Goal: Task Accomplishment & Management: Manage account settings

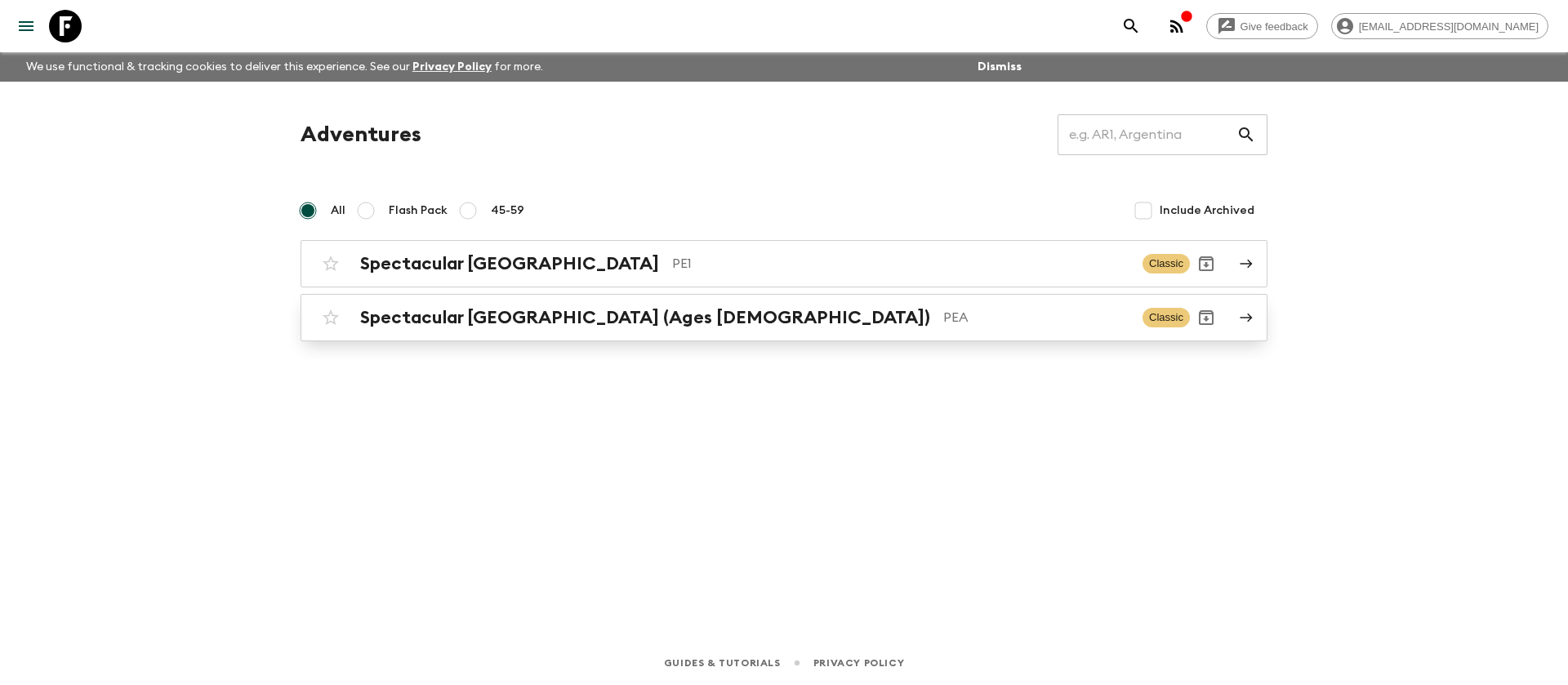
click at [487, 318] on h2 "Spectacular [GEOGRAPHIC_DATA] (Ages [DEMOGRAPHIC_DATA])" at bounding box center [646, 318] width 570 height 21
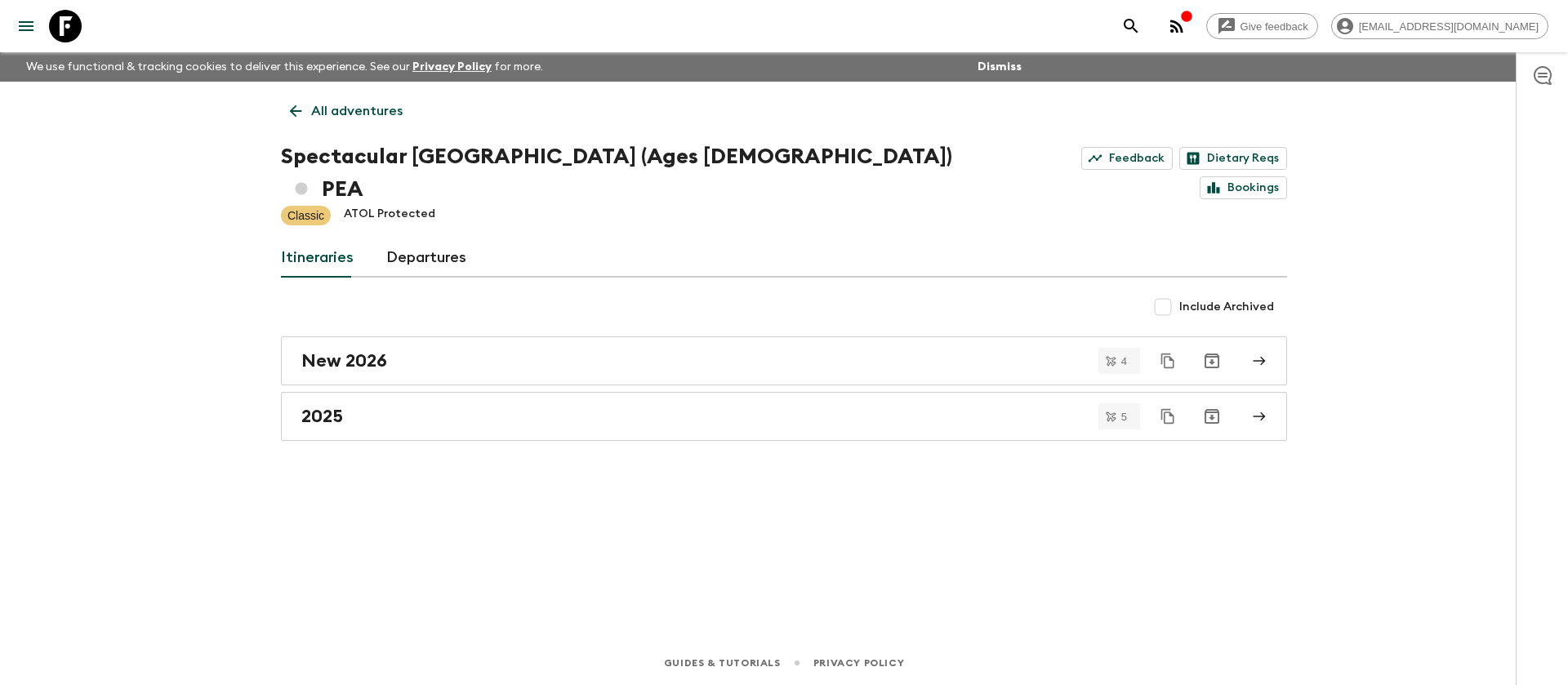
click at [310, 116] on link "All adventures" at bounding box center [346, 111] width 131 height 33
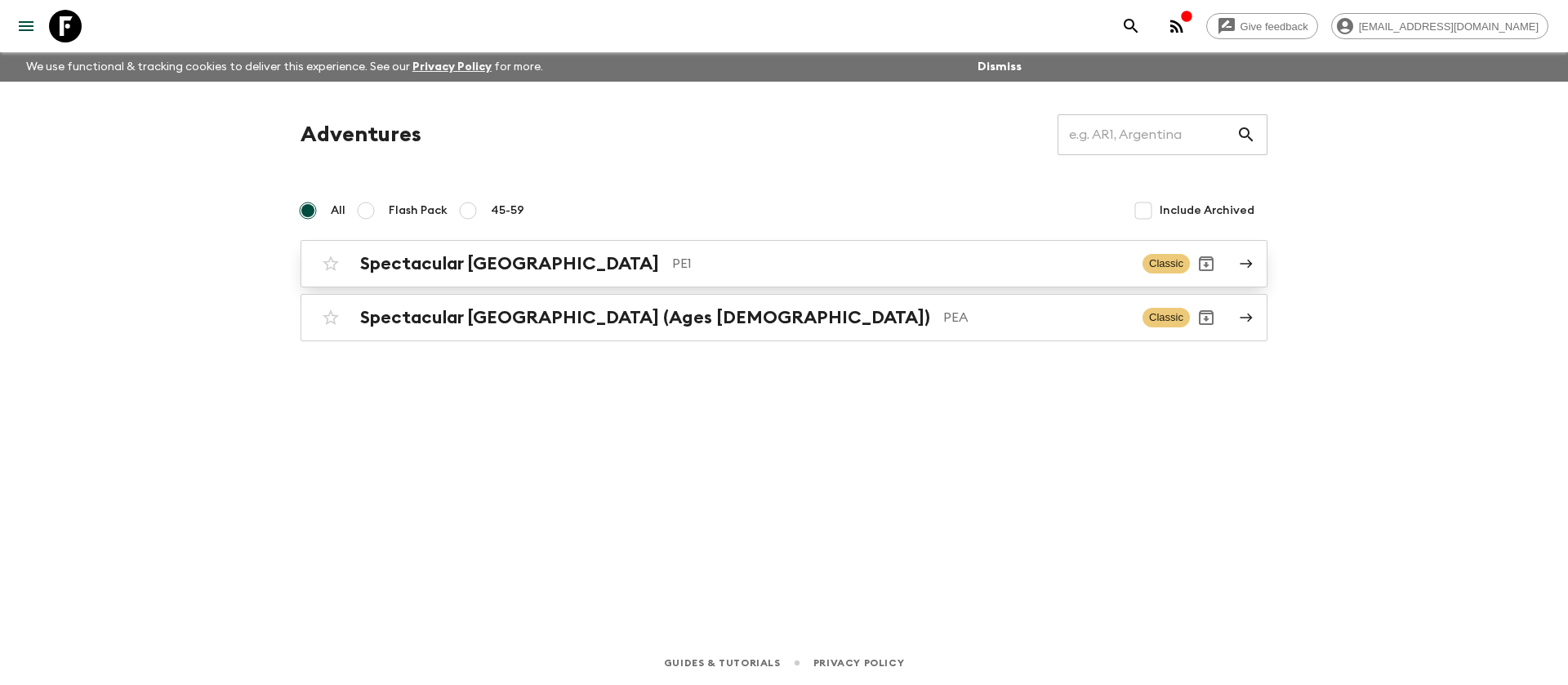
click at [444, 262] on h2 "Spectacular [GEOGRAPHIC_DATA]" at bounding box center [510, 264] width 299 height 21
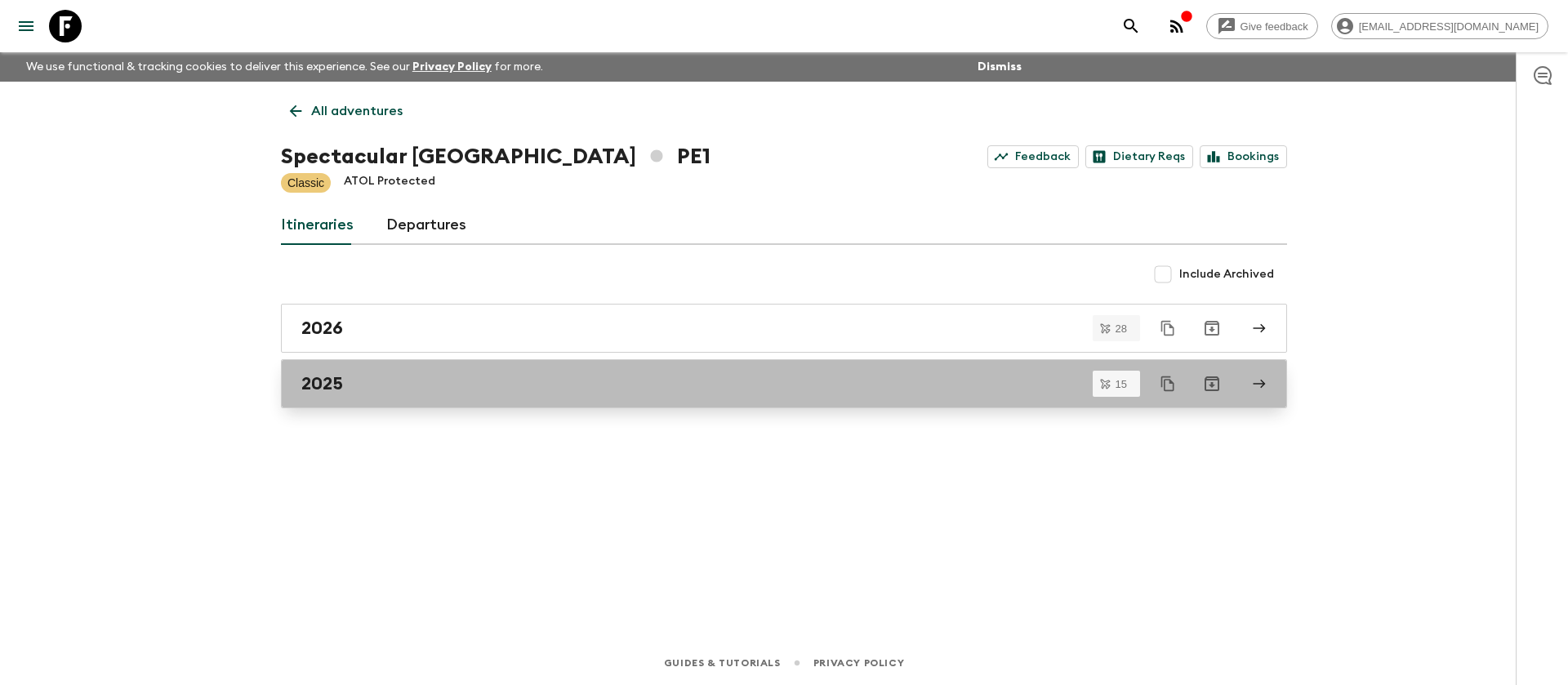
click at [444, 382] on div "2025" at bounding box center [769, 384] width 935 height 21
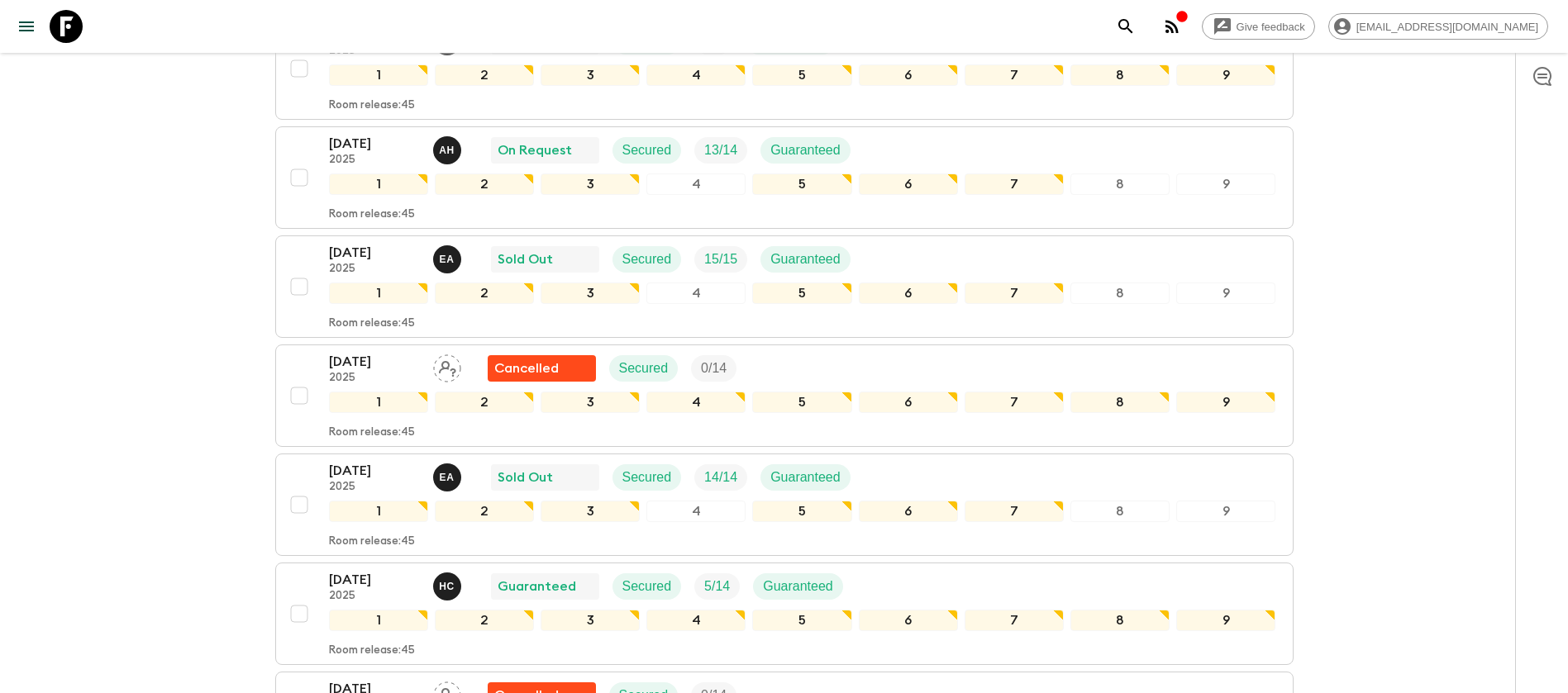
scroll to position [620, 0]
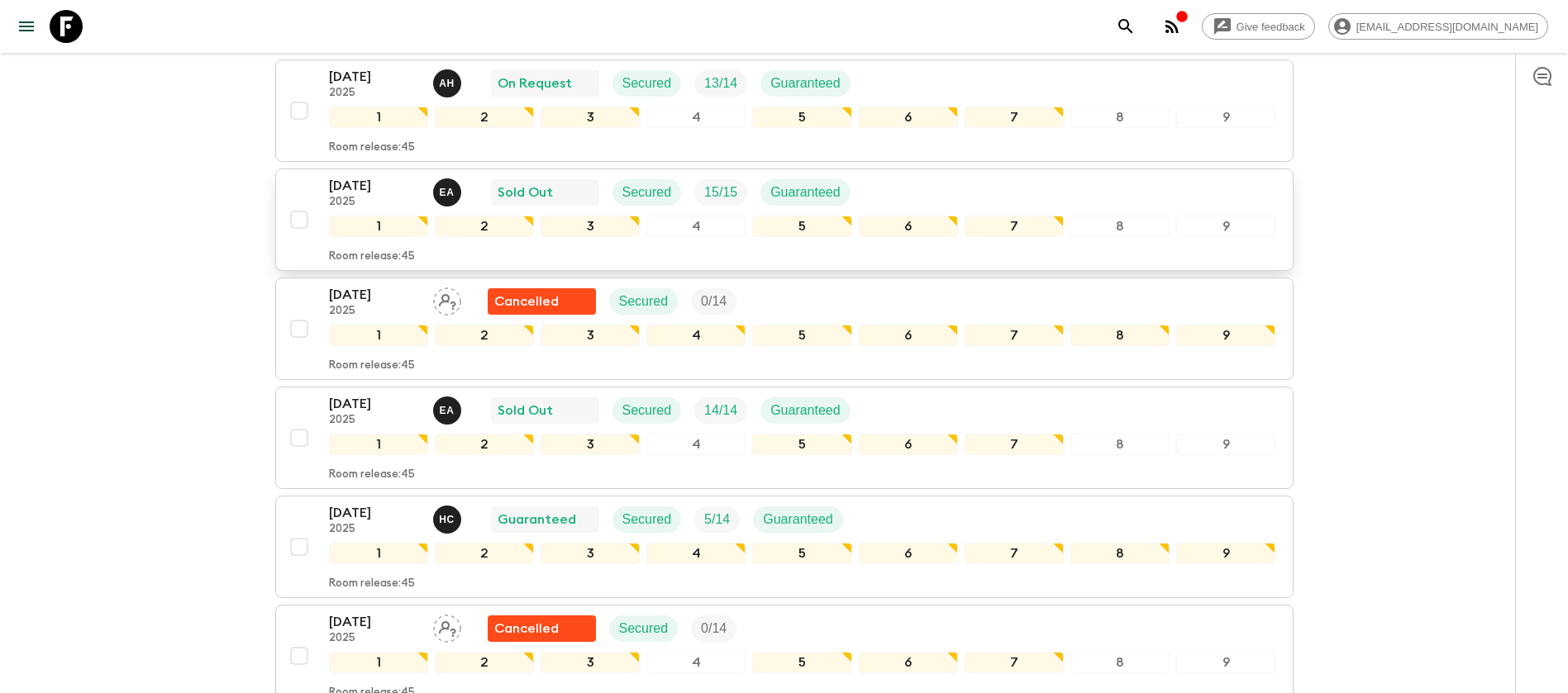
click at [900, 184] on div "[DATE] 2025 E A Sold Out Secured 15 / 15 Guaranteed" at bounding box center [803, 193] width 948 height 33
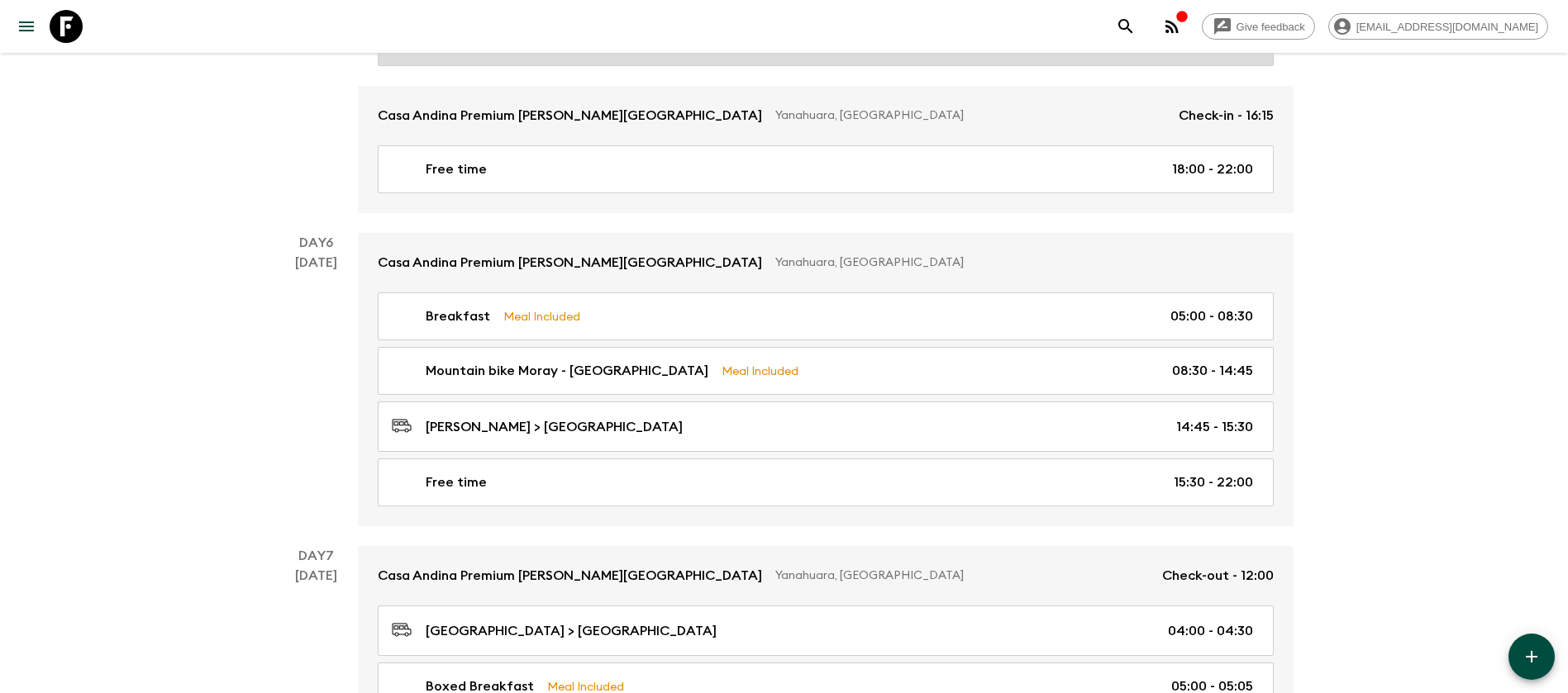
scroll to position [1983, 0]
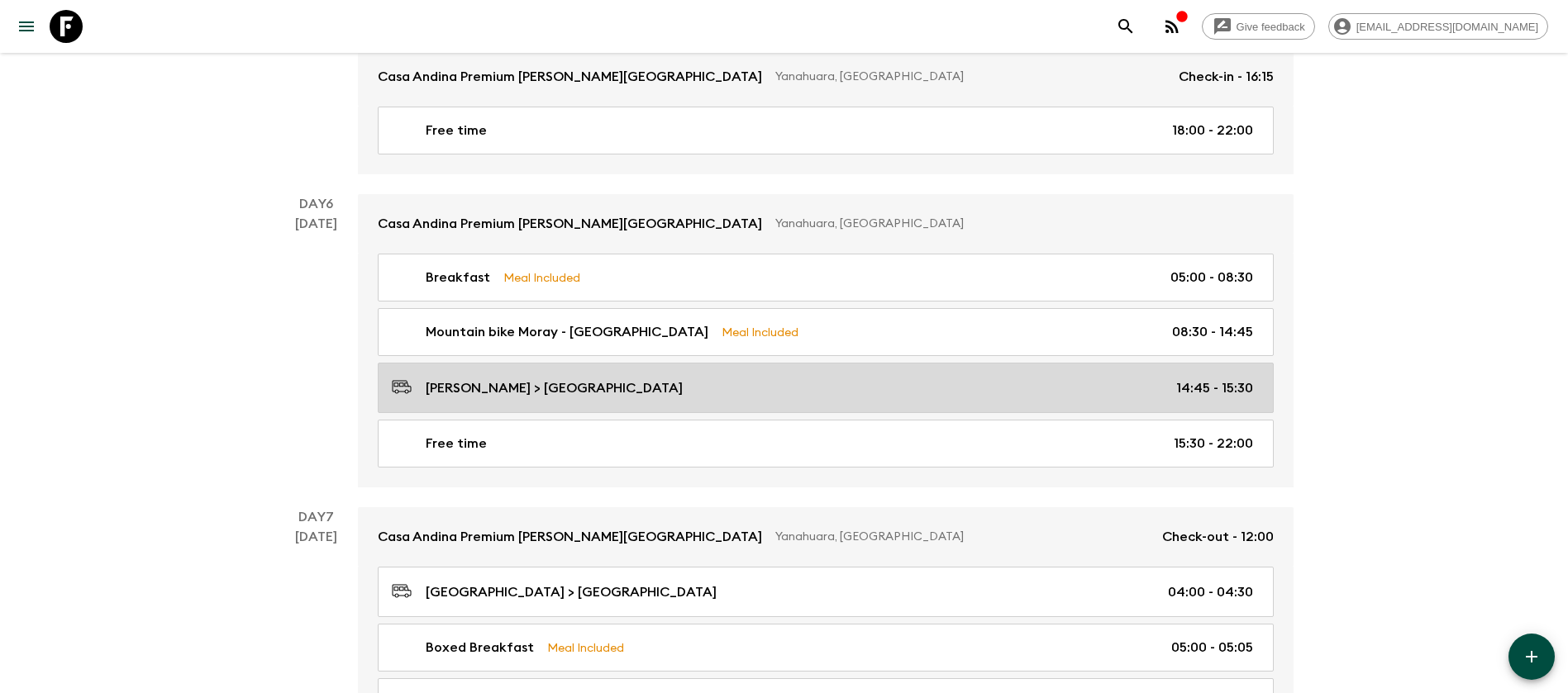
click at [1038, 385] on link "[GEOGRAPHIC_DATA] > [GEOGRAPHIC_DATA] 14:45 - 15:30" at bounding box center [826, 388] width 896 height 51
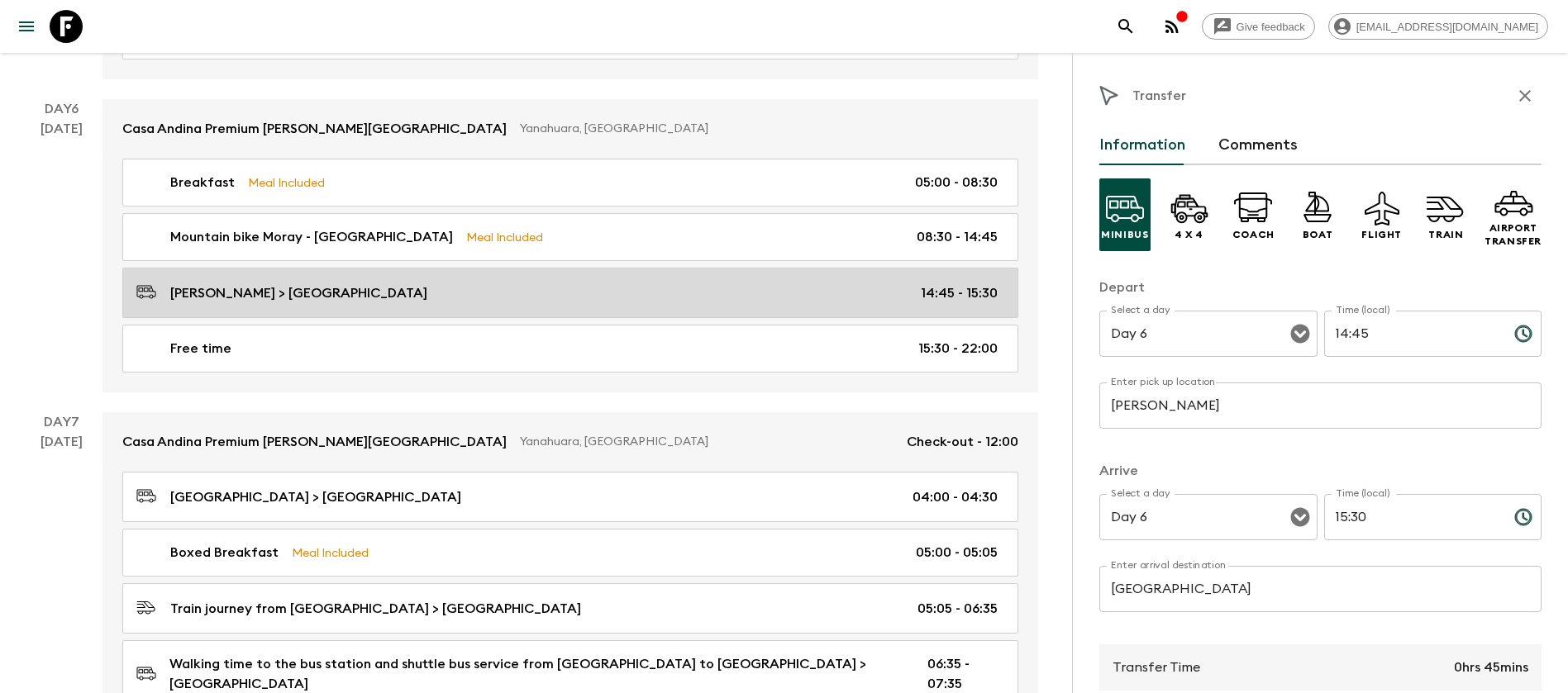
scroll to position [2116, 0]
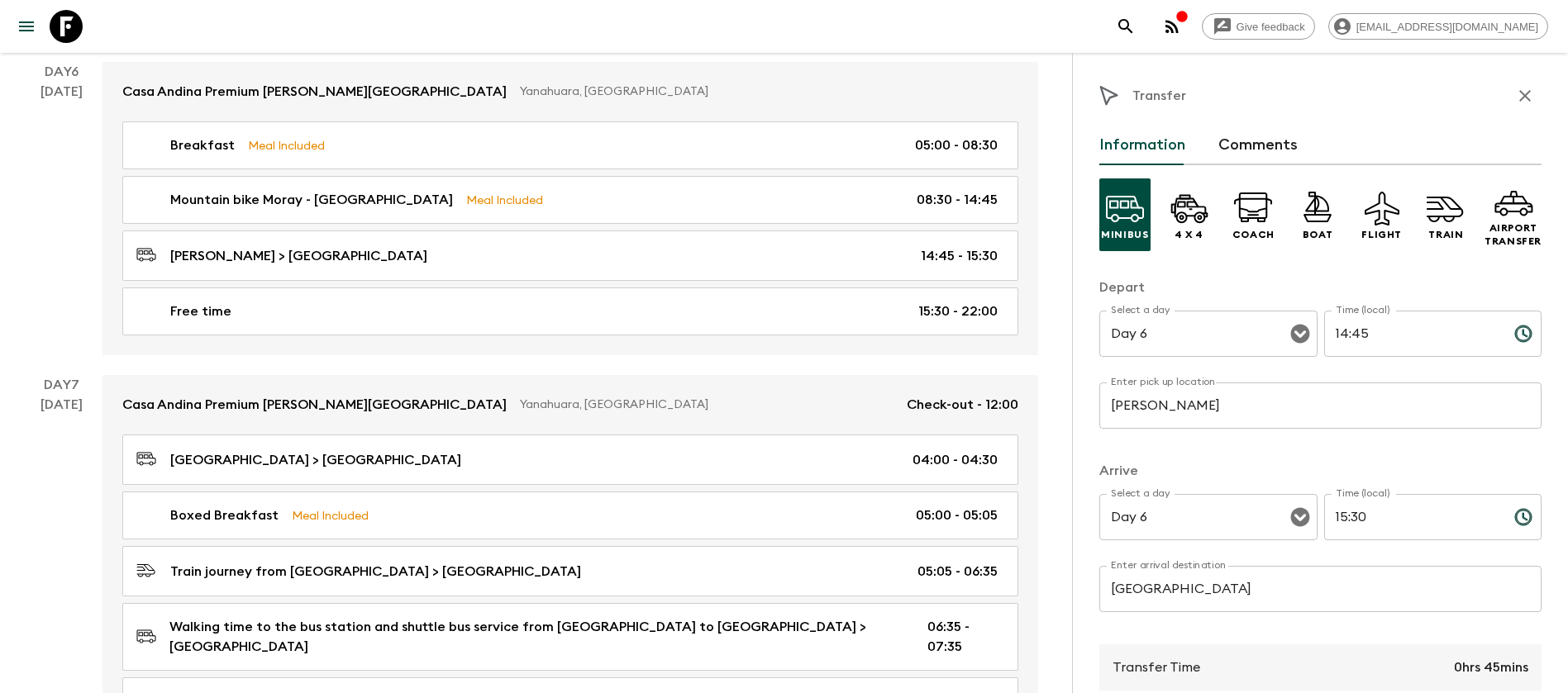
click at [1516, 91] on icon "button" at bounding box center [1526, 96] width 20 height 20
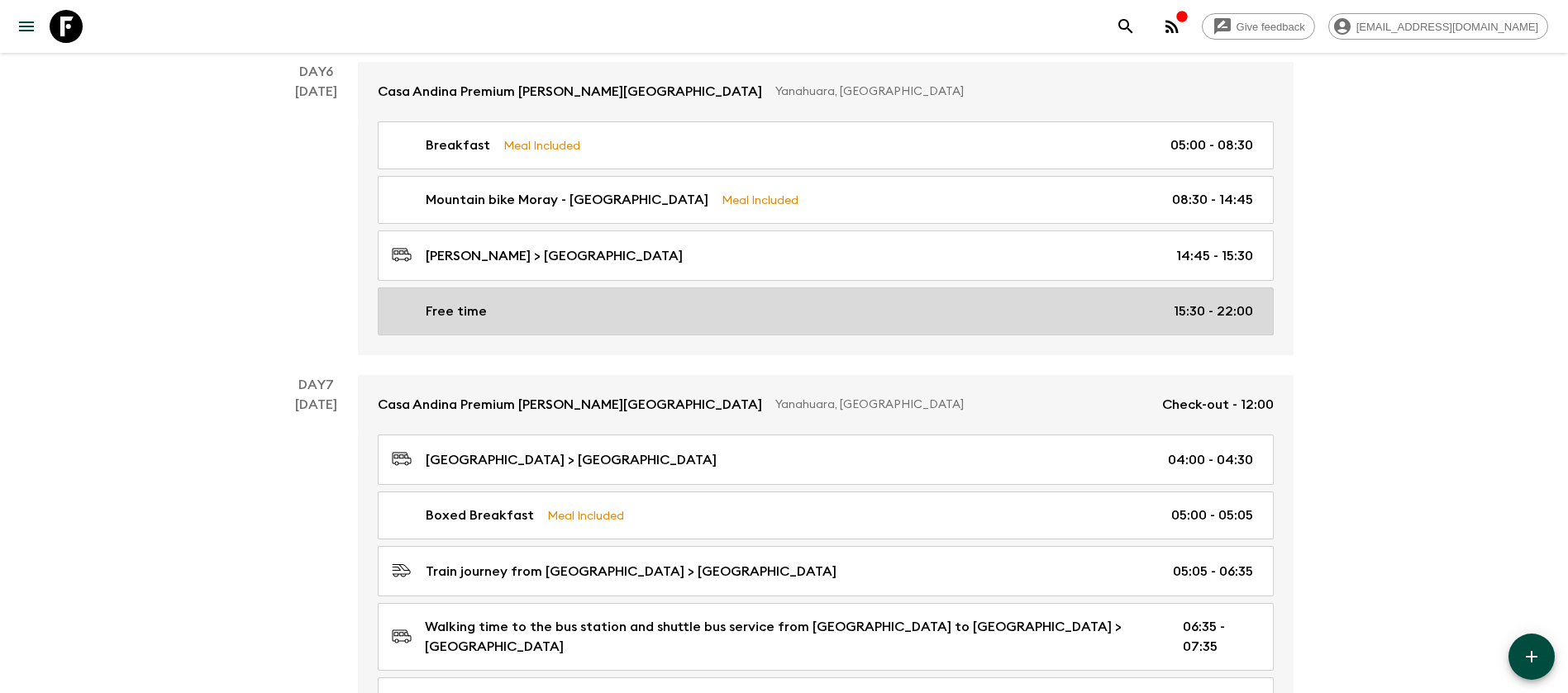
click at [704, 288] on link "Free time 15:30 - 22:00" at bounding box center [826, 312] width 896 height 48
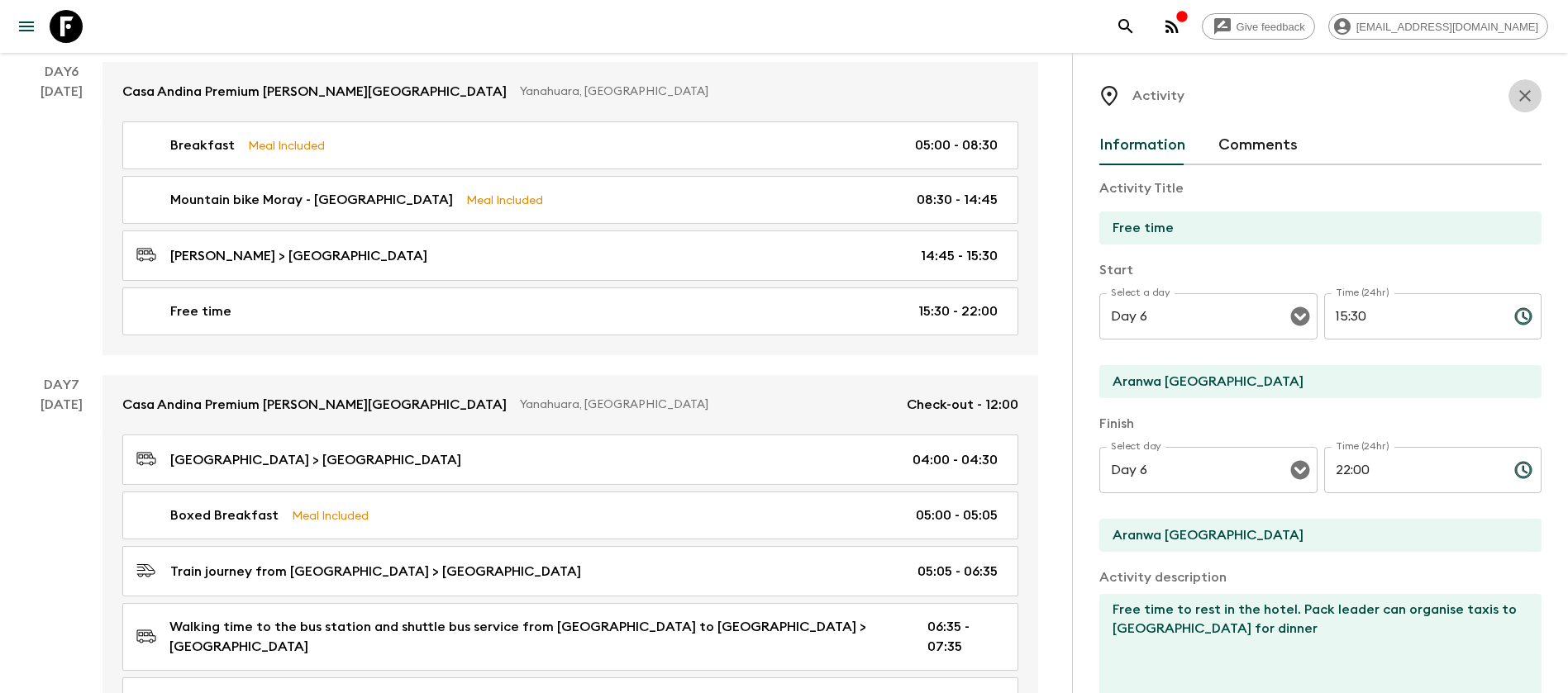
click at [1516, 105] on icon "button" at bounding box center [1526, 96] width 20 height 20
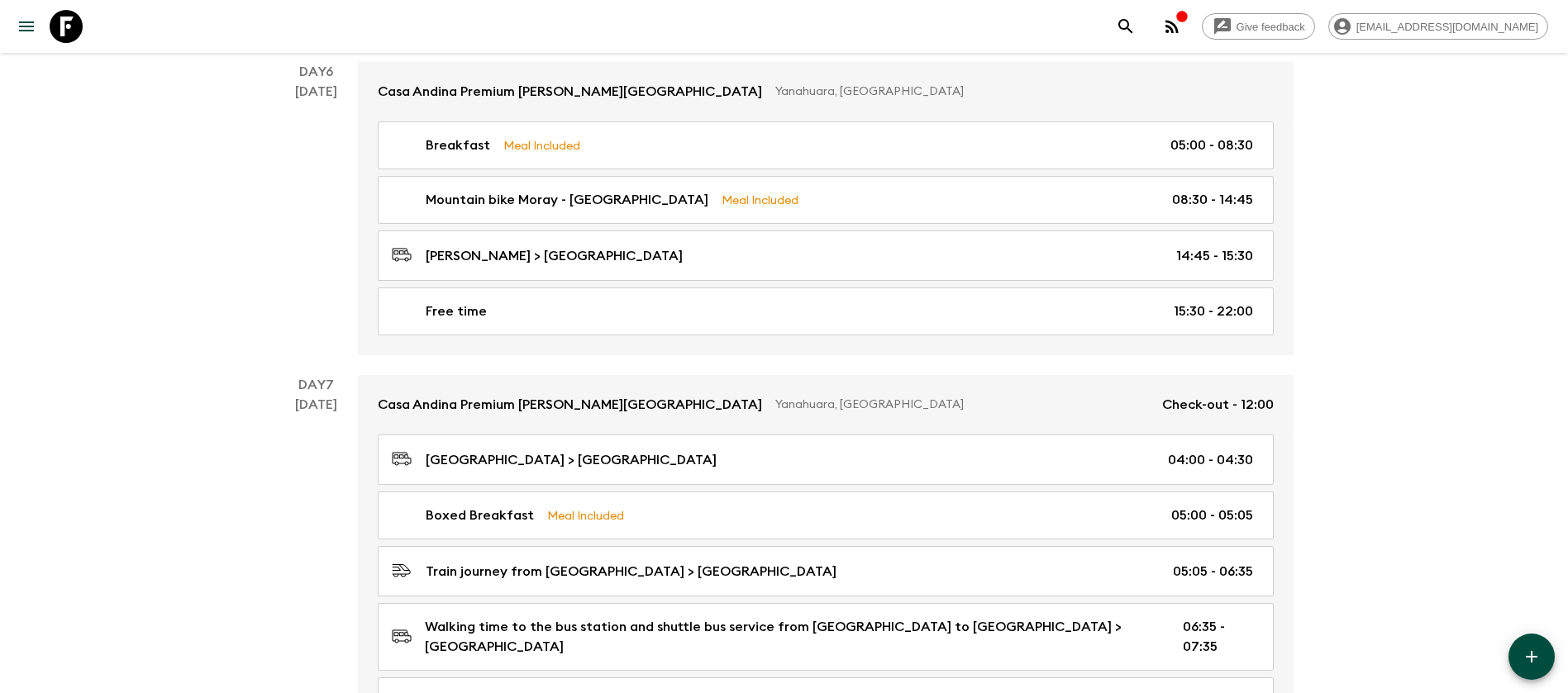
click at [1539, 663] on icon "button" at bounding box center [1532, 657] width 20 height 20
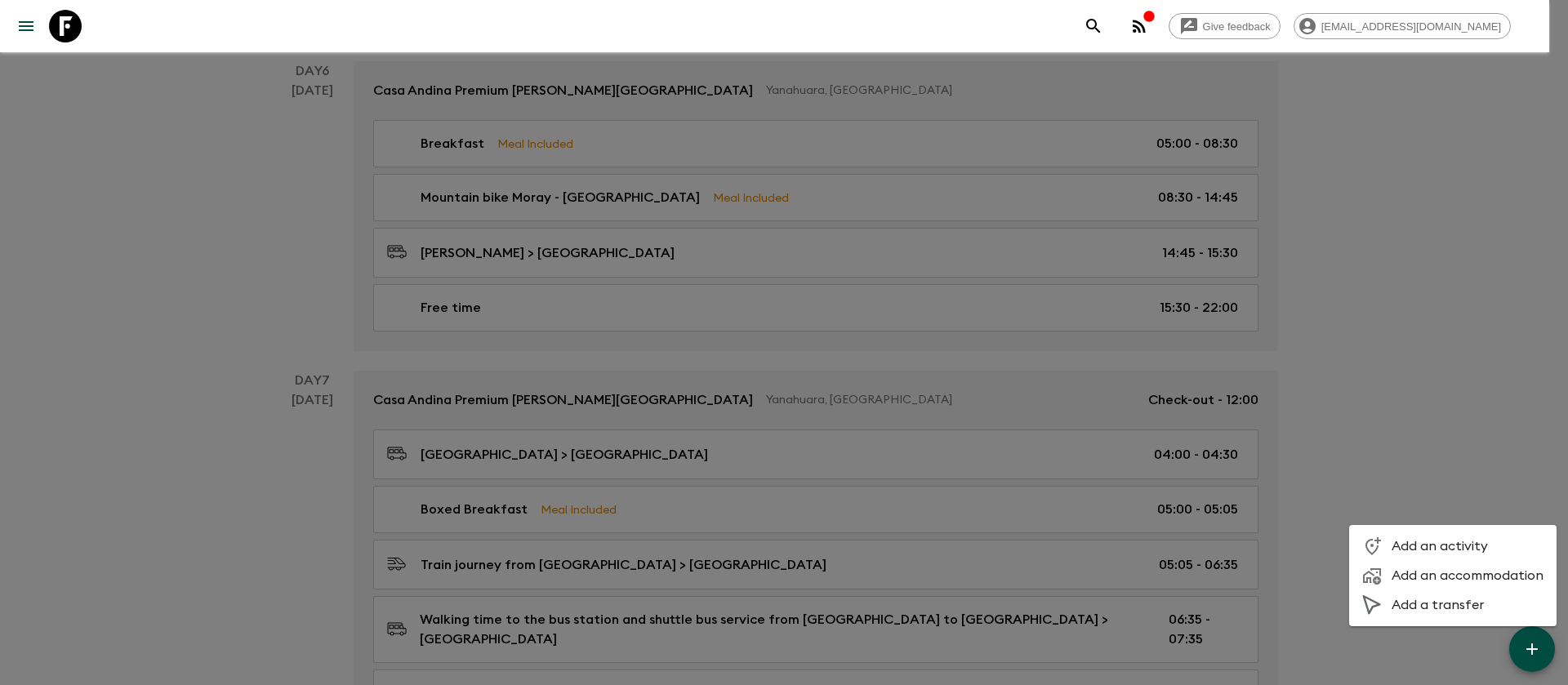
click at [1332, 190] on div at bounding box center [784, 342] width 1568 height 685
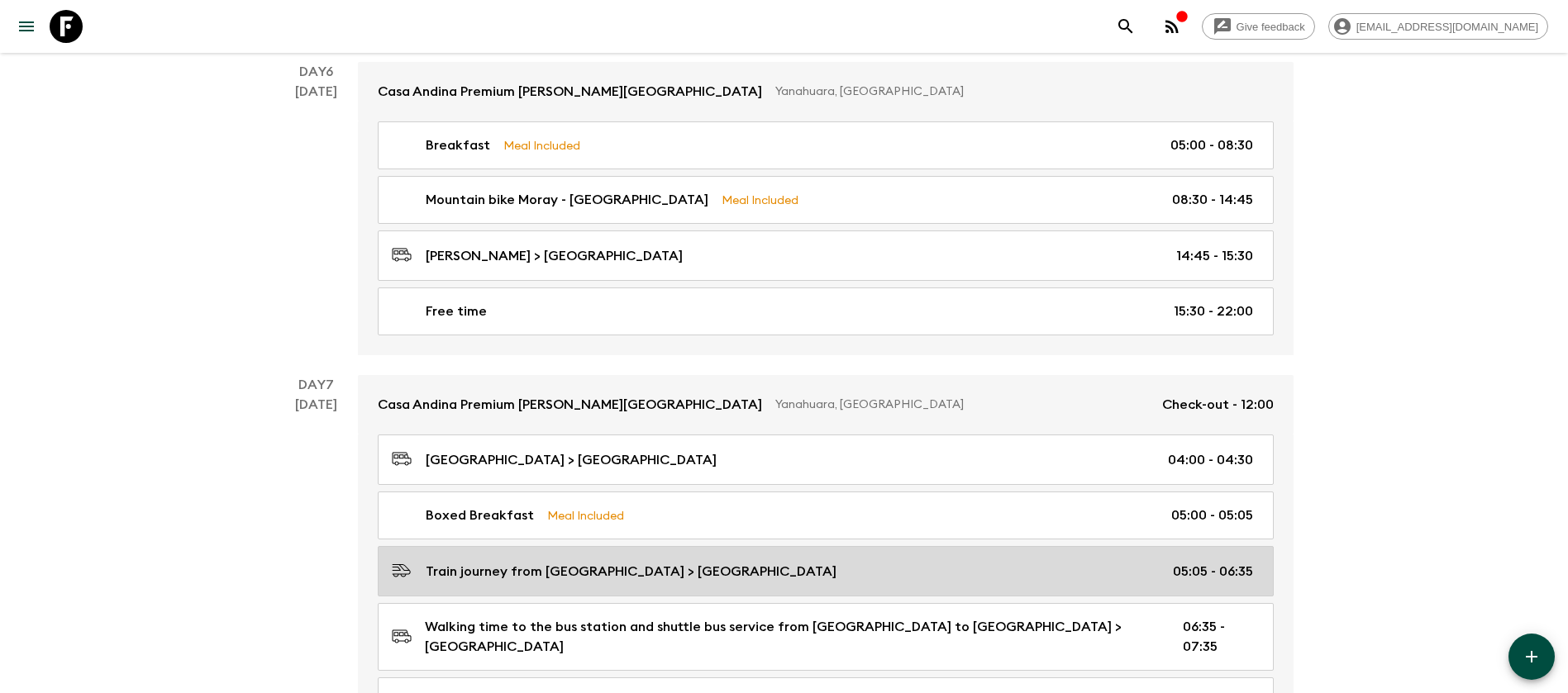
click at [613, 562] on p "Train journey from [GEOGRAPHIC_DATA] > [GEOGRAPHIC_DATA]" at bounding box center [631, 572] width 411 height 20
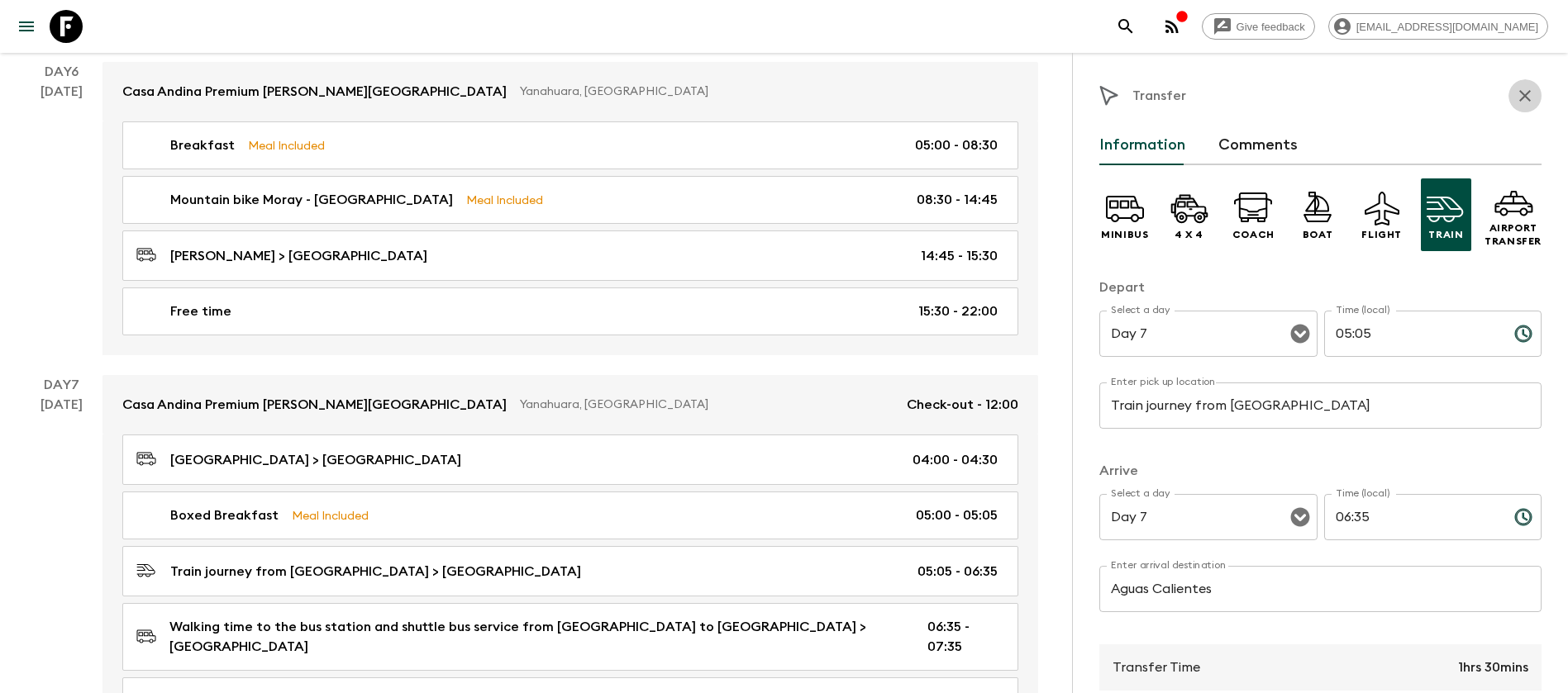
click at [1516, 101] on icon "button" at bounding box center [1526, 96] width 20 height 20
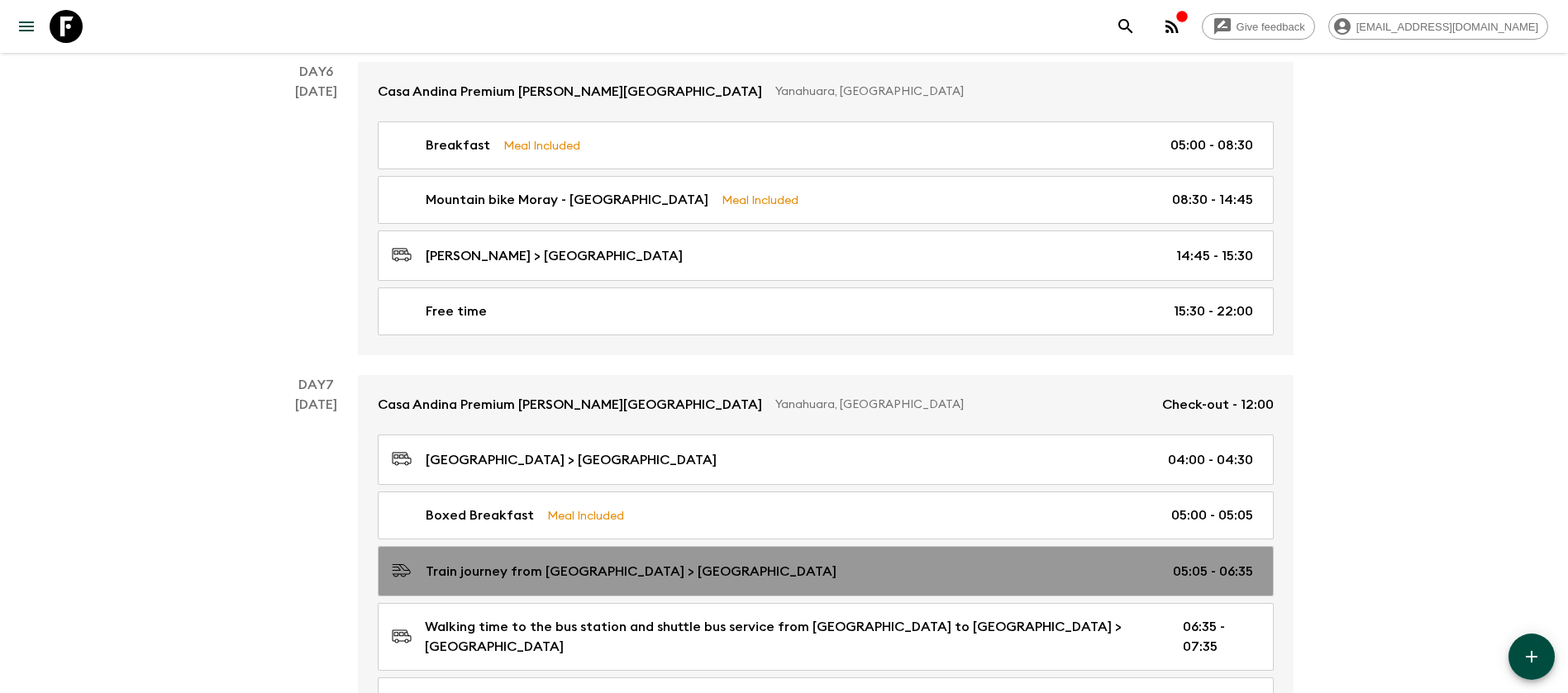
click at [599, 562] on p "Train journey from [GEOGRAPHIC_DATA] > [GEOGRAPHIC_DATA]" at bounding box center [631, 572] width 411 height 20
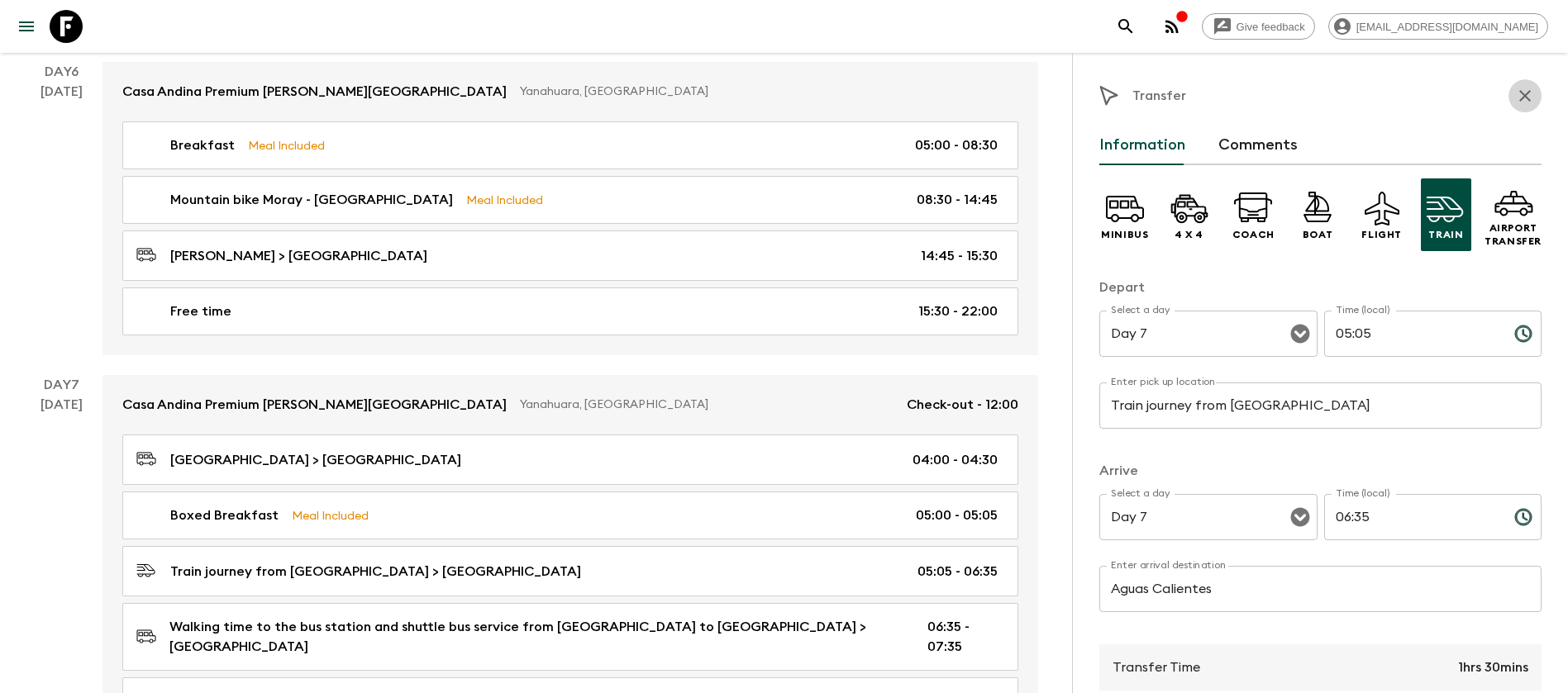
click at [1516, 98] on icon "button" at bounding box center [1526, 96] width 20 height 20
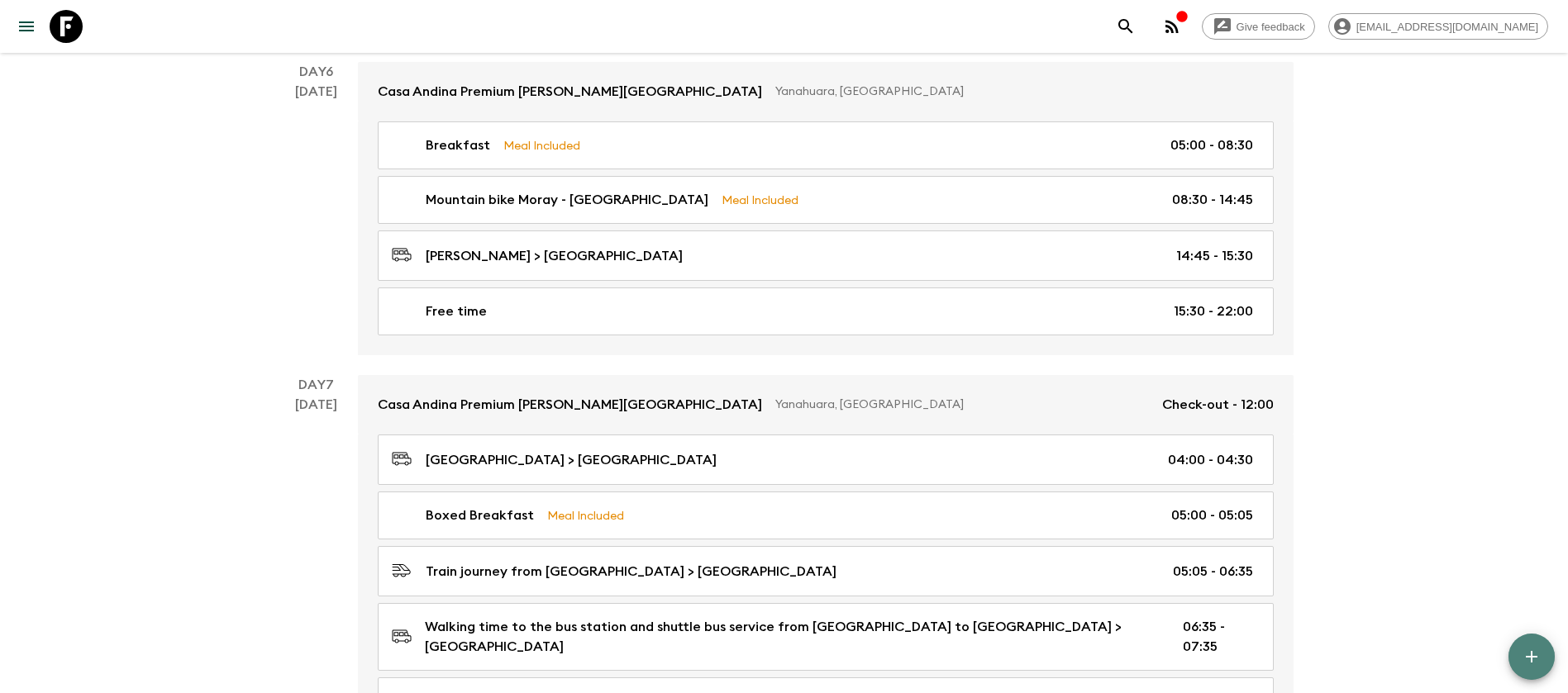
click at [1543, 662] on button "button" at bounding box center [1532, 657] width 47 height 47
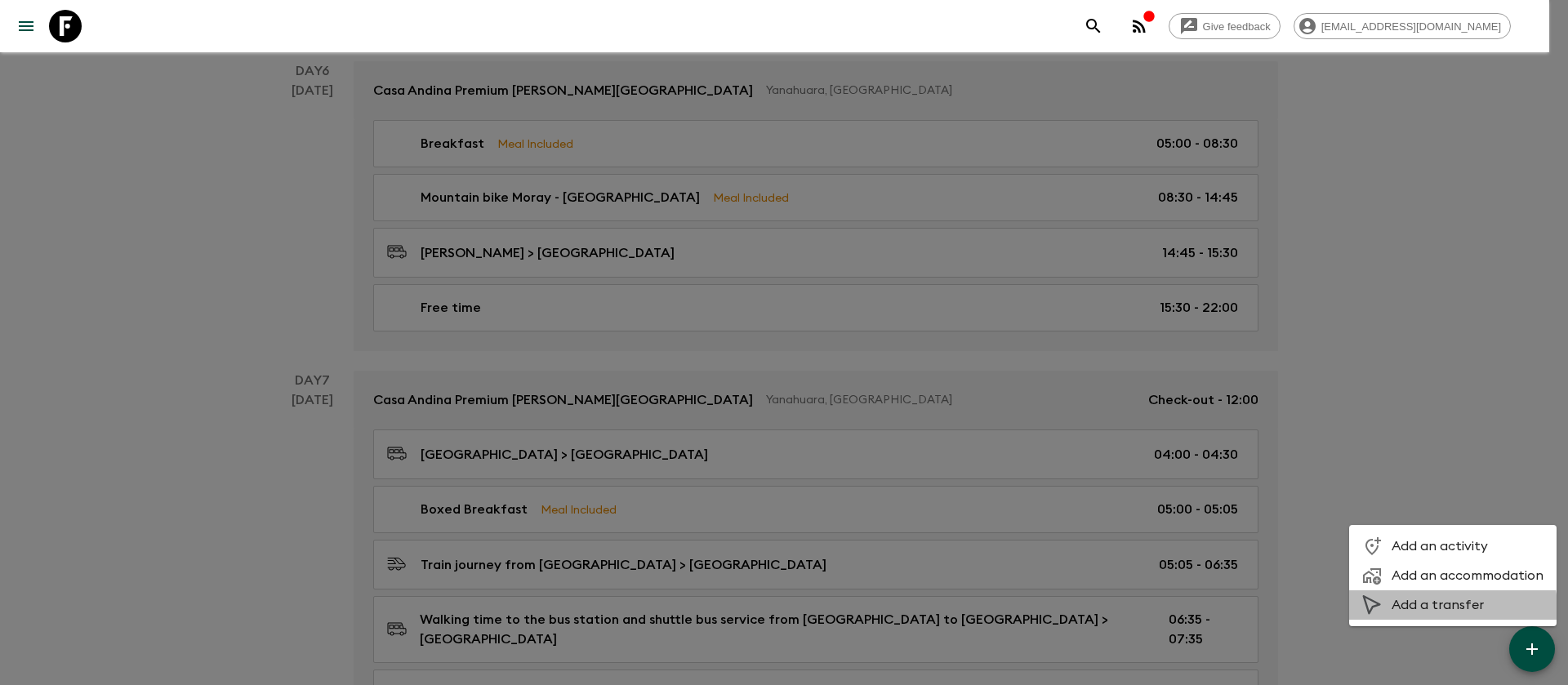
click at [1418, 610] on span "Add a transfer" at bounding box center [1468, 605] width 152 height 16
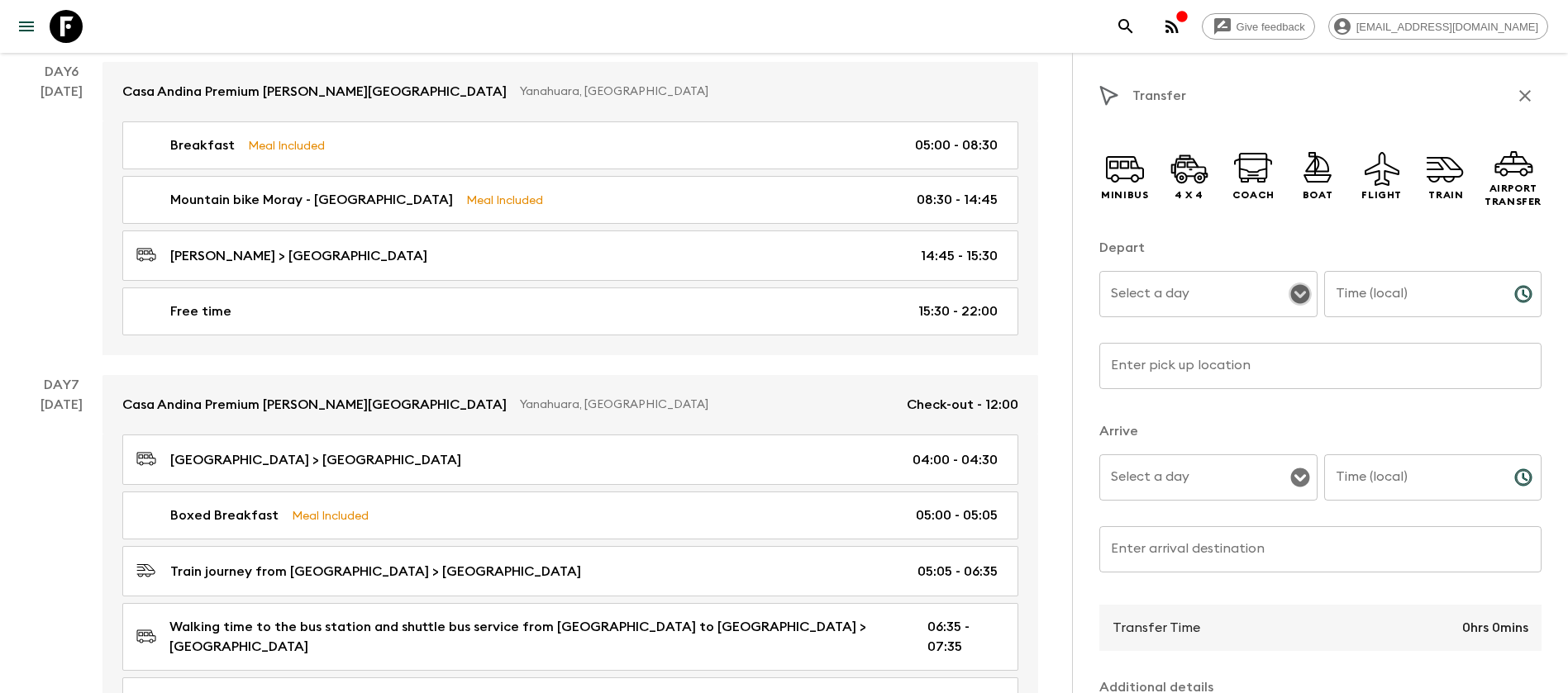
click at [1290, 294] on icon "Open" at bounding box center [1300, 294] width 20 height 20
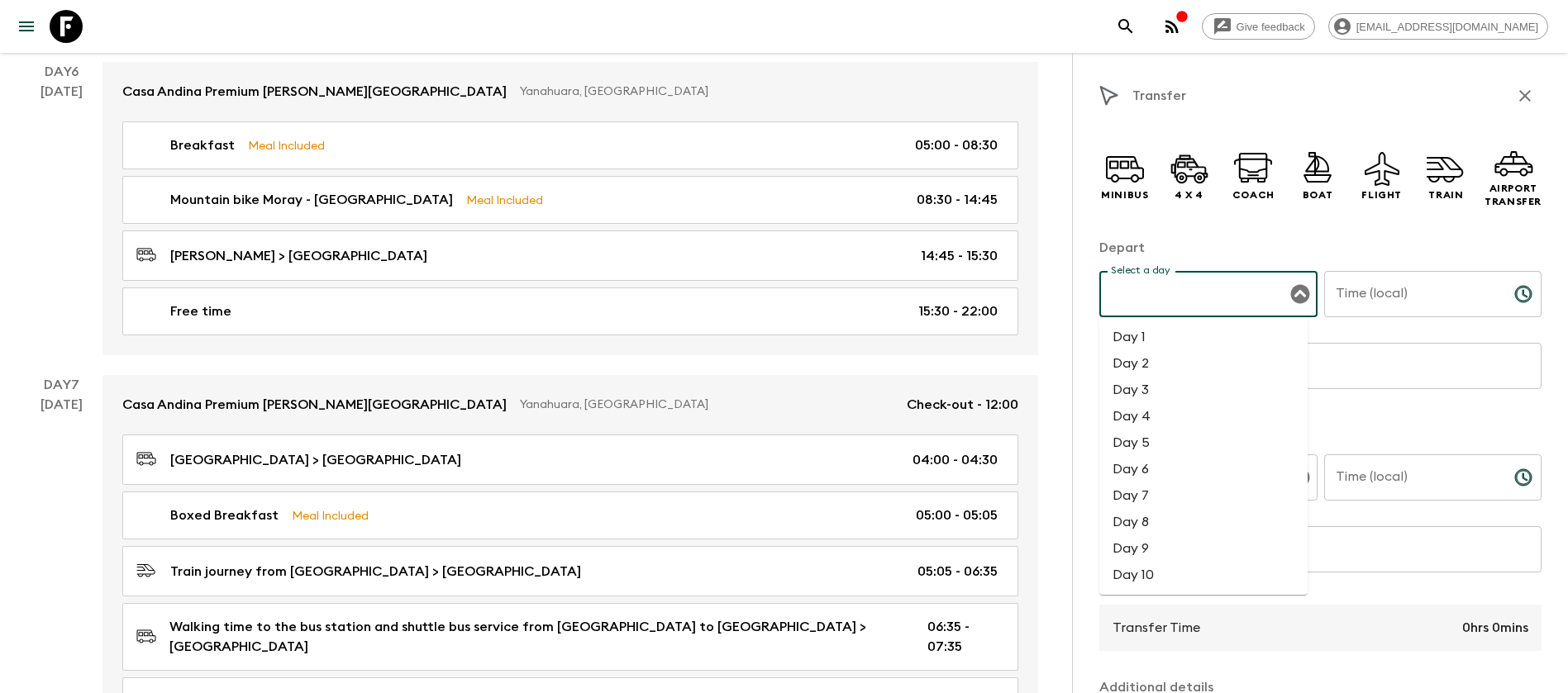
click at [1154, 519] on li "Day 8" at bounding box center [1204, 523] width 209 height 27
type input "Day 8"
click at [1400, 297] on input "Time (local)" at bounding box center [1413, 294] width 177 height 47
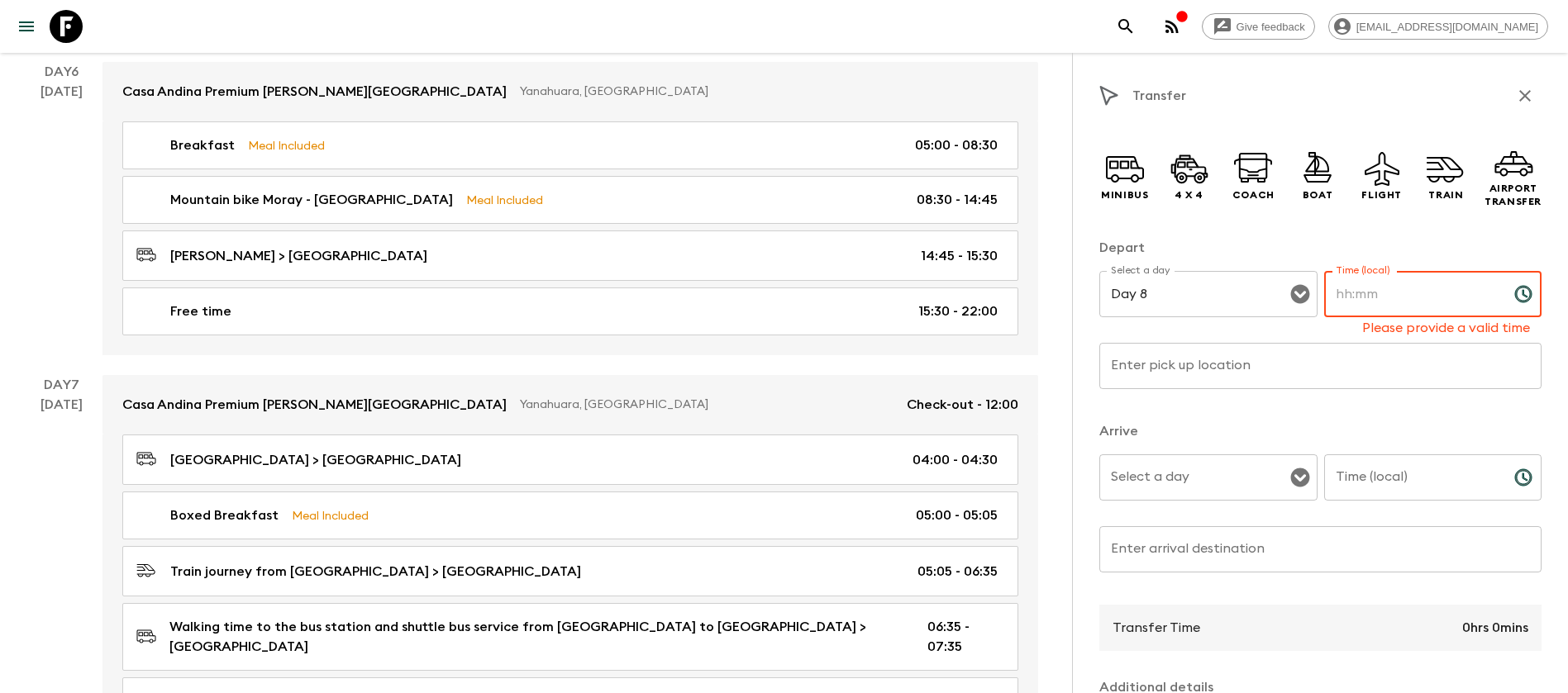
click at [1349, 295] on input "Time (local)" at bounding box center [1413, 294] width 177 height 47
click at [1441, 181] on icon at bounding box center [1446, 169] width 40 height 40
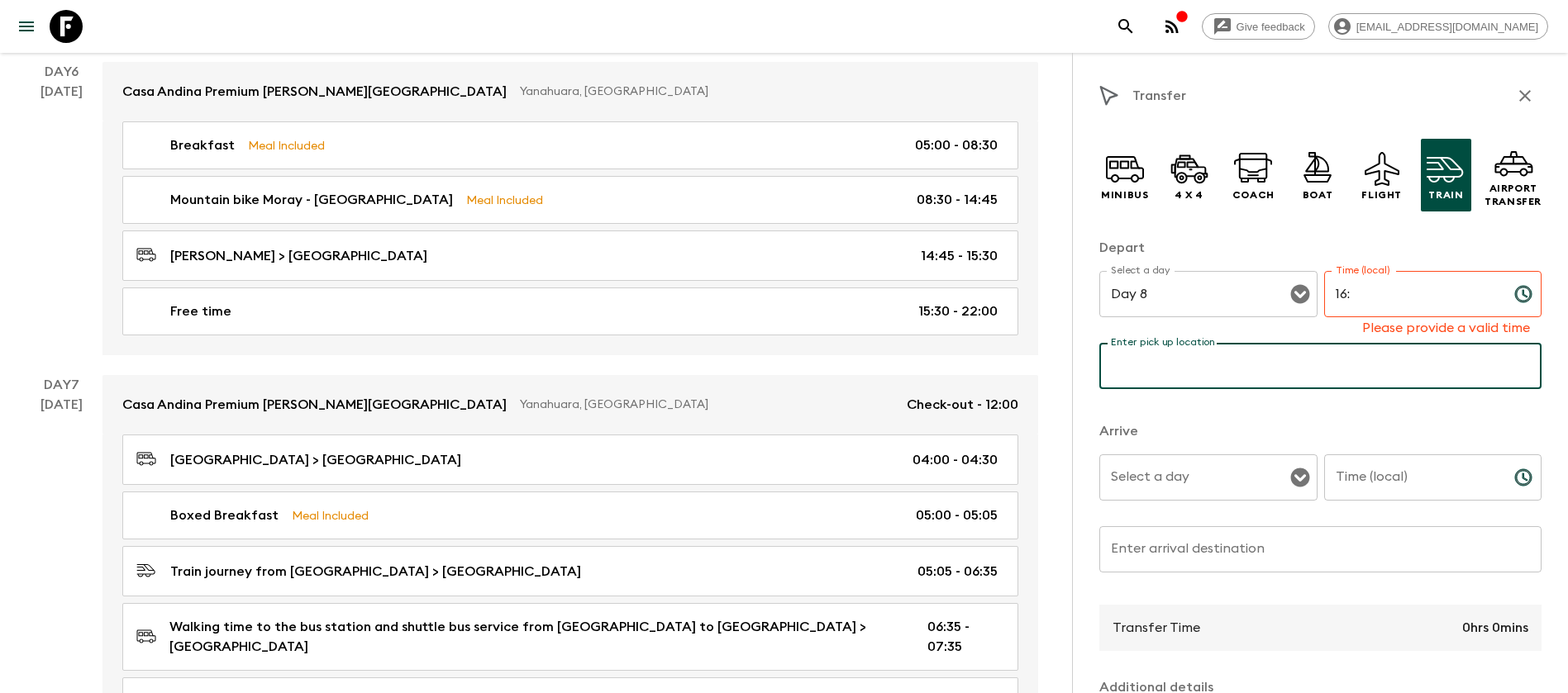
click at [1173, 372] on input "Enter pick up location" at bounding box center [1321, 366] width 442 height 47
click at [1171, 423] on p "Arrive" at bounding box center [1321, 431] width 442 height 20
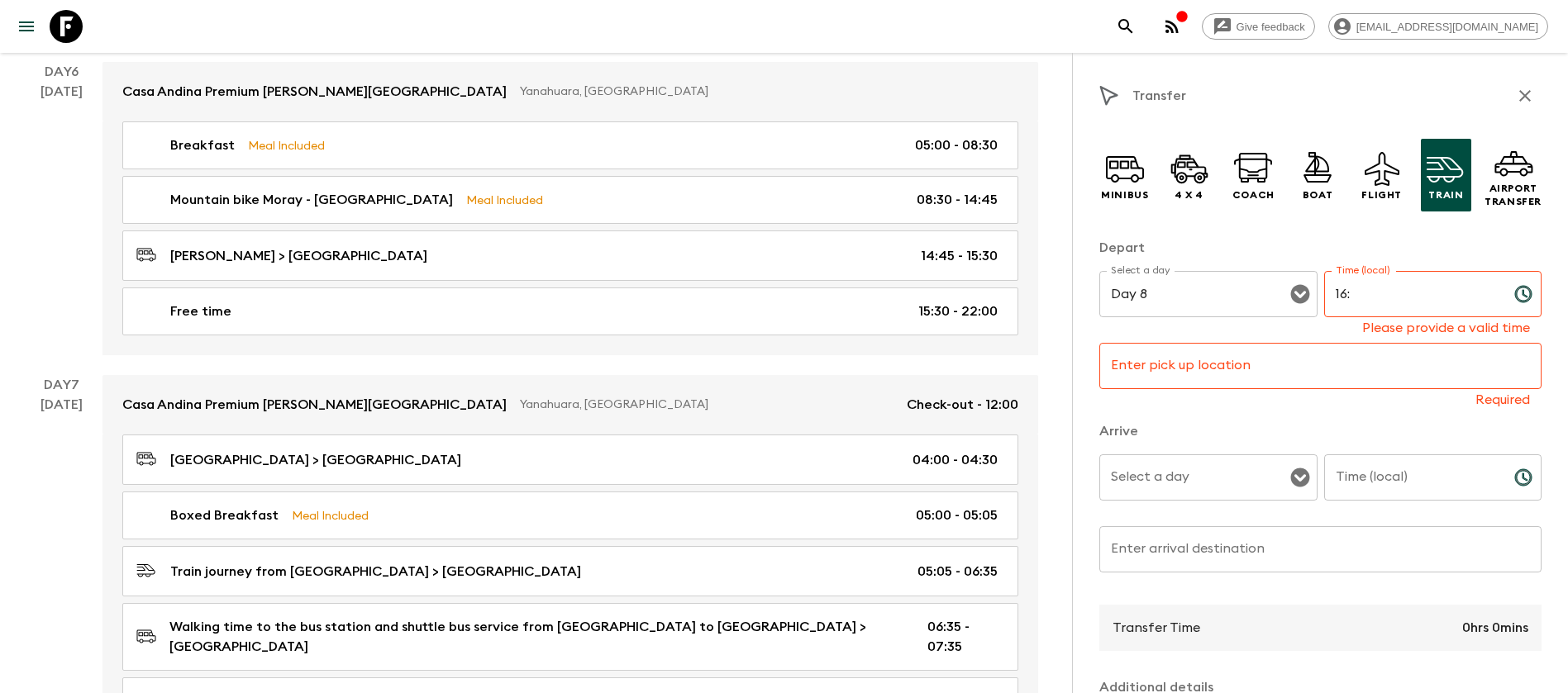
click at [1283, 363] on input "Enter pick up location" at bounding box center [1321, 366] width 442 height 47
click at [1389, 308] on input "16:" at bounding box center [1413, 294] width 177 height 47
type input "16:36"
click at [1182, 371] on input "Enter pick up location" at bounding box center [1321, 366] width 442 height 47
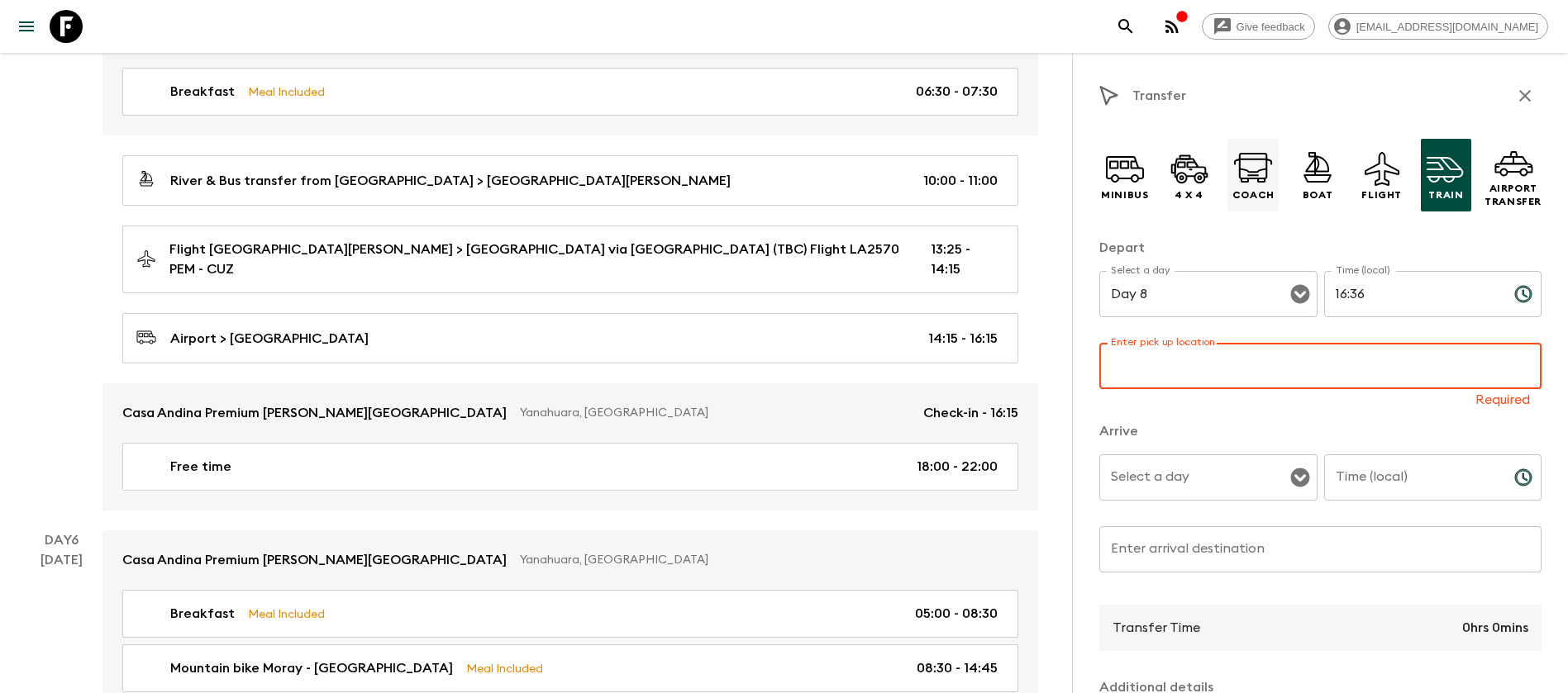
scroll to position [1867, 0]
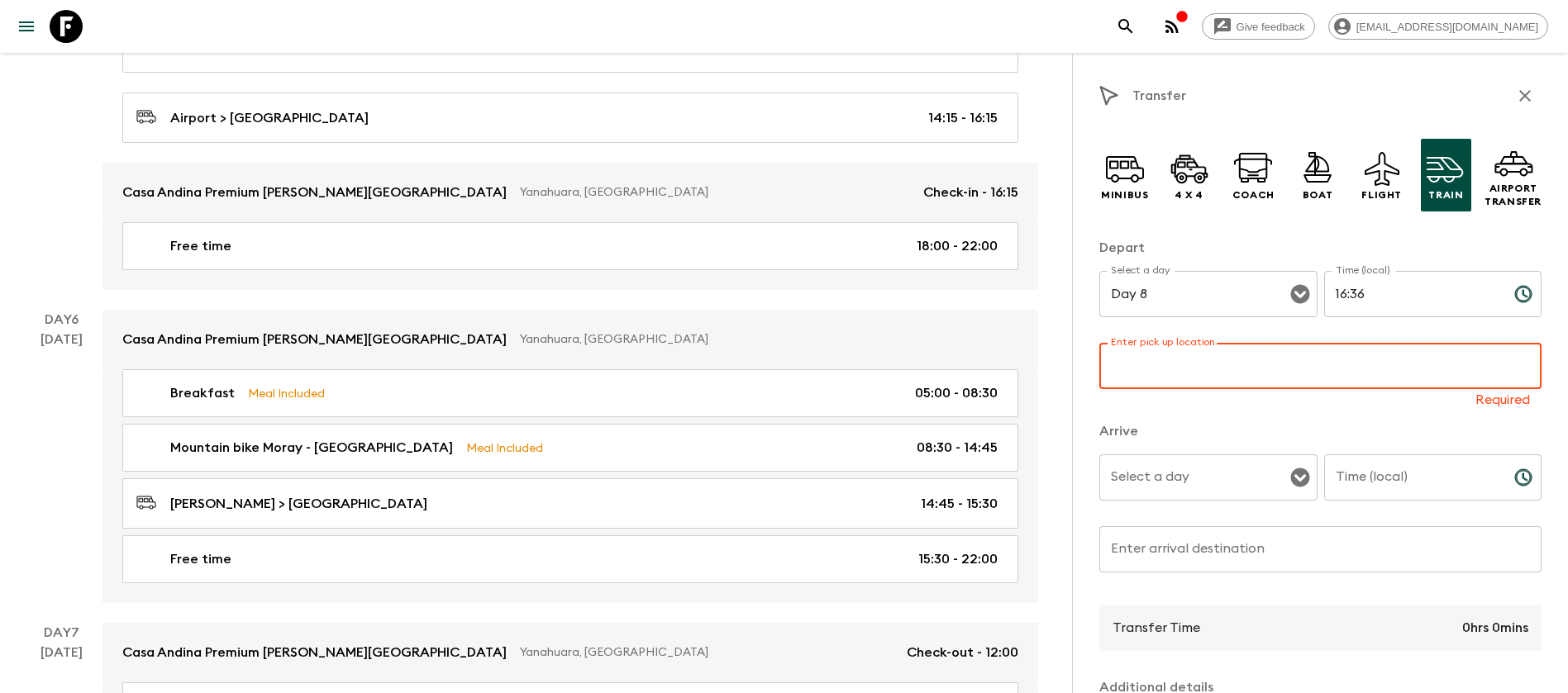
click at [1369, 76] on div "Transfer Minibus 4 x 4 Coach Boat Flight Train Airport Transfer Depart Select a…" at bounding box center [1320, 400] width 496 height 693
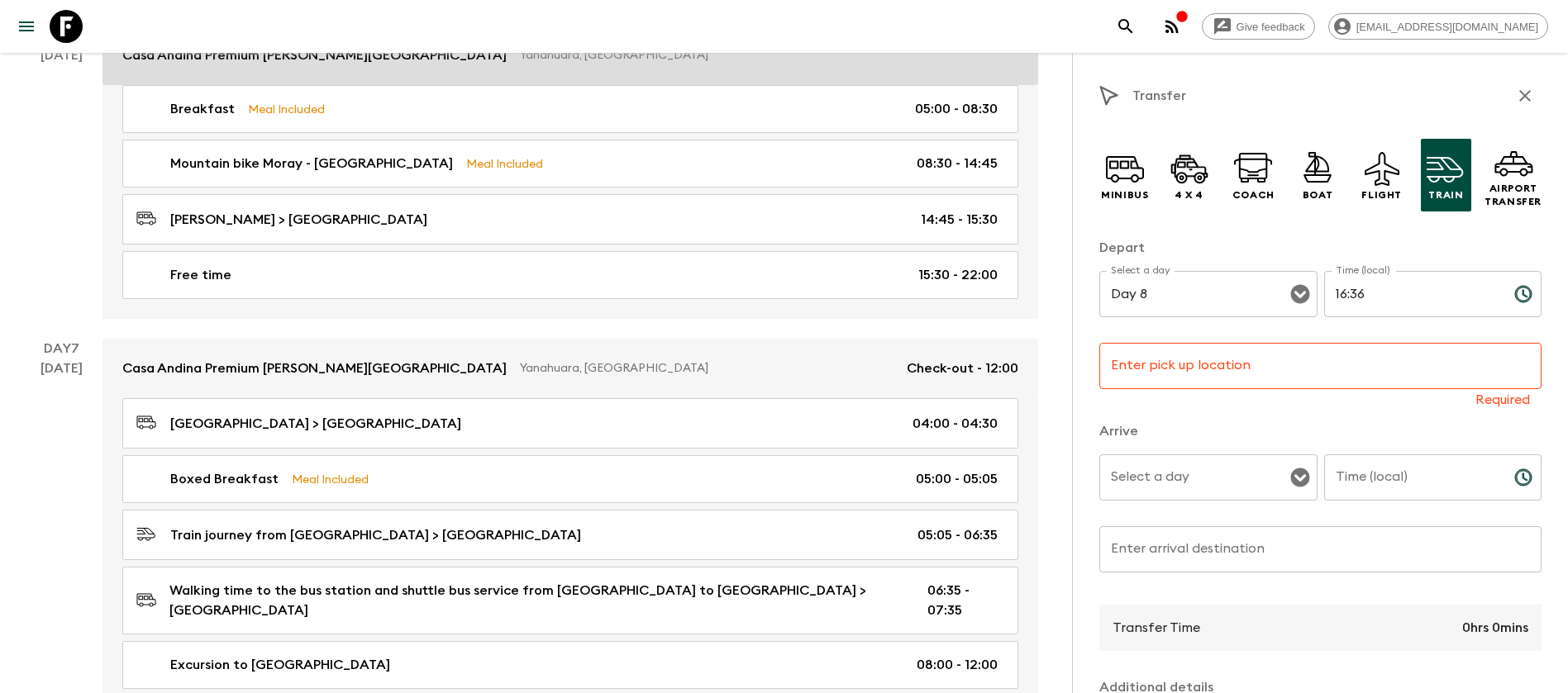
scroll to position [2116, 0]
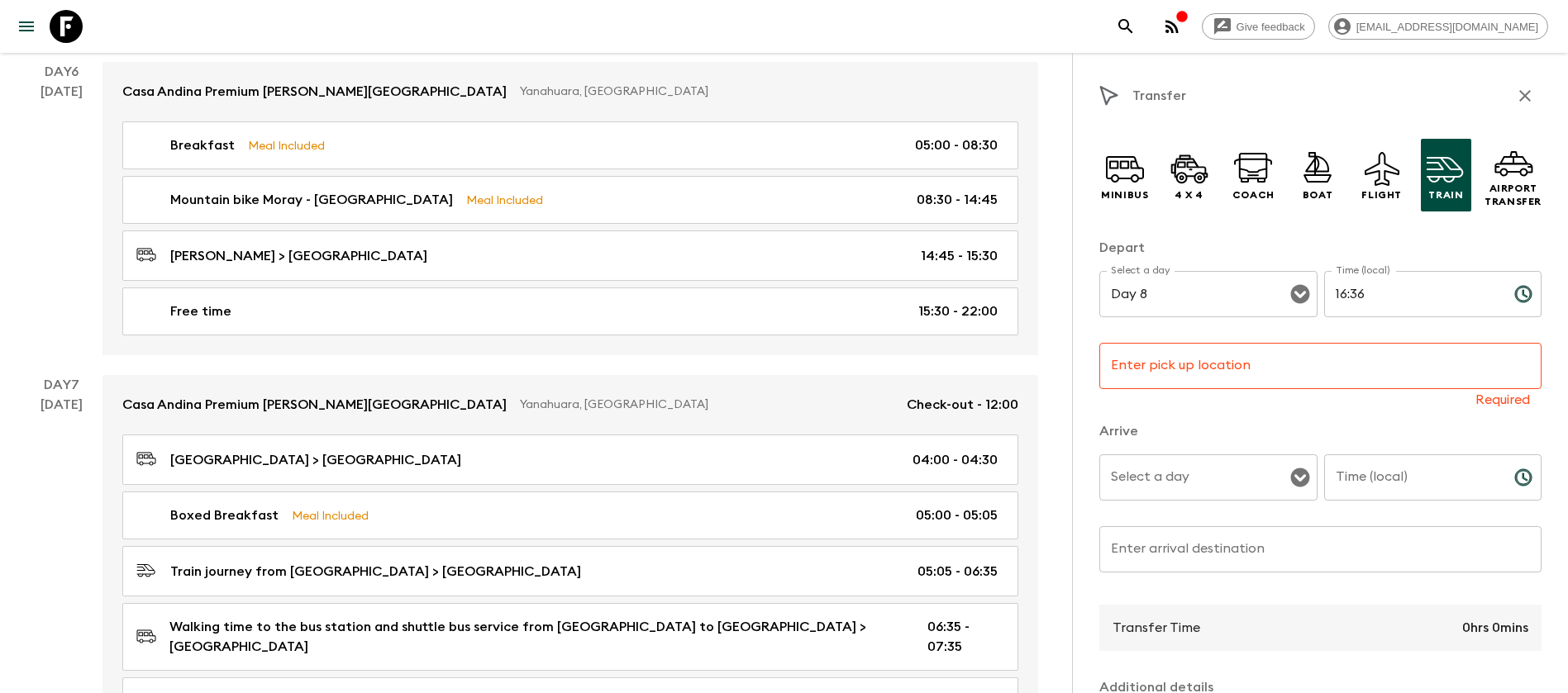
click at [1299, 376] on input "Enter pick up location" at bounding box center [1321, 366] width 442 height 47
click at [1169, 405] on p "Required" at bounding box center [1321, 400] width 419 height 17
click at [1215, 496] on div "Select a day" at bounding box center [1209, 478] width 219 height 47
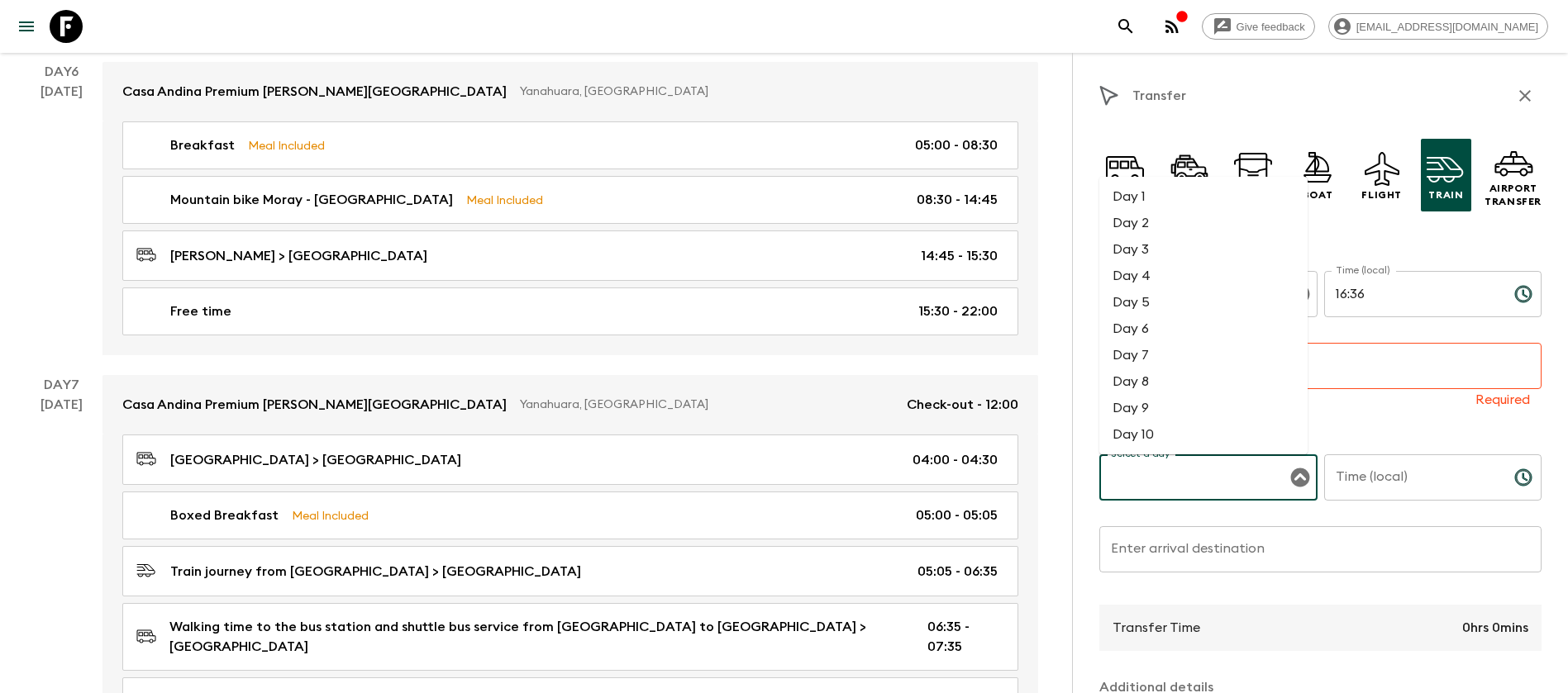
click at [1209, 382] on li "Day 8" at bounding box center [1204, 382] width 209 height 27
type input "Day 8"
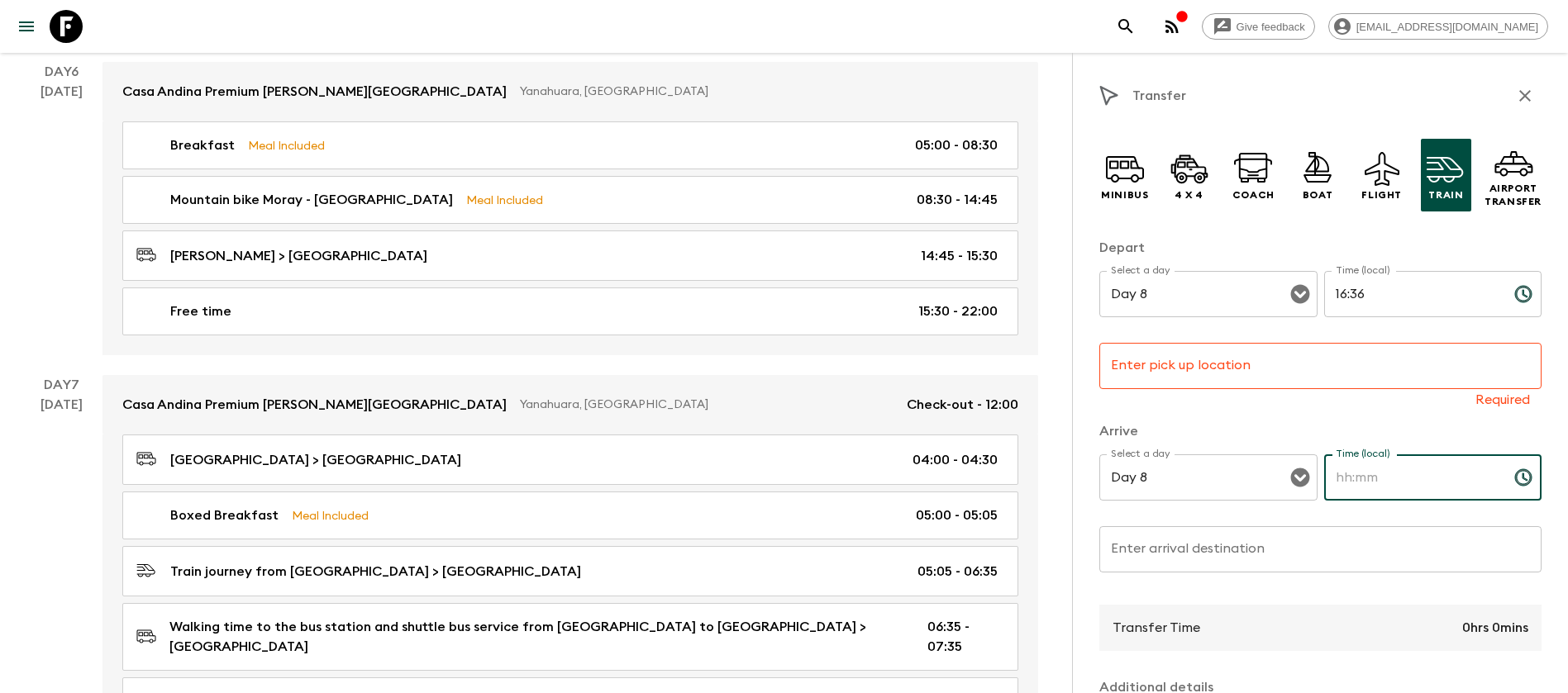
click at [1442, 491] on input "Time (local)" at bounding box center [1413, 478] width 177 height 47
click at [1349, 371] on input "Enter pick up location" at bounding box center [1321, 366] width 442 height 47
click at [1516, 98] on icon "button" at bounding box center [1526, 96] width 20 height 20
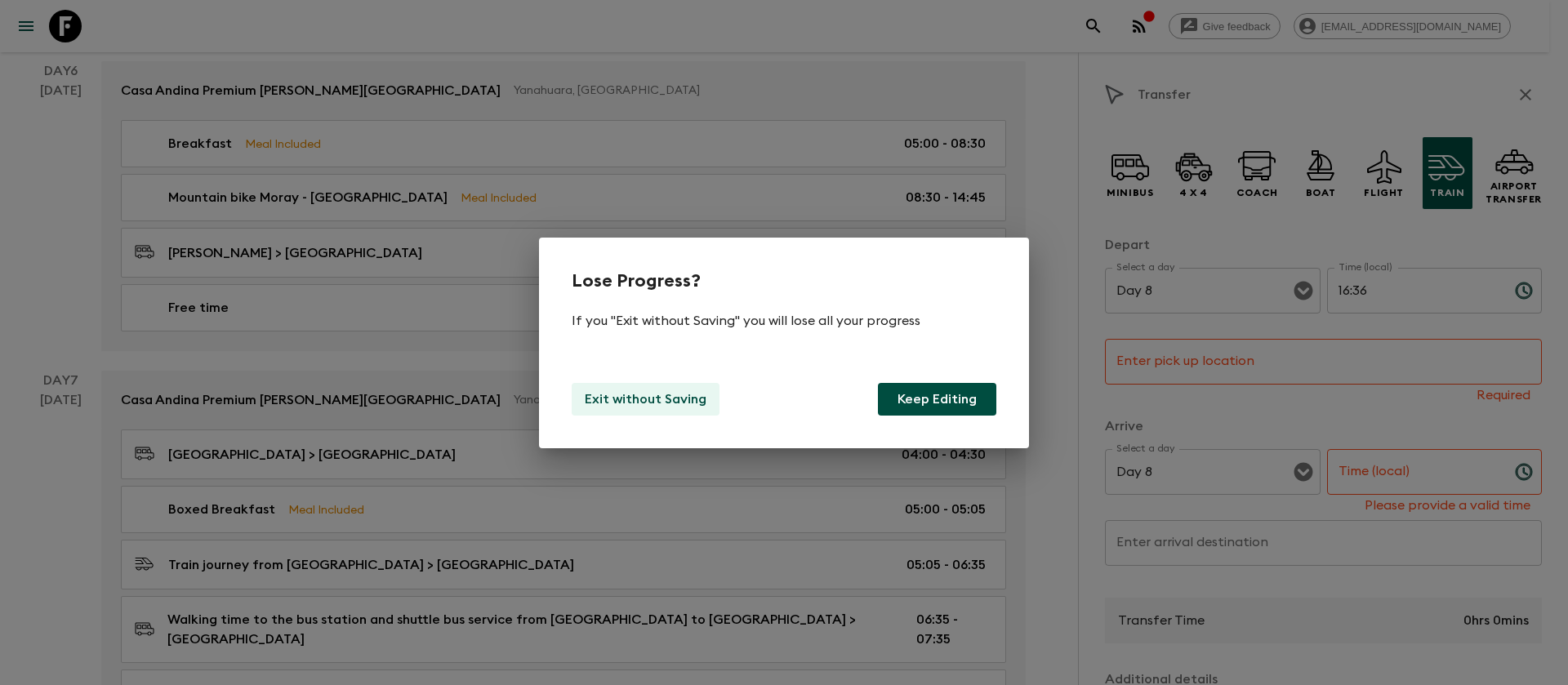
click at [633, 405] on p "Exit without Saving" at bounding box center [646, 399] width 122 height 20
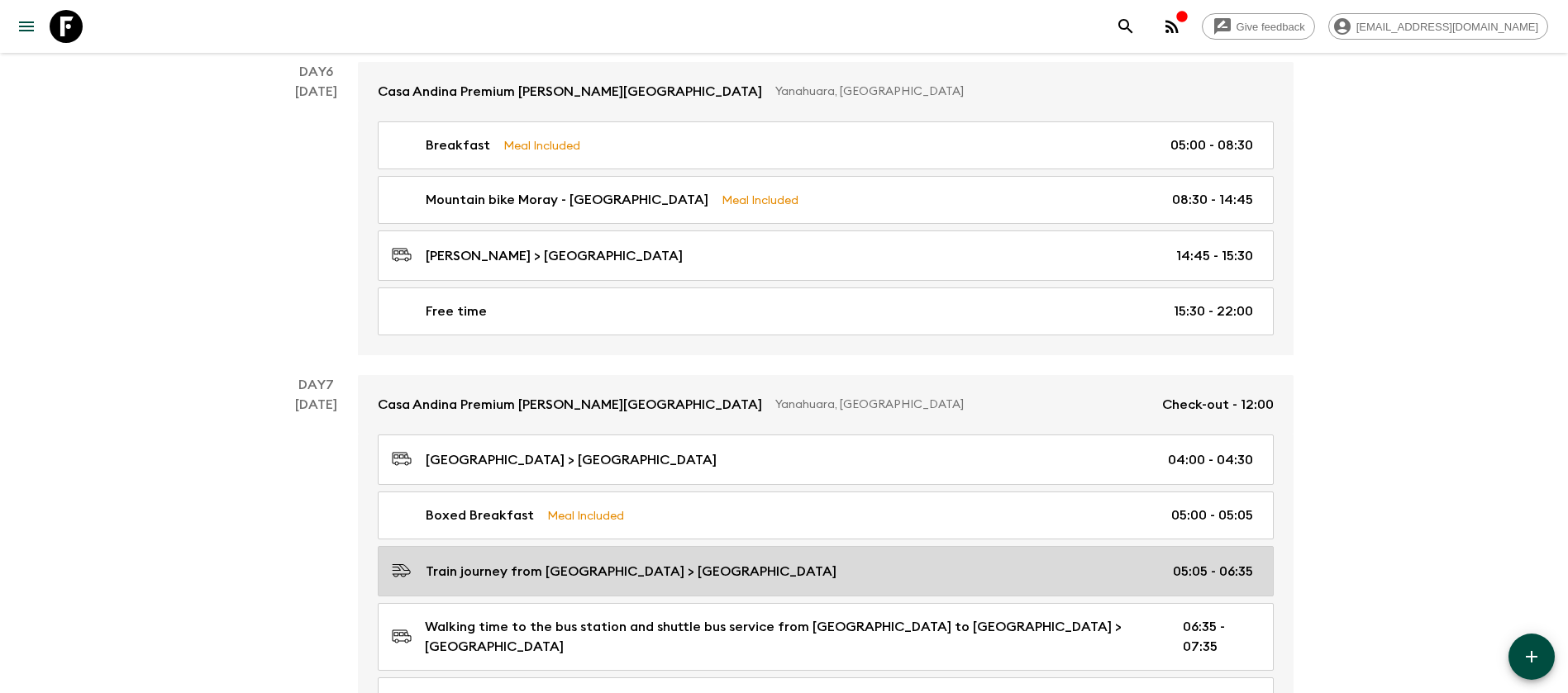
click at [701, 562] on p "Train journey from [GEOGRAPHIC_DATA] > [GEOGRAPHIC_DATA]" at bounding box center [631, 572] width 411 height 20
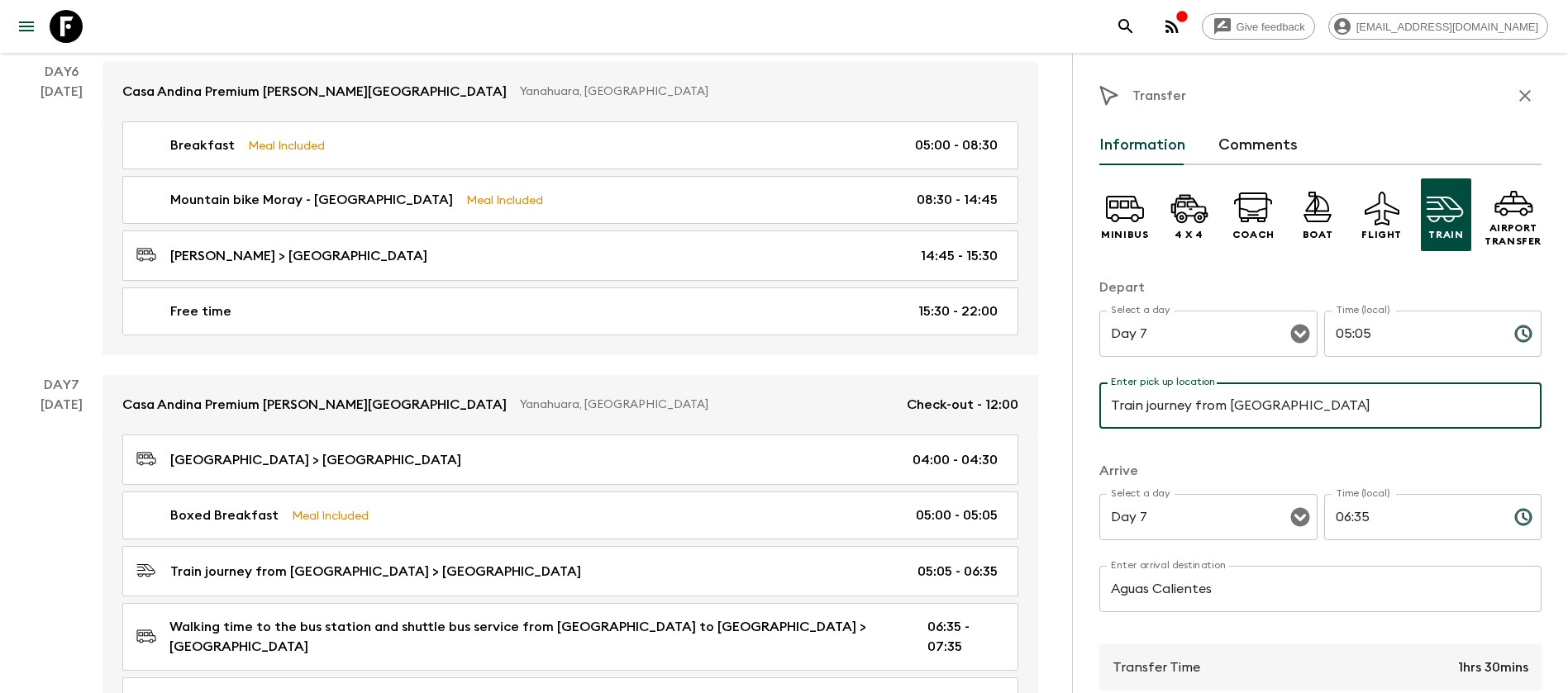
click at [1520, 96] on icon "button" at bounding box center [1526, 96] width 12 height 12
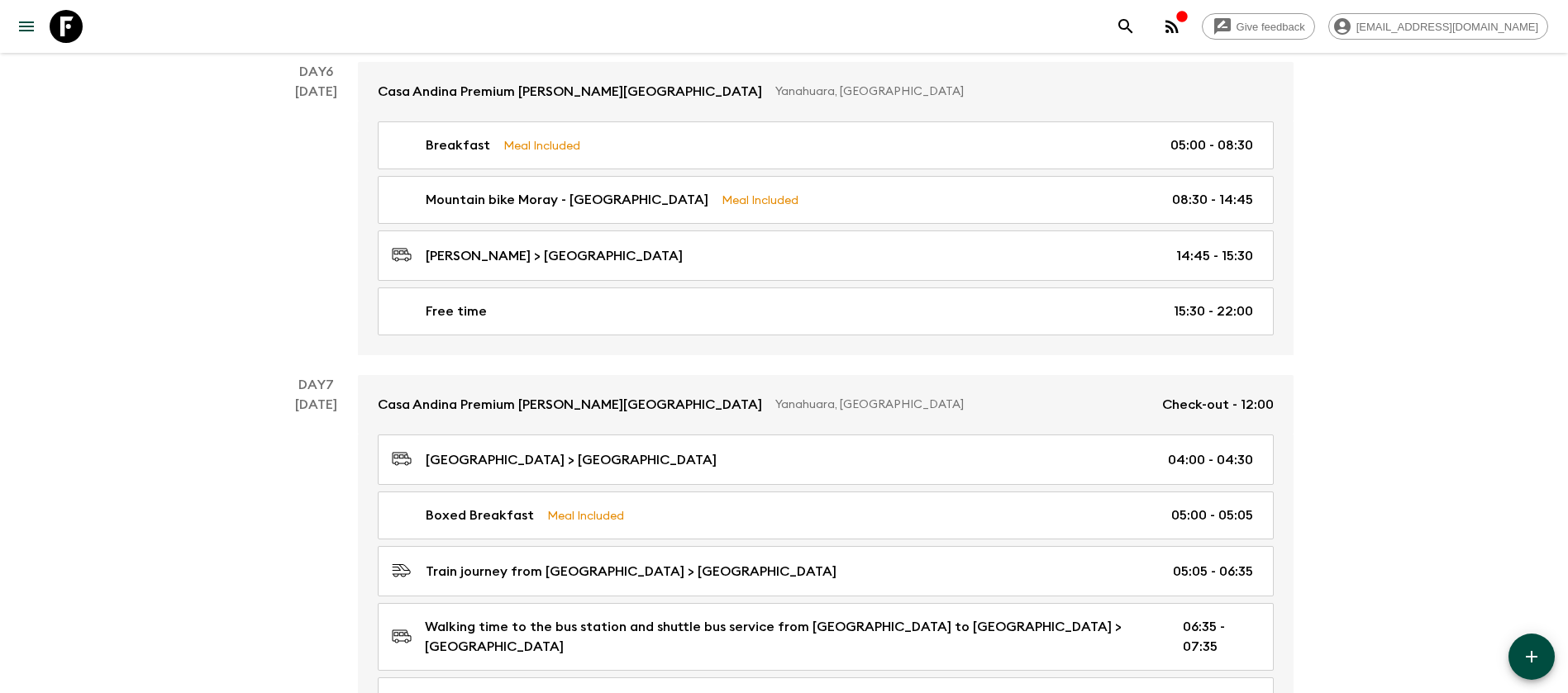
click at [1543, 655] on button "button" at bounding box center [1532, 657] width 47 height 47
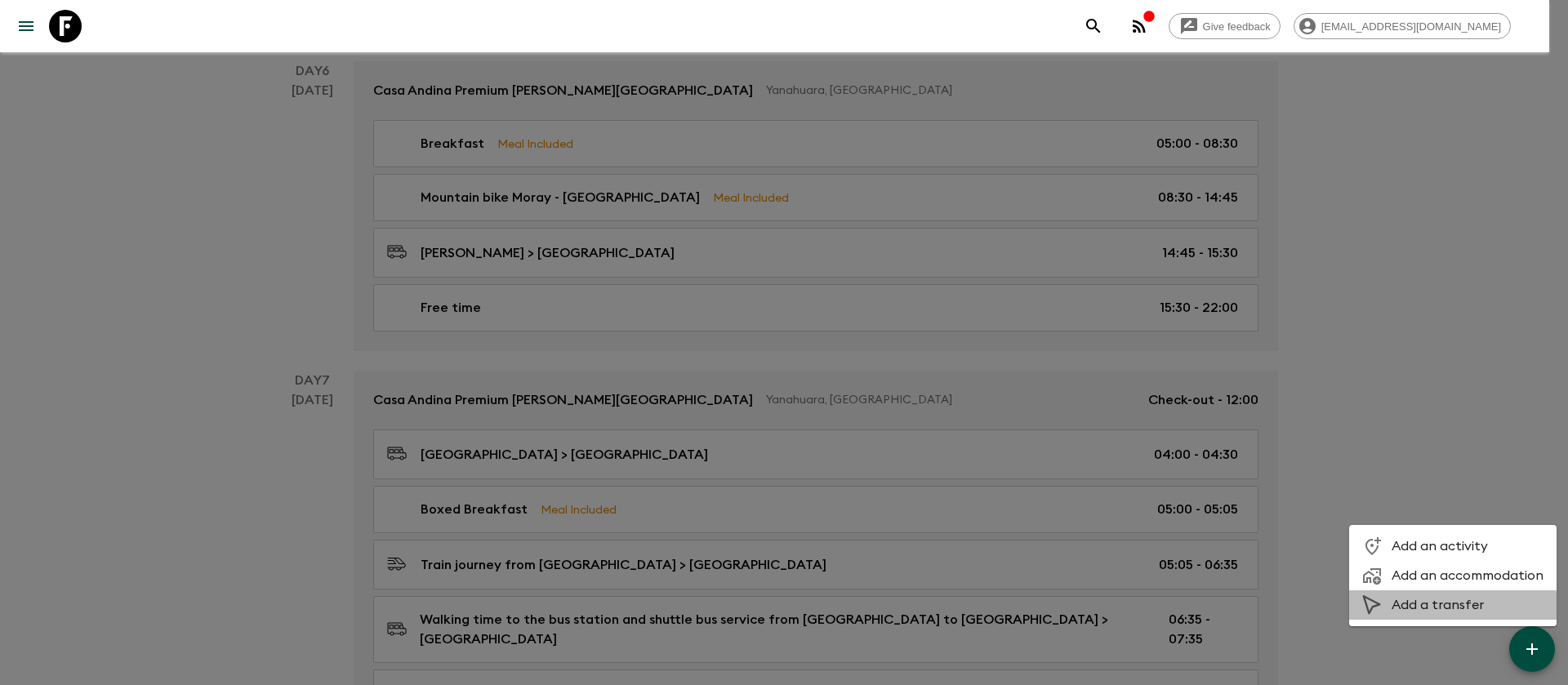
click at [1442, 612] on span "Add a transfer" at bounding box center [1468, 605] width 152 height 16
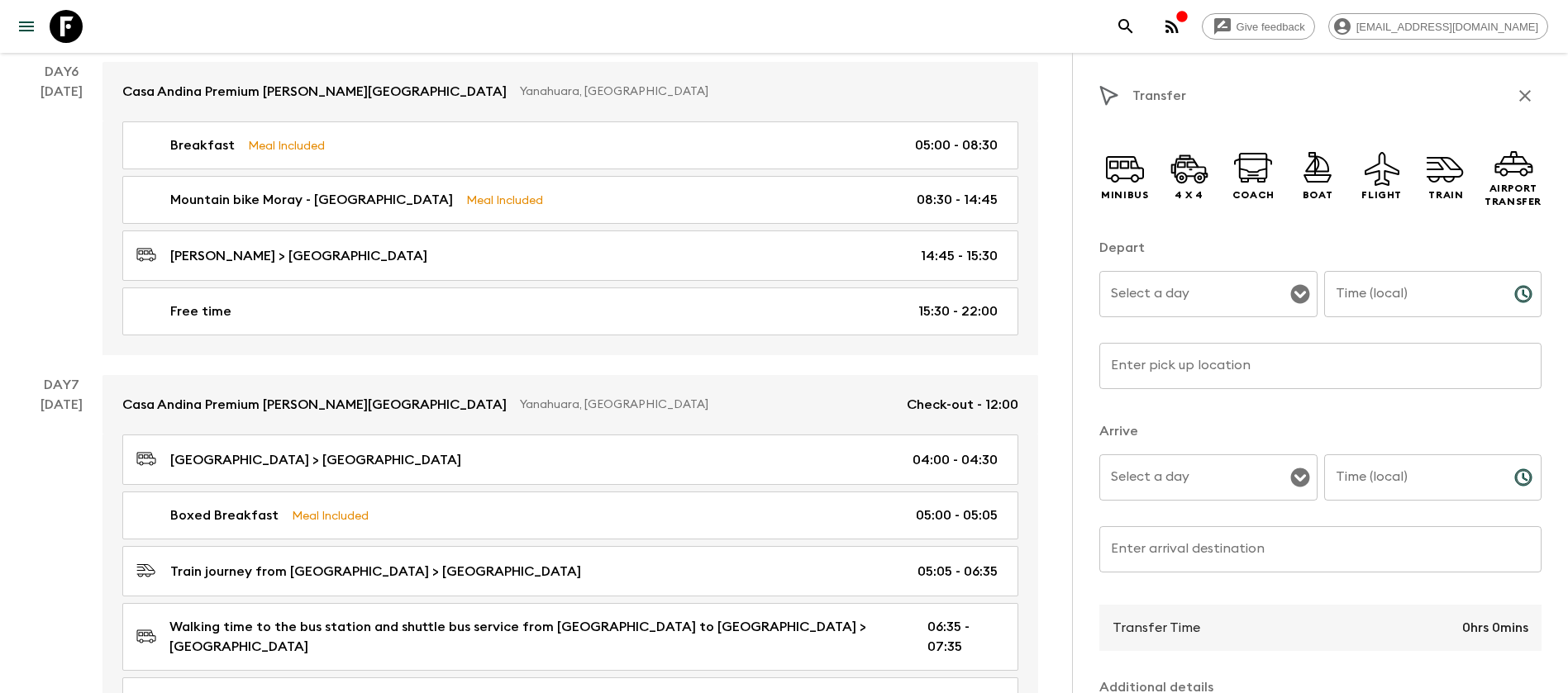
click at [1267, 299] on input "Select a day" at bounding box center [1196, 294] width 179 height 32
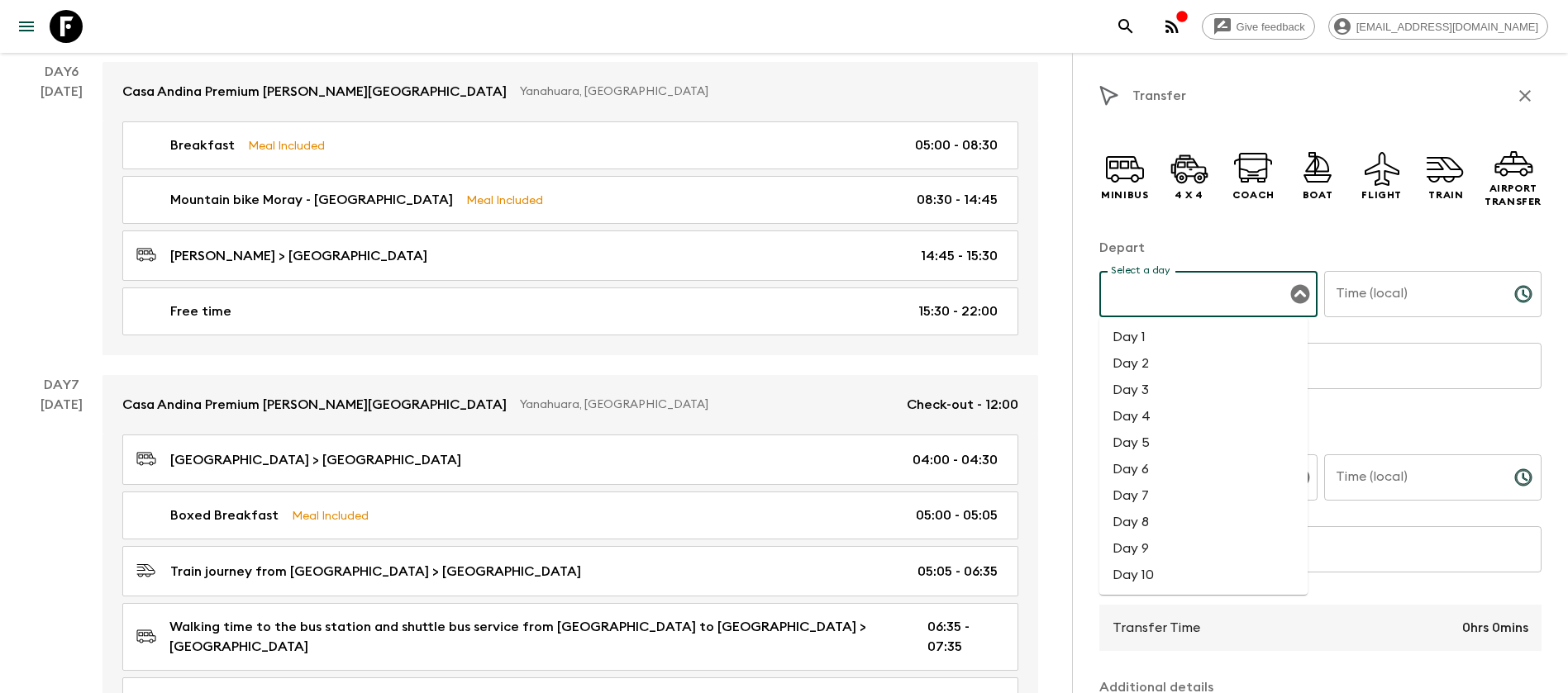
click at [1165, 460] on li "Day 6" at bounding box center [1204, 469] width 209 height 27
type input "Day 6"
click at [1403, 293] on input "Time (local)" at bounding box center [1413, 294] width 177 height 47
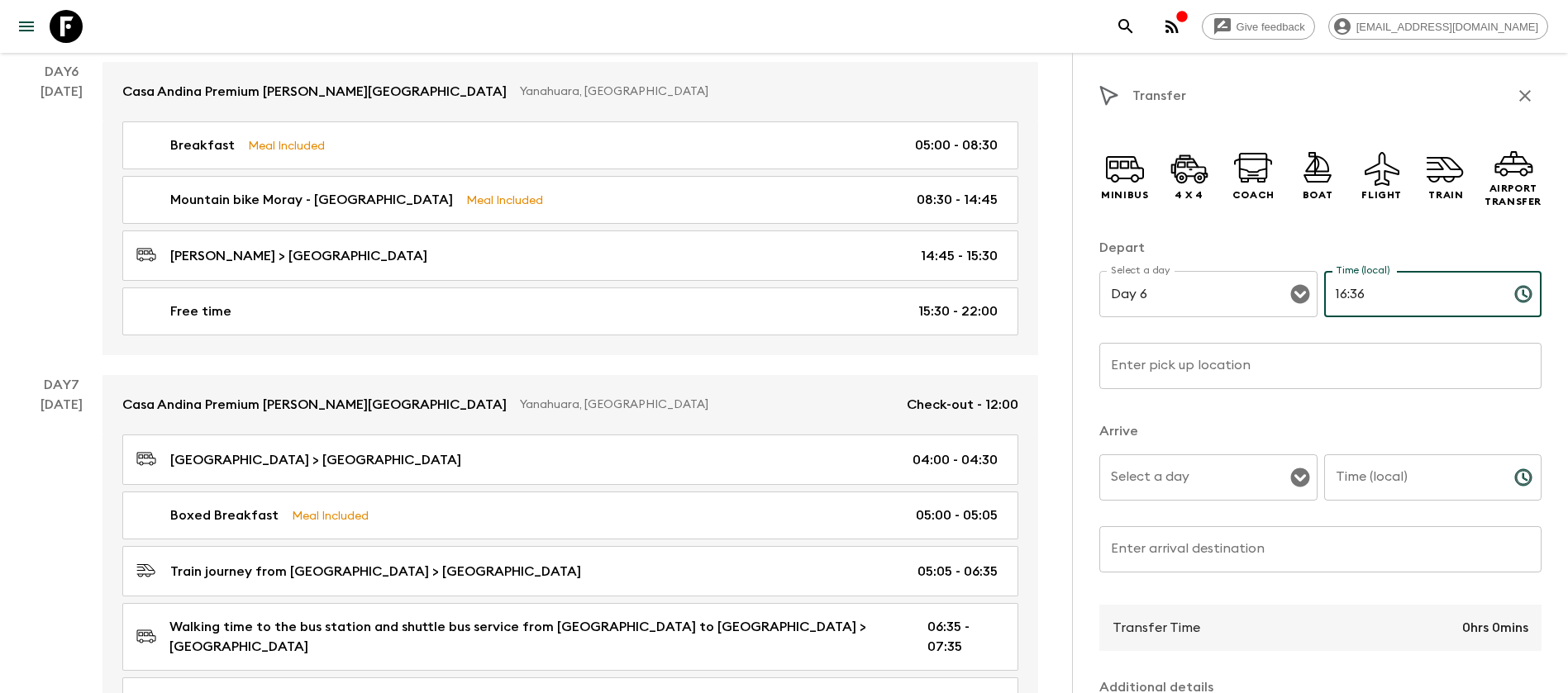
type input "16:36"
click at [1204, 382] on input "Enter pick up location" at bounding box center [1321, 366] width 442 height 47
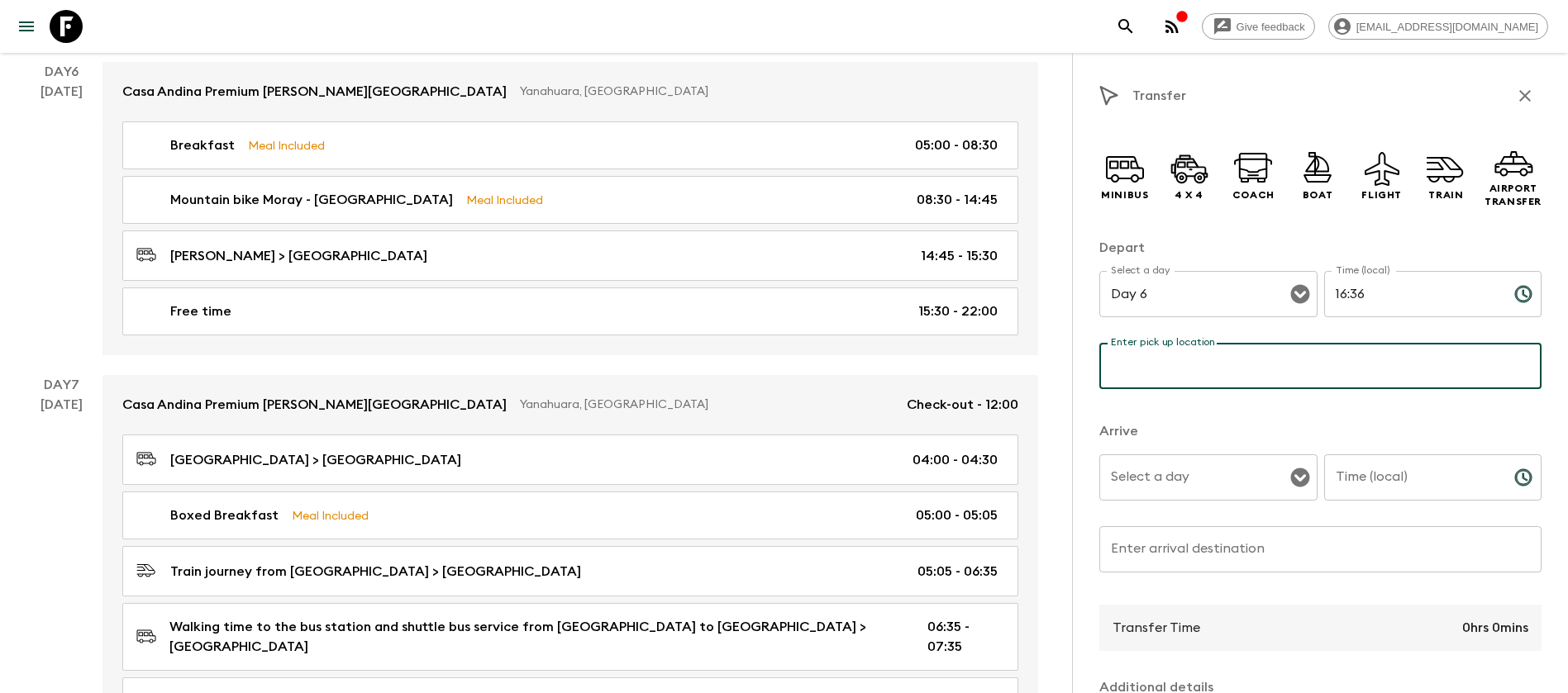
click at [1213, 369] on input "Enter pick up location" at bounding box center [1321, 366] width 442 height 47
paste input "Train journey from [GEOGRAPHIC_DATA]"
type input "Train journey from [GEOGRAPHIC_DATA]"
click at [1197, 412] on div "Minibus 4 x 4 Coach Boat Flight Train Airport Transfer Depart Select a day Day …" at bounding box center [1321, 533] width 442 height 815
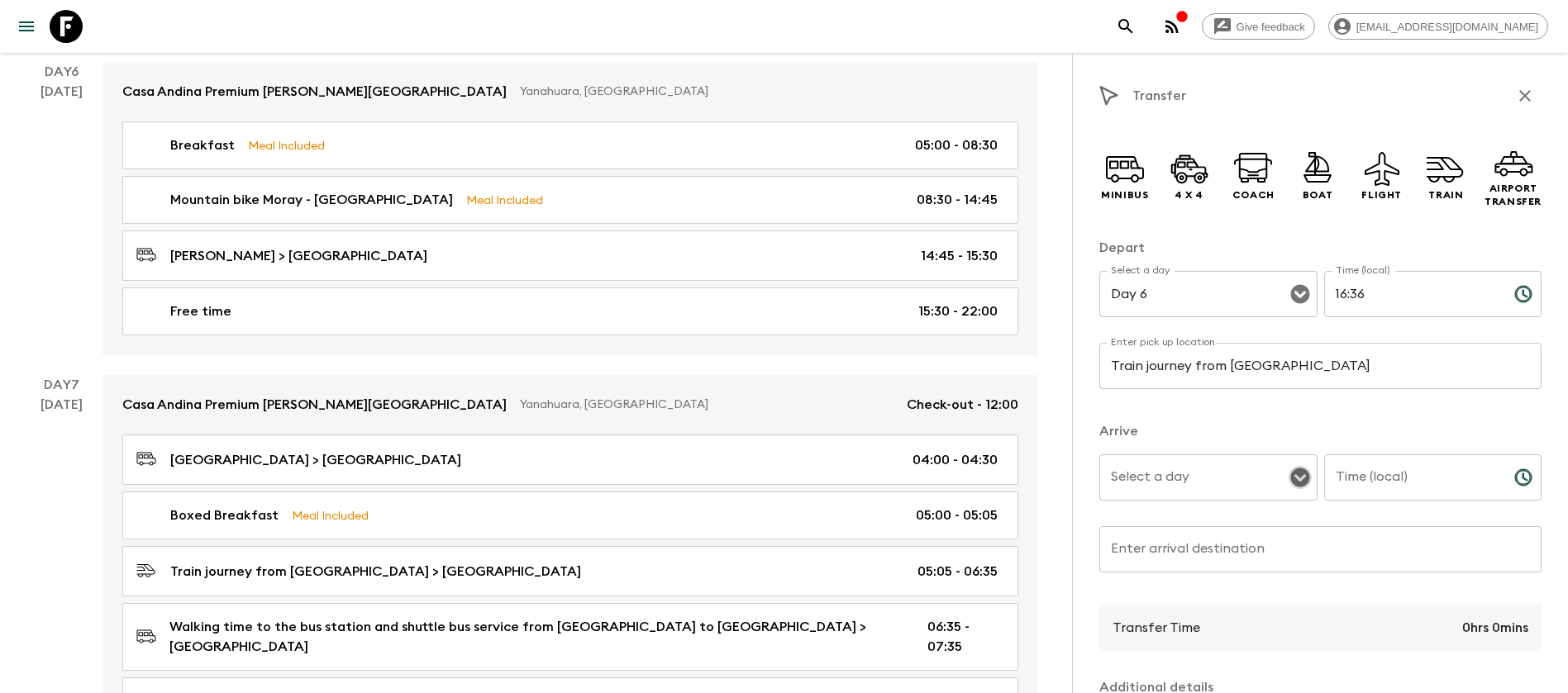
click at [1300, 483] on button "Open" at bounding box center [1300, 478] width 23 height 23
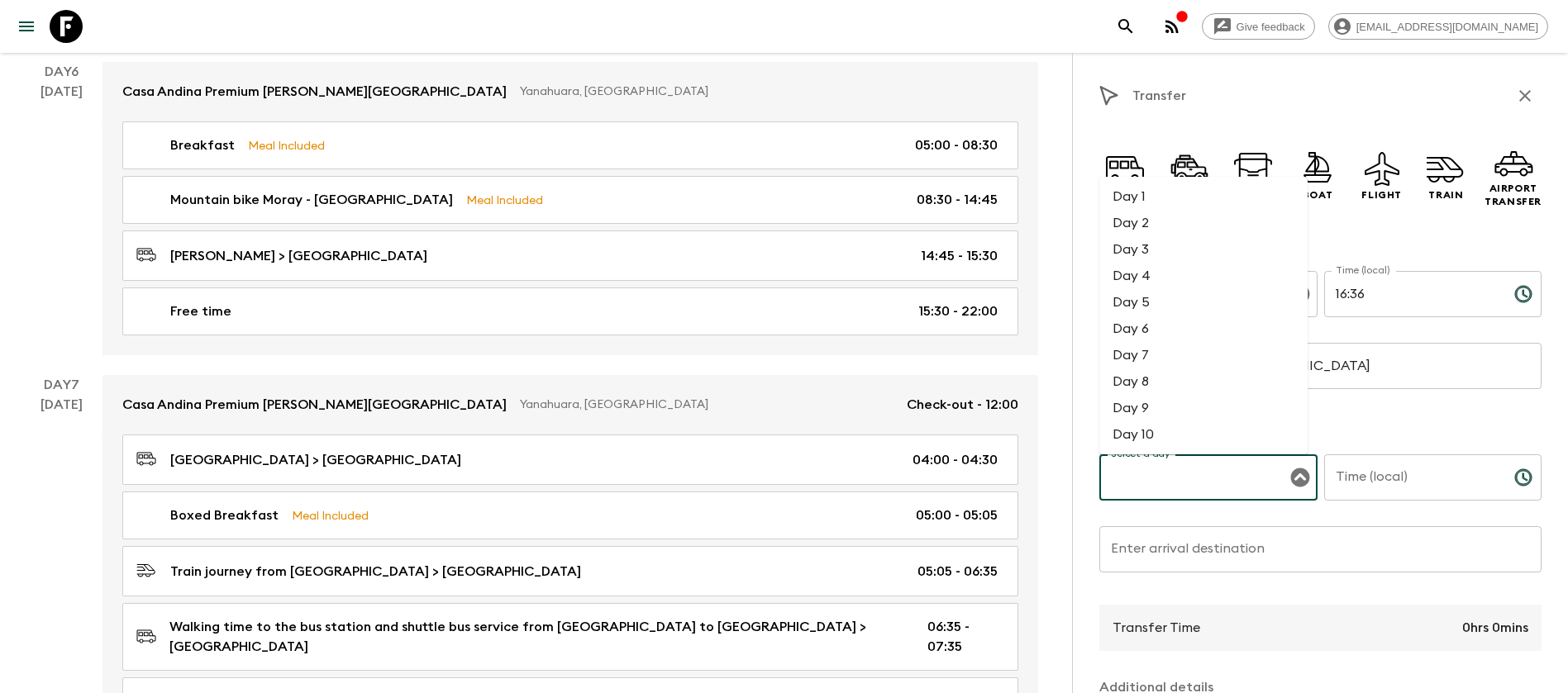
click at [1184, 326] on li "Day 6" at bounding box center [1204, 329] width 209 height 27
type input "Day 6"
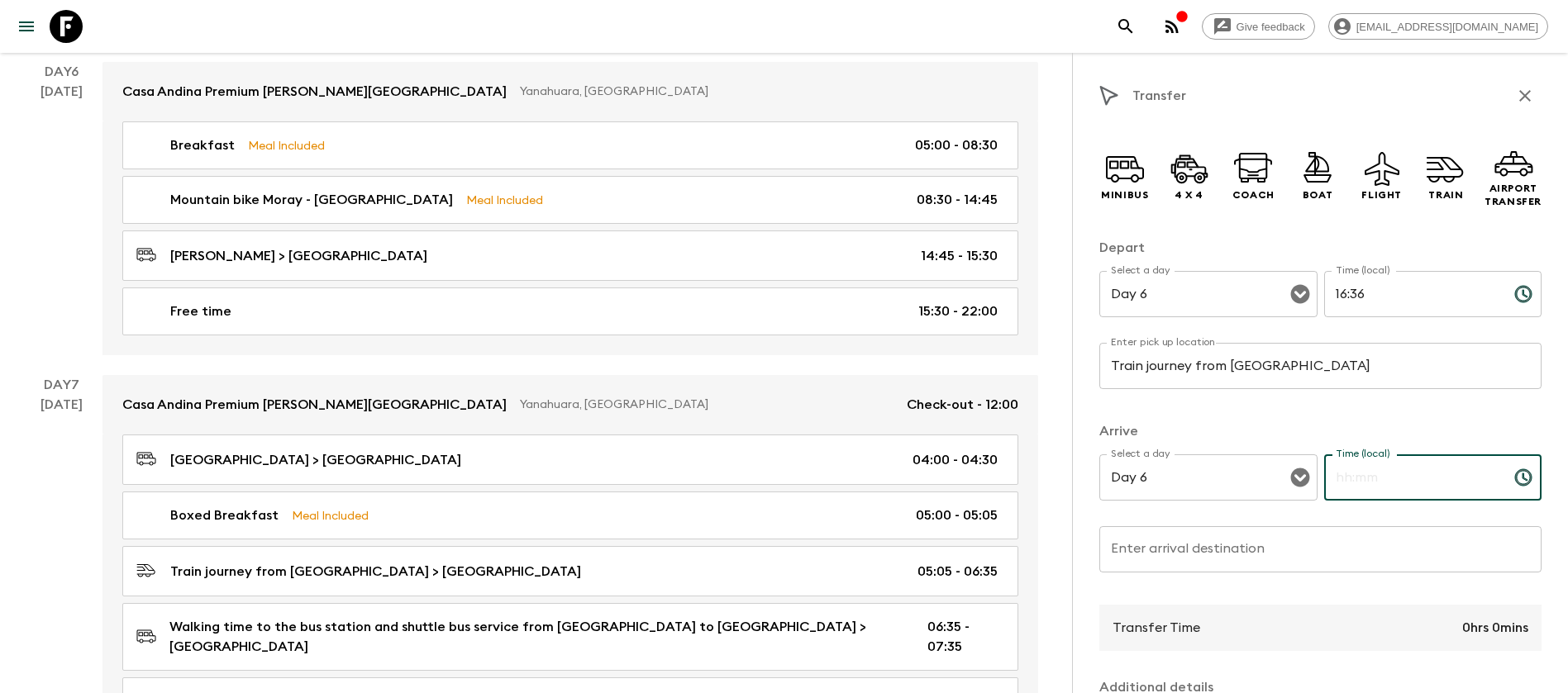
click at [1392, 483] on input "Time (local)" at bounding box center [1413, 478] width 177 height 47
click at [1426, 429] on p "Arrive" at bounding box center [1321, 431] width 442 height 20
click at [1432, 482] on input "Time (local)" at bounding box center [1413, 478] width 177 height 47
click at [1516, 93] on icon "button" at bounding box center [1526, 96] width 20 height 20
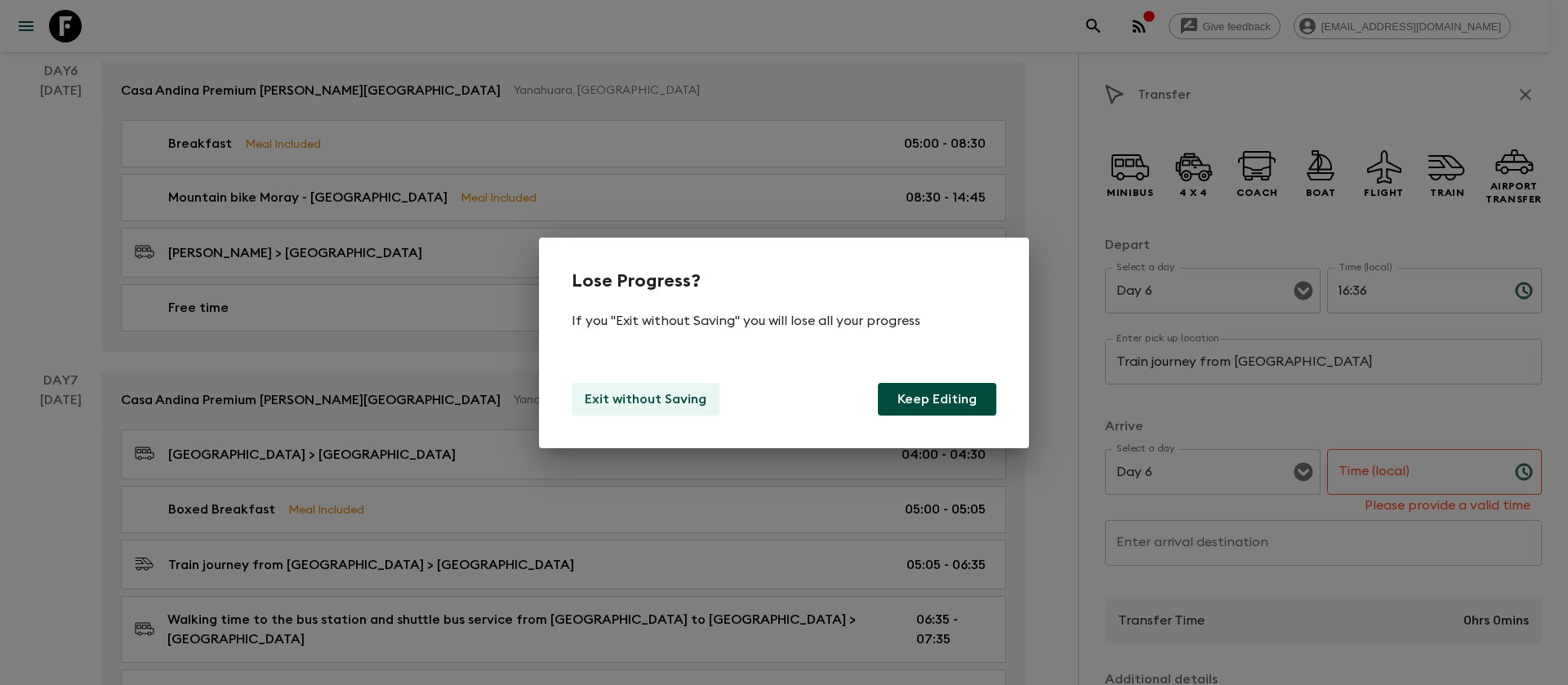
click at [612, 398] on p "Exit without Saving" at bounding box center [646, 399] width 122 height 20
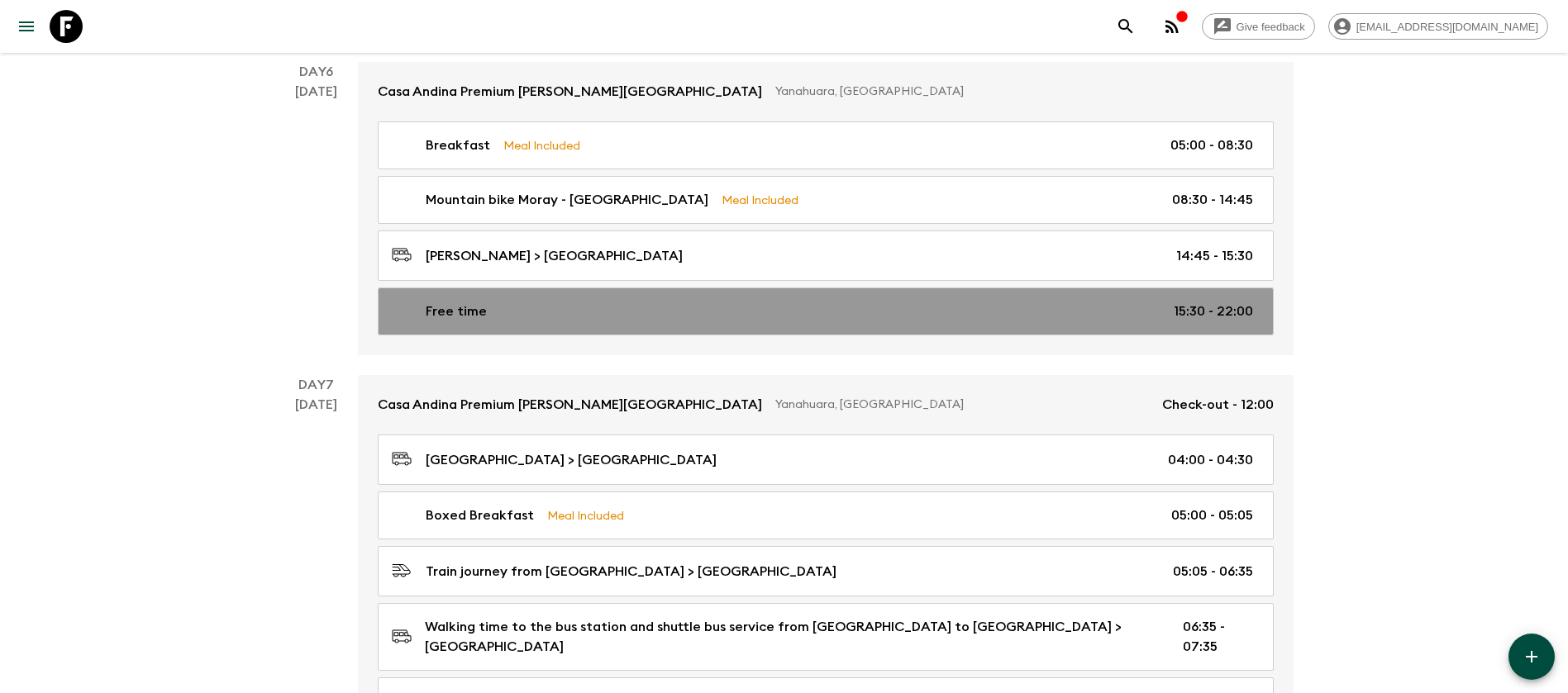
click at [1166, 288] on link "Free time 15:30 - 22:00" at bounding box center [826, 312] width 896 height 48
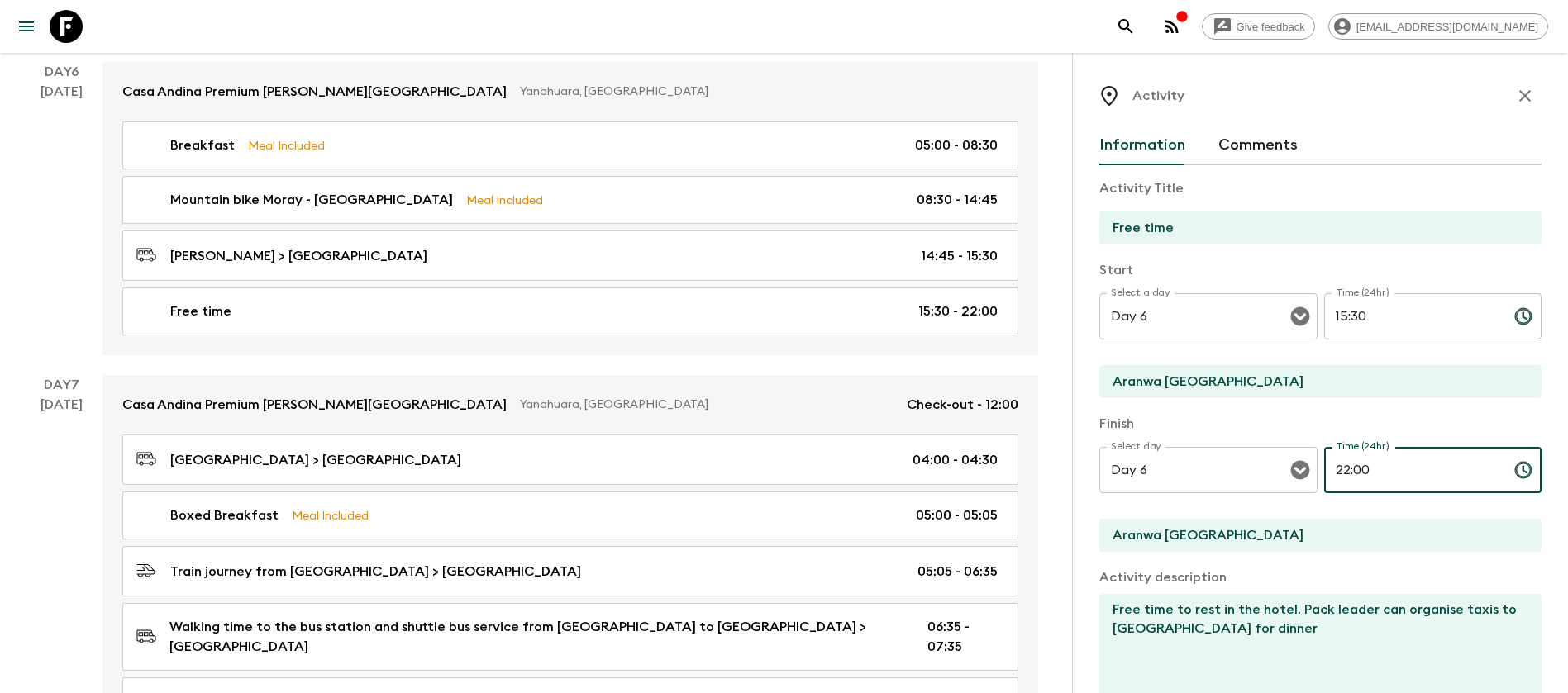
click at [1364, 467] on input "22:00" at bounding box center [1413, 470] width 177 height 47
drag, startPoint x: 1371, startPoint y: 467, endPoint x: 1211, endPoint y: 451, distance: 160.8
click at [1211, 451] on div "Select day Day 6 Select day ​ Time (24hr) 22:00 Time (24hr) ​" at bounding box center [1321, 479] width 442 height 66
click at [1361, 471] on input "16:" at bounding box center [1413, 470] width 177 height 47
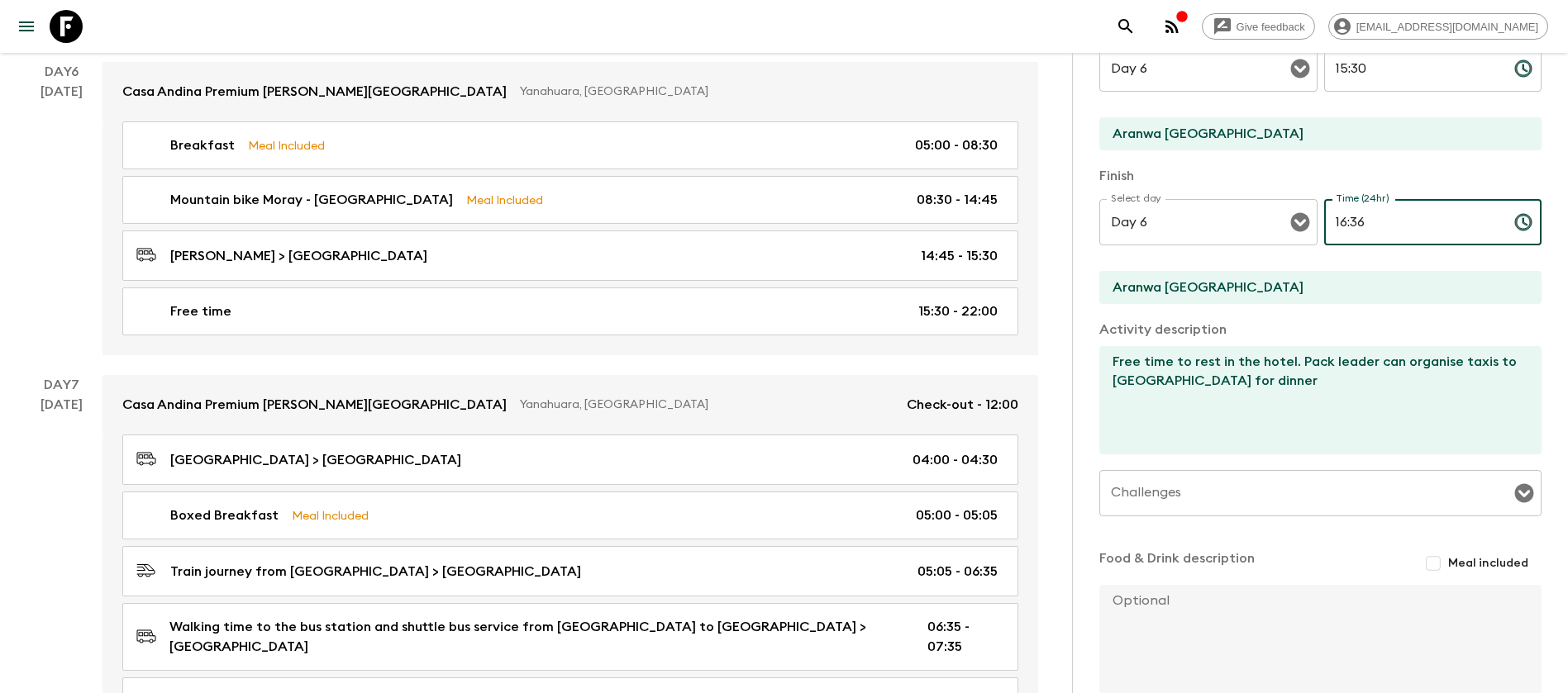
scroll to position [338, 0]
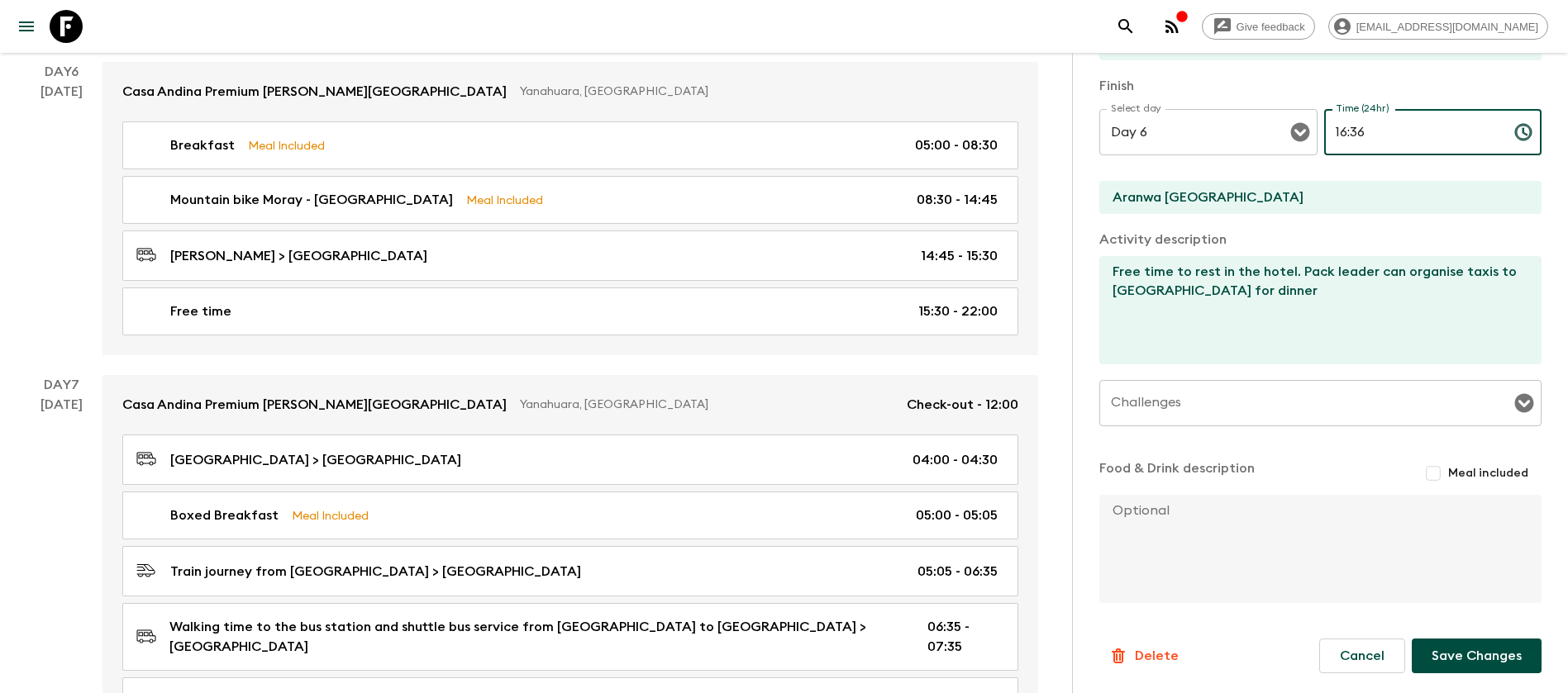
type input "16:36"
click at [1456, 655] on button "Save Changes" at bounding box center [1477, 656] width 130 height 35
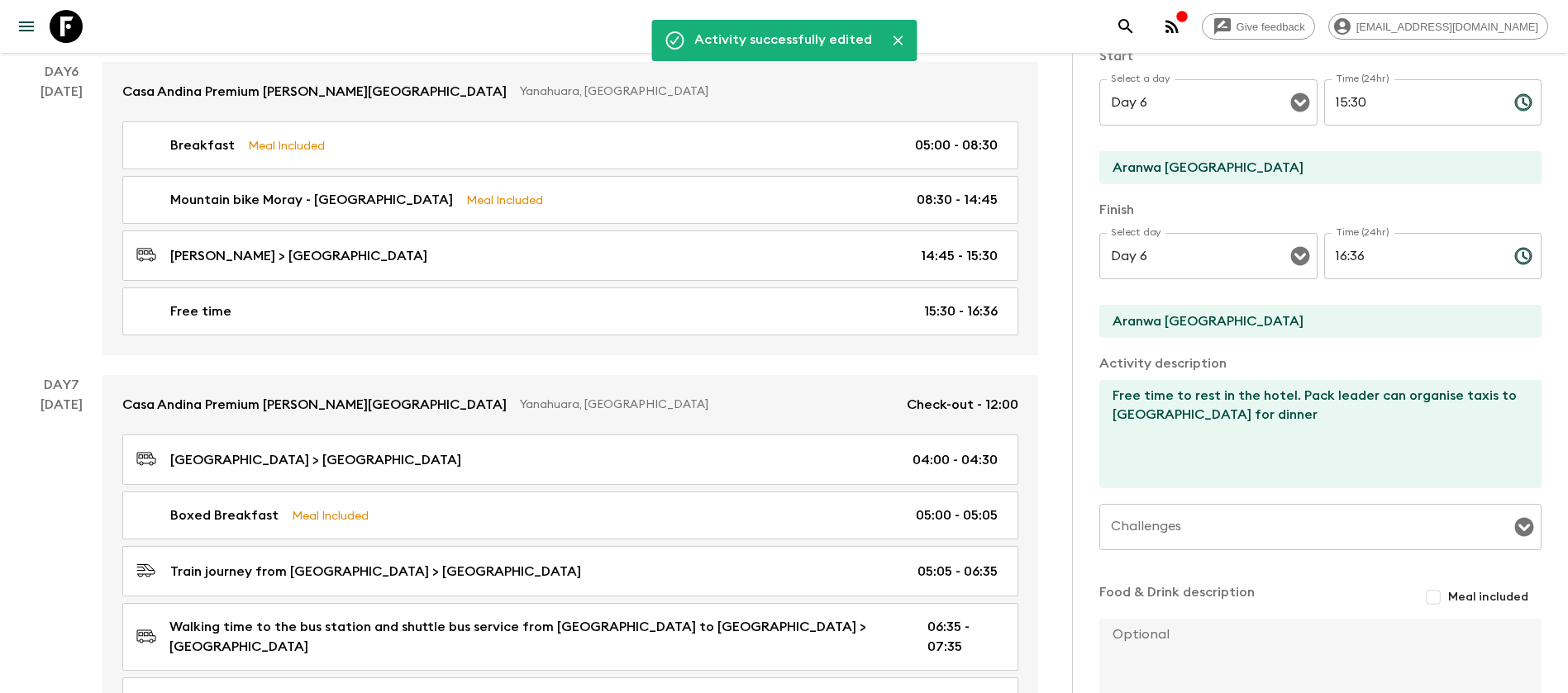
scroll to position [0, 0]
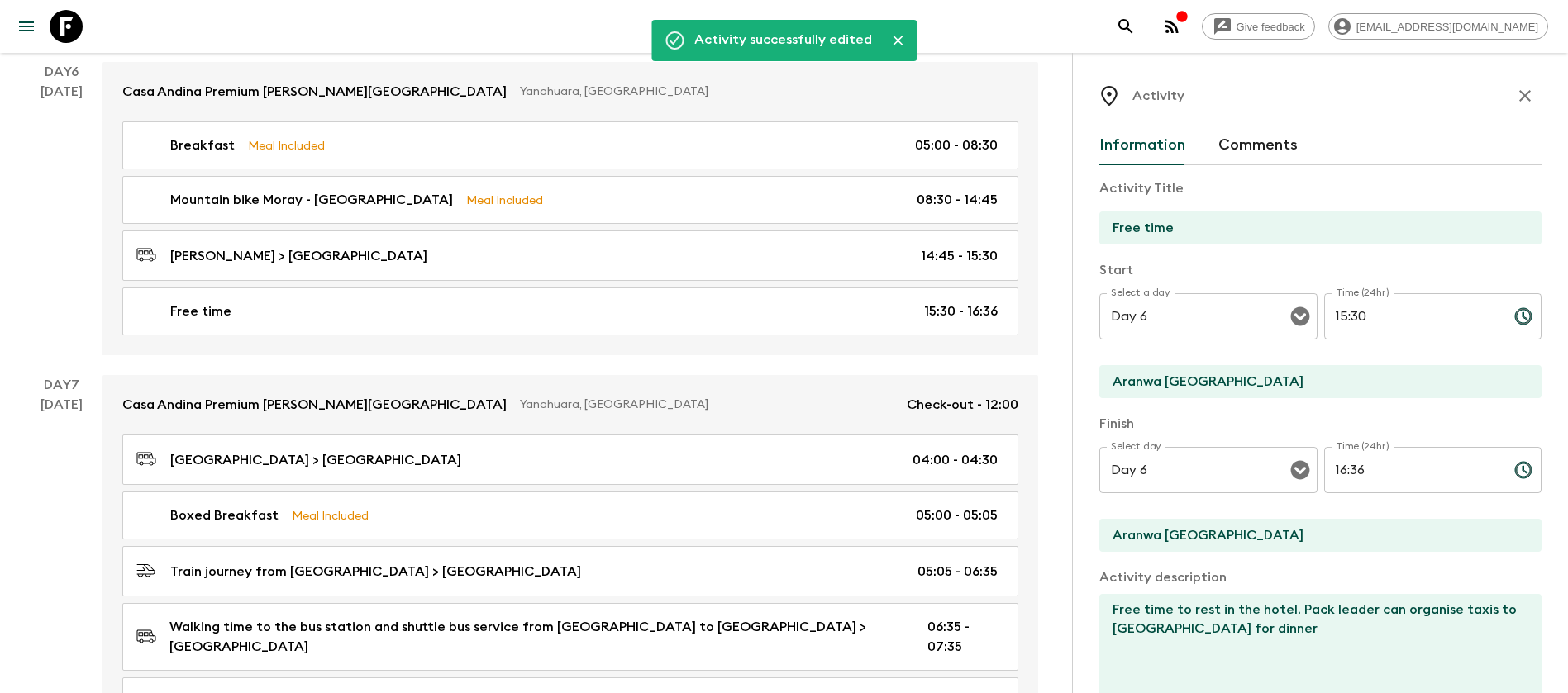
click at [1261, 139] on button "Comments" at bounding box center [1258, 145] width 79 height 40
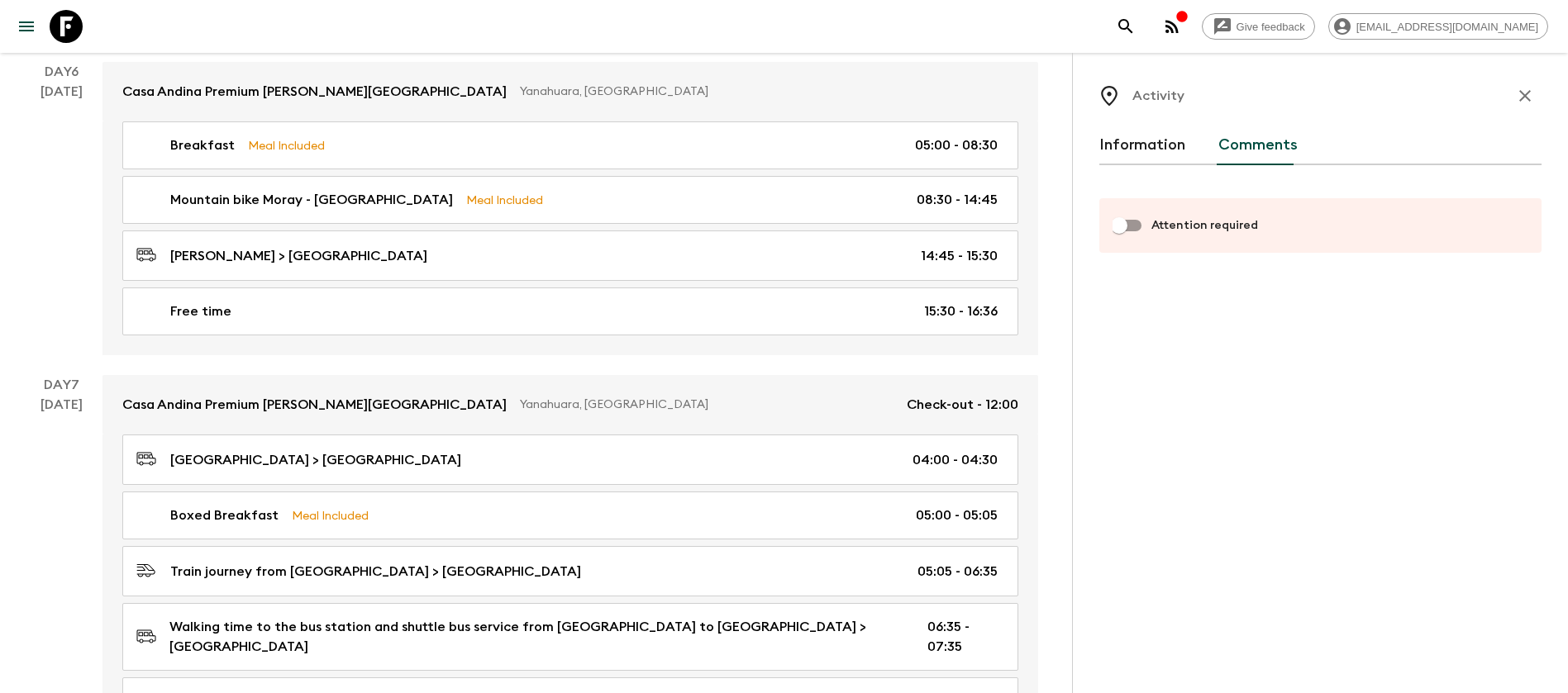
click at [1152, 137] on button "Information" at bounding box center [1142, 145] width 86 height 40
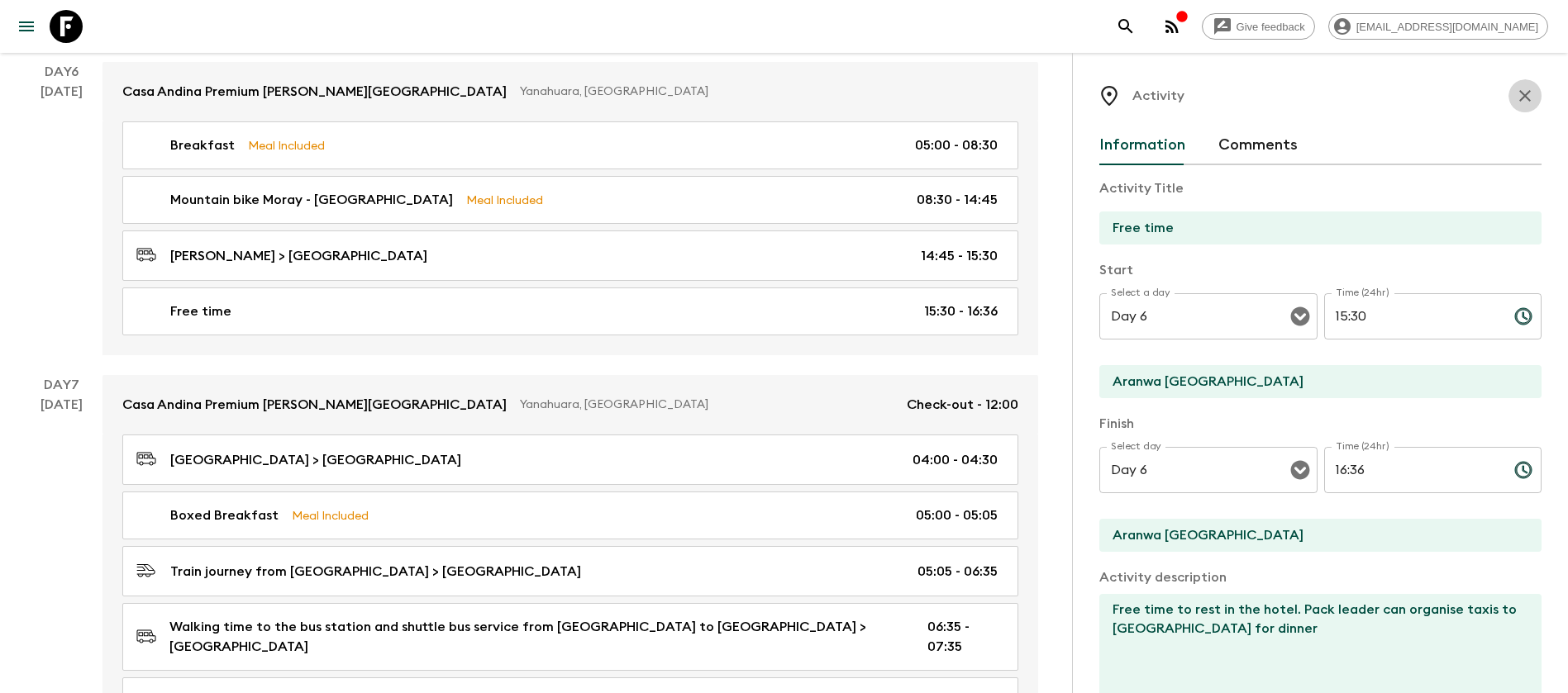
click at [1516, 100] on button "button" at bounding box center [1526, 96] width 33 height 33
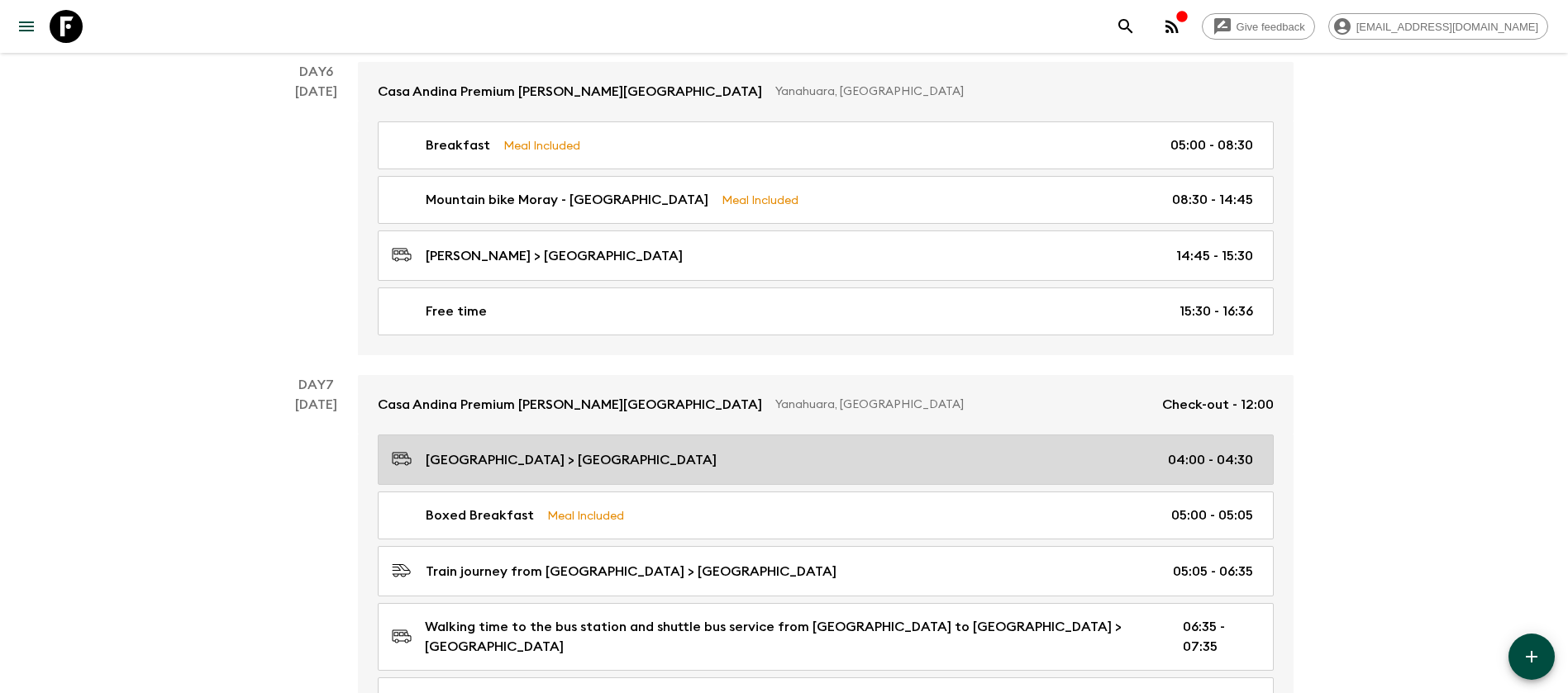
click at [877, 560] on div "Train journey from [GEOGRAPHIC_DATA] > [GEOGRAPHIC_DATA] 05:05 - 06:35" at bounding box center [822, 571] width 861 height 22
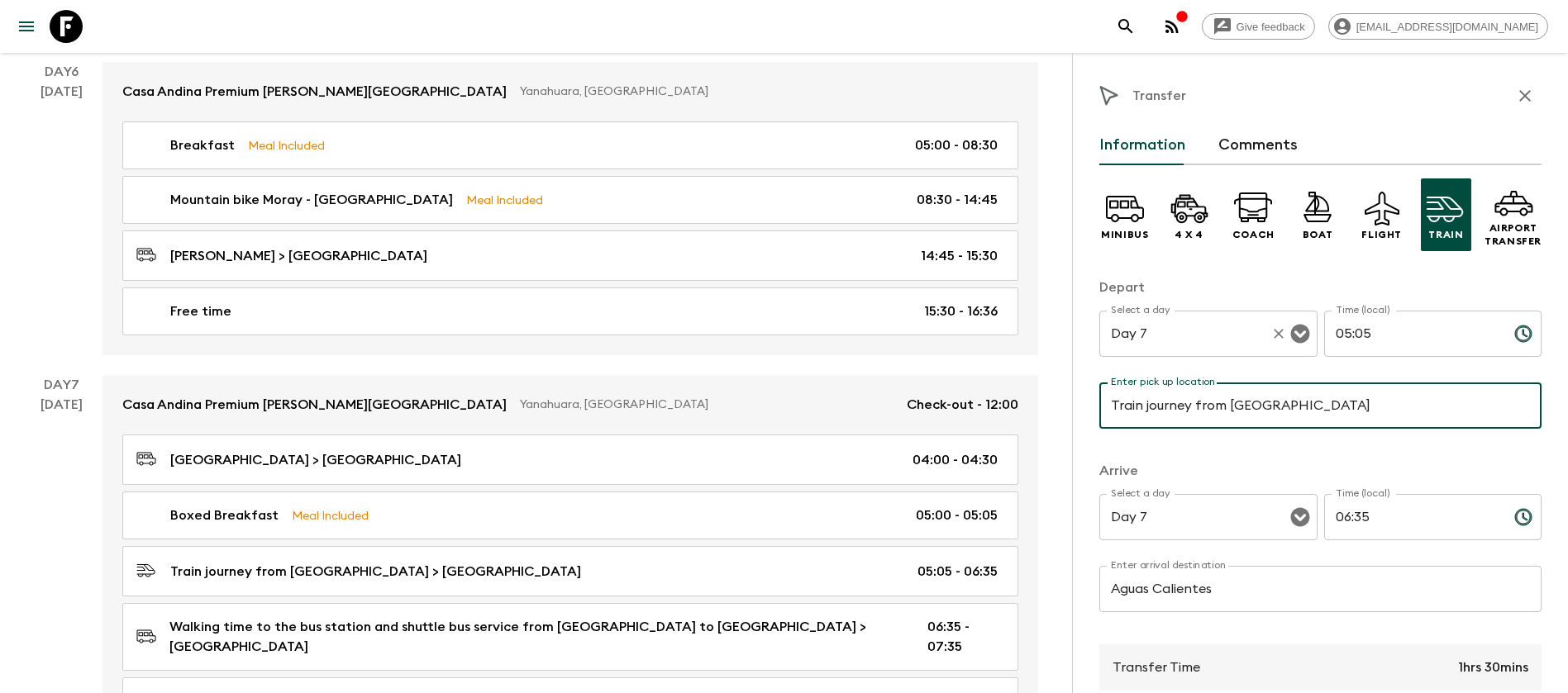
click at [1292, 332] on icon "Open" at bounding box center [1299, 334] width 19 height 19
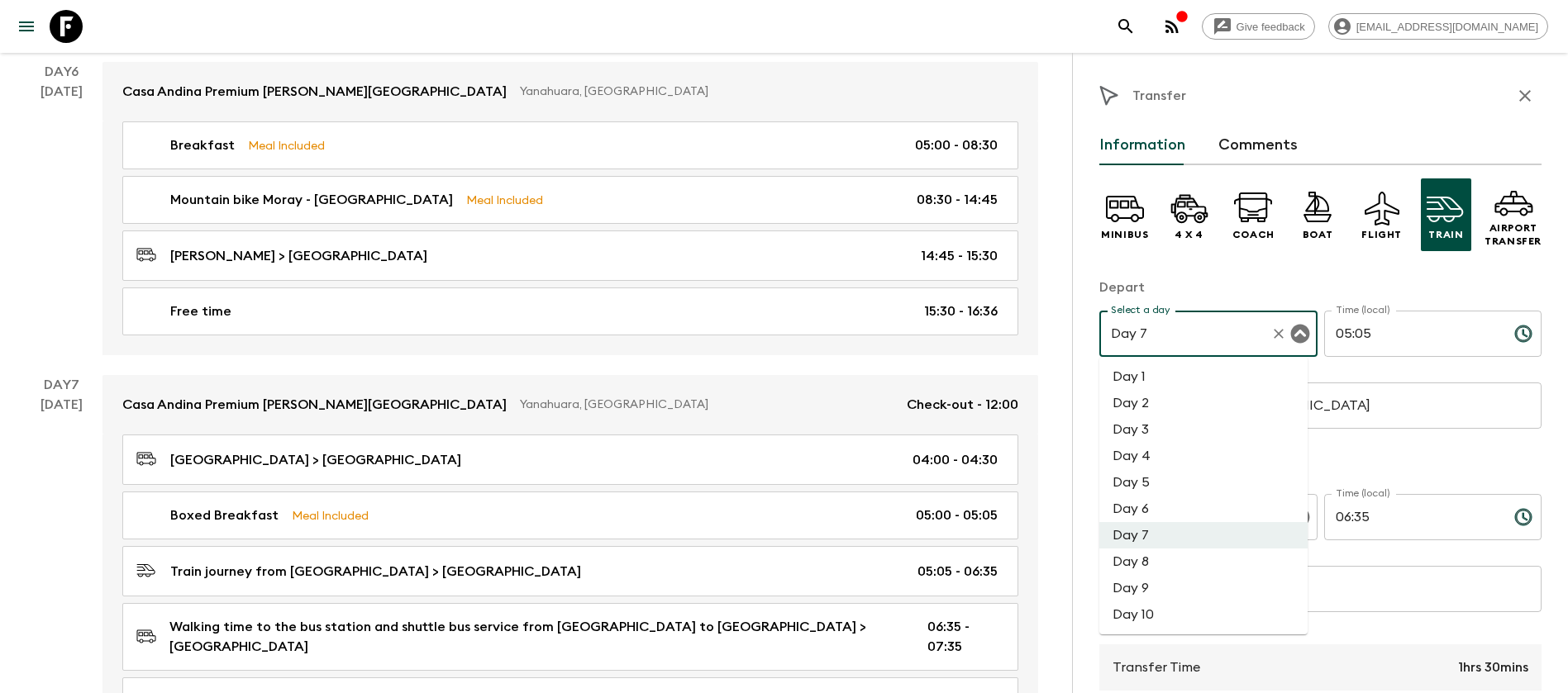
click at [1197, 503] on li "Day 6" at bounding box center [1204, 509] width 209 height 27
type input "Day 6"
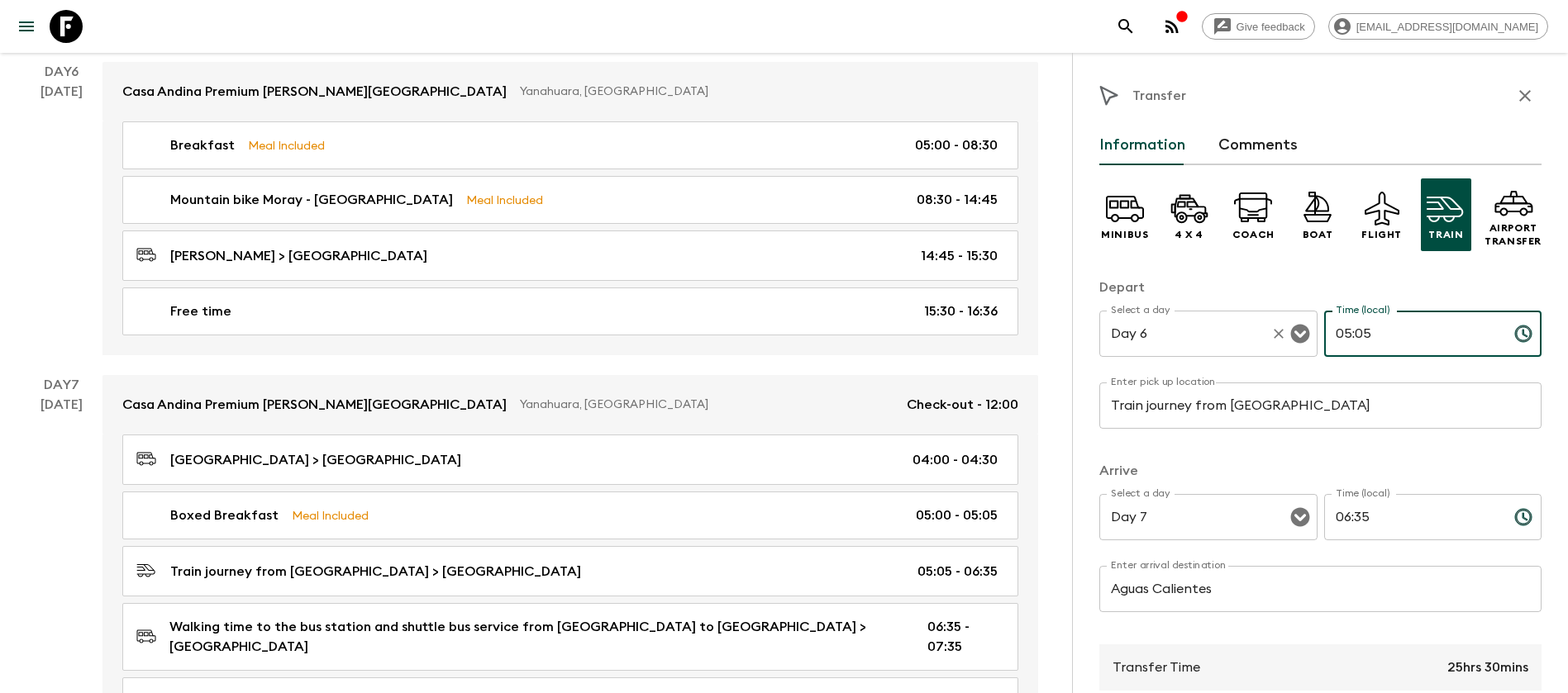
drag, startPoint x: 1387, startPoint y: 334, endPoint x: 1190, endPoint y: 336, distance: 197.0
click at [1190, 336] on div "Select a day Day 6 Select a day ​ Time (local) 05:05 Time (local) ​" at bounding box center [1321, 343] width 442 height 66
click at [1400, 337] on input "16:" at bounding box center [1413, 334] width 177 height 47
click at [1291, 509] on icon "Open" at bounding box center [1299, 518] width 19 height 19
type input "16:36"
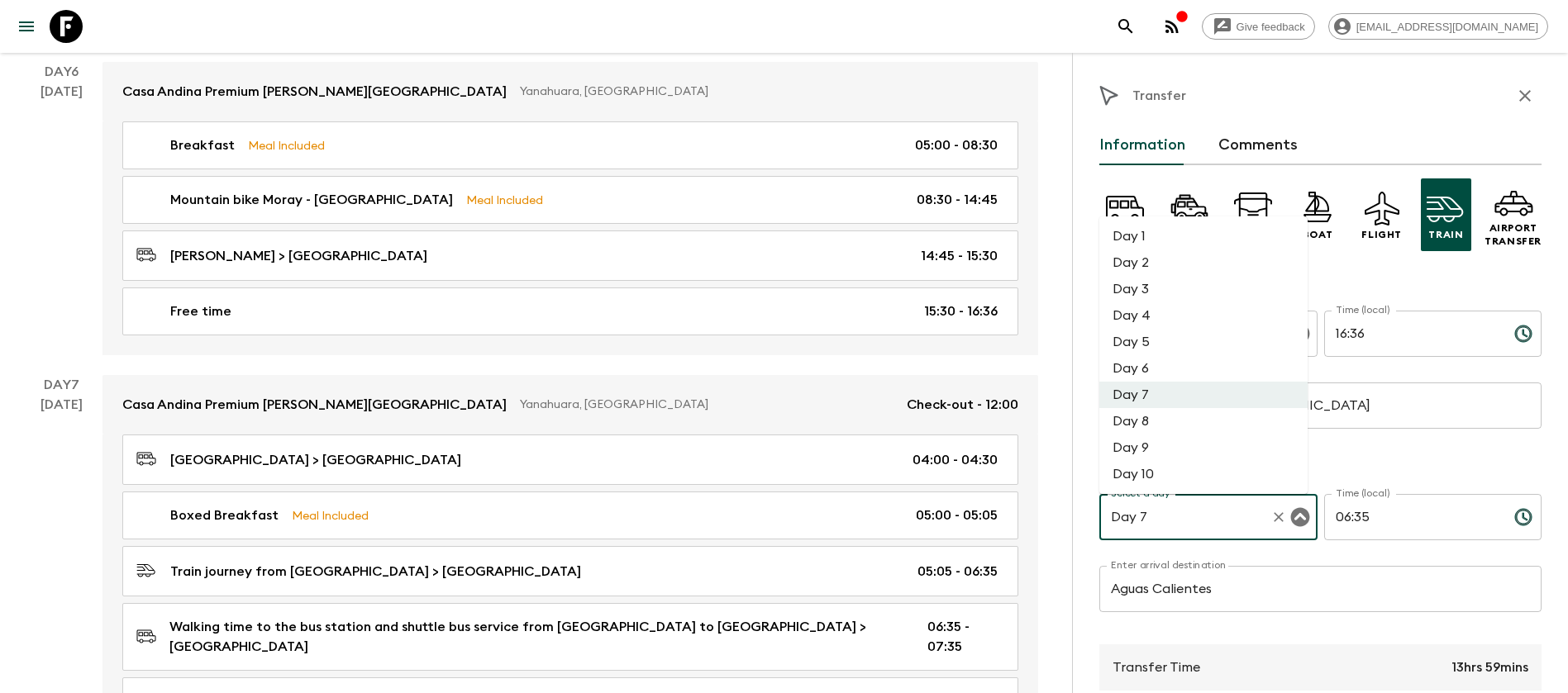
click at [1203, 365] on li "Day 6" at bounding box center [1204, 369] width 209 height 27
type input "Day 6"
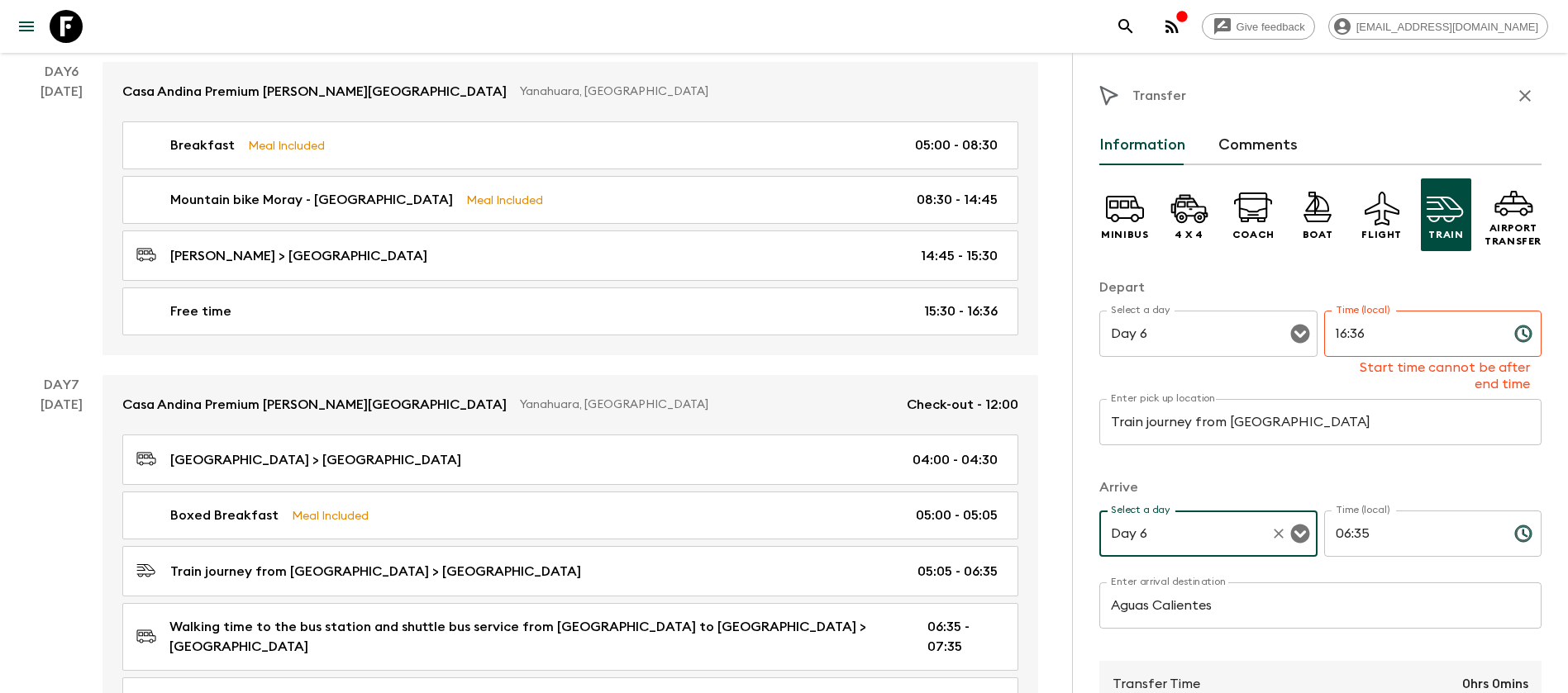
click at [1388, 525] on input "06:35" at bounding box center [1413, 534] width 177 height 47
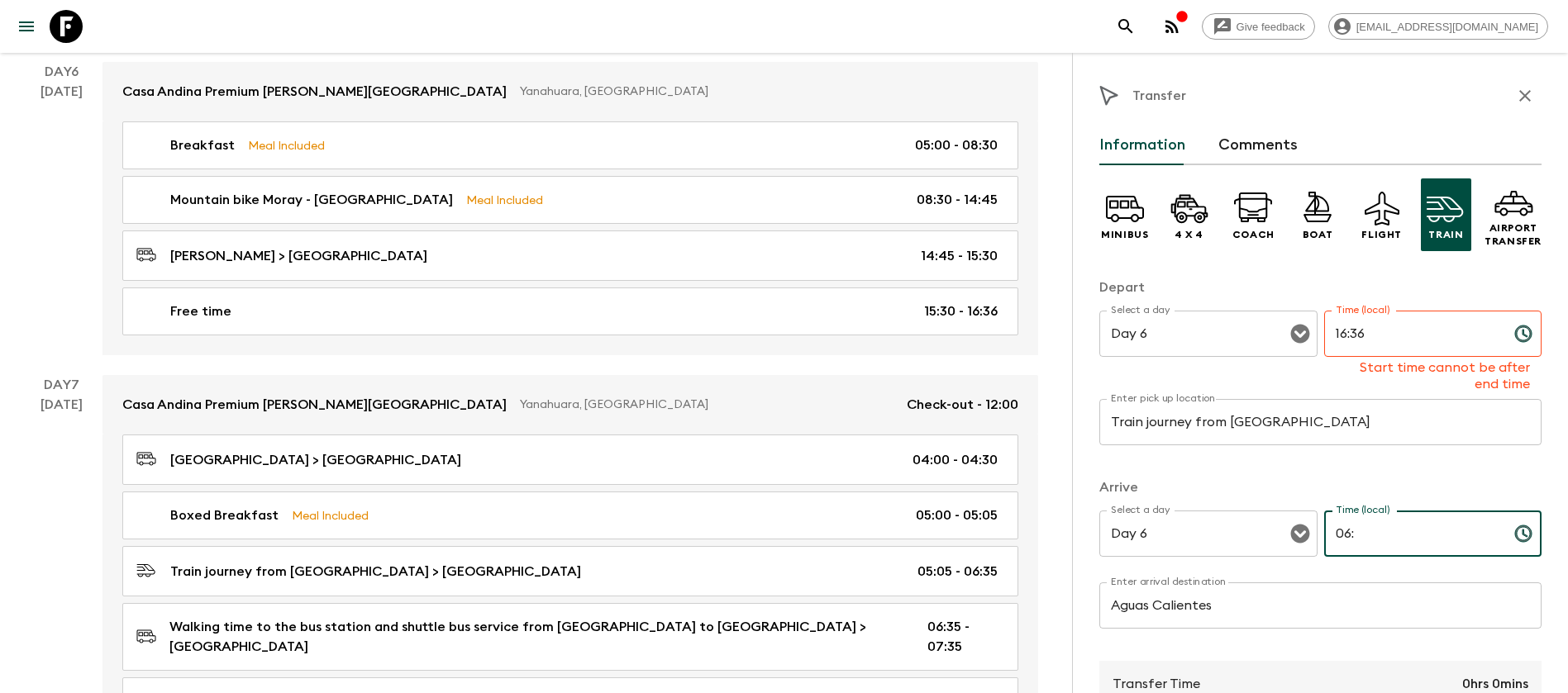
type input "0"
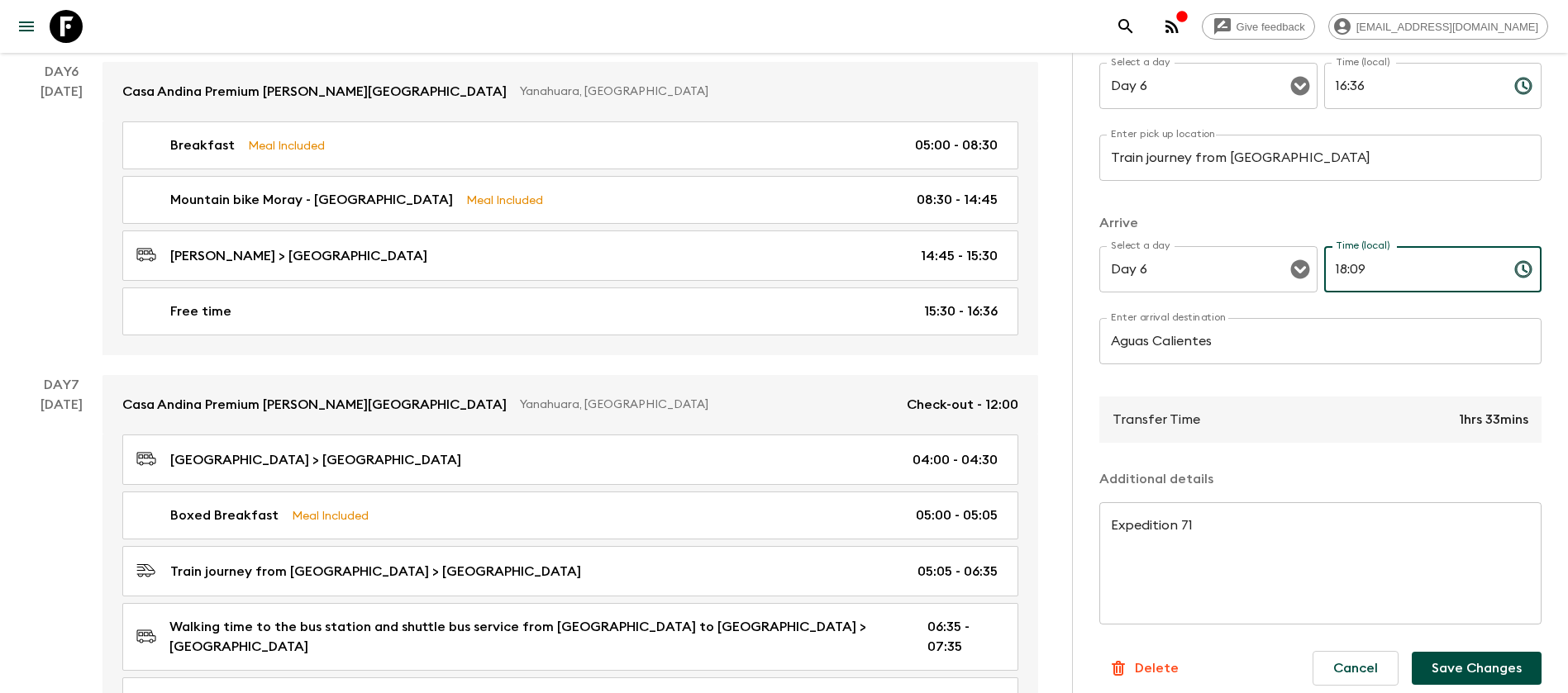
scroll to position [260, 0]
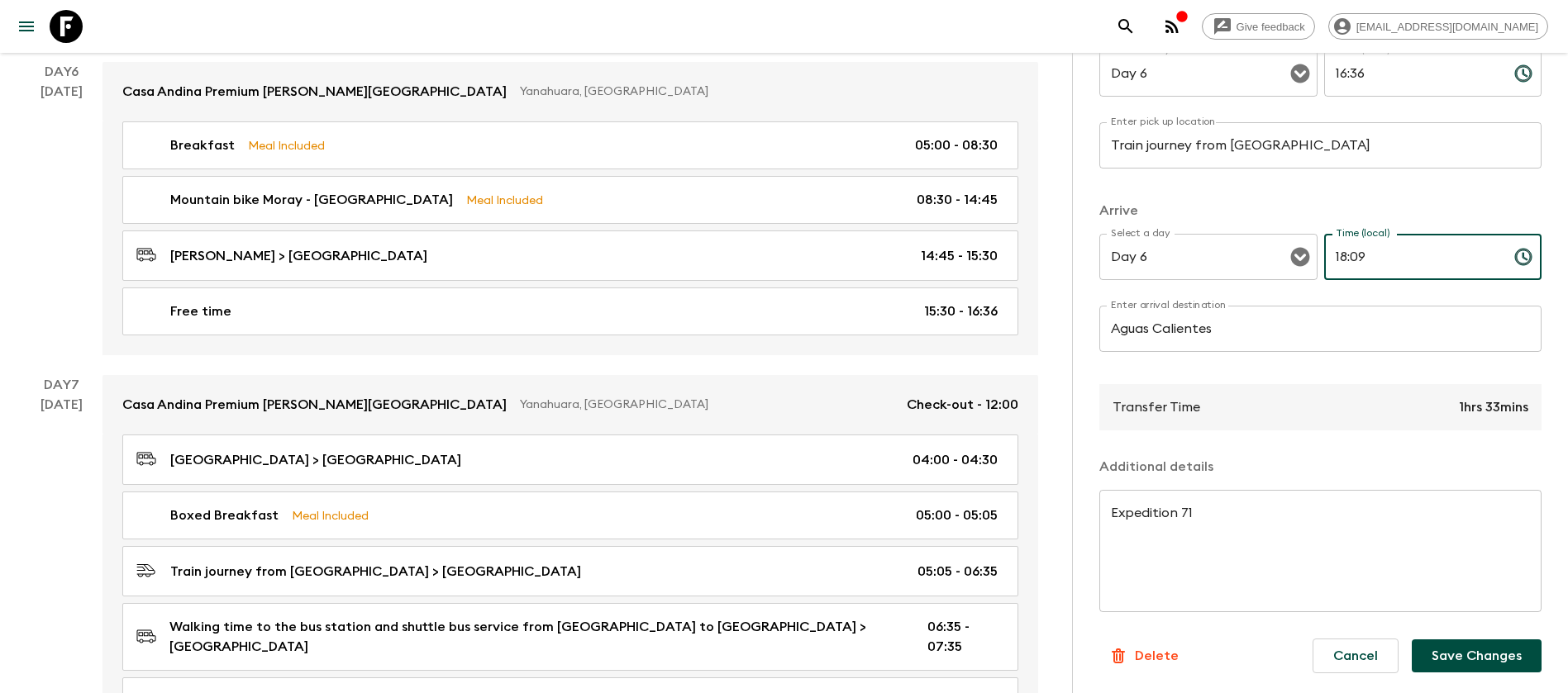
type input "18:09"
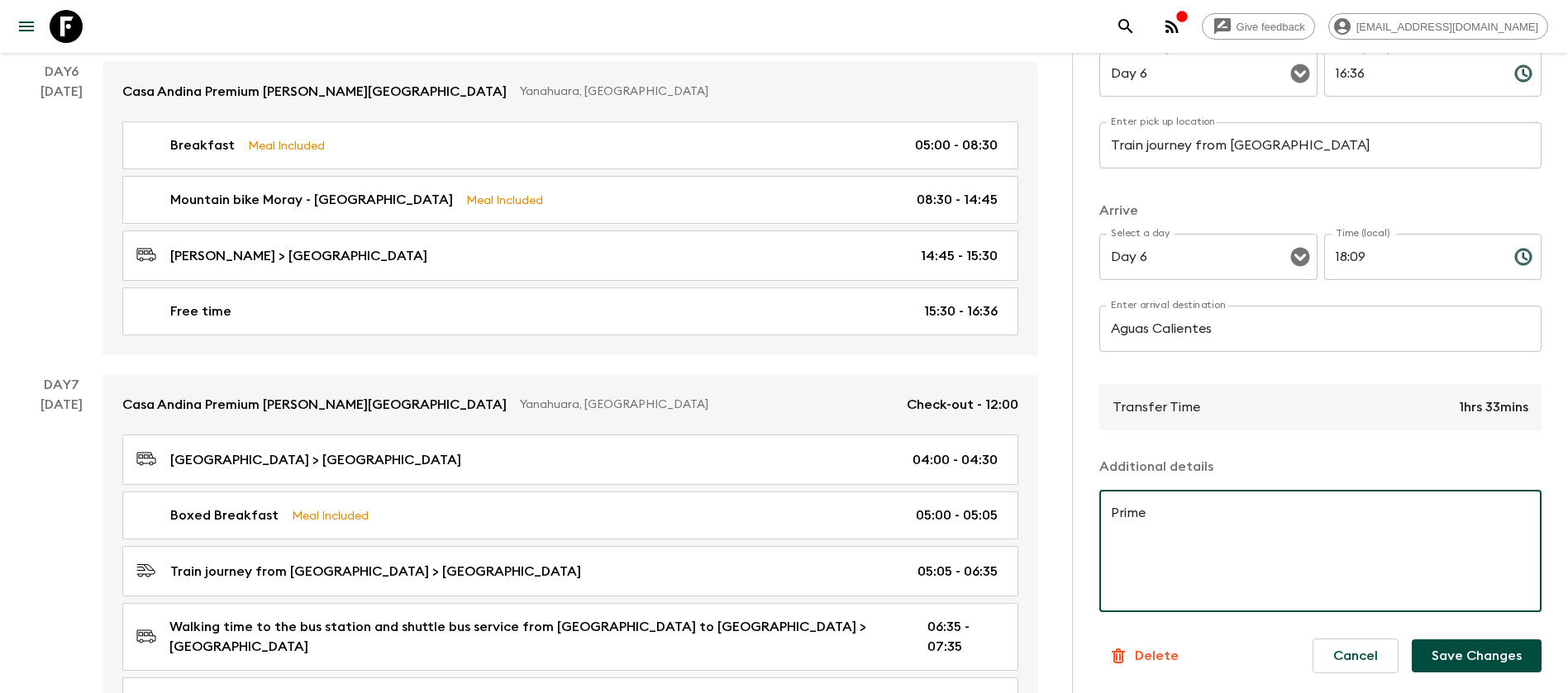
click at [1211, 524] on textarea "Prime" at bounding box center [1321, 552] width 419 height 95
click at [1166, 519] on textarea "Prime" at bounding box center [1321, 552] width 419 height 95
click at [1159, 509] on textarea "Prime" at bounding box center [1321, 552] width 419 height 95
type textarea "Prime Train"
click at [1452, 656] on button "Save Changes" at bounding box center [1477, 656] width 130 height 33
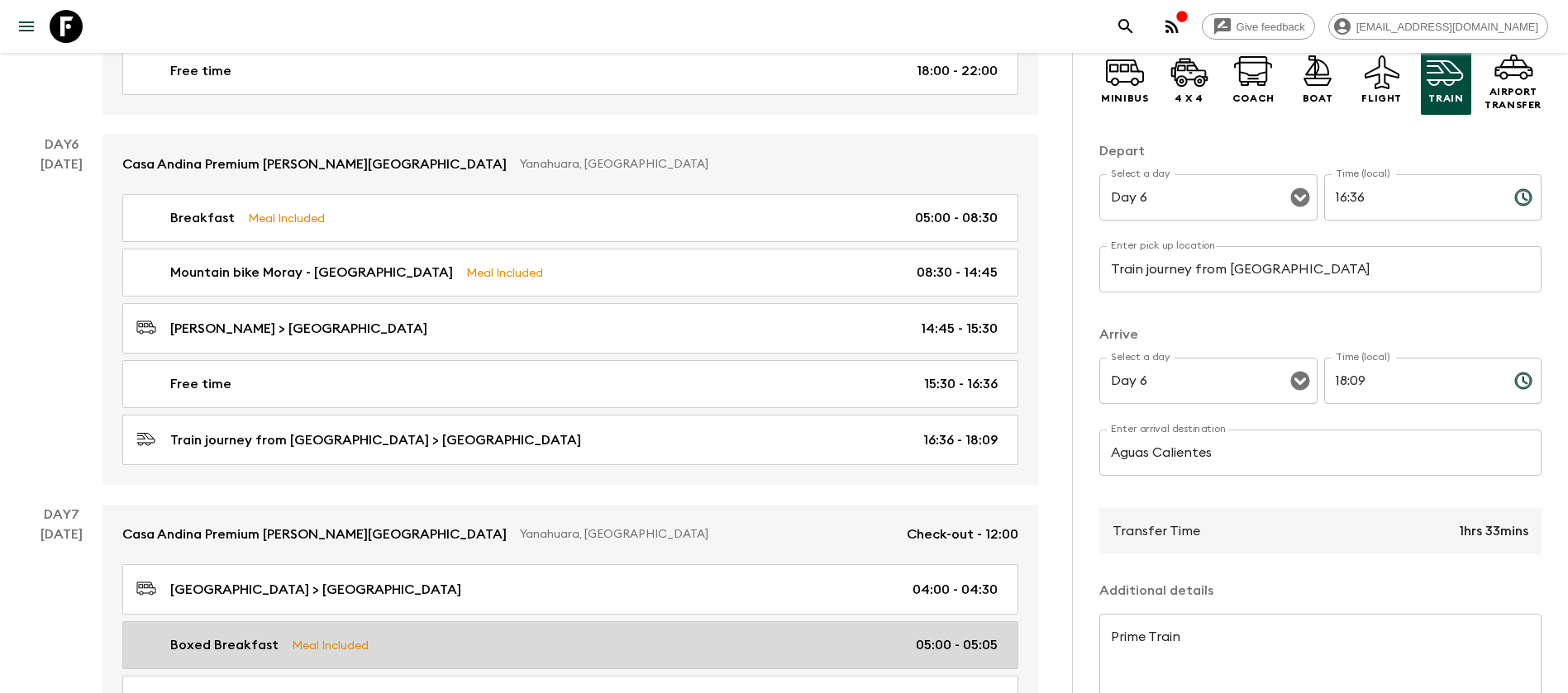
scroll to position [1992, 0]
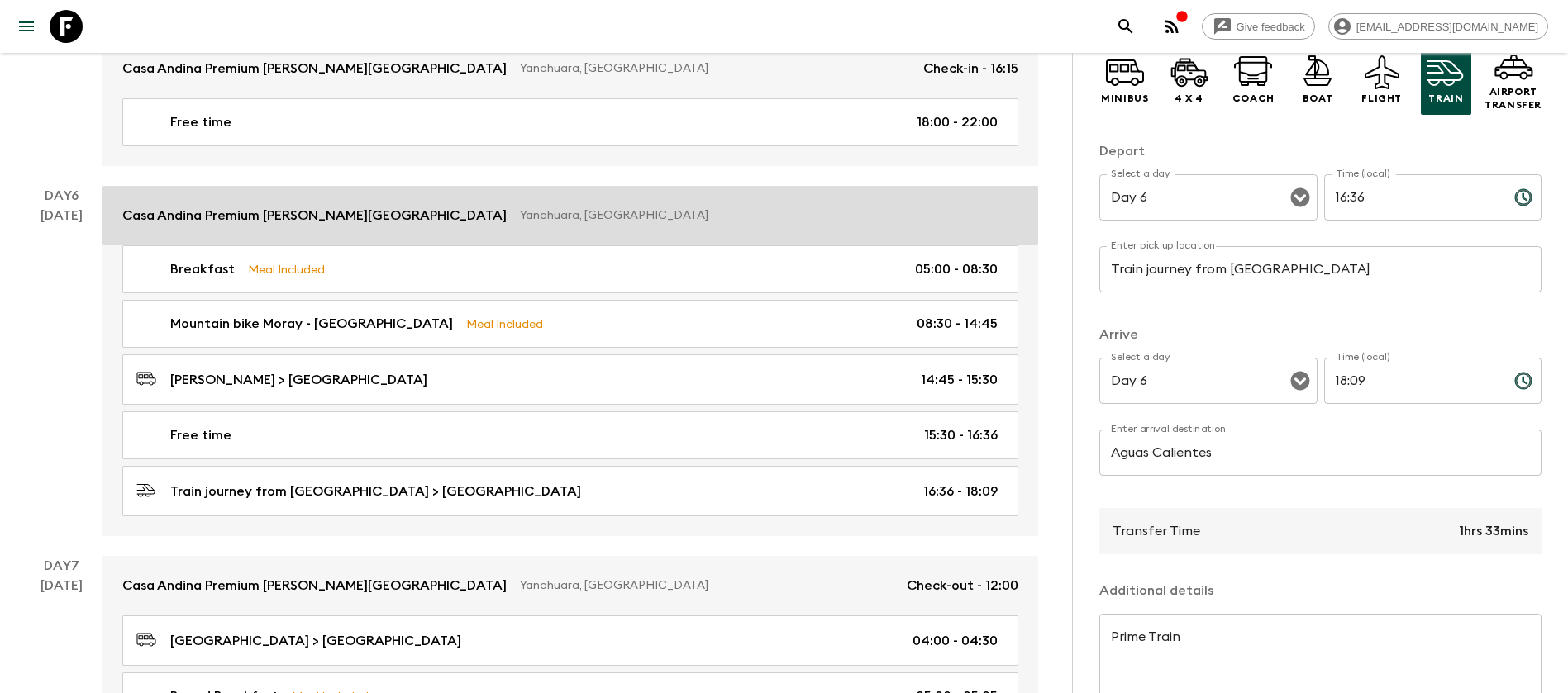
click at [560, 206] on div "Casa Andina Premium [PERSON_NAME][GEOGRAPHIC_DATA], [GEOGRAPHIC_DATA]" at bounding box center [570, 216] width 896 height 20
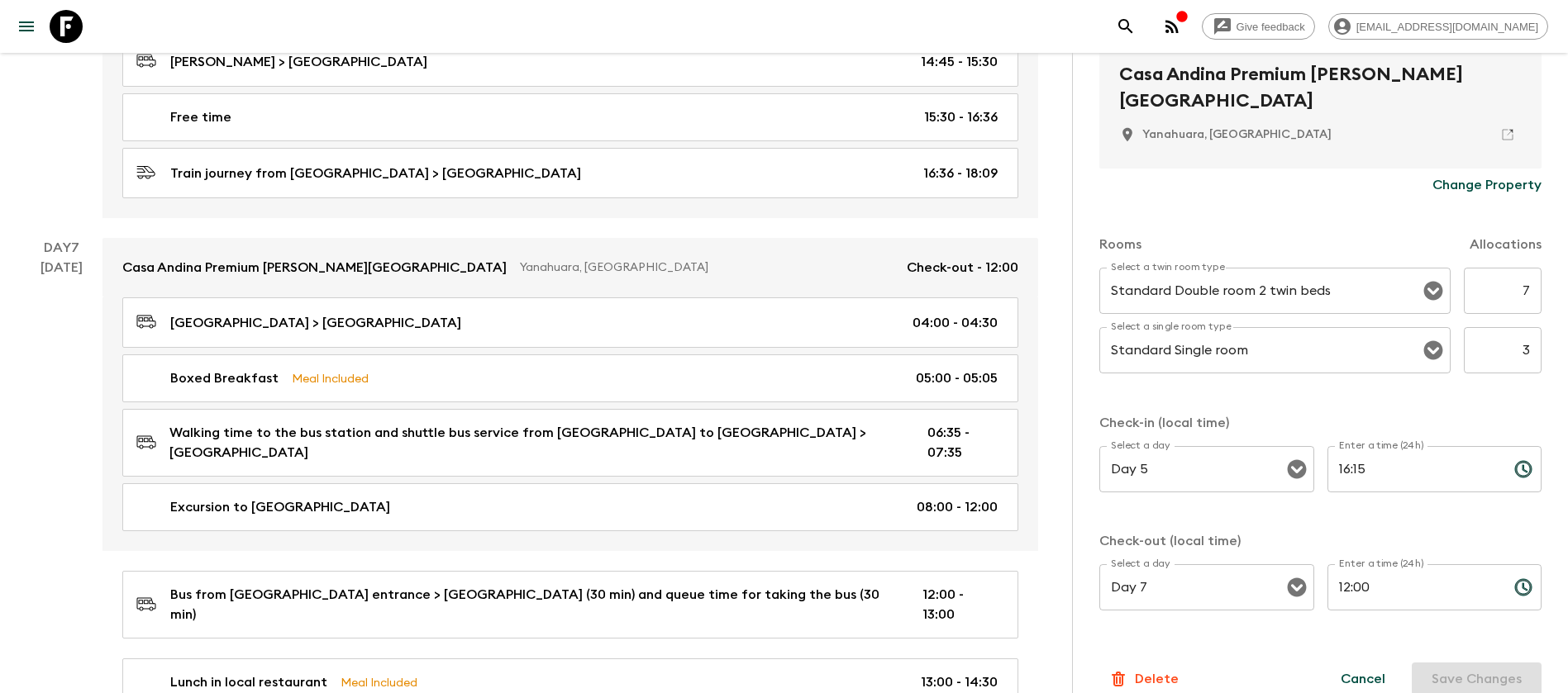
scroll to position [2363, 0]
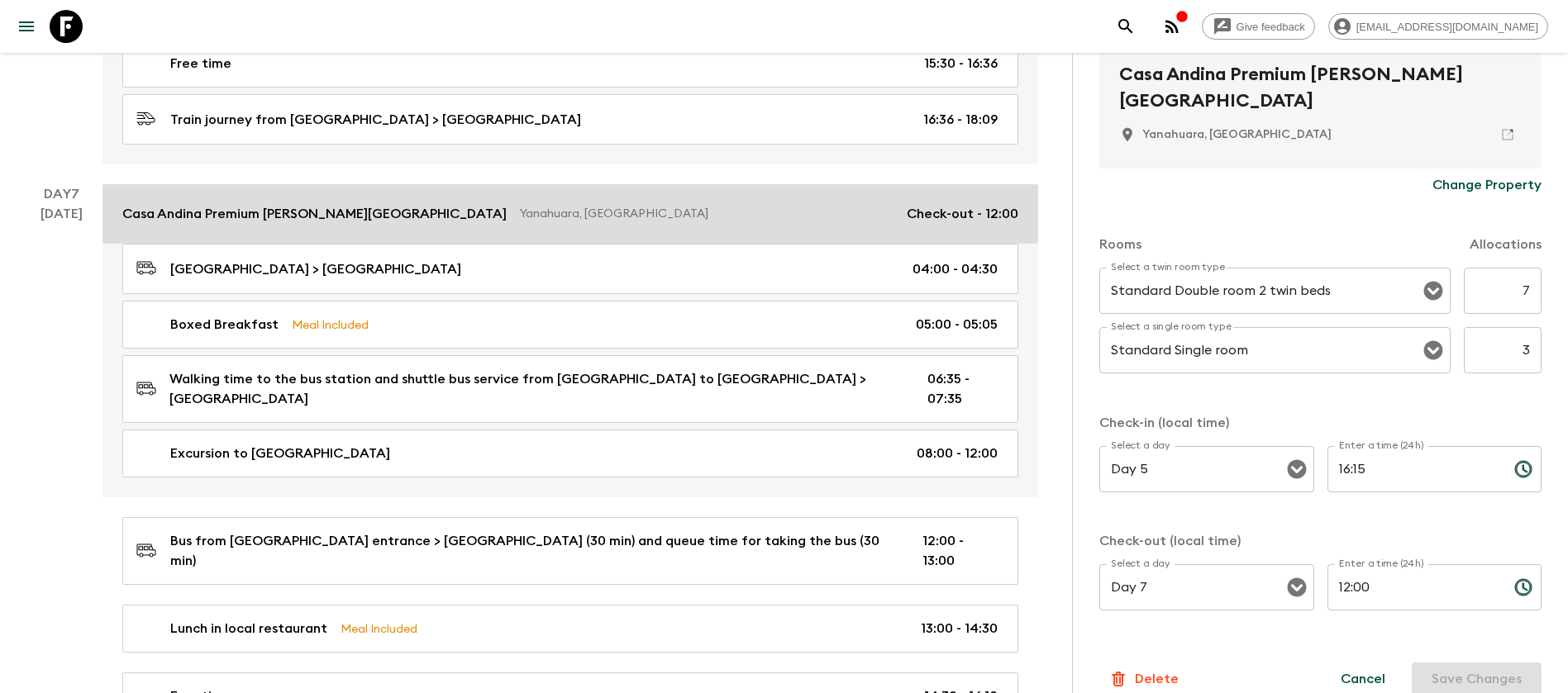
click at [580, 206] on p "Yanahuara, [GEOGRAPHIC_DATA]" at bounding box center [707, 214] width 373 height 17
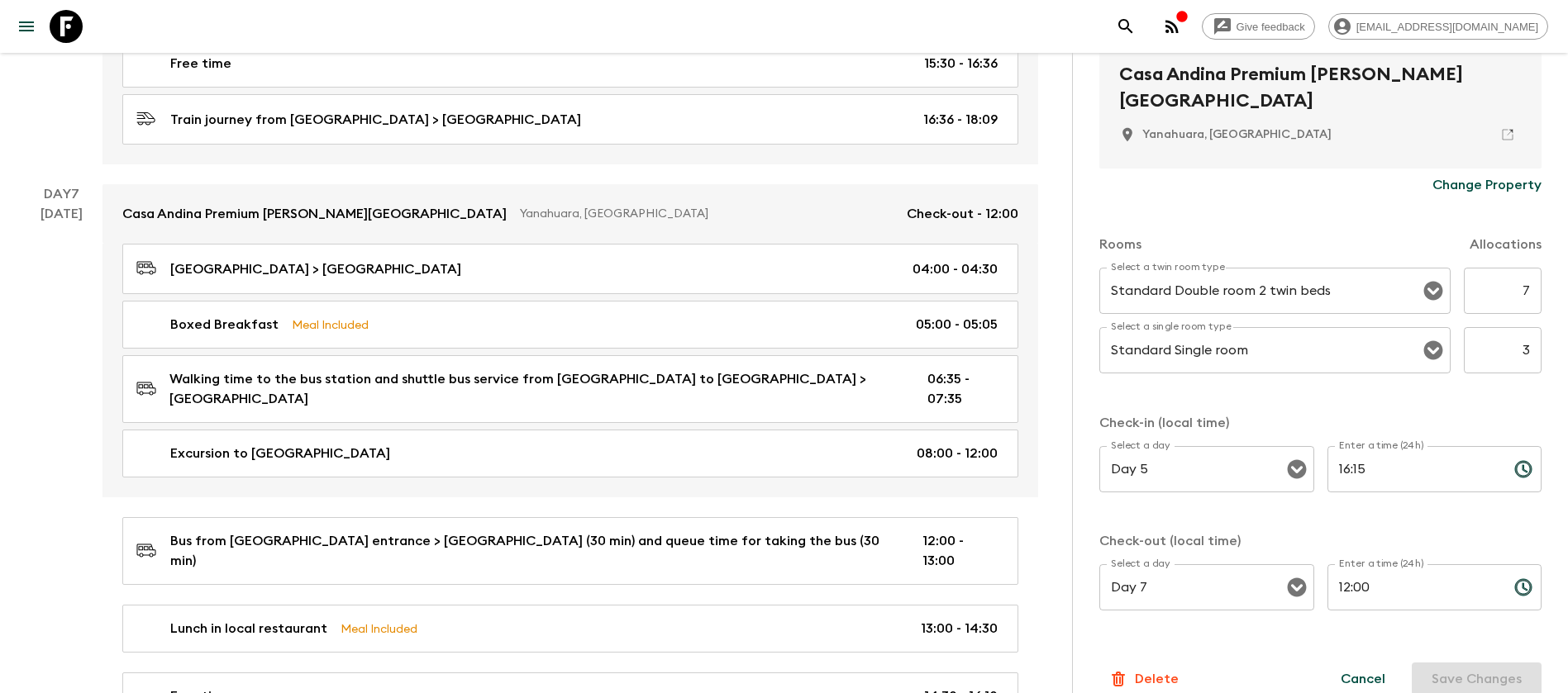
click at [1502, 177] on p "Change Property" at bounding box center [1487, 185] width 109 height 20
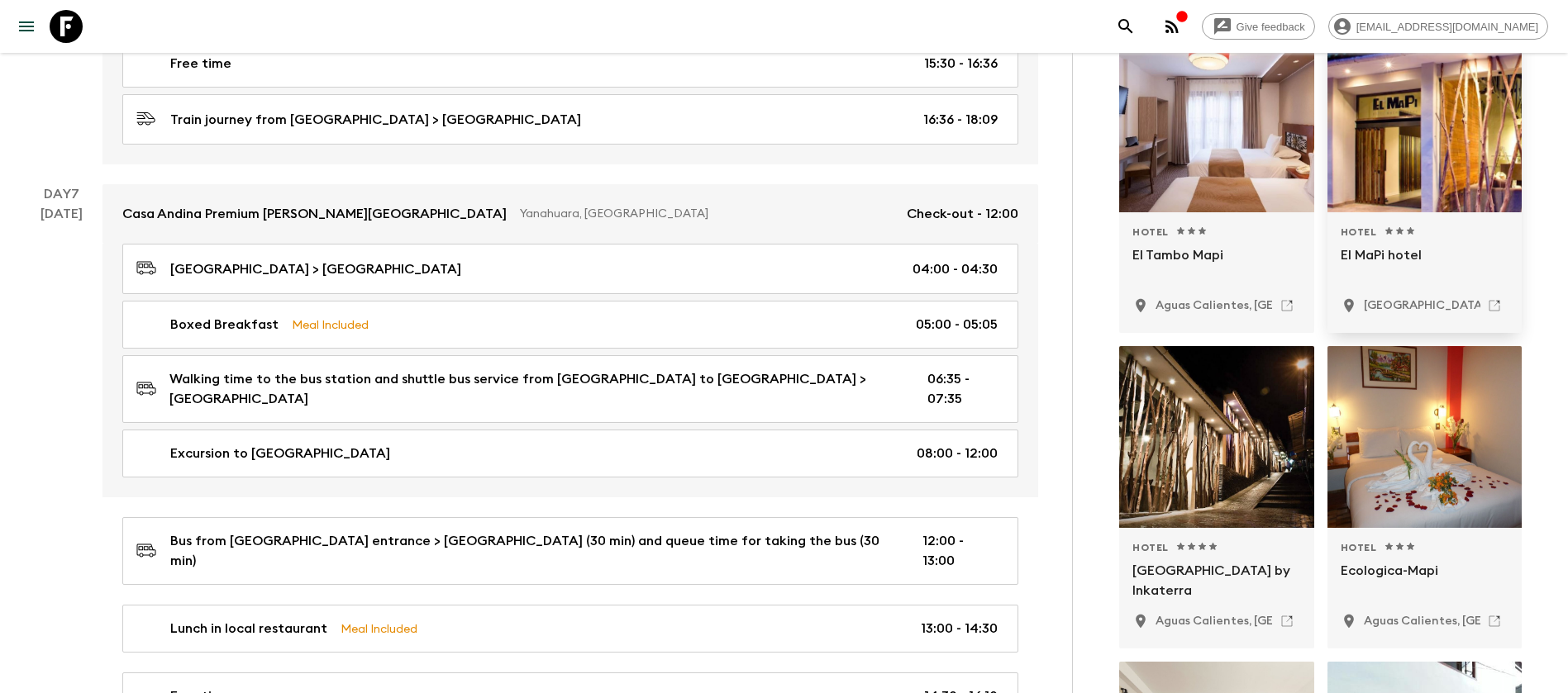
scroll to position [372, 0]
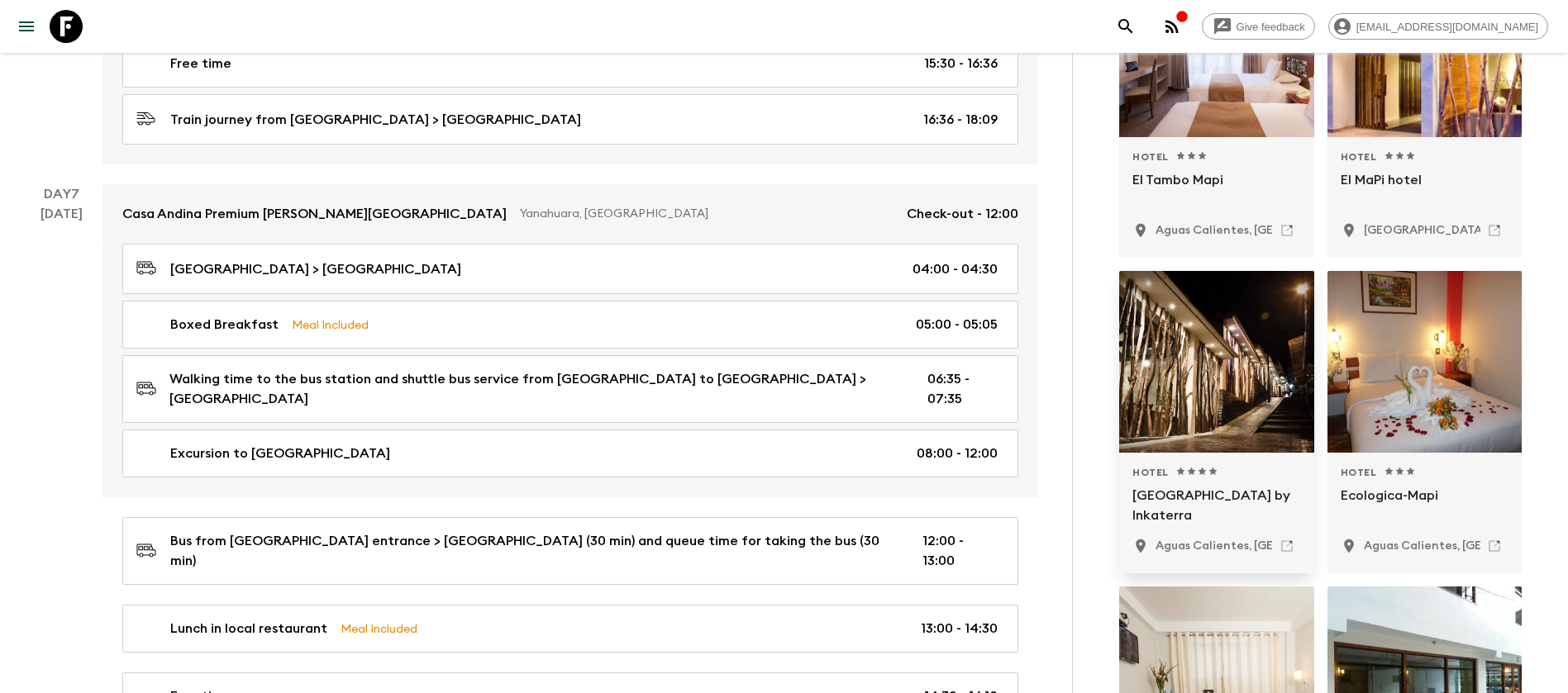
type input "el mapi"
click at [1176, 471] on div "1 Star 2 Stars 3 Stars 4 Stars 5 Stars" at bounding box center [1197, 473] width 43 height 13
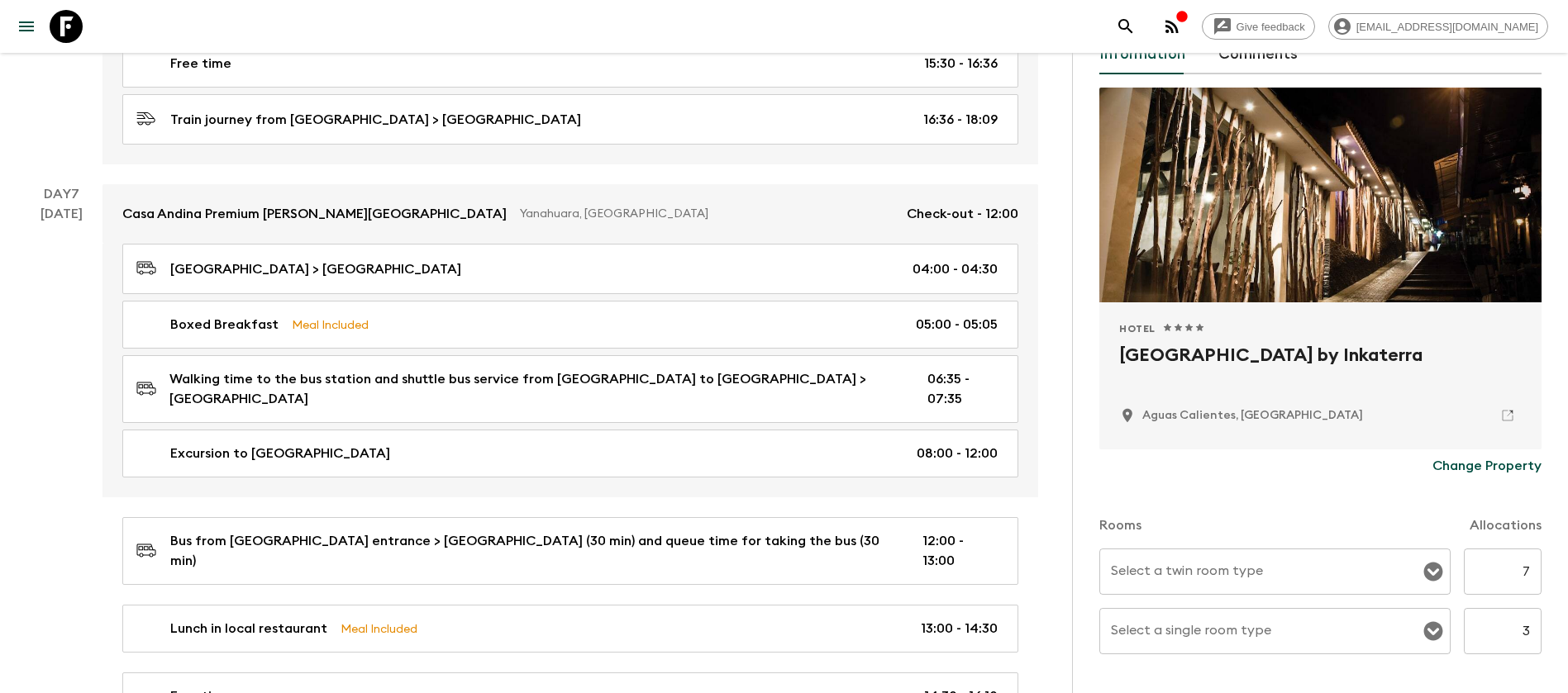
scroll to position [124, 0]
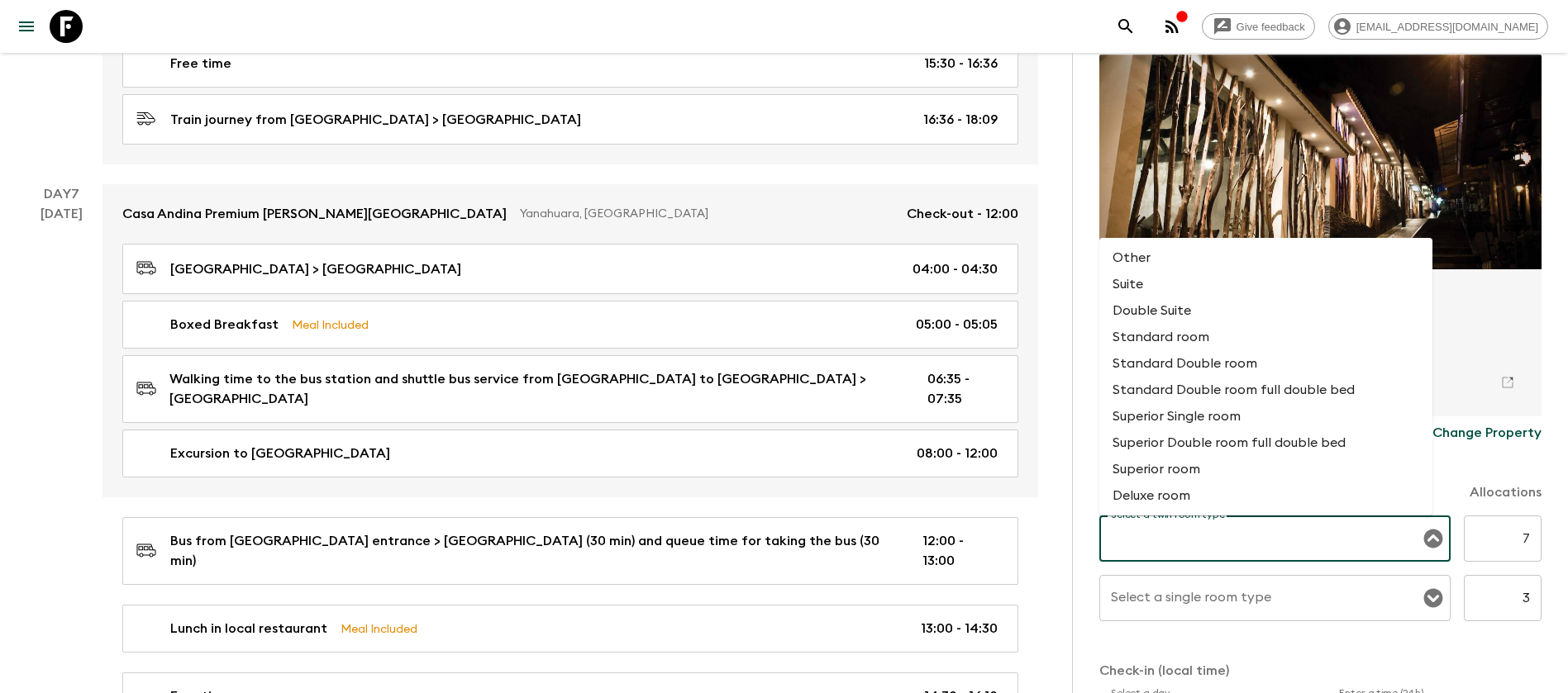
click at [1397, 533] on input "Select a twin room type" at bounding box center [1263, 538] width 312 height 32
click at [1545, 355] on div "Accommodation Information Comments Hotel 1 Star 2 Stars 3 Stars 4 Stars 5 Stars…" at bounding box center [1320, 400] width 496 height 693
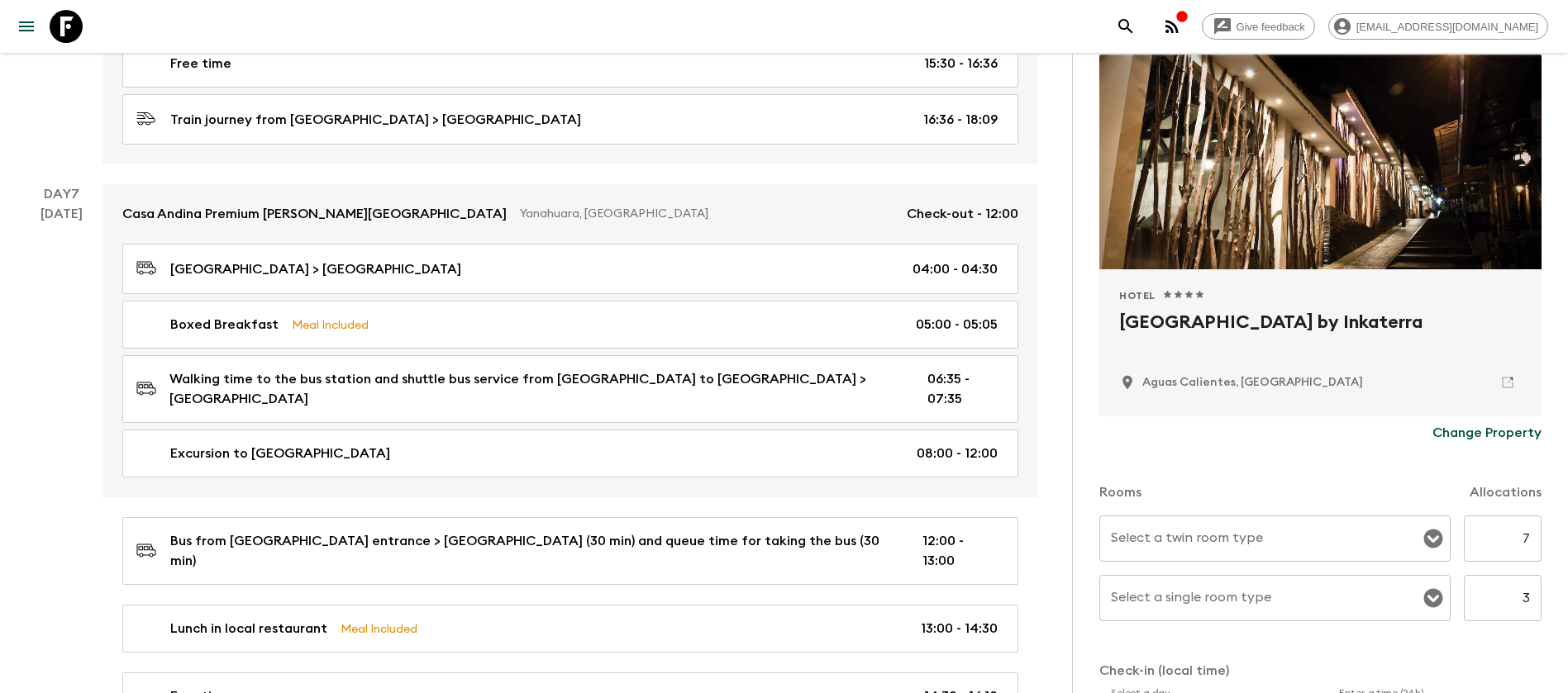
click at [1423, 602] on icon "Open" at bounding box center [1433, 598] width 20 height 20
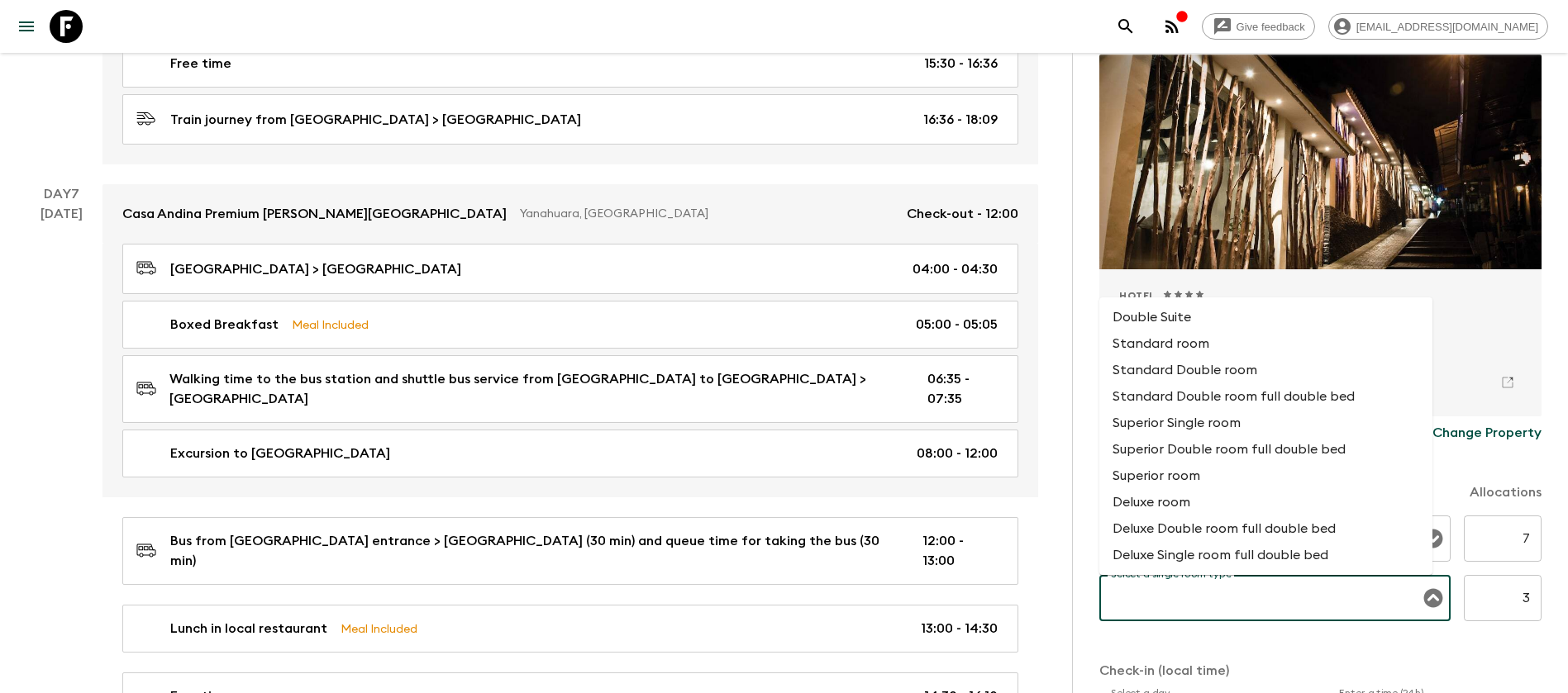
scroll to position [79, 0]
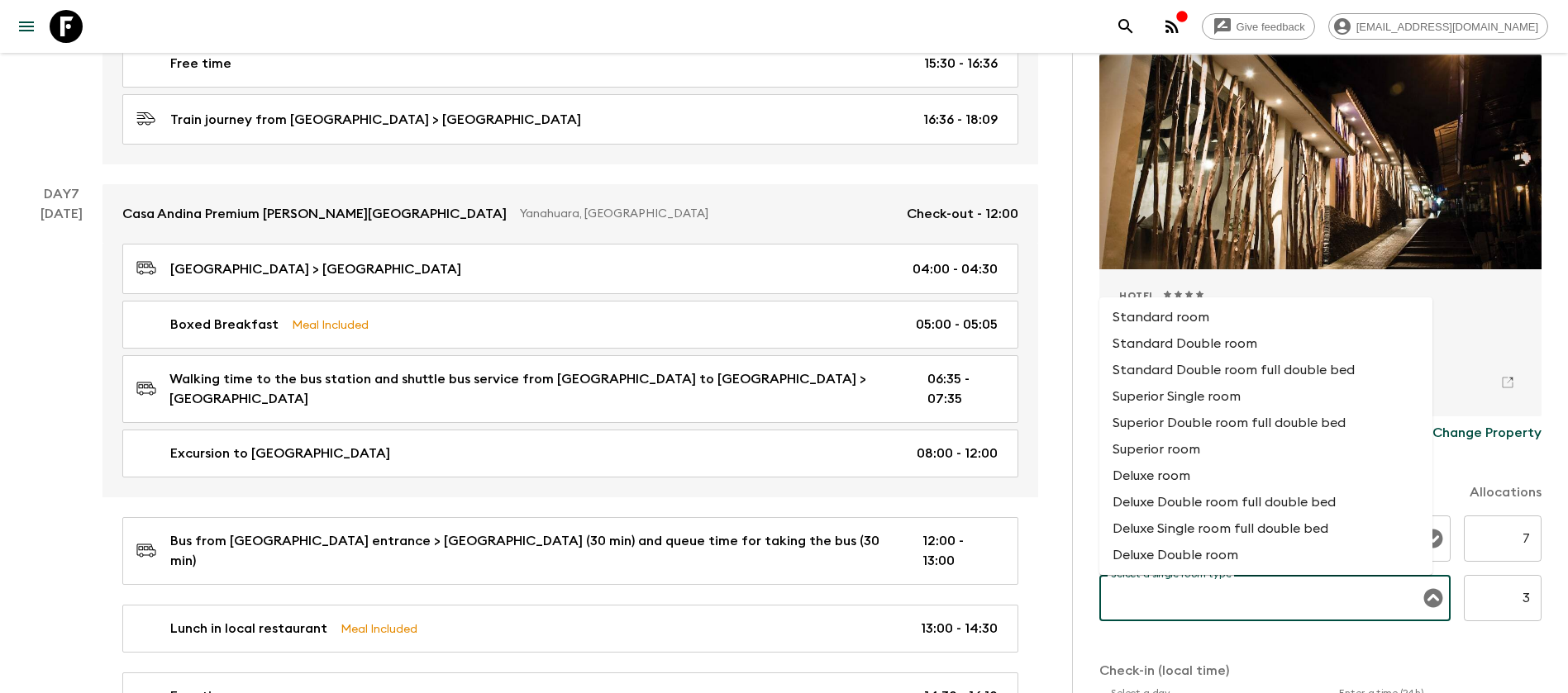
click at [1526, 328] on div "Accommodation Information Comments Hotel 1 Star 2 Stars 3 Stars 4 Stars 5 Stars…" at bounding box center [1320, 400] width 496 height 693
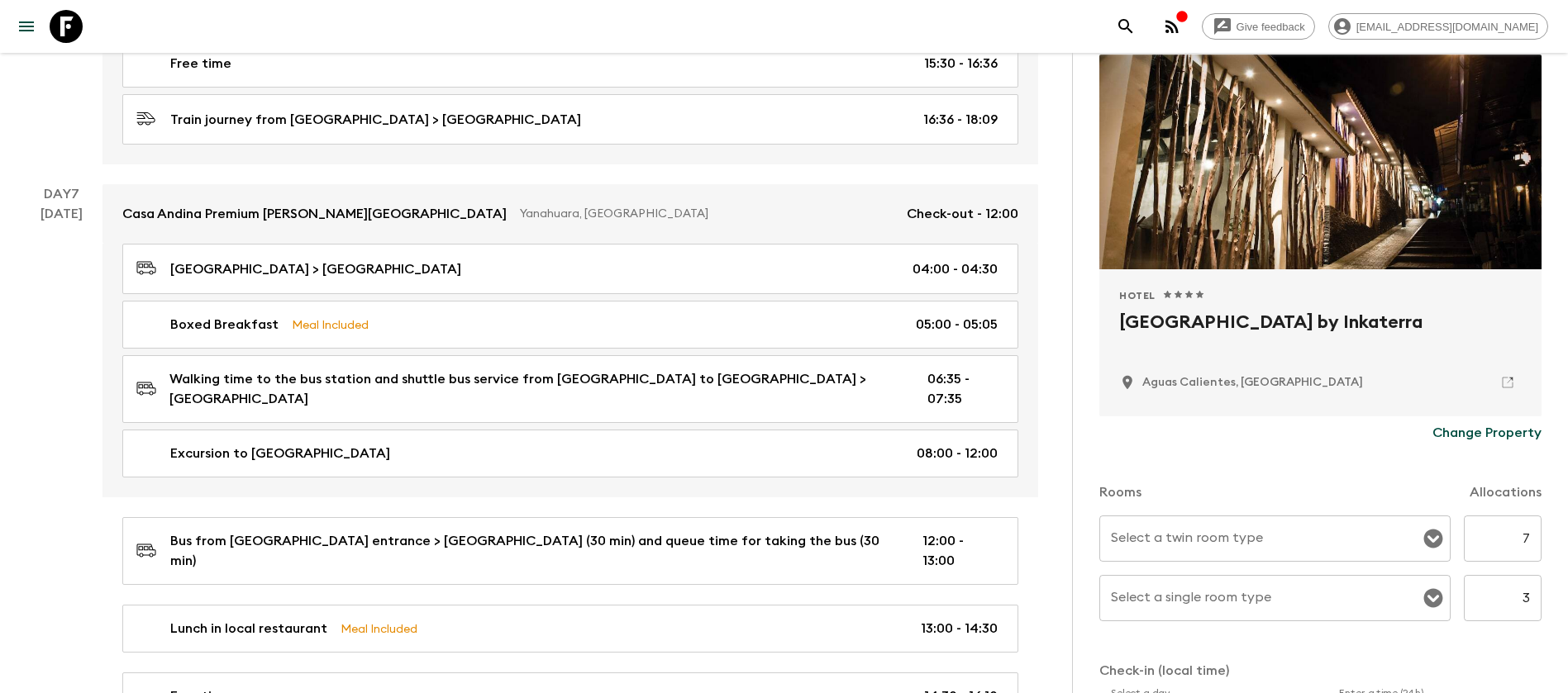
click at [1423, 548] on icon "Open" at bounding box center [1433, 538] width 20 height 20
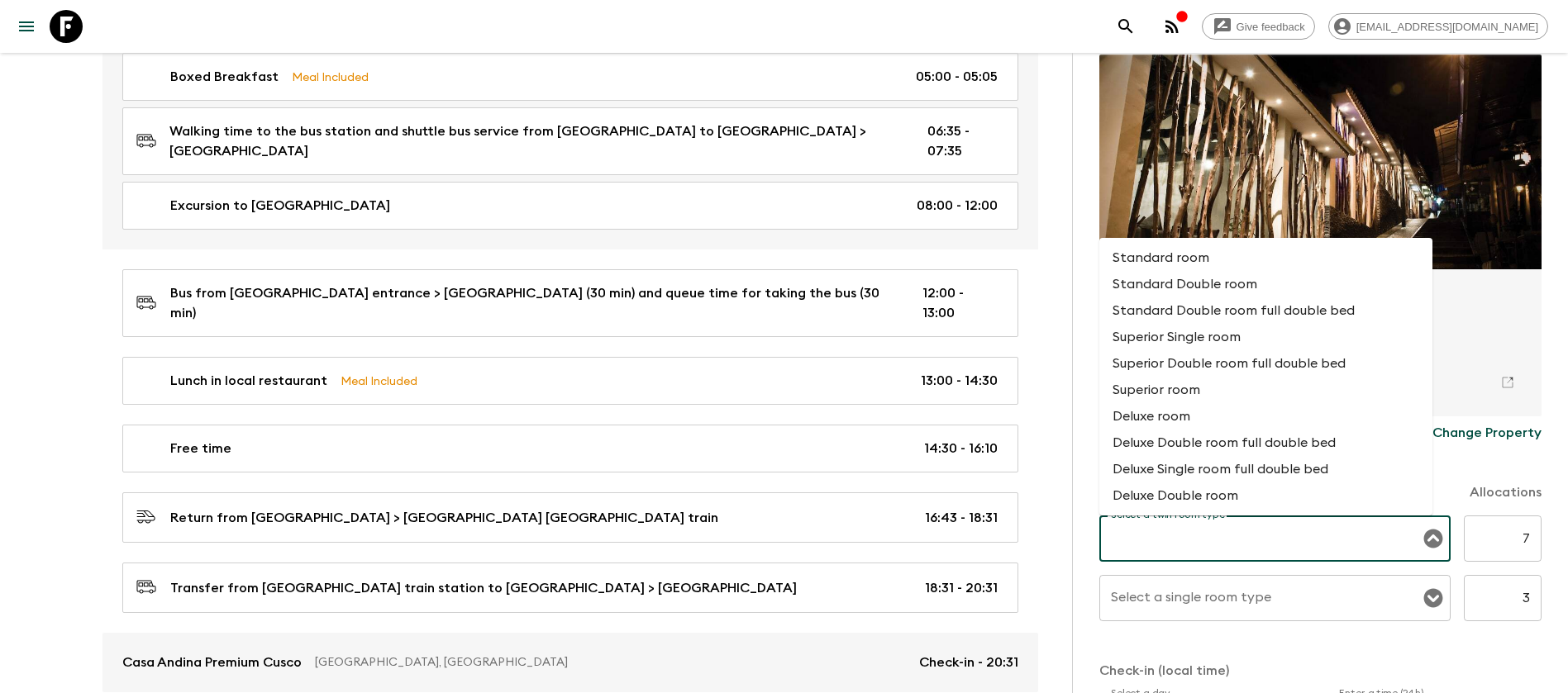
click at [1227, 383] on li "Superior room" at bounding box center [1266, 390] width 333 height 27
type input "Superior room"
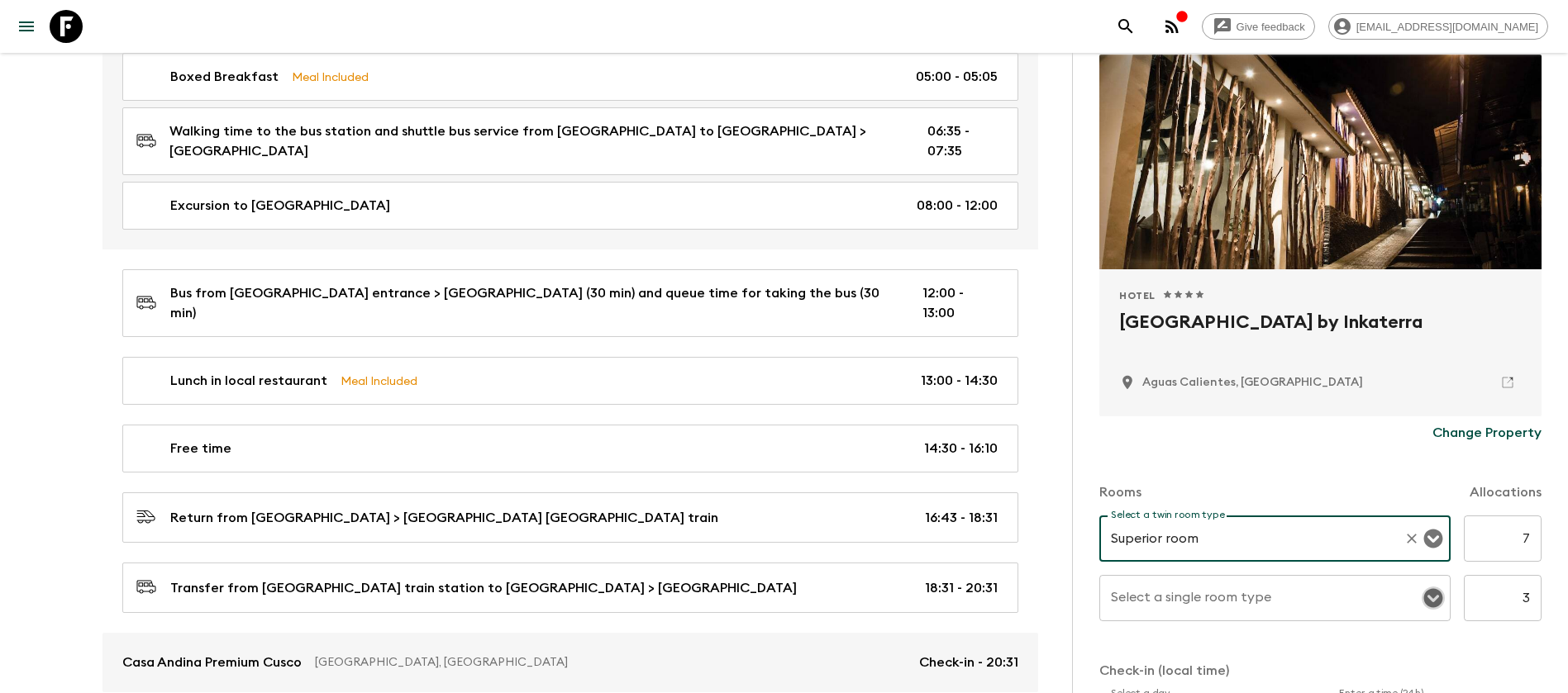
click at [1424, 594] on icon "Open" at bounding box center [1433, 598] width 19 height 19
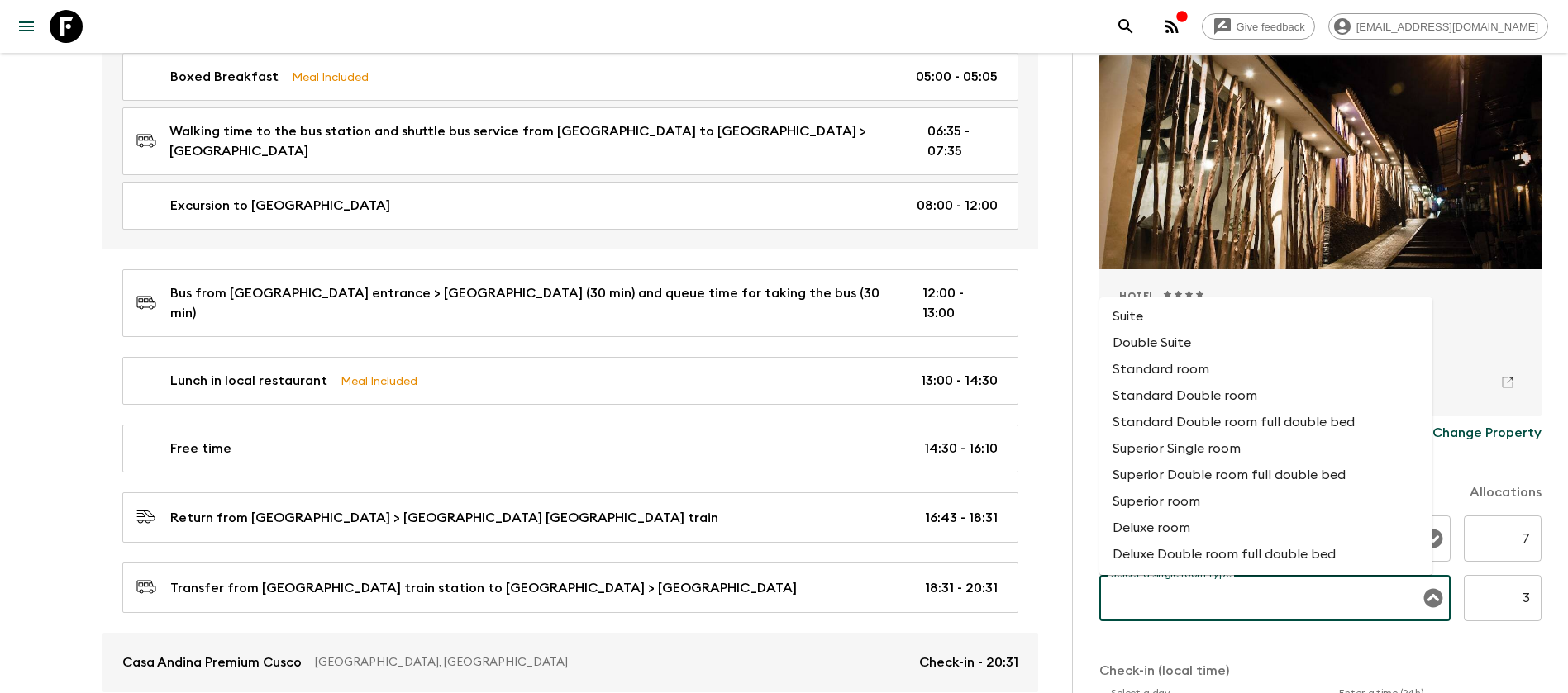
scroll to position [0, 0]
click at [1250, 475] on li "Superior Single room" at bounding box center [1266, 476] width 333 height 27
type input "Superior Single room"
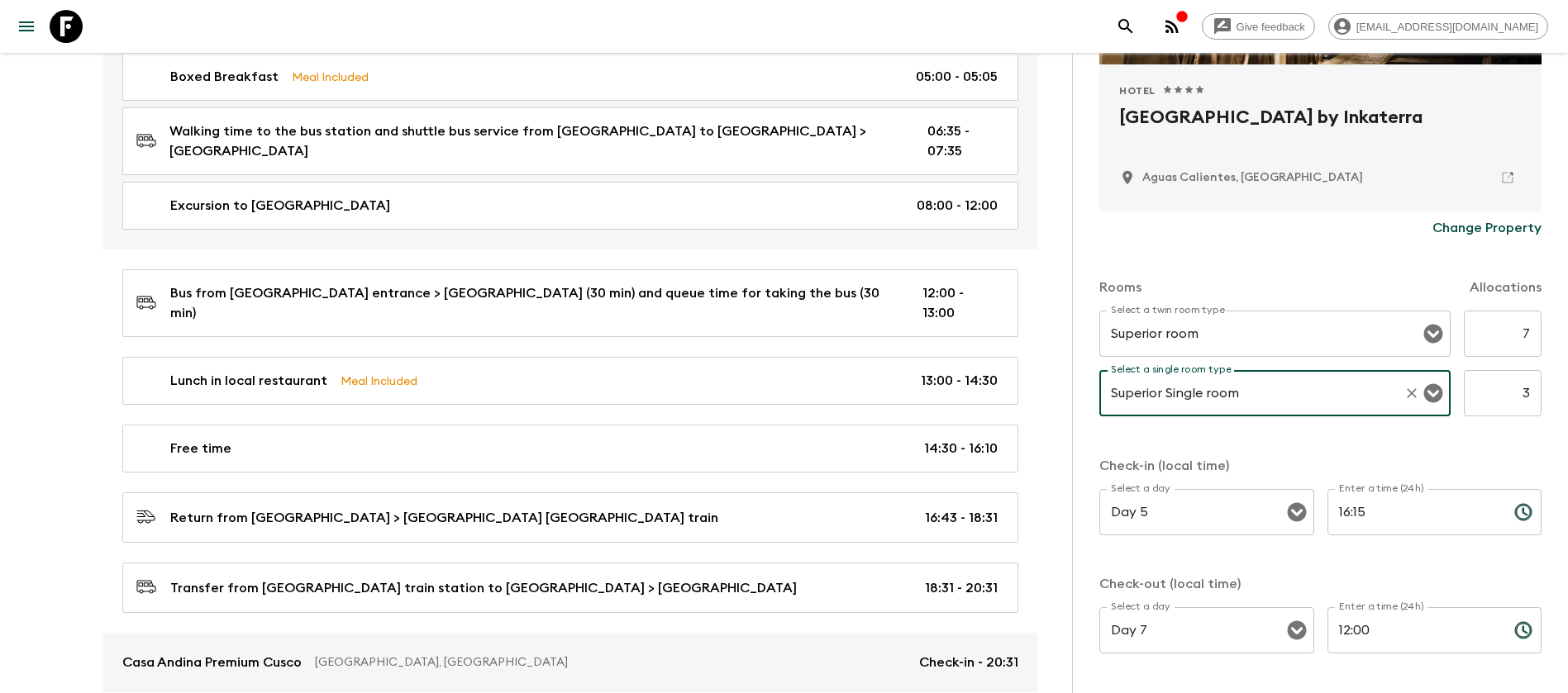
scroll to position [372, 0]
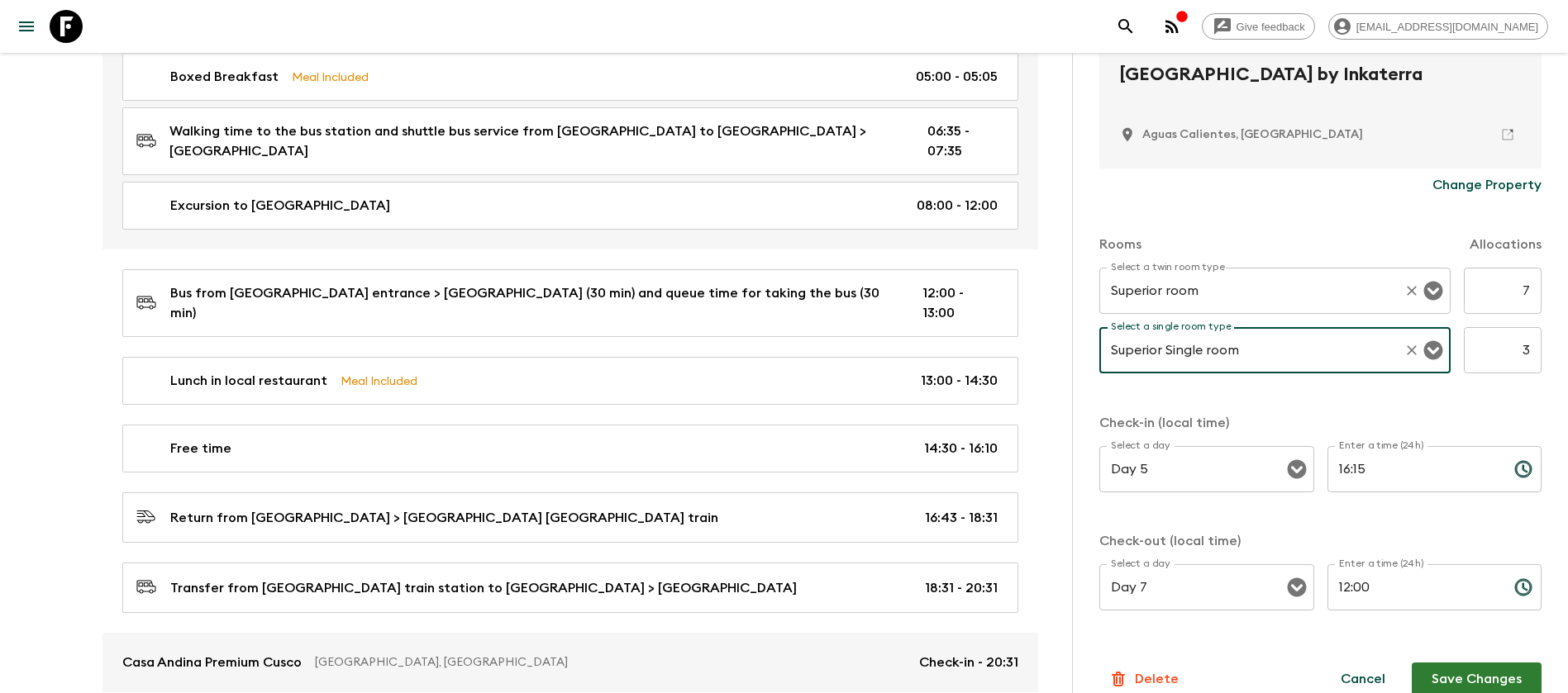
click at [1424, 290] on icon "Open" at bounding box center [1433, 291] width 19 height 19
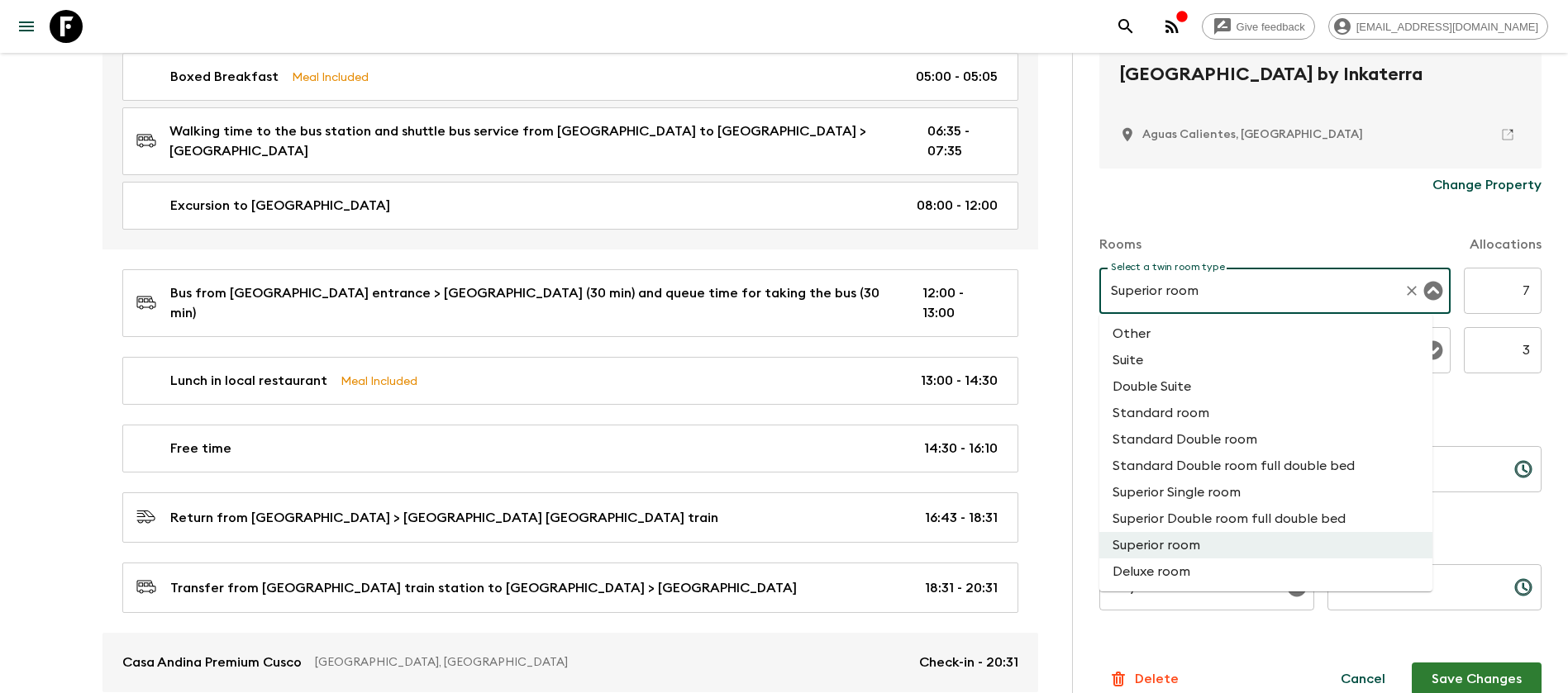
click at [1231, 446] on li "Standard Double room" at bounding box center [1266, 440] width 333 height 27
type input "Standard Double room"
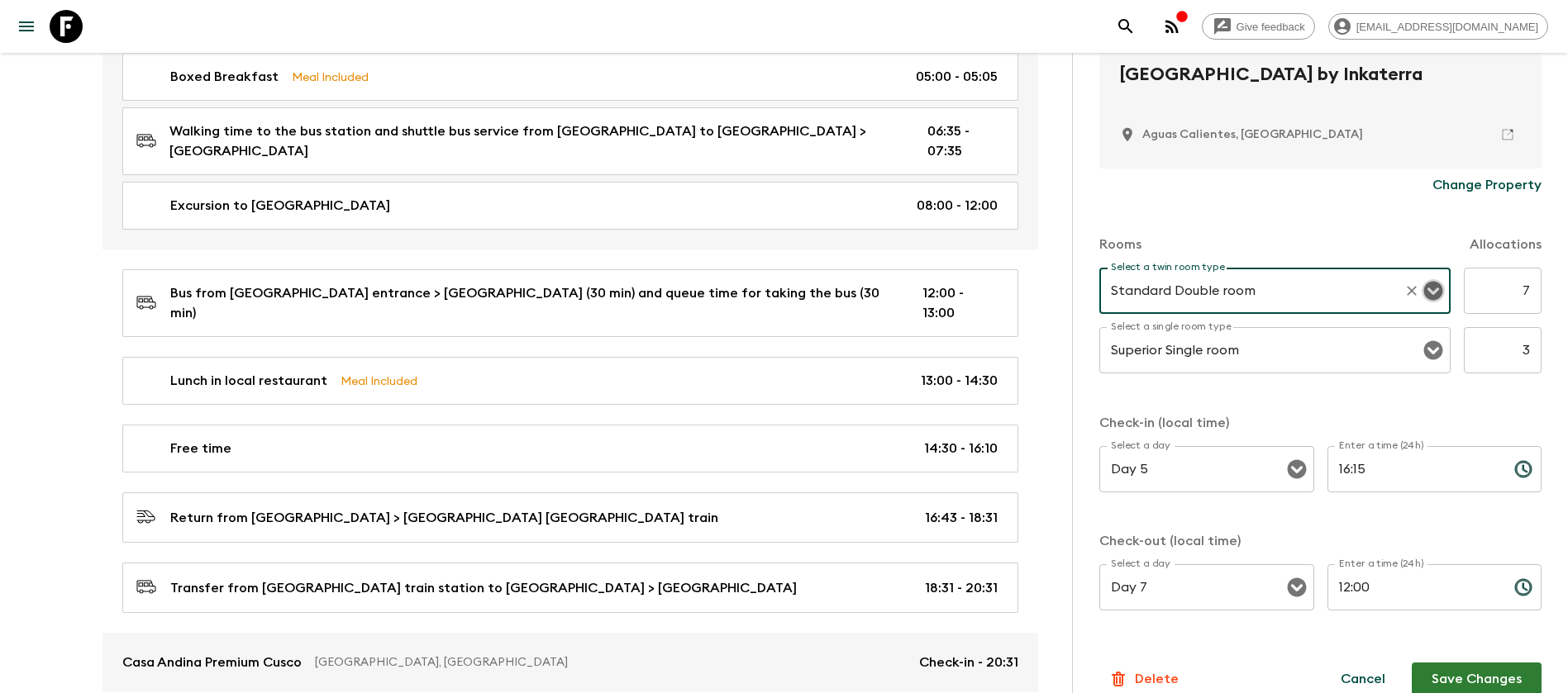
click at [1424, 283] on icon "Open" at bounding box center [1433, 291] width 19 height 19
click at [1382, 198] on div "Change Property" at bounding box center [1321, 185] width 442 height 33
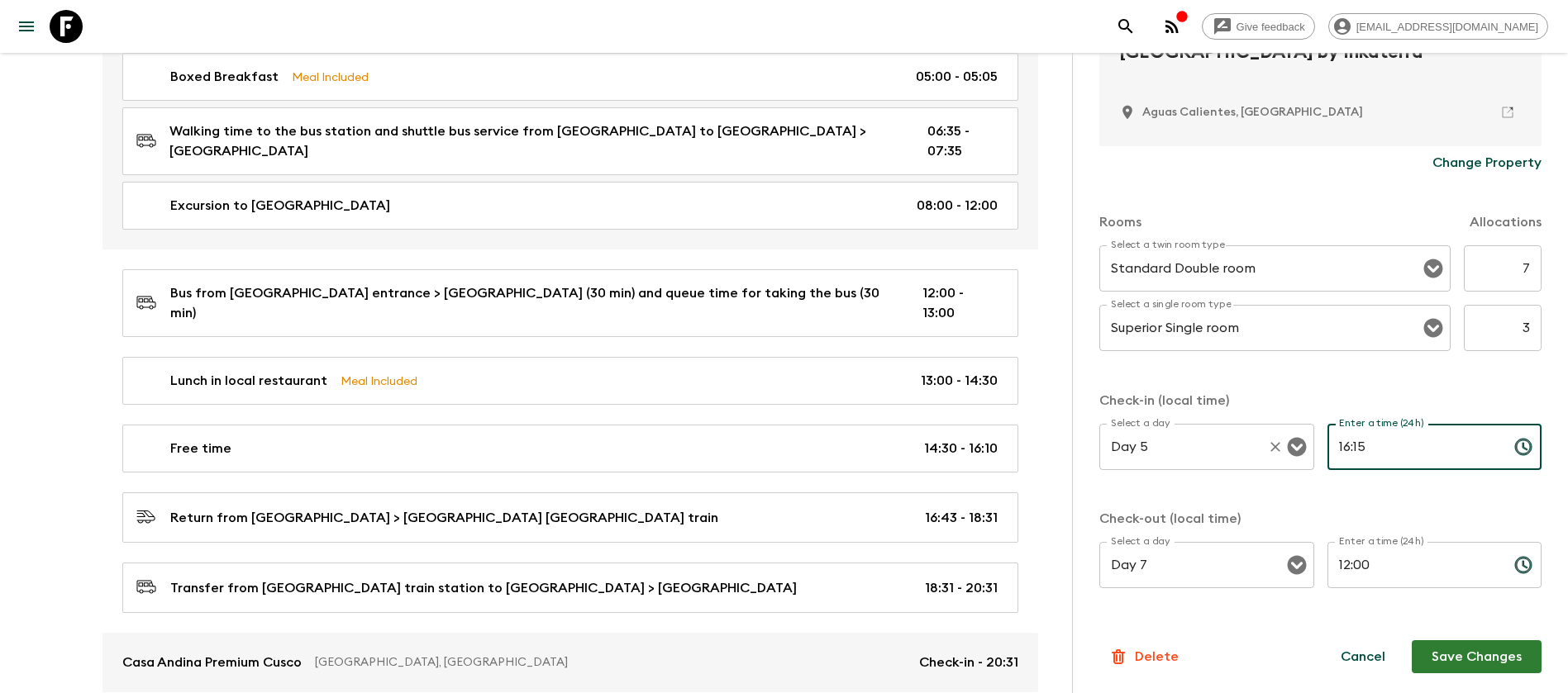
drag, startPoint x: 1378, startPoint y: 455, endPoint x: 1245, endPoint y: 455, distance: 133.0
click at [1245, 455] on div "Select a day Day 5 Select a day ​ Enter a time (24h) 16:15 Enter a time (24h) ​" at bounding box center [1321, 456] width 442 height 66
type input "13:00"
click at [1393, 565] on input "12:00" at bounding box center [1414, 565] width 174 height 47
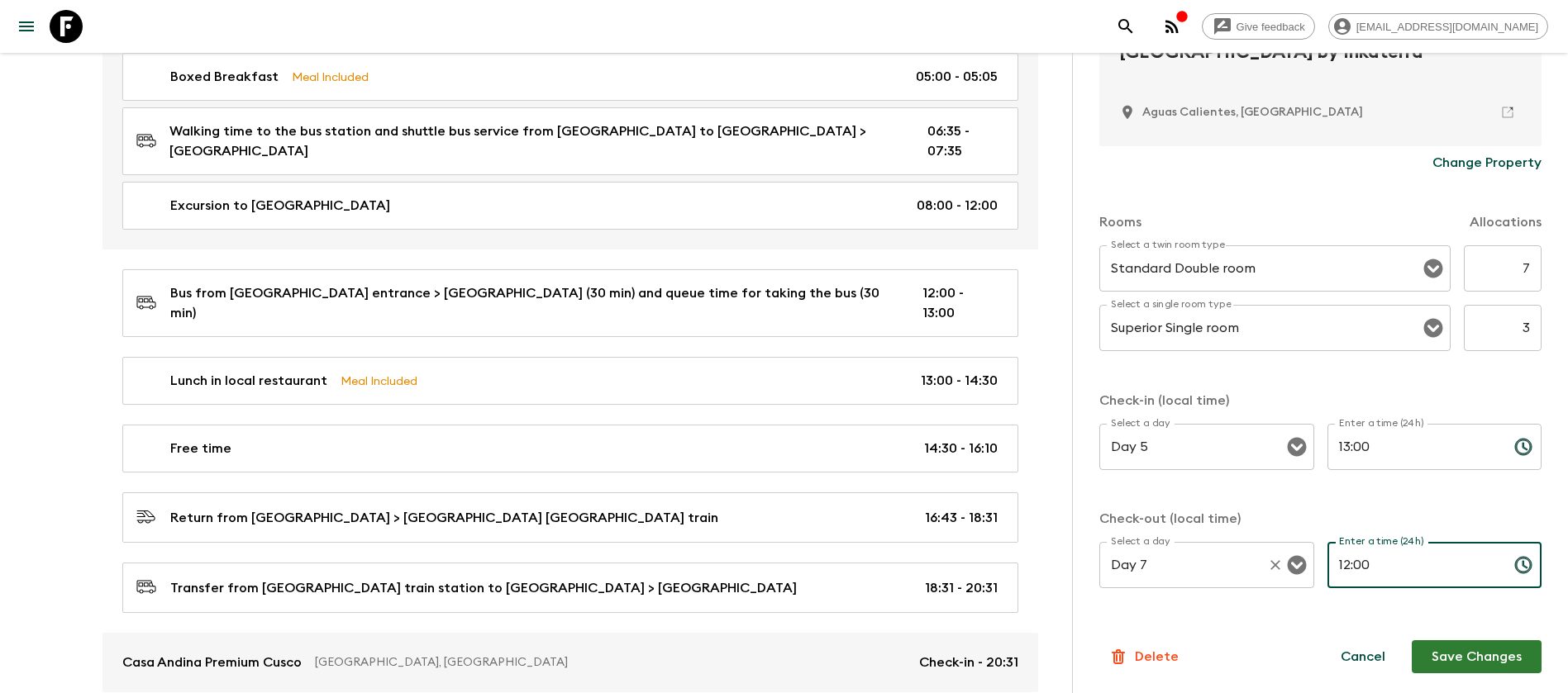
drag, startPoint x: 1399, startPoint y: 565, endPoint x: 1167, endPoint y: 548, distance: 232.6
click at [1167, 548] on div "Select a day Day 7 Select a day ​ Enter a time (24h) 12:00 Enter a time (24h) ​" at bounding box center [1321, 574] width 442 height 66
type input "10:00"
click at [1446, 658] on button "Save Changes" at bounding box center [1477, 657] width 130 height 33
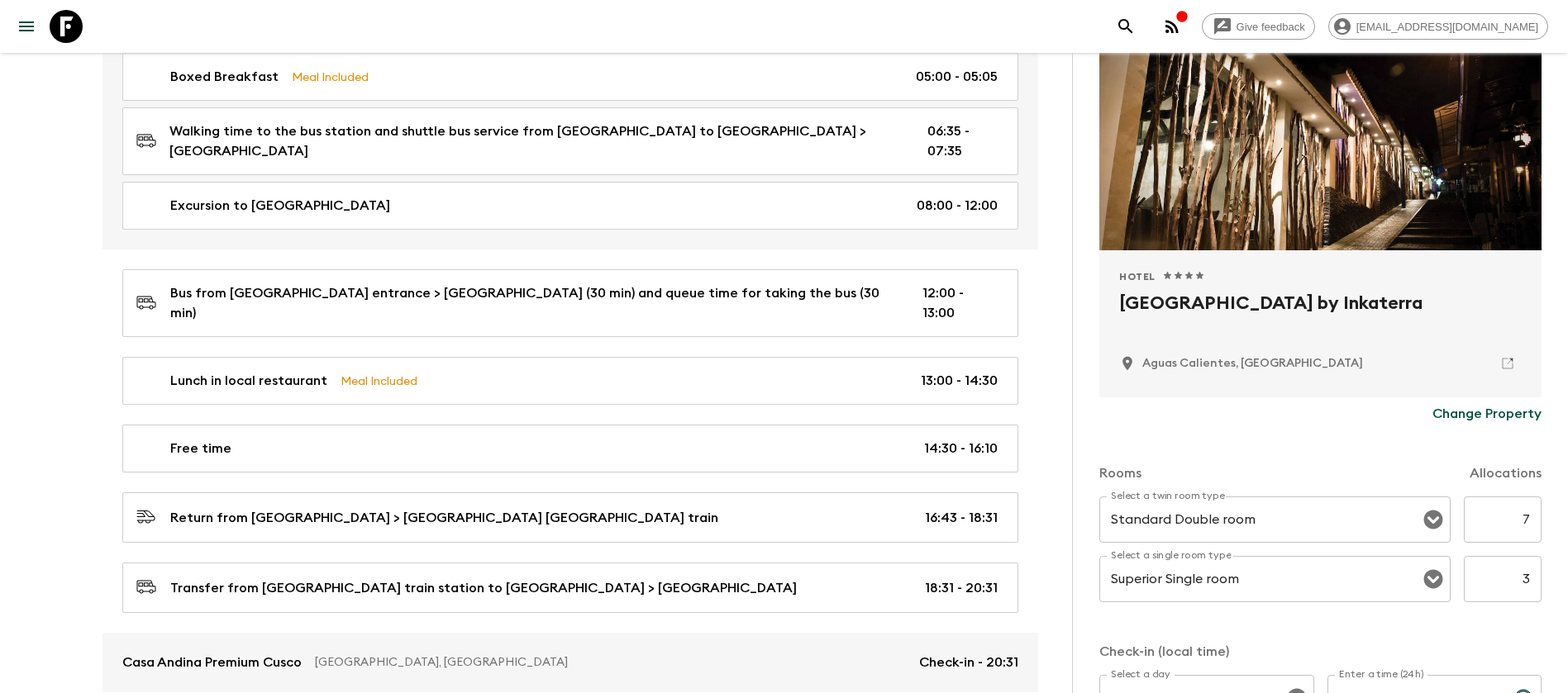
scroll to position [0, 0]
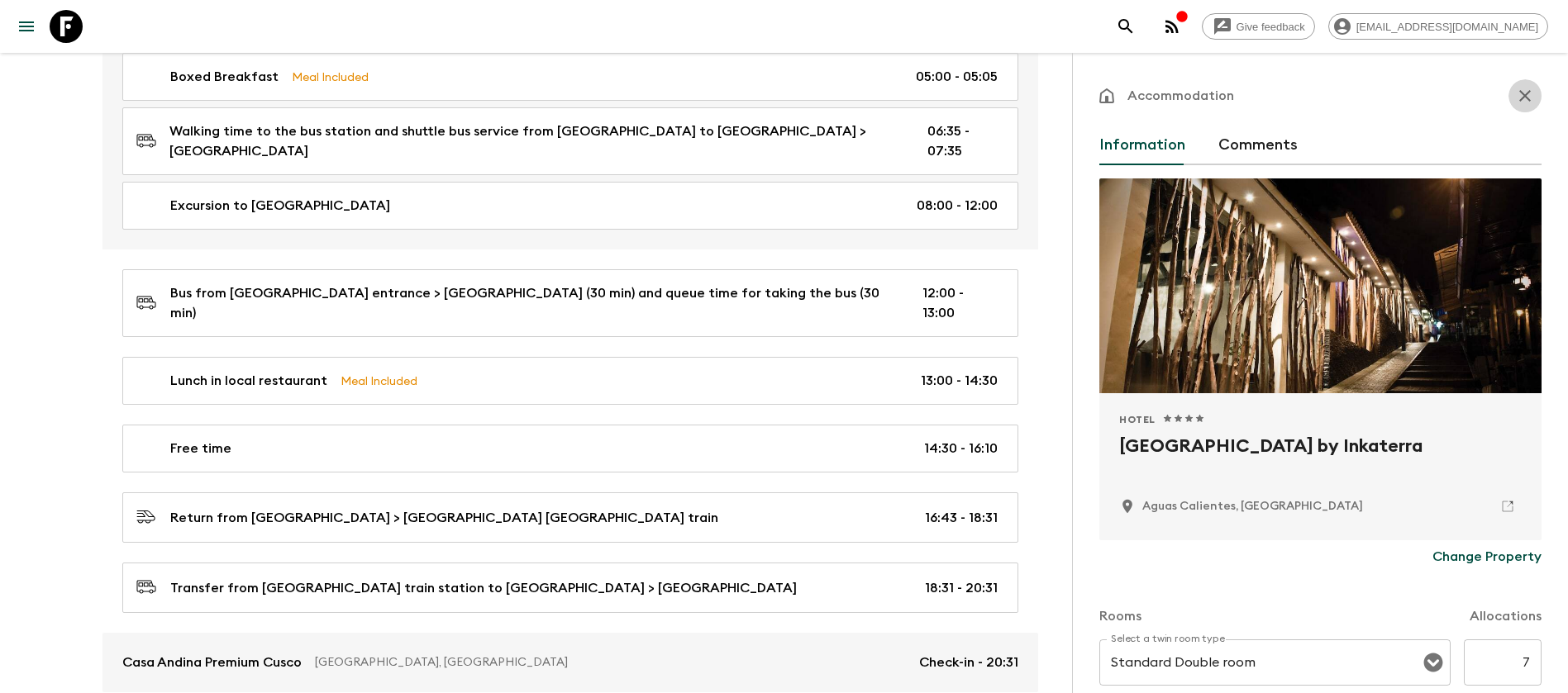
click at [1516, 88] on icon "button" at bounding box center [1526, 96] width 20 height 20
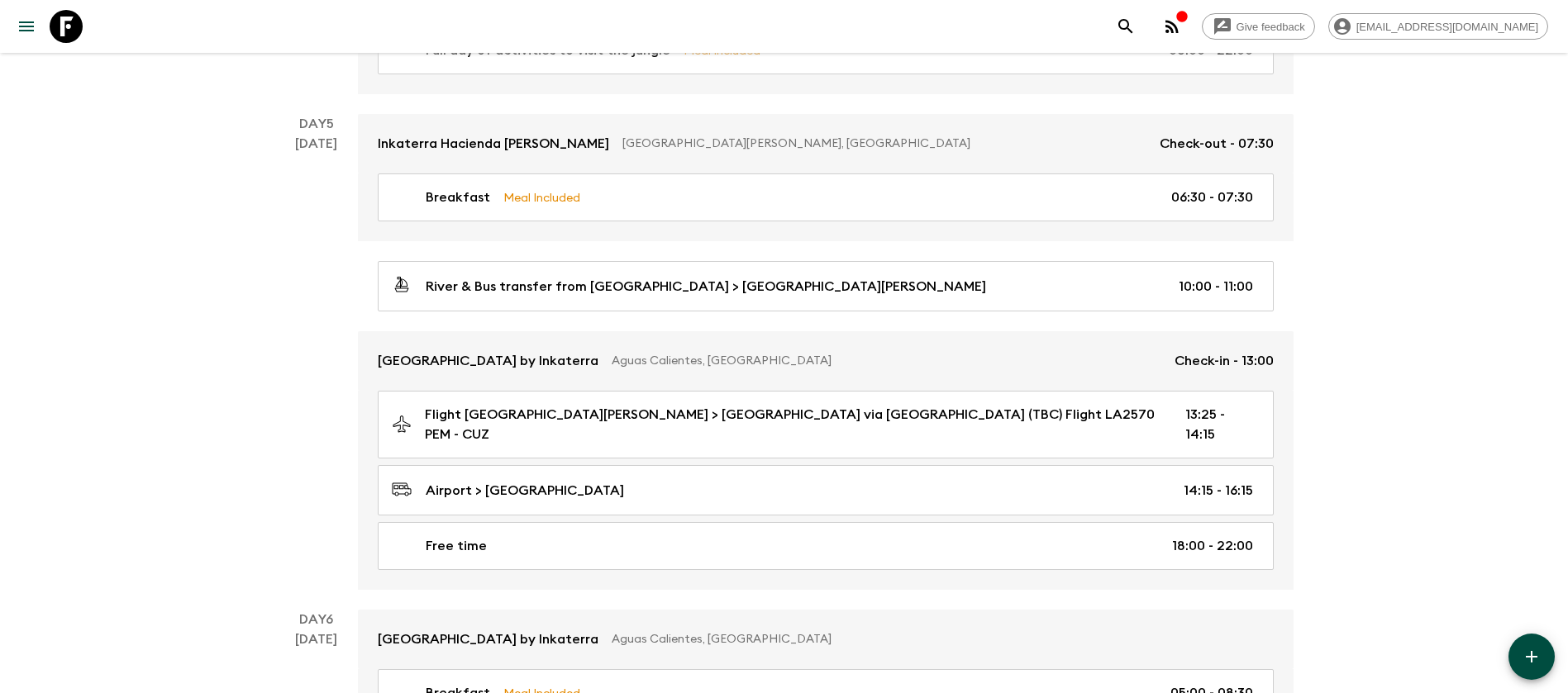
scroll to position [1593, 0]
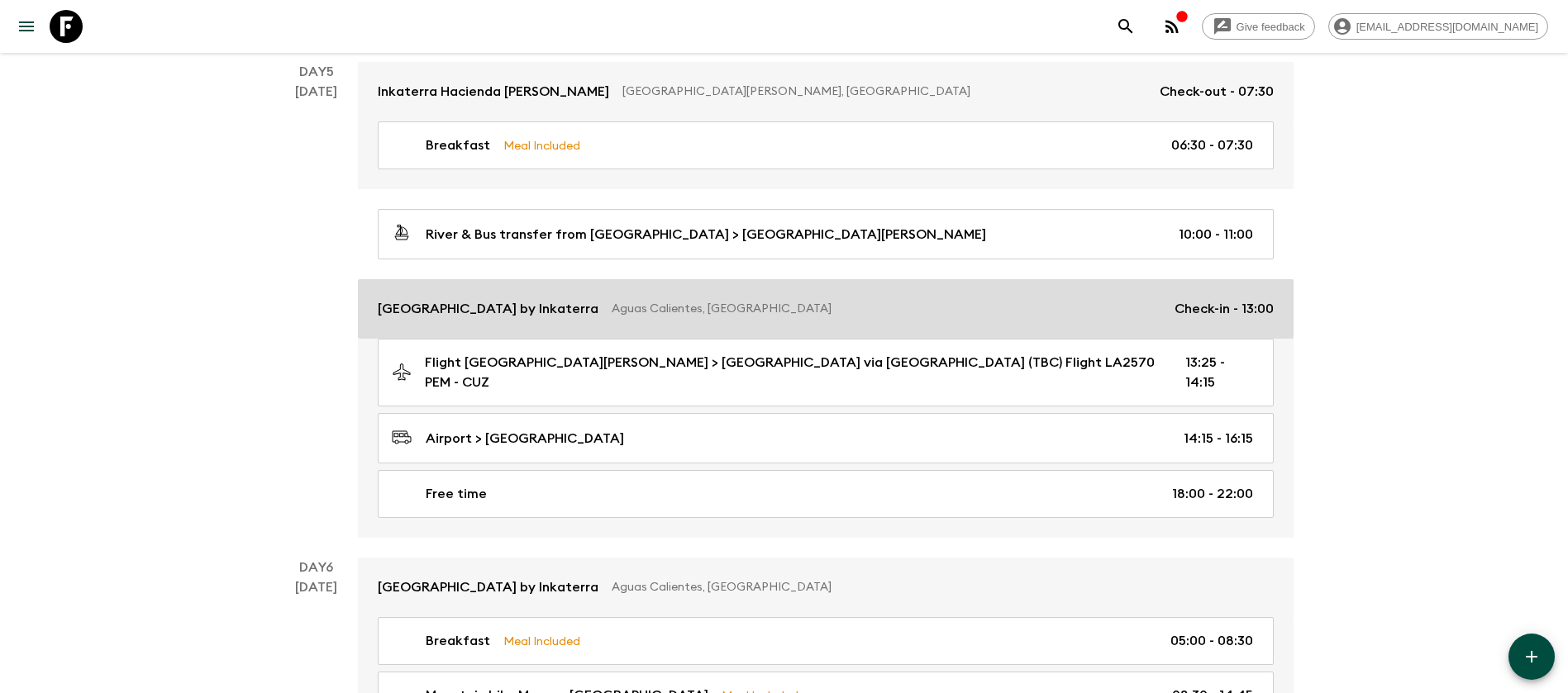
click at [765, 303] on p "Aguas Calientes, [GEOGRAPHIC_DATA]" at bounding box center [886, 309] width 550 height 17
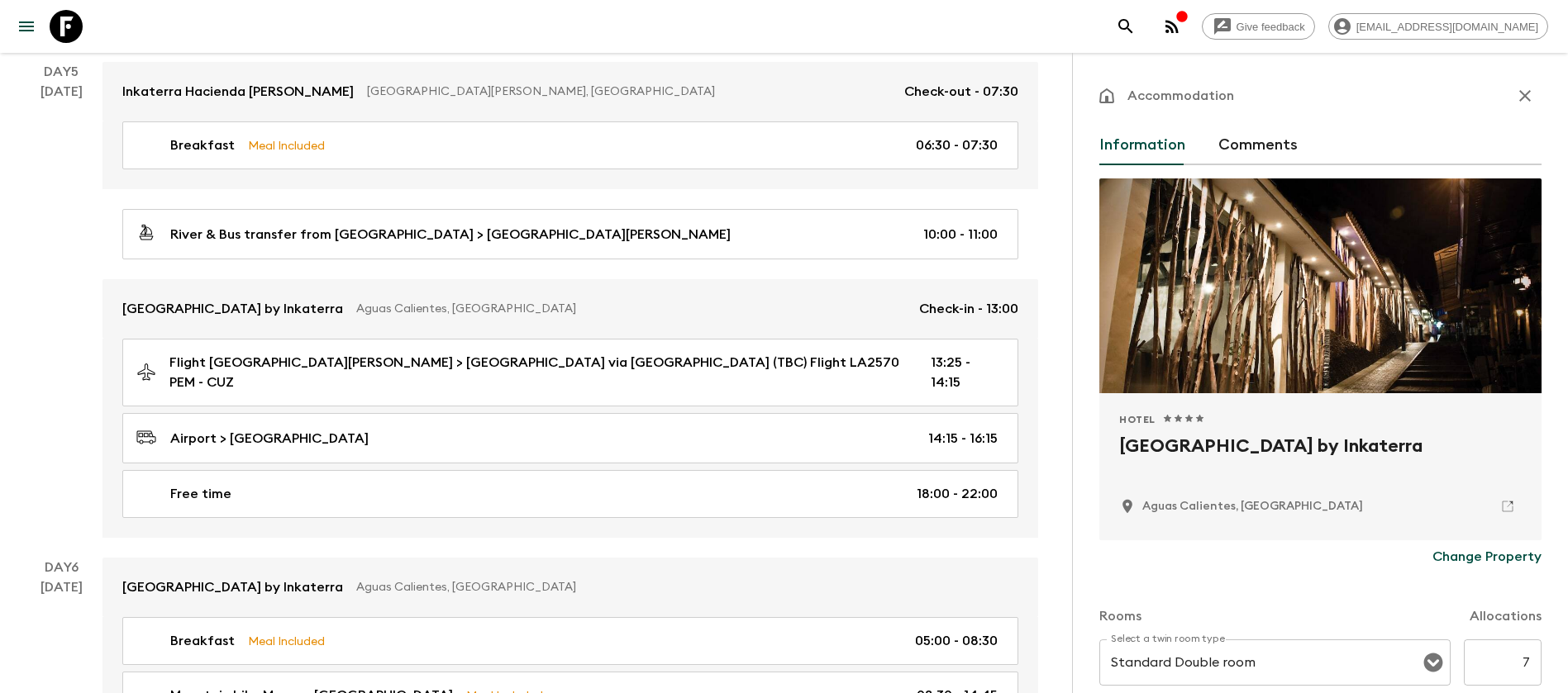
click at [1492, 556] on p "Change Property" at bounding box center [1487, 557] width 109 height 20
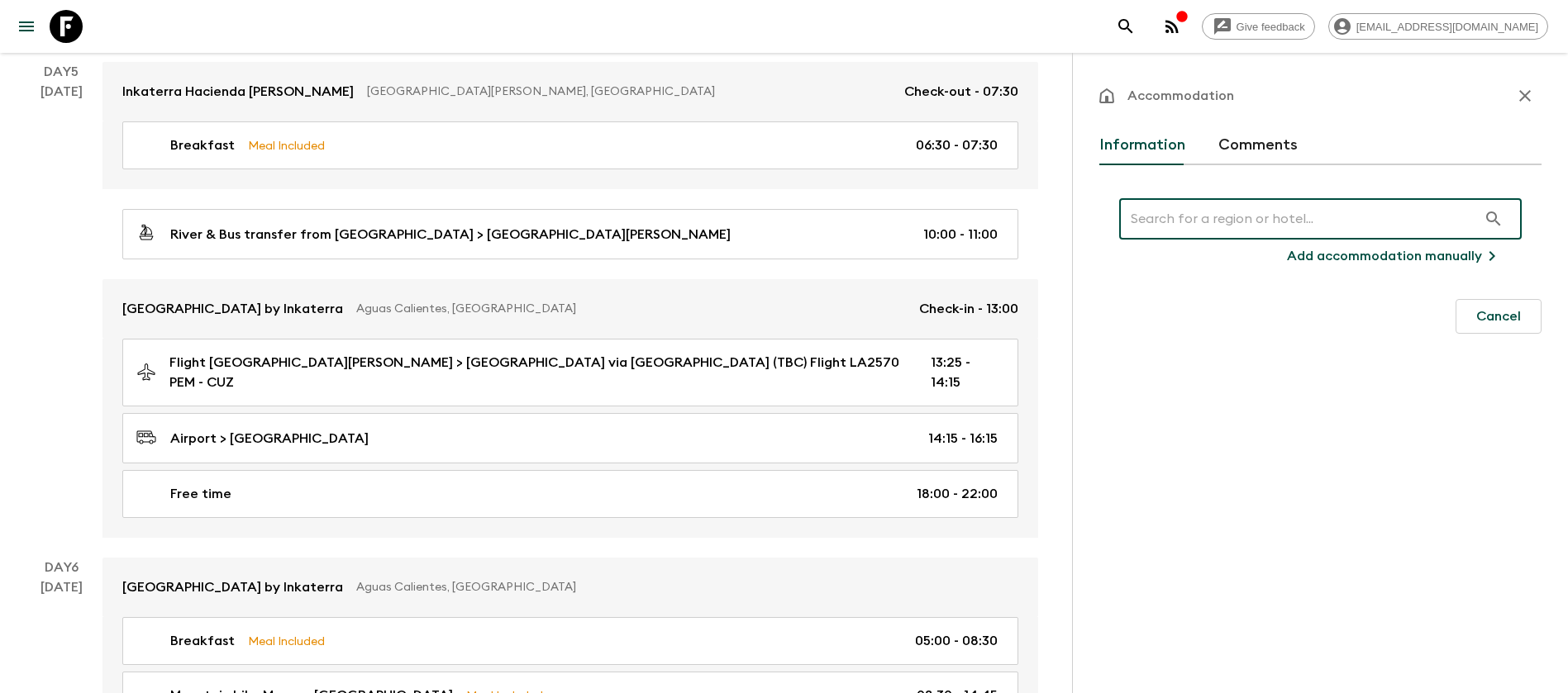
click at [1307, 224] on input "text" at bounding box center [1298, 219] width 358 height 47
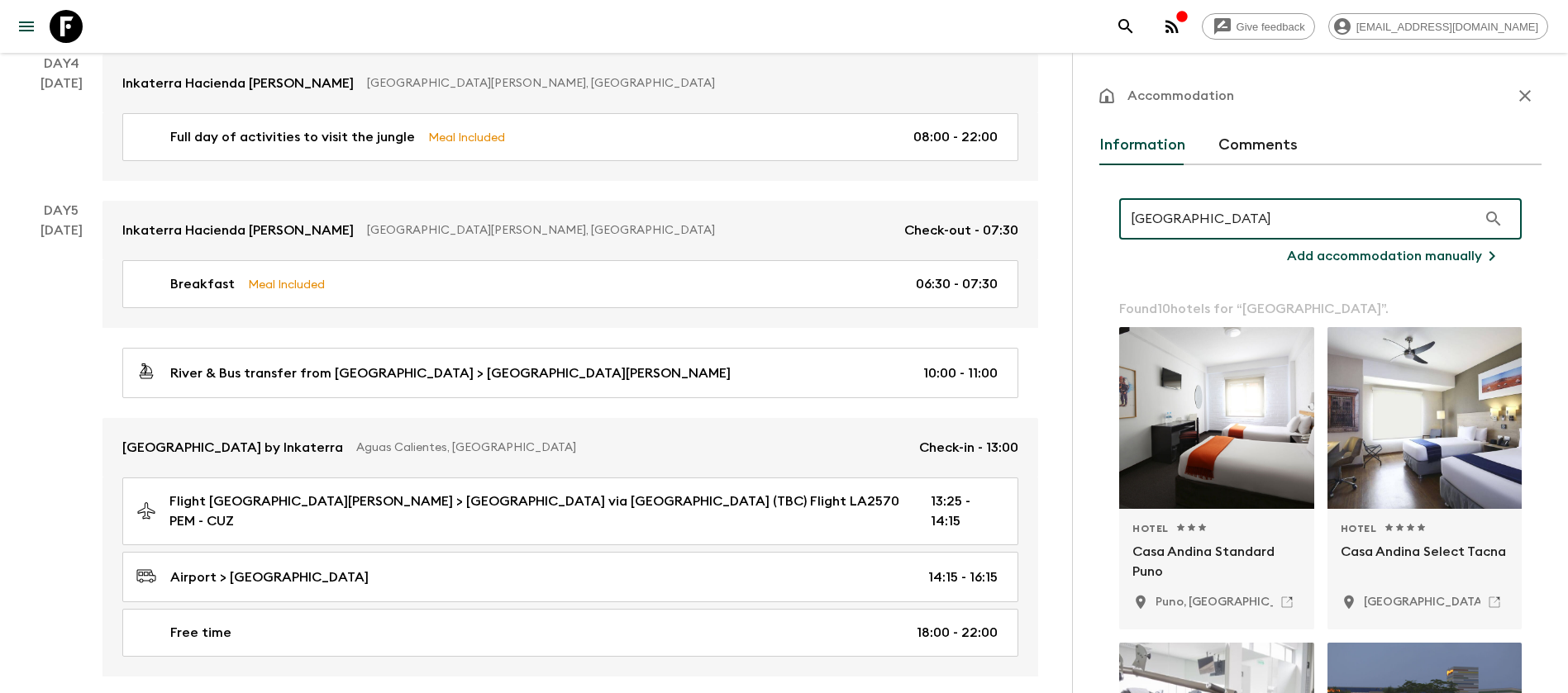
scroll to position [1345, 0]
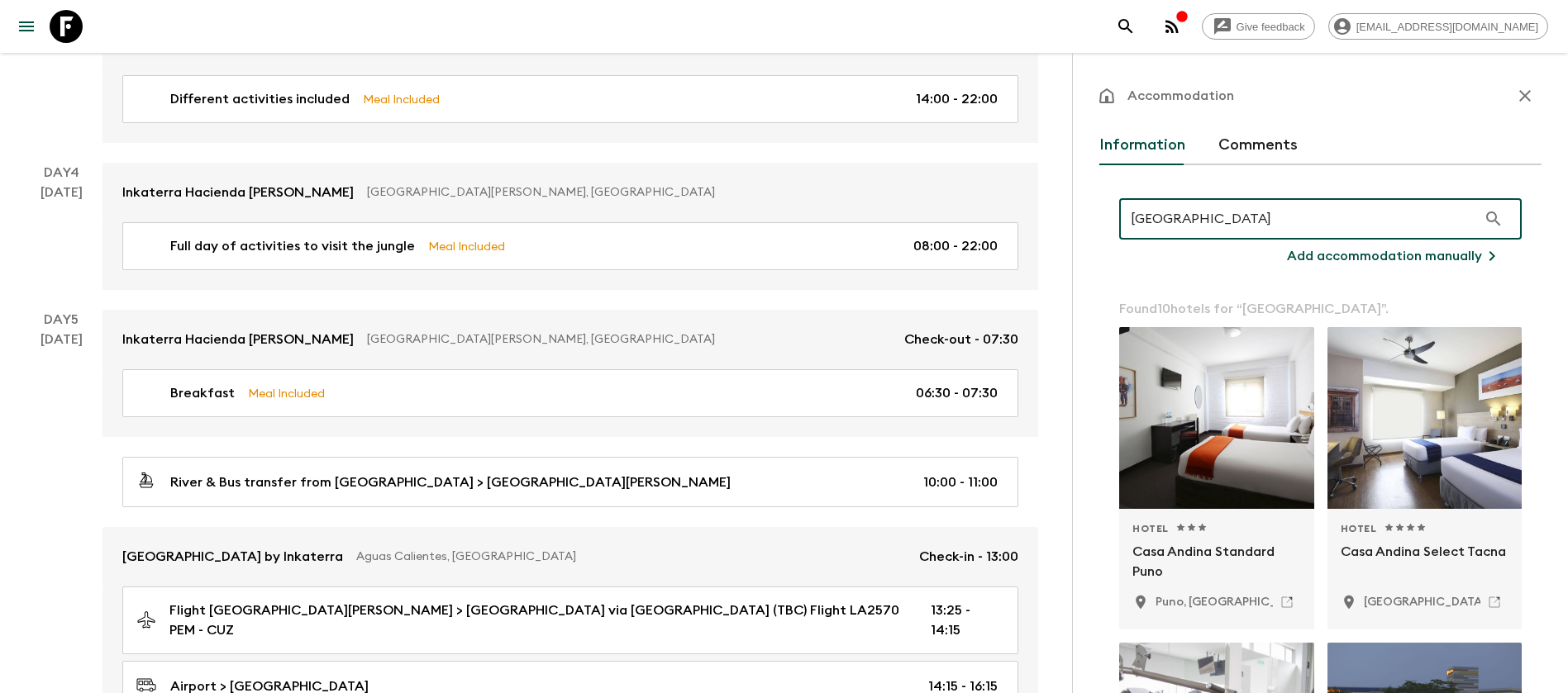
click at [1274, 212] on input "[GEOGRAPHIC_DATA]" at bounding box center [1298, 219] width 358 height 47
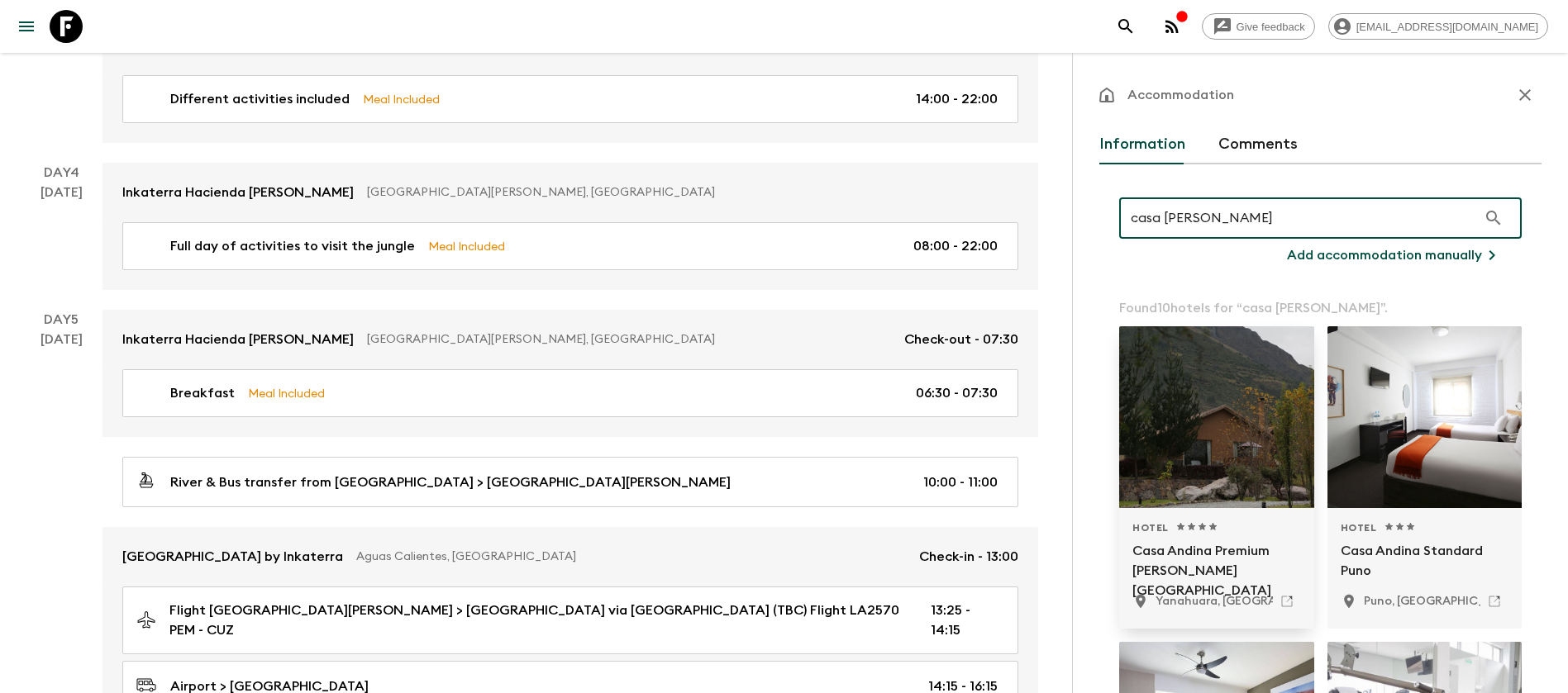
scroll to position [0, 0]
type input "casa [PERSON_NAME]"
click at [1176, 568] on p "Casa Andina Premium [PERSON_NAME][GEOGRAPHIC_DATA]" at bounding box center [1216, 562] width 169 height 40
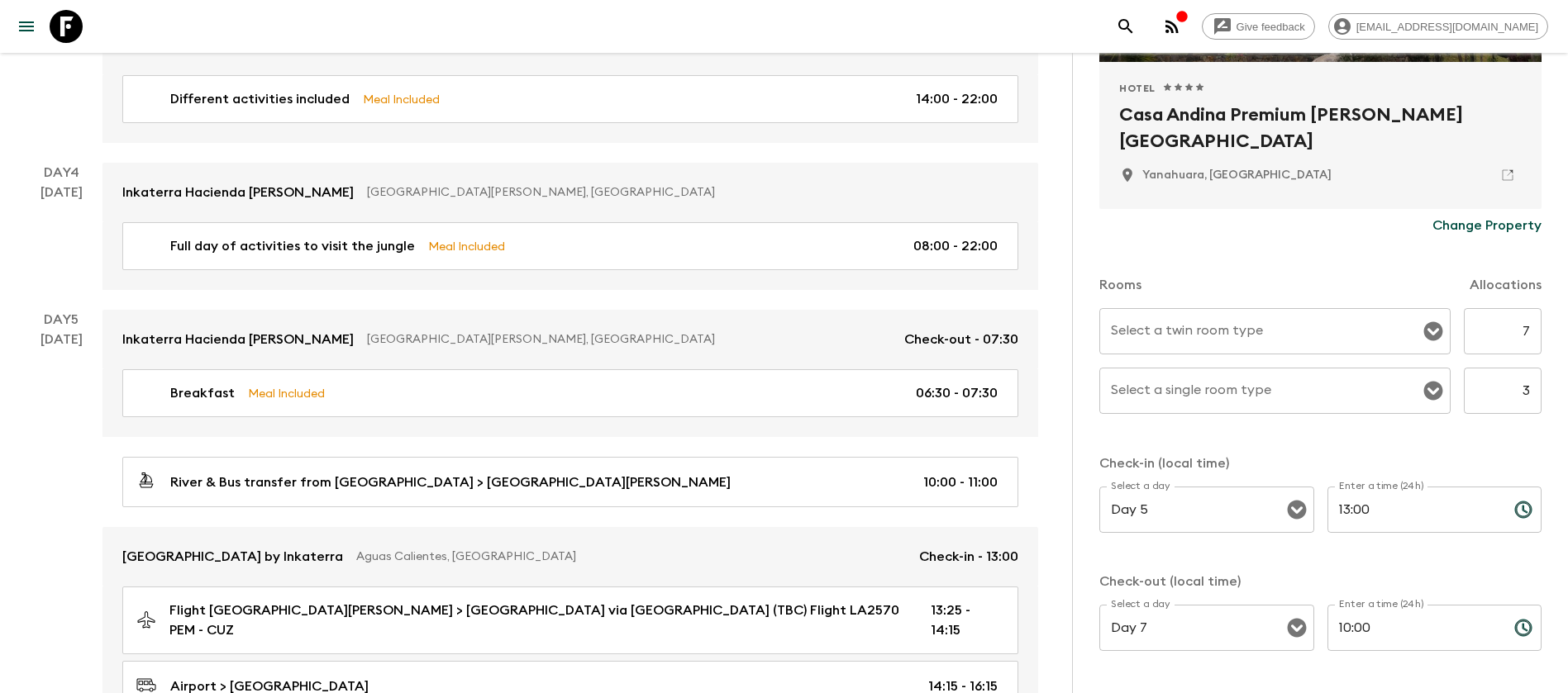
scroll to position [394, 0]
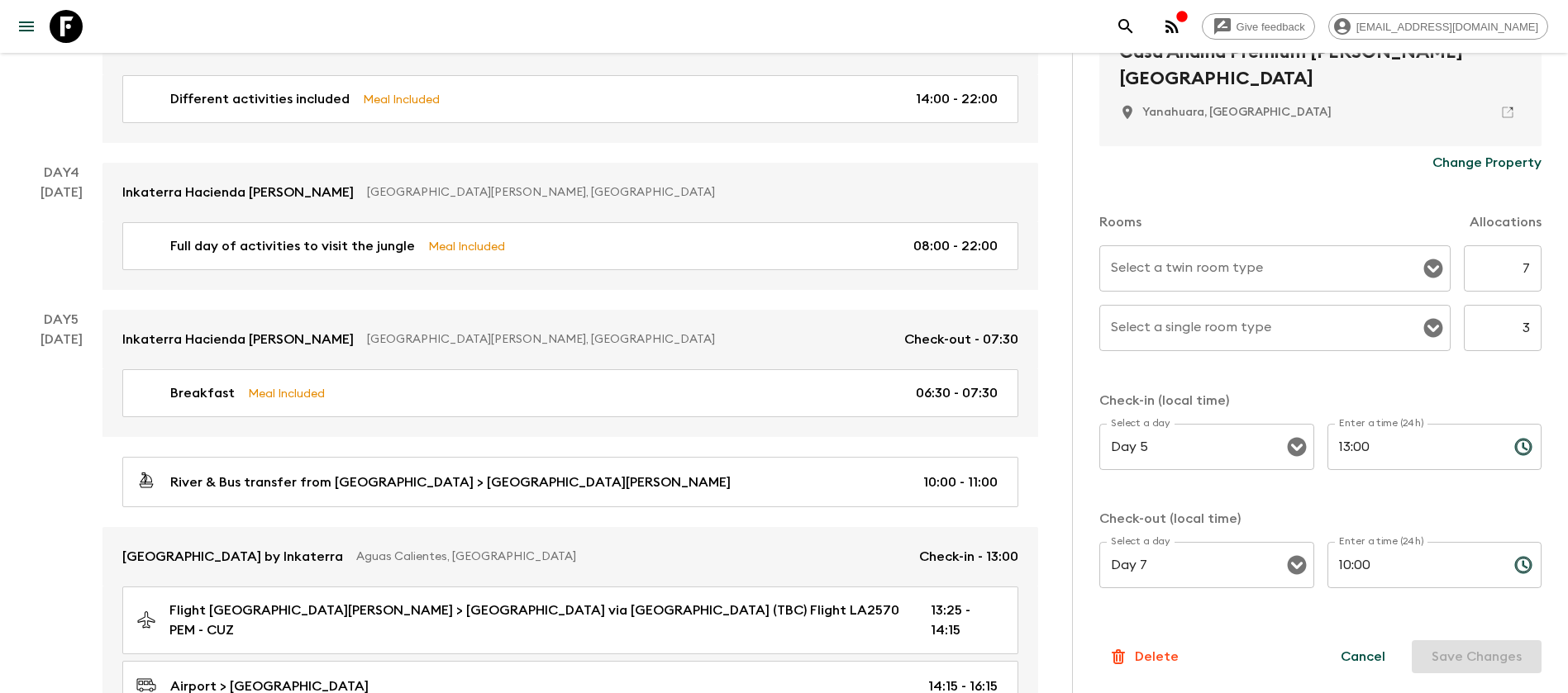
click at [1424, 279] on div at bounding box center [1432, 268] width 22 height 23
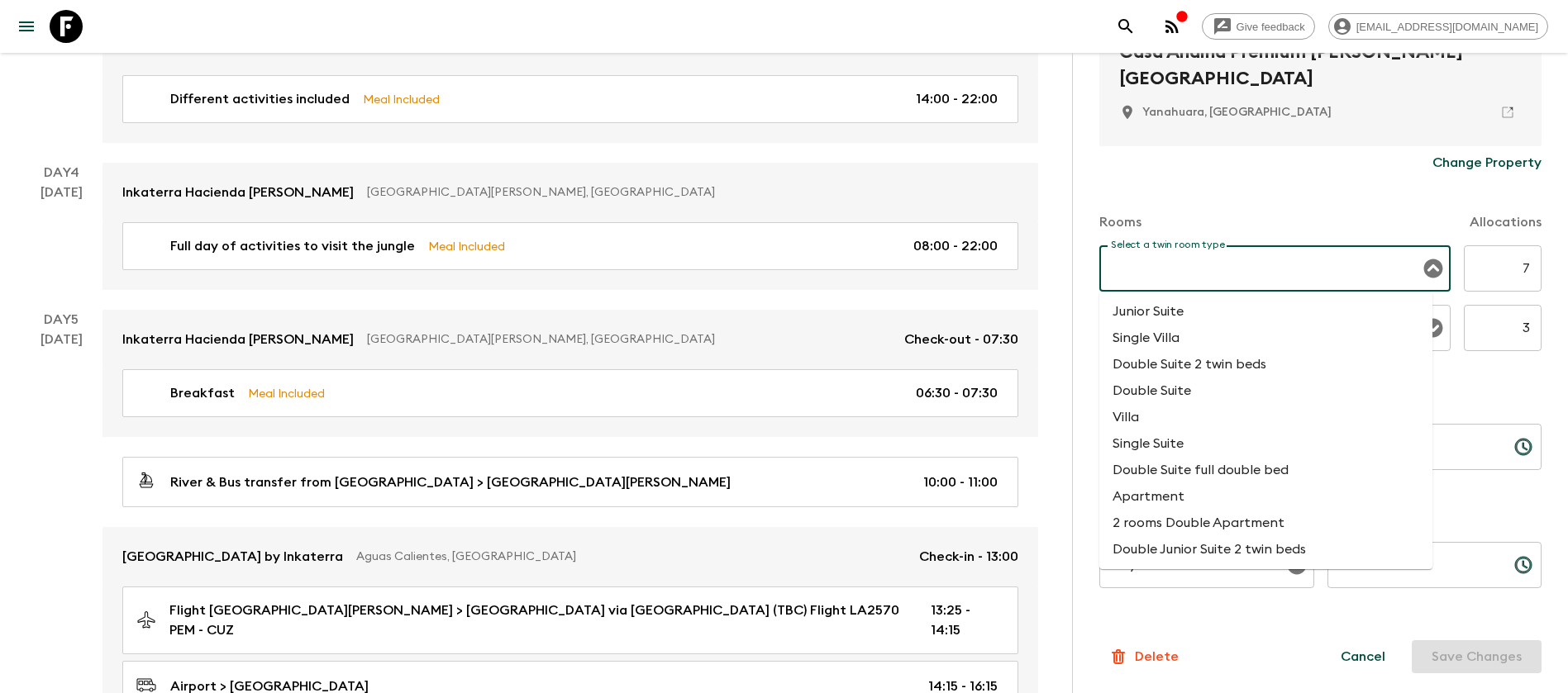
click at [1390, 268] on input "Select a twin room type" at bounding box center [1263, 268] width 312 height 32
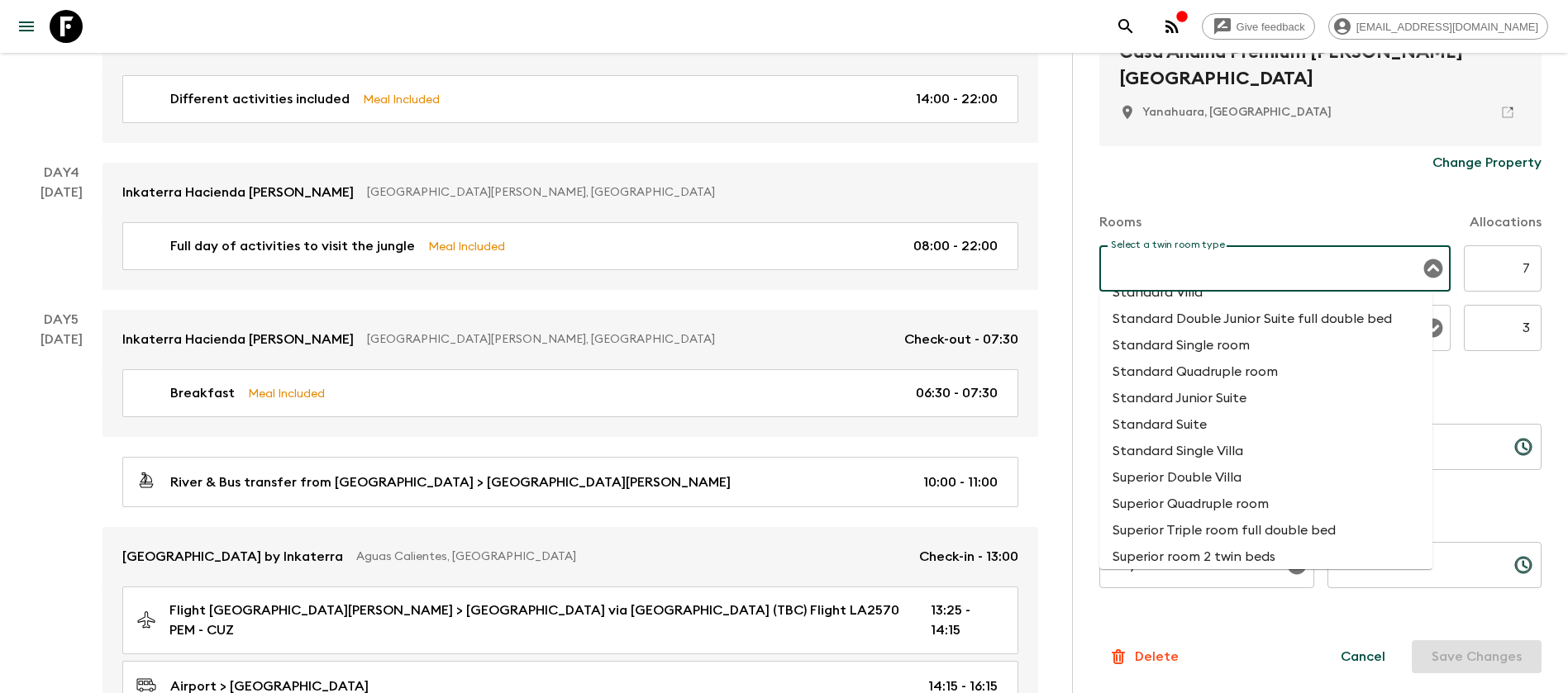
scroll to position [1116, 0]
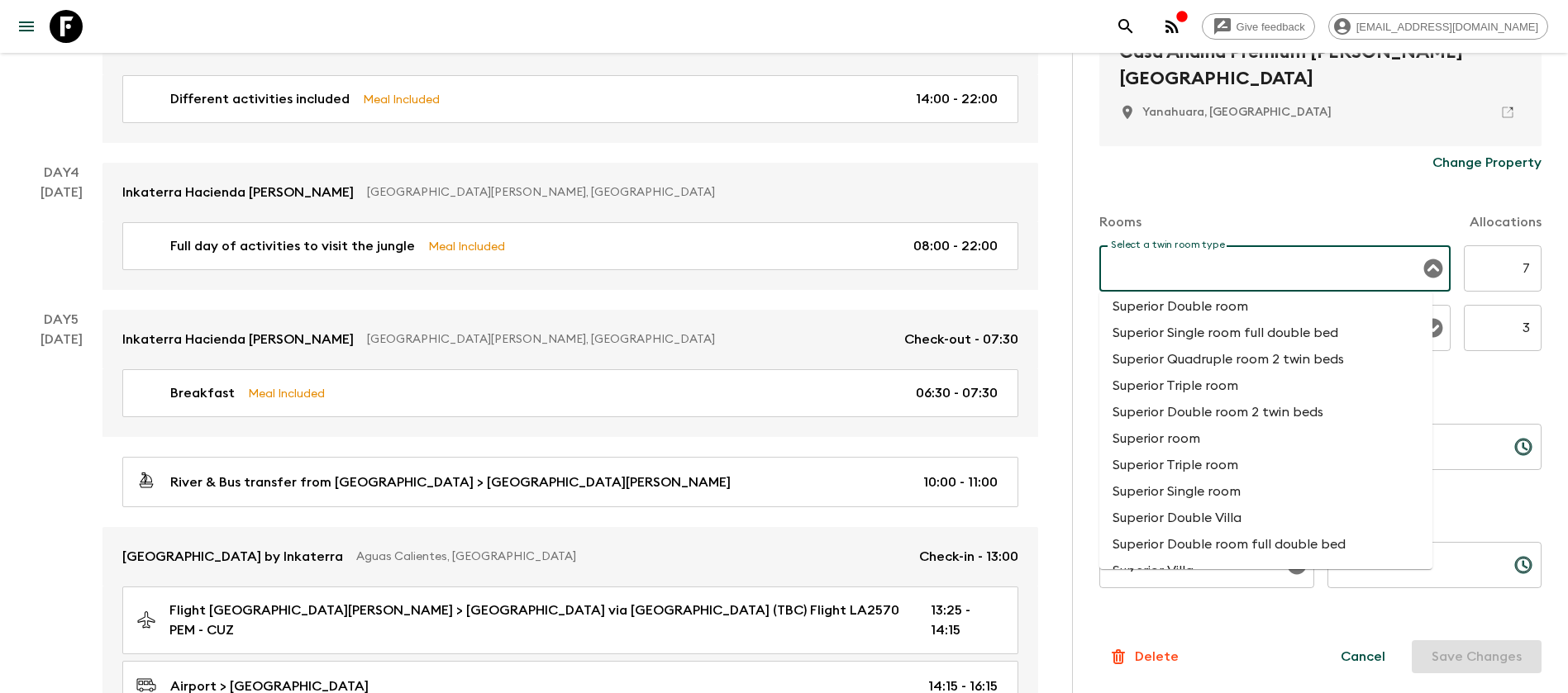
click at [1215, 442] on li "Superior room" at bounding box center [1266, 439] width 333 height 27
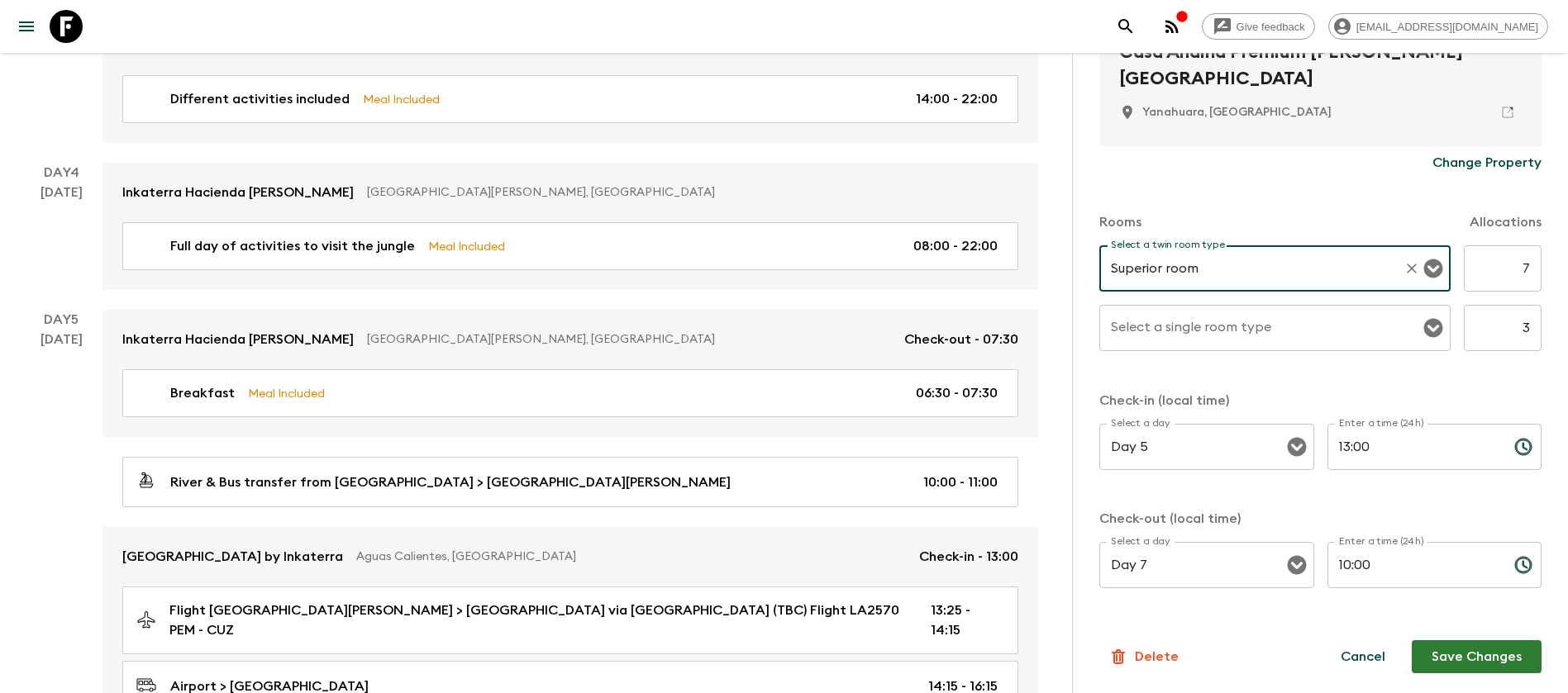
click at [1422, 257] on button "Open" at bounding box center [1433, 268] width 23 height 23
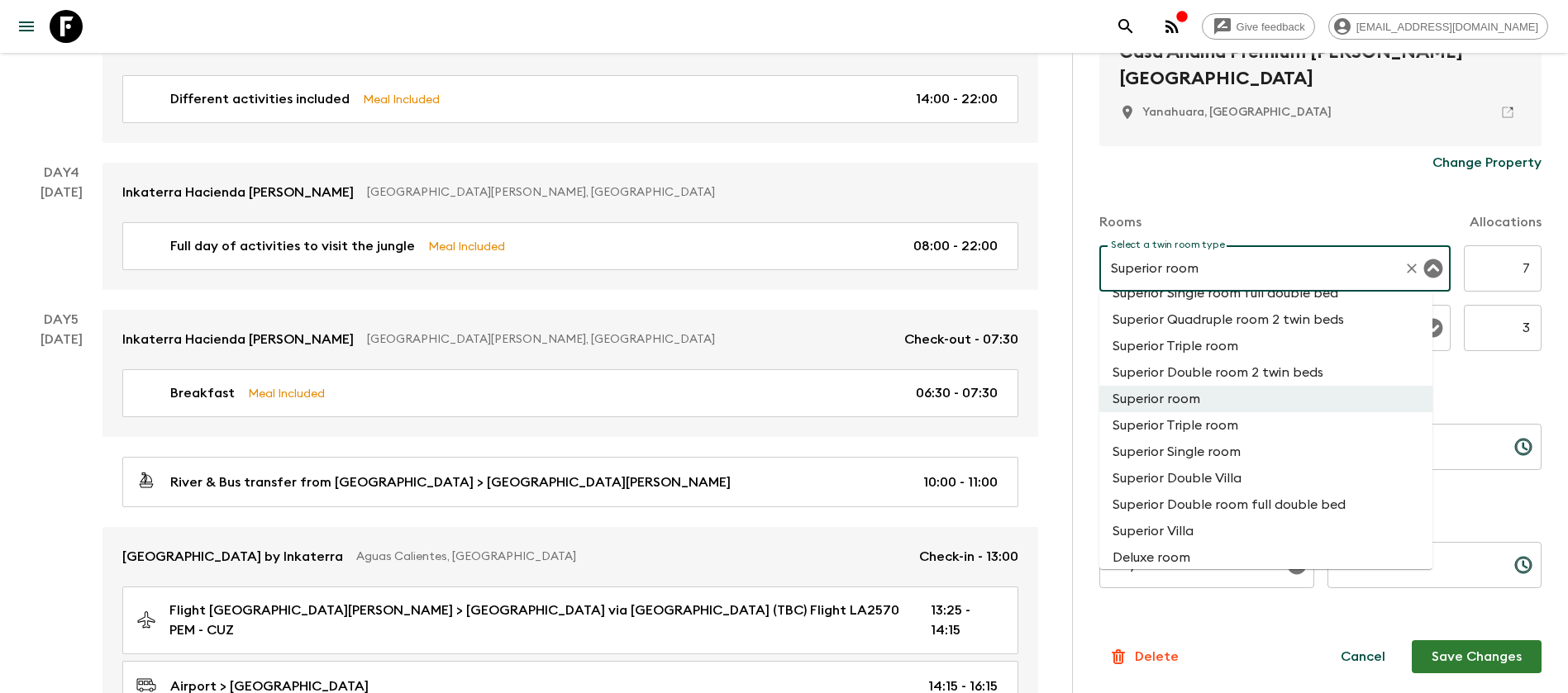
scroll to position [1122, 0]
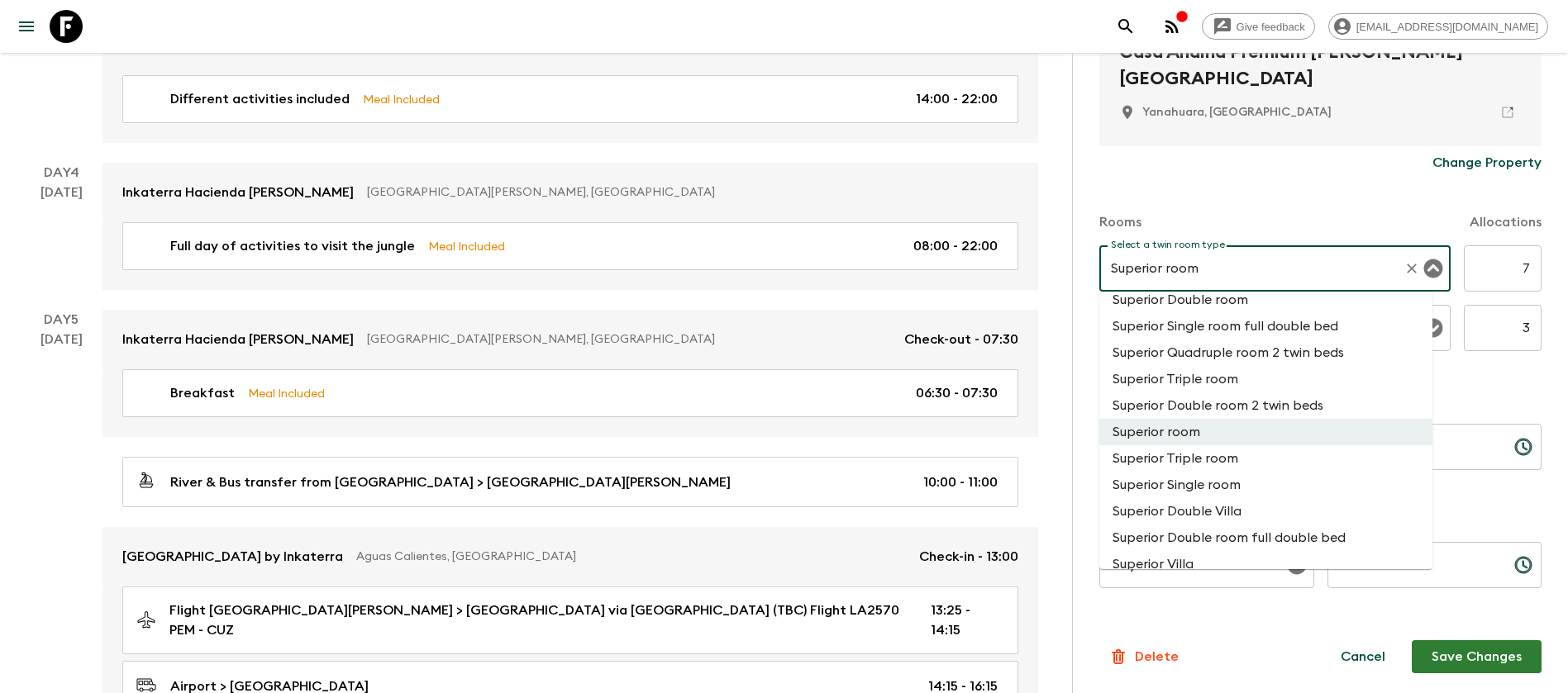
click at [1299, 400] on li "Superior Double room 2 twin beds" at bounding box center [1266, 405] width 333 height 27
type input "Superior Double room 2 twin beds"
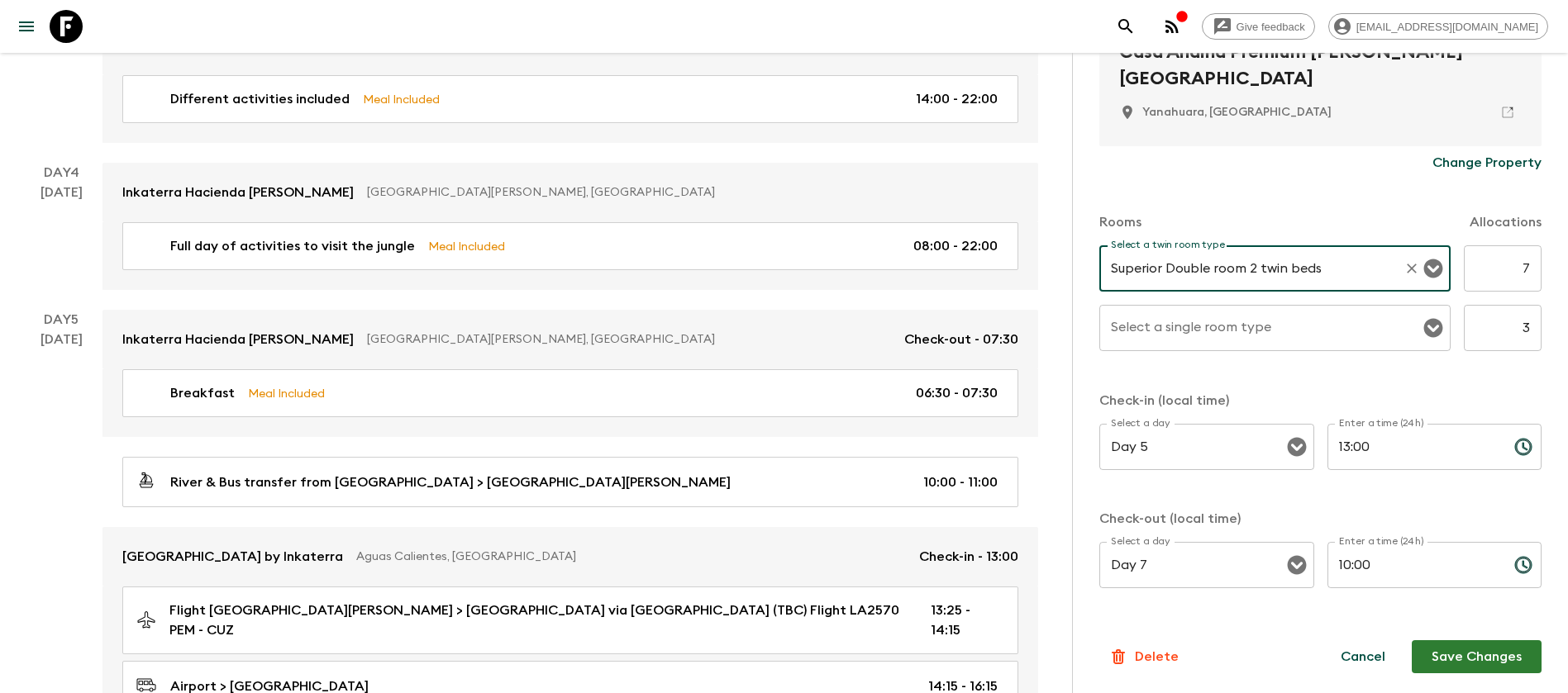
click at [1424, 322] on icon "Open" at bounding box center [1433, 328] width 19 height 19
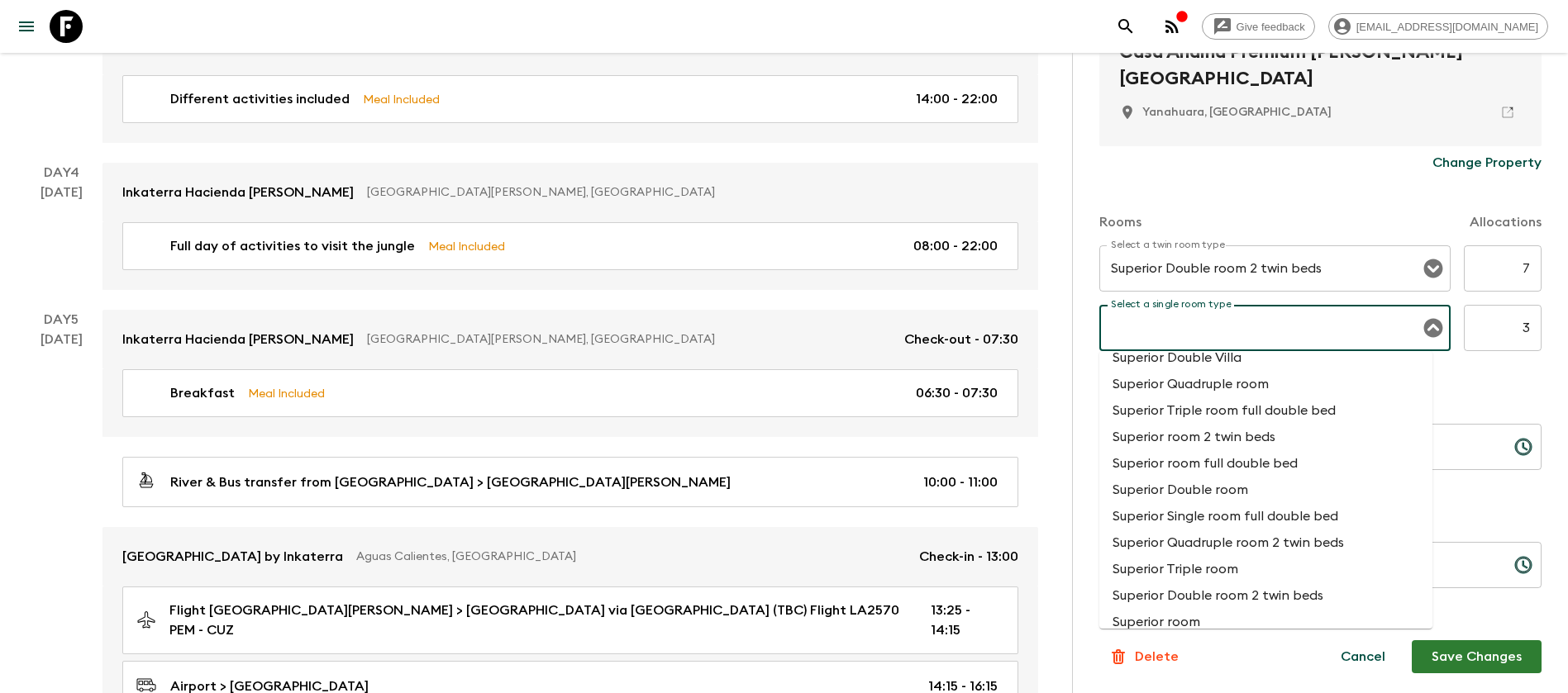
scroll to position [1240, 0]
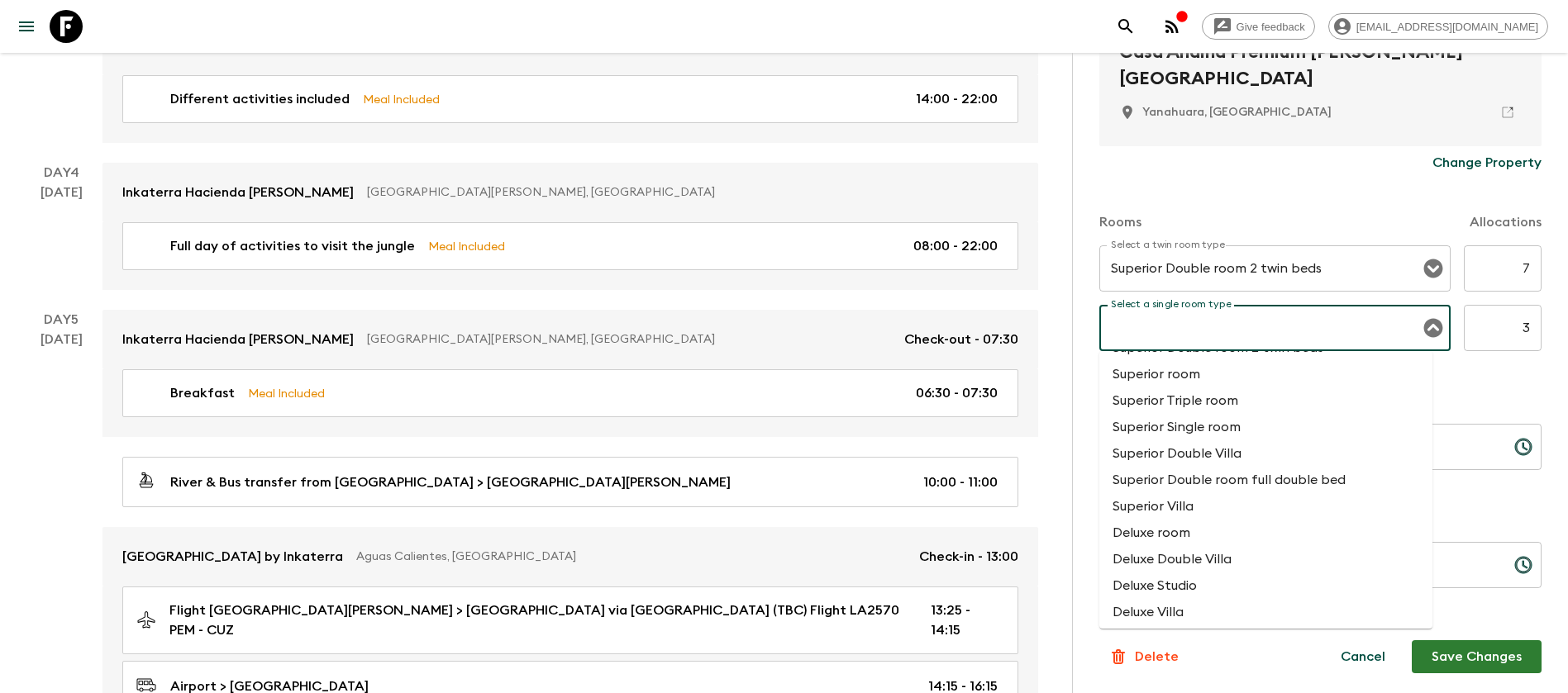
click at [1248, 418] on li "Superior Single room" at bounding box center [1266, 427] width 333 height 27
type input "Superior Single room"
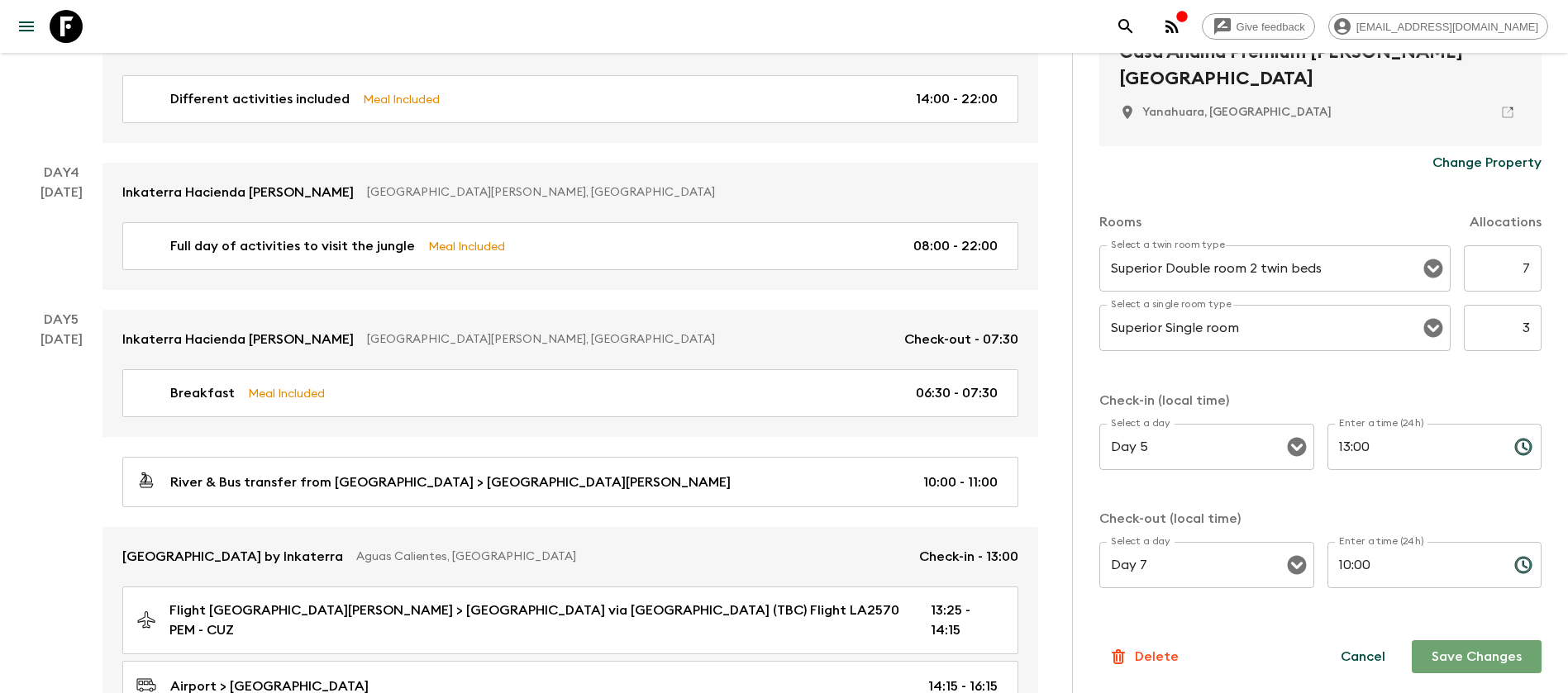
click at [1472, 659] on button "Save Changes" at bounding box center [1477, 657] width 130 height 33
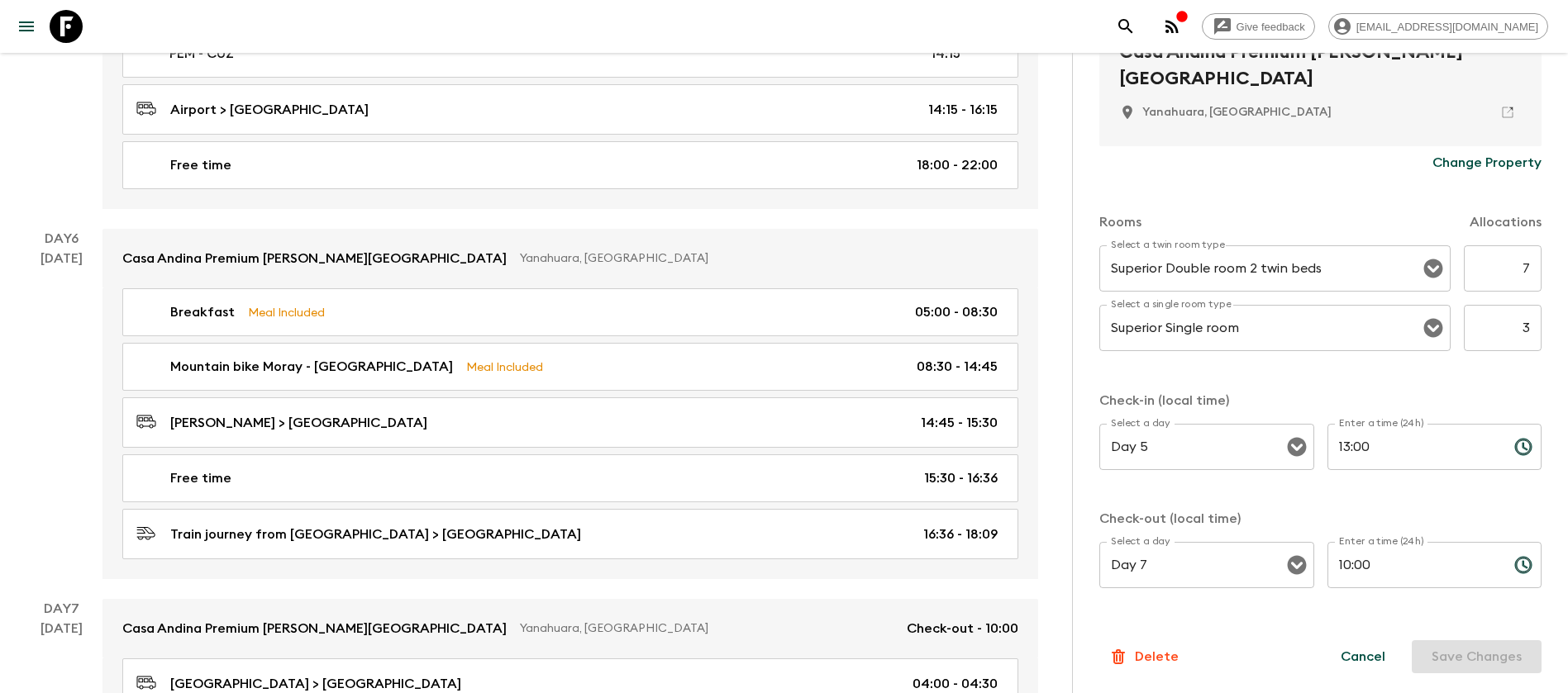
scroll to position [1965, 0]
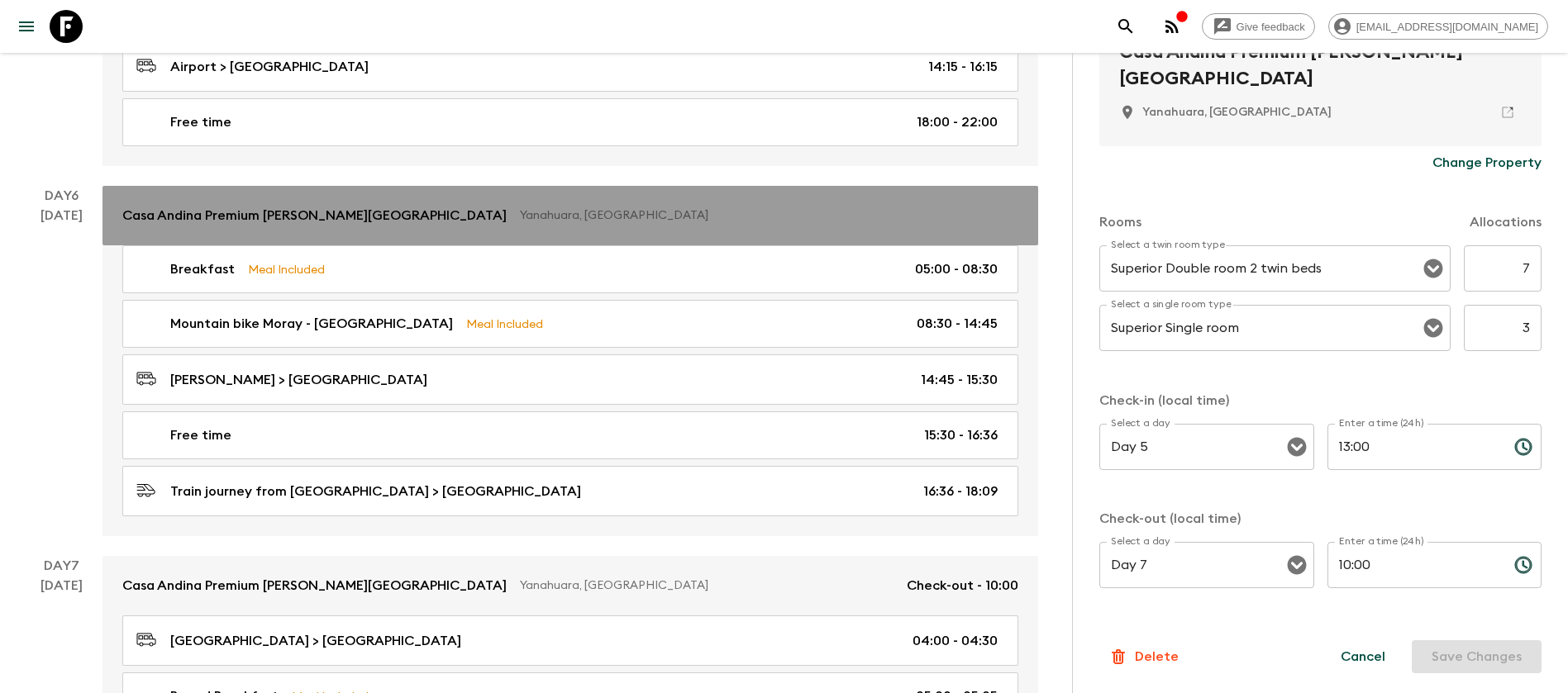
click at [574, 186] on link "Casa Andina Premium [PERSON_NAME][GEOGRAPHIC_DATA], [GEOGRAPHIC_DATA]" at bounding box center [570, 216] width 936 height 60
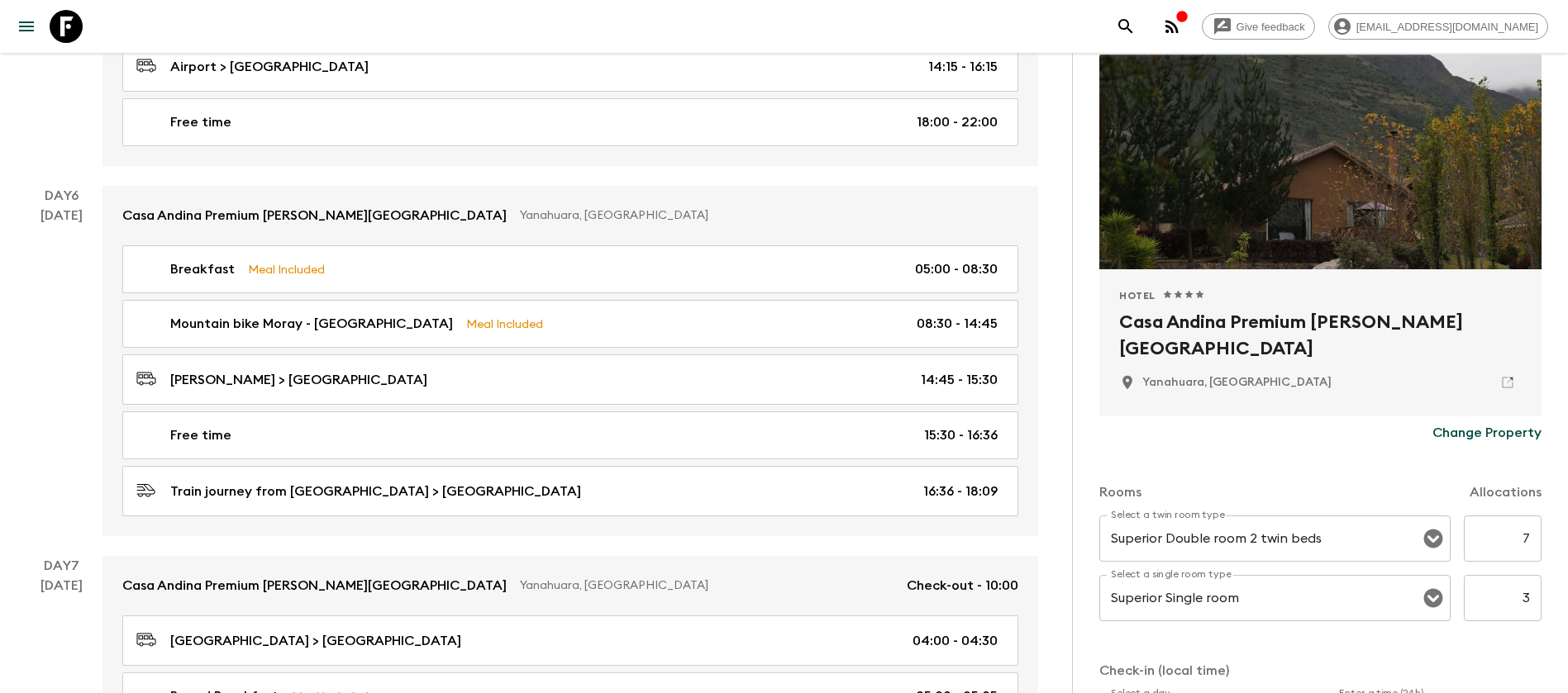
click at [1334, 431] on div "Change Property" at bounding box center [1321, 433] width 442 height 33
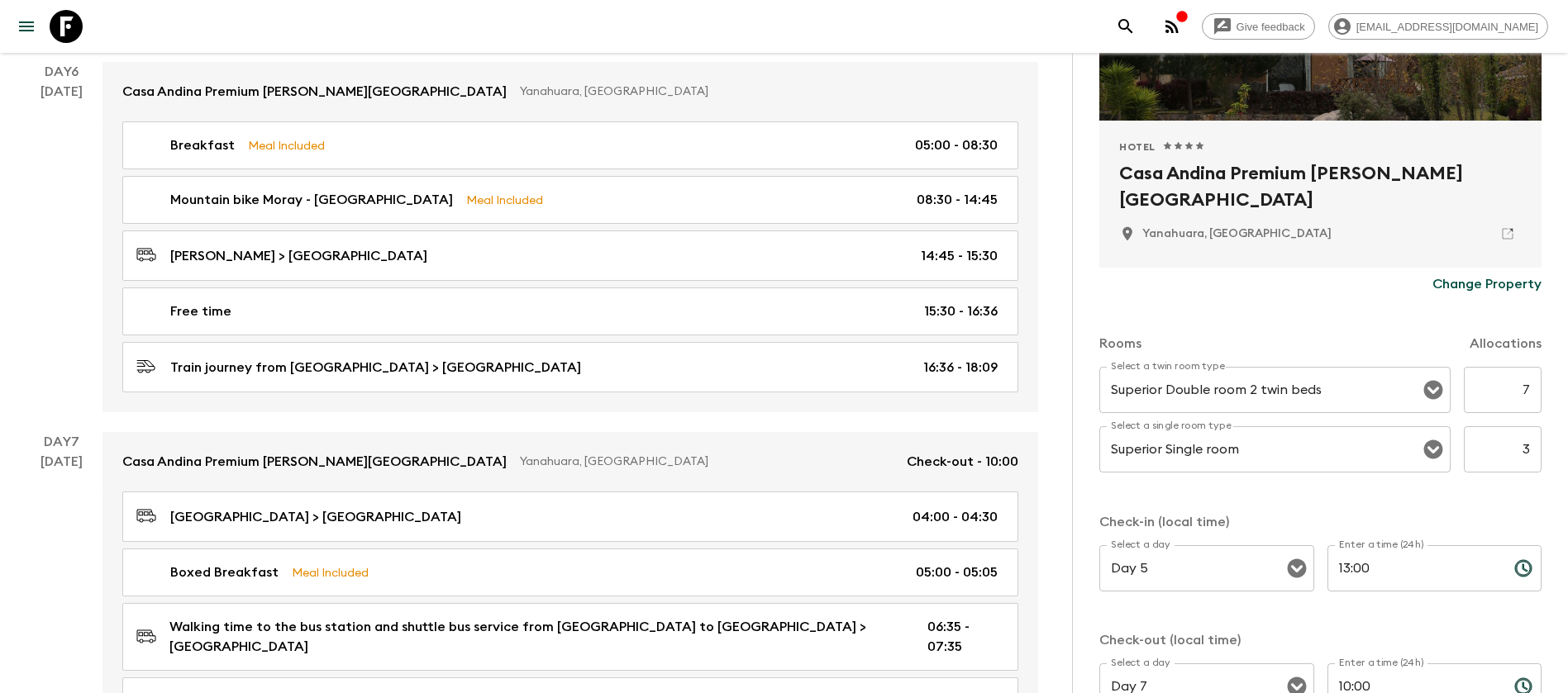
scroll to position [394, 0]
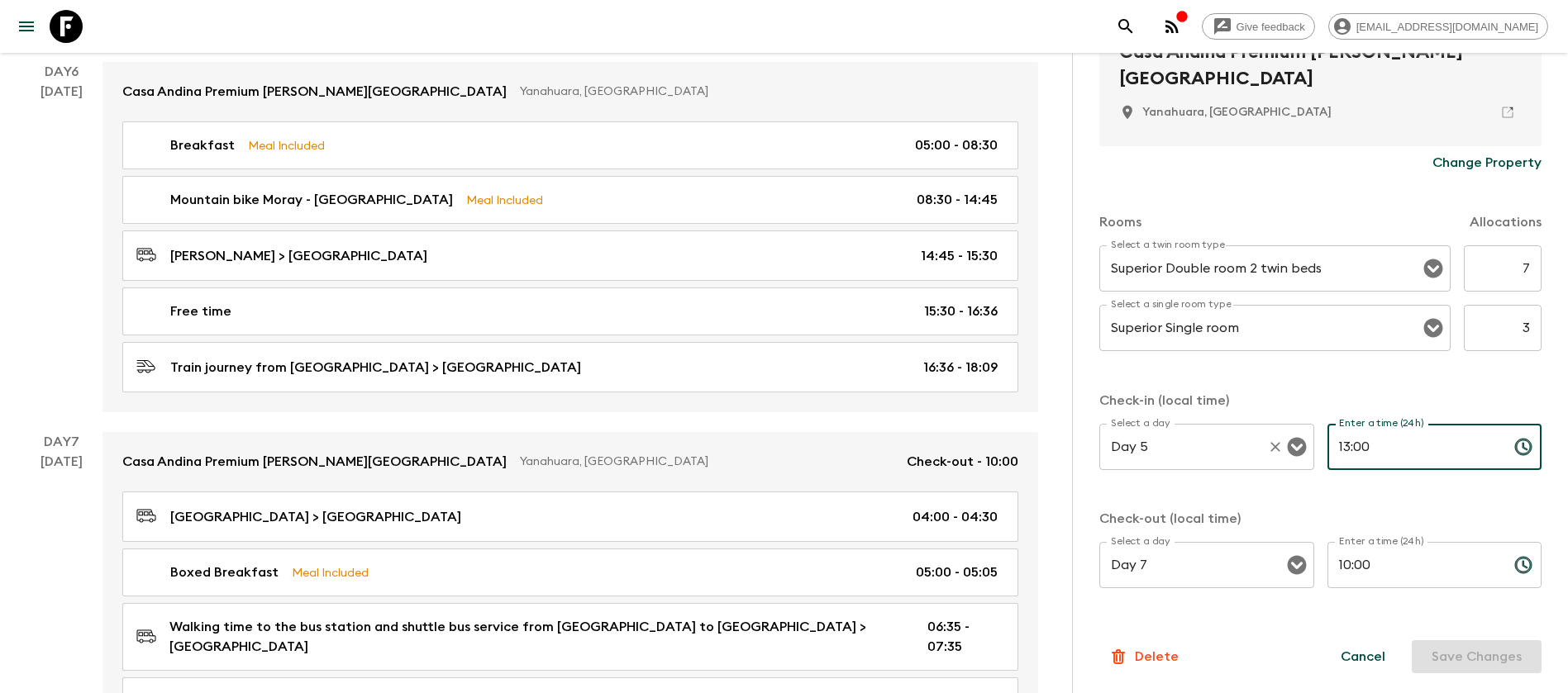
drag, startPoint x: 1409, startPoint y: 455, endPoint x: 1201, endPoint y: 445, distance: 208.2
click at [1201, 445] on div "Select a day Day 5 Select a day ​ Enter a time (24h) 13:00 Enter a time (24h) ​" at bounding box center [1321, 456] width 442 height 66
type input "12:00"
click at [1437, 656] on button "Save Changes" at bounding box center [1477, 657] width 130 height 33
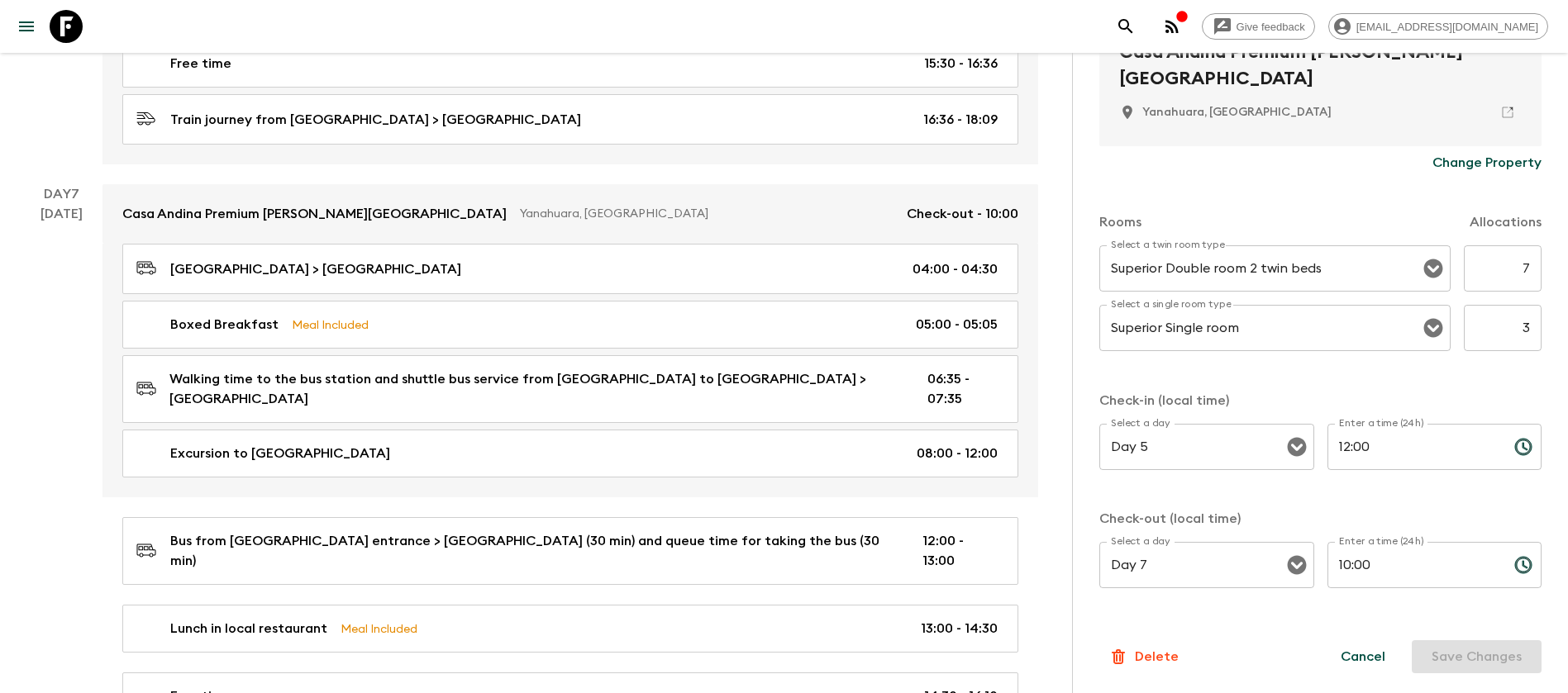
scroll to position [2089, 0]
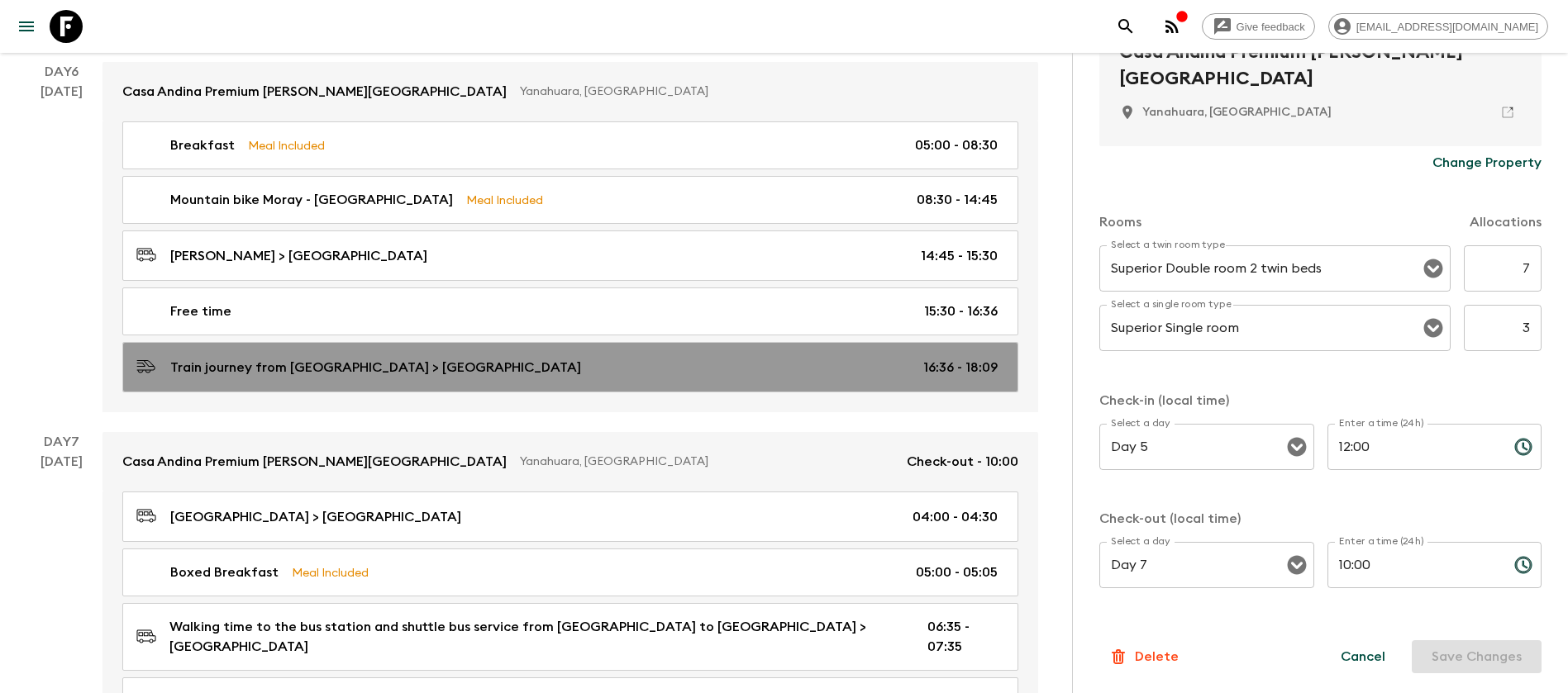
click at [459, 358] on p "Train journey from [GEOGRAPHIC_DATA] > [GEOGRAPHIC_DATA]" at bounding box center [376, 368] width 411 height 20
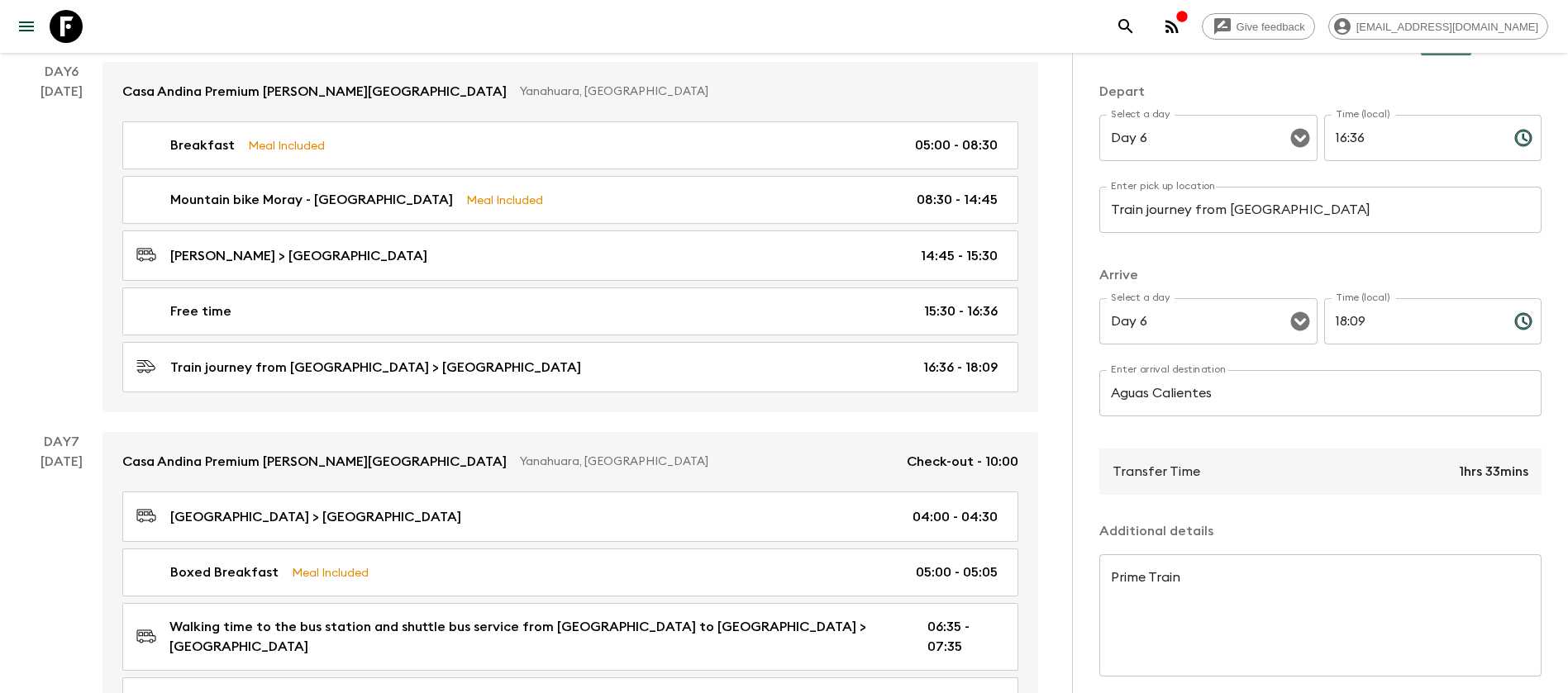
scroll to position [260, 0]
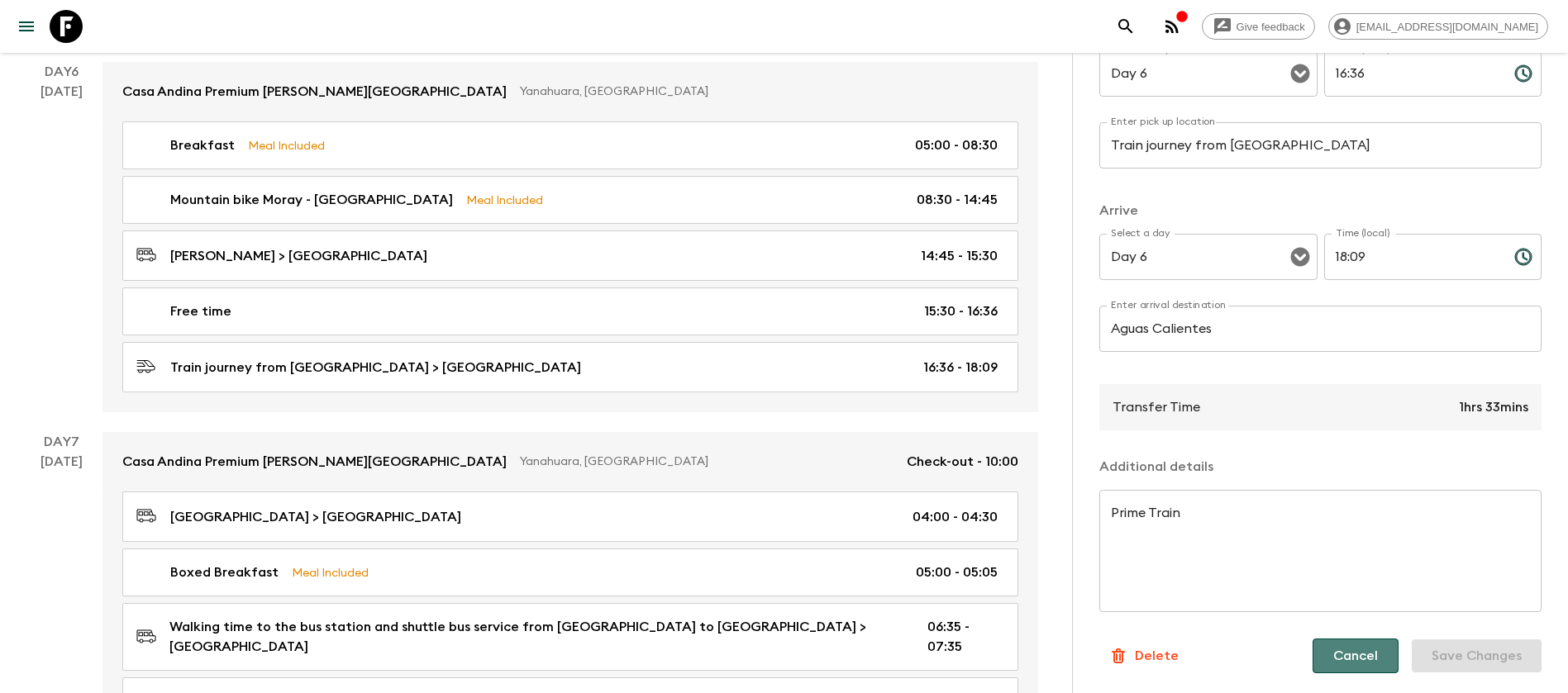
click at [1362, 641] on button "Cancel" at bounding box center [1355, 656] width 86 height 35
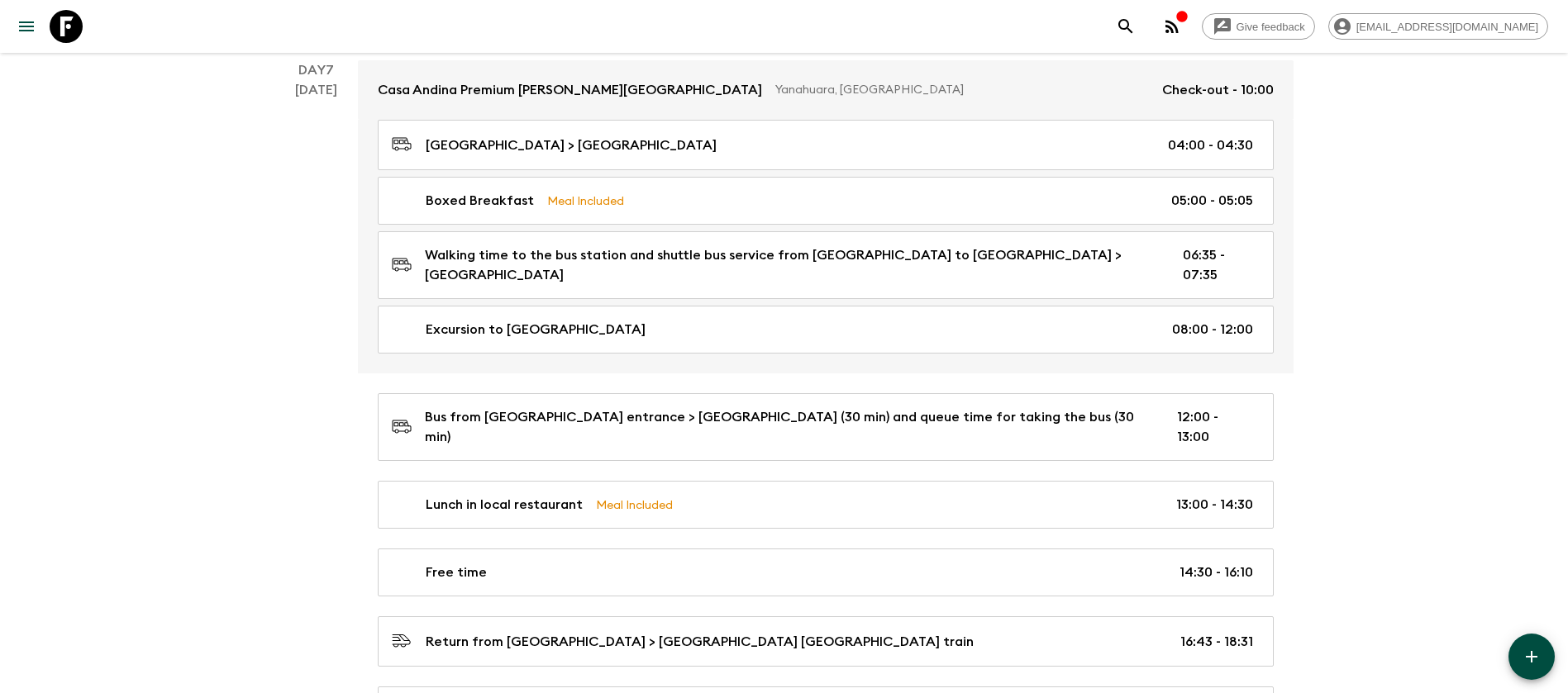
scroll to position [2709, 0]
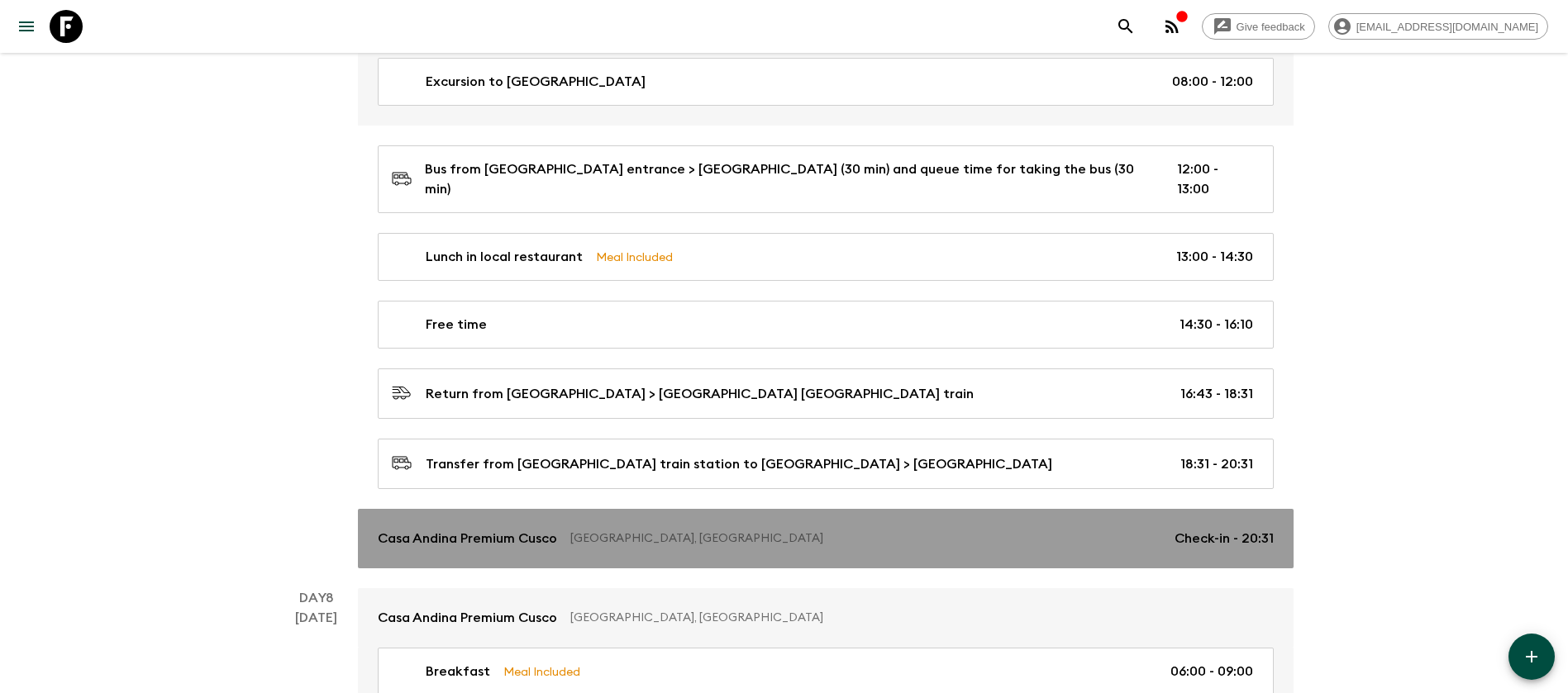
click at [734, 530] on p "[GEOGRAPHIC_DATA], [GEOGRAPHIC_DATA]" at bounding box center [865, 538] width 591 height 17
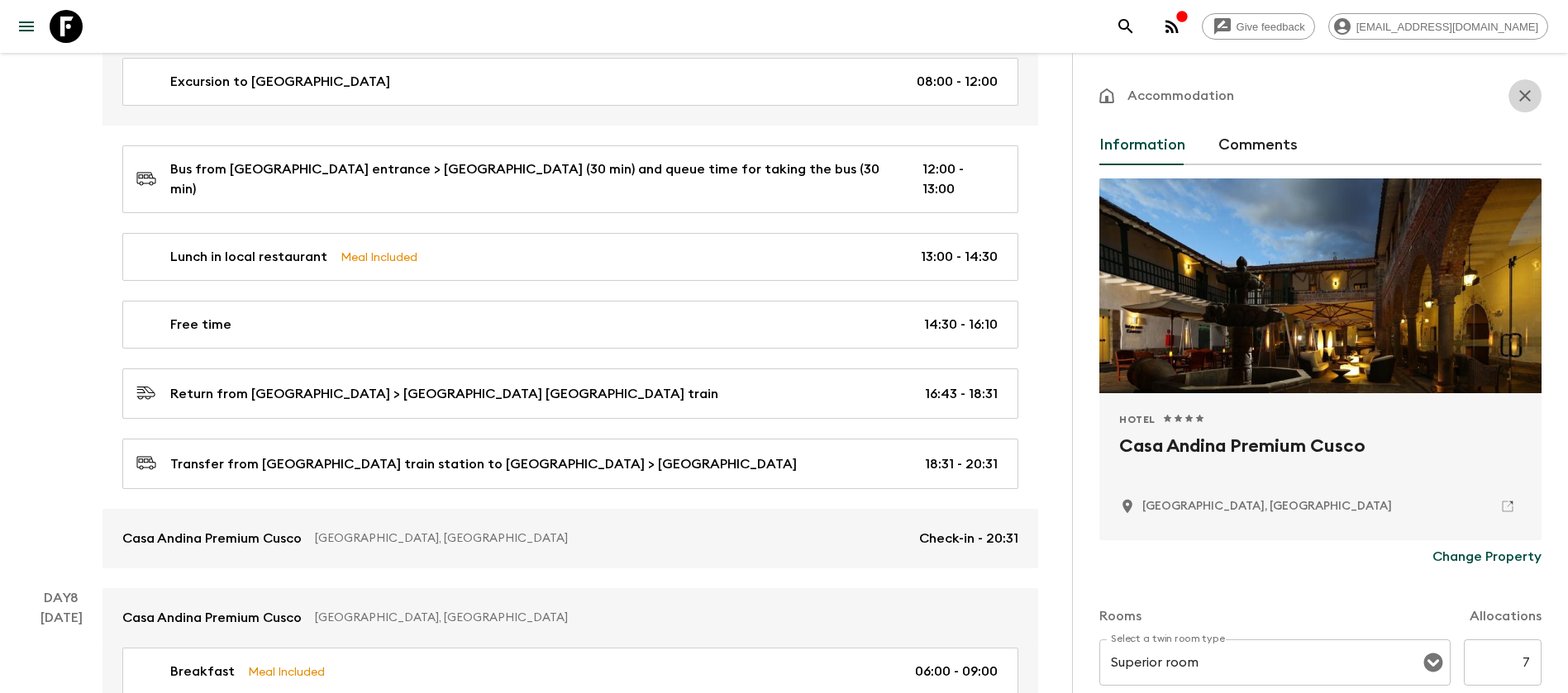
click at [1516, 88] on icon "button" at bounding box center [1526, 96] width 20 height 20
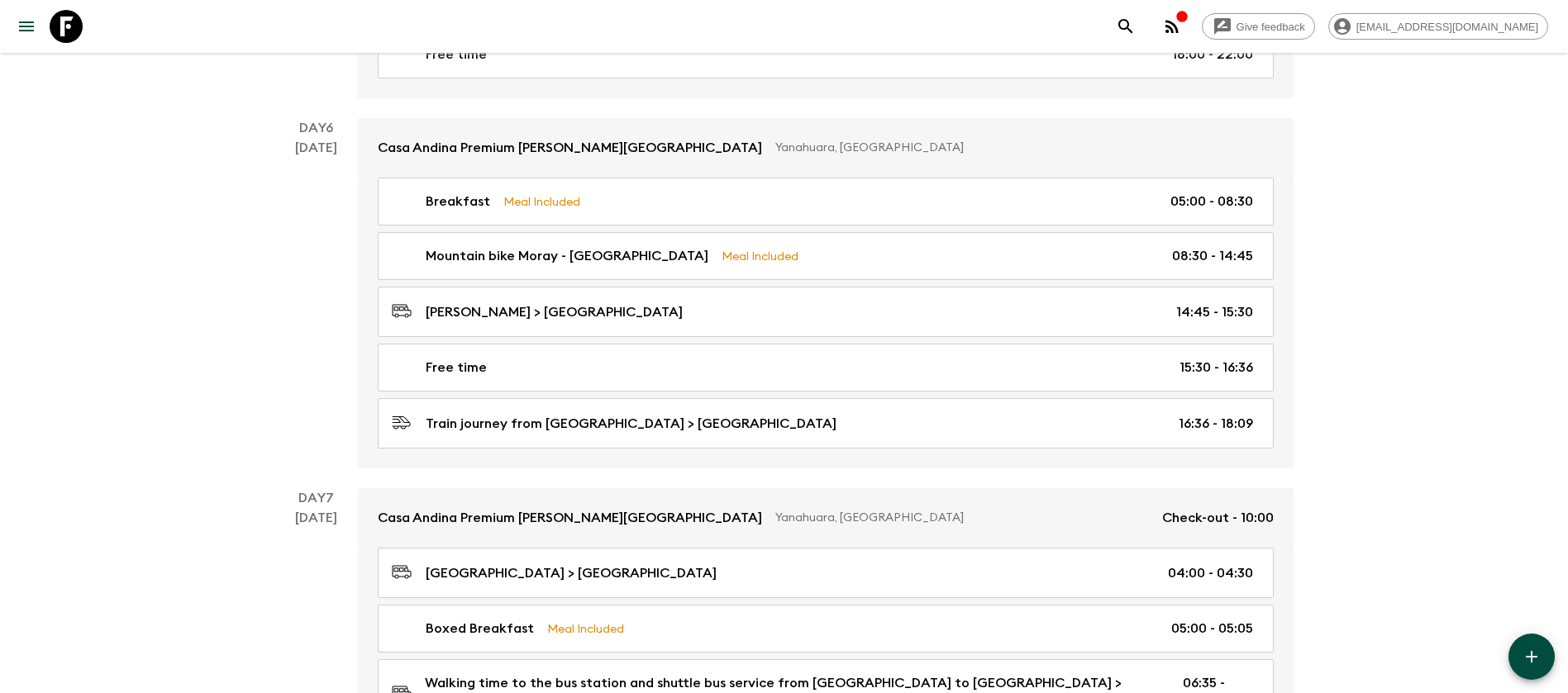
scroll to position [2089, 0]
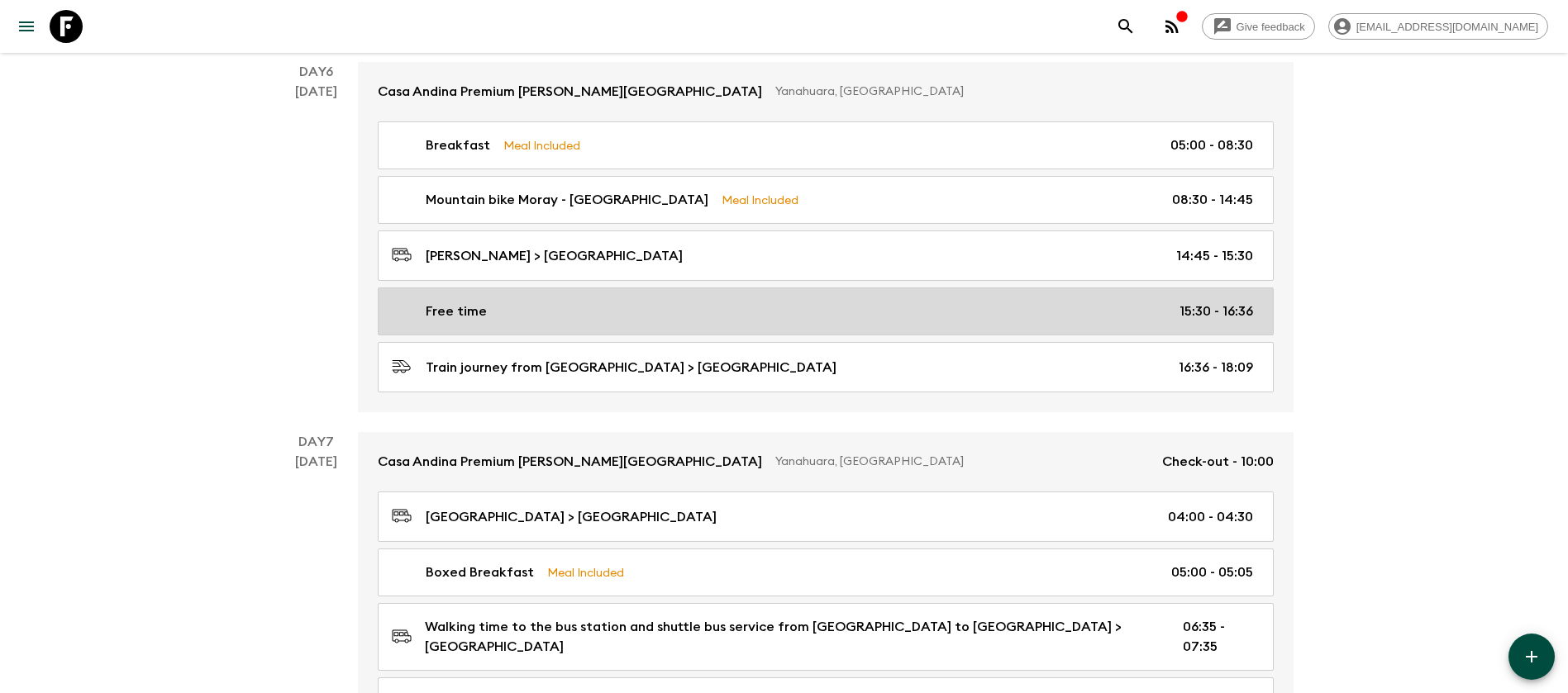
click at [1138, 302] on div "Free time 15:30 - 16:36" at bounding box center [822, 312] width 861 height 20
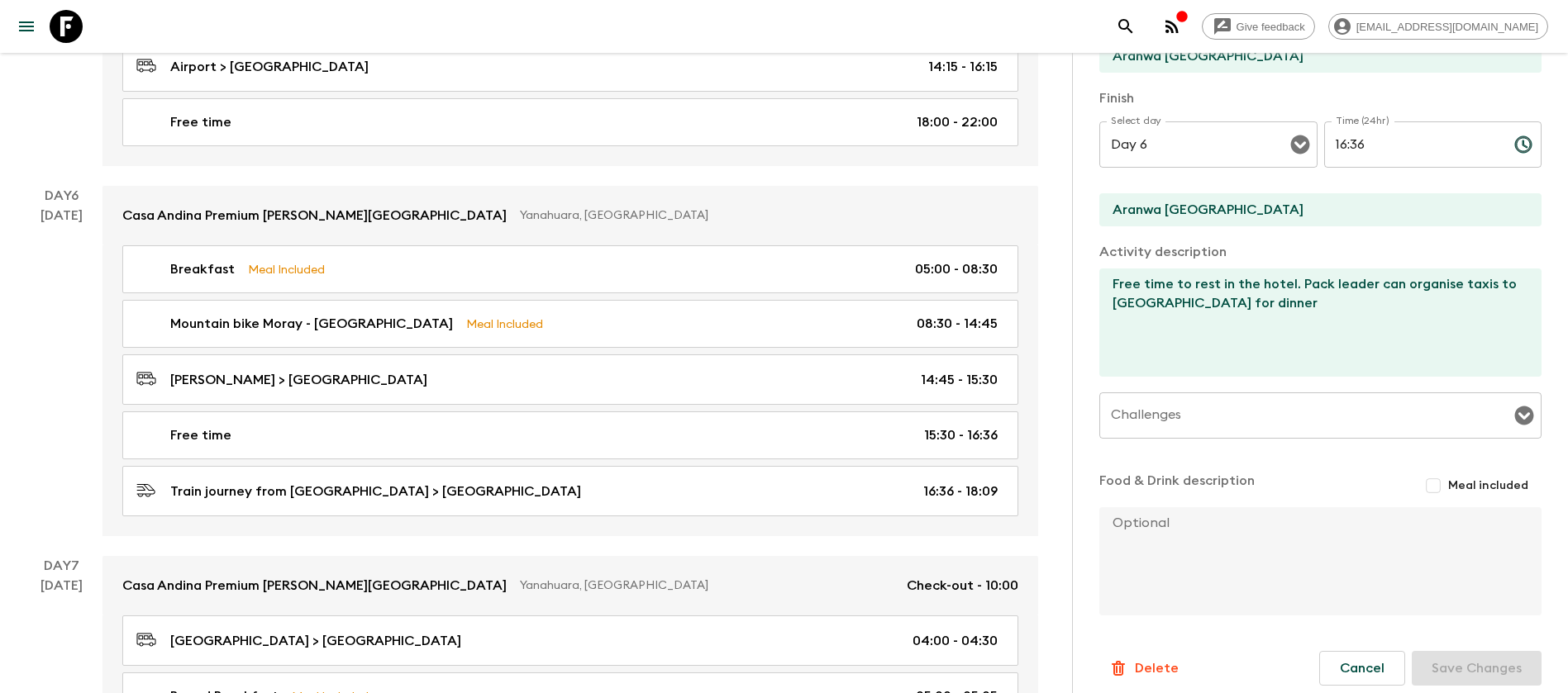
scroll to position [338, 0]
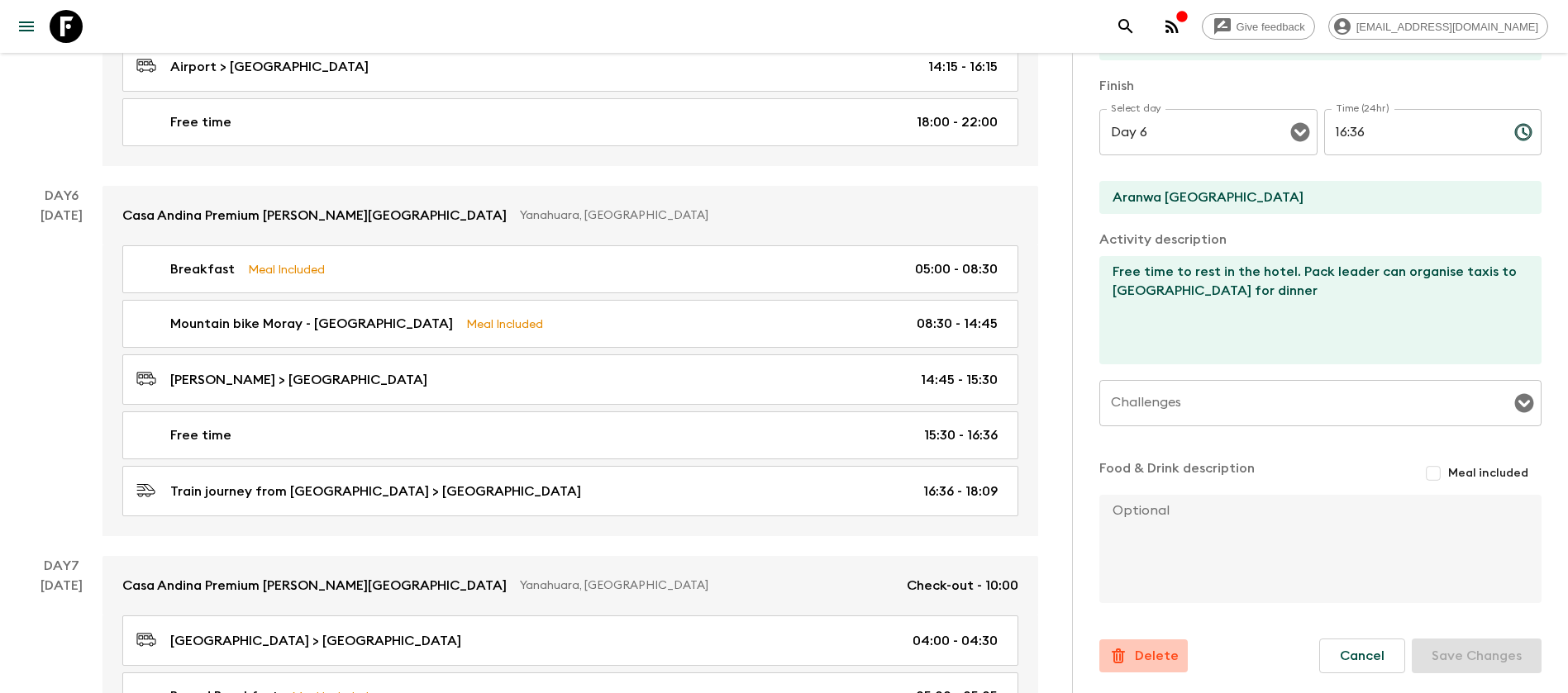
click at [1148, 650] on p "Delete" at bounding box center [1156, 656] width 44 height 20
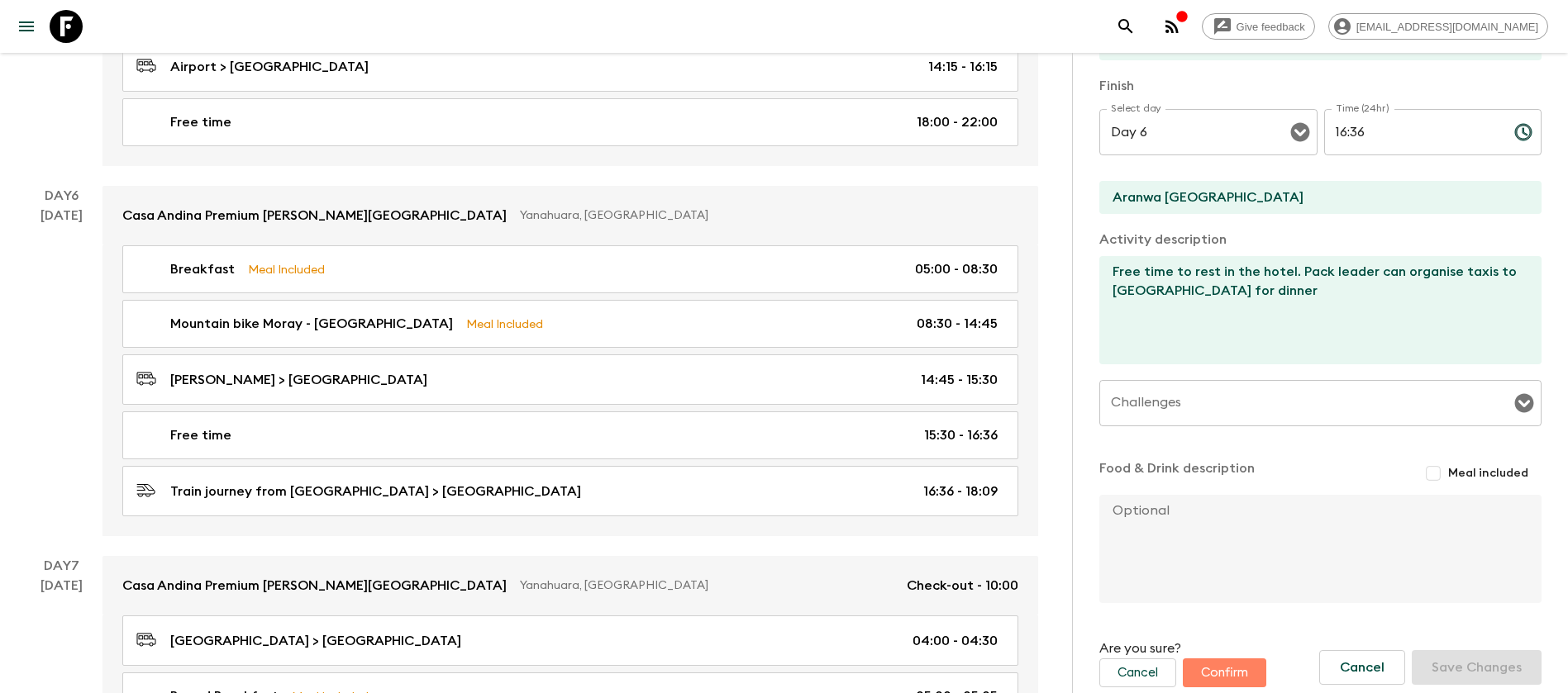
click at [1235, 660] on button "Confirm" at bounding box center [1225, 673] width 83 height 29
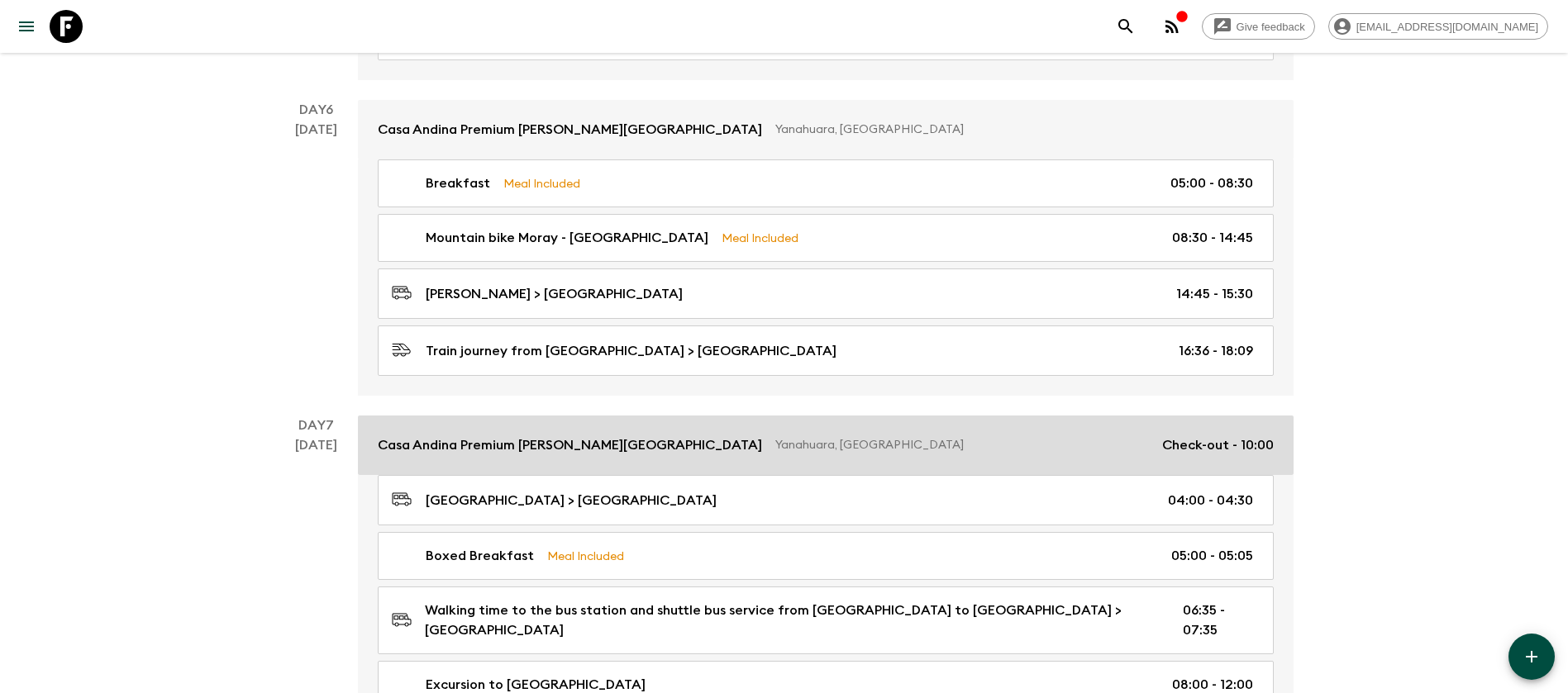
scroll to position [2089, 0]
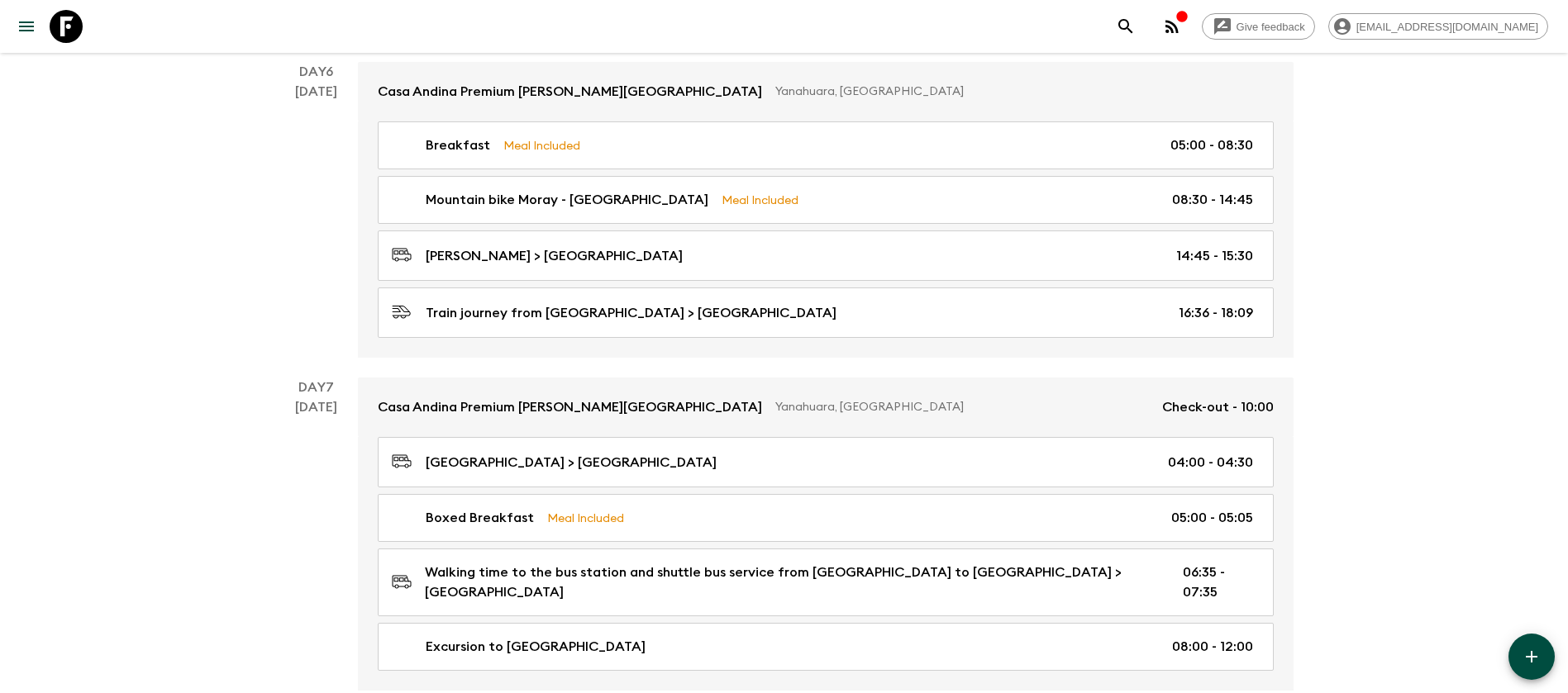
click at [1541, 658] on icon "button" at bounding box center [1532, 657] width 20 height 20
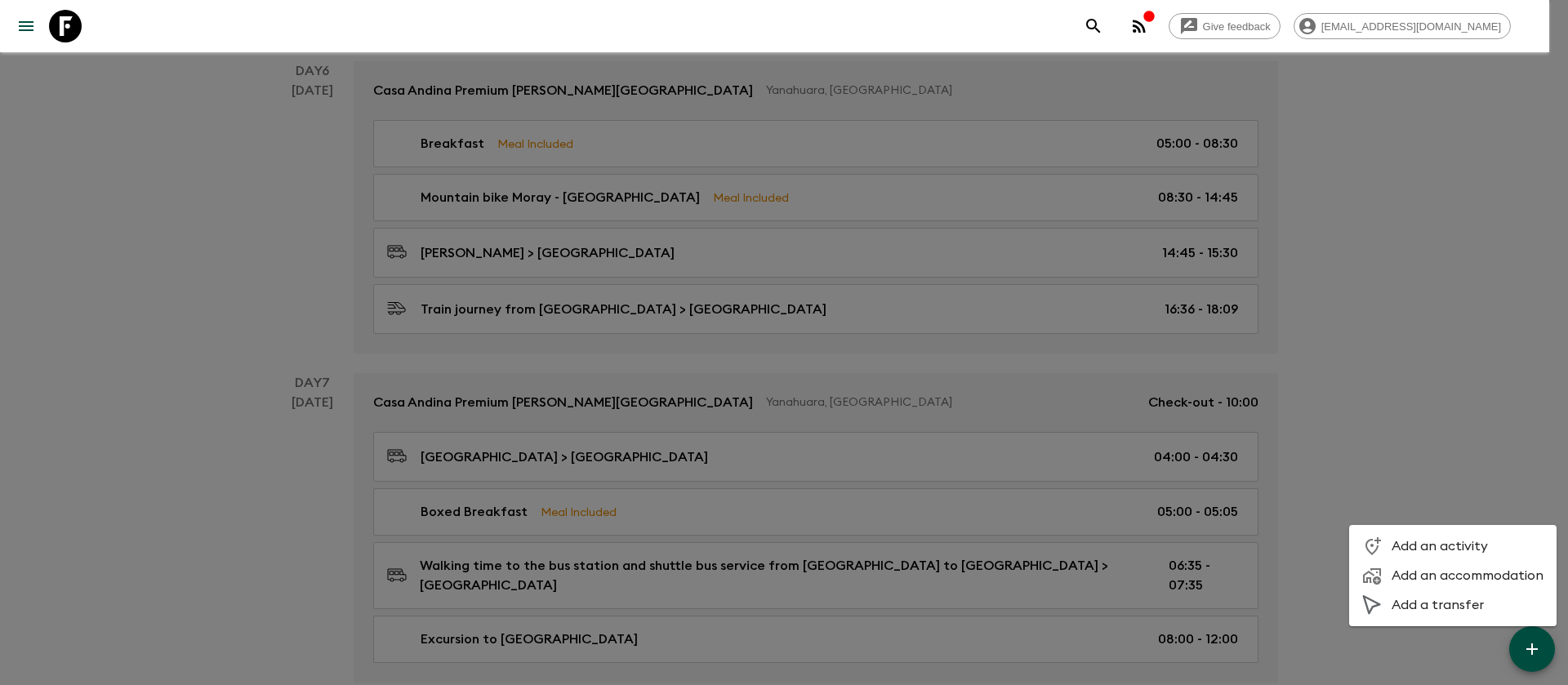
click at [1424, 564] on li "Add an accommodation" at bounding box center [1453, 576] width 208 height 30
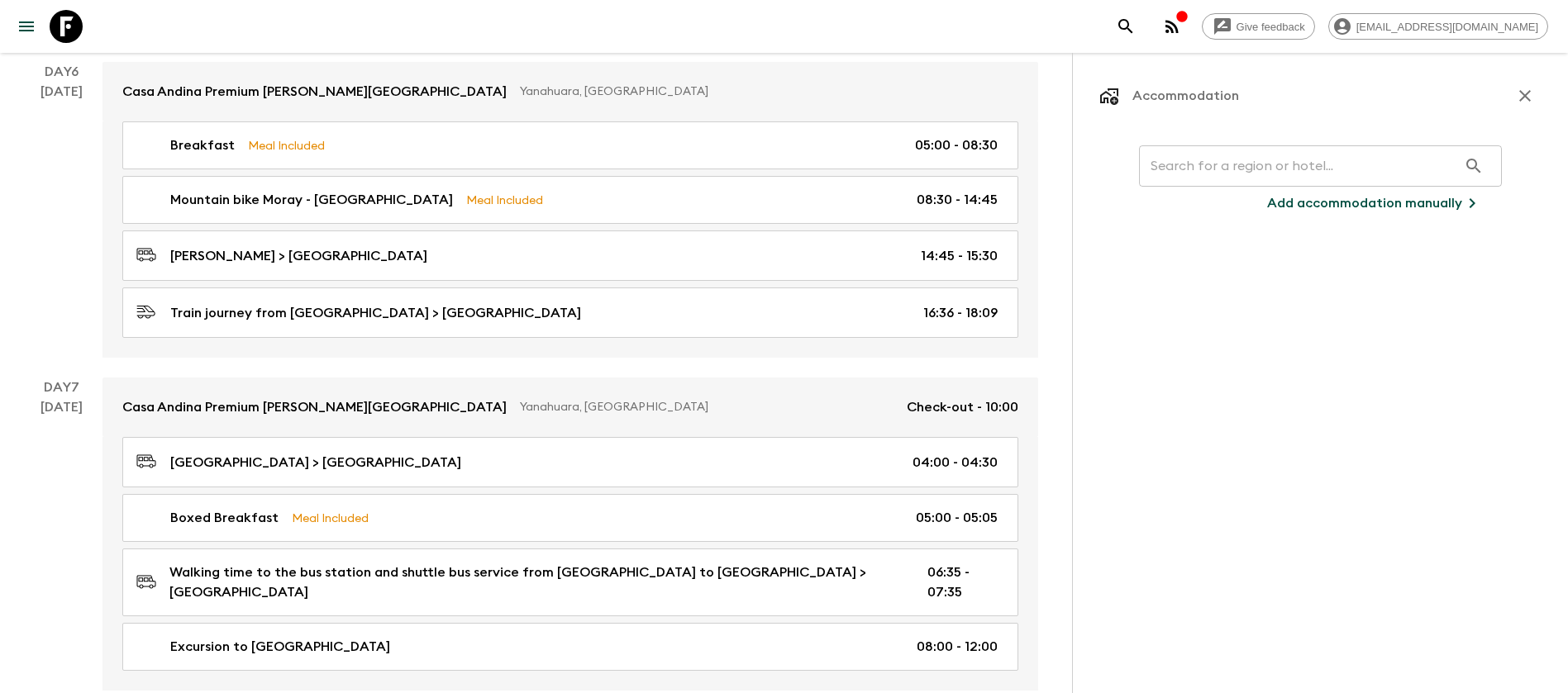
click at [1401, 170] on input "text" at bounding box center [1298, 166] width 318 height 47
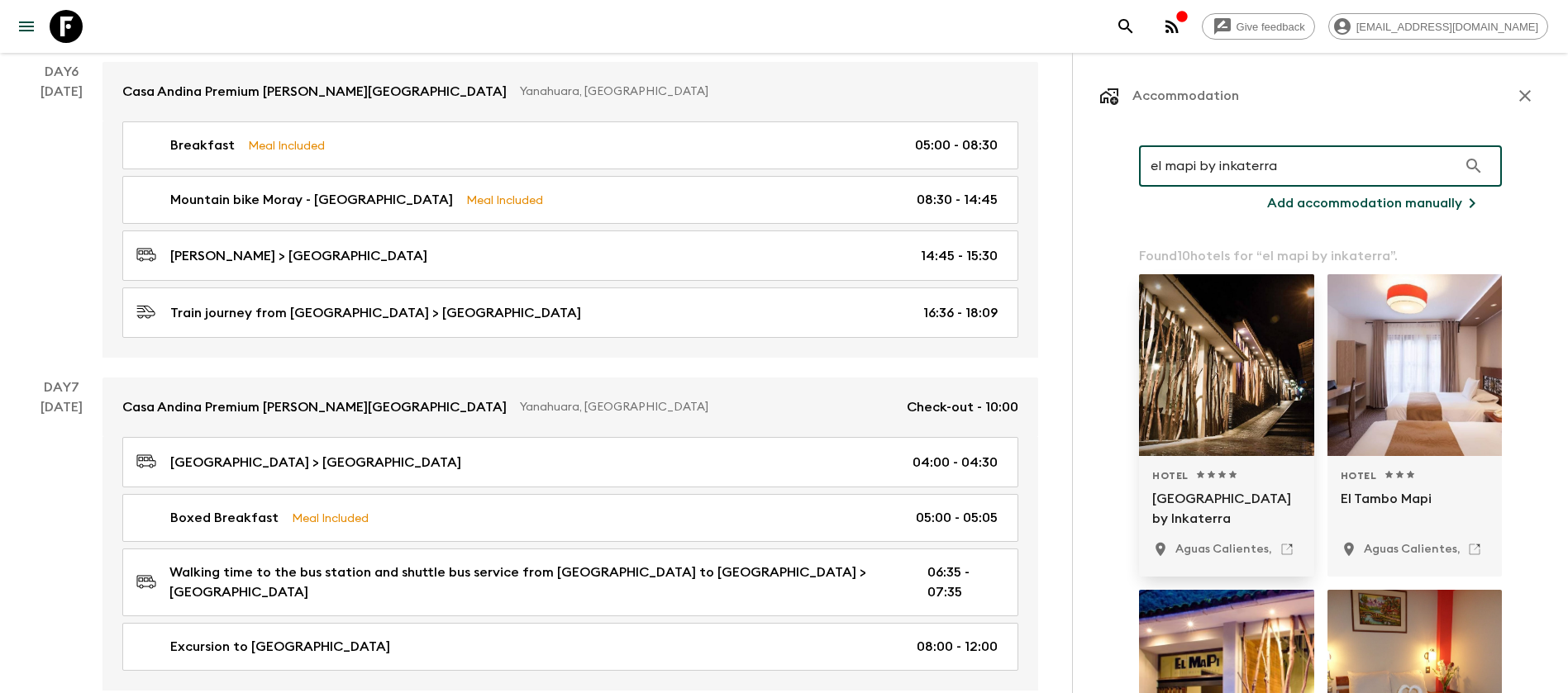
type input "el mapi by inkaterra"
click at [1230, 460] on div "Hotel 1 Star 2 Stars 3 Stars 4 Stars 5 Stars El MaPi Hotel by [GEOGRAPHIC_DATA]…" at bounding box center [1226, 516] width 175 height 120
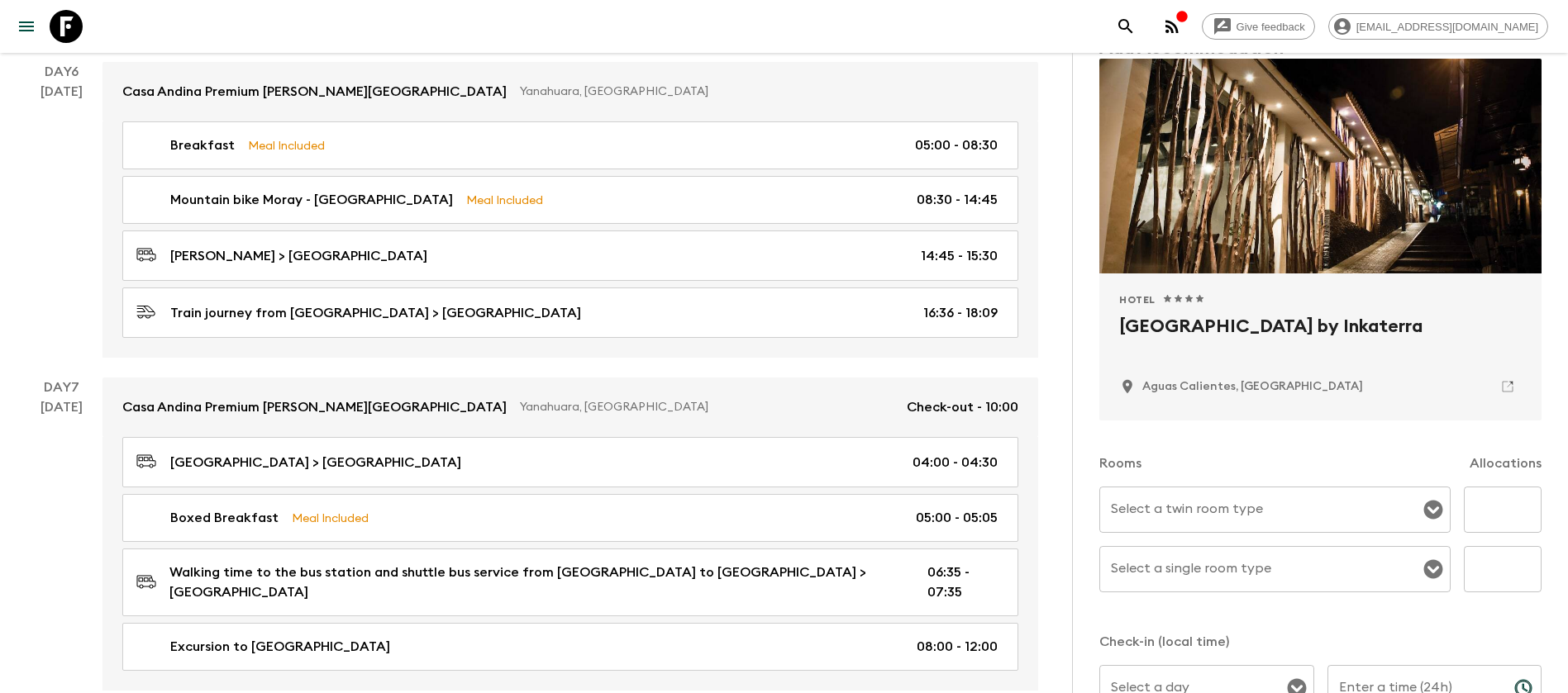
scroll to position [124, 0]
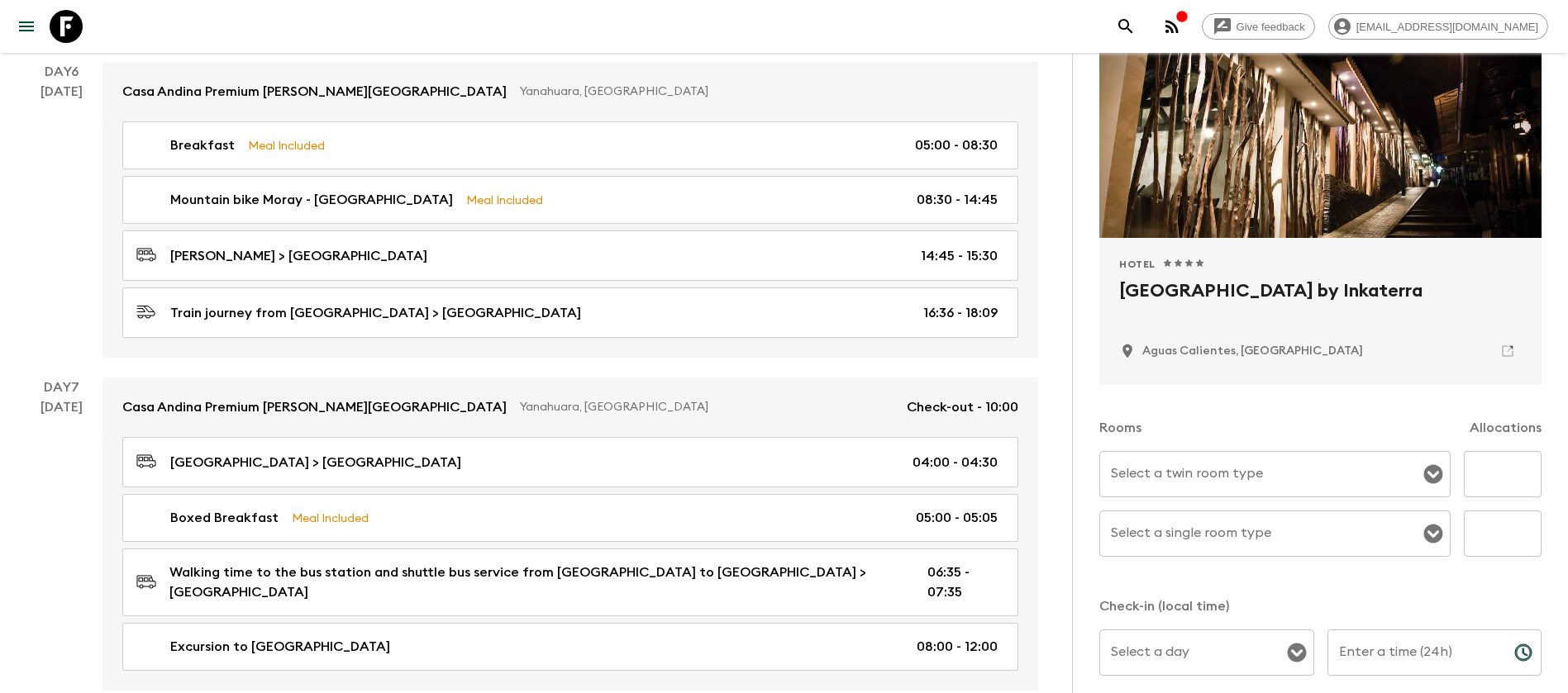
click at [1280, 481] on input "Select a twin room type" at bounding box center [1263, 474] width 312 height 32
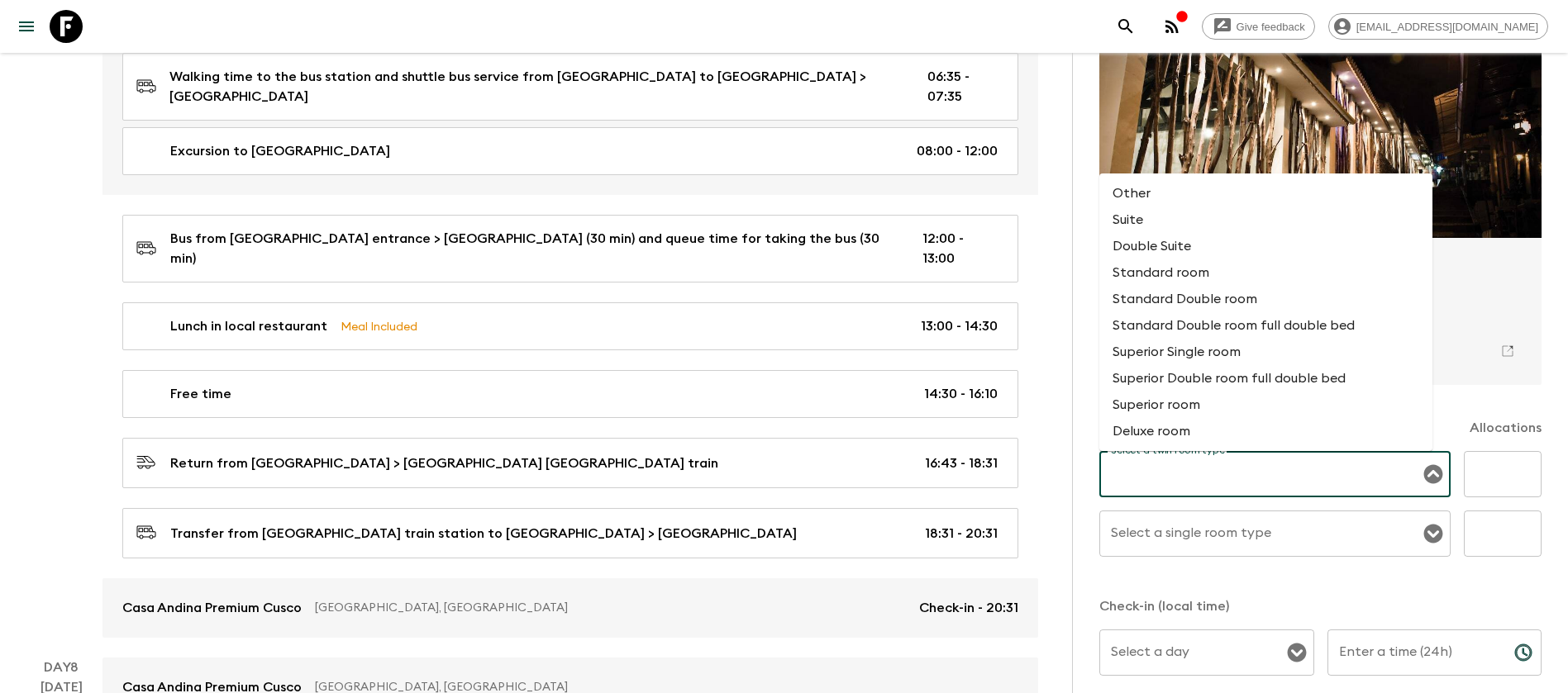
scroll to position [79, 0]
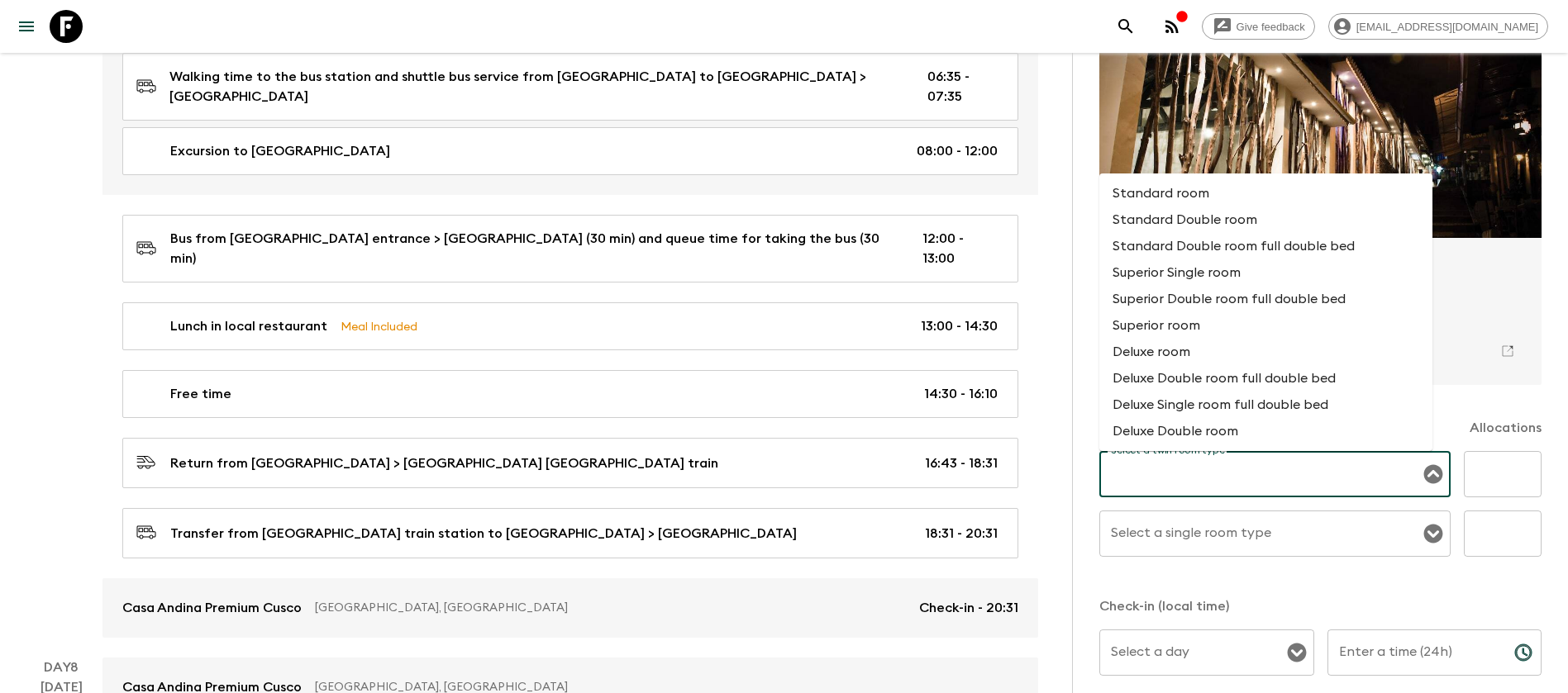
click at [1196, 332] on li "Superior room" at bounding box center [1266, 326] width 333 height 27
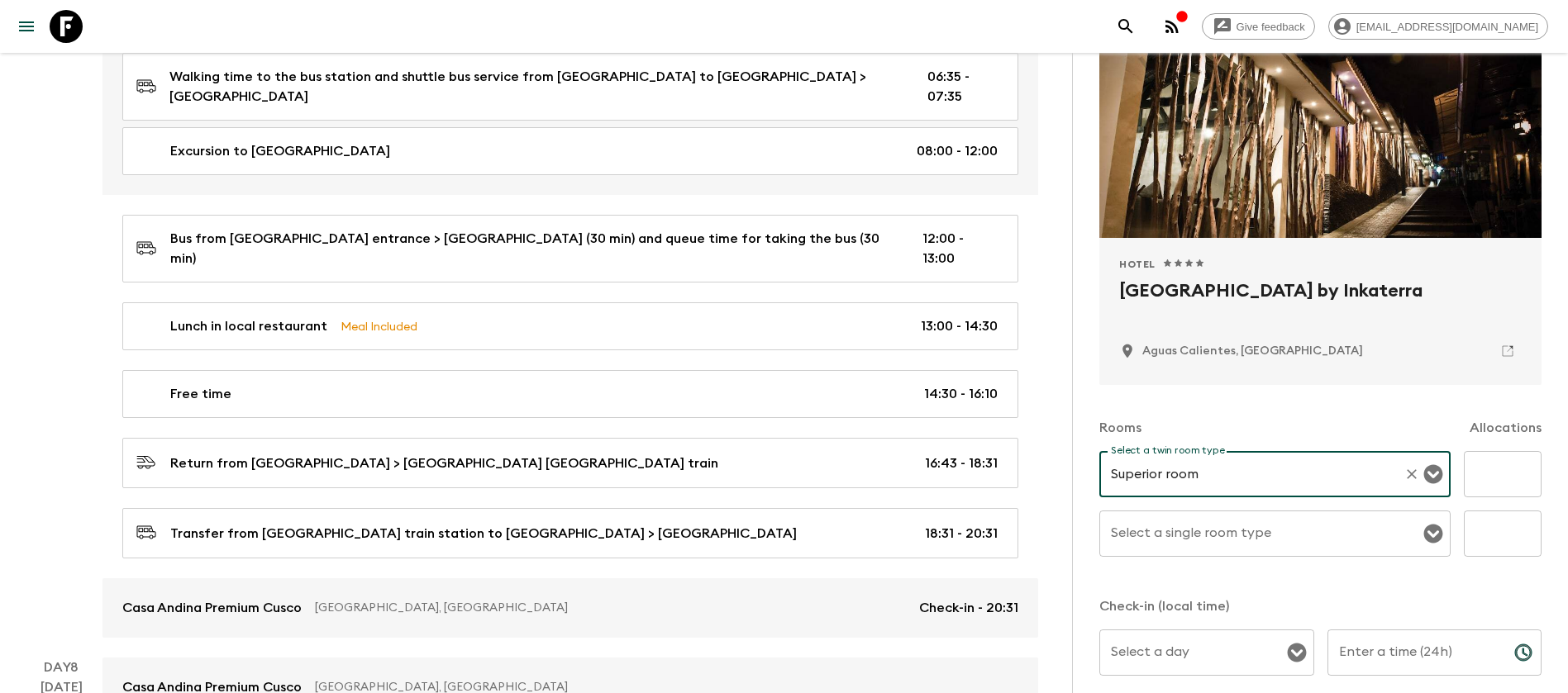
click at [1423, 473] on icon "Open" at bounding box center [1433, 474] width 20 height 20
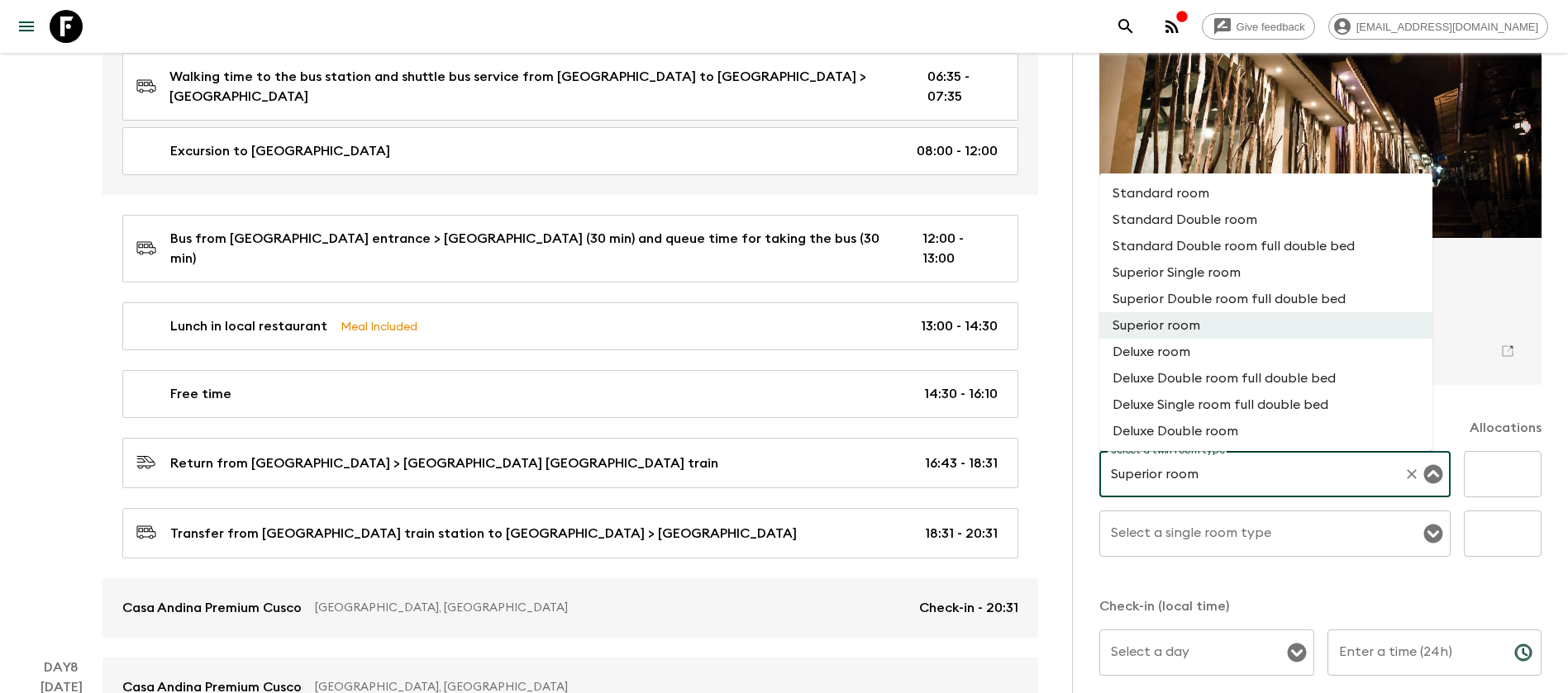
click at [1493, 273] on div "Hotel 1 Star 2 Stars 3 Stars 4 Stars 5 Stars El MaPi Hotel by [GEOGRAPHIC_DATA]…" at bounding box center [1320, 311] width 402 height 107
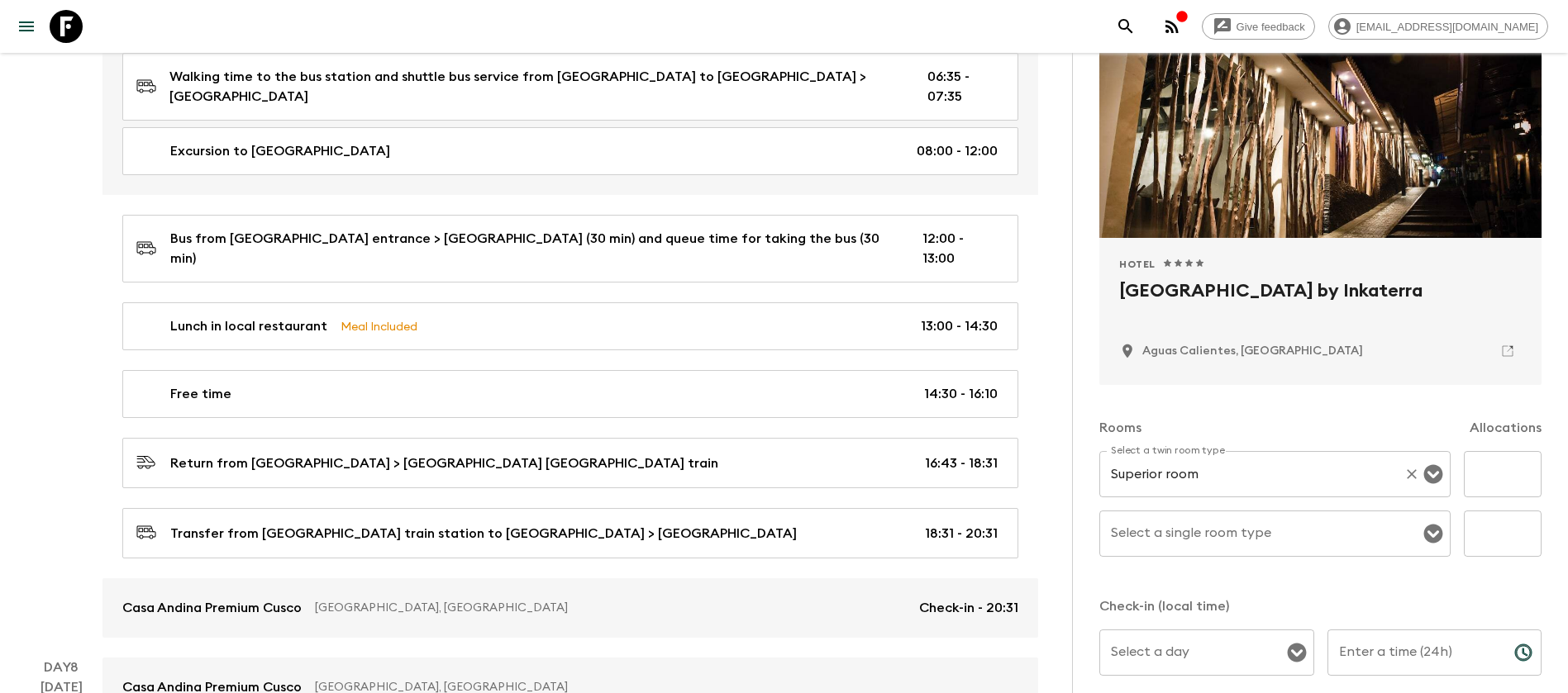
click at [1260, 477] on input "Superior room" at bounding box center [1252, 474] width 290 height 32
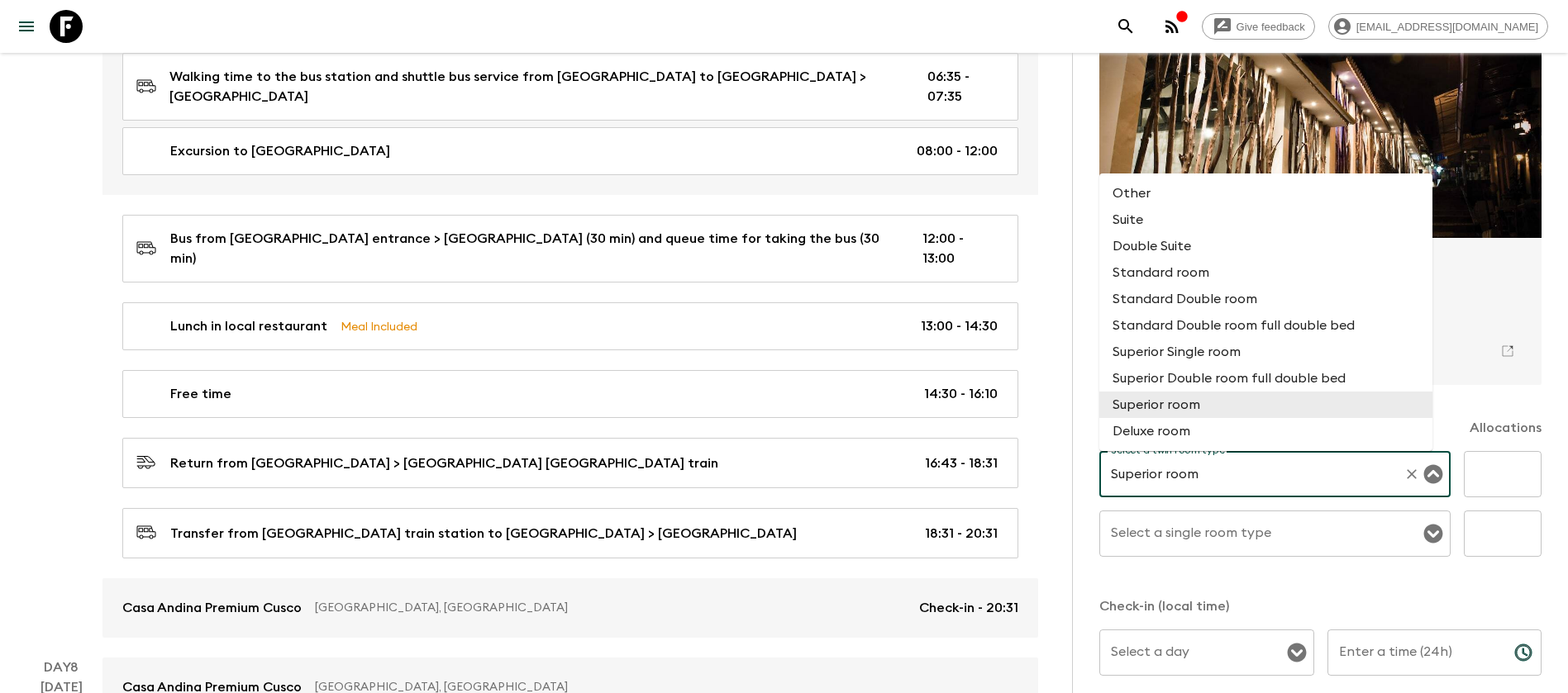
click at [1260, 477] on input "Superior room" at bounding box center [1252, 474] width 290 height 32
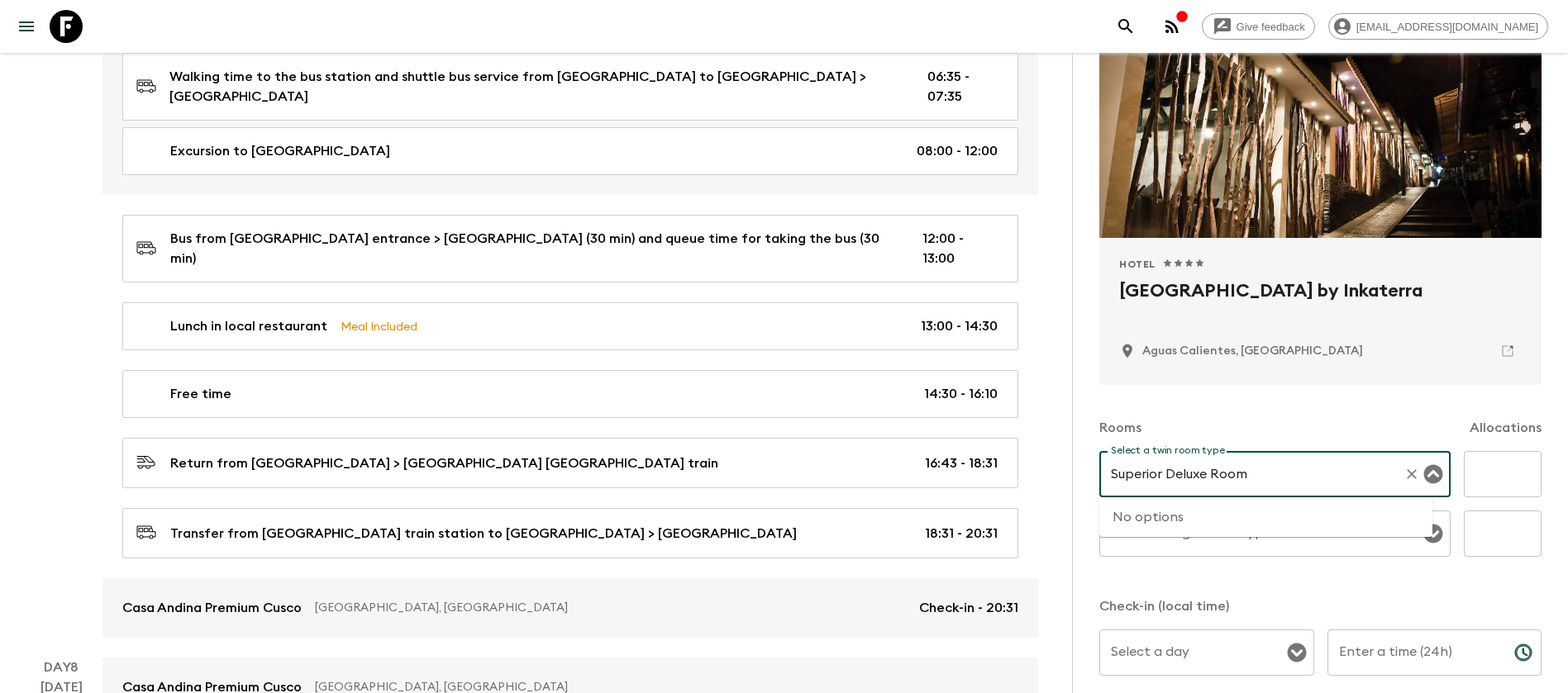
type input "Superior room"
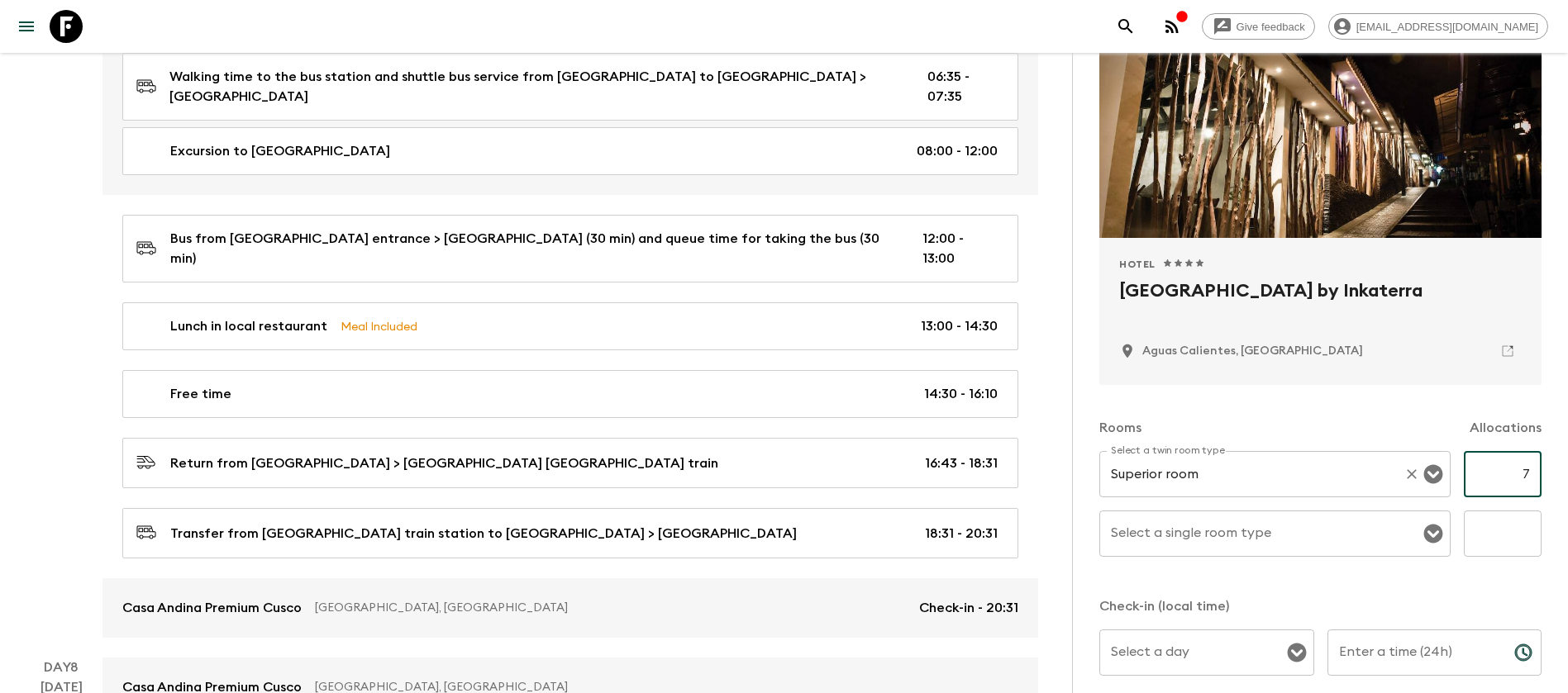
type input "7"
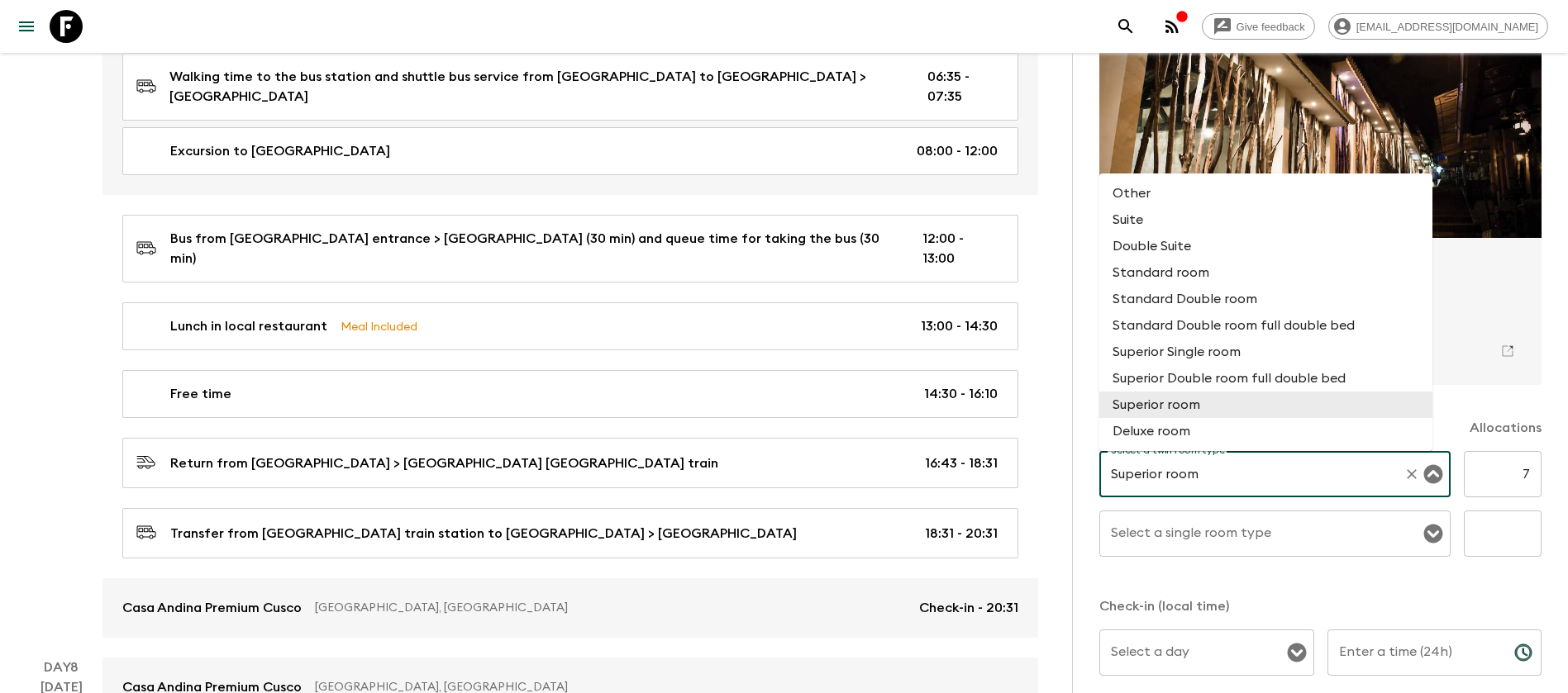
click at [1263, 477] on input "Superior room" at bounding box center [1252, 474] width 290 height 32
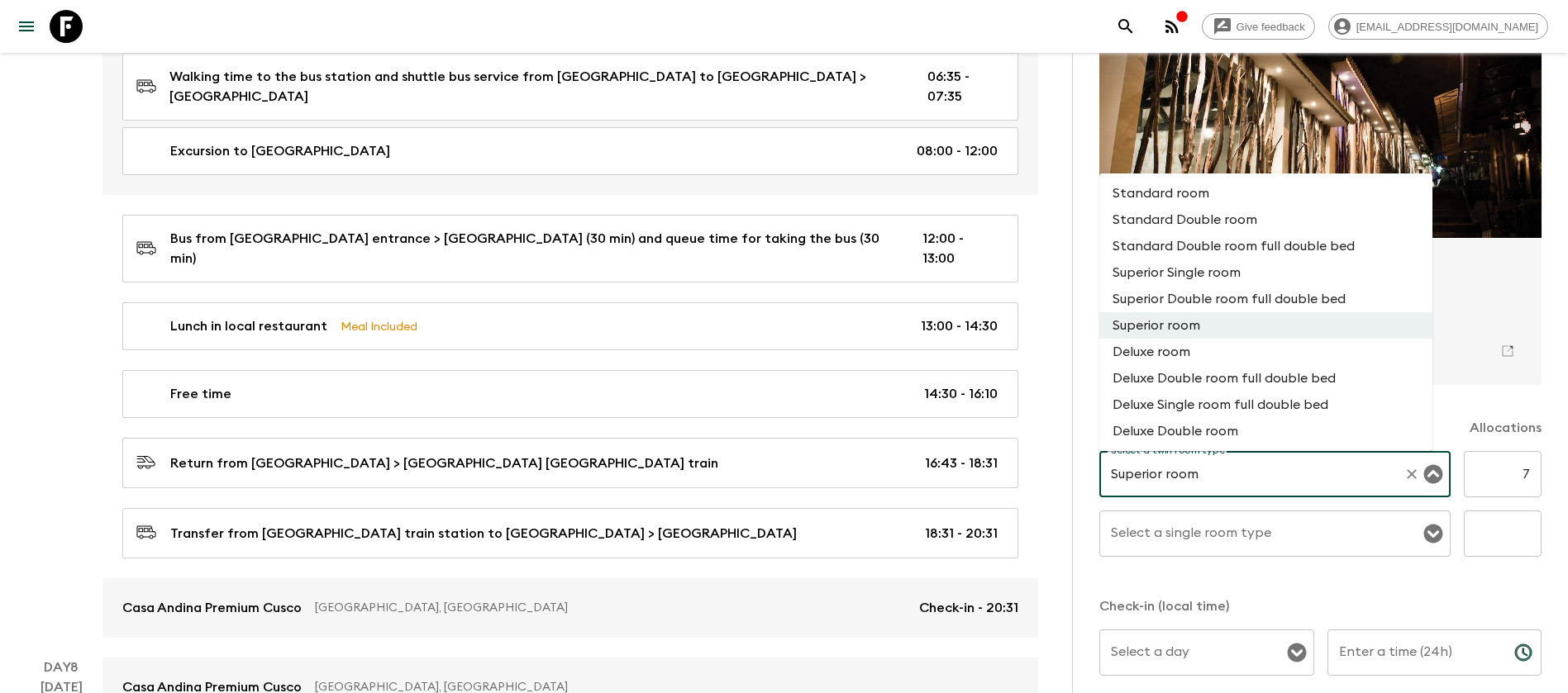
click at [1290, 223] on li "Standard Double room" at bounding box center [1266, 220] width 333 height 27
type input "Standard Double room"
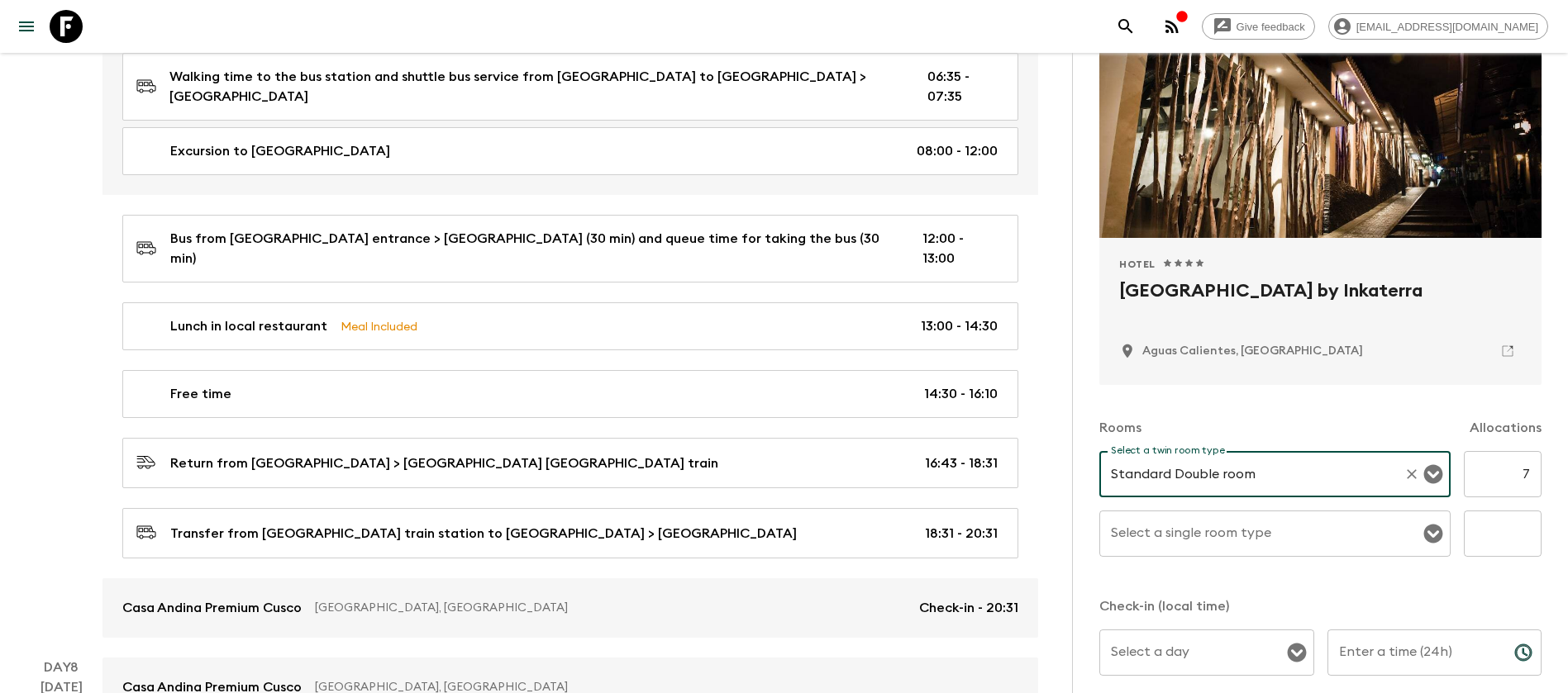
click at [1424, 538] on icon "Open" at bounding box center [1433, 533] width 19 height 19
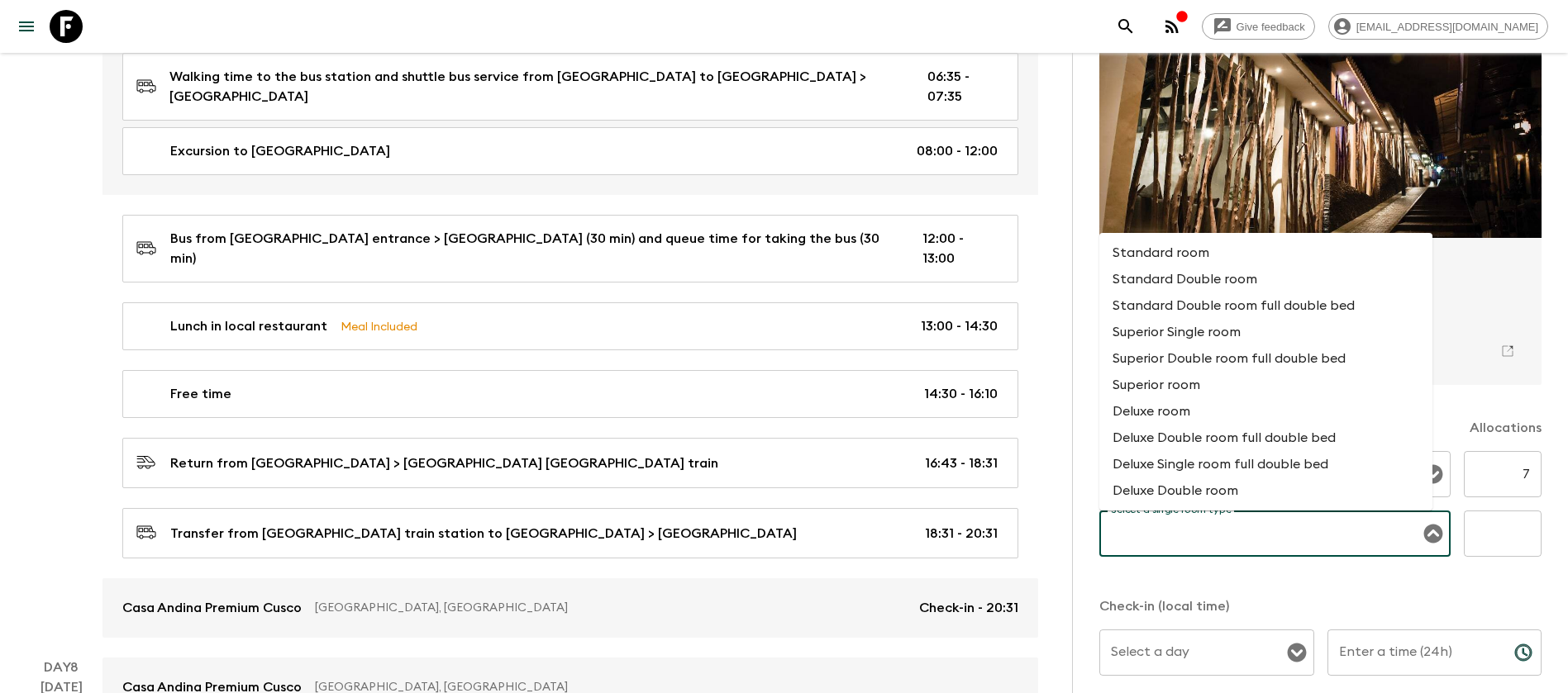
scroll to position [0, 0]
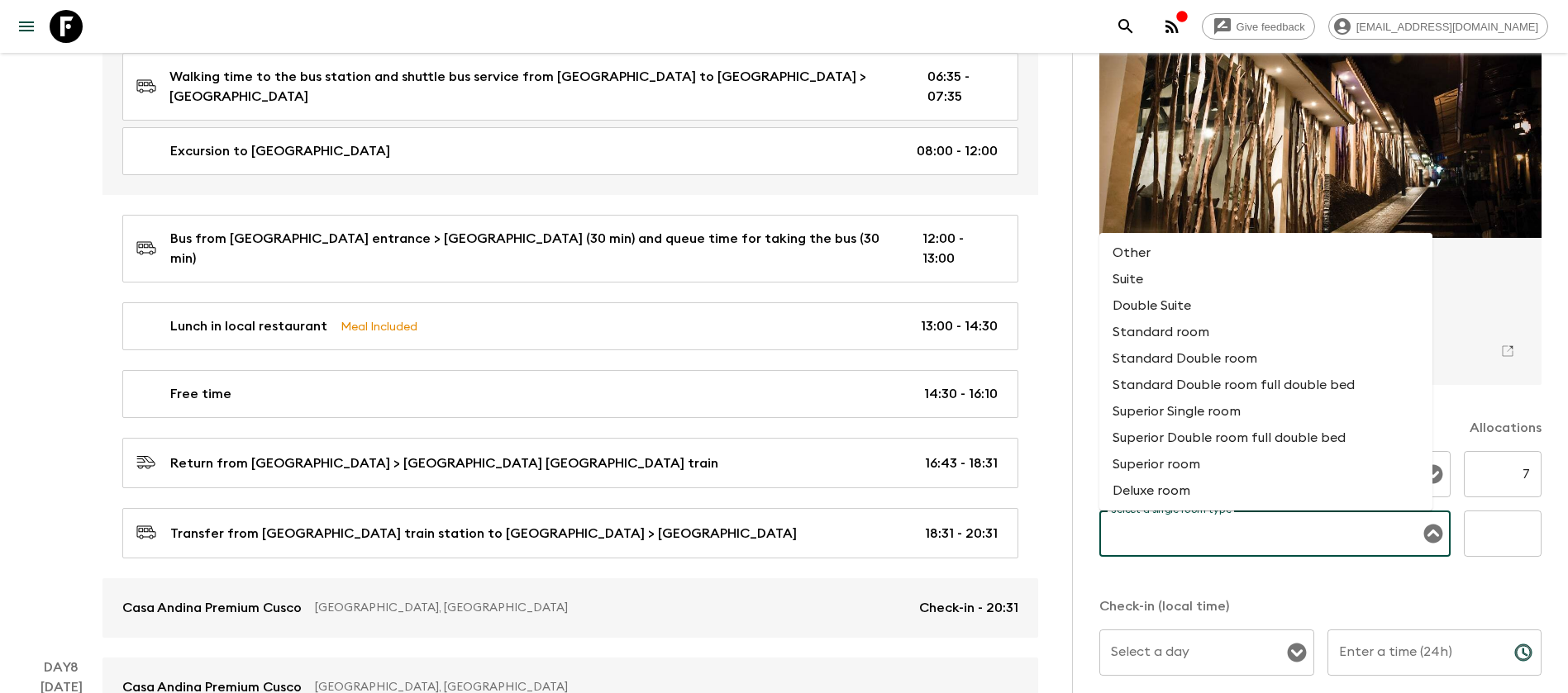
click at [1242, 404] on li "Superior Single room" at bounding box center [1266, 411] width 333 height 27
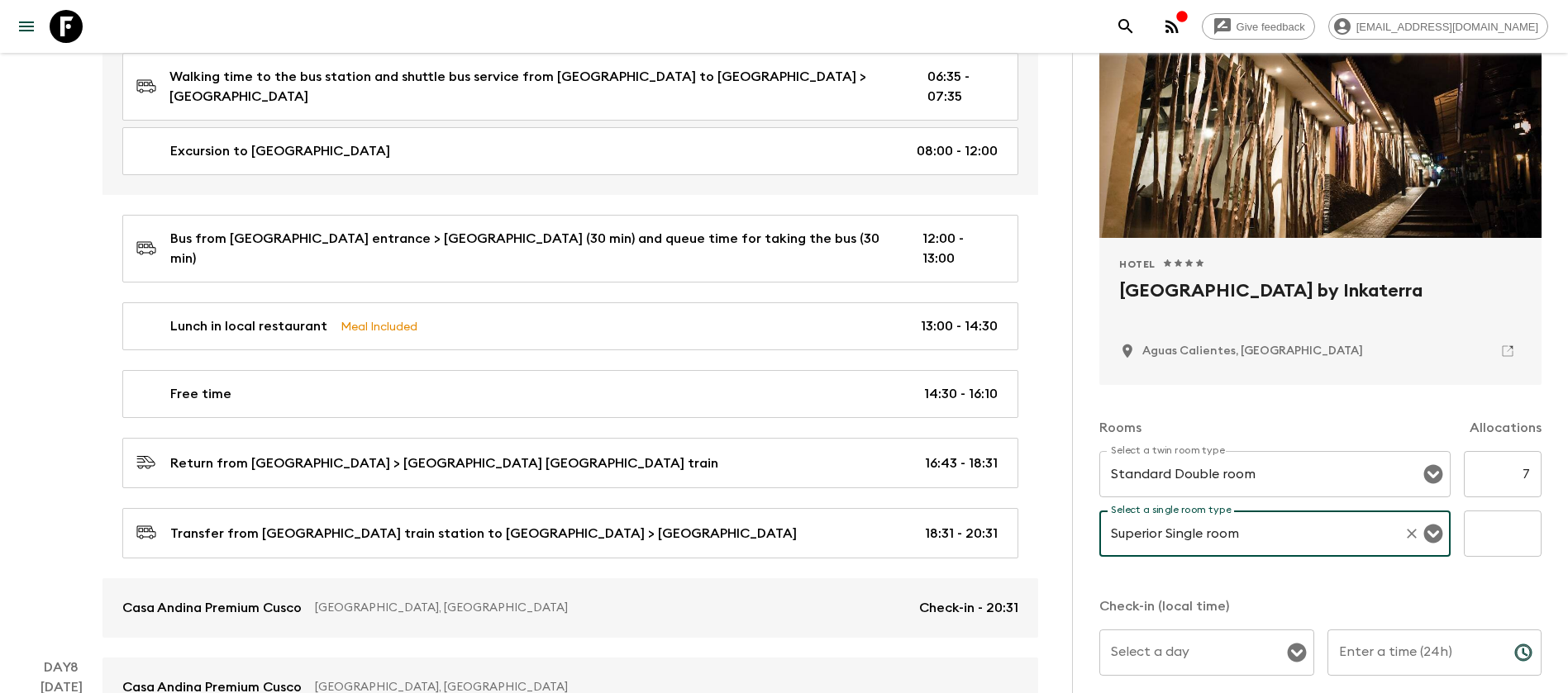
click at [1424, 530] on icon "Open" at bounding box center [1433, 533] width 19 height 19
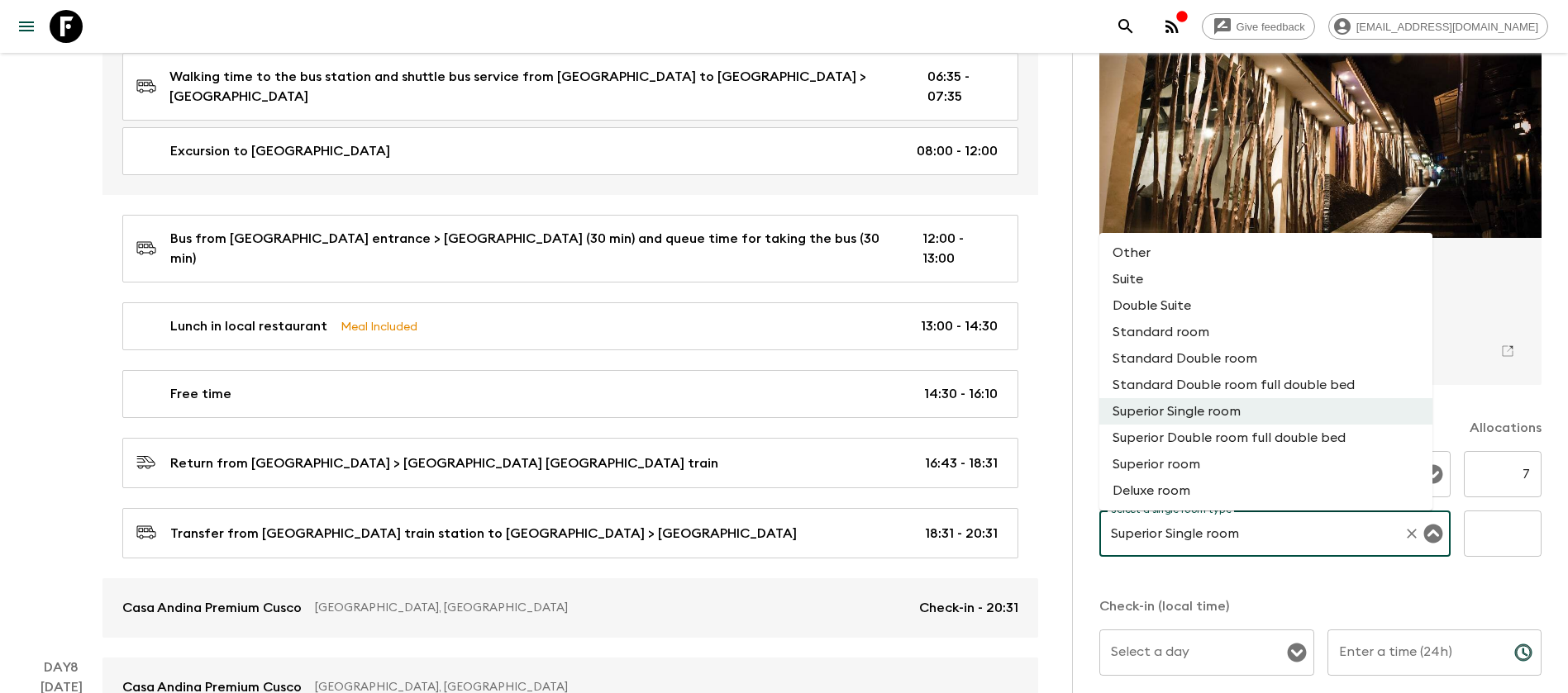
click at [1252, 334] on li "Standard room" at bounding box center [1266, 332] width 333 height 27
type input "Standard room"
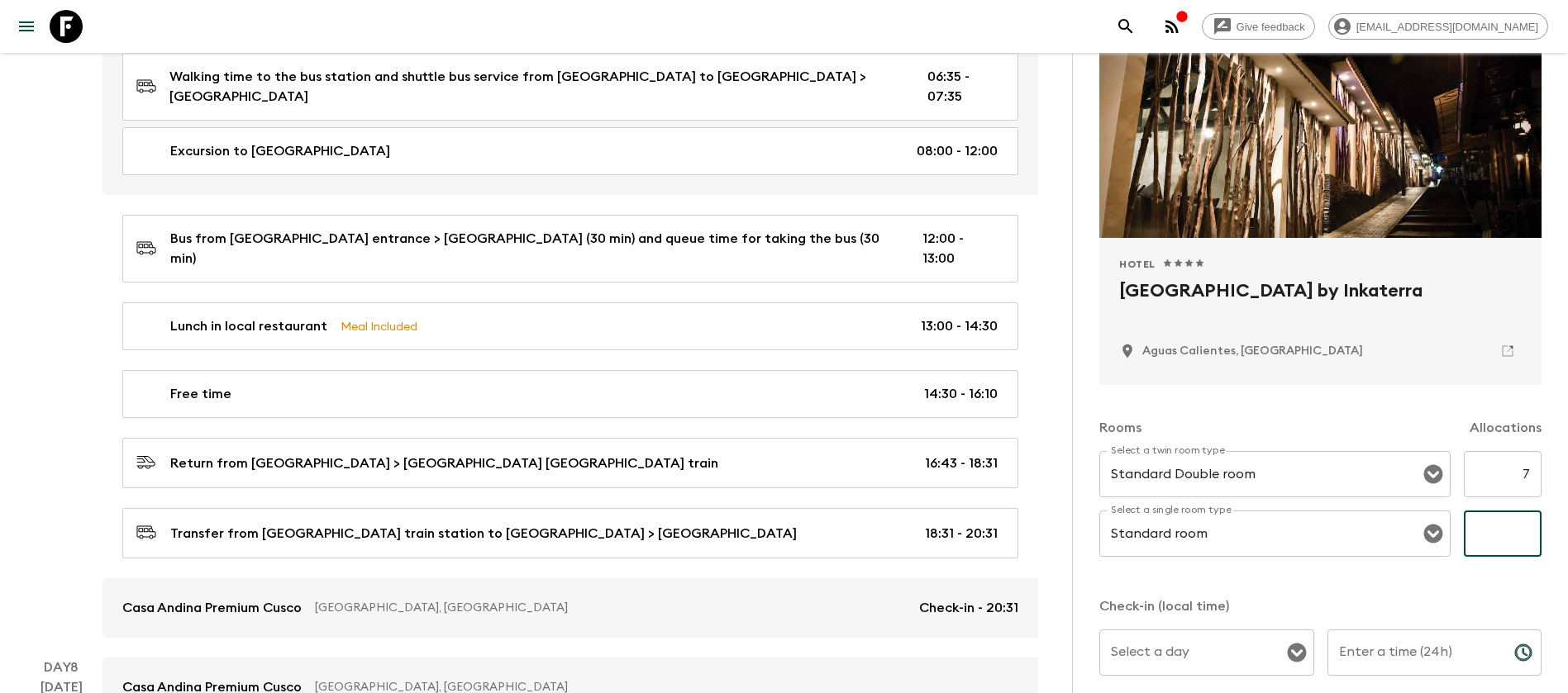
click at [1490, 519] on input "text" at bounding box center [1502, 534] width 77 height 47
click at [1484, 530] on input "text" at bounding box center [1502, 534] width 77 height 47
type input "3"
click at [1375, 582] on div "Rooms Allocations Select a twin room type Standard Double room Select a twin ro…" at bounding box center [1321, 598] width 442 height 428
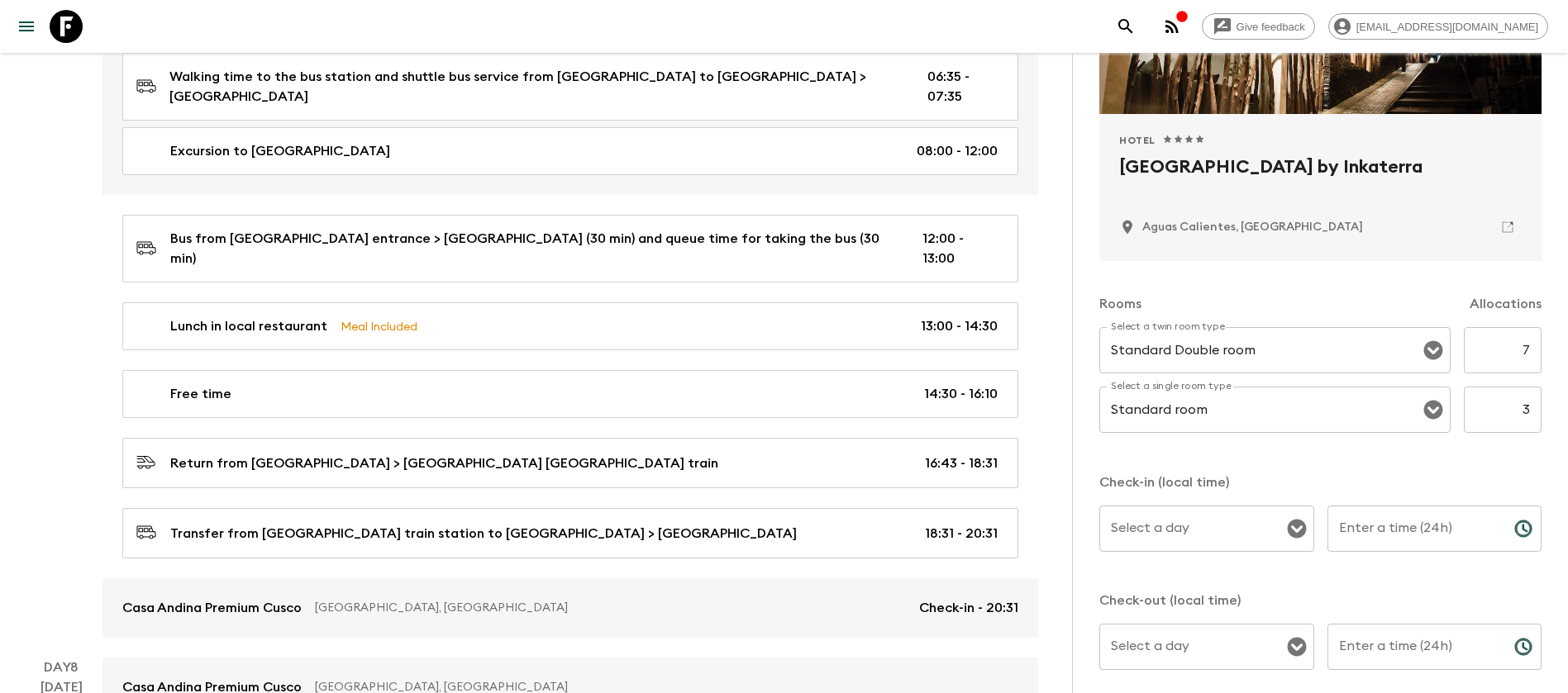
click at [1380, 526] on input "Enter a time (24h)" at bounding box center [1414, 529] width 174 height 47
click at [1287, 532] on icon "Open" at bounding box center [1296, 529] width 19 height 19
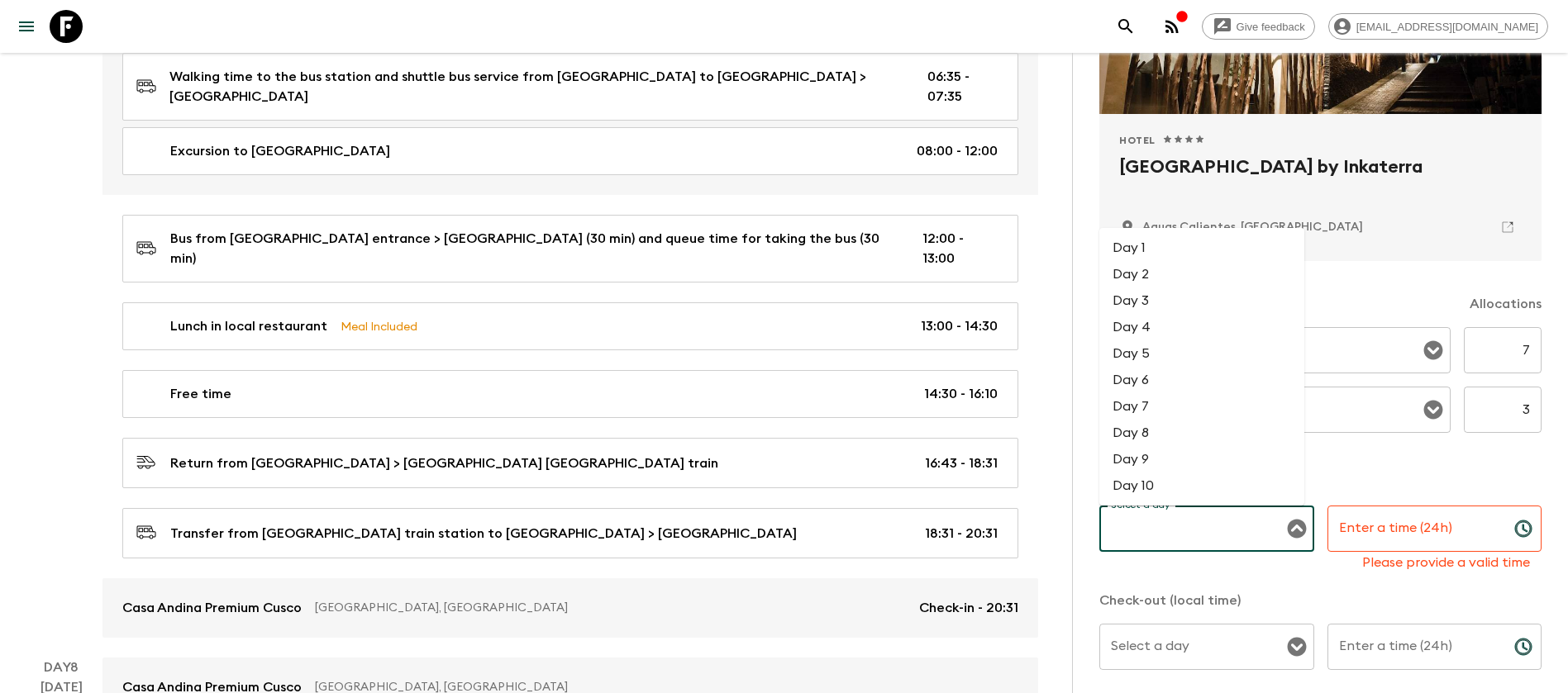
click at [1171, 380] on li "Day 6" at bounding box center [1202, 381] width 205 height 27
type input "Day 6"
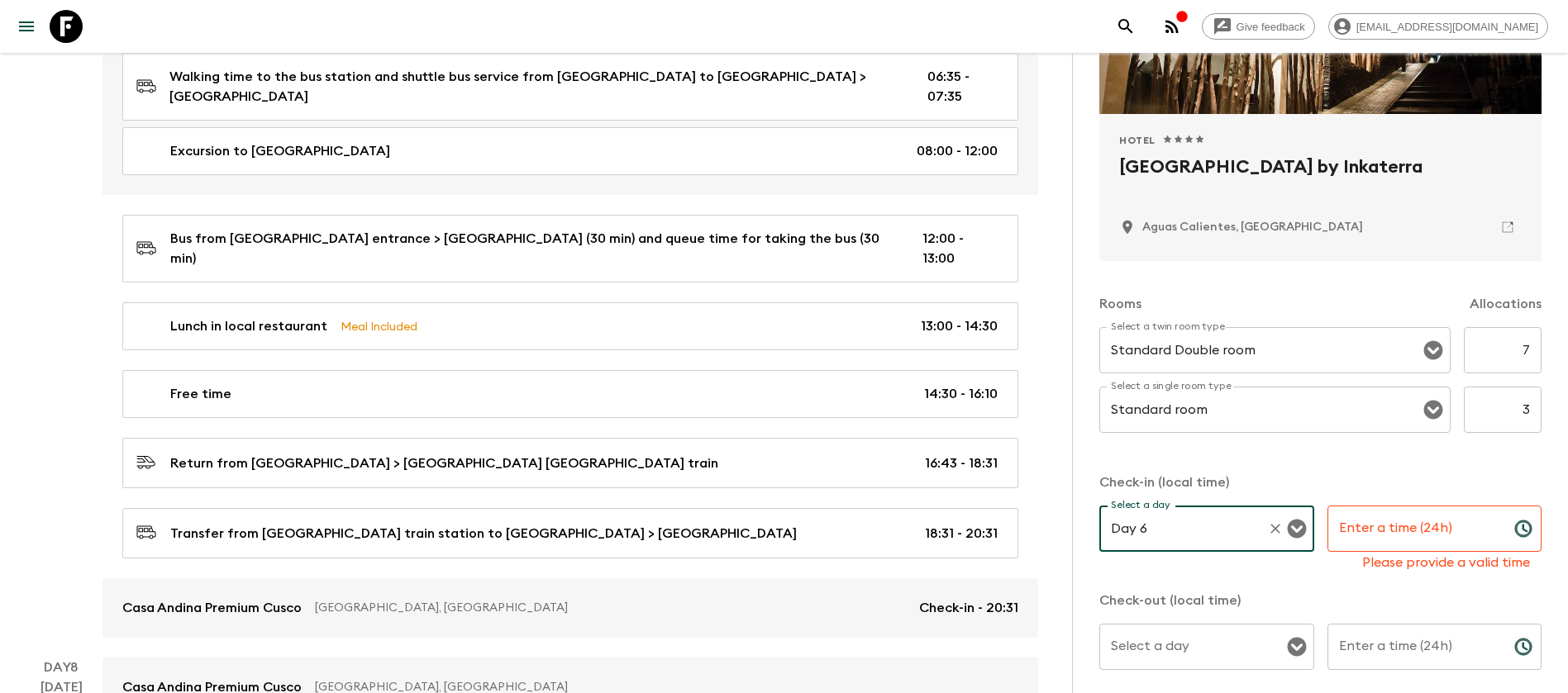
click at [1384, 544] on input "Enter a time (24h)" at bounding box center [1414, 529] width 174 height 47
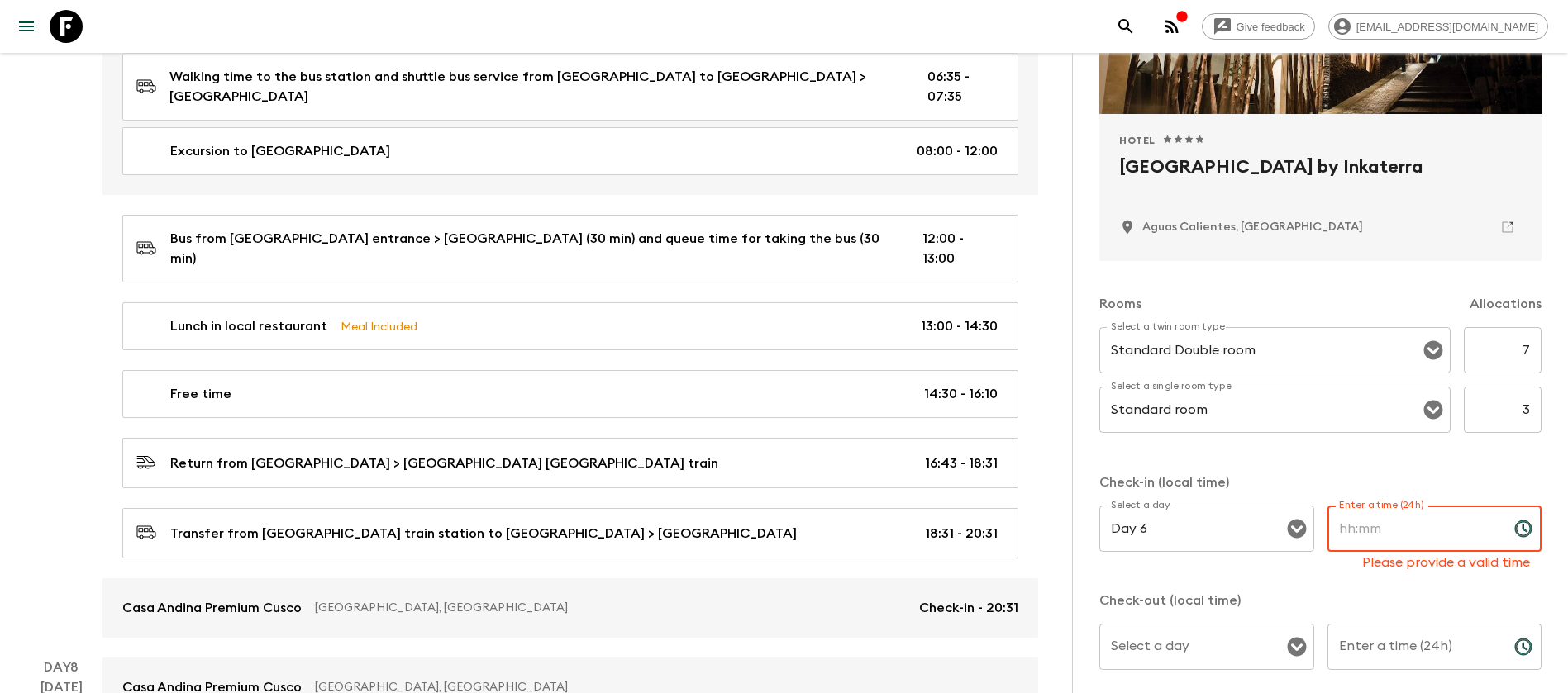
click at [1368, 533] on input "Enter a time (24h)" at bounding box center [1414, 529] width 174 height 47
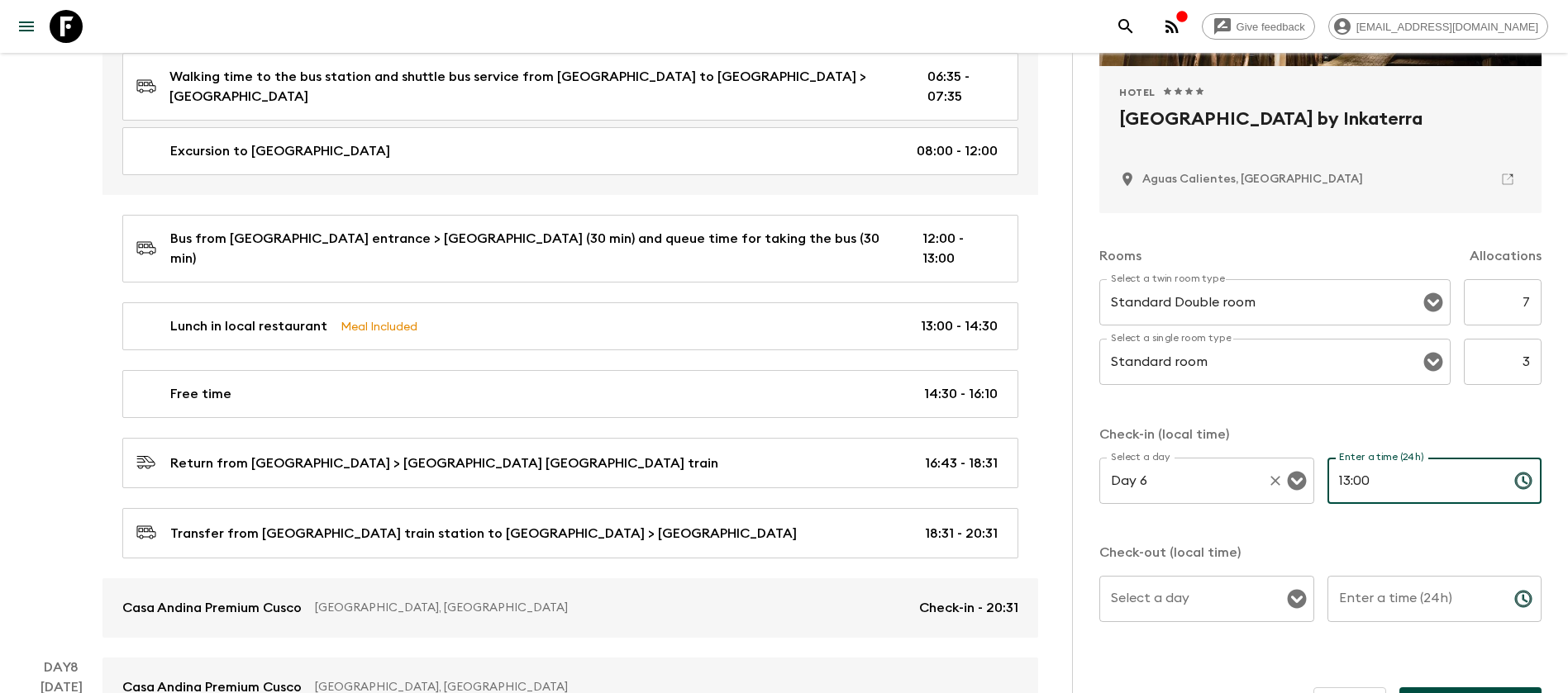
scroll to position [338, 0]
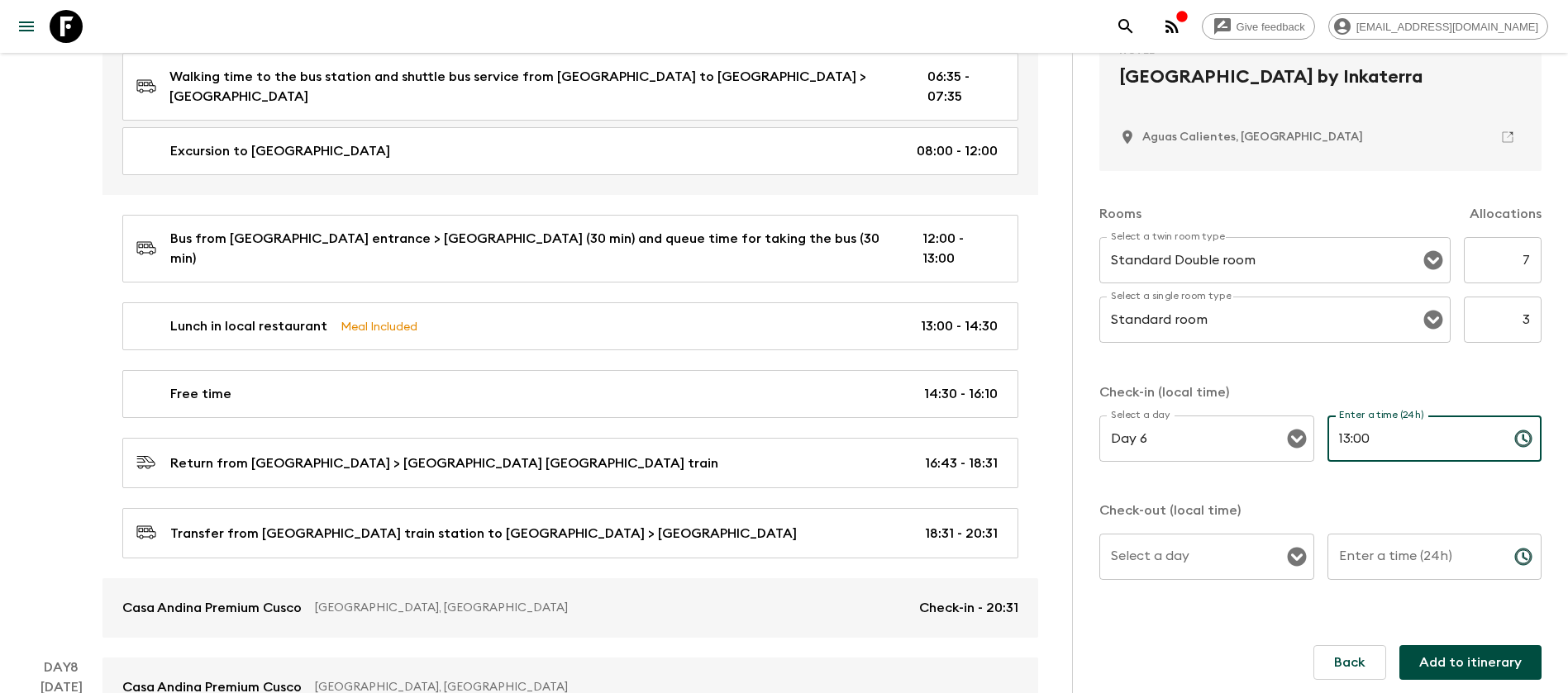
click at [1287, 559] on icon "Open" at bounding box center [1297, 557] width 20 height 20
type input "13:00"
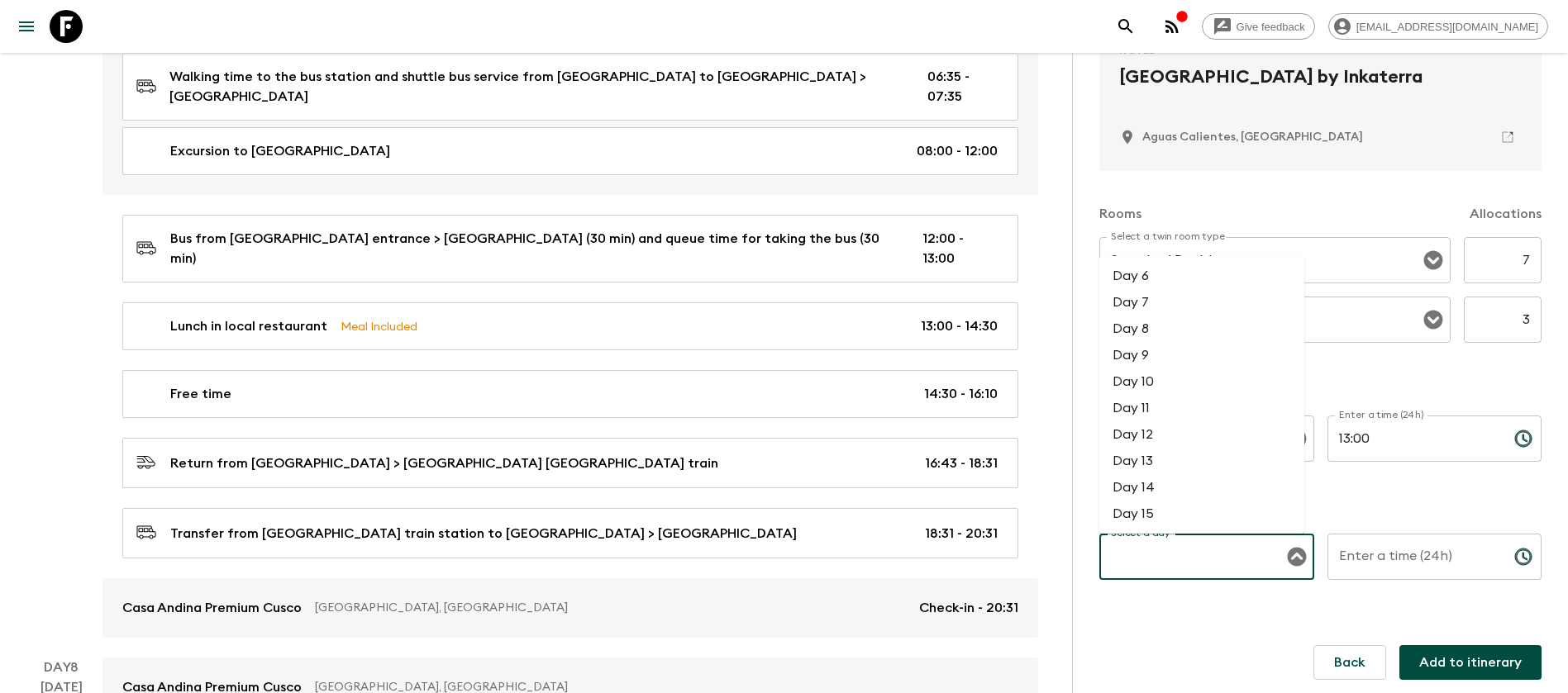
click at [1176, 304] on li "Day 7" at bounding box center [1202, 302] width 205 height 27
type input "Day 7"
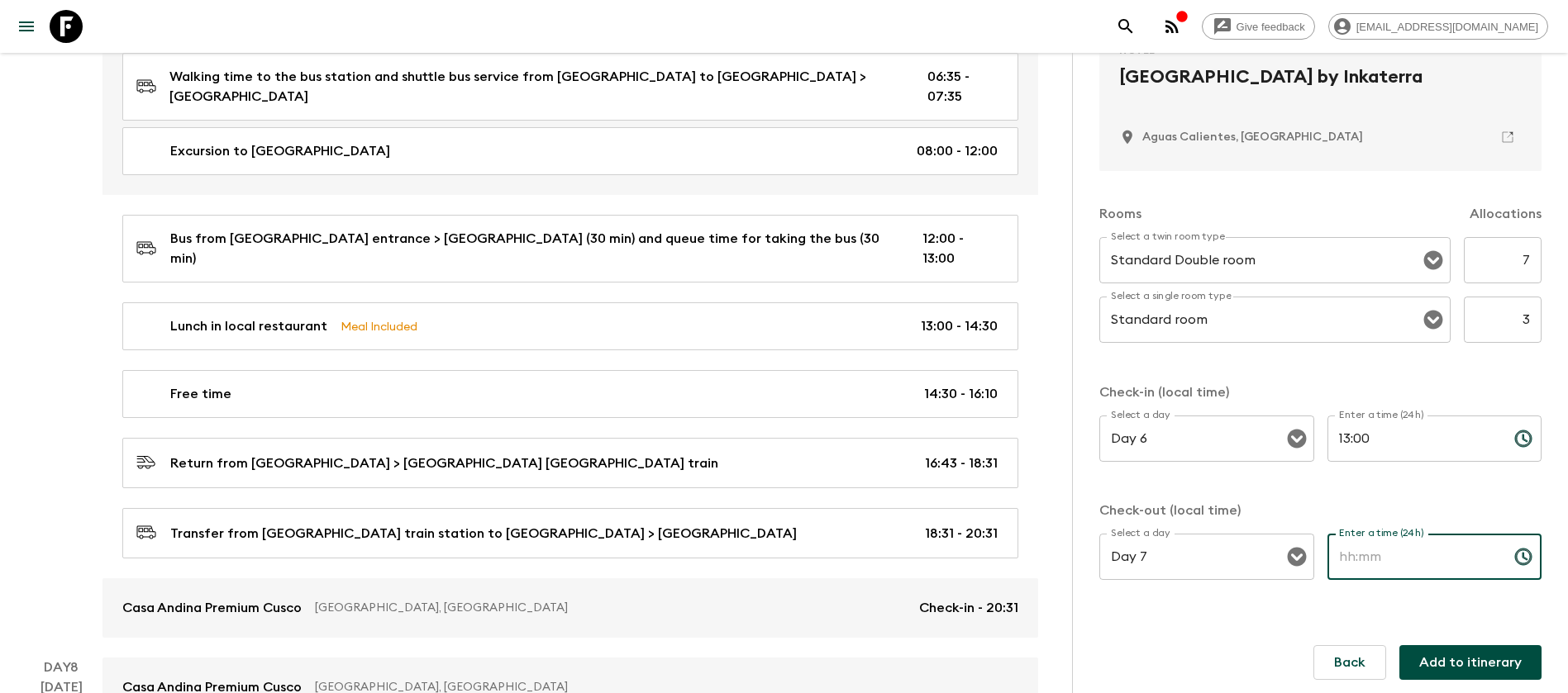
click at [1442, 554] on input "Enter a time (24h)" at bounding box center [1414, 557] width 174 height 47
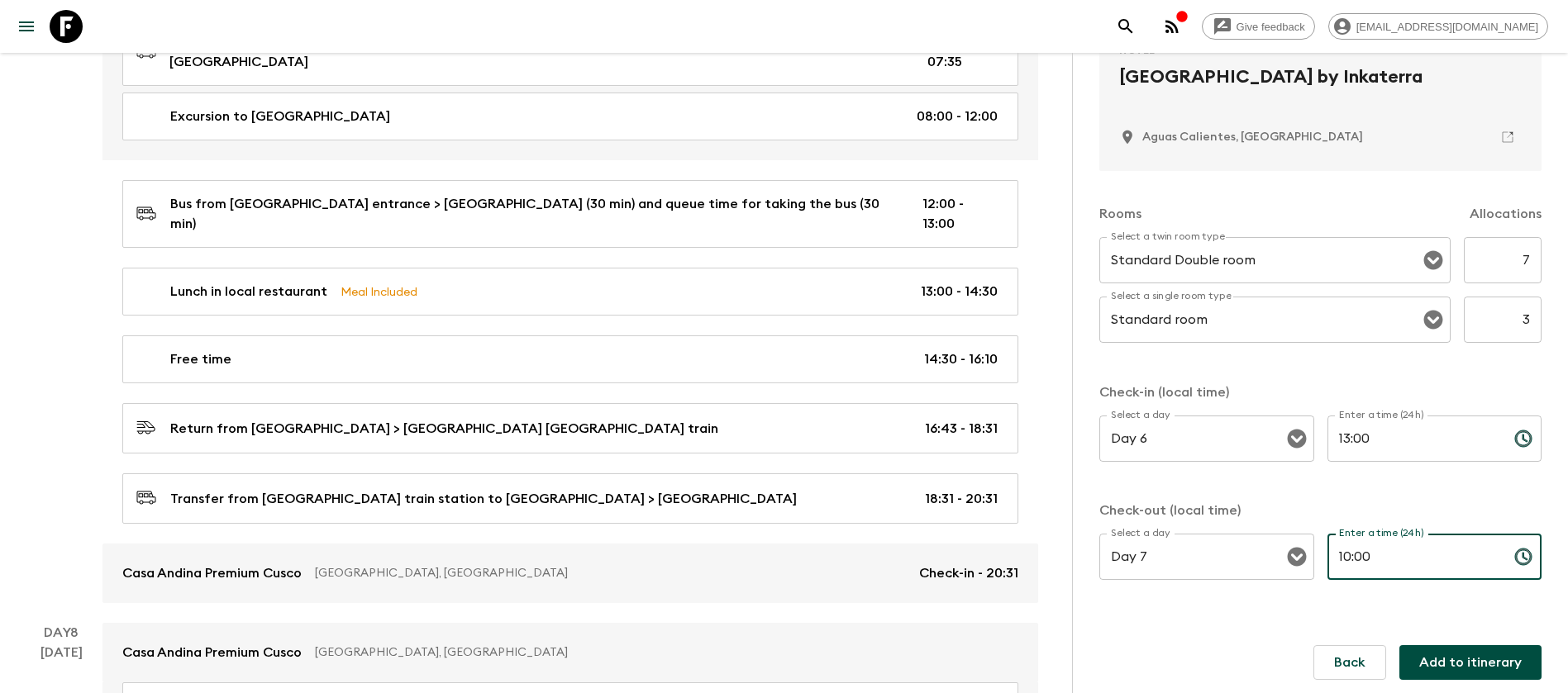
scroll to position [2709, 0]
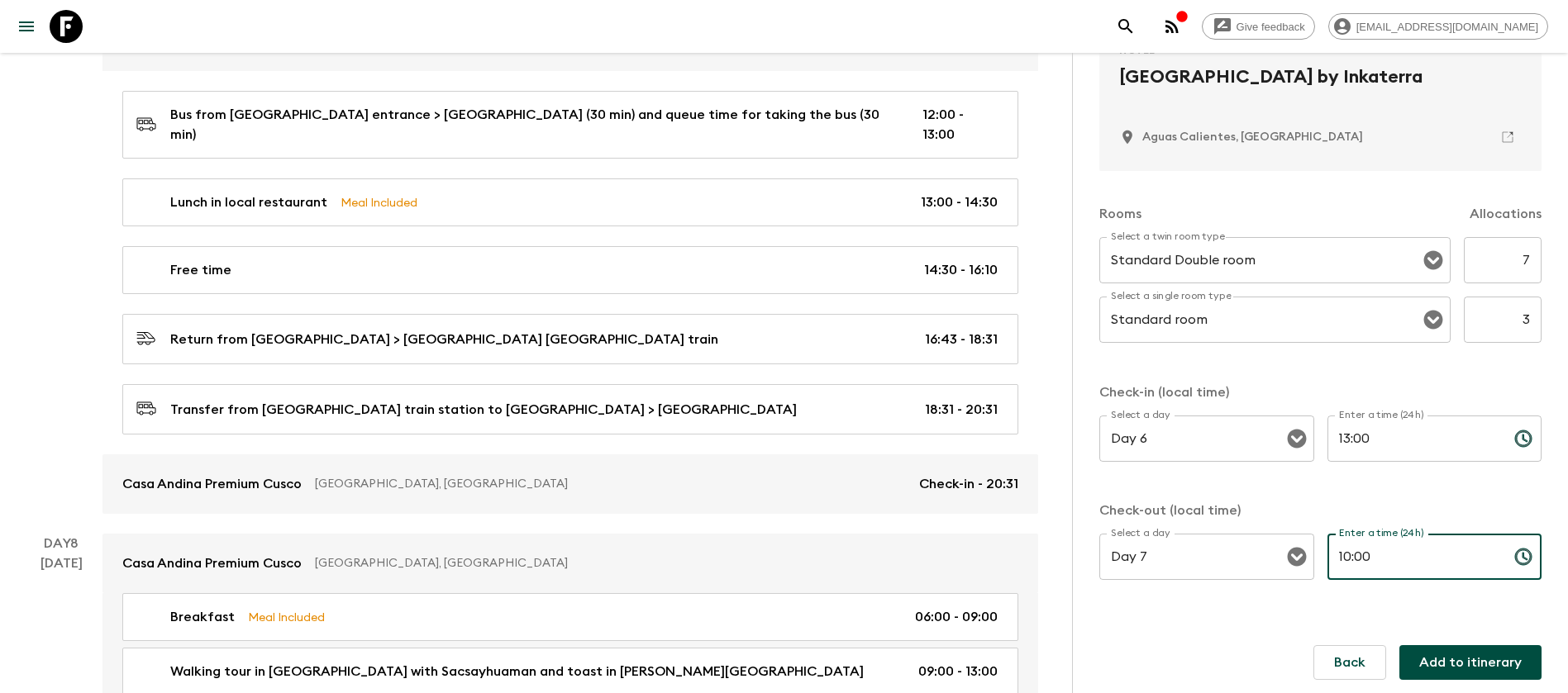
type input "10:00"
click at [1442, 663] on button "Add to itinerary" at bounding box center [1471, 663] width 142 height 35
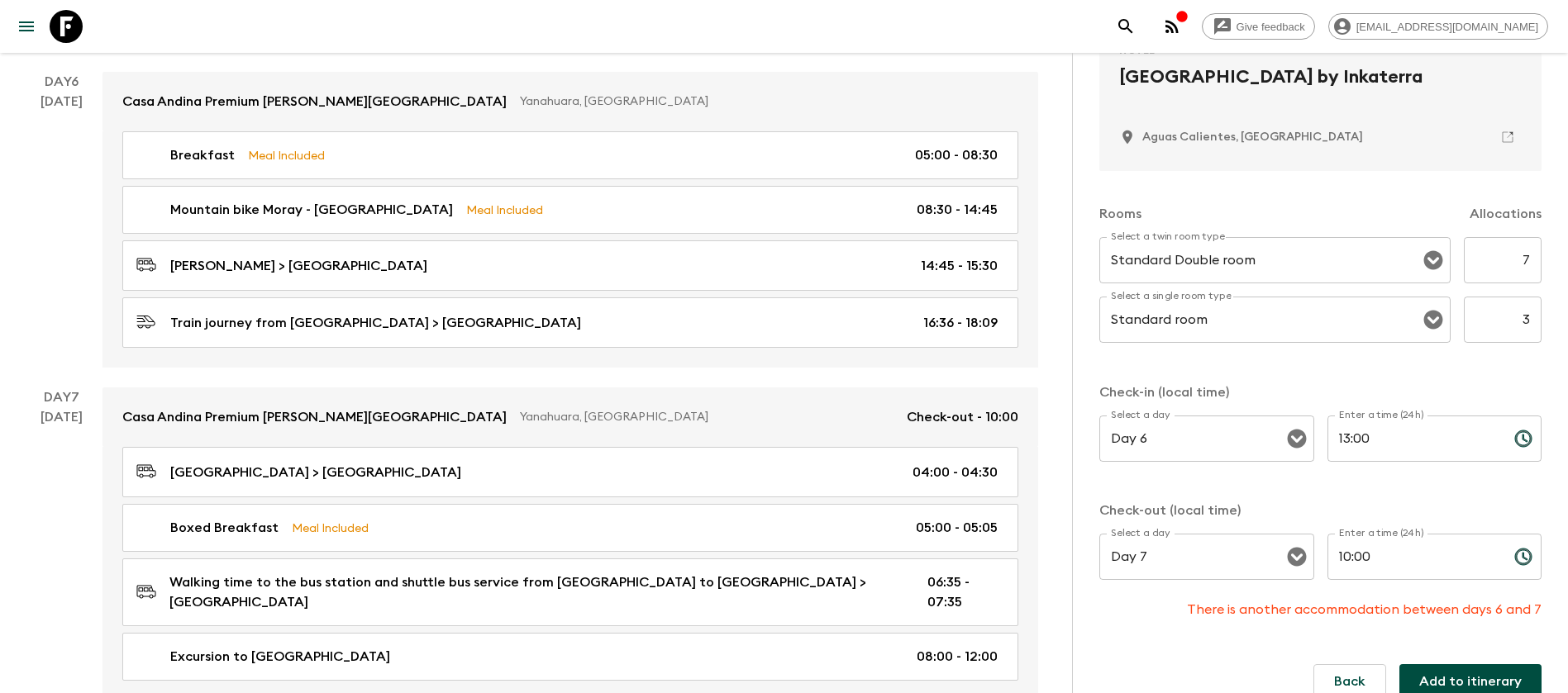
scroll to position [2089, 0]
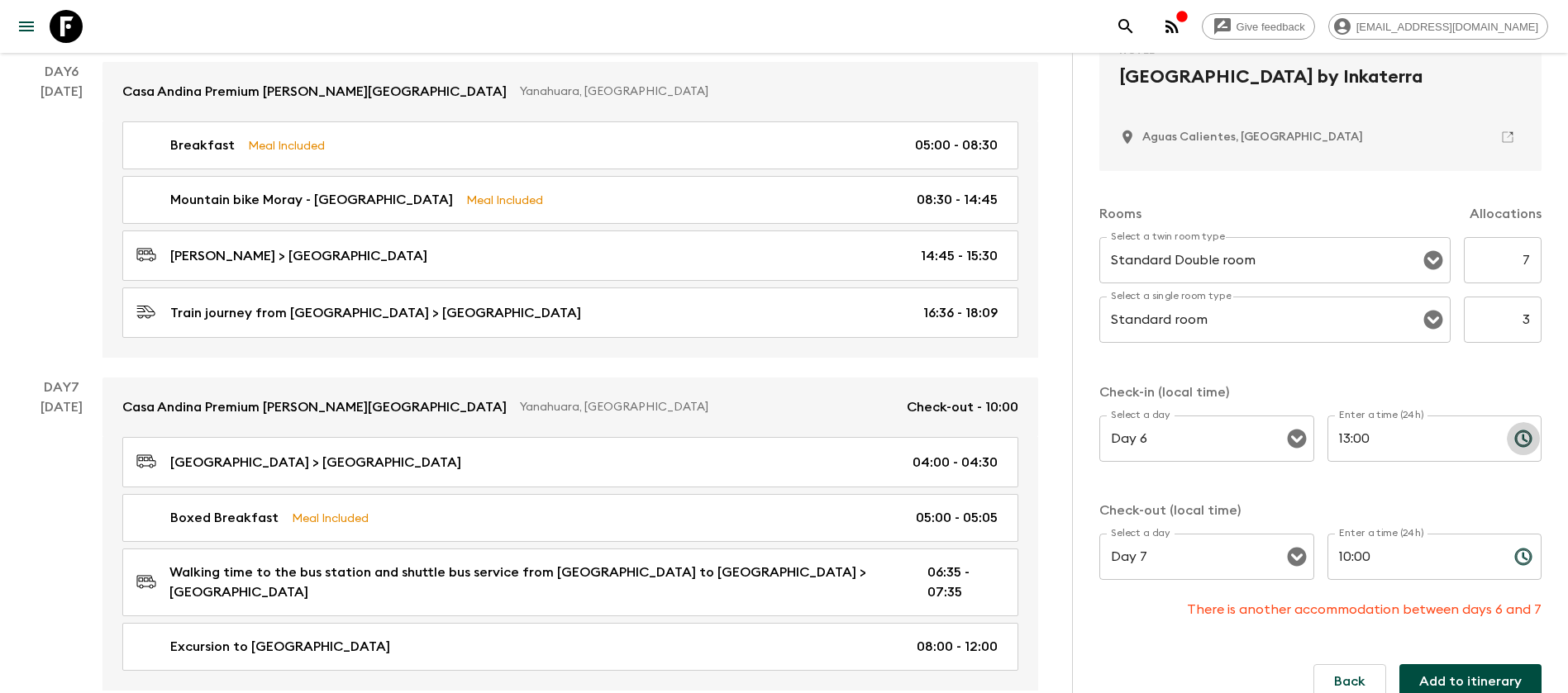
click at [1518, 433] on button "Choose time, selected time is 1:00 PM" at bounding box center [1524, 439] width 33 height 33
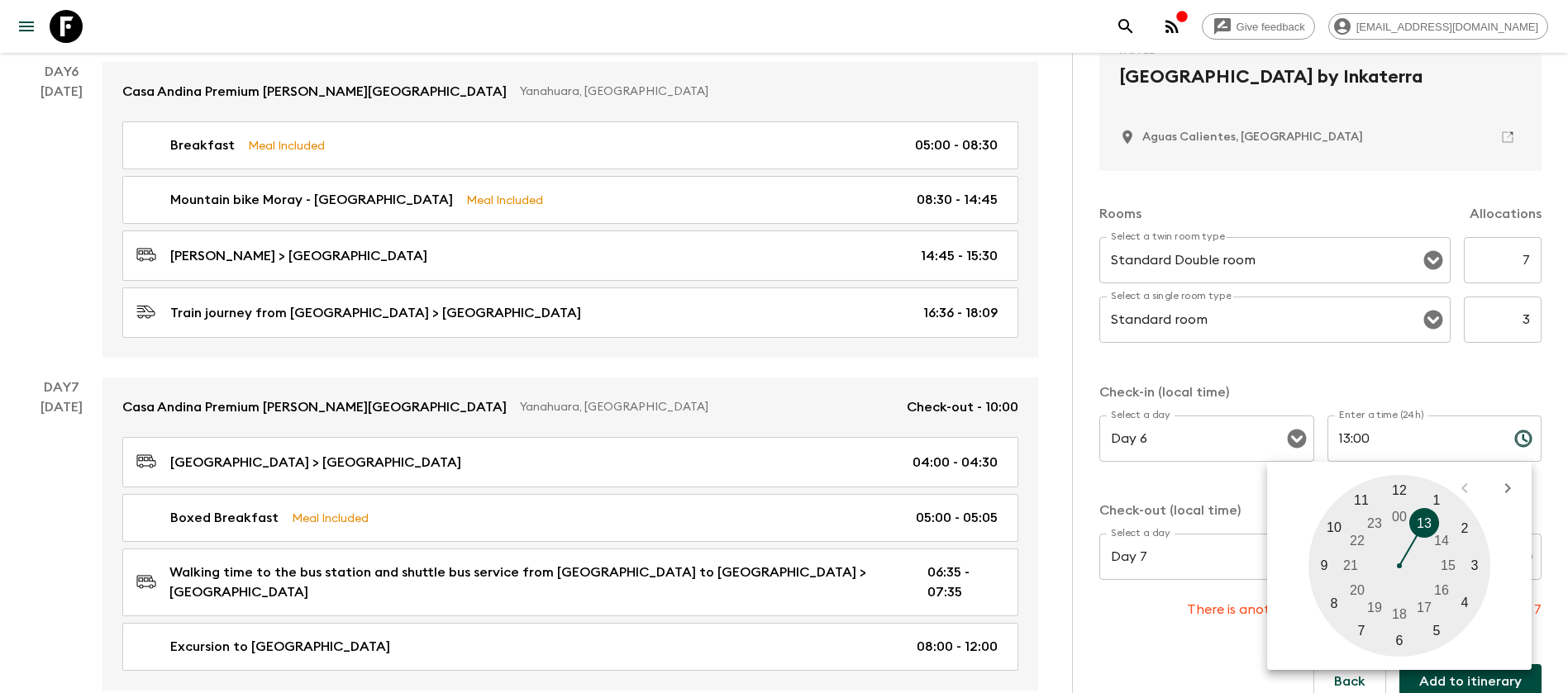
click at [1428, 382] on p "Check-in (local time)" at bounding box center [1321, 392] width 442 height 20
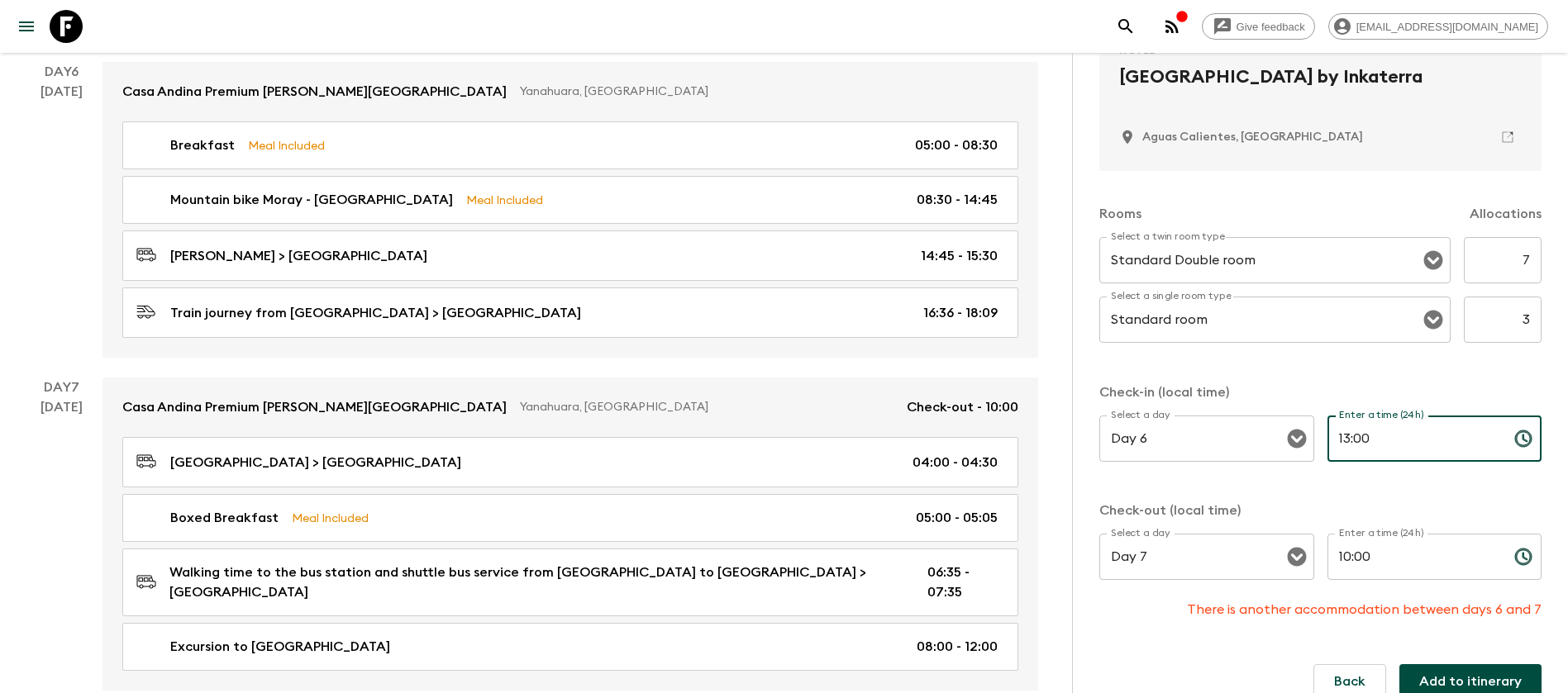
click at [1340, 445] on input "13:00" at bounding box center [1414, 439] width 174 height 47
type input "19:00"
click at [1445, 679] on button "Add to itinerary" at bounding box center [1471, 682] width 142 height 35
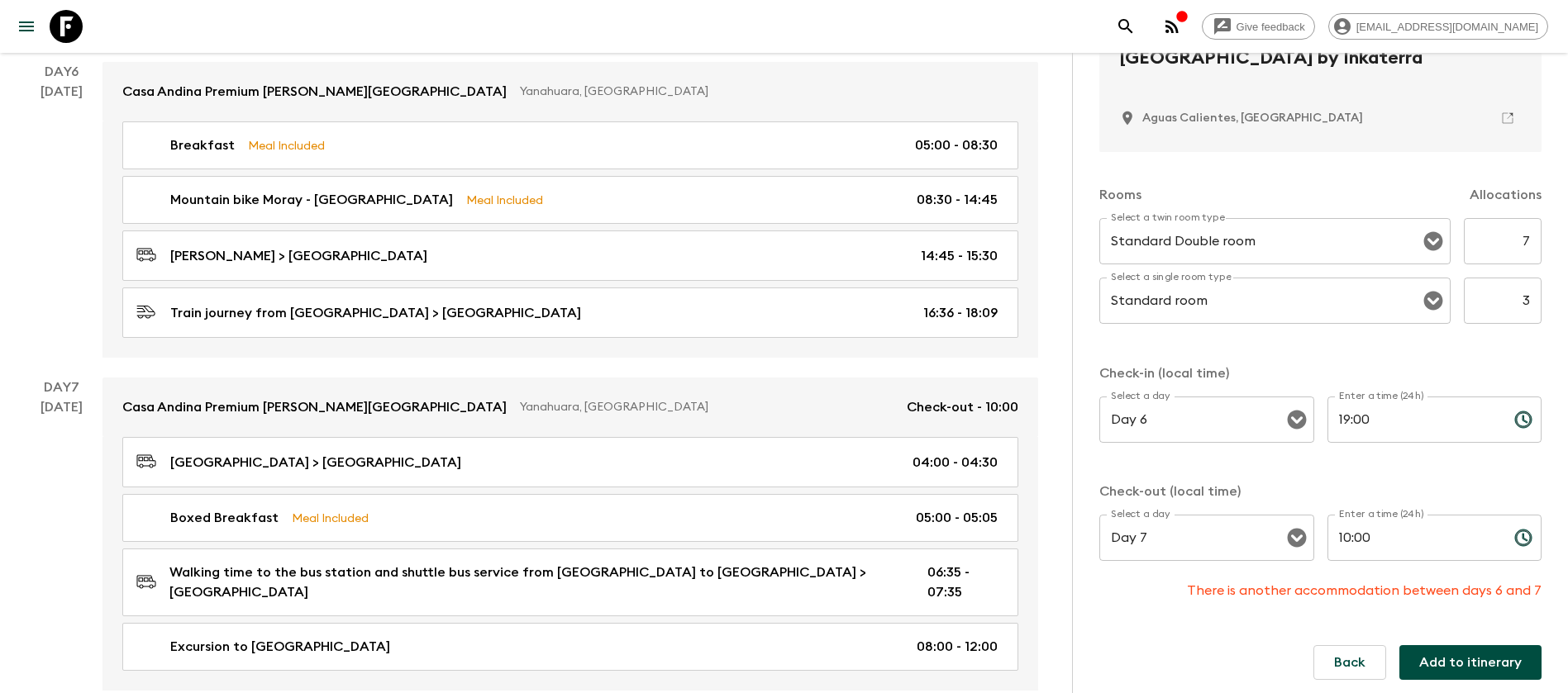
click at [1402, 418] on input "19:00" at bounding box center [1414, 420] width 174 height 47
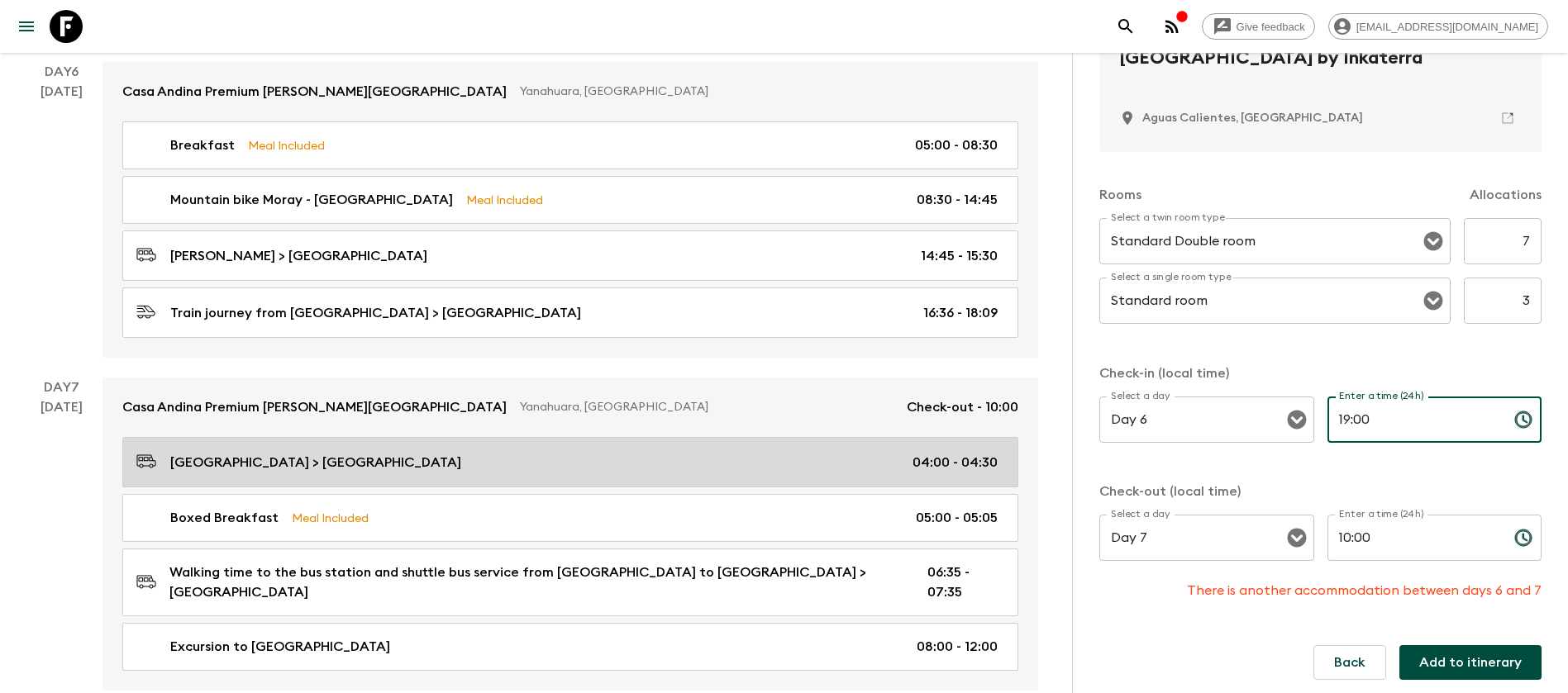
scroll to position [1841, 0]
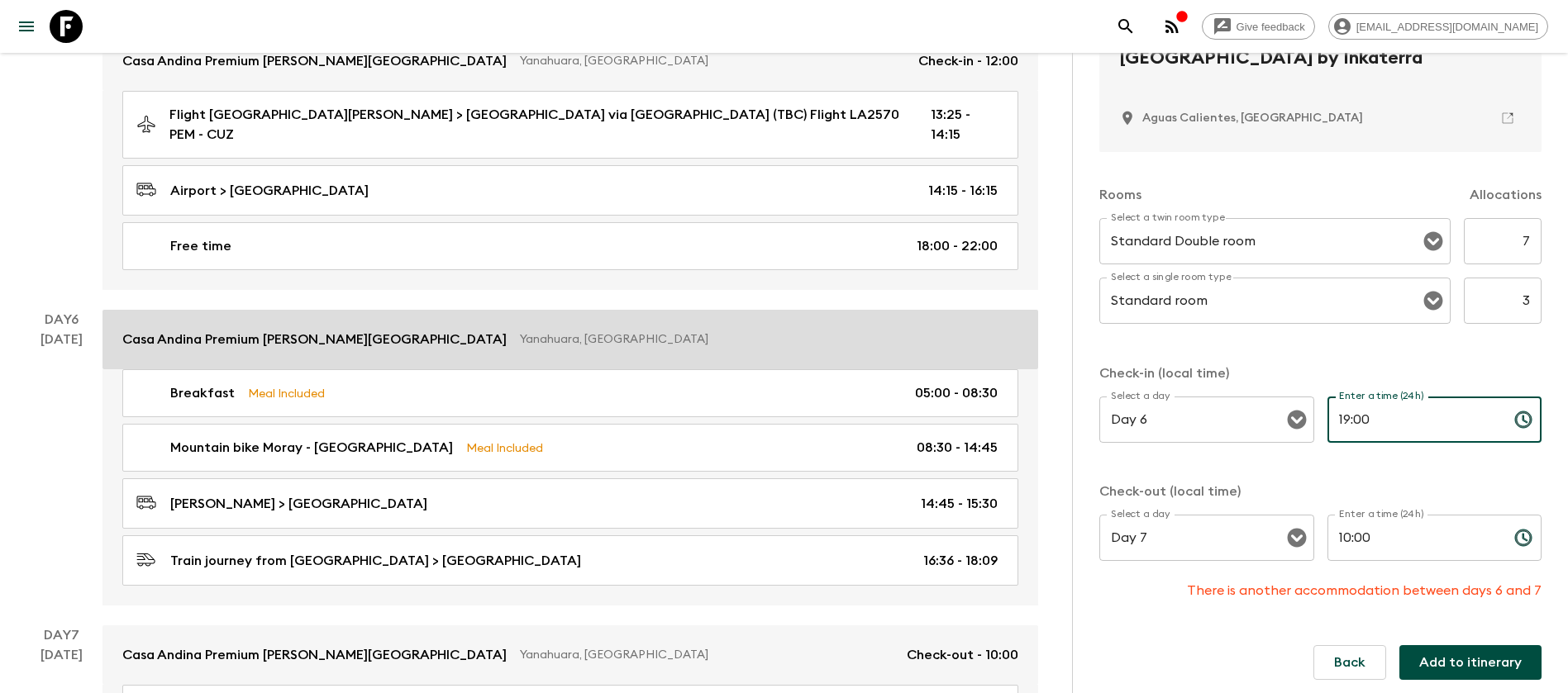
click at [434, 310] on link "Casa Andina Premium [PERSON_NAME][GEOGRAPHIC_DATA], [GEOGRAPHIC_DATA]" at bounding box center [570, 340] width 936 height 60
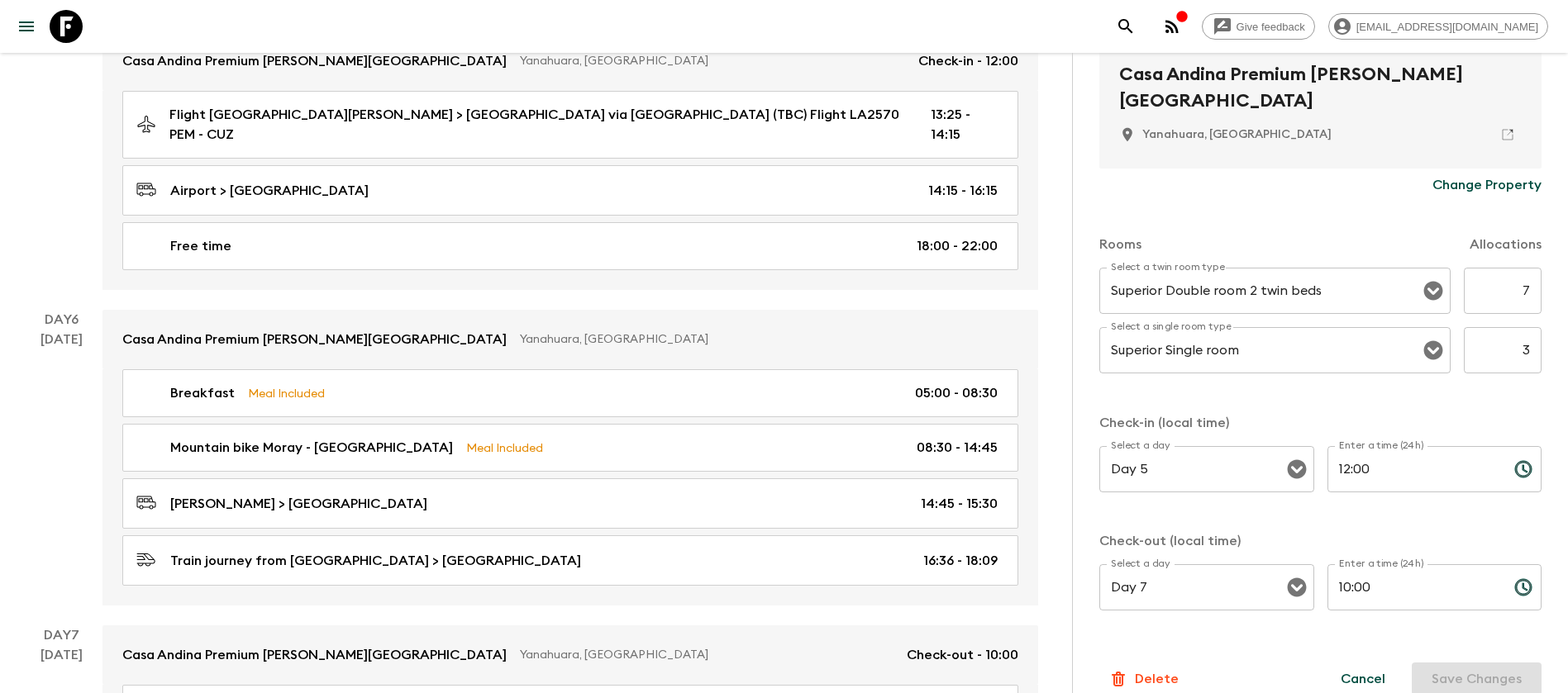
scroll to position [394, 0]
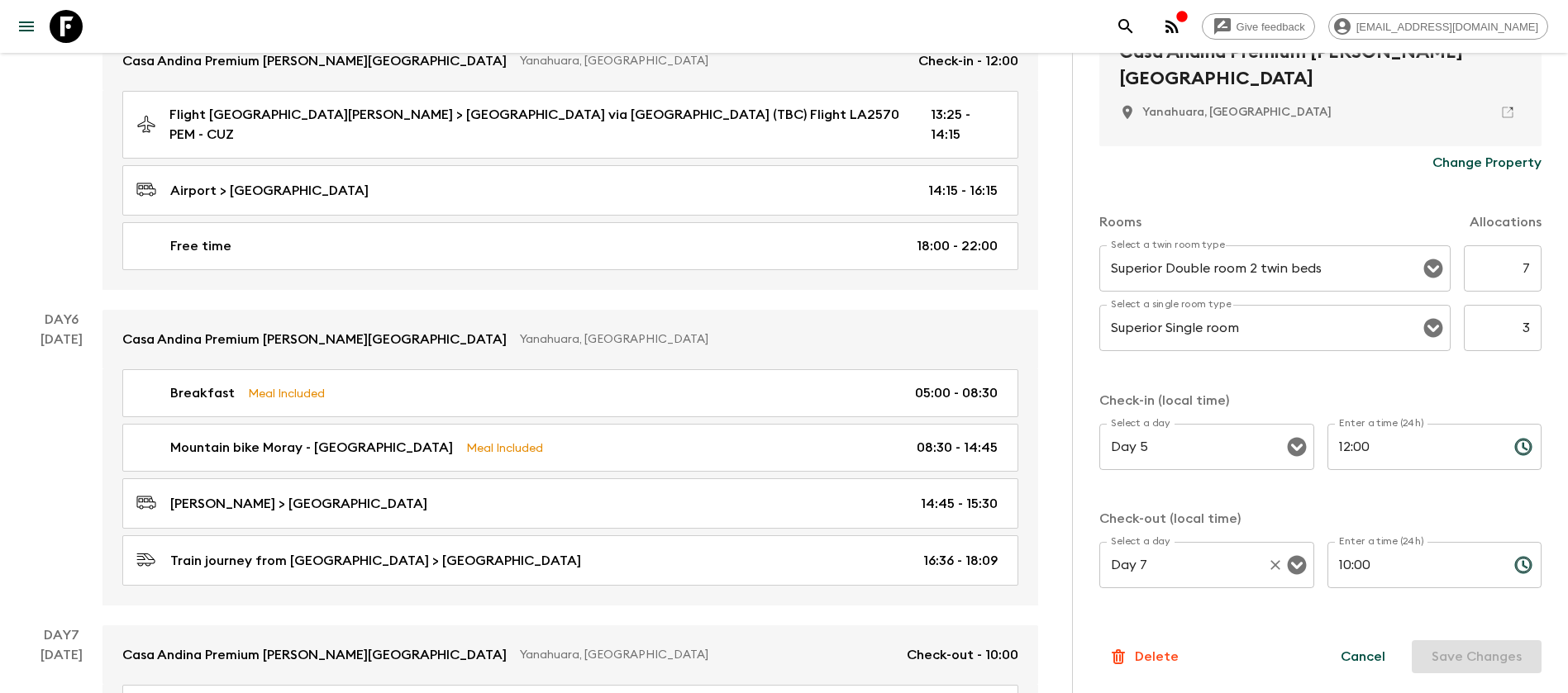
click at [1287, 559] on icon "Open" at bounding box center [1296, 565] width 19 height 19
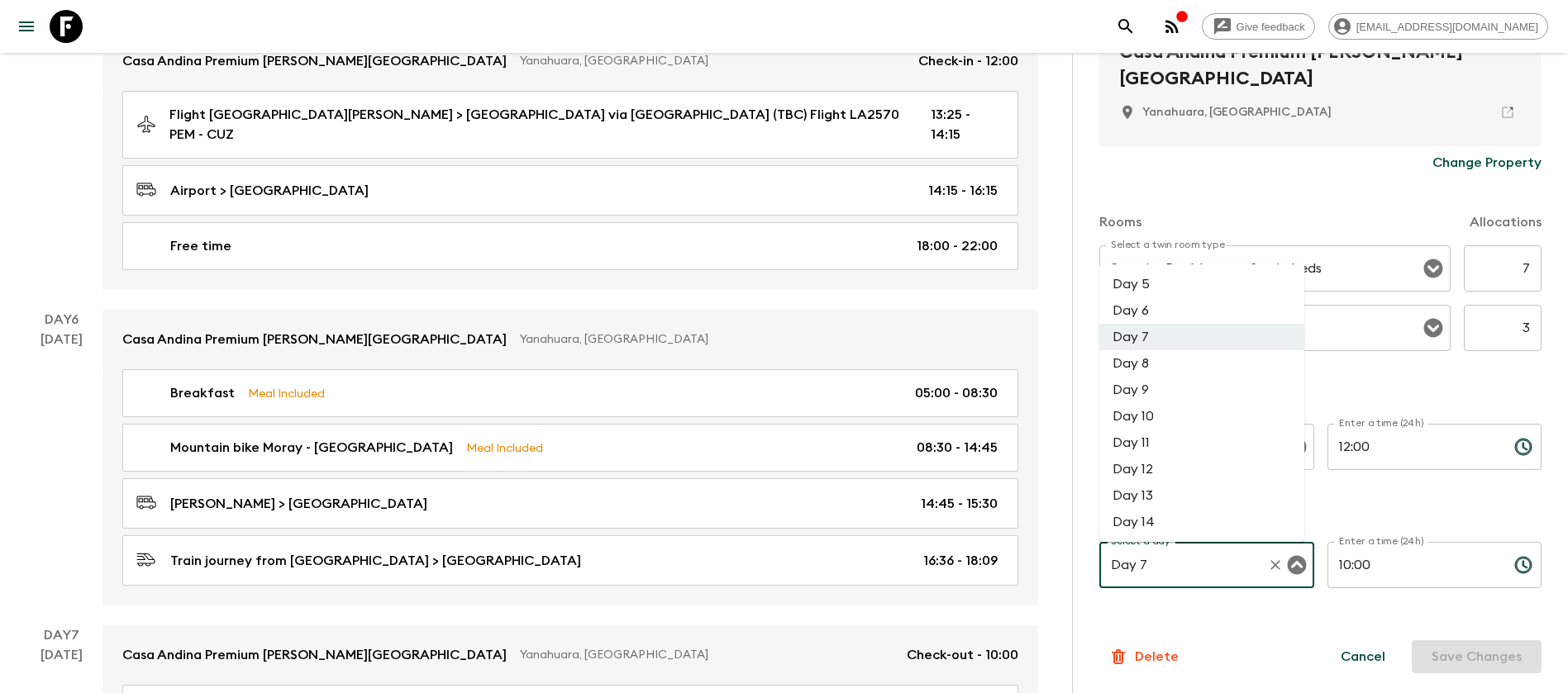
click at [1166, 307] on li "Day 6" at bounding box center [1202, 311] width 205 height 27
type input "Day 6"
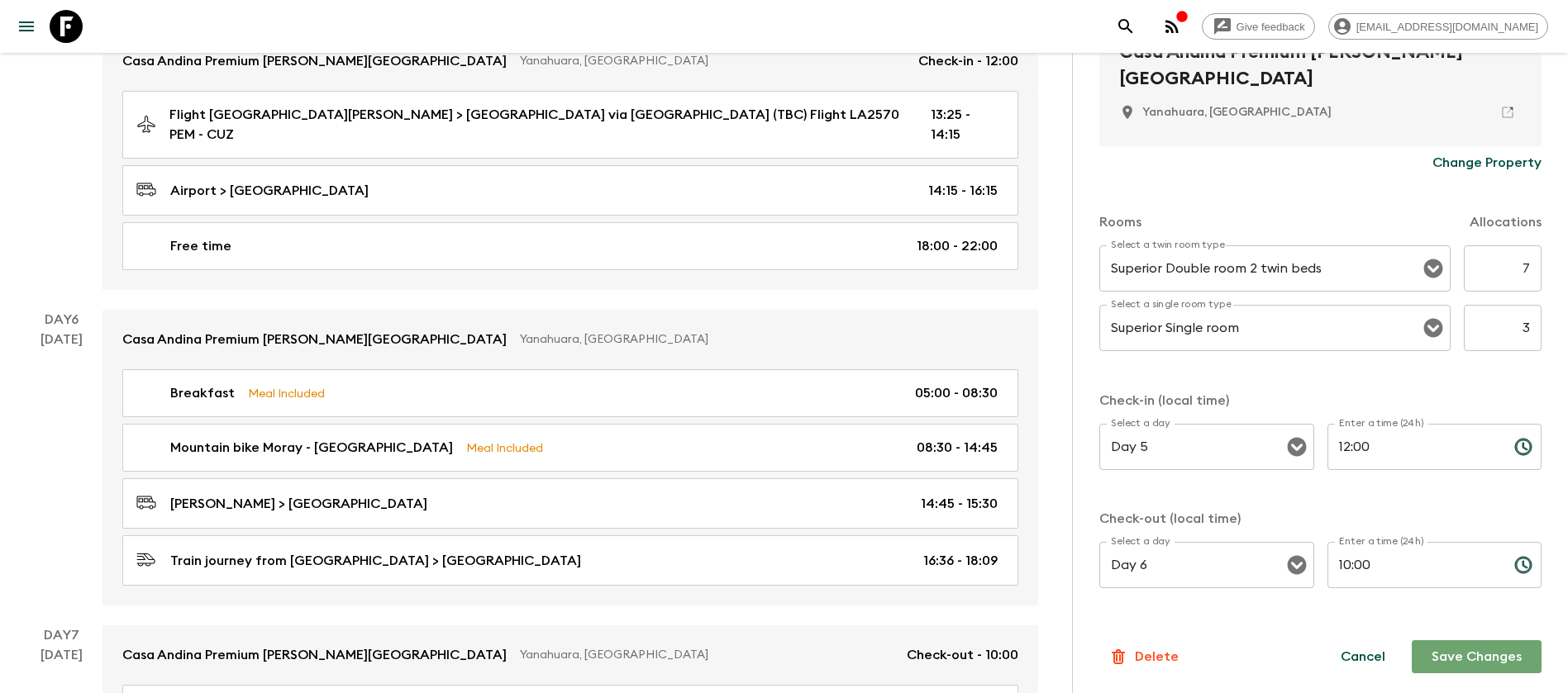
click at [1447, 660] on button "Save Changes" at bounding box center [1477, 657] width 130 height 33
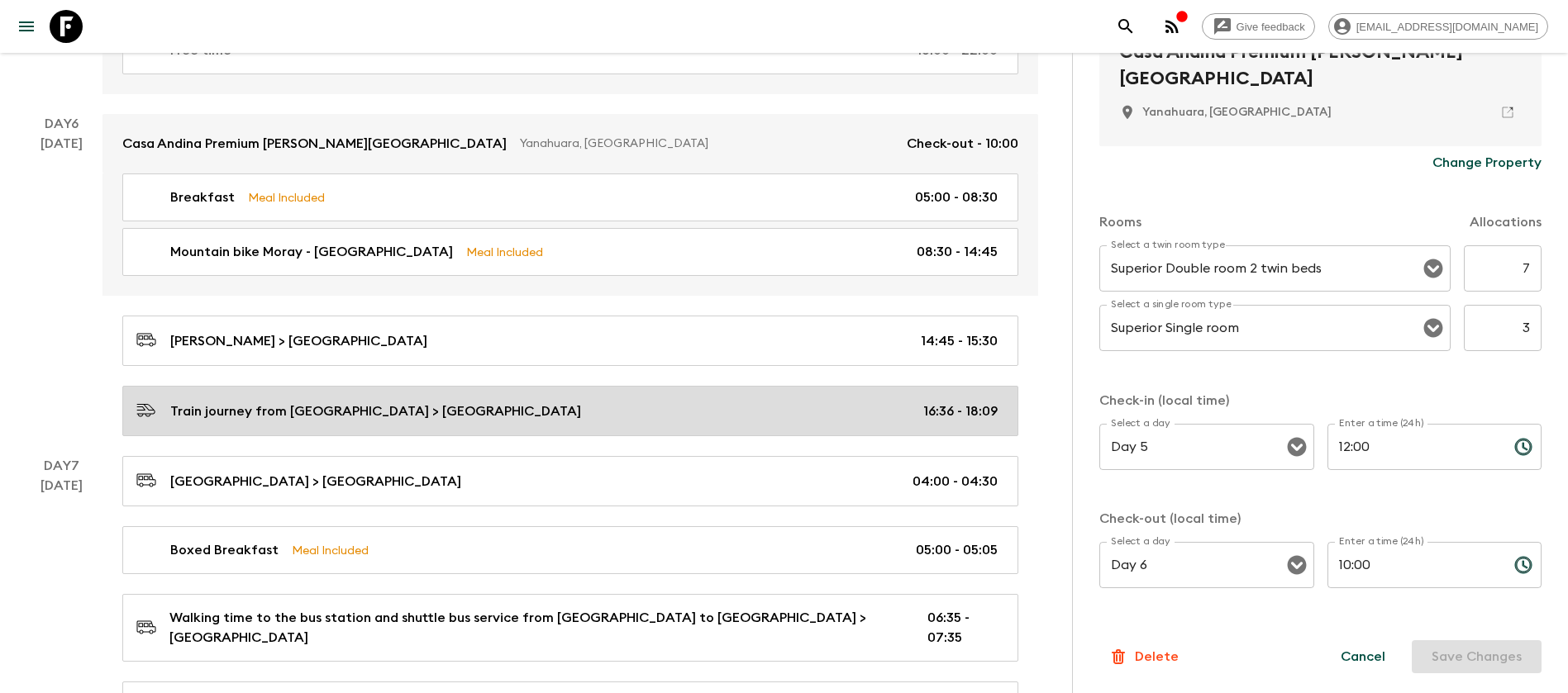
scroll to position [2089, 0]
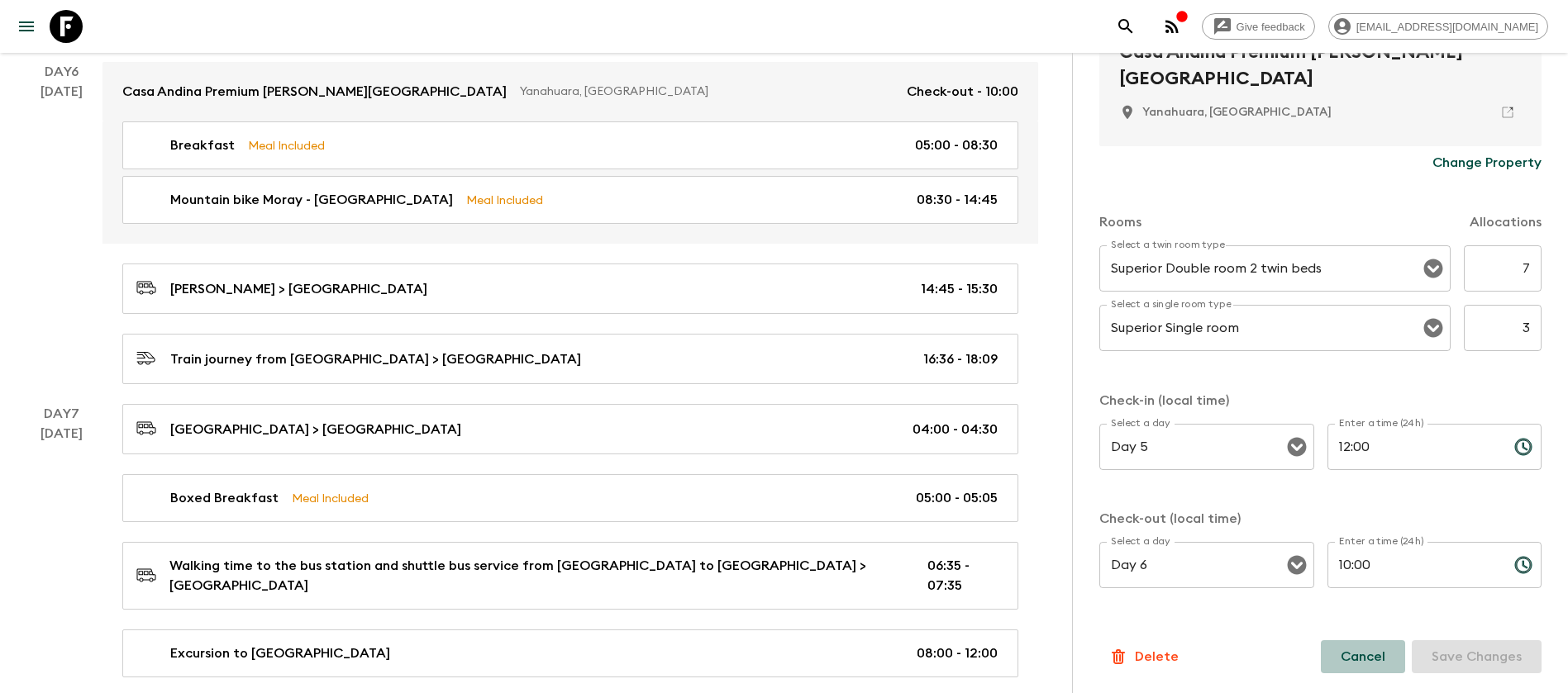
click at [1353, 654] on button "Cancel" at bounding box center [1363, 657] width 84 height 33
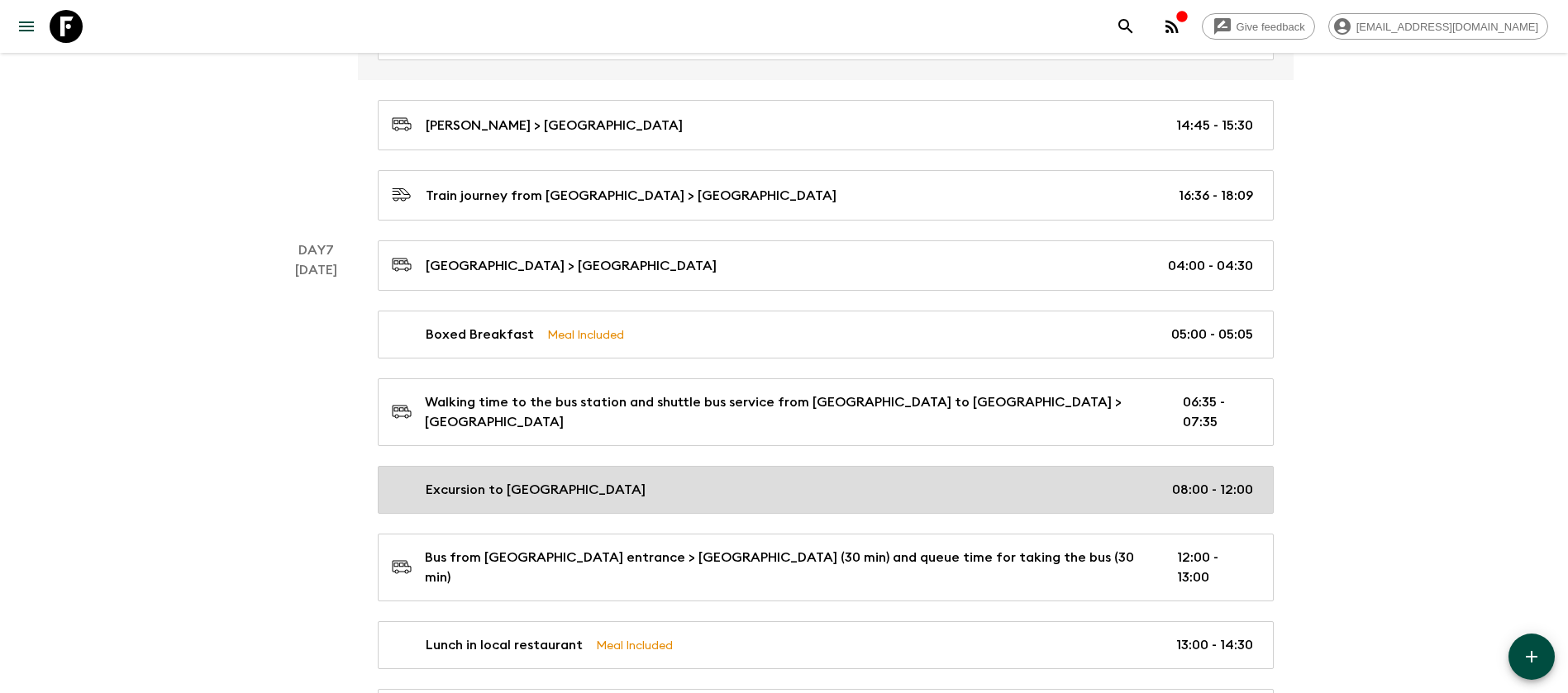
scroll to position [2089, 0]
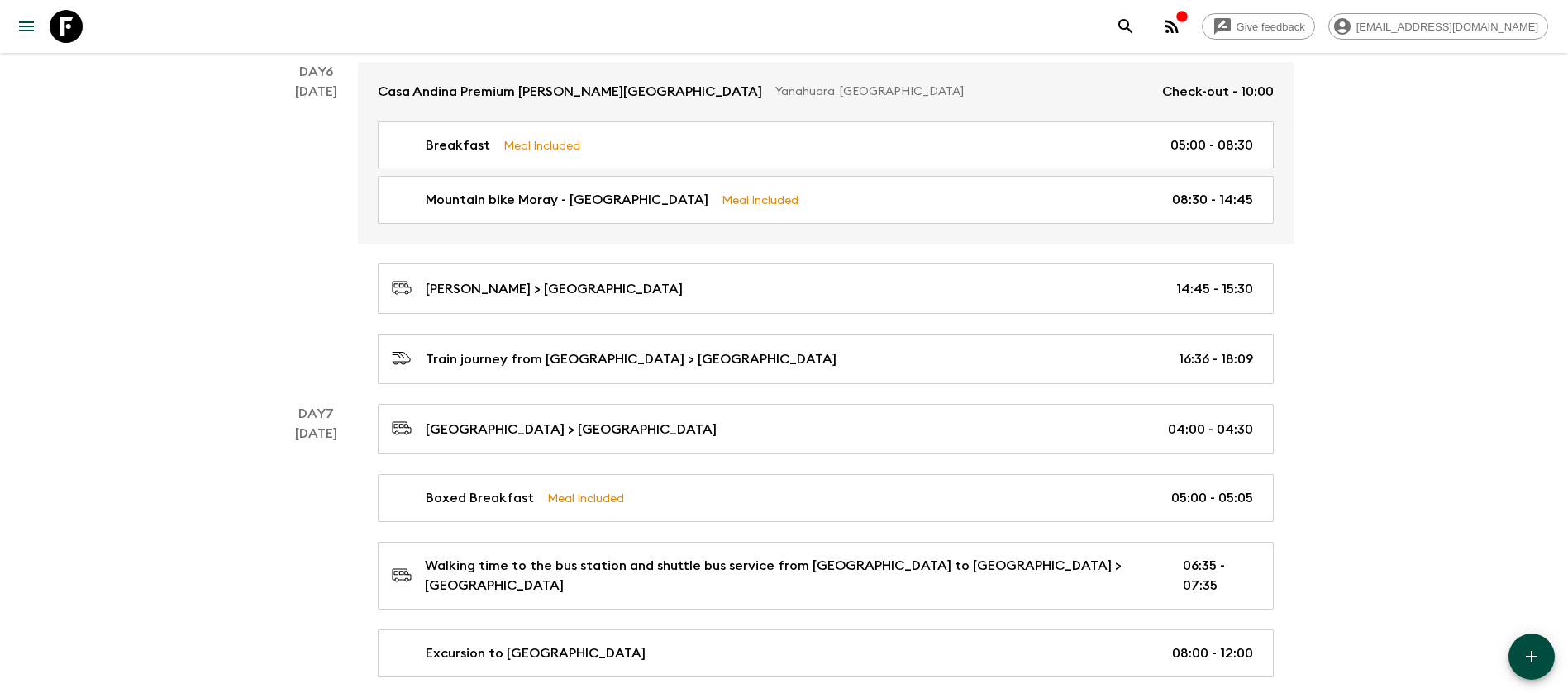
click at [1533, 641] on button "button" at bounding box center [1532, 657] width 47 height 47
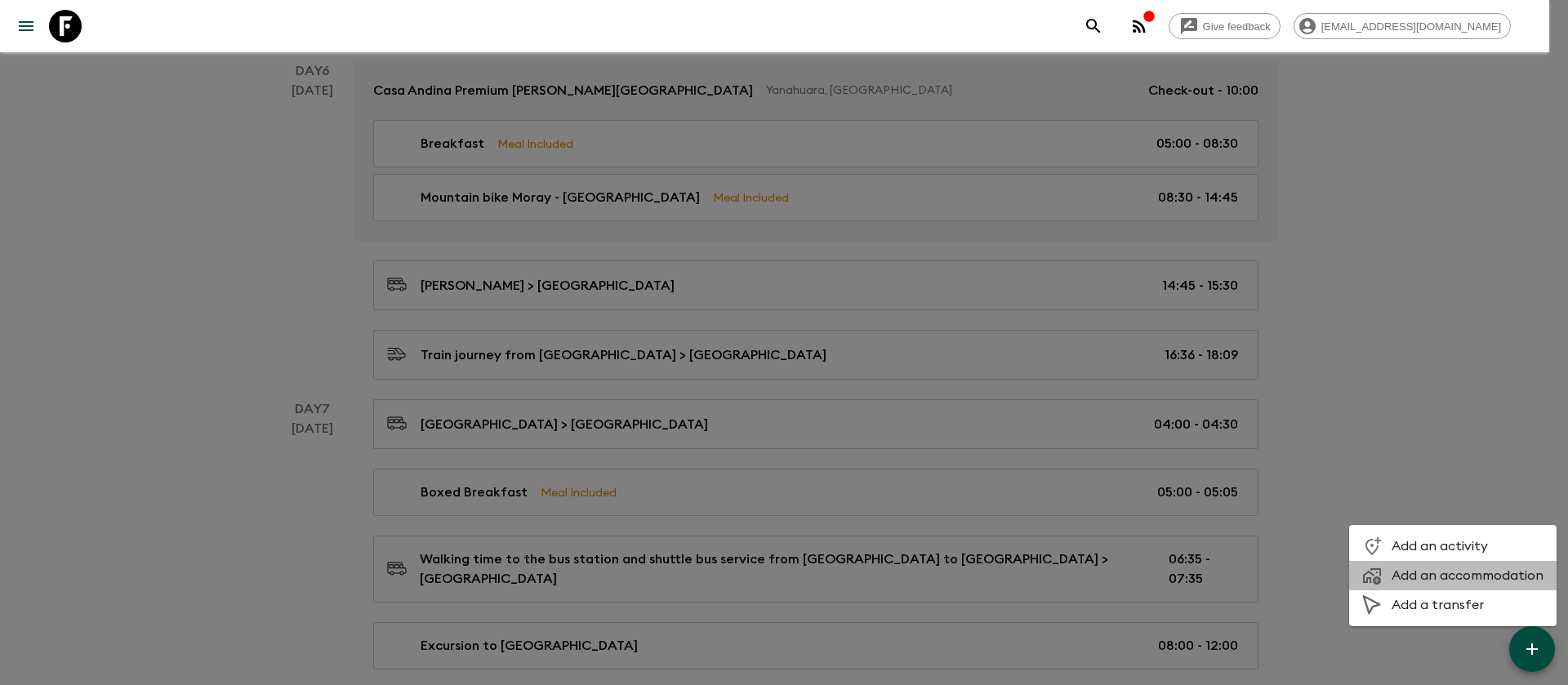
click at [1459, 572] on span "Add an accommodation" at bounding box center [1468, 576] width 152 height 16
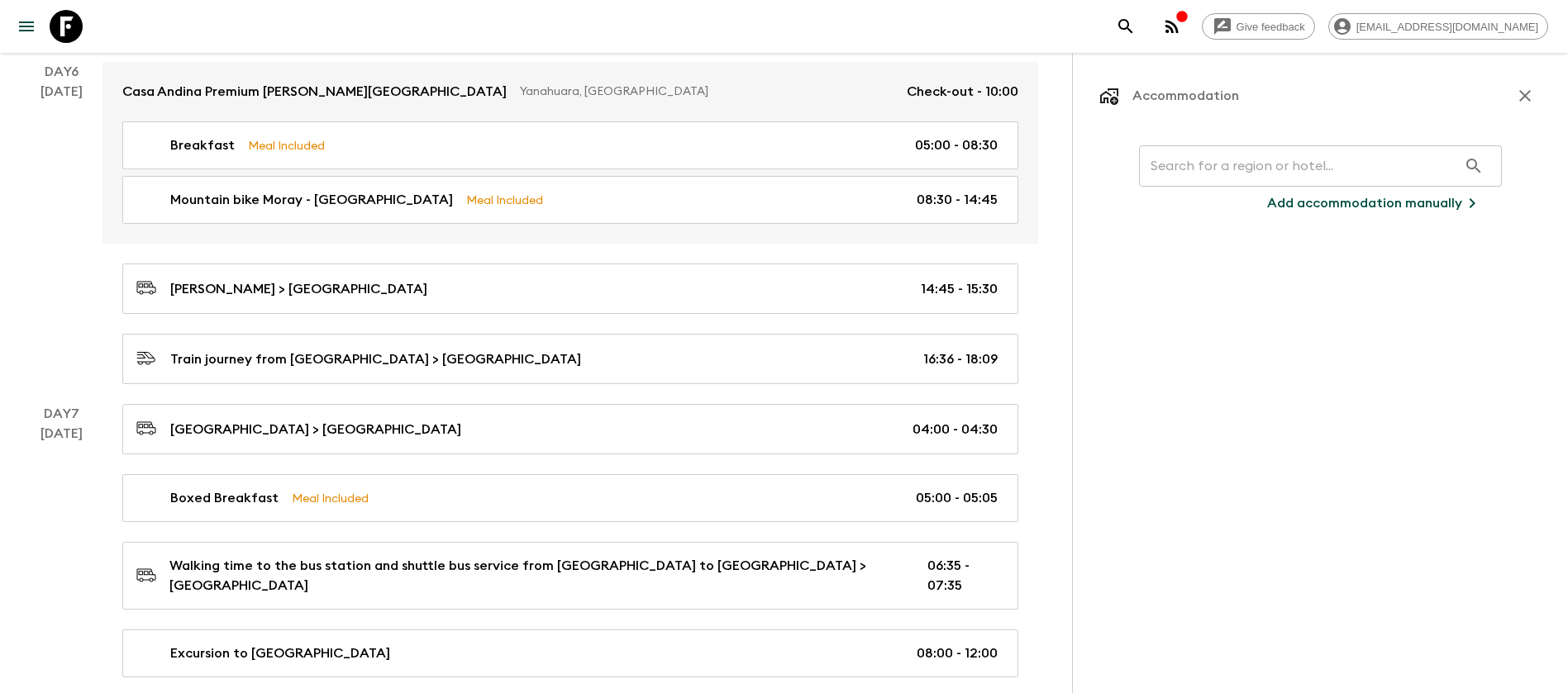
click at [1204, 162] on input "text" at bounding box center [1298, 166] width 318 height 47
type input "d"
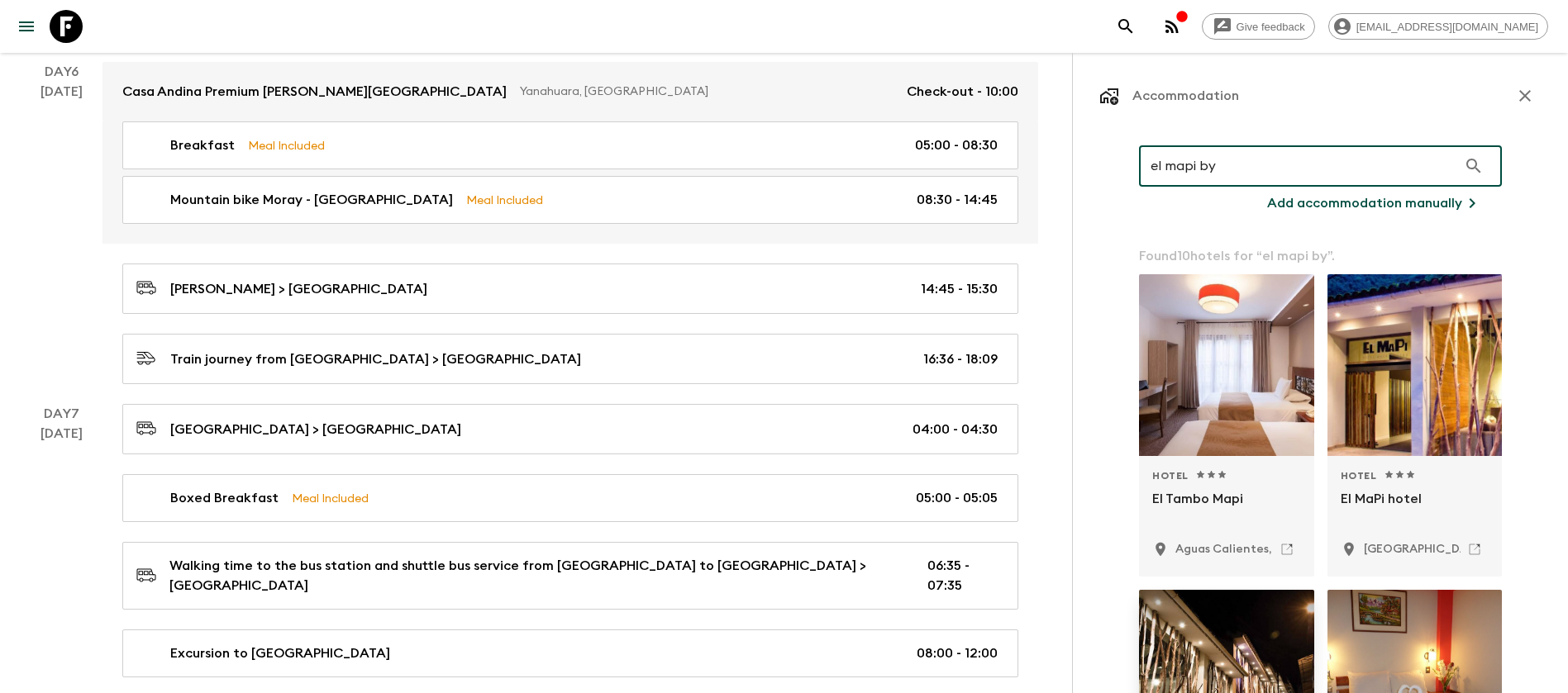
type input "el mapi by"
click at [1254, 658] on div at bounding box center [1226, 681] width 175 height 182
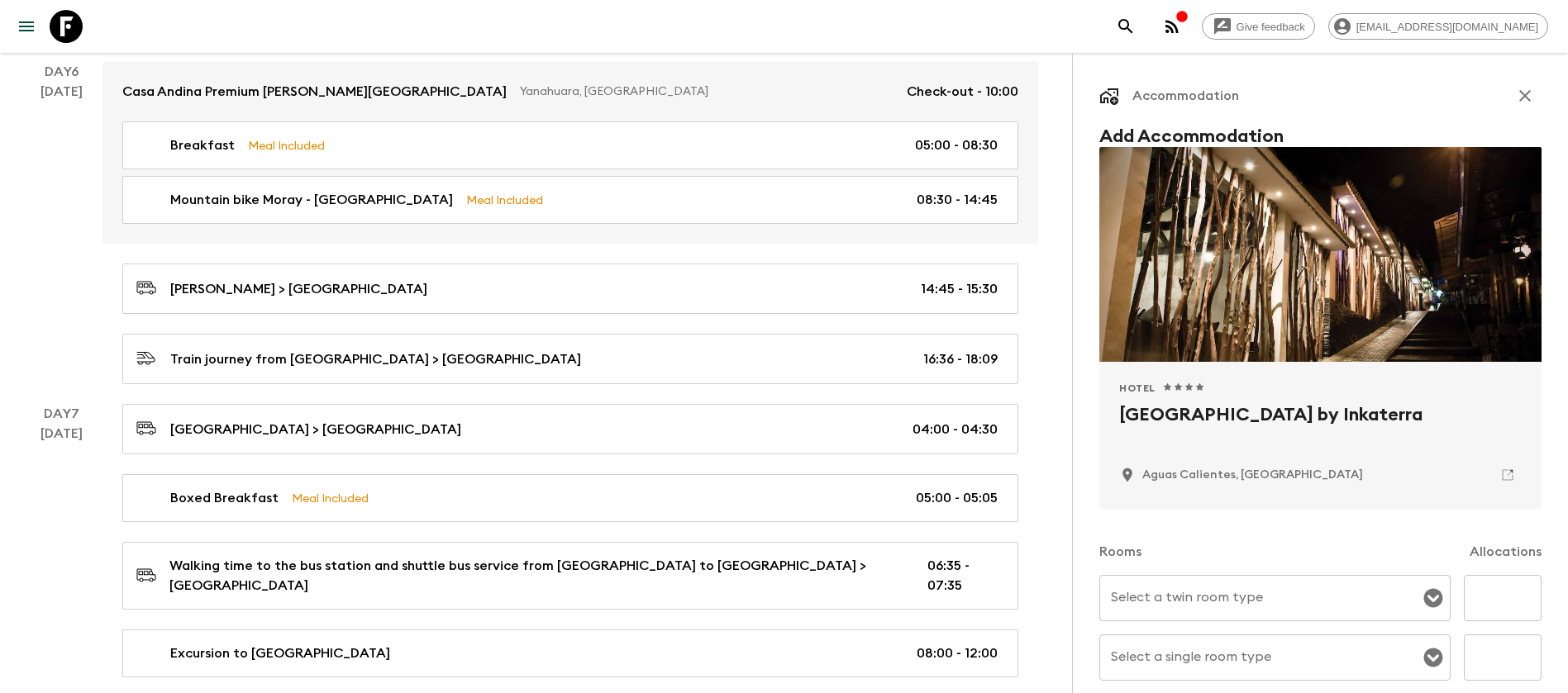
scroll to position [124, 0]
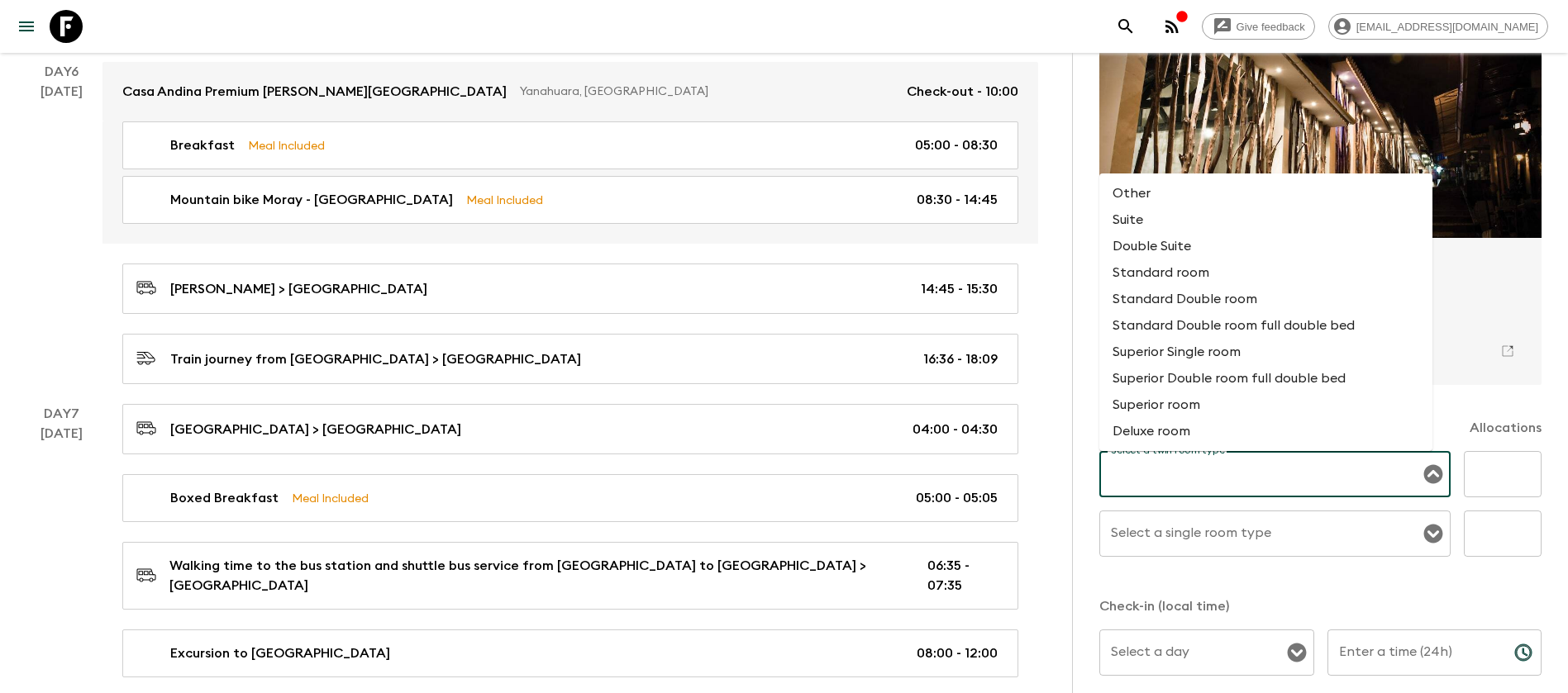
click at [1313, 475] on input "Select a twin room type" at bounding box center [1263, 474] width 312 height 32
click at [1229, 474] on input "Select a twin room type" at bounding box center [1263, 474] width 312 height 32
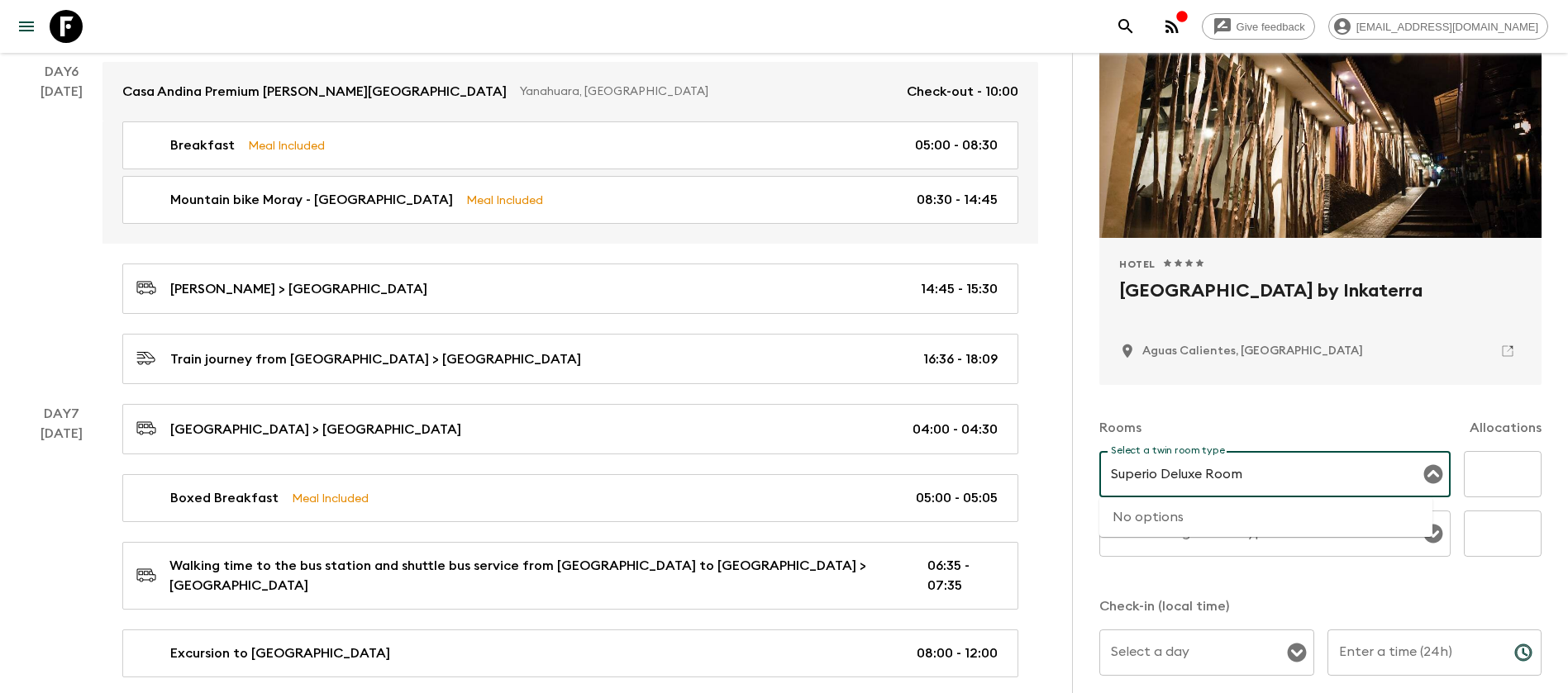
type input "Superio Deluxe Room"
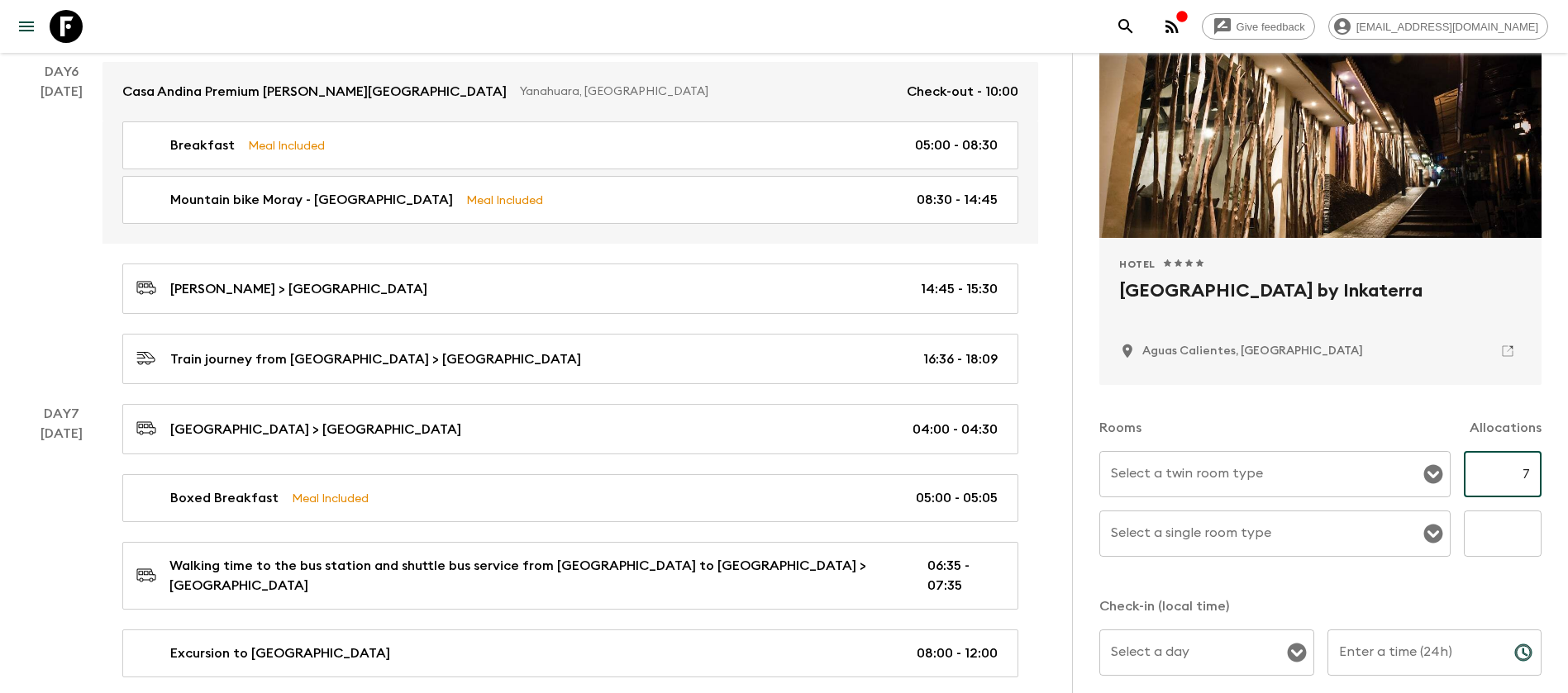
type input "7"
click at [1482, 534] on input "text" at bounding box center [1502, 534] width 77 height 47
type input "3"
click at [1239, 543] on input "Select a single room type" at bounding box center [1263, 534] width 312 height 32
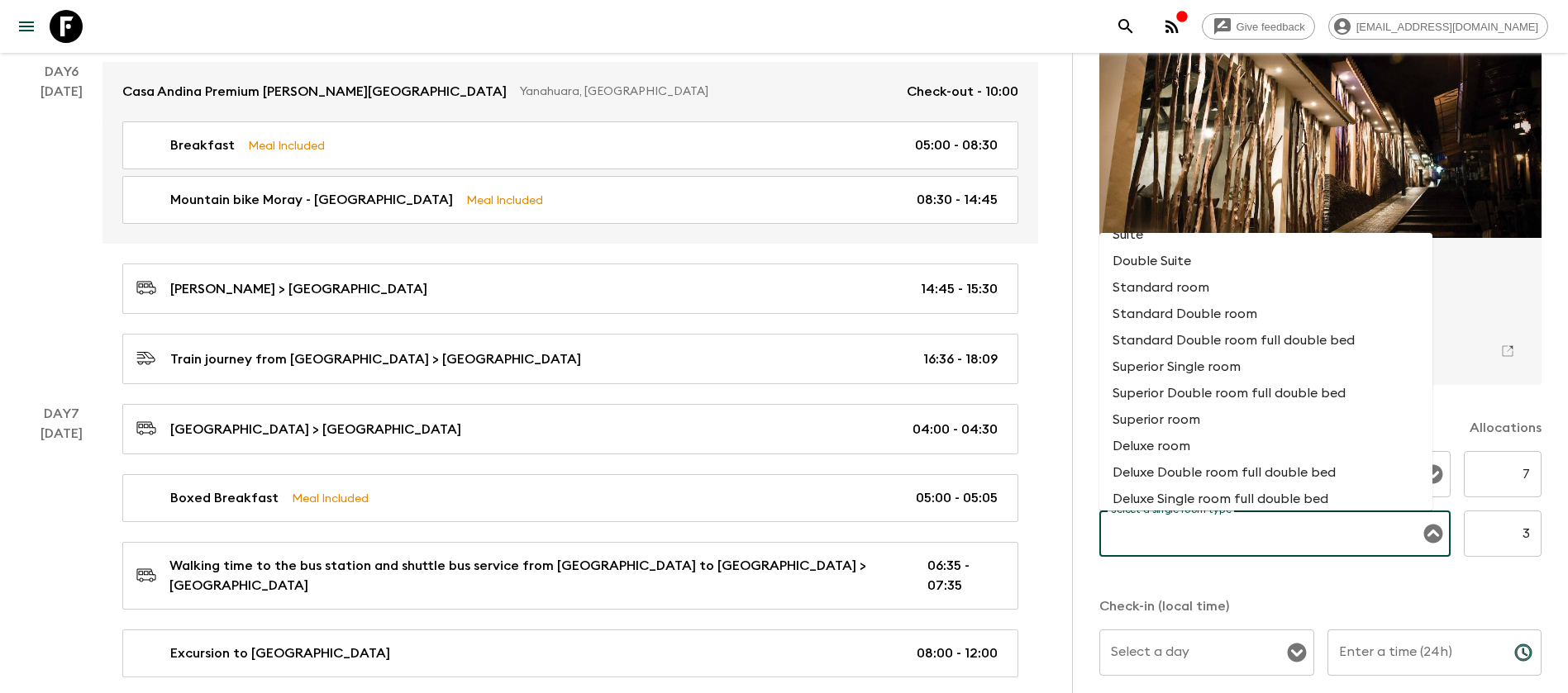
scroll to position [79, 0]
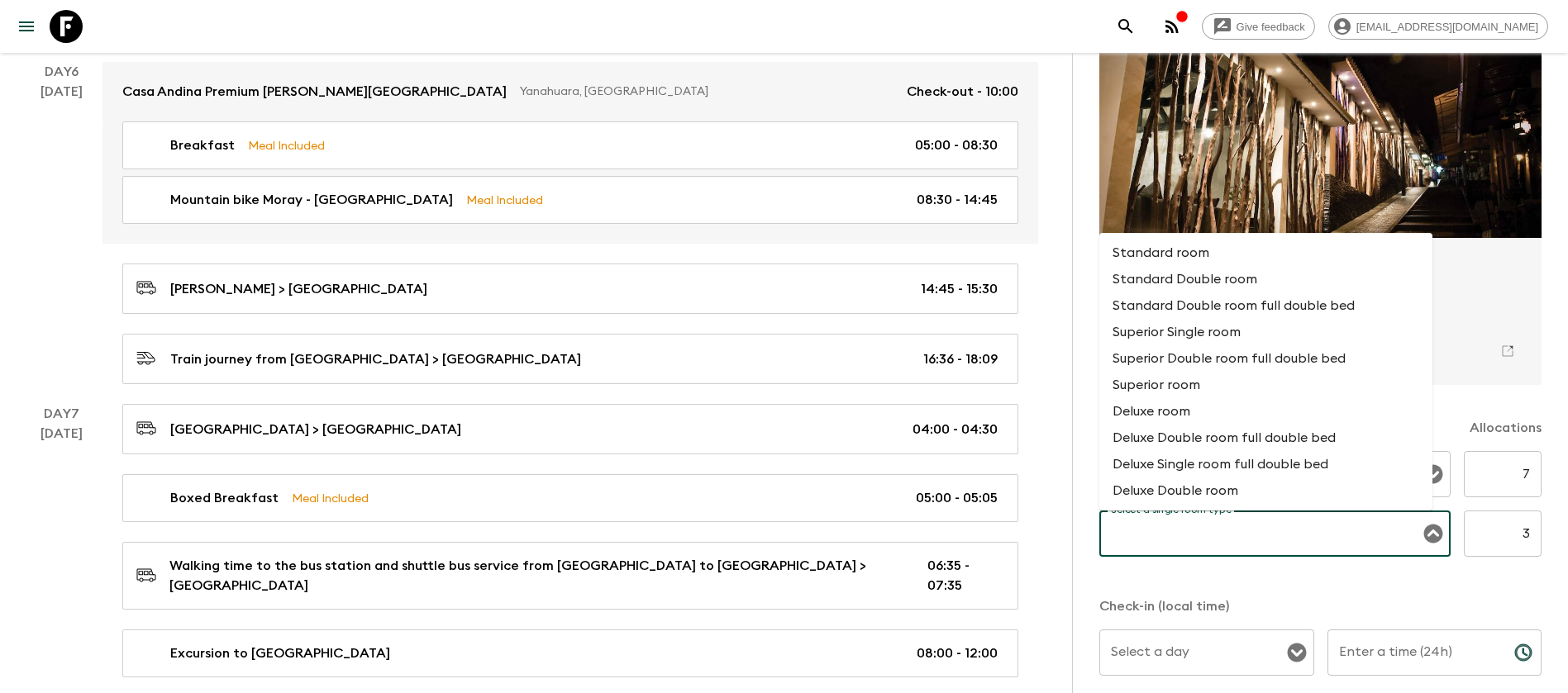
click at [1187, 278] on li "Standard Double room" at bounding box center [1266, 279] width 333 height 27
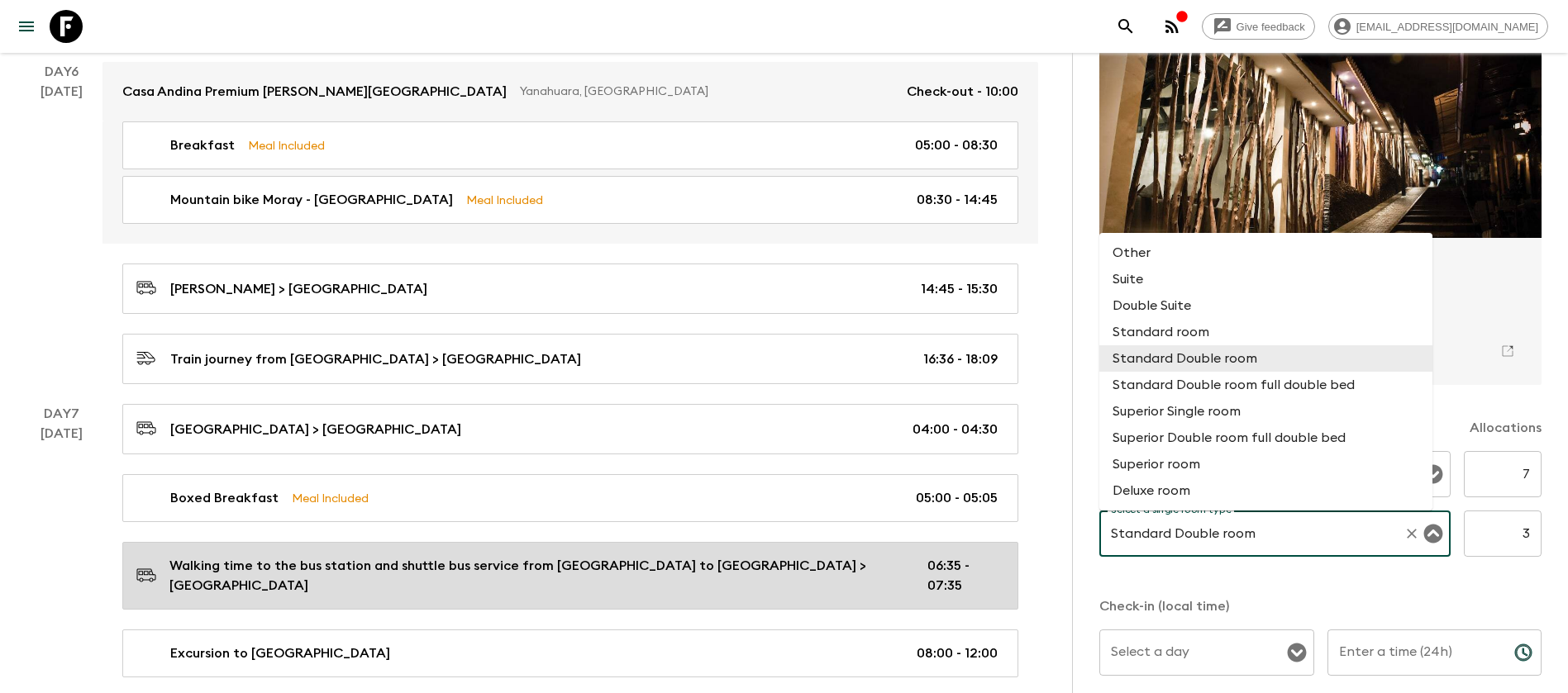
drag, startPoint x: 1304, startPoint y: 523, endPoint x: 990, endPoint y: 530, distance: 314.1
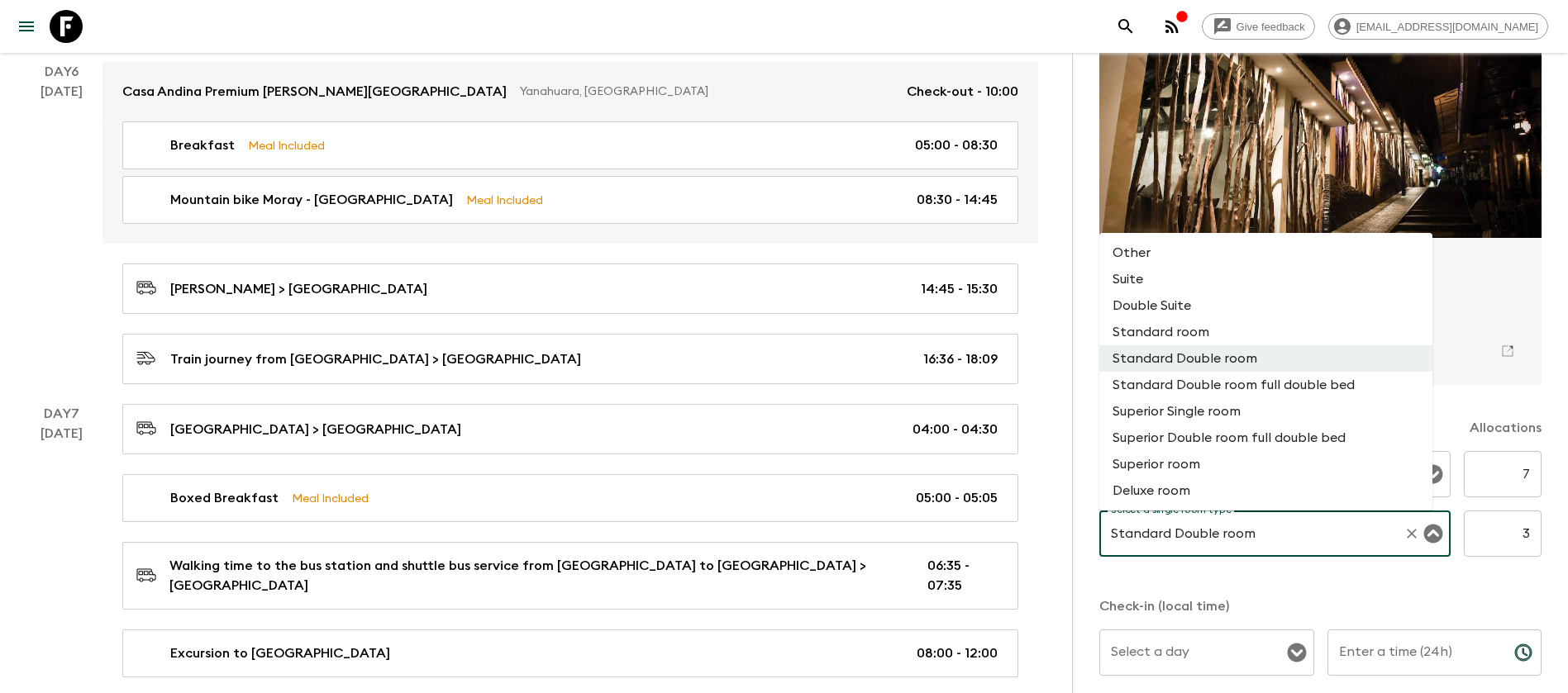
click at [1202, 412] on li "Superior Single room" at bounding box center [1266, 411] width 333 height 27
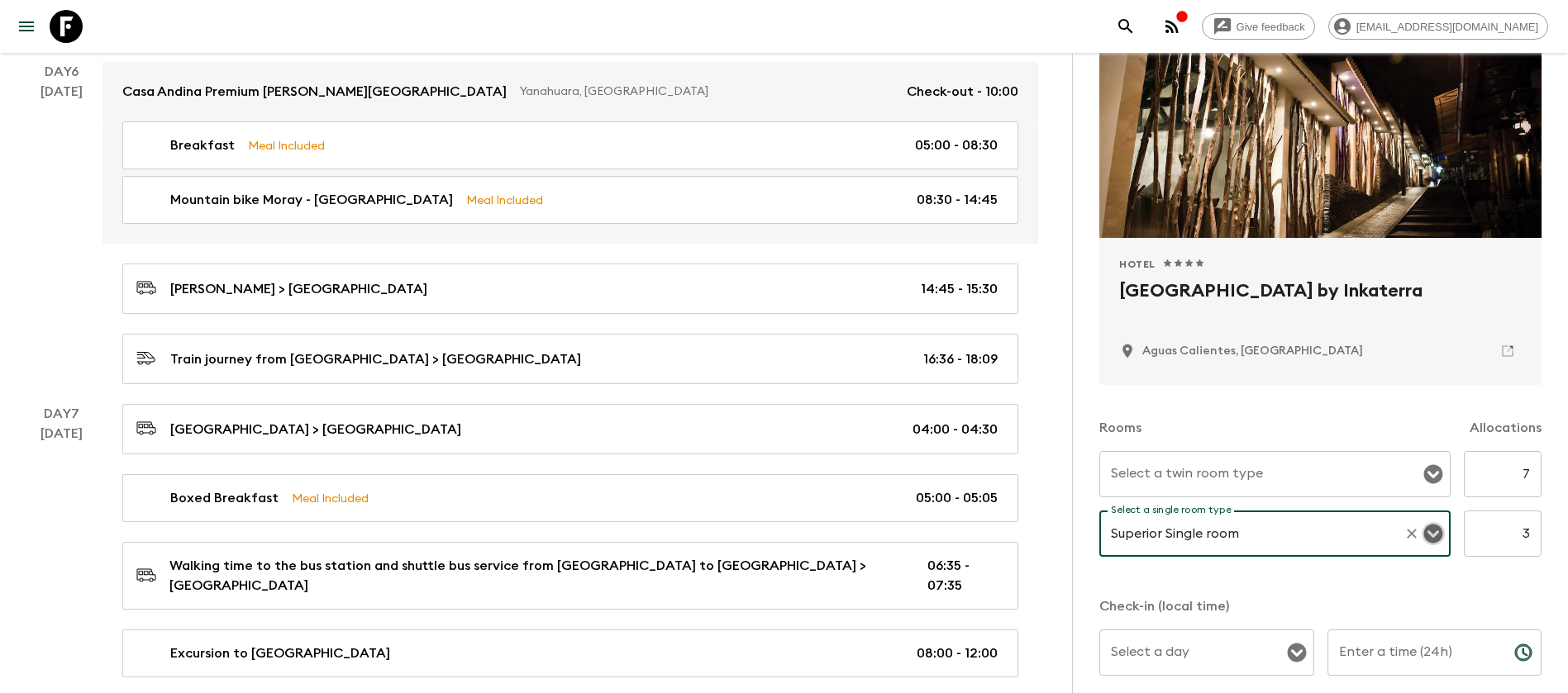
click at [1424, 530] on icon "Open" at bounding box center [1433, 533] width 19 height 19
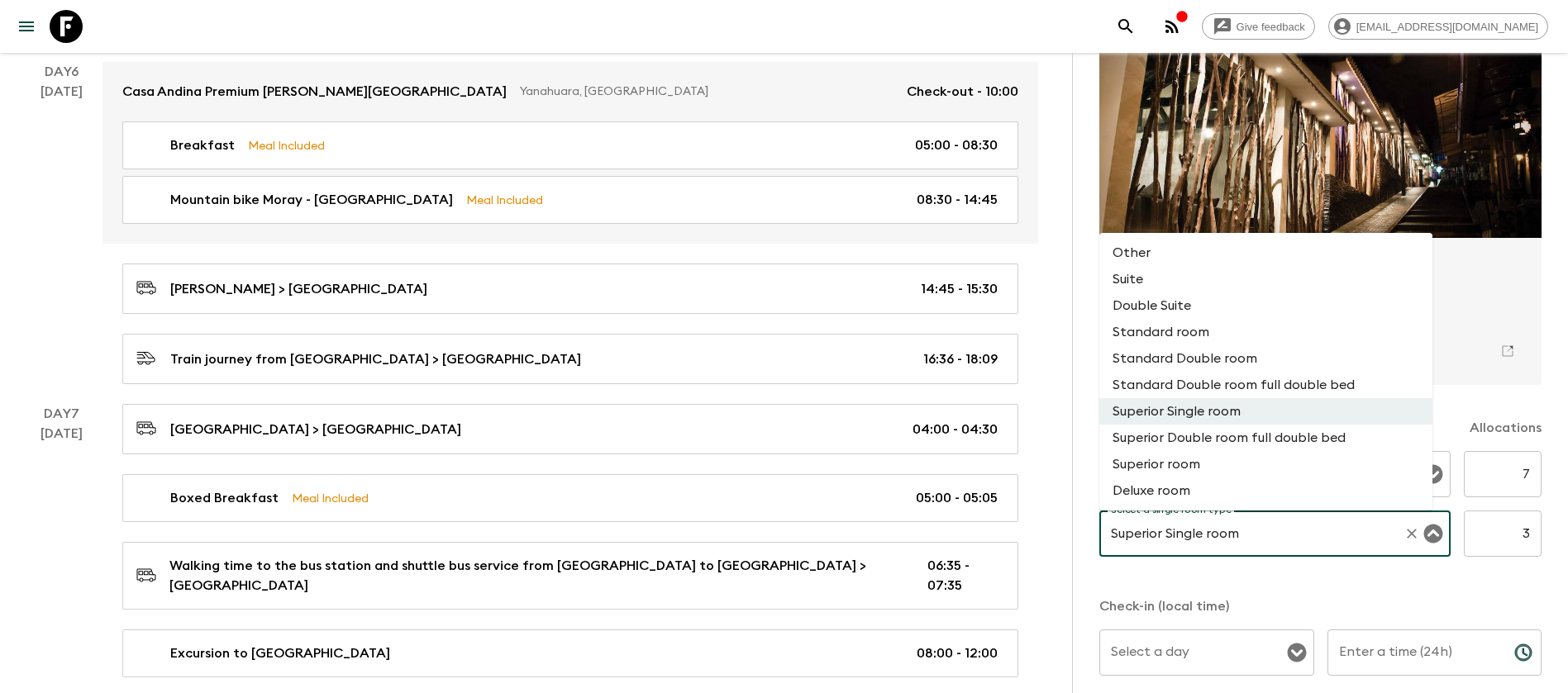
click at [1238, 332] on li "Standard room" at bounding box center [1266, 332] width 333 height 27
type input "Standard room"
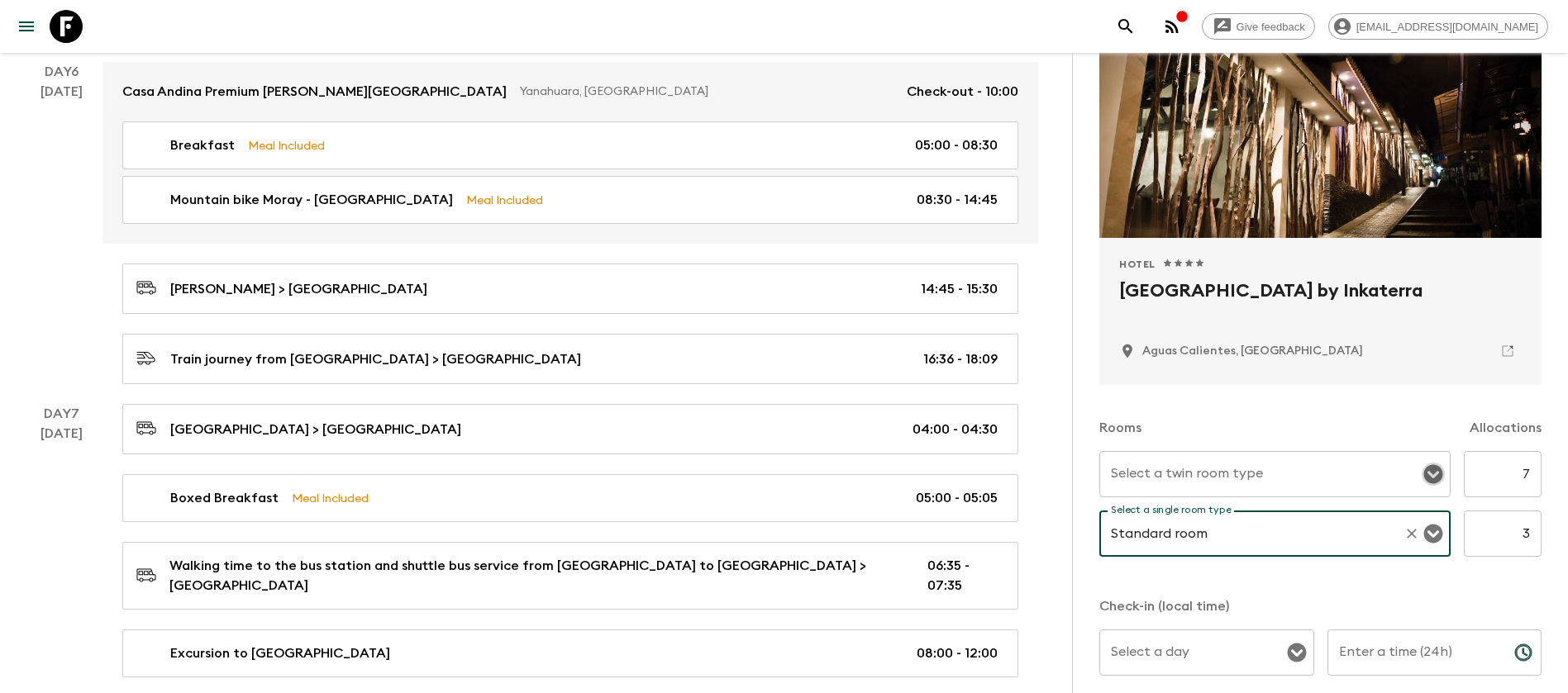
click at [1424, 471] on icon "Open" at bounding box center [1433, 474] width 19 height 19
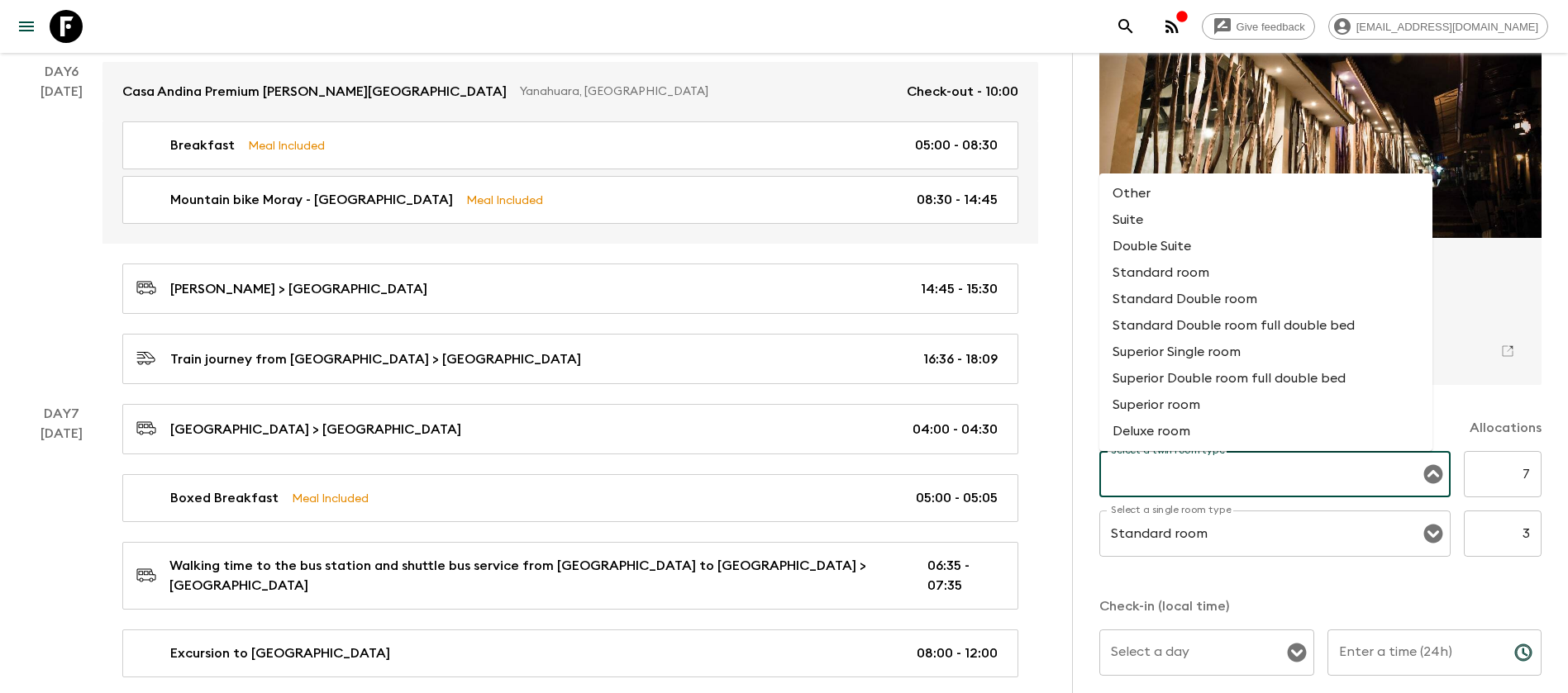
click at [1255, 289] on li "Standard Double room" at bounding box center [1266, 299] width 333 height 27
type input "Standard Double room"
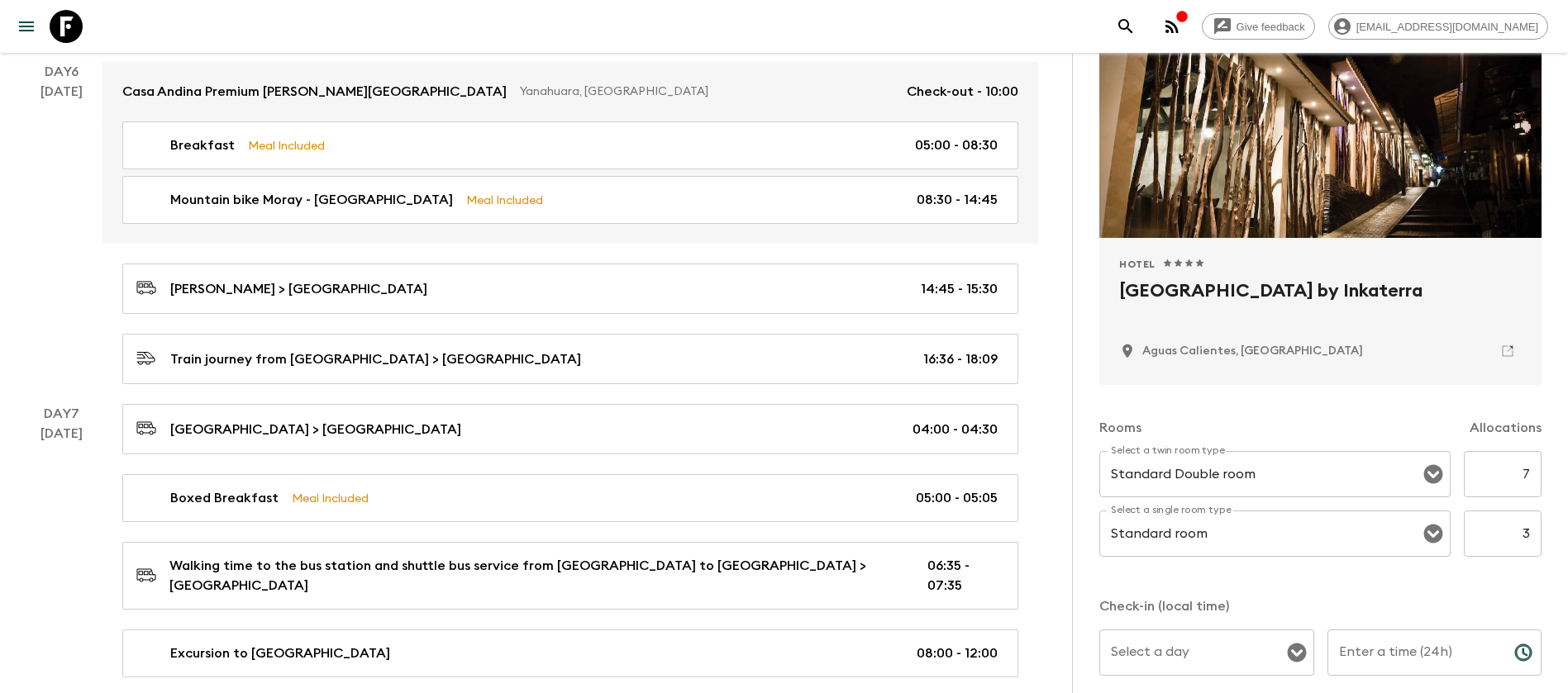
click at [1327, 367] on div "Hotel 1 Star 2 Stars 3 Stars 4 Stars 5 Stars El MaPi Hotel by [GEOGRAPHIC_DATA]…" at bounding box center [1321, 311] width 442 height 147
click at [1424, 525] on icon "Open" at bounding box center [1433, 533] width 19 height 19
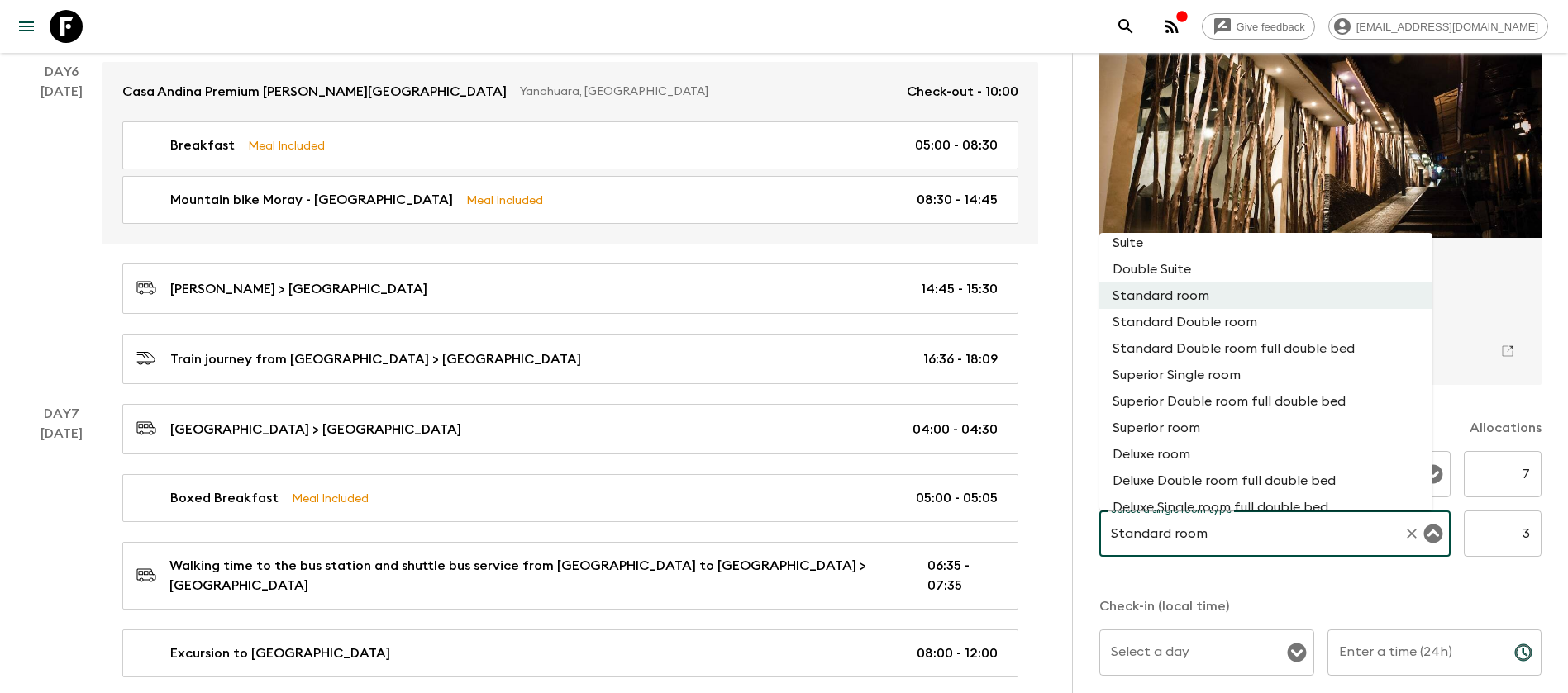
scroll to position [0, 0]
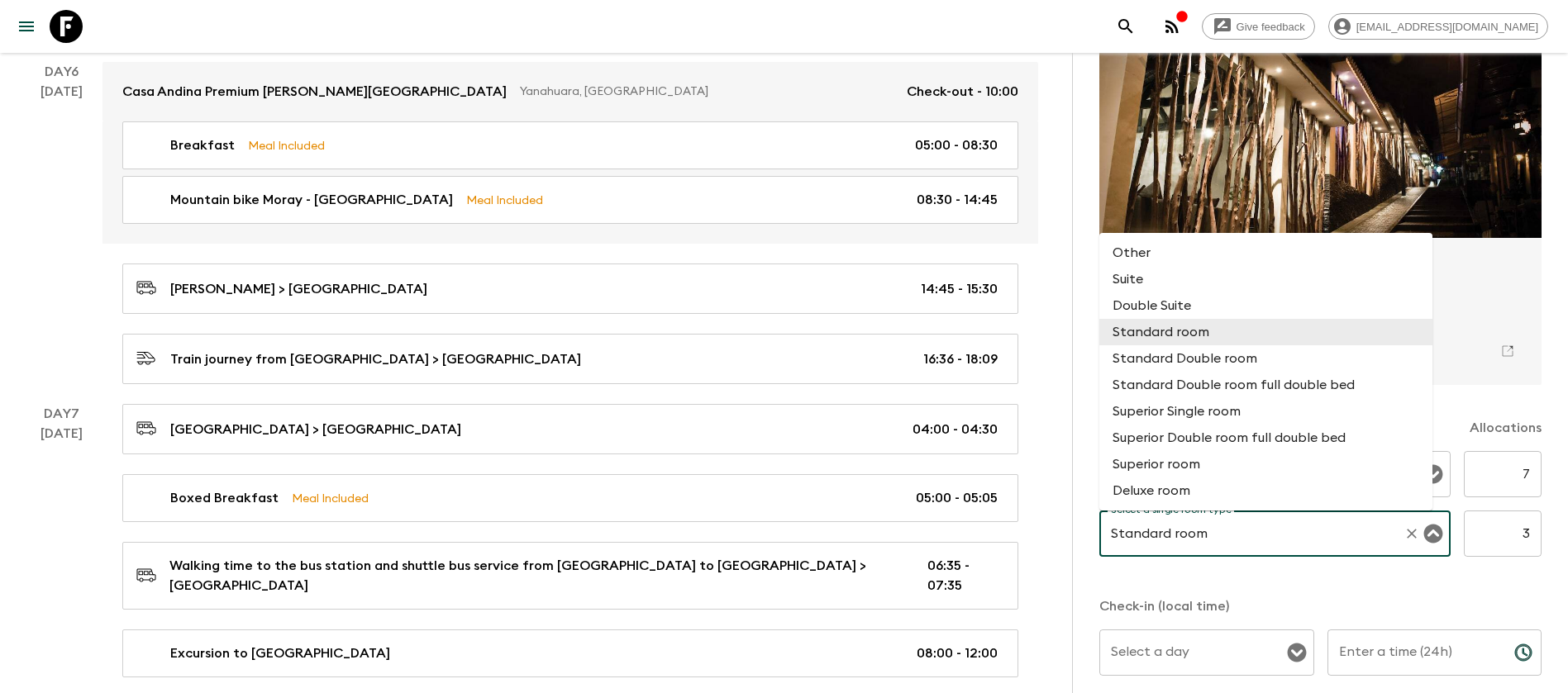
click at [1477, 288] on h2 "[GEOGRAPHIC_DATA] by Inkaterra" at bounding box center [1320, 304] width 402 height 53
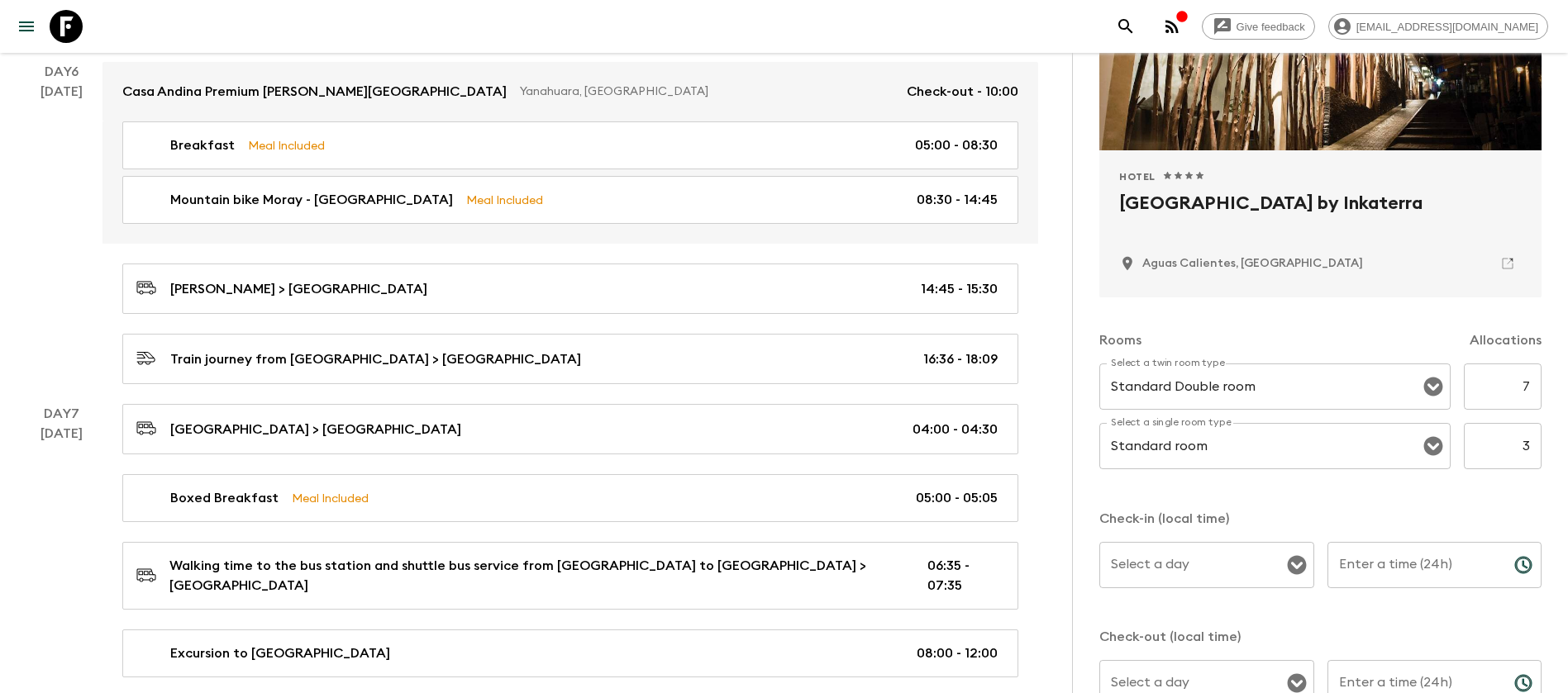
scroll to position [338, 0]
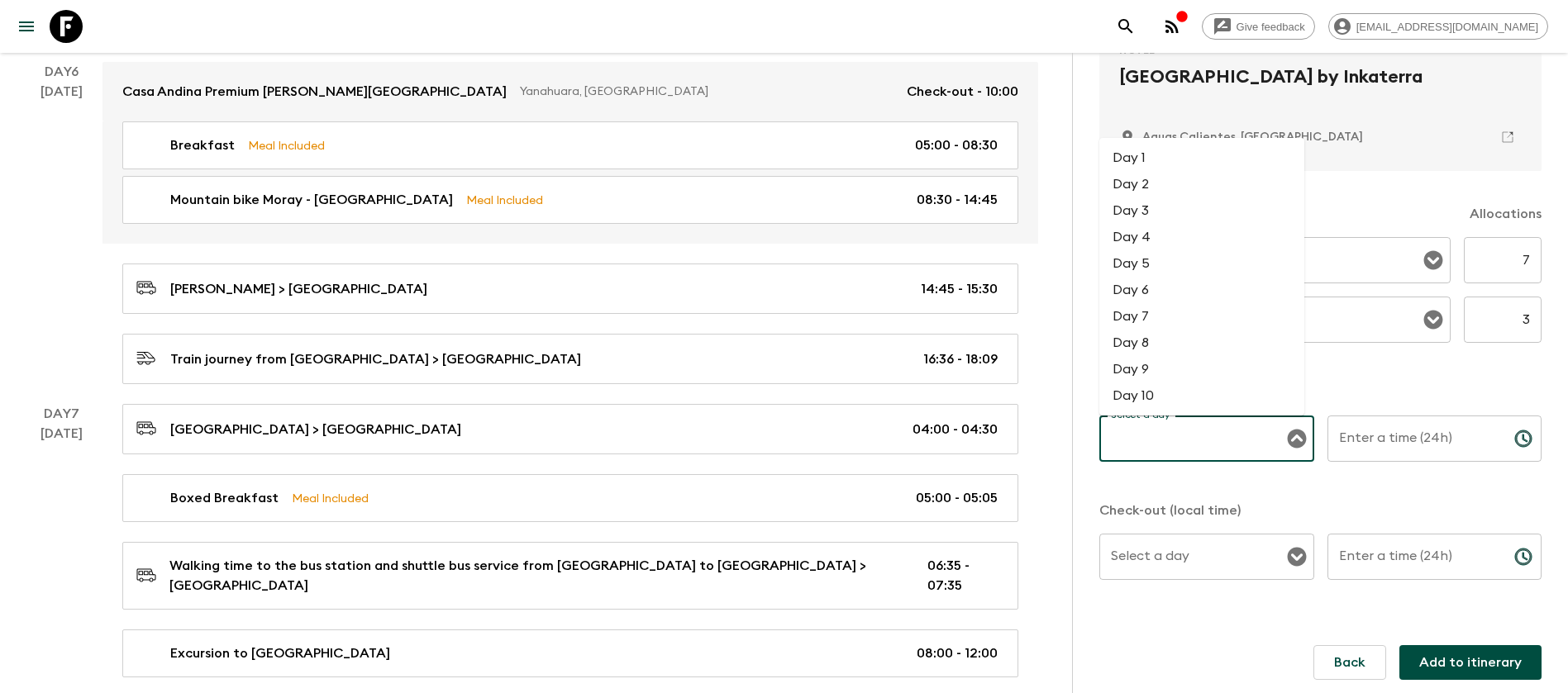
click at [1270, 440] on input "Select a day" at bounding box center [1195, 439] width 175 height 32
click at [1198, 292] on li "Day 6" at bounding box center [1202, 290] width 205 height 27
type input "Day 6"
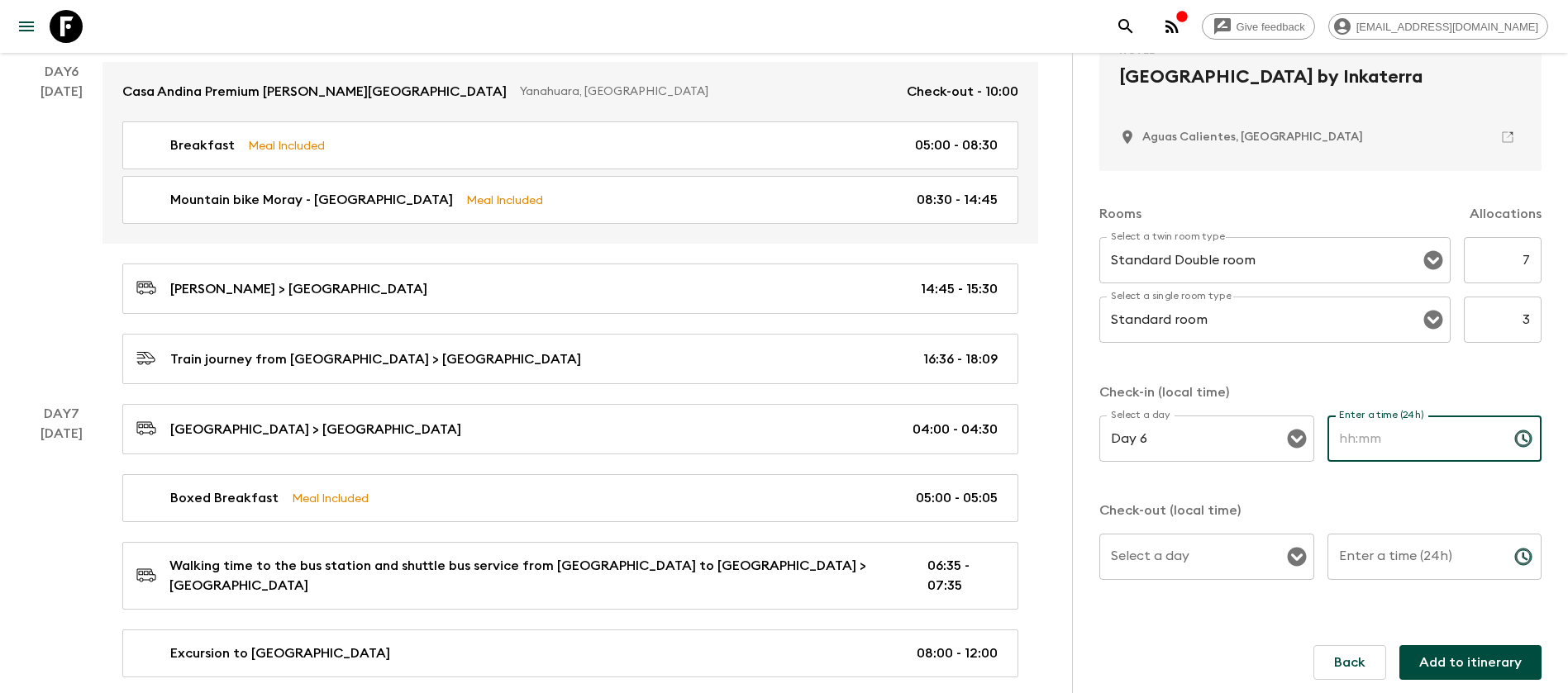
click at [1405, 445] on input "Enter a time (24h)" at bounding box center [1414, 439] width 174 height 47
click at [1198, 577] on div "Select a day" at bounding box center [1207, 557] width 215 height 47
type input "18:09"
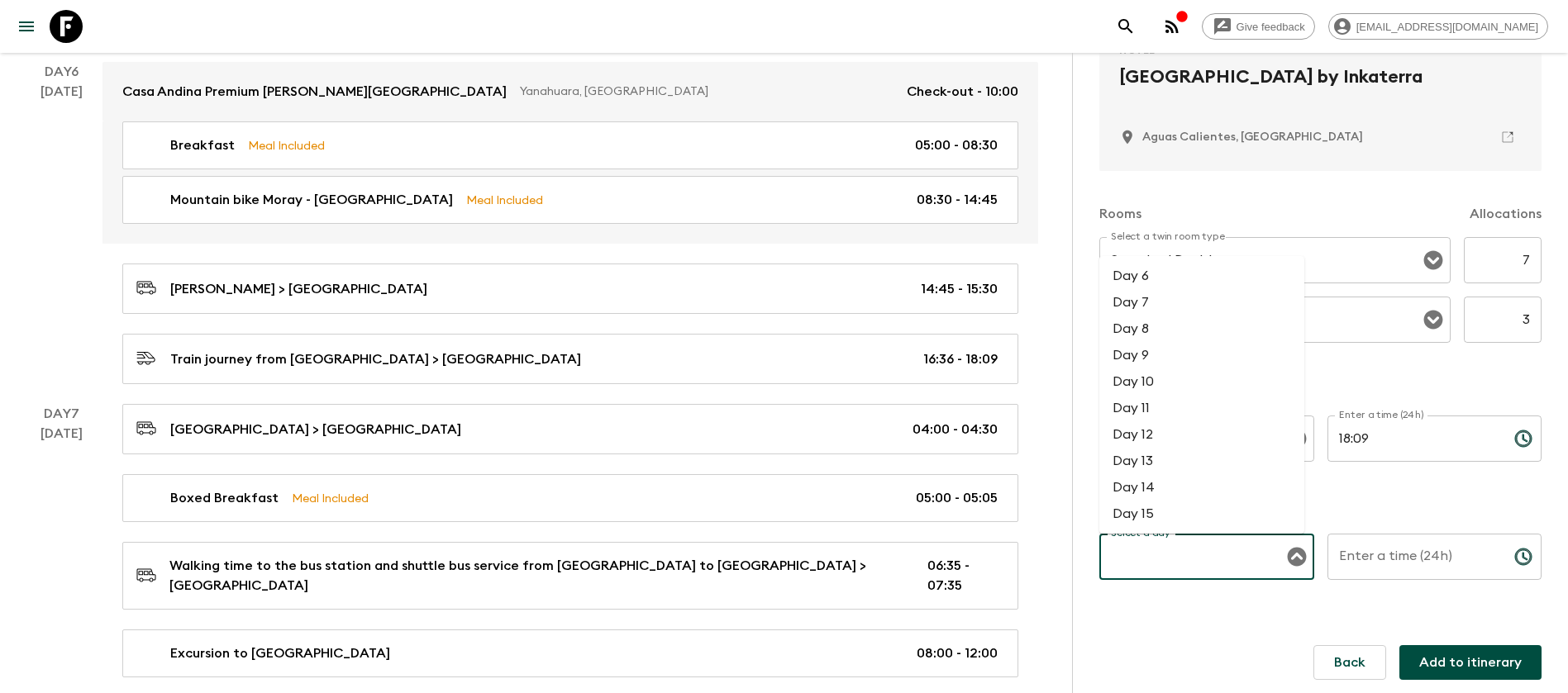
click at [1221, 626] on form "Add Accommodation Hotel 1 Star 2 Stars 3 Stars 4 Stars 5 Stars El MaPi Hotel by…" at bounding box center [1321, 253] width 442 height 932
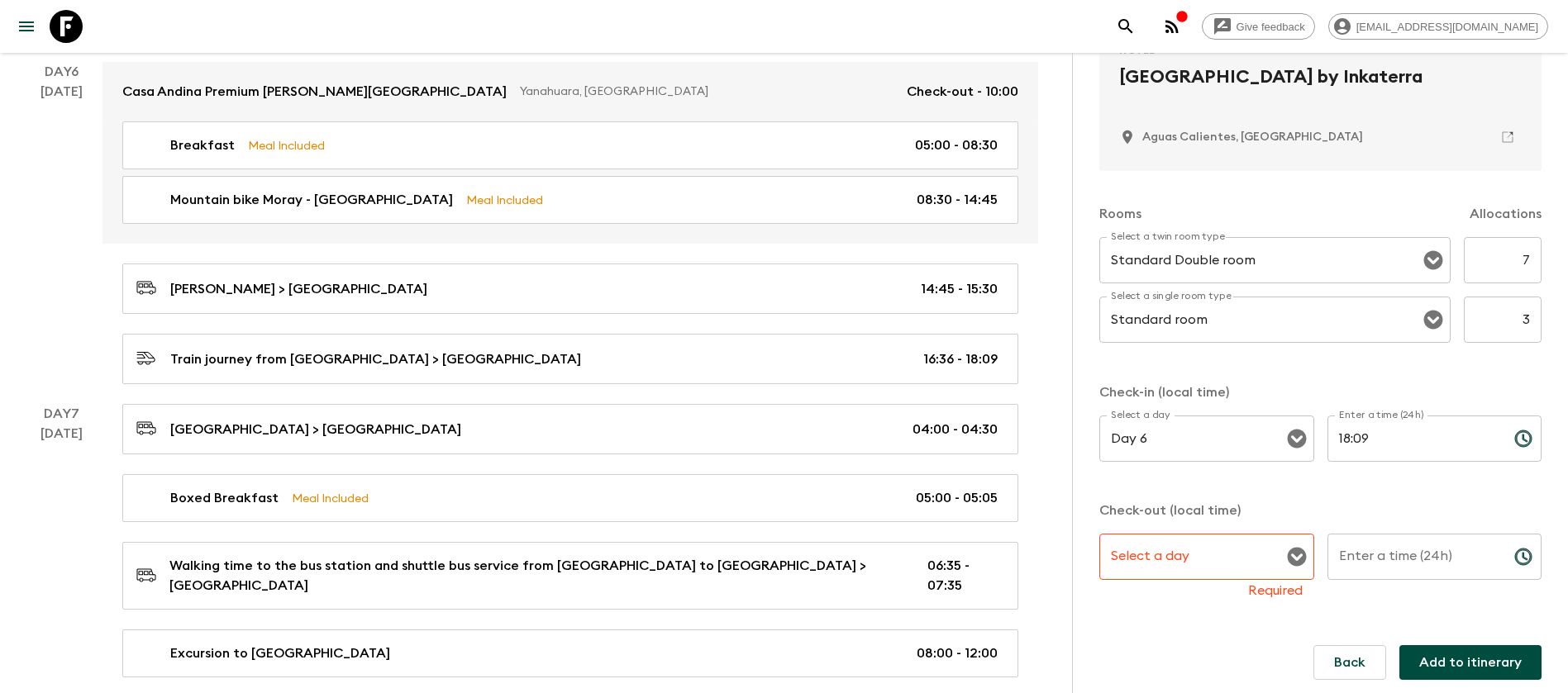
click at [1244, 553] on input "Select a day" at bounding box center [1195, 557] width 175 height 32
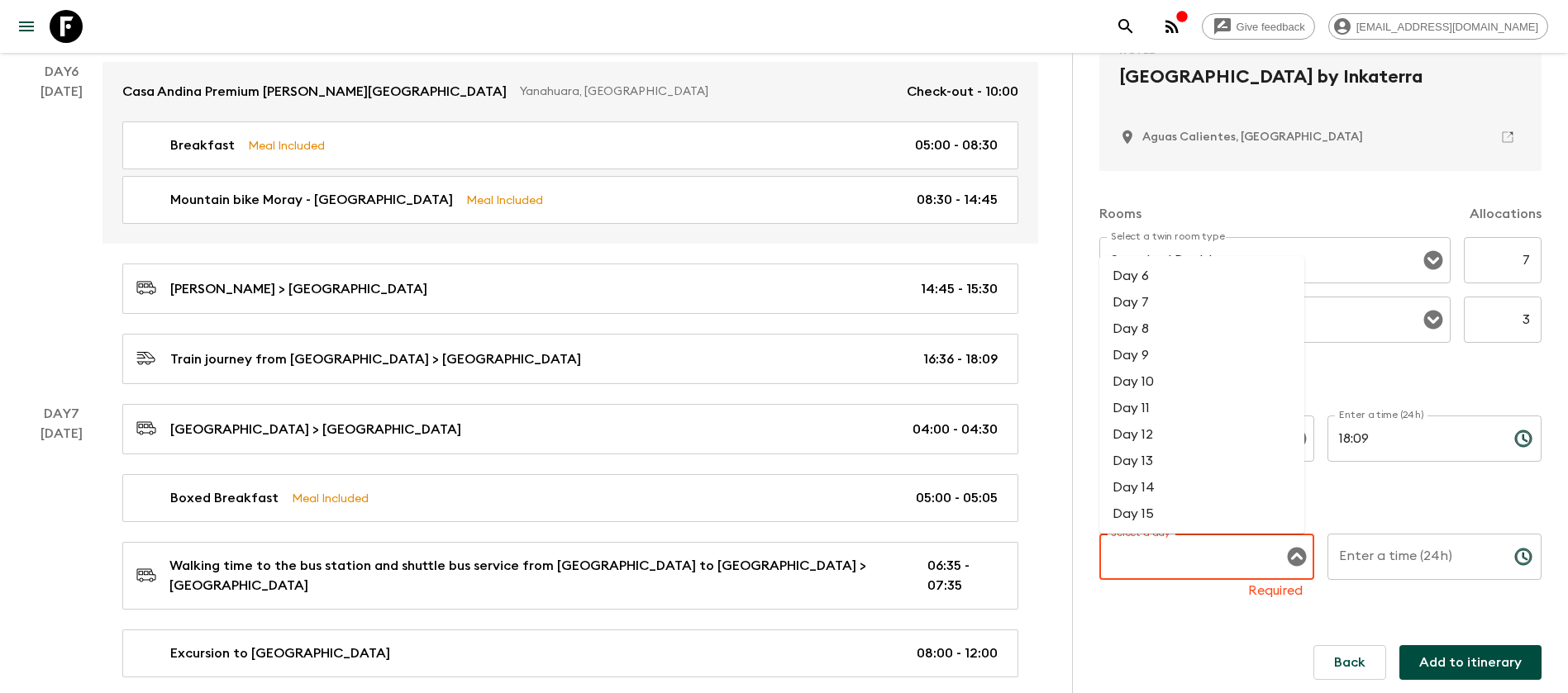
click at [1201, 308] on li "Day 7" at bounding box center [1202, 302] width 205 height 27
type input "Day 7"
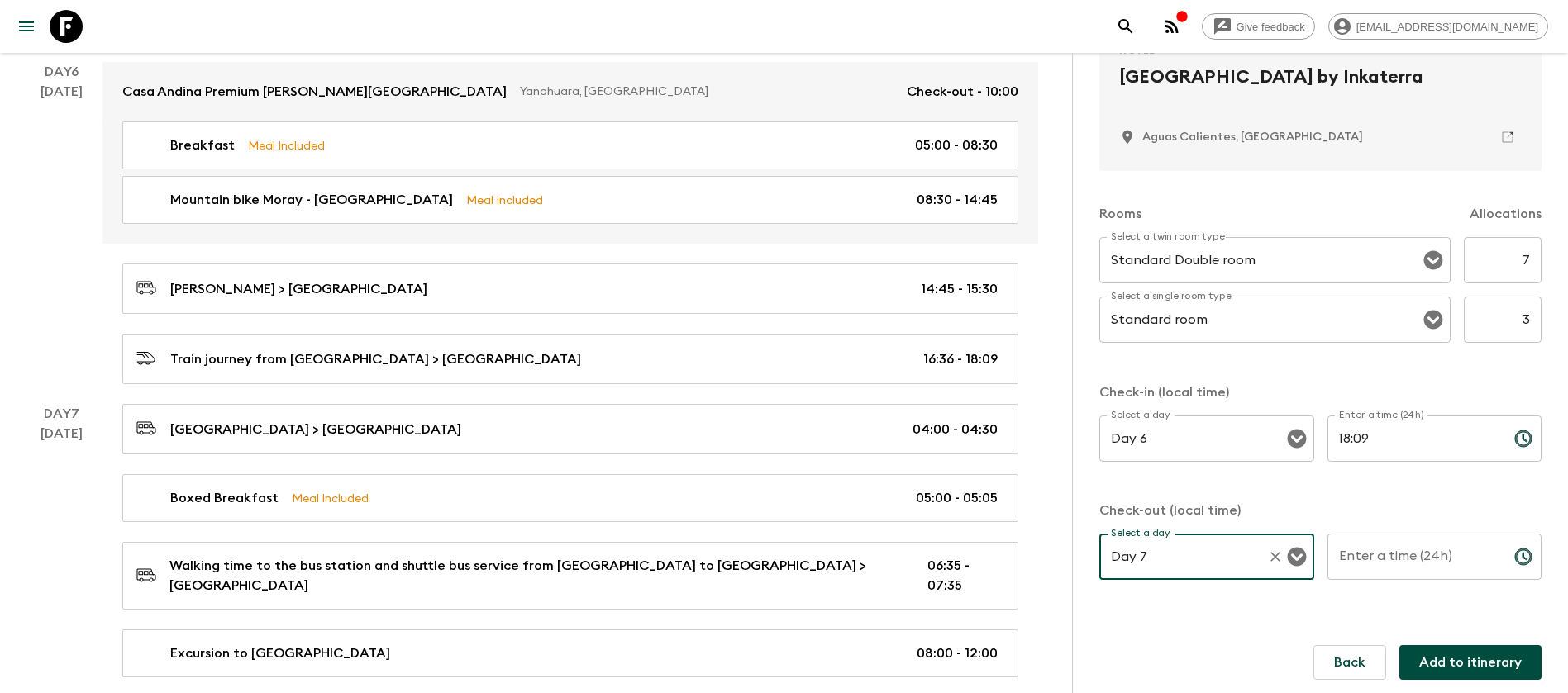
click at [1465, 554] on input "Enter a time (24h)" at bounding box center [1414, 557] width 174 height 47
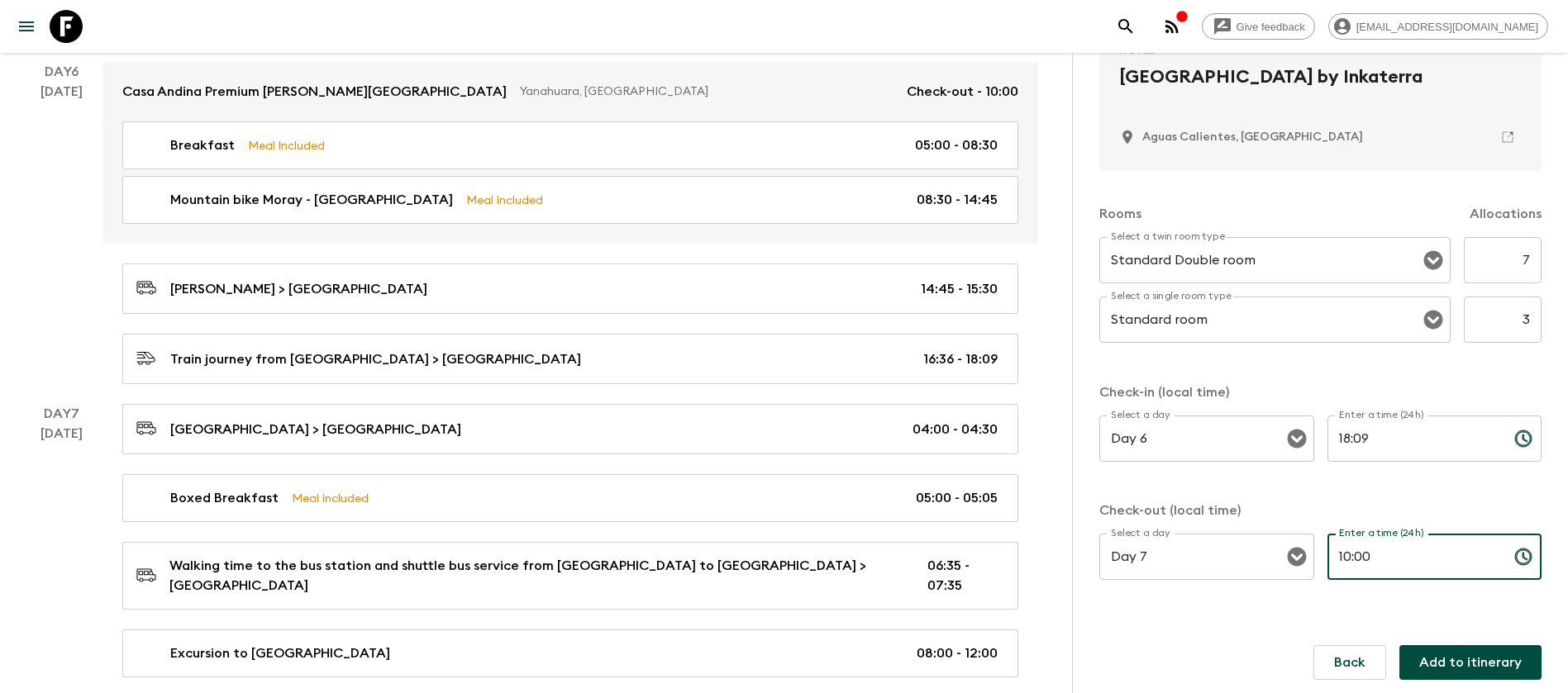
type input "10:00"
click at [1467, 668] on button "Add to itinerary" at bounding box center [1471, 663] width 142 height 35
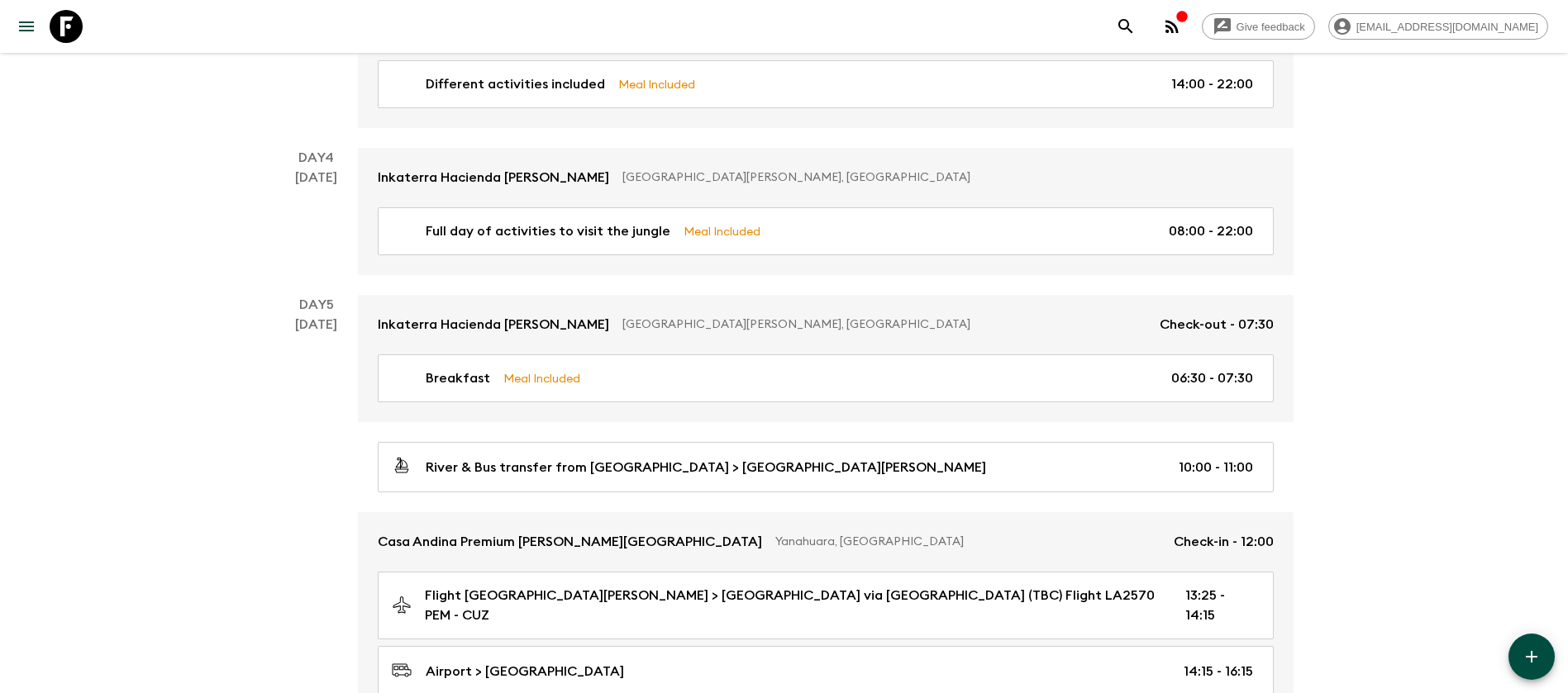
scroll to position [1345, 0]
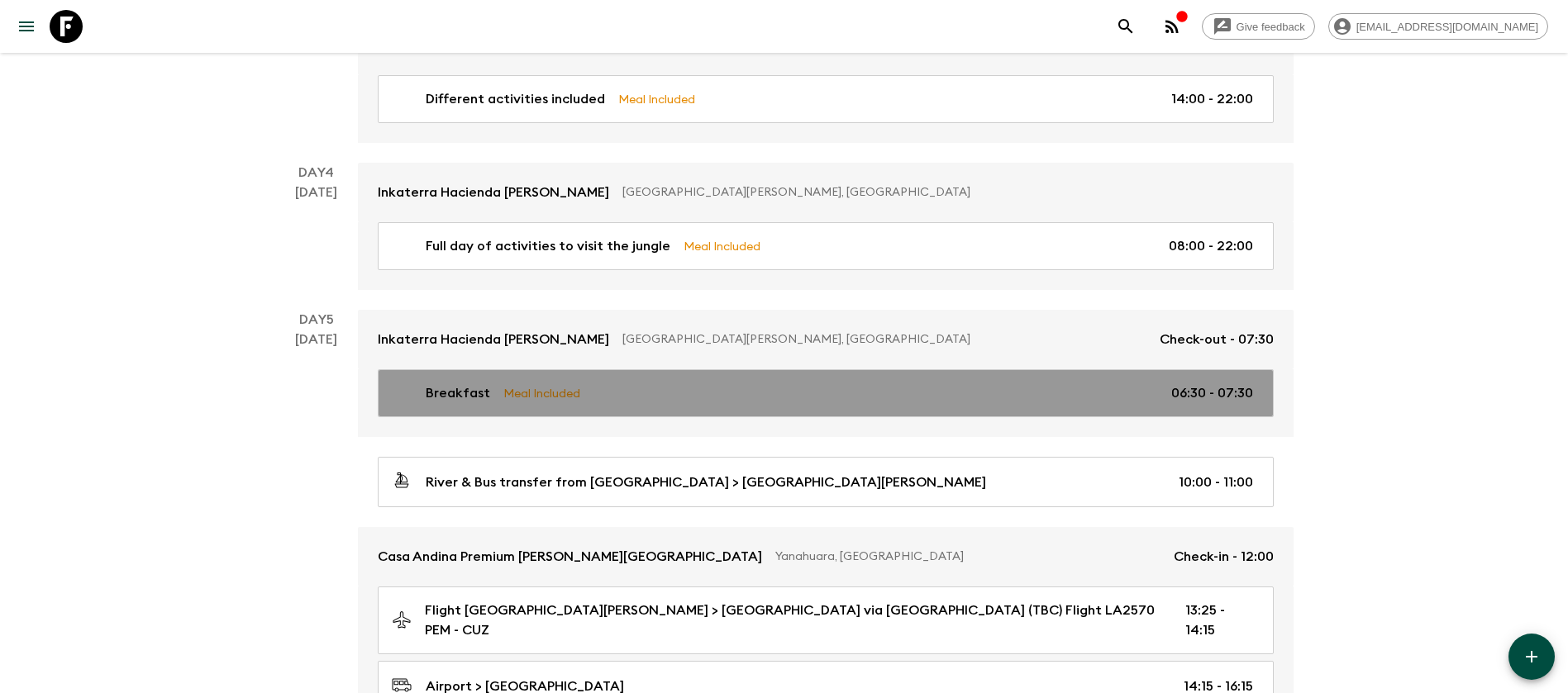
click at [798, 384] on div "Breakfast Meal Included 06:30 - 07:30" at bounding box center [822, 393] width 861 height 20
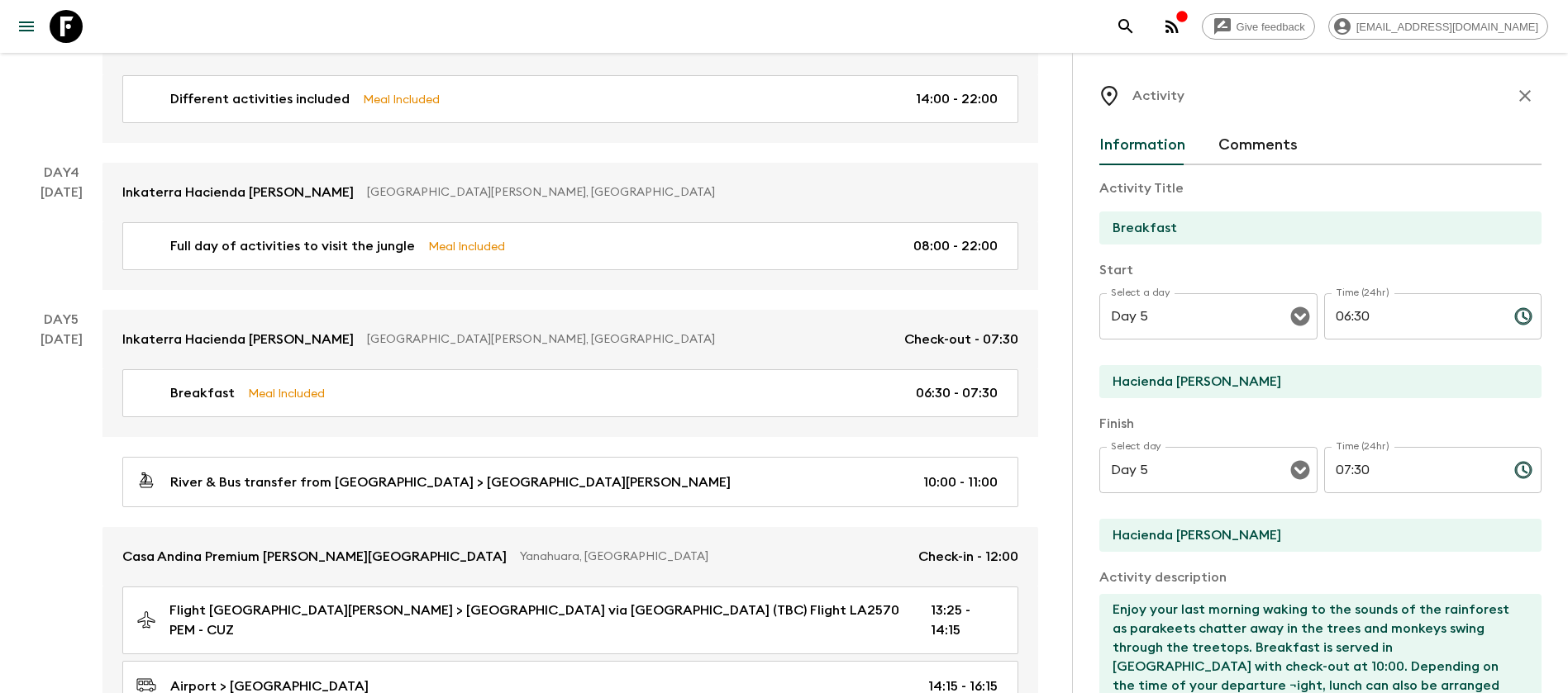
click at [1520, 100] on icon "button" at bounding box center [1526, 96] width 12 height 12
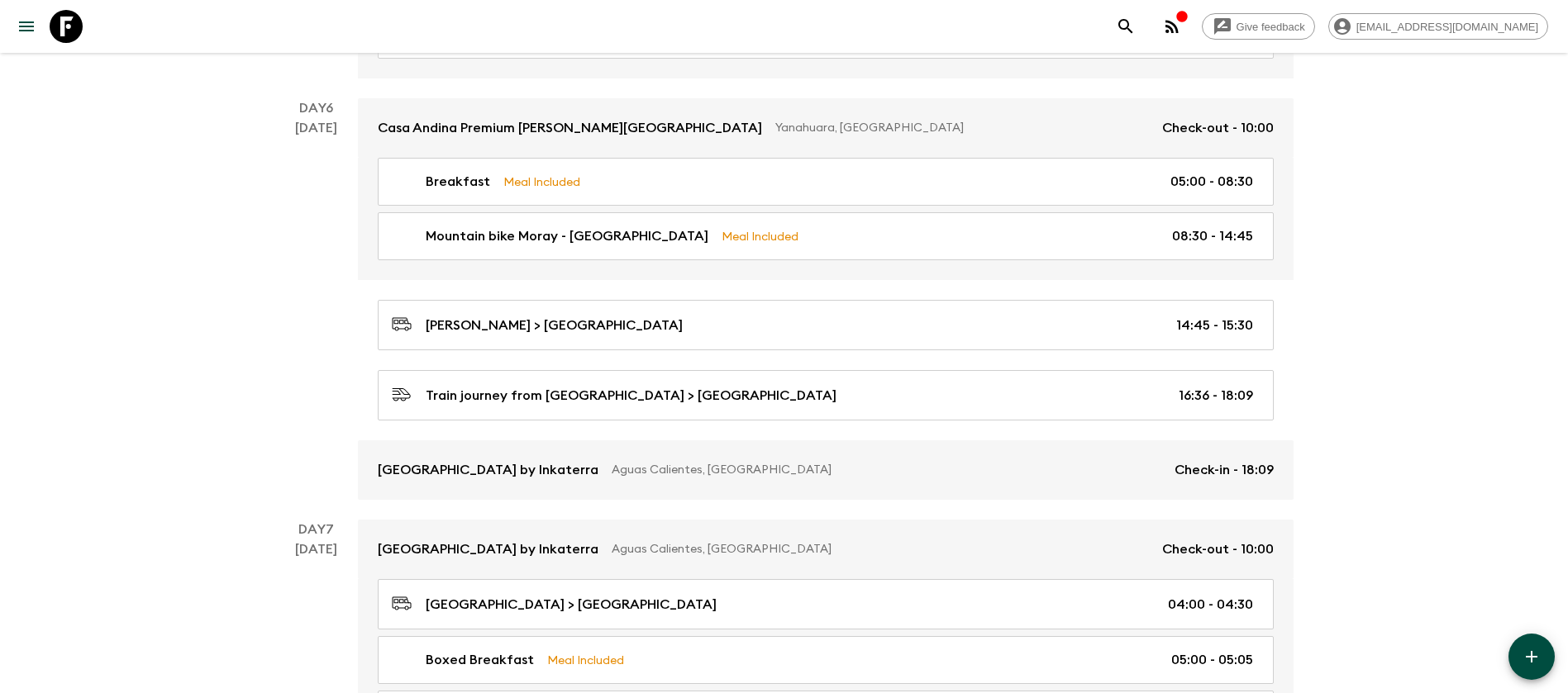
scroll to position [2089, 0]
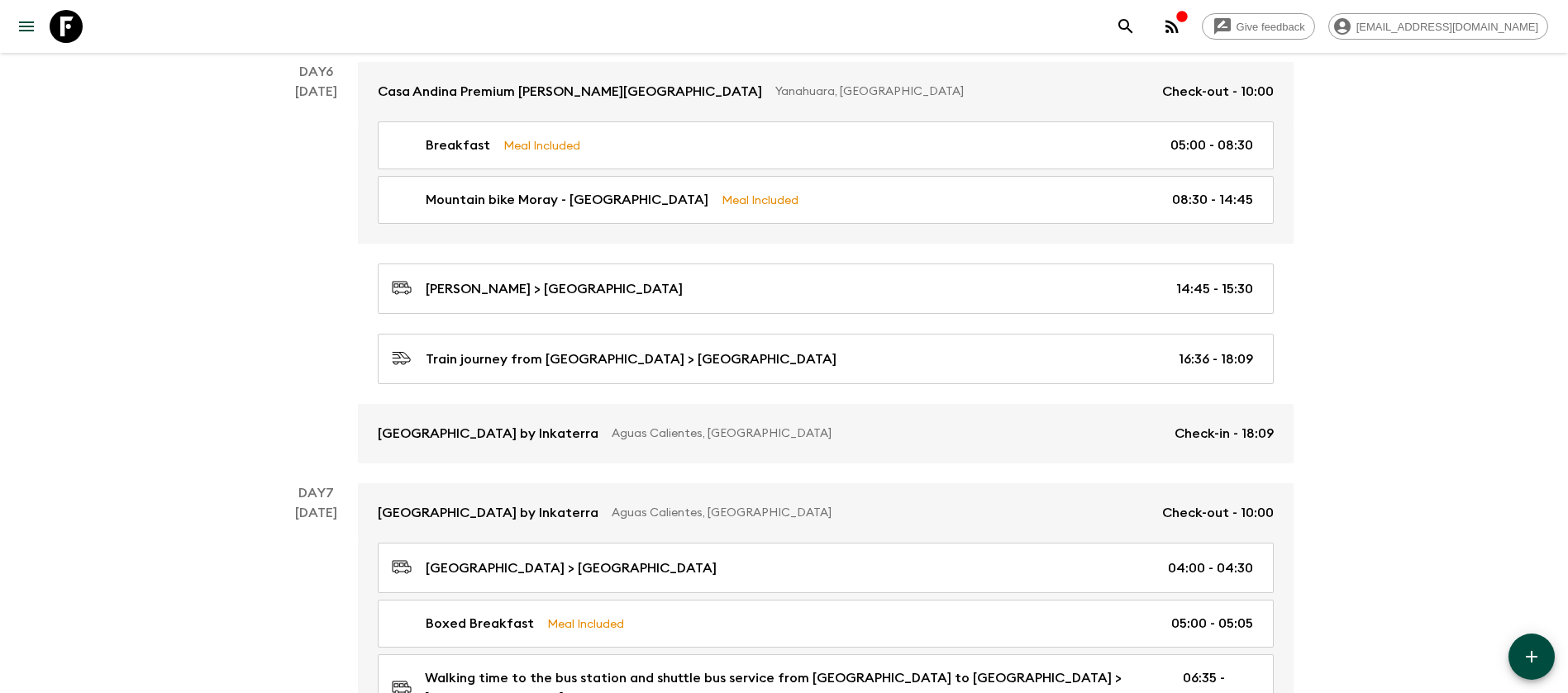
click at [303, 384] on div "[DATE]" at bounding box center [316, 272] width 42 height 381
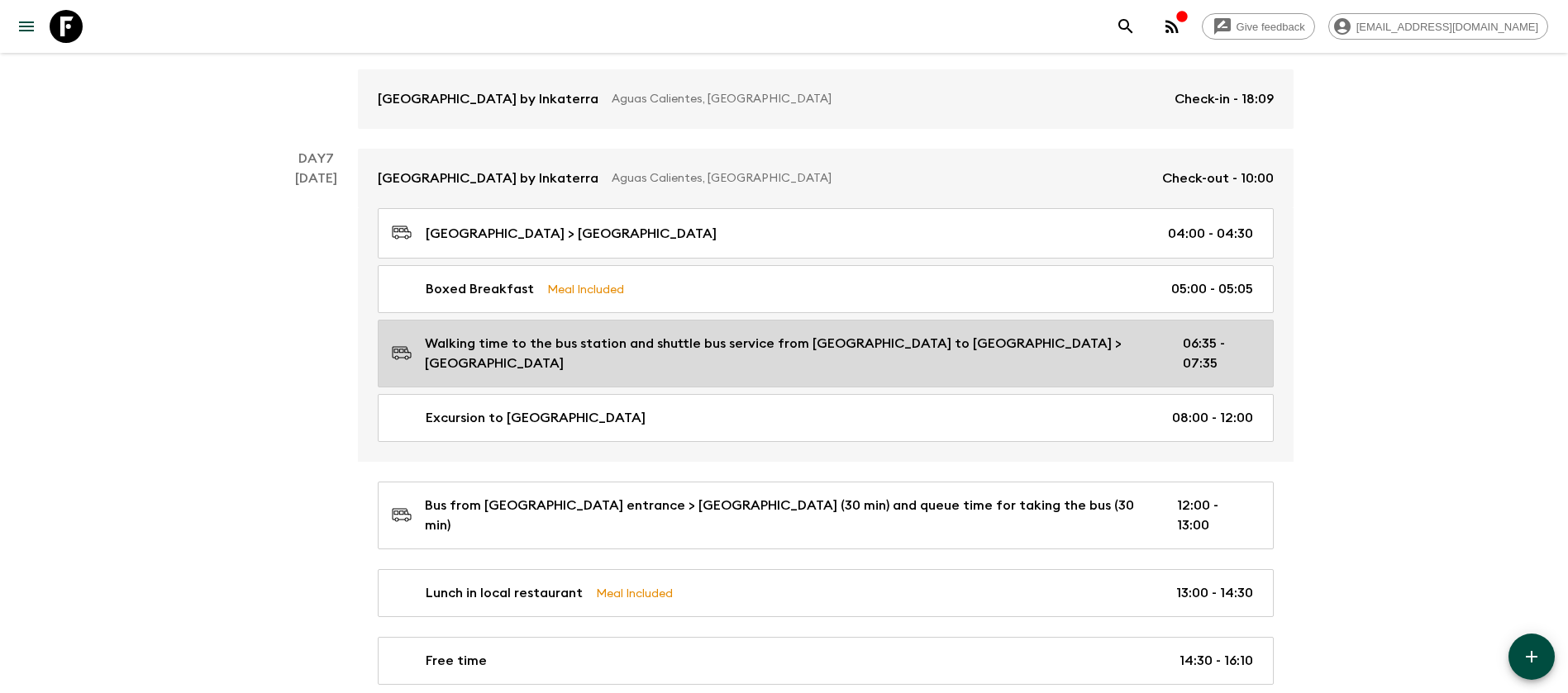
scroll to position [2460, 0]
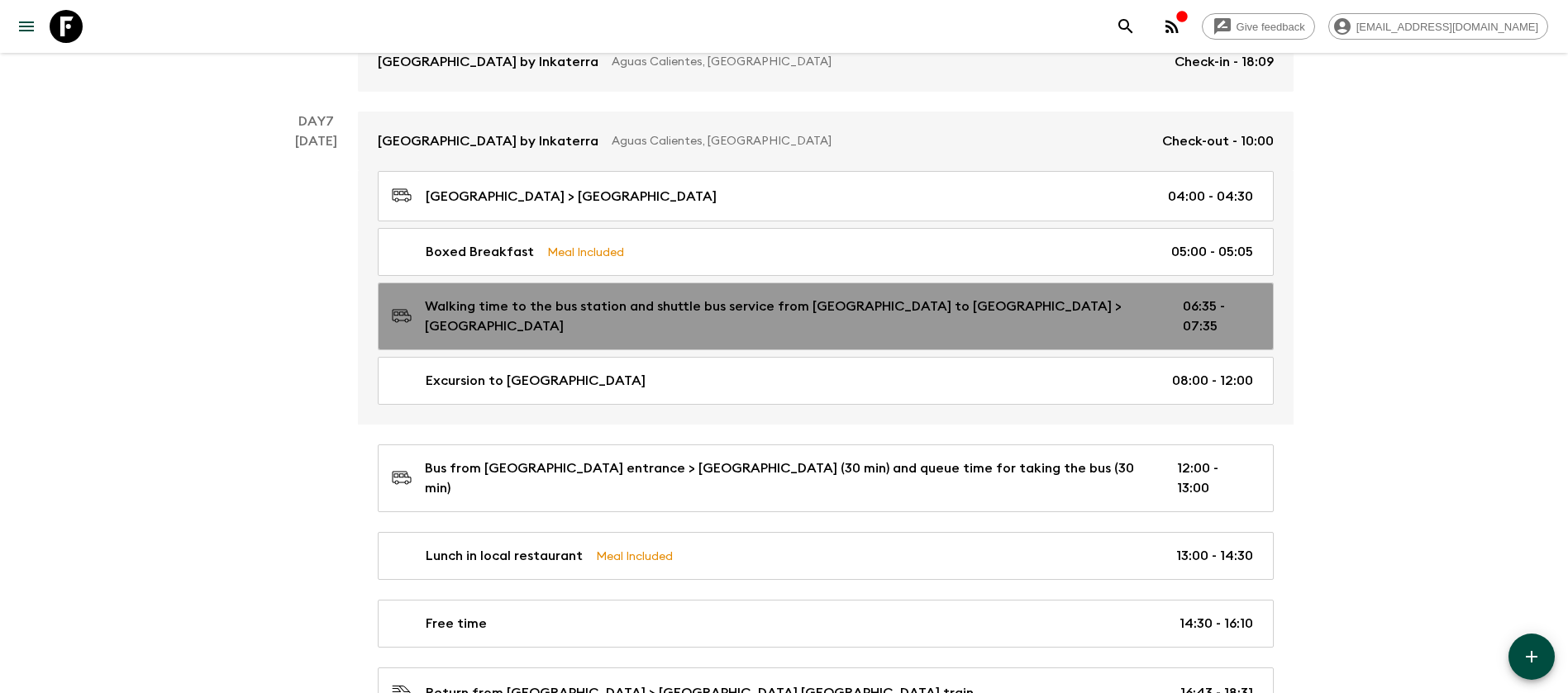
click at [1018, 297] on p "Walking time to the bus station and shuttle bus service from [GEOGRAPHIC_DATA] …" at bounding box center [791, 317] width 732 height 40
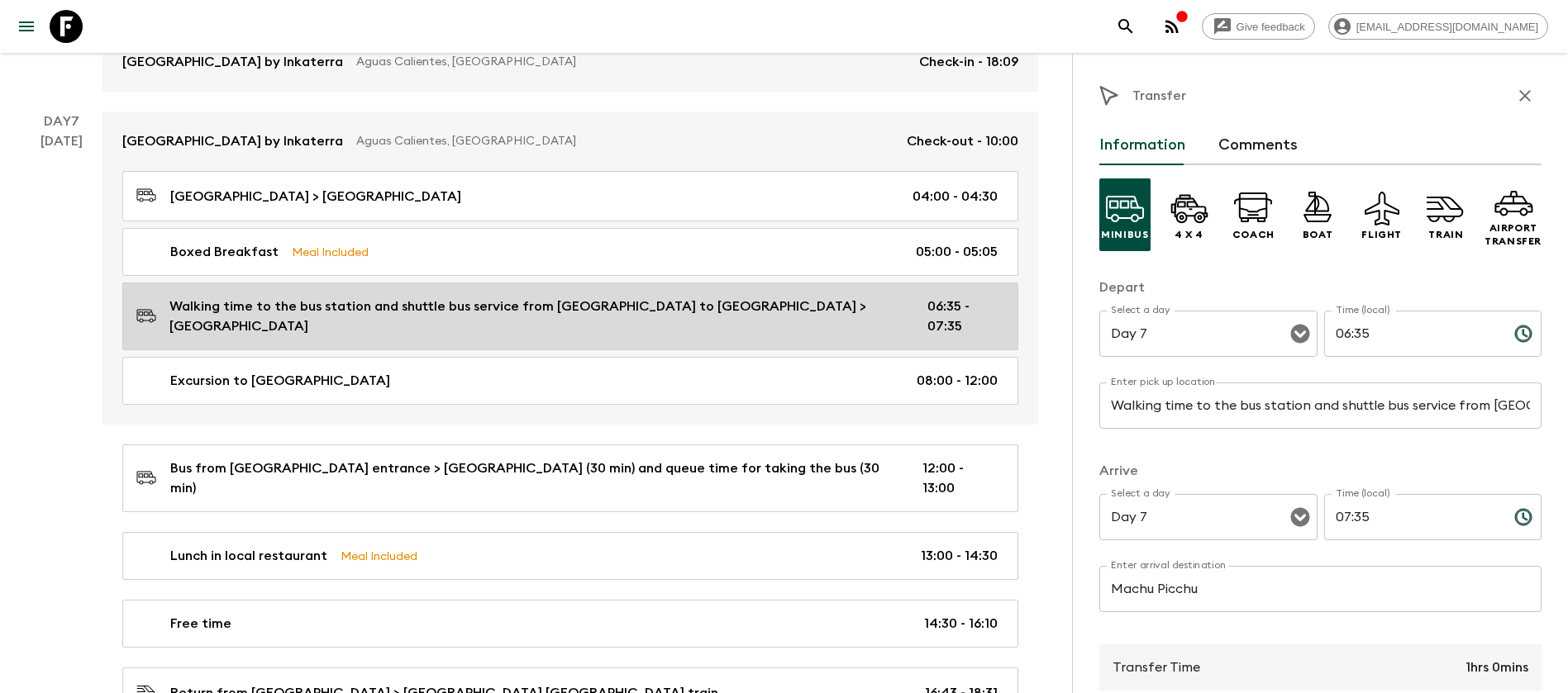
click at [621, 297] on p "Walking time to the bus station and shuttle bus service from [GEOGRAPHIC_DATA] …" at bounding box center [535, 317] width 732 height 40
click at [996, 297] on p "06:35 - 07:35" at bounding box center [963, 317] width 71 height 40
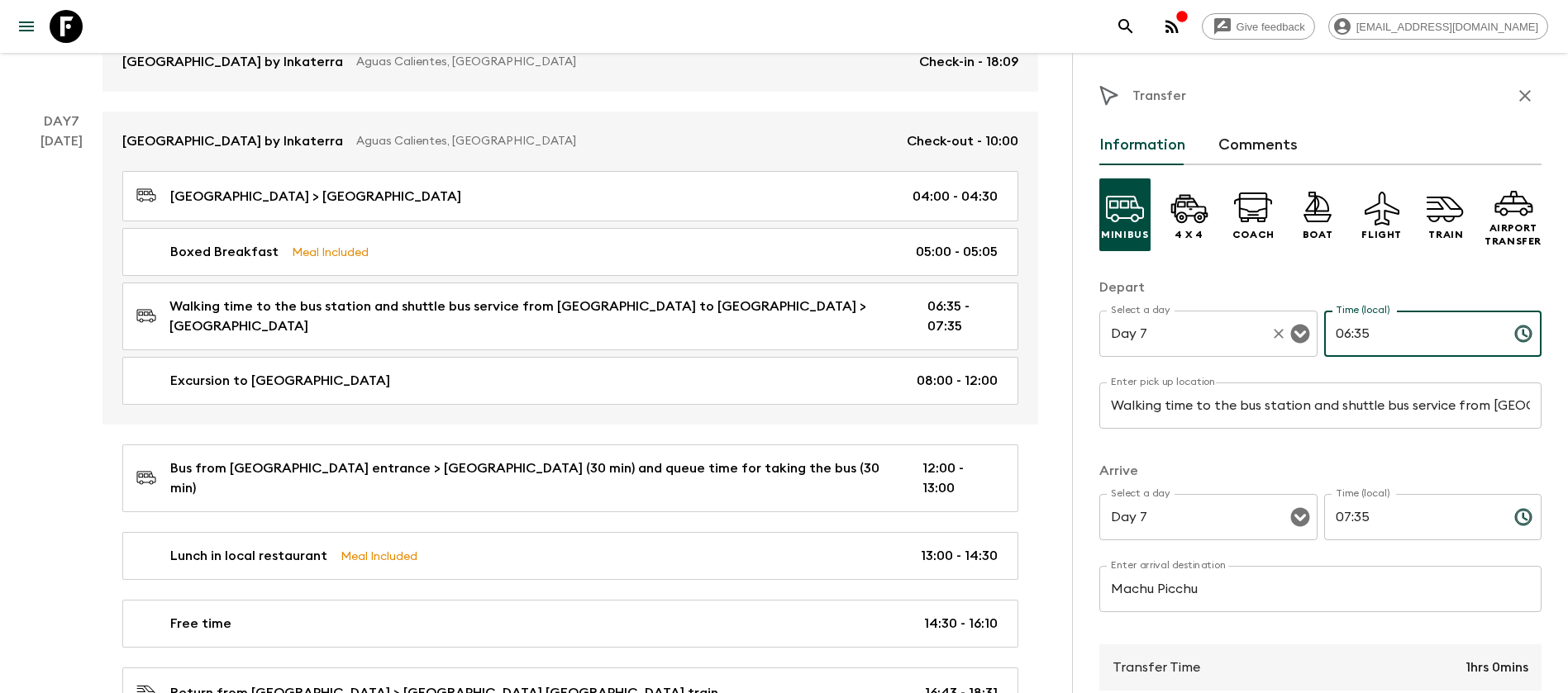
drag, startPoint x: 1367, startPoint y: 340, endPoint x: 1224, endPoint y: 342, distance: 143.0
click at [1225, 342] on div "Select a day Day 7 Select a day ​ Time (local) 06:35 Time (local) ​" at bounding box center [1321, 343] width 442 height 66
type input "05:00"
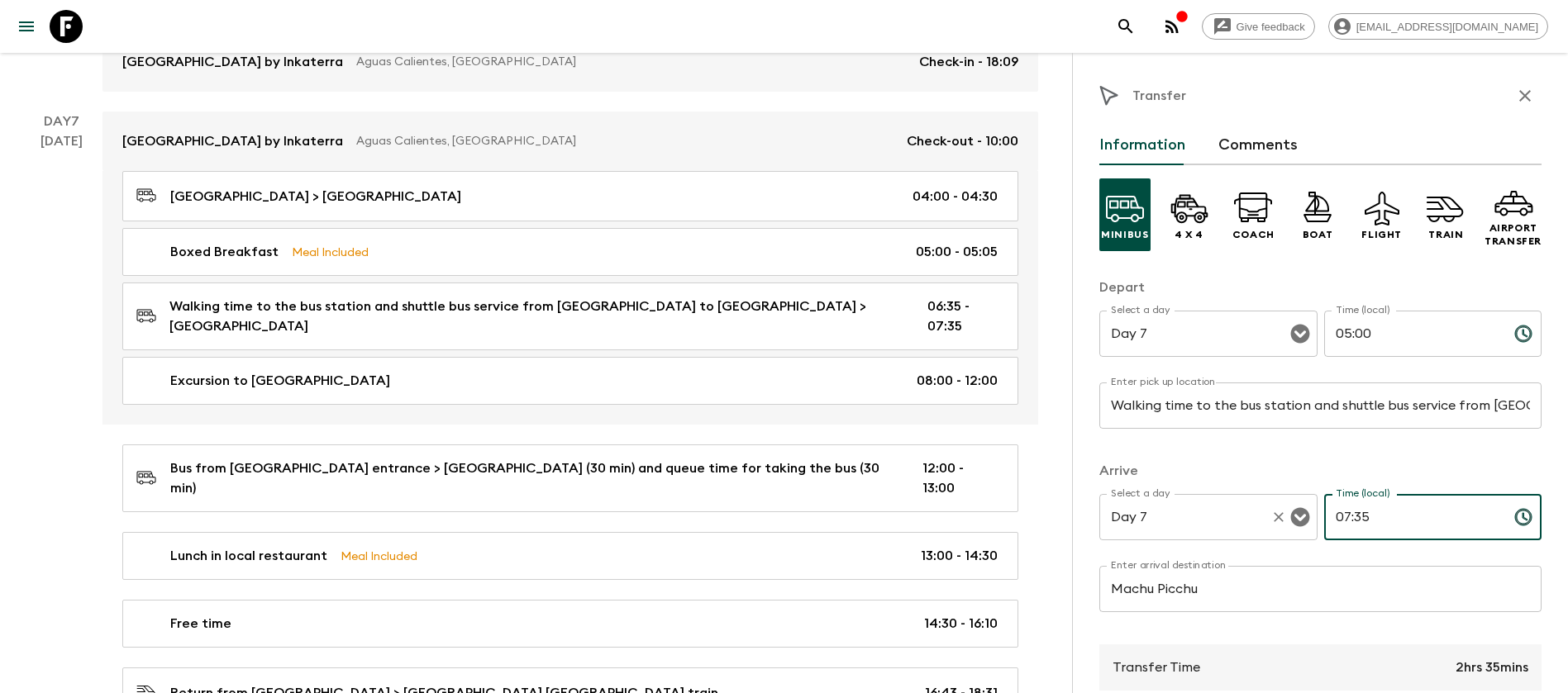
drag, startPoint x: 1396, startPoint y: 516, endPoint x: 1278, endPoint y: 522, distance: 118.2
click at [1278, 522] on div "Select a day Day 7 Select a day ​ Time (local) 07:35 Time (local) ​" at bounding box center [1321, 527] width 442 height 66
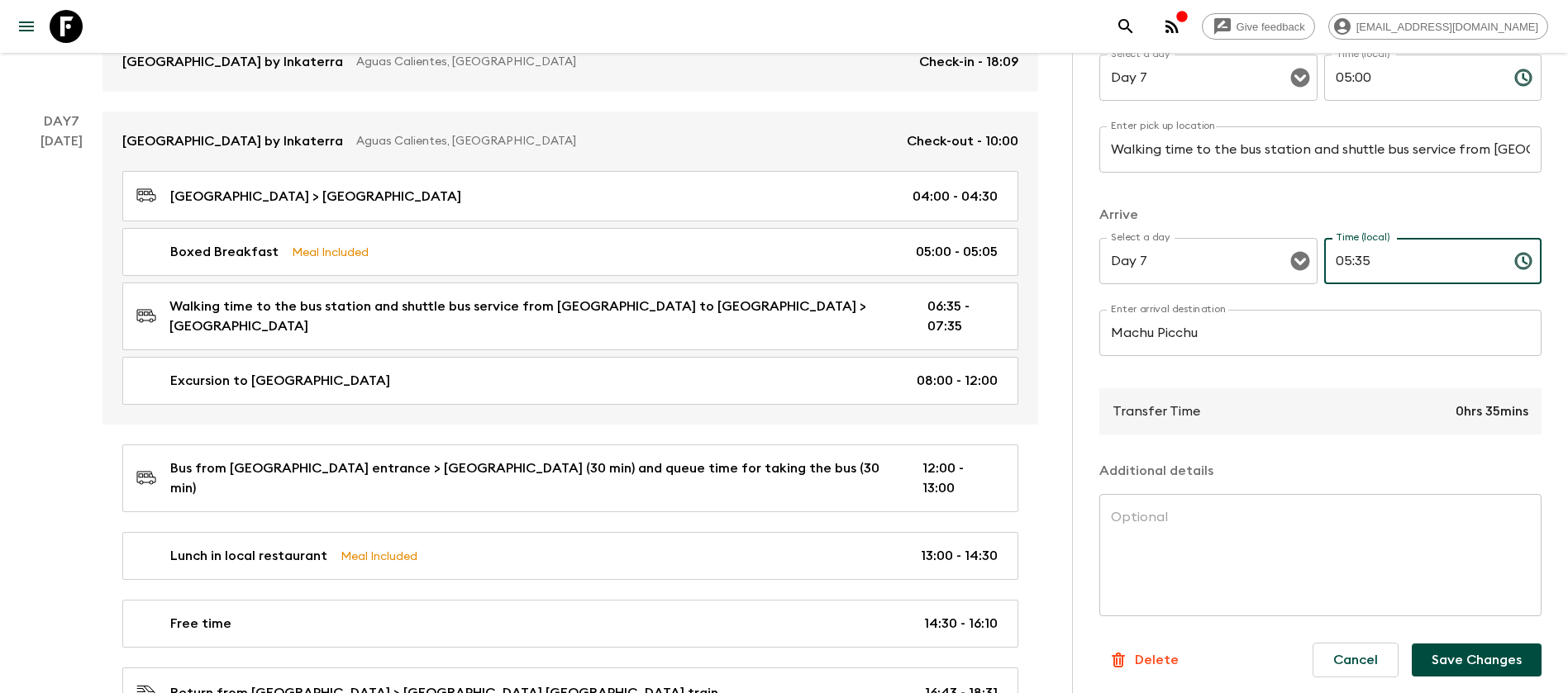
scroll to position [260, 0]
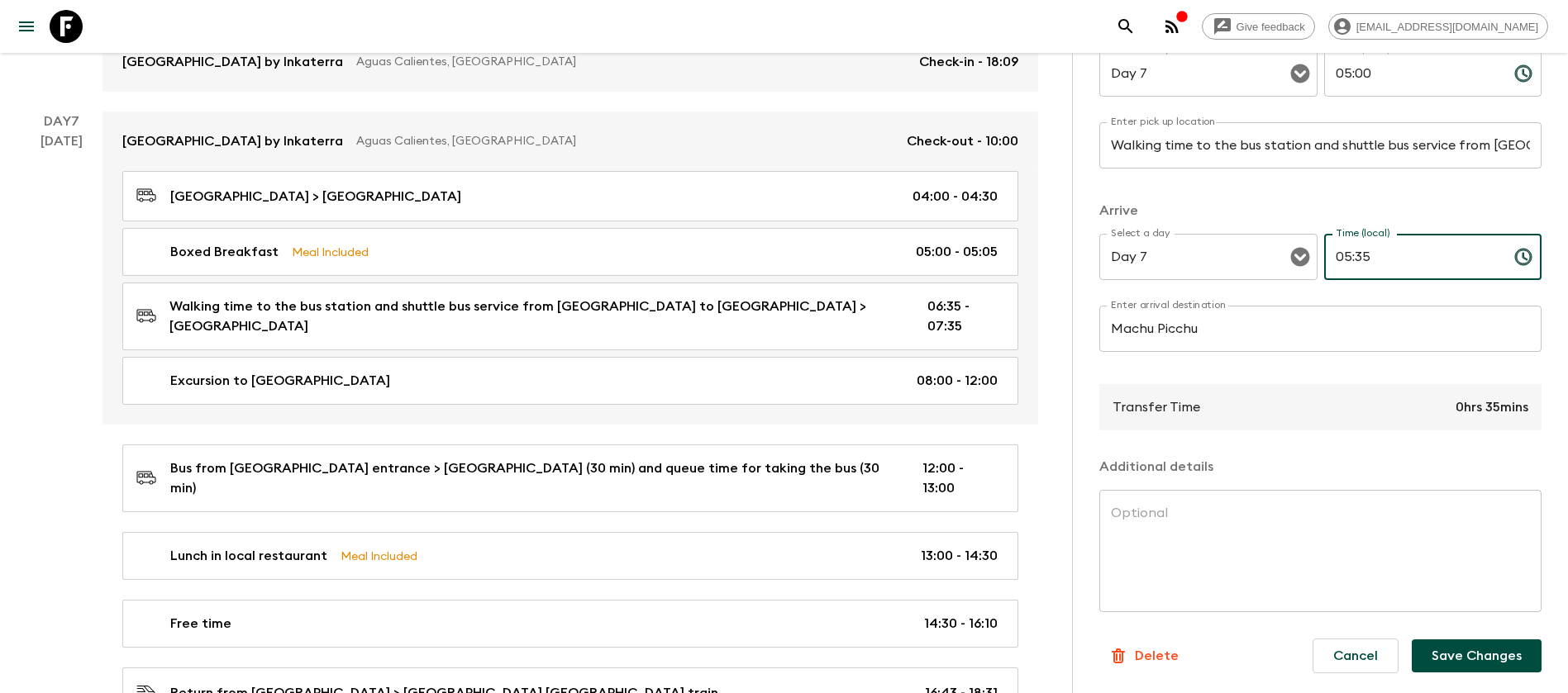
type input "05:35"
click at [1468, 662] on button "Save Changes" at bounding box center [1477, 656] width 130 height 33
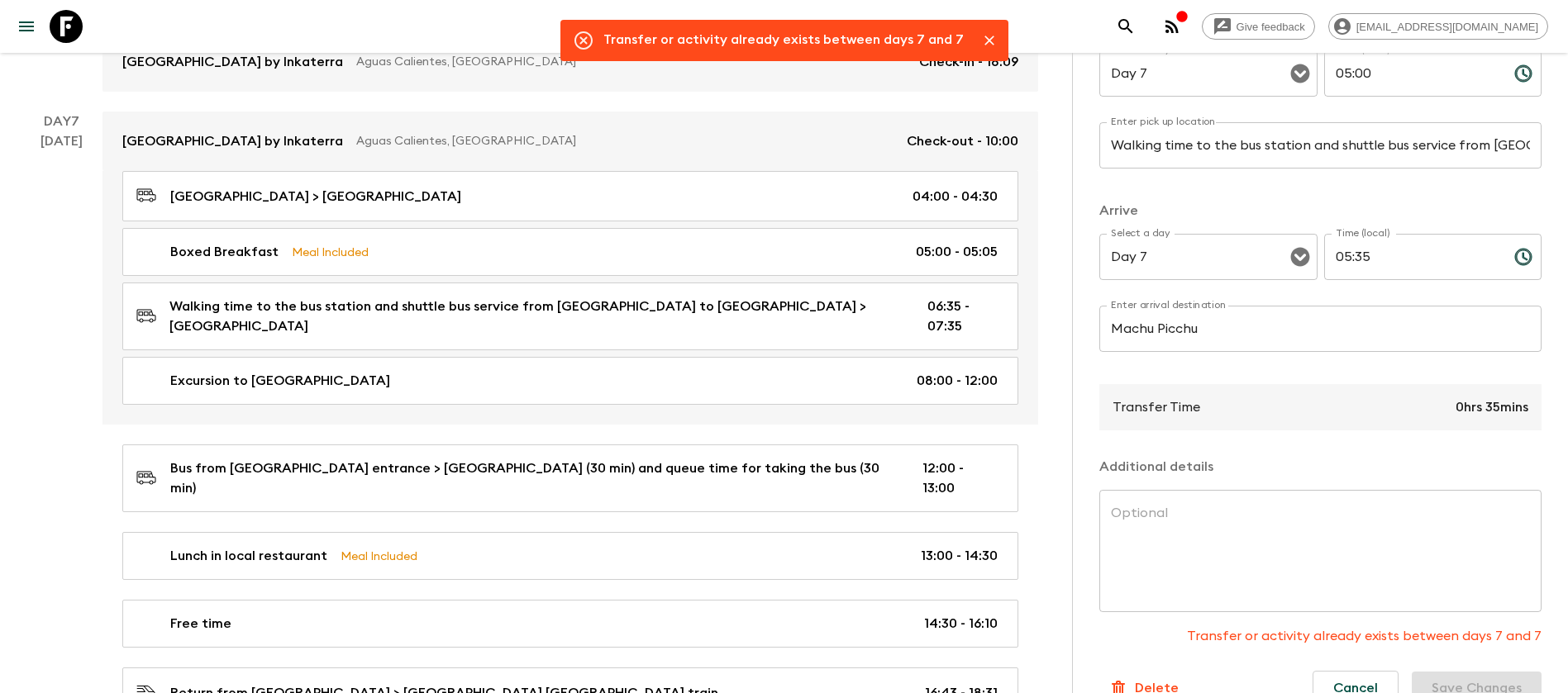
scroll to position [12, 0]
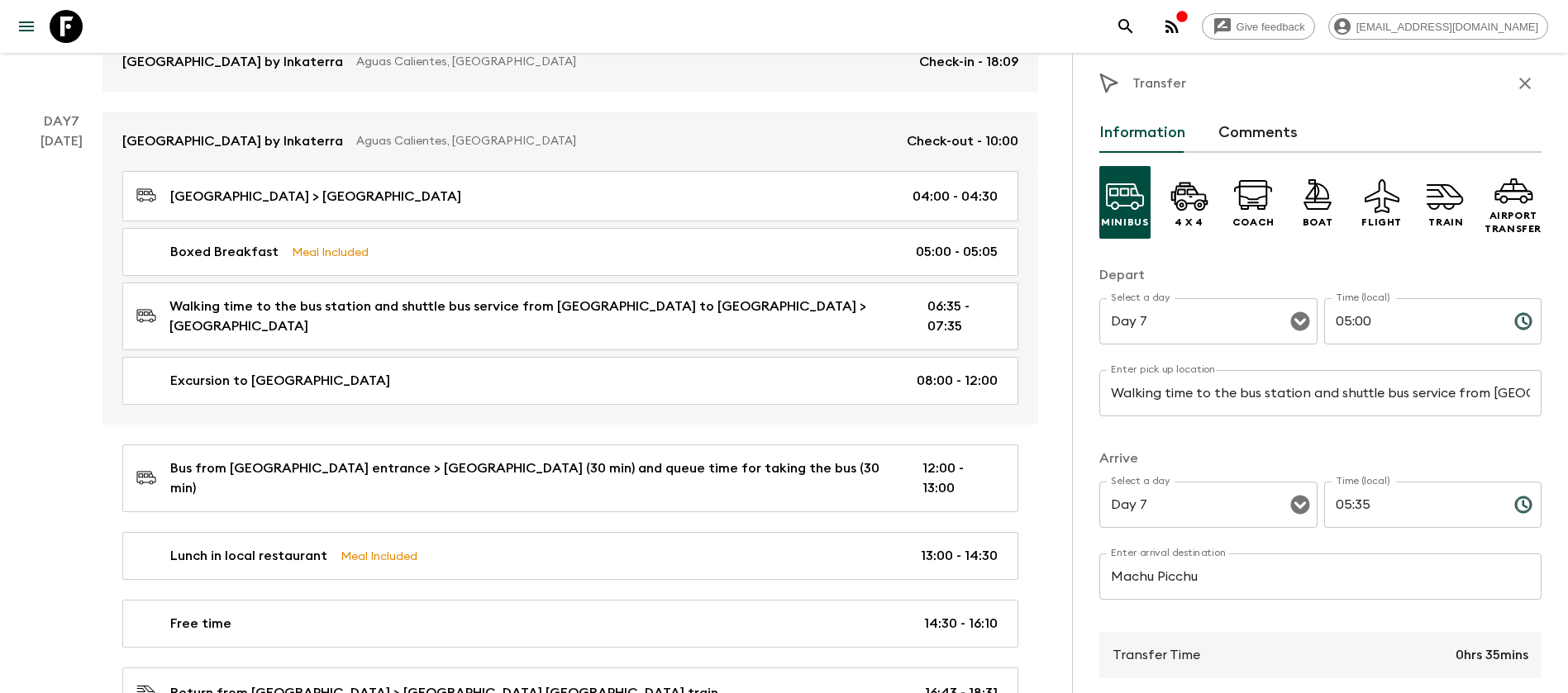
click at [1372, 327] on input "05:00" at bounding box center [1413, 322] width 177 height 47
drag, startPoint x: 1372, startPoint y: 326, endPoint x: 1347, endPoint y: 329, distance: 25.2
click at [1347, 329] on input "05:00" at bounding box center [1413, 322] width 177 height 47
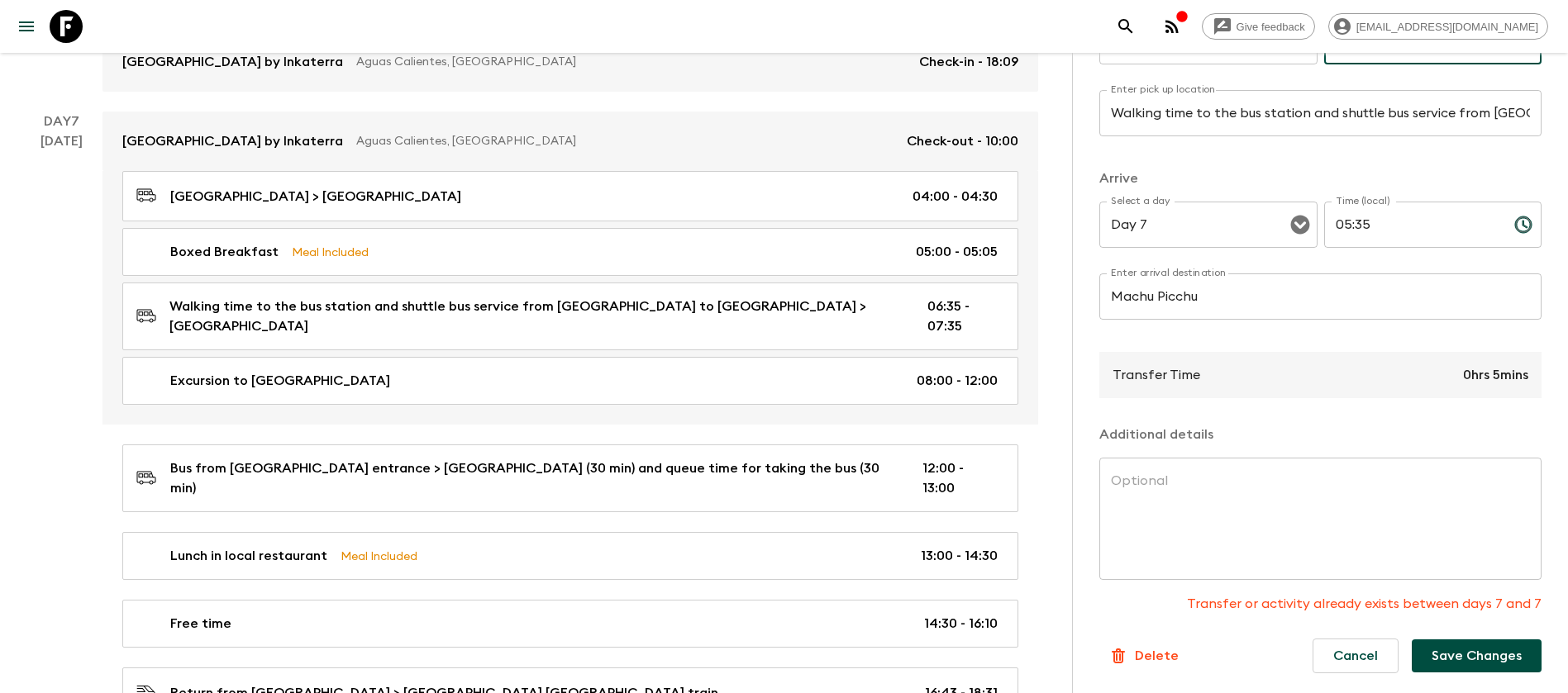
type input "05:30"
click at [1442, 664] on button "Save Changes" at bounding box center [1477, 656] width 130 height 33
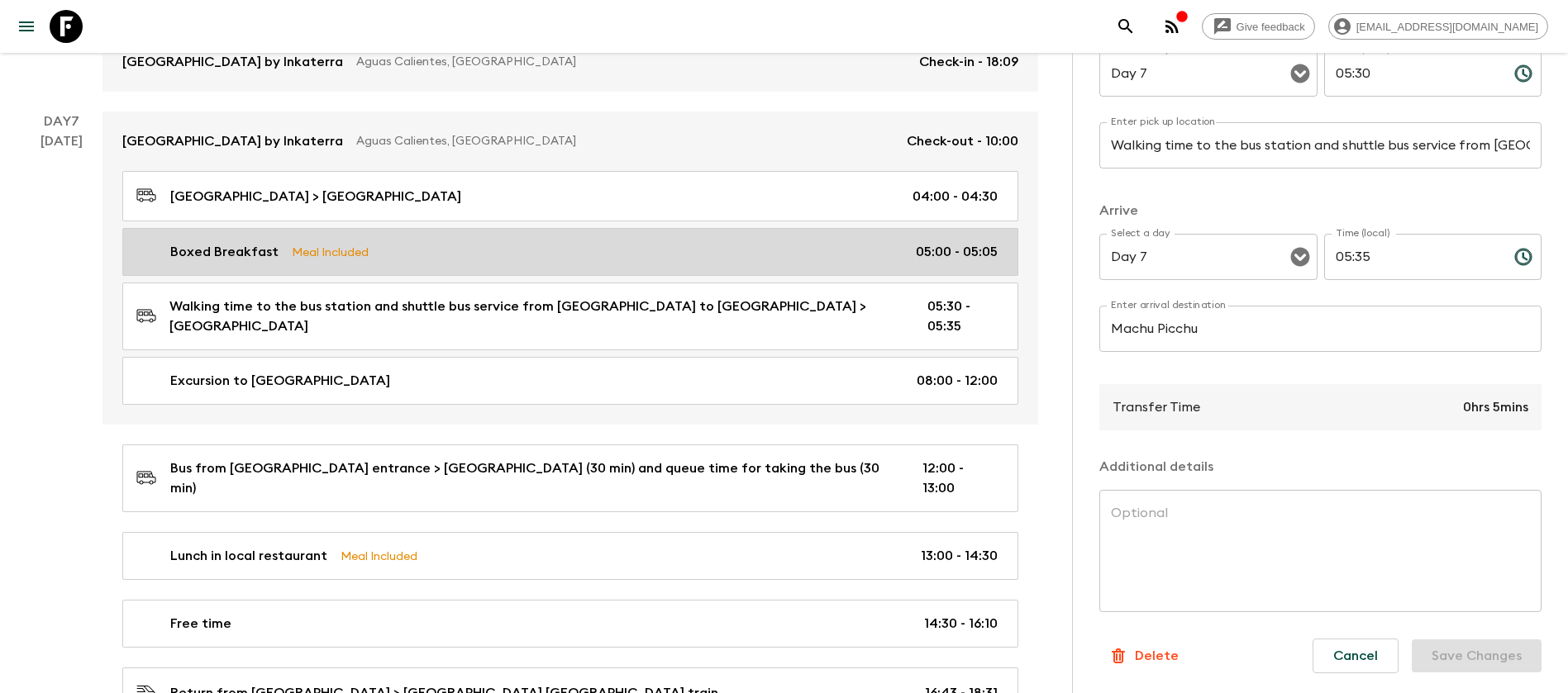
click at [649, 242] on div "Boxed Breakfast Meal Included 05:00 - 05:05" at bounding box center [567, 252] width 861 height 20
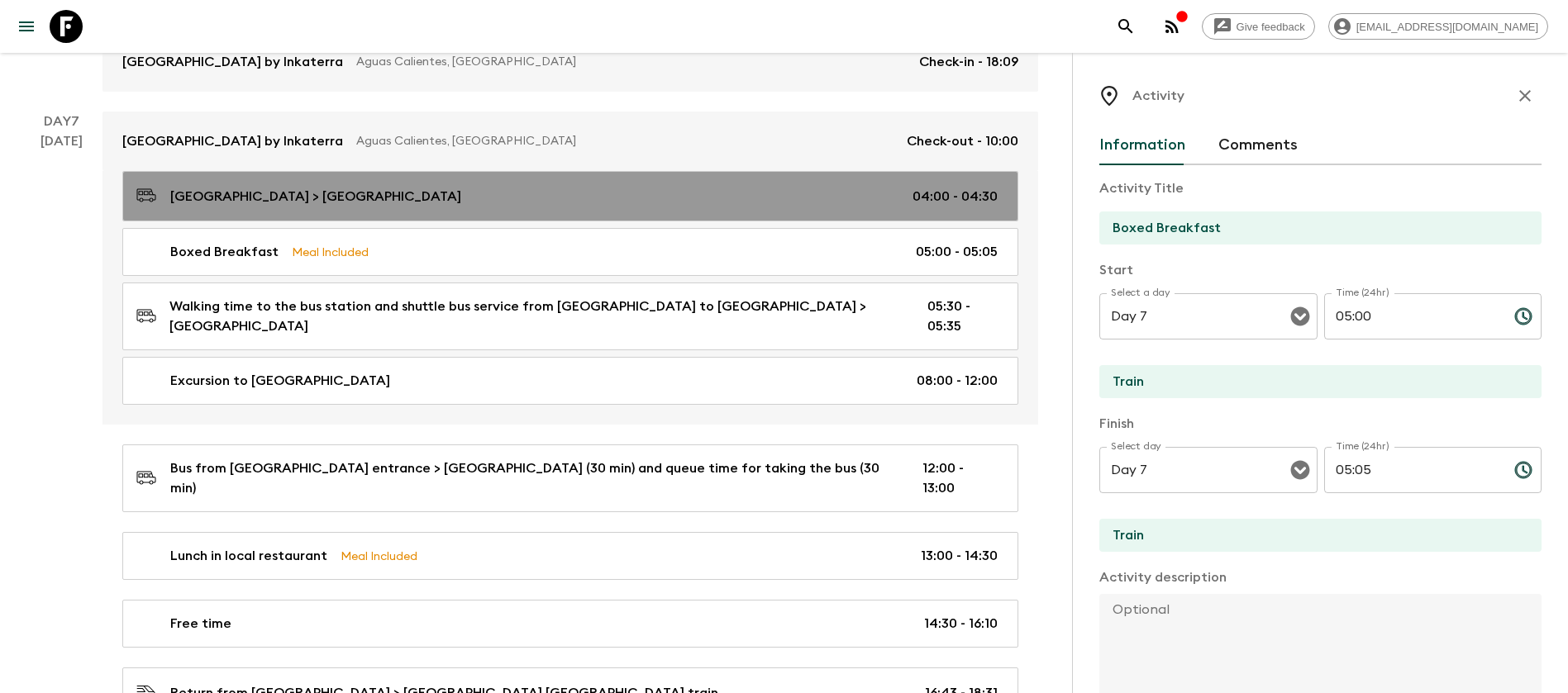
click at [344, 187] on p "[GEOGRAPHIC_DATA] > [GEOGRAPHIC_DATA]" at bounding box center [316, 197] width 291 height 20
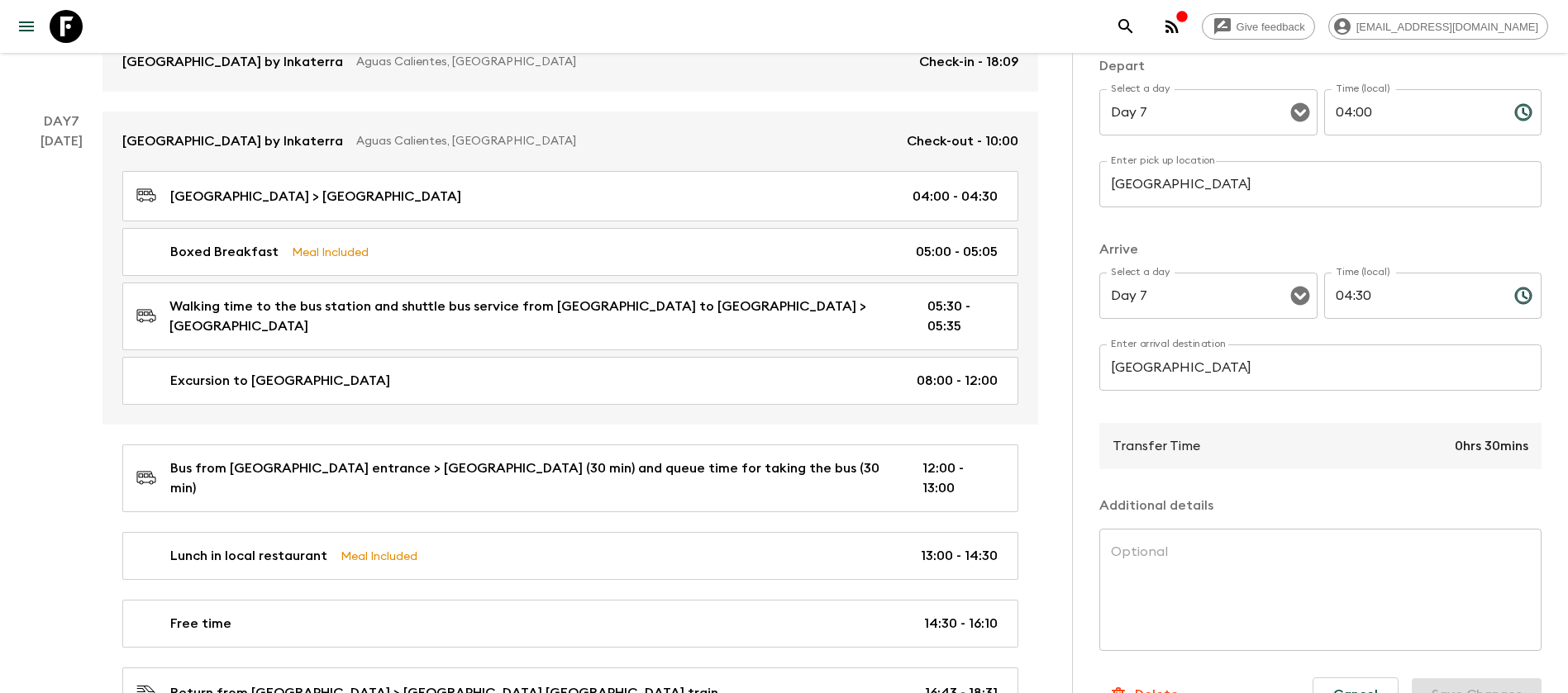
scroll to position [260, 0]
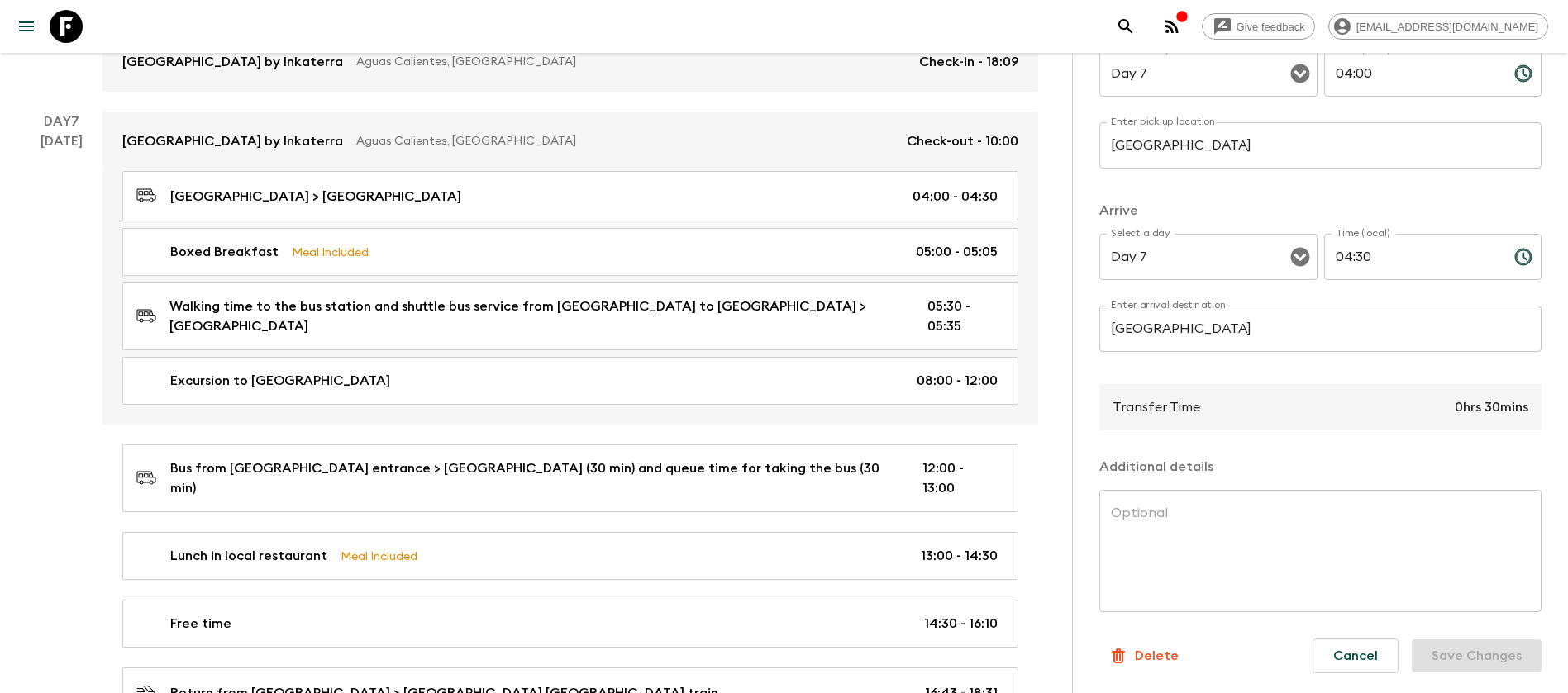
click at [1161, 657] on p "Delete" at bounding box center [1156, 656] width 44 height 20
click at [1206, 667] on button "Confirm" at bounding box center [1225, 661] width 83 height 29
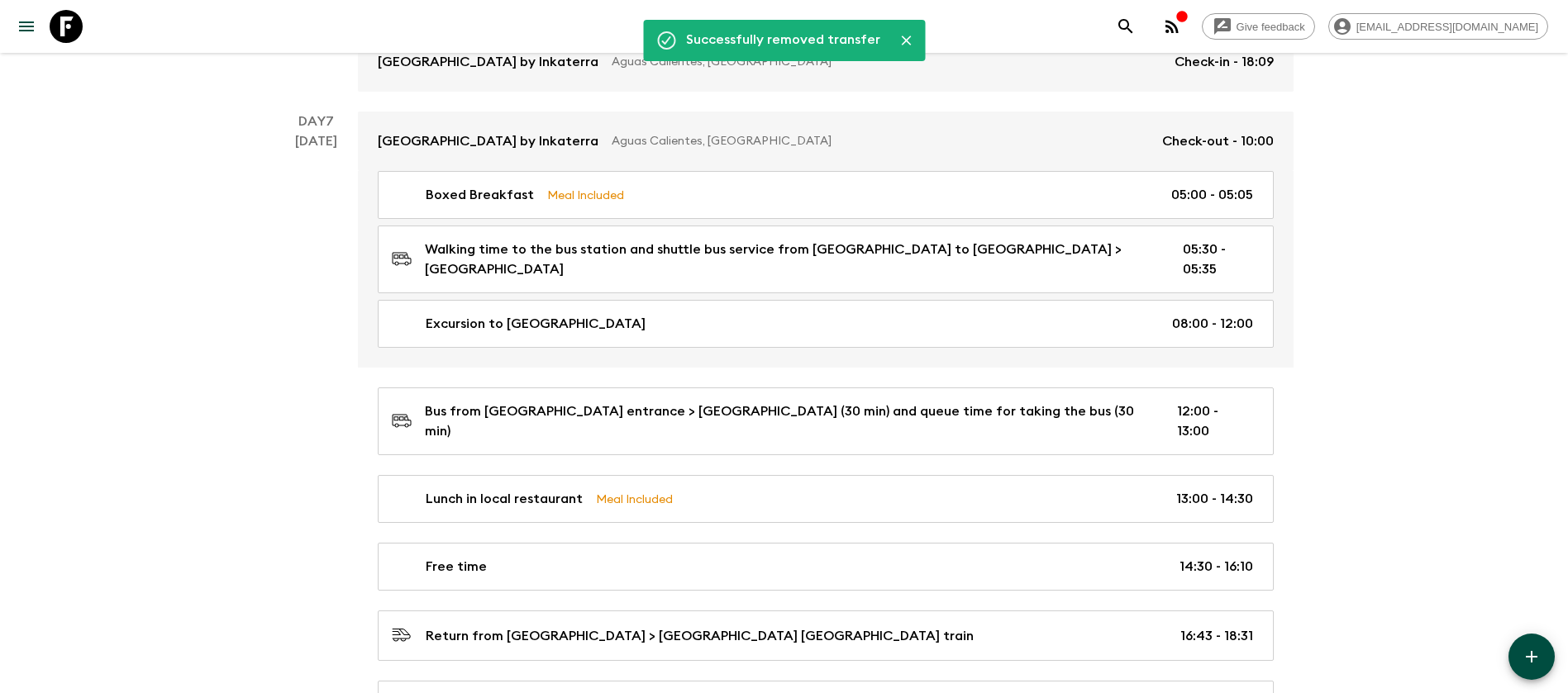
scroll to position [2337, 0]
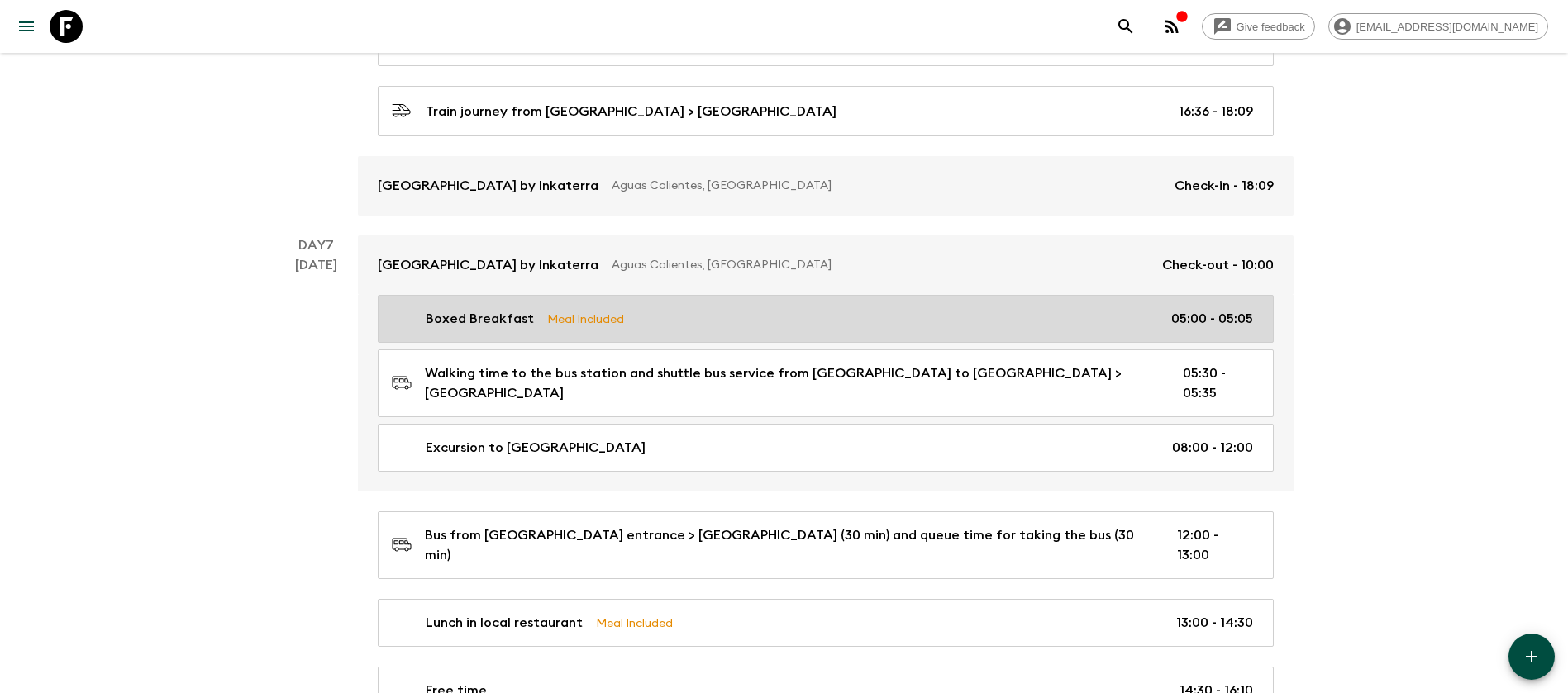
click at [731, 309] on div "Boxed Breakfast Meal Included 05:00 - 05:05" at bounding box center [822, 319] width 861 height 20
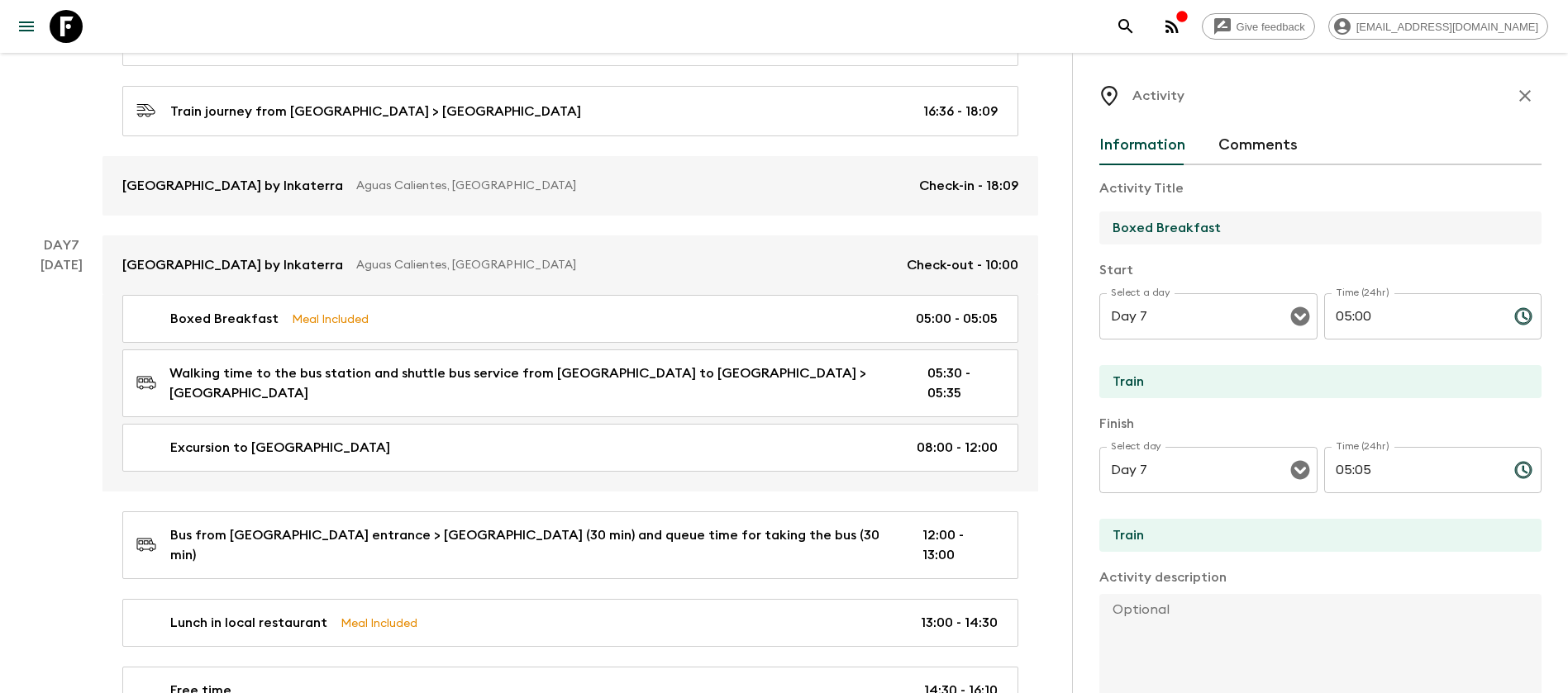
drag, startPoint x: 1155, startPoint y: 229, endPoint x: 1058, endPoint y: 239, distance: 97.5
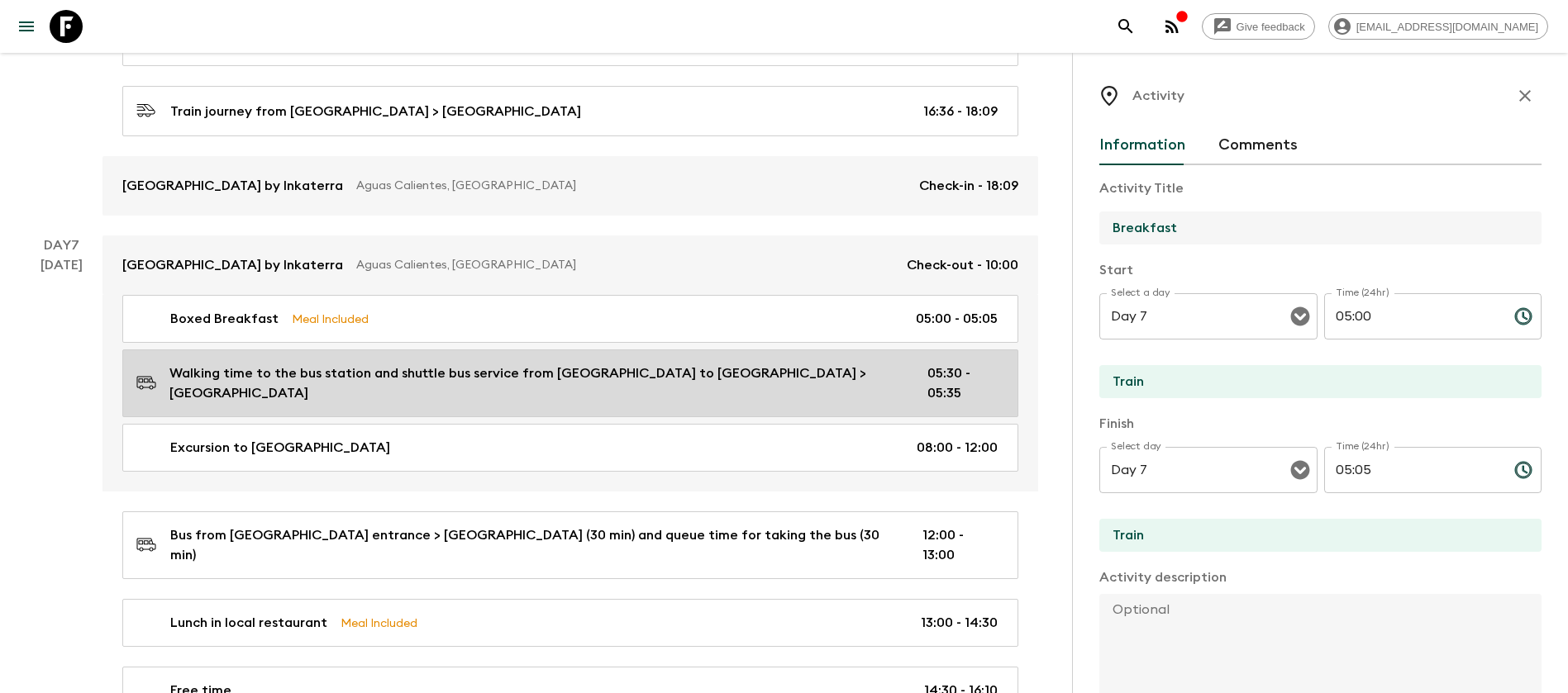
type input "Breakfast"
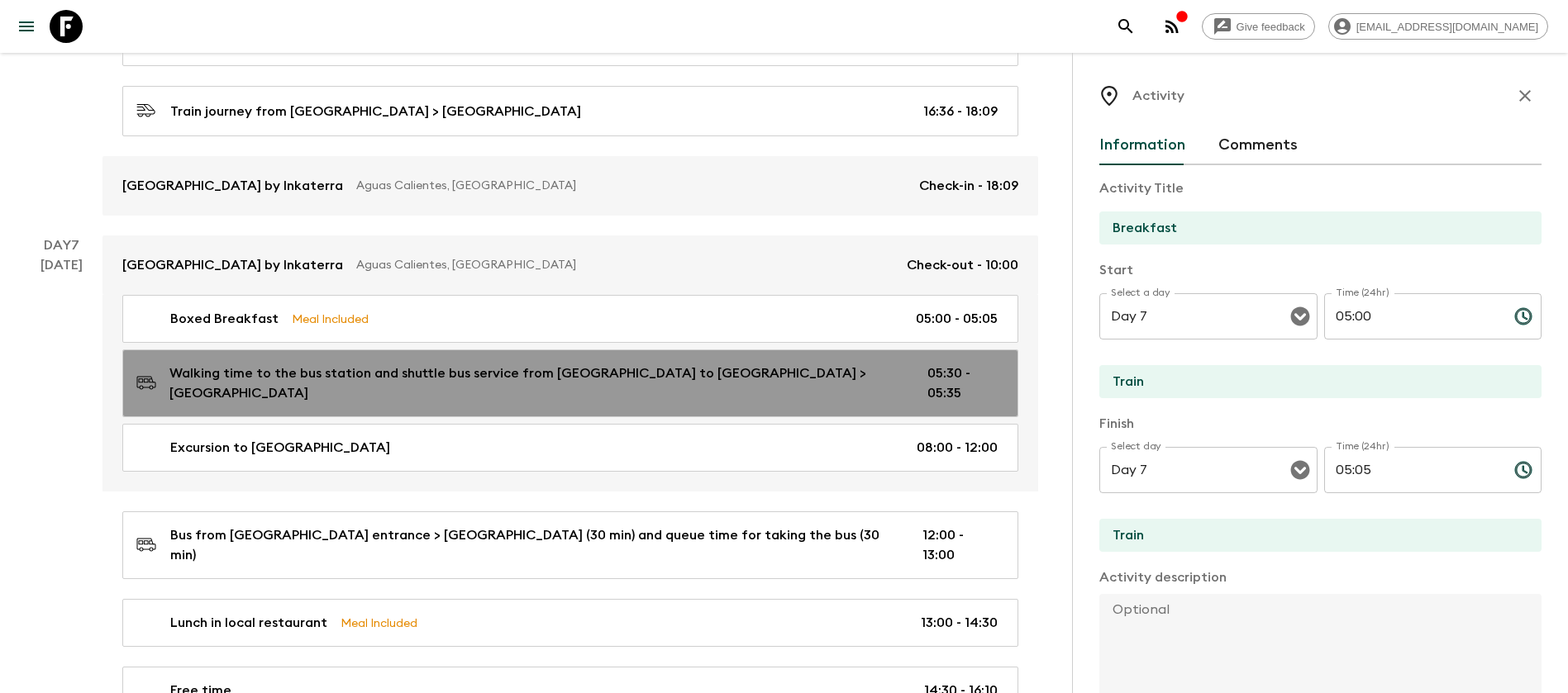
click at [896, 364] on div "Walking time to the bus station and shuttle bus service from [GEOGRAPHIC_DATA] …" at bounding box center [567, 384] width 861 height 40
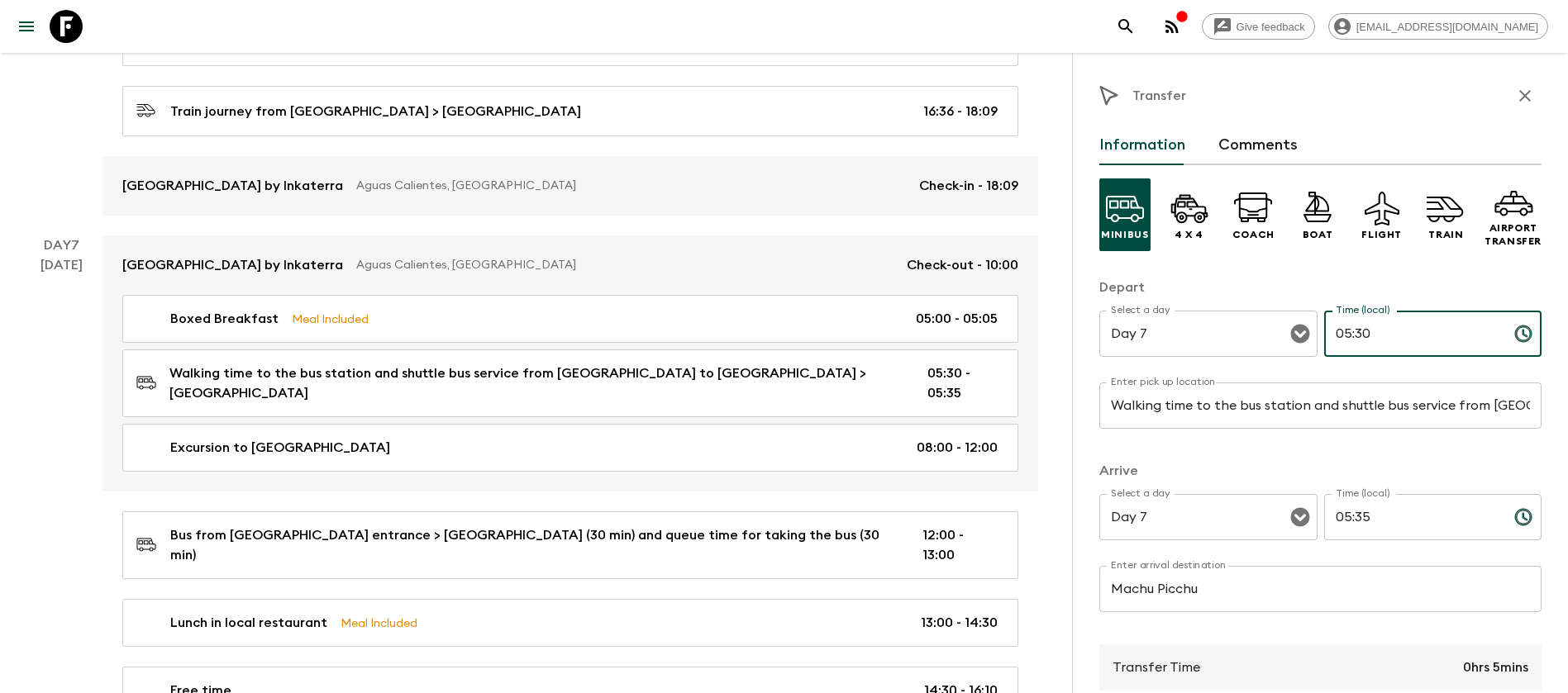
click at [1381, 332] on input "05:30" at bounding box center [1413, 334] width 177 height 47
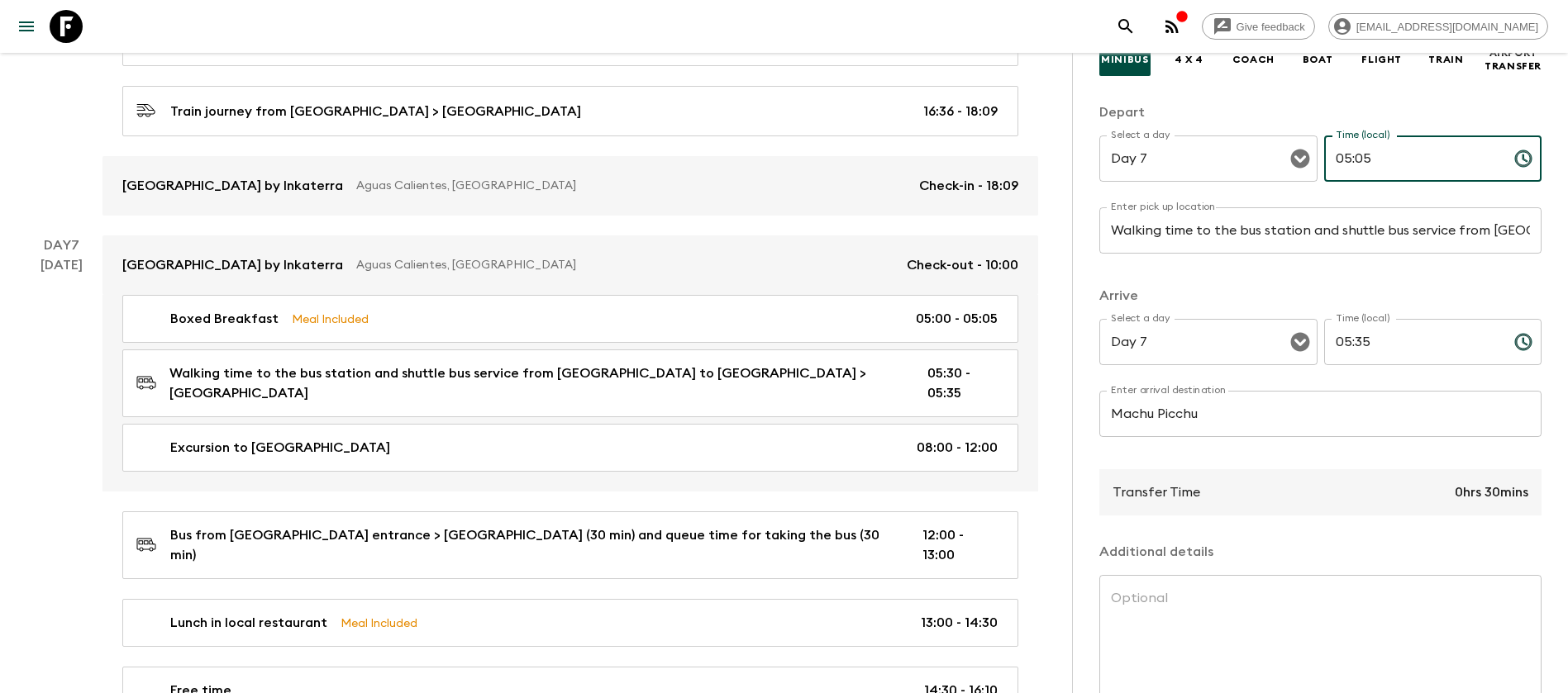
scroll to position [136, 0]
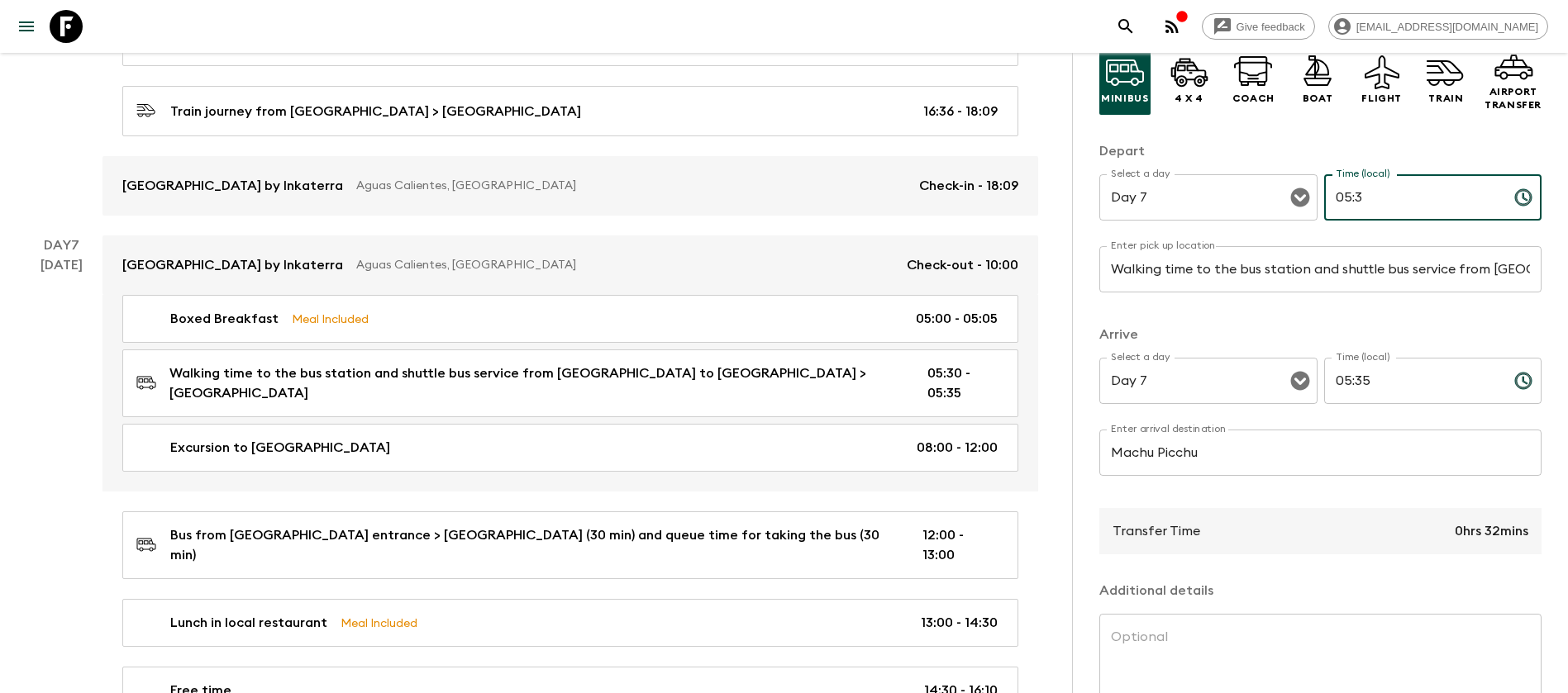
type input "05:30"
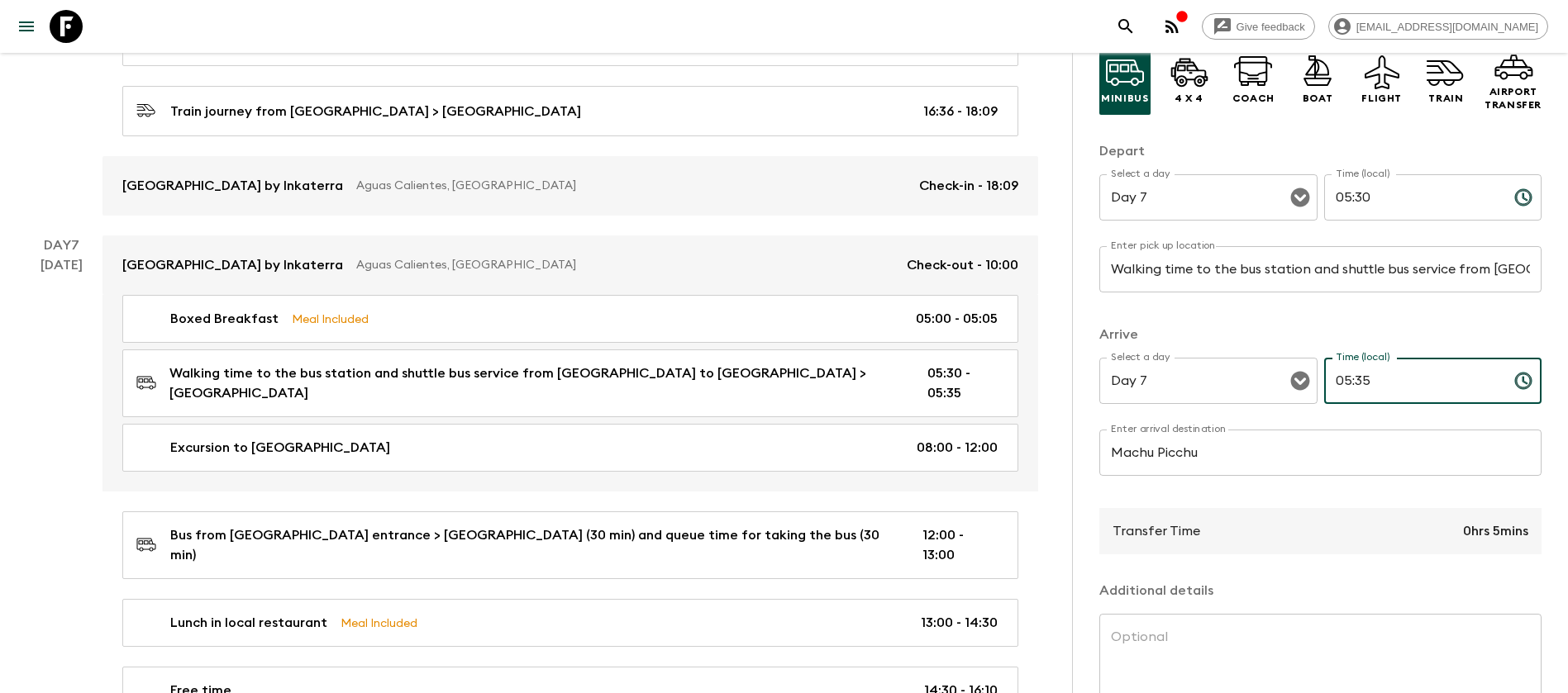
click at [1383, 384] on input "05:35" at bounding box center [1413, 381] width 177 height 47
type input "05:"
click at [1379, 190] on input "05:30" at bounding box center [1413, 198] width 177 height 47
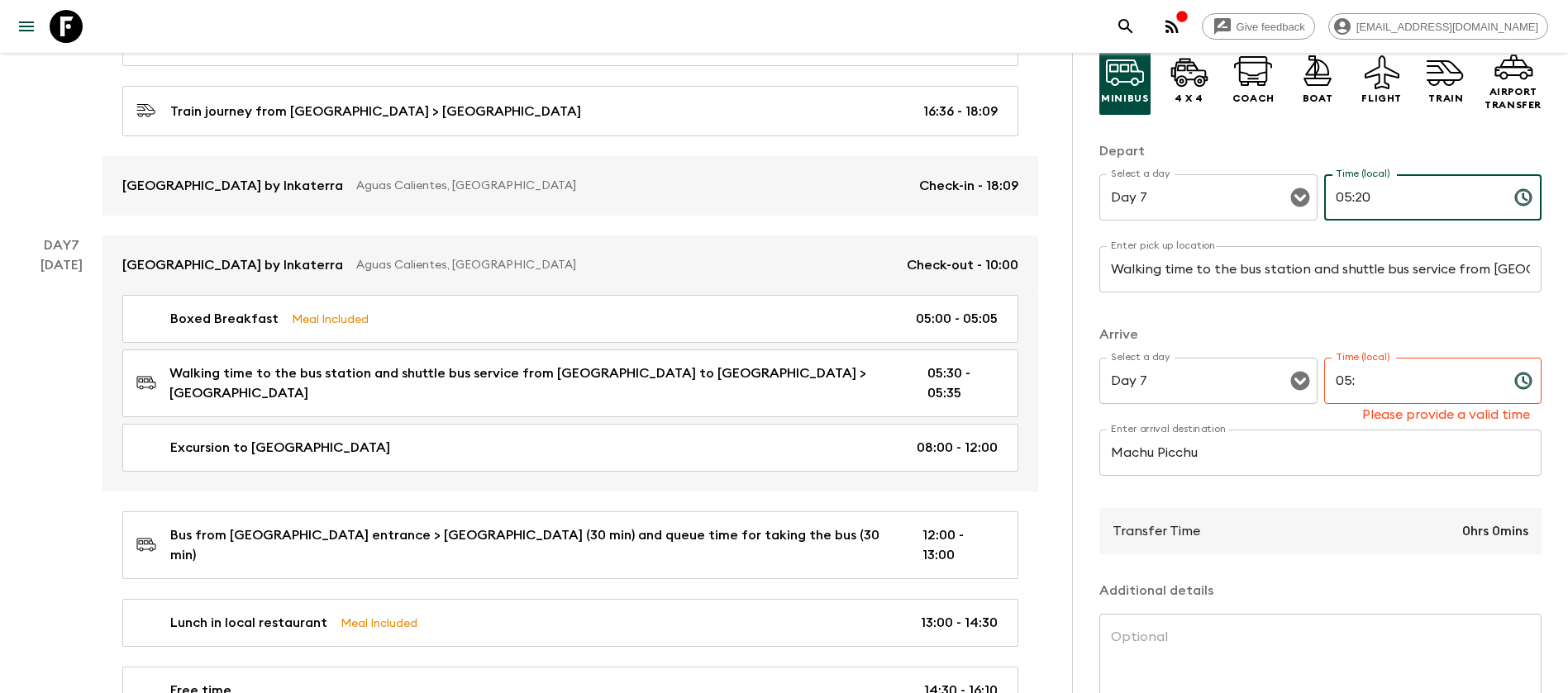
type input "05:20"
click at [1373, 384] on input "05:" at bounding box center [1413, 381] width 177 height 47
type input "0"
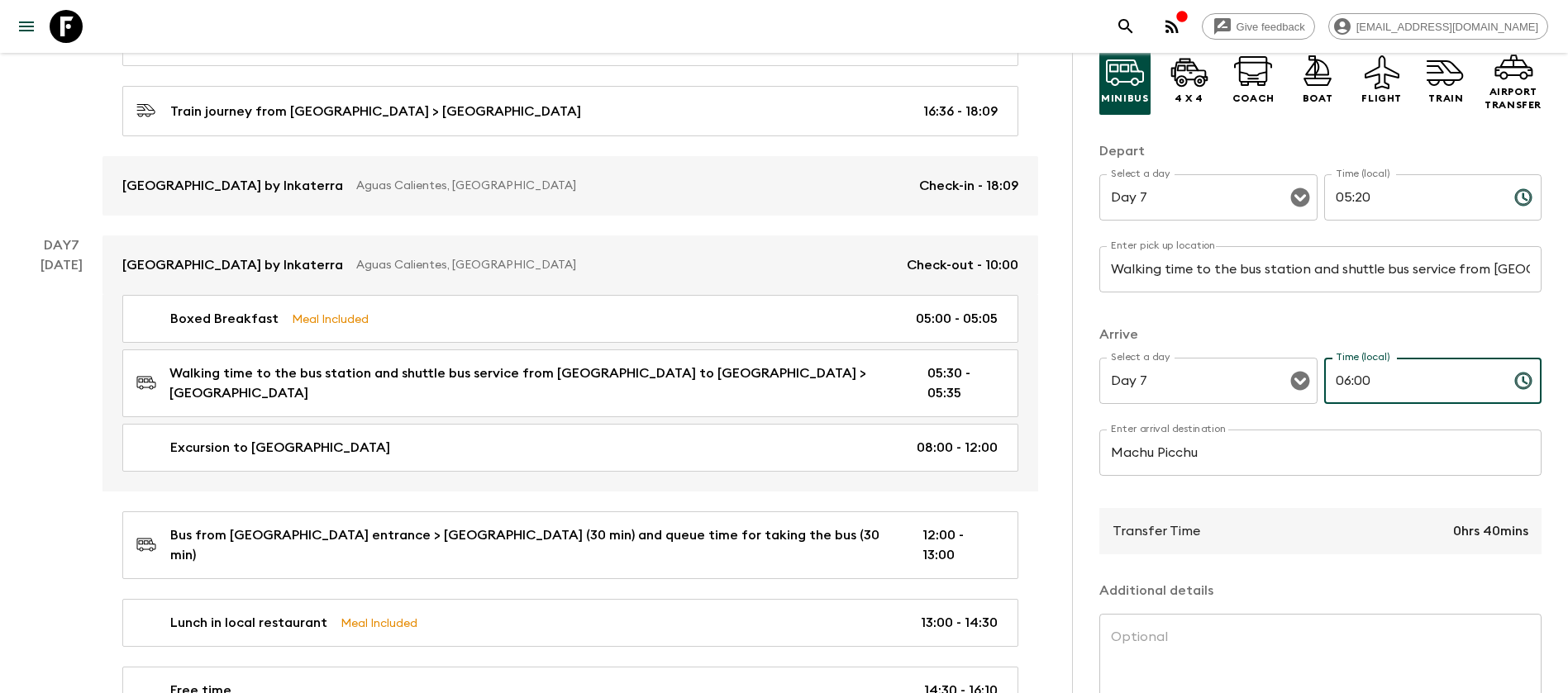
type input "06:00"
click at [1177, 298] on p "​" at bounding box center [1321, 303] width 419 height 17
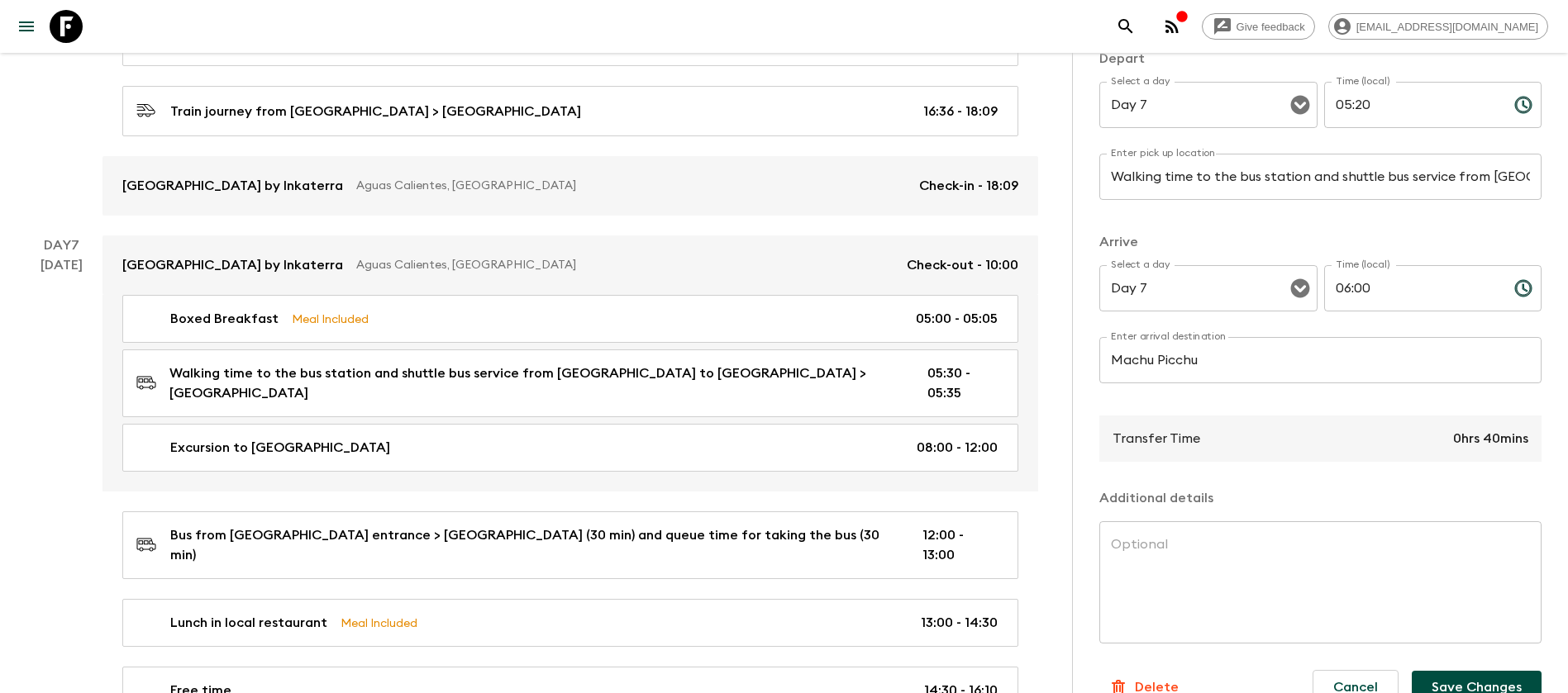
scroll to position [260, 0]
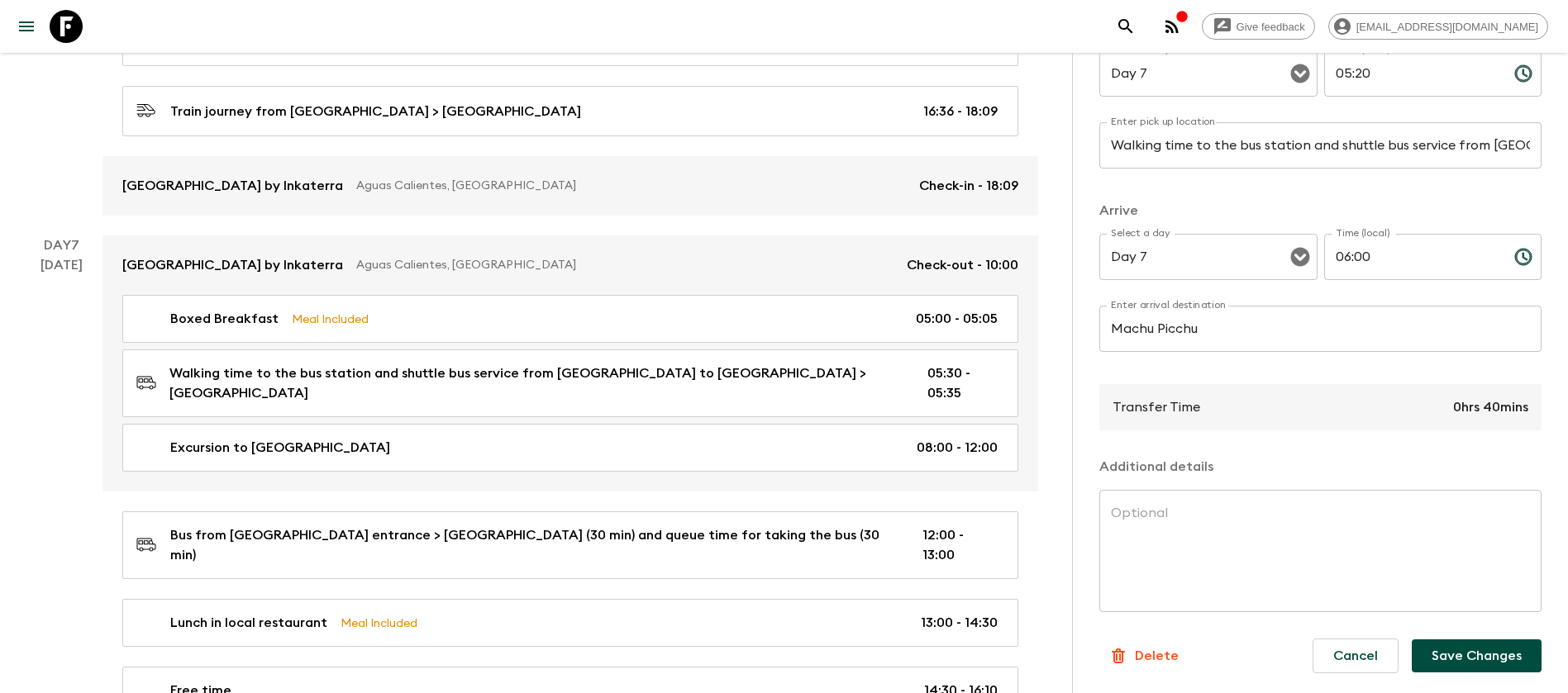
click at [1486, 647] on button "Save Changes" at bounding box center [1477, 656] width 130 height 33
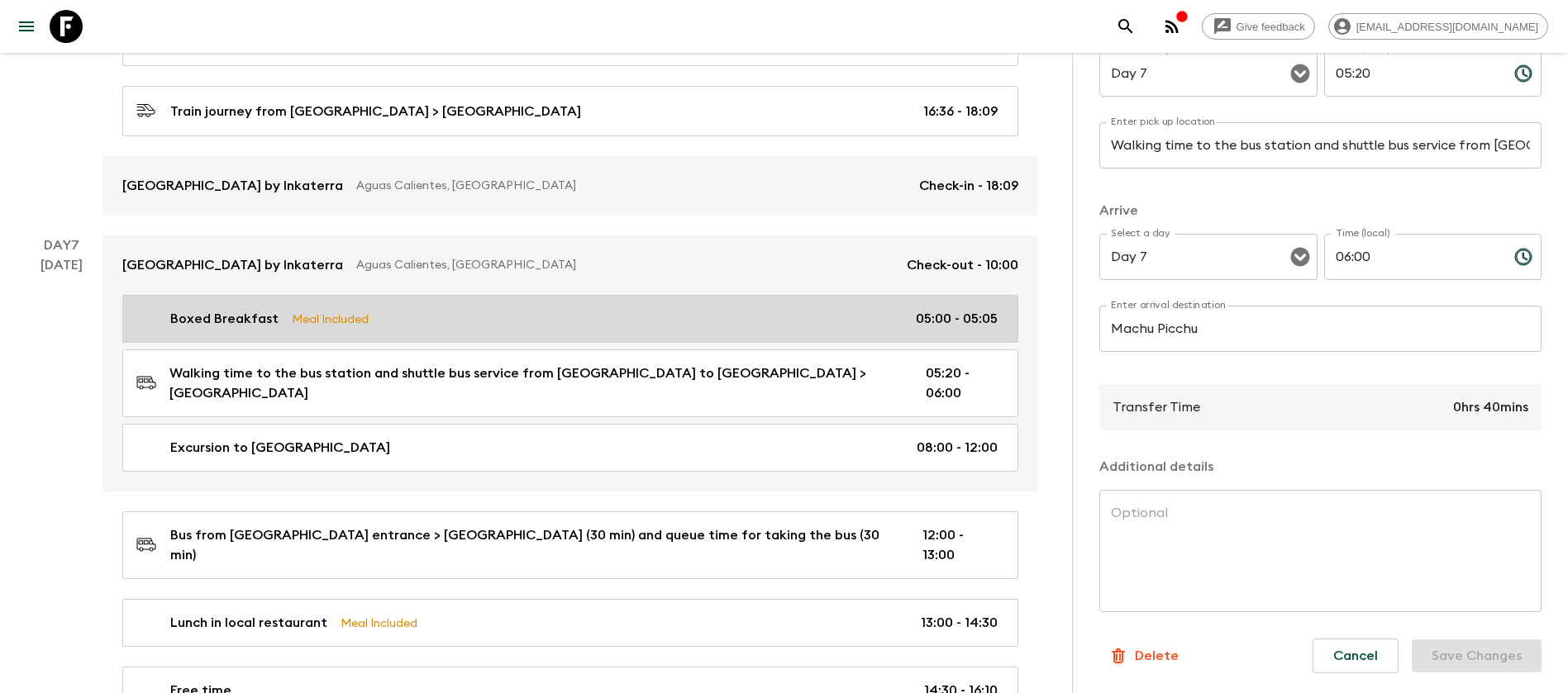
click at [642, 317] on link "Boxed Breakfast Meal Included 05:00 - 05:05" at bounding box center [570, 319] width 896 height 48
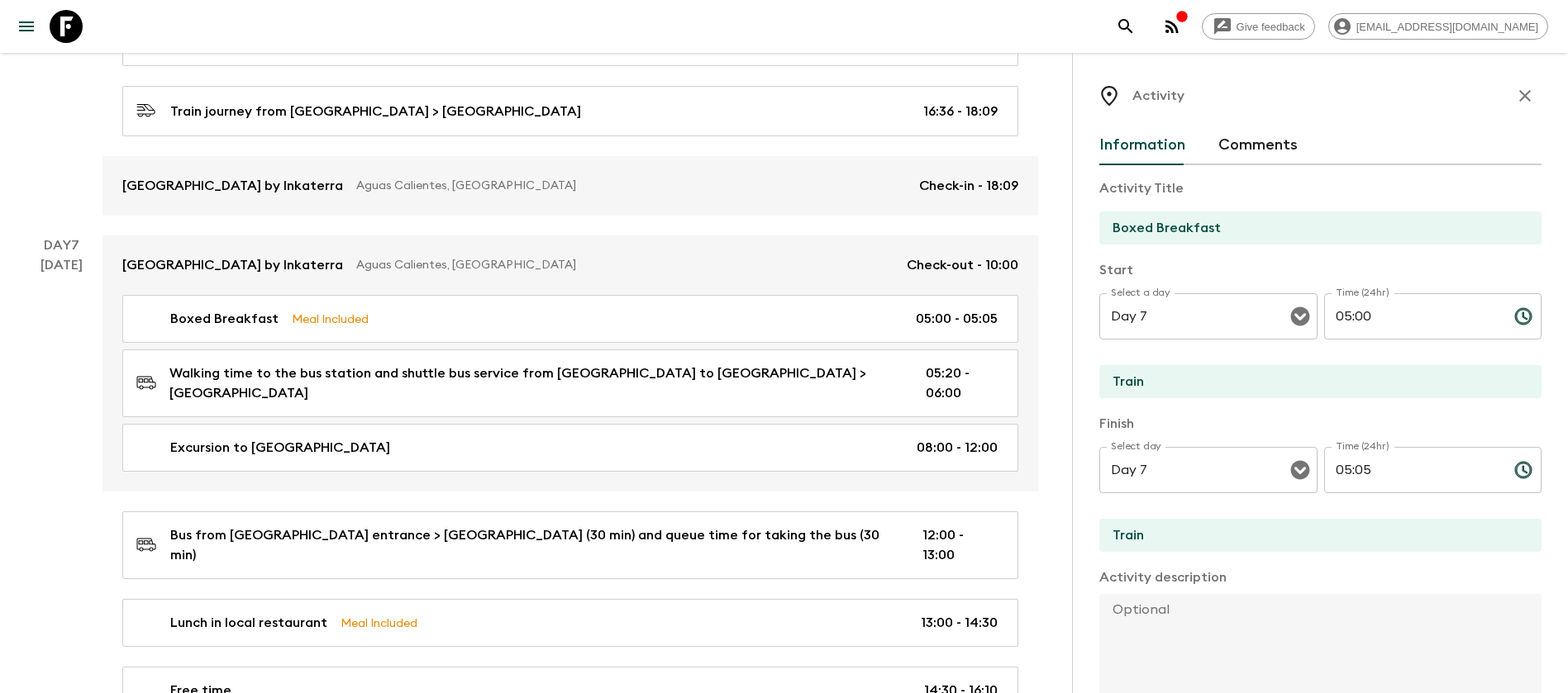
click at [1383, 469] on input "05:05" at bounding box center [1413, 470] width 177 height 47
type input "05:20"
drag, startPoint x: 1149, startPoint y: 227, endPoint x: 1090, endPoint y: 238, distance: 60.0
click at [1091, 238] on div "Activity Information Comments Activity Title Boxed Breakfast Start Select a day…" at bounding box center [1320, 400] width 496 height 693
type input "Breakfast"
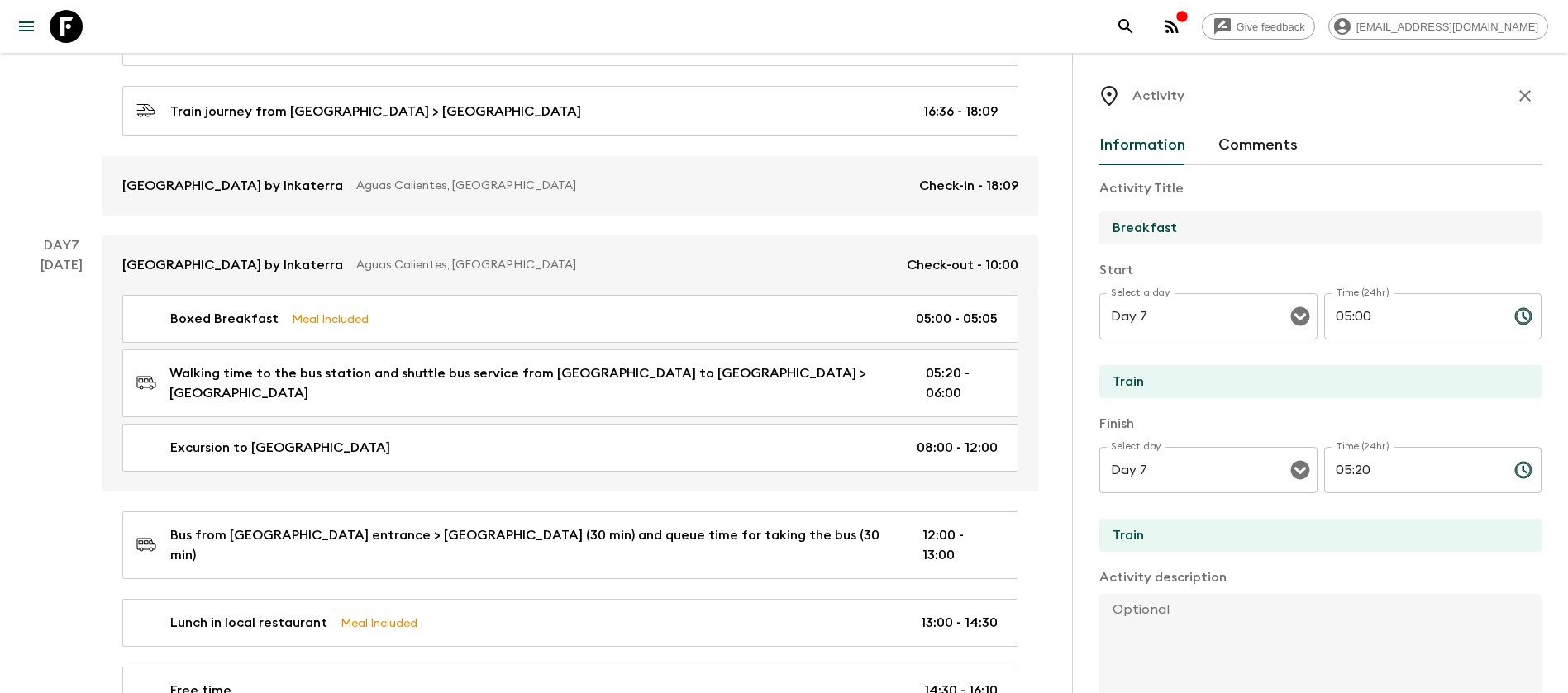
click at [1273, 381] on input "Train" at bounding box center [1314, 382] width 429 height 33
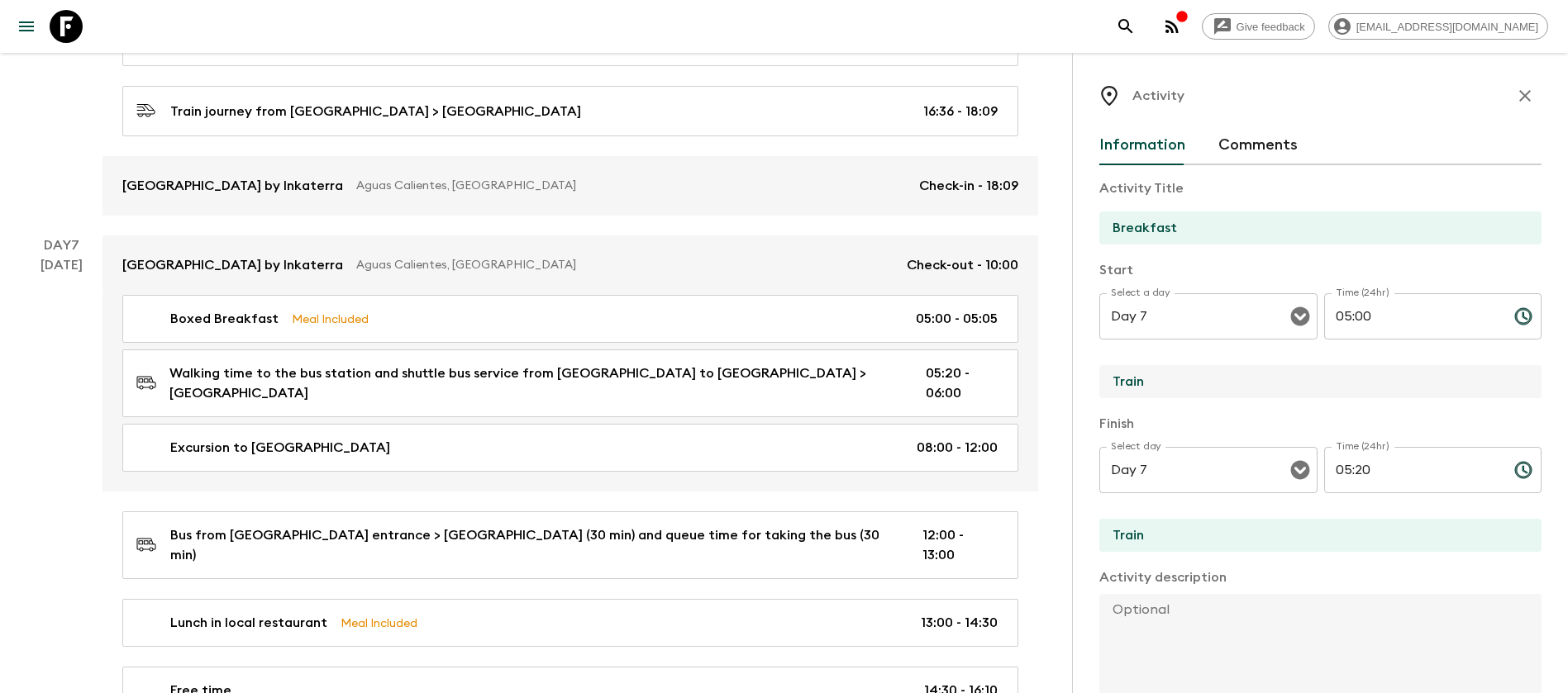
drag, startPoint x: 1273, startPoint y: 381, endPoint x: 1086, endPoint y: 389, distance: 187.2
click at [1086, 389] on div "Activity Information Comments Activity Title Breakfast Start Select a day Day 7…" at bounding box center [1320, 400] width 496 height 693
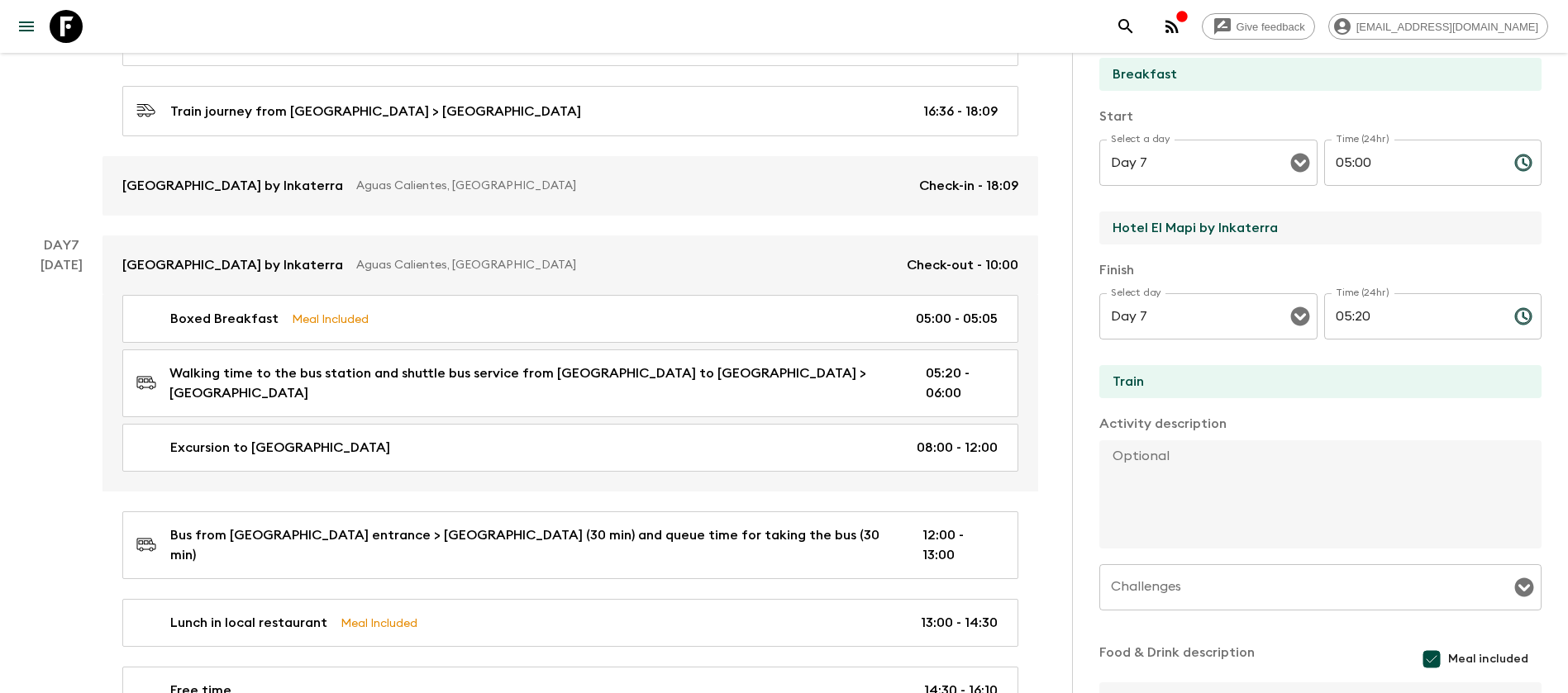
scroll to position [248, 0]
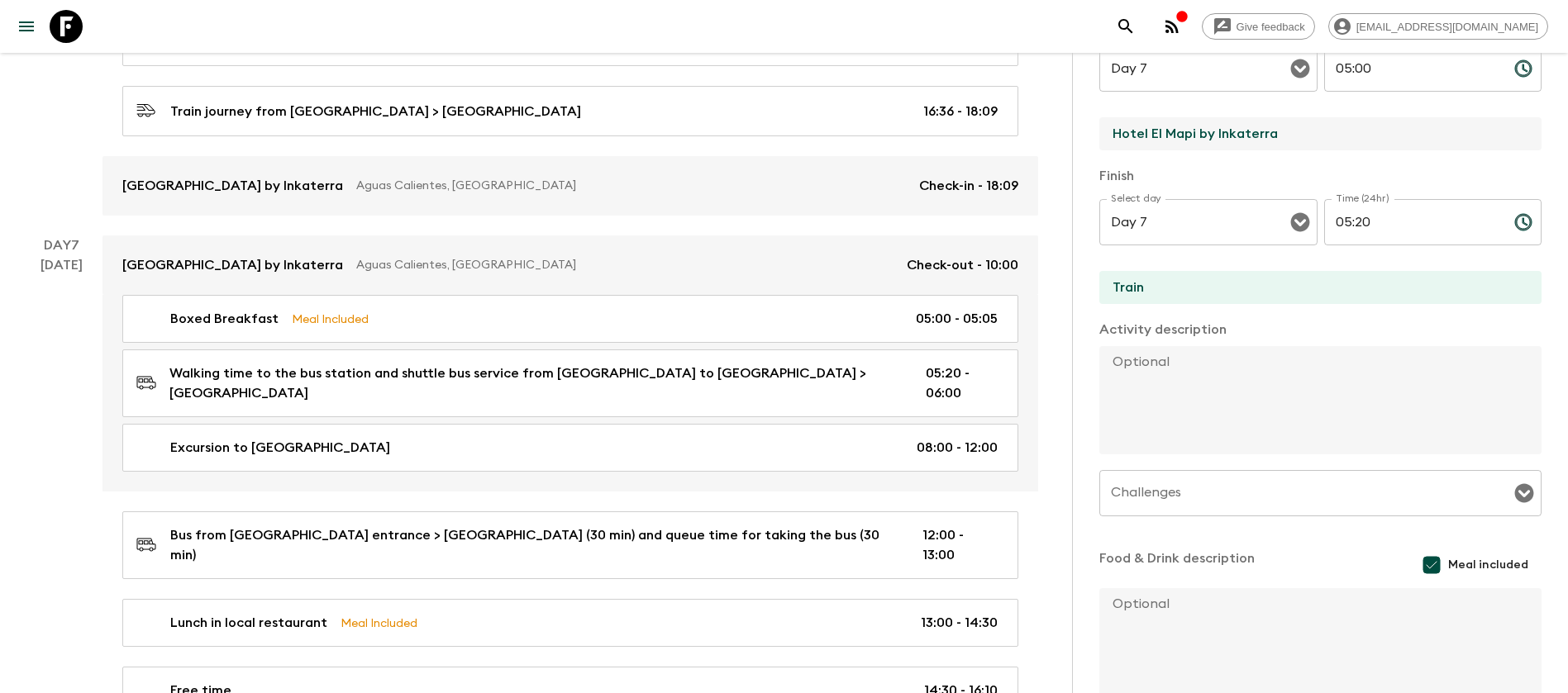
type input "Hotel El Mapi by Inkaterra"
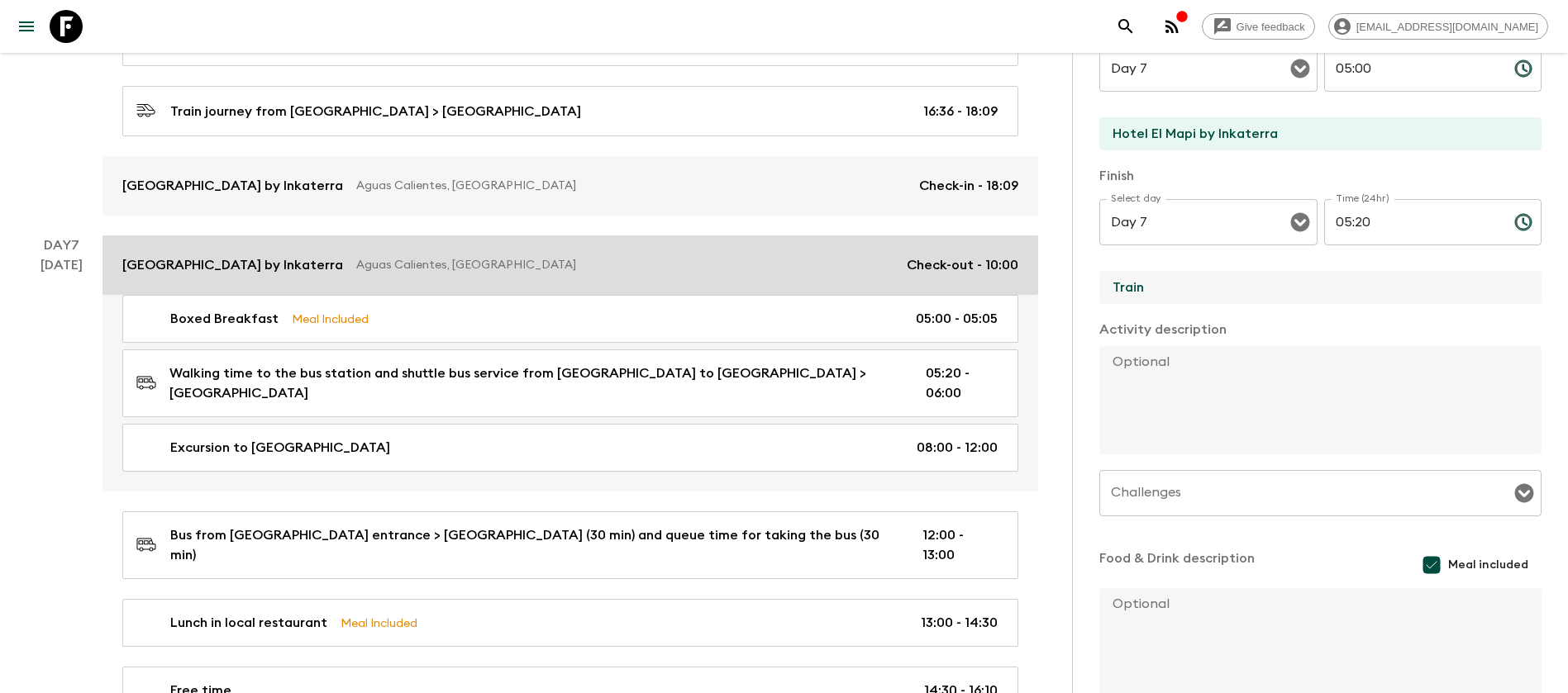
drag, startPoint x: 1176, startPoint y: 288, endPoint x: 870, endPoint y: 257, distance: 307.6
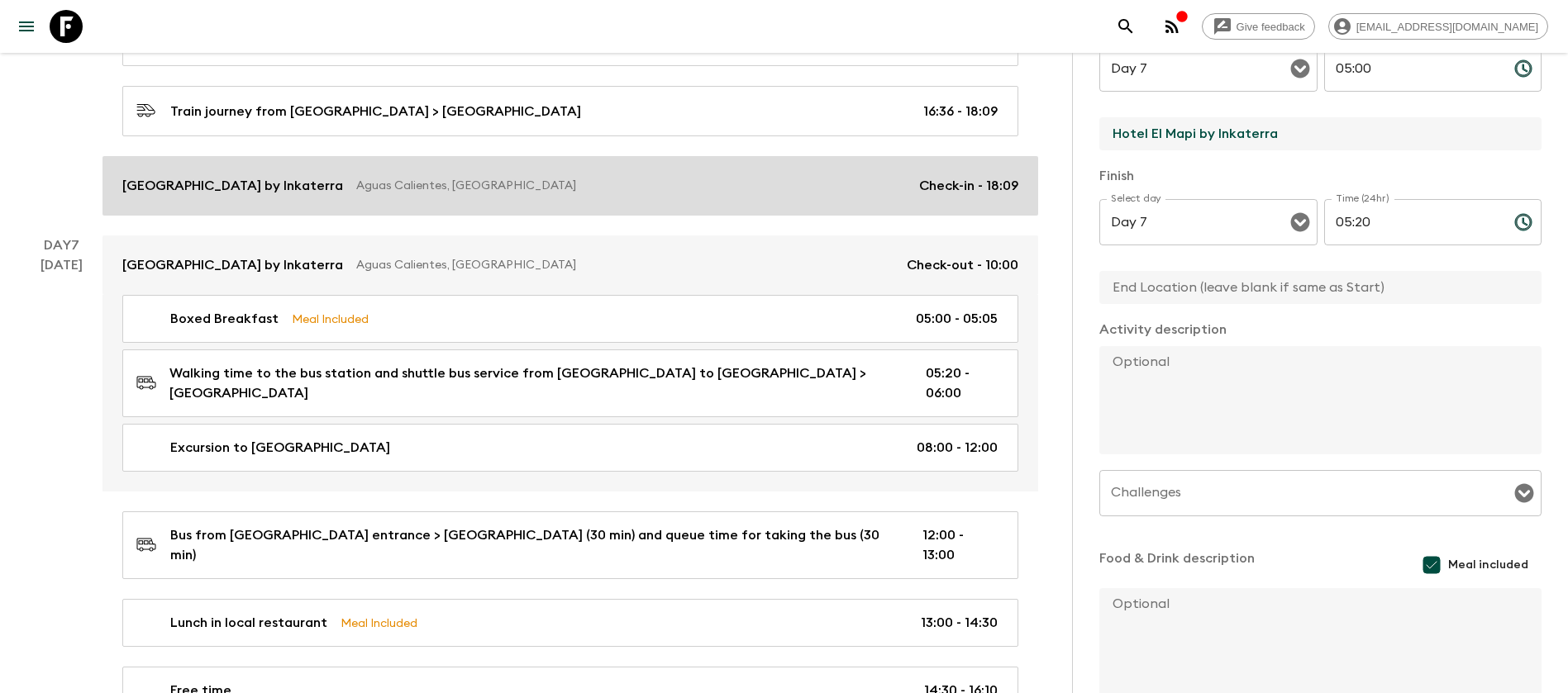
drag, startPoint x: 1299, startPoint y: 142, endPoint x: 948, endPoint y: 143, distance: 351.0
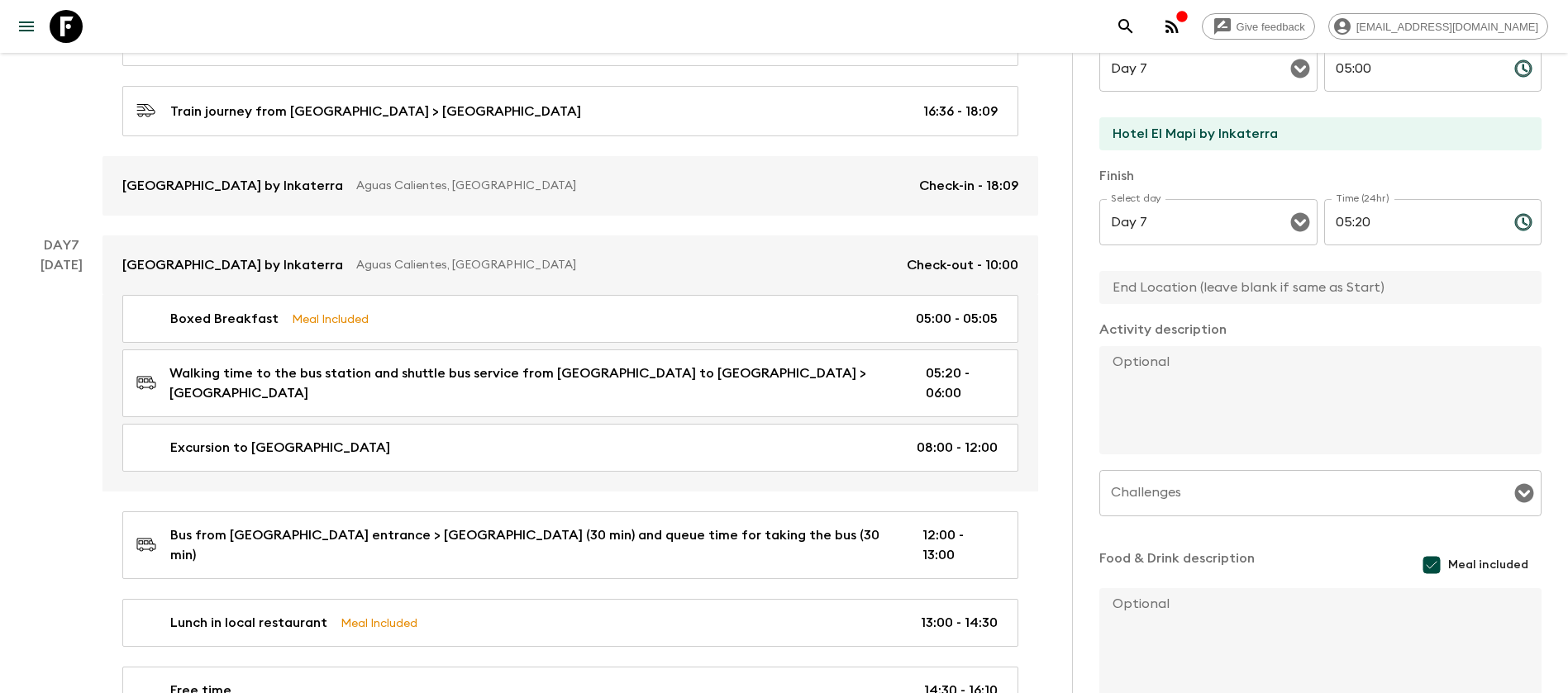
click at [1235, 291] on input "text" at bounding box center [1314, 288] width 429 height 33
paste input "Hotel El Mapi by Inkaterra"
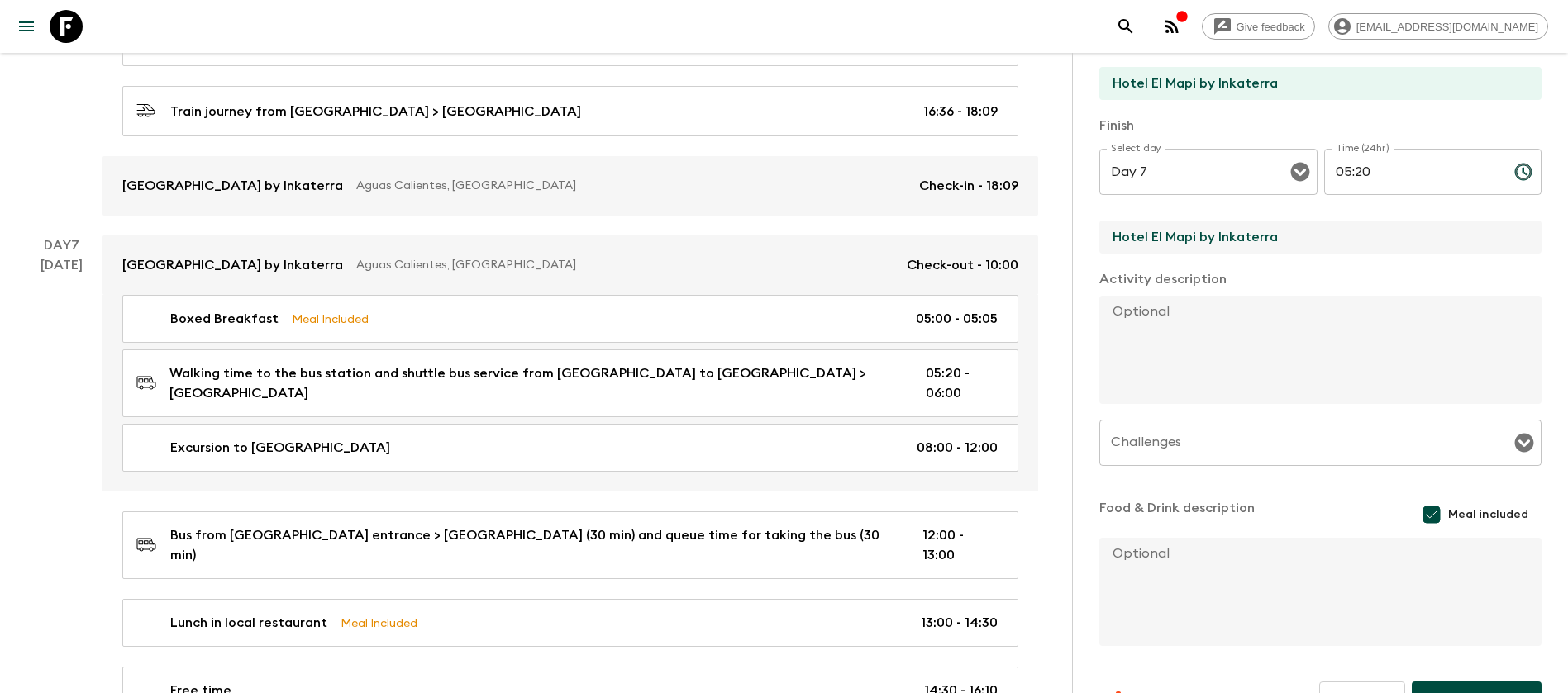
scroll to position [342, 0]
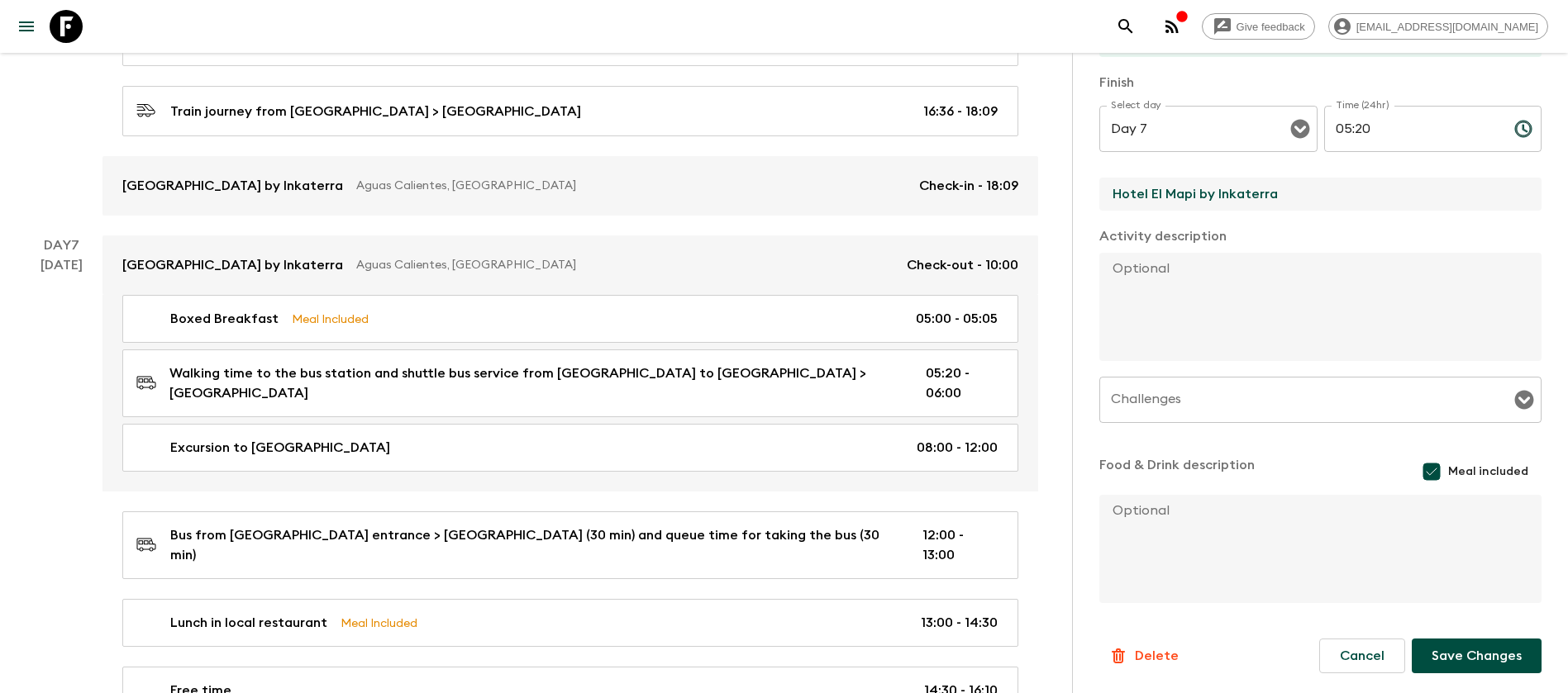
type input "Hotel El Mapi by Inkaterra"
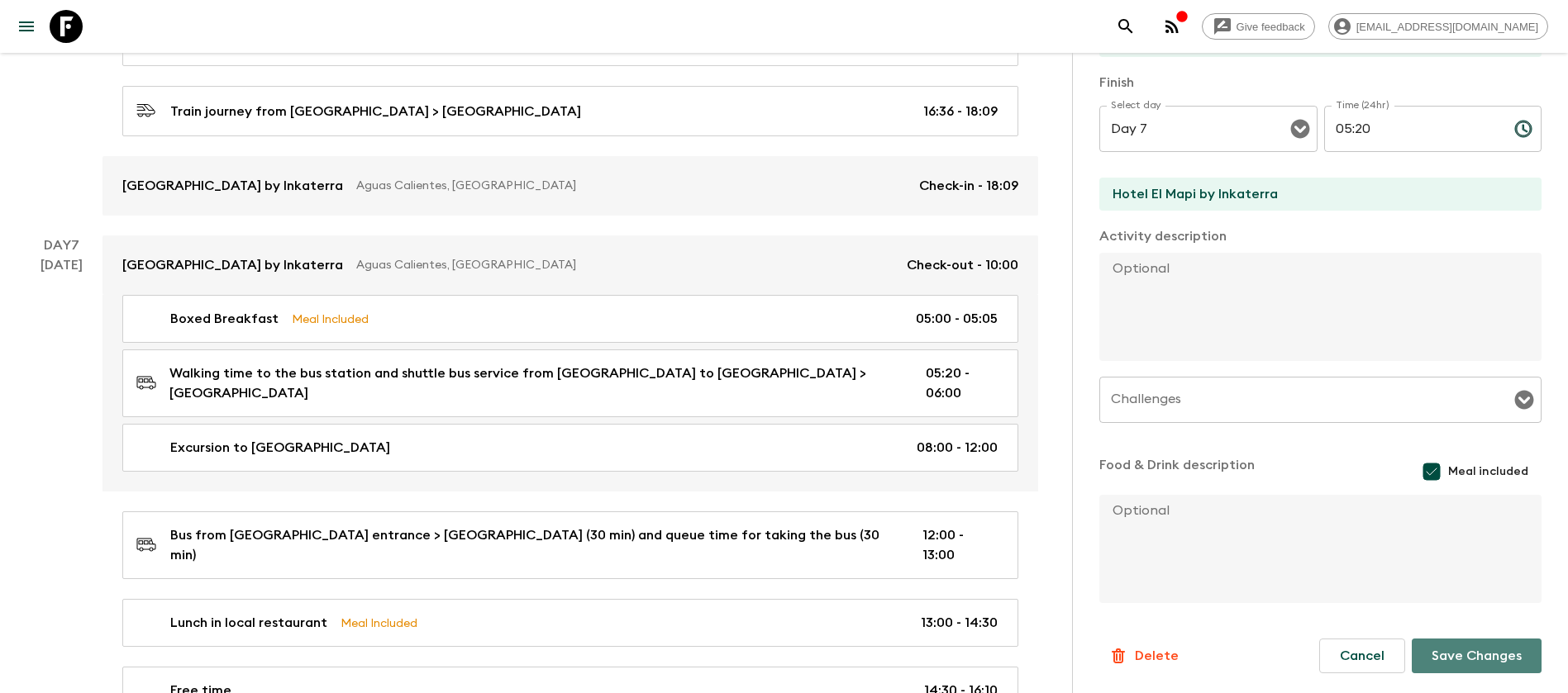
click at [1430, 657] on button "Save Changes" at bounding box center [1477, 656] width 130 height 35
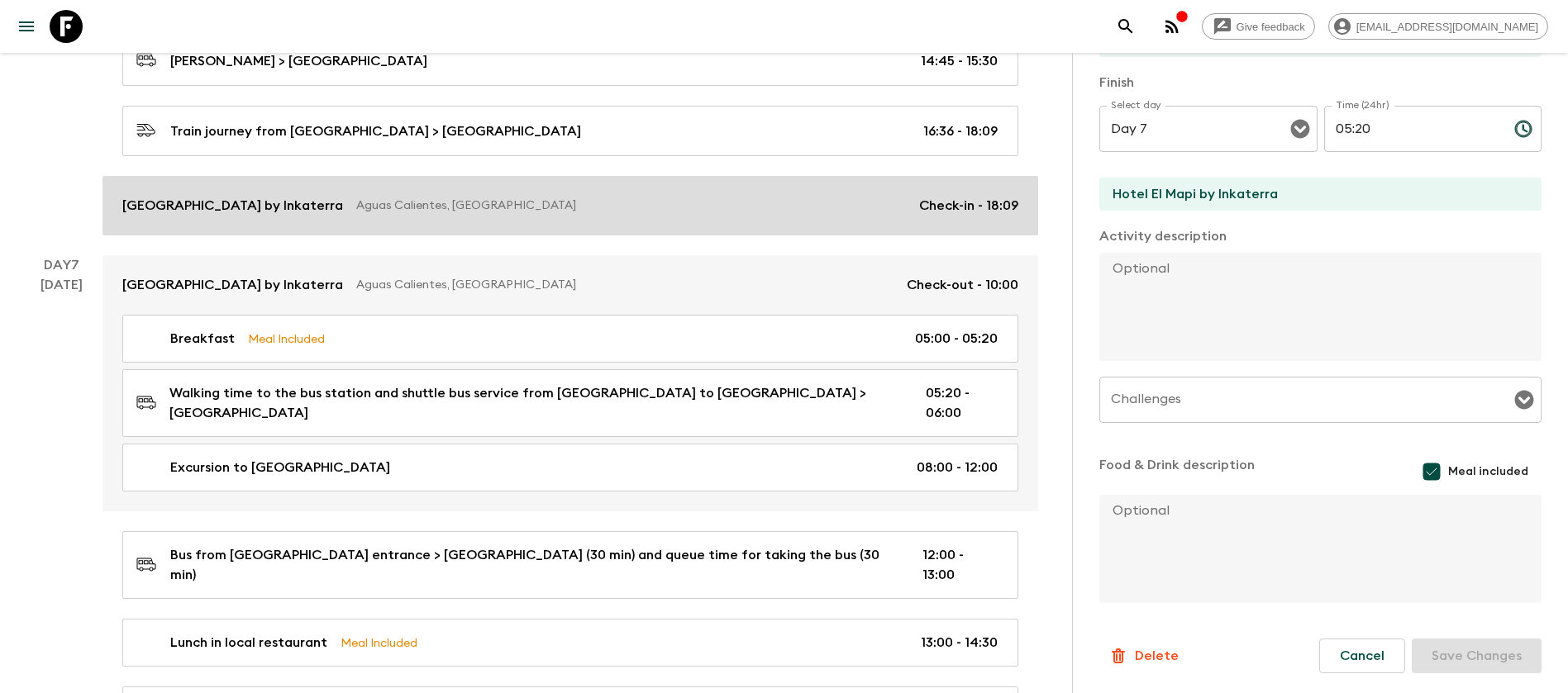
scroll to position [2337, 0]
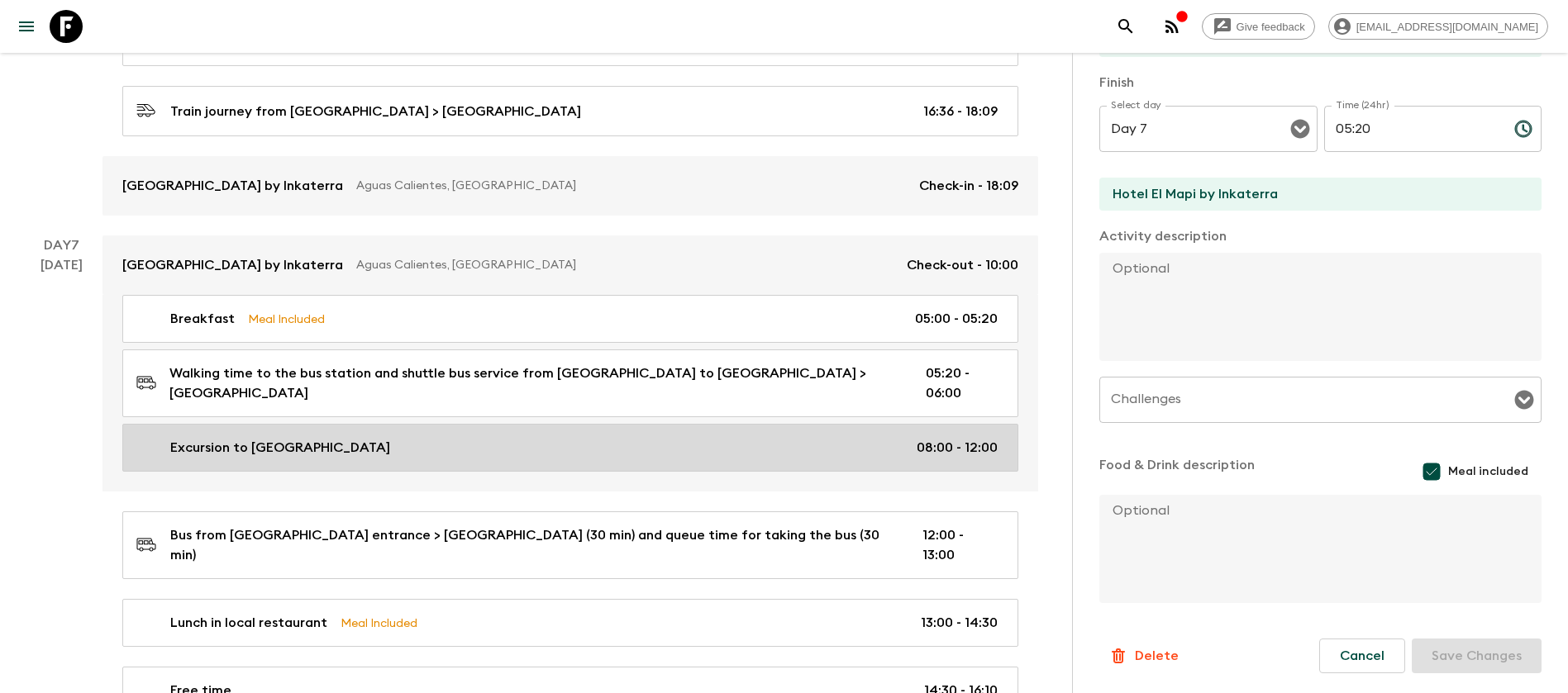
click at [934, 438] on p "08:00 - 12:00" at bounding box center [957, 448] width 81 height 20
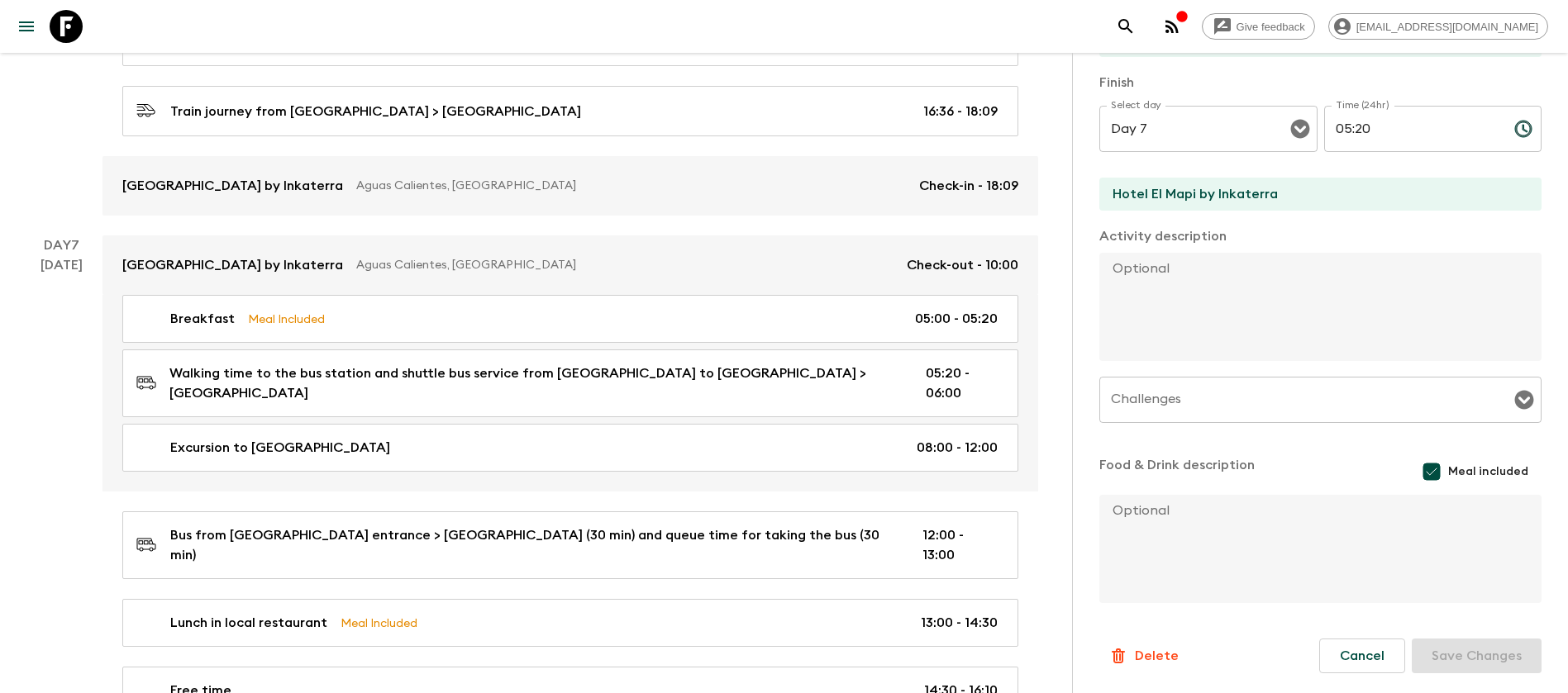
type input "Excursion to [GEOGRAPHIC_DATA]"
type input "Machu Picchu"
type textarea "We will take the panoramic circuit and hike [GEOGRAPHIC_DATA]. The group will h…"
checkbox input "false"
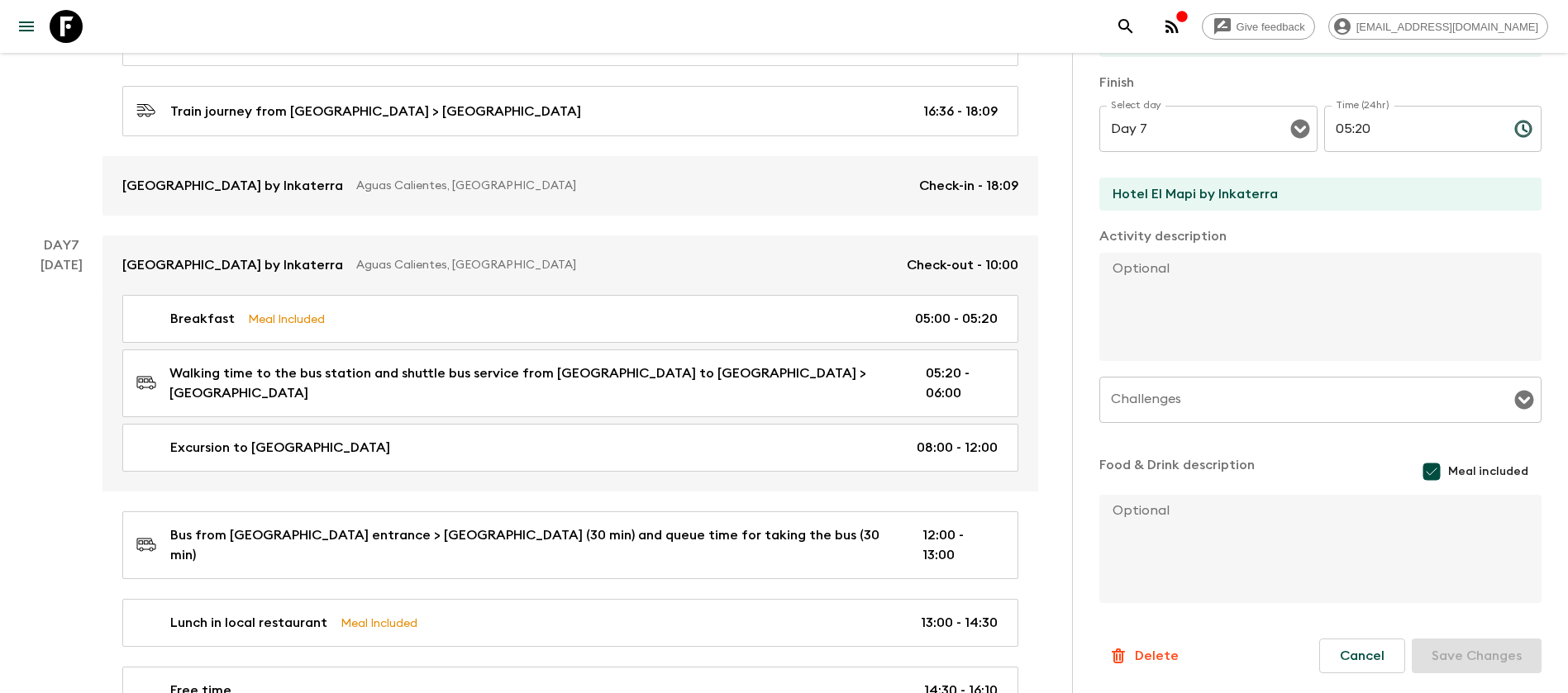
type textarea "ADDITIONAL FOR MACHUPICCHU CITADEL WITH PRIVATE GUIDE USD 85.00"
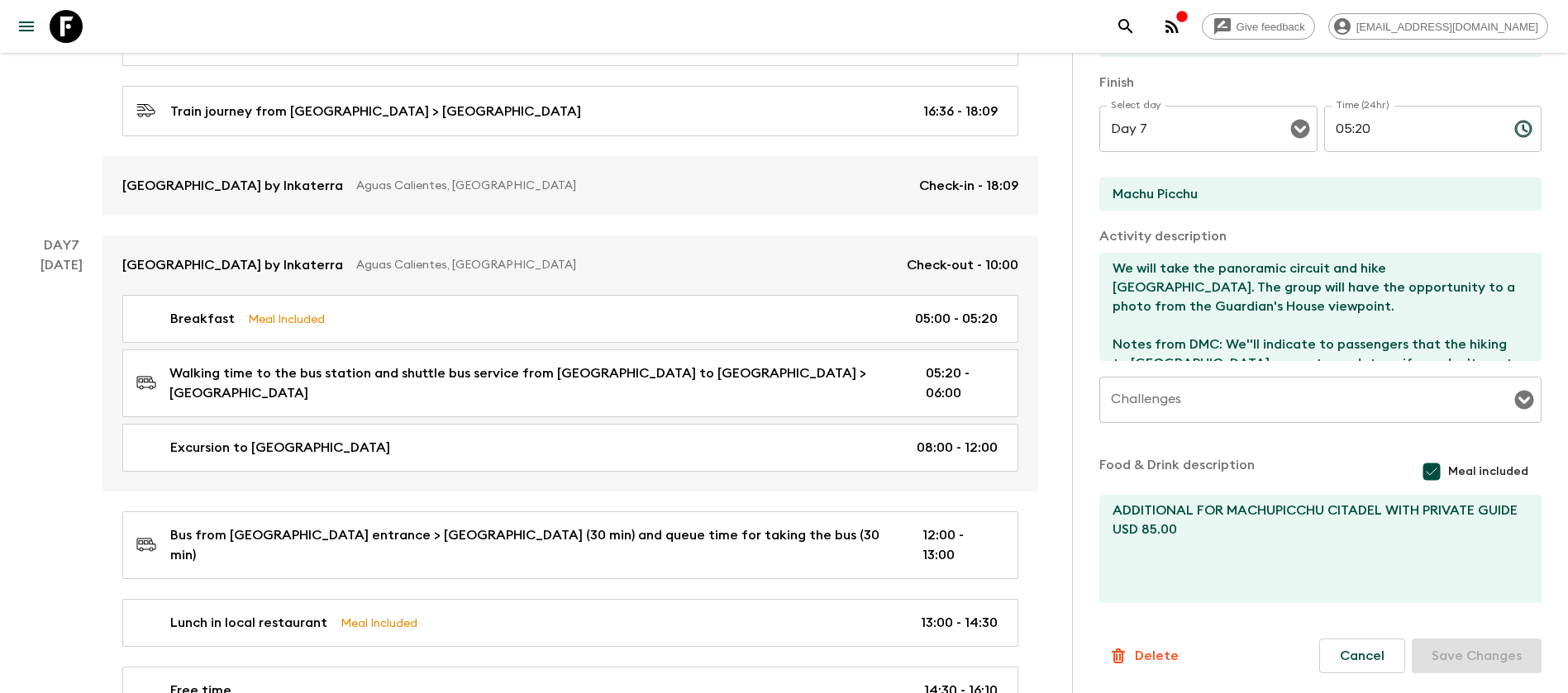
type input "08:00"
type input "12:00"
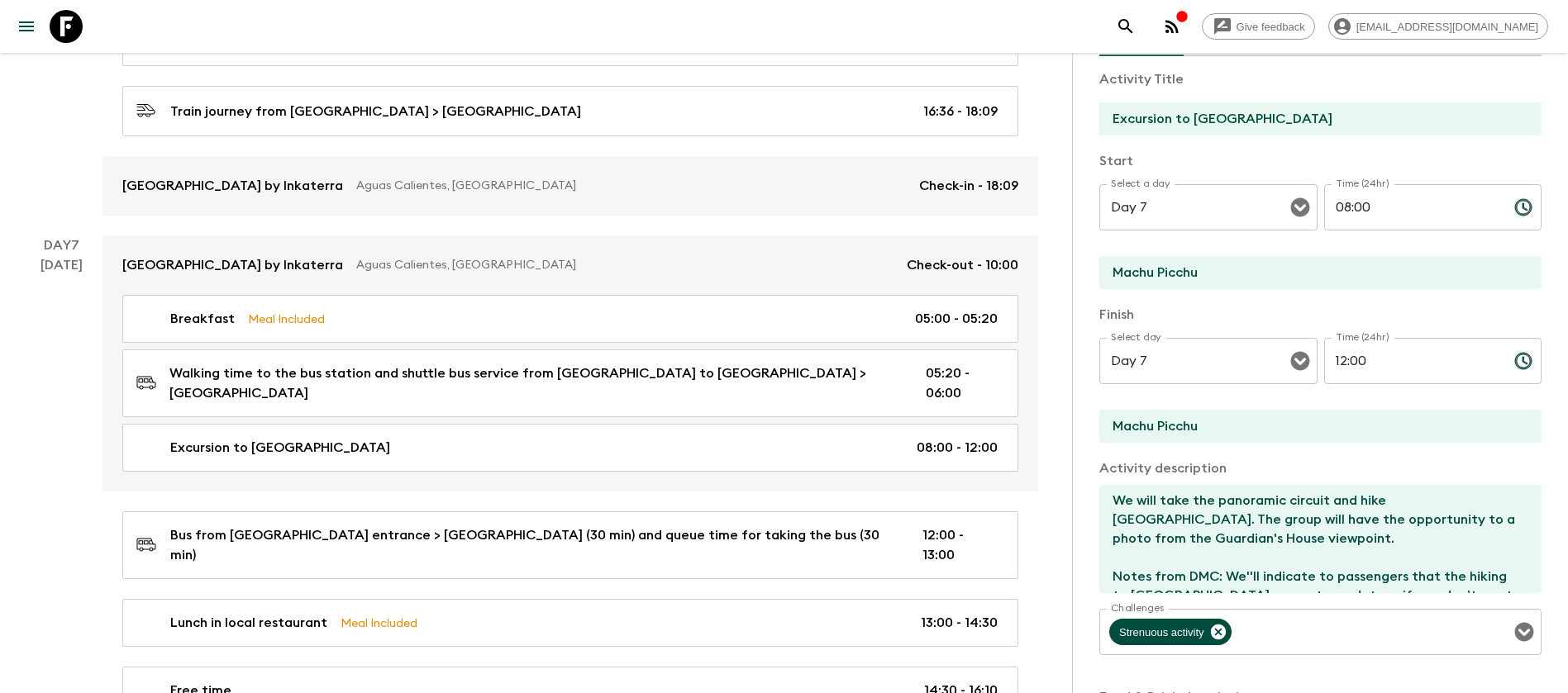
scroll to position [90, 0]
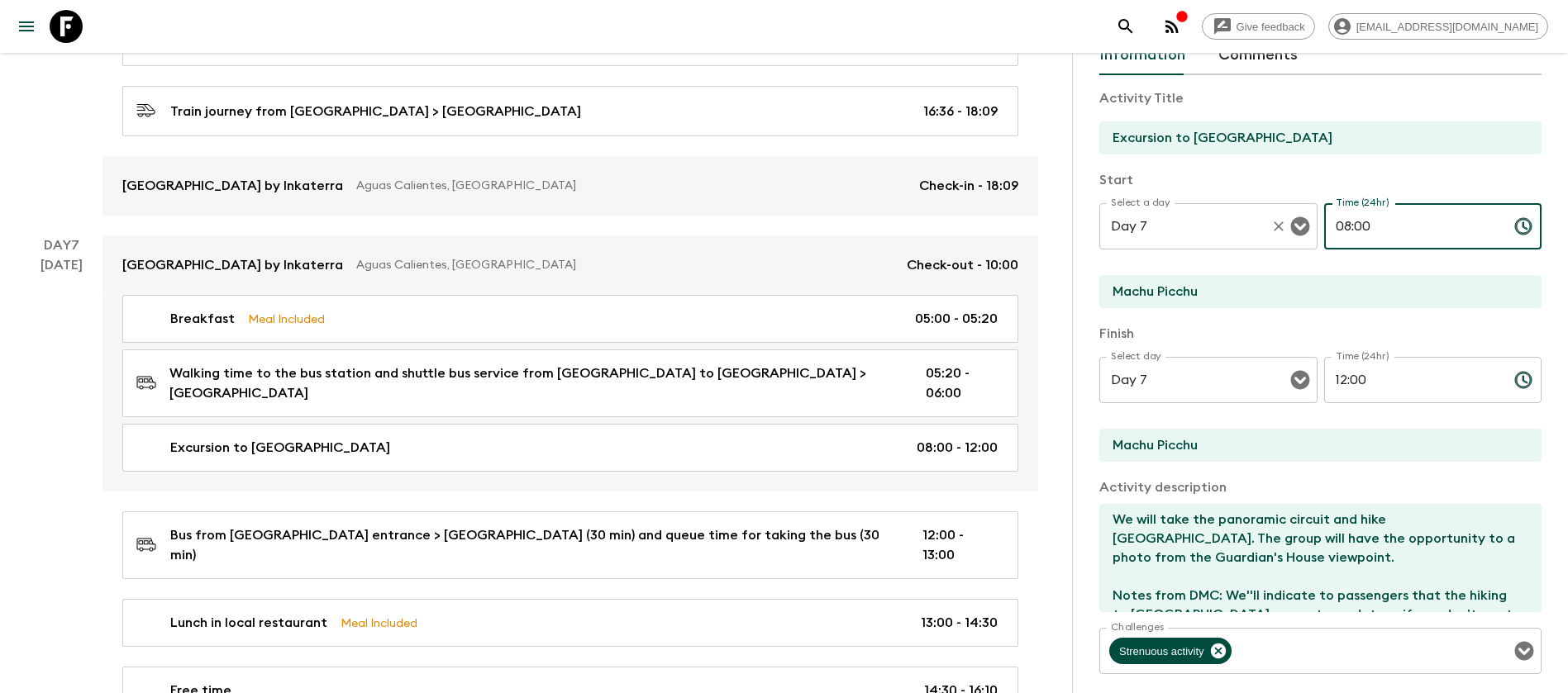
drag, startPoint x: 1340, startPoint y: 224, endPoint x: 1301, endPoint y: 232, distance: 39.8
click at [1301, 232] on div "Select a day Day 7 Select a day ​ Time (24hr) 08:00 Time (24hr) ​" at bounding box center [1321, 236] width 442 height 66
type input "06:00"
click at [1335, 378] on input "12:00" at bounding box center [1413, 381] width 177 height 47
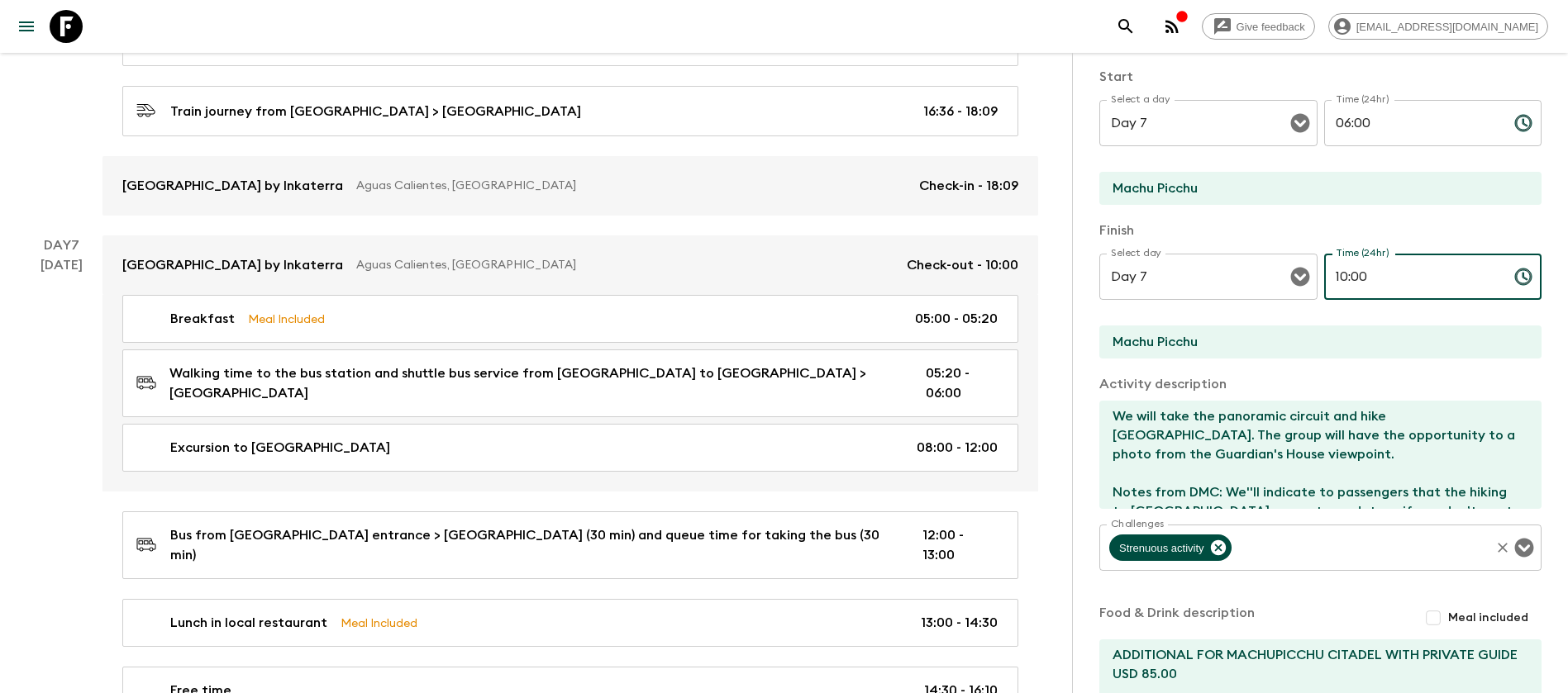
scroll to position [338, 0]
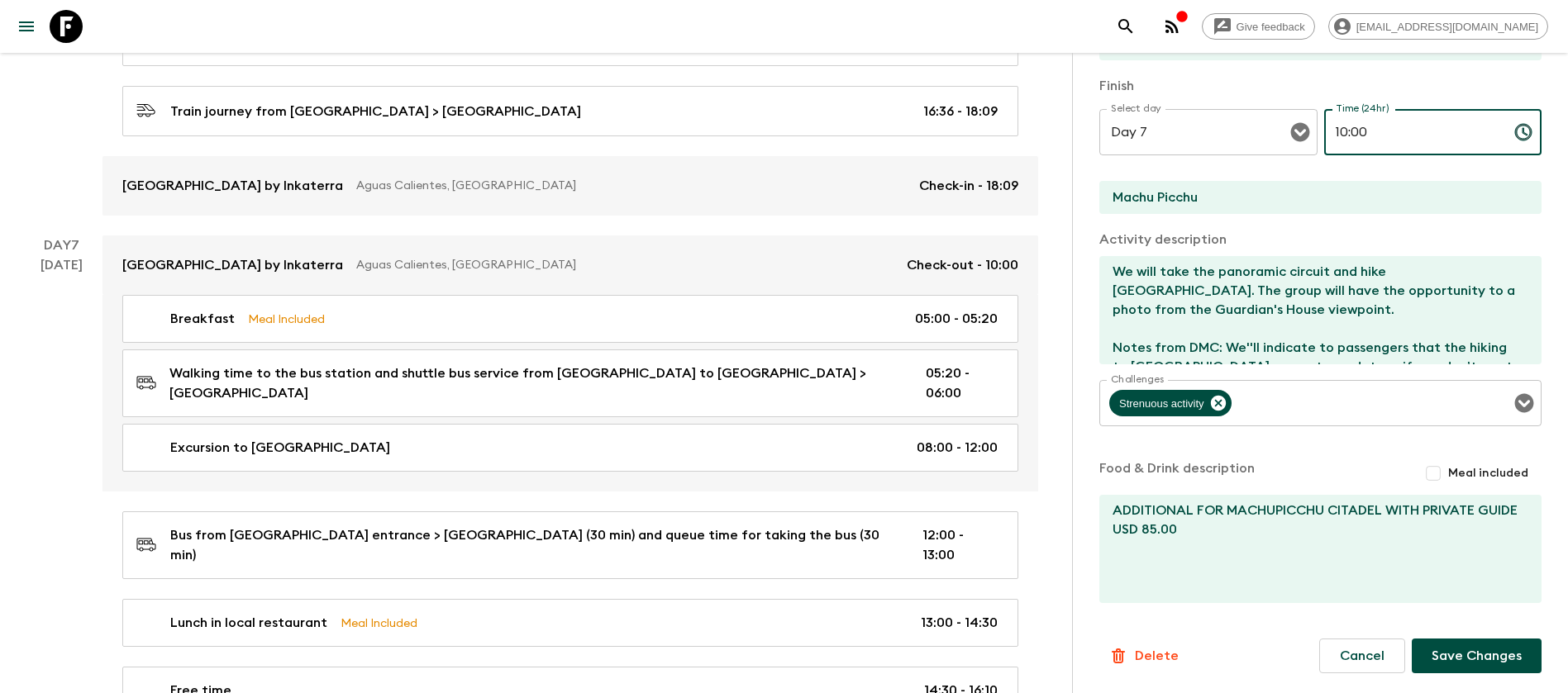
type input "10:00"
click at [1437, 653] on button "Save Changes" at bounding box center [1477, 656] width 130 height 35
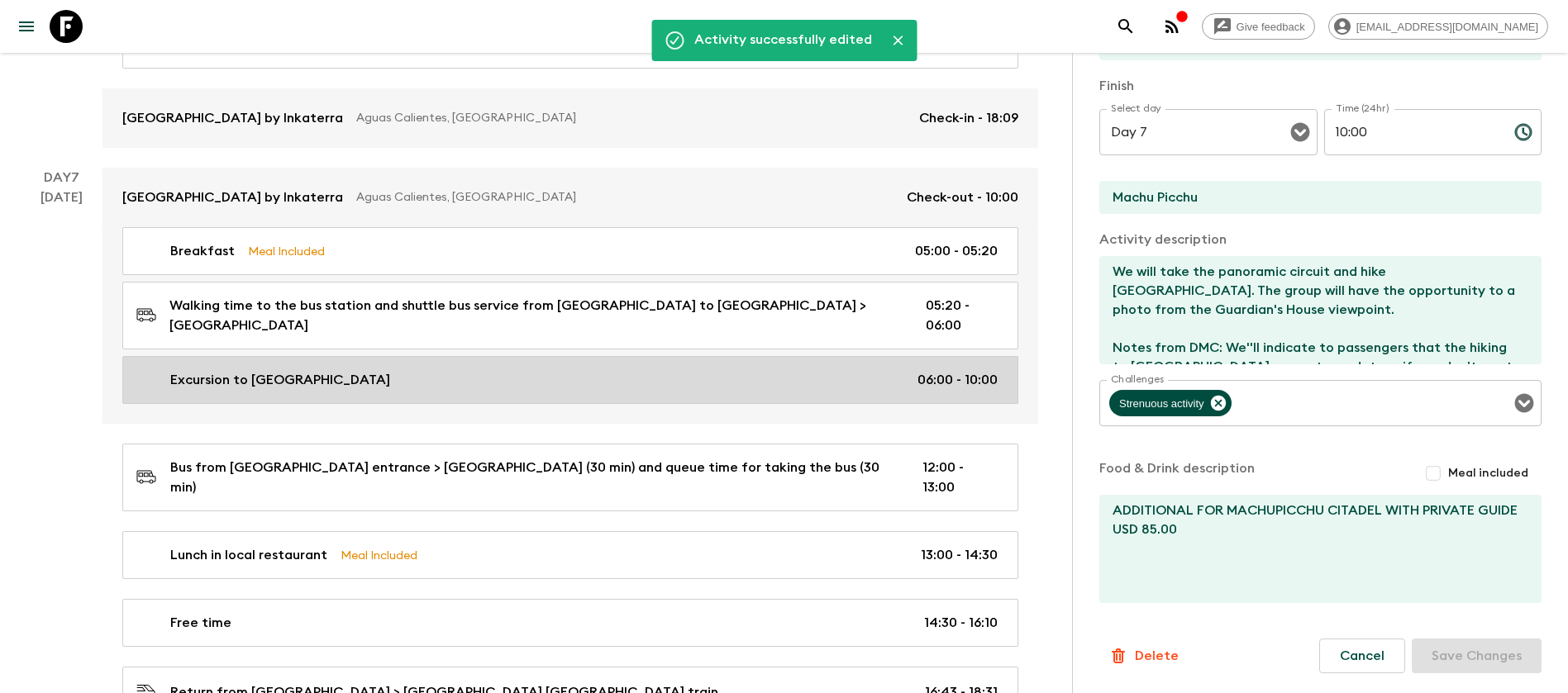
scroll to position [2460, 0]
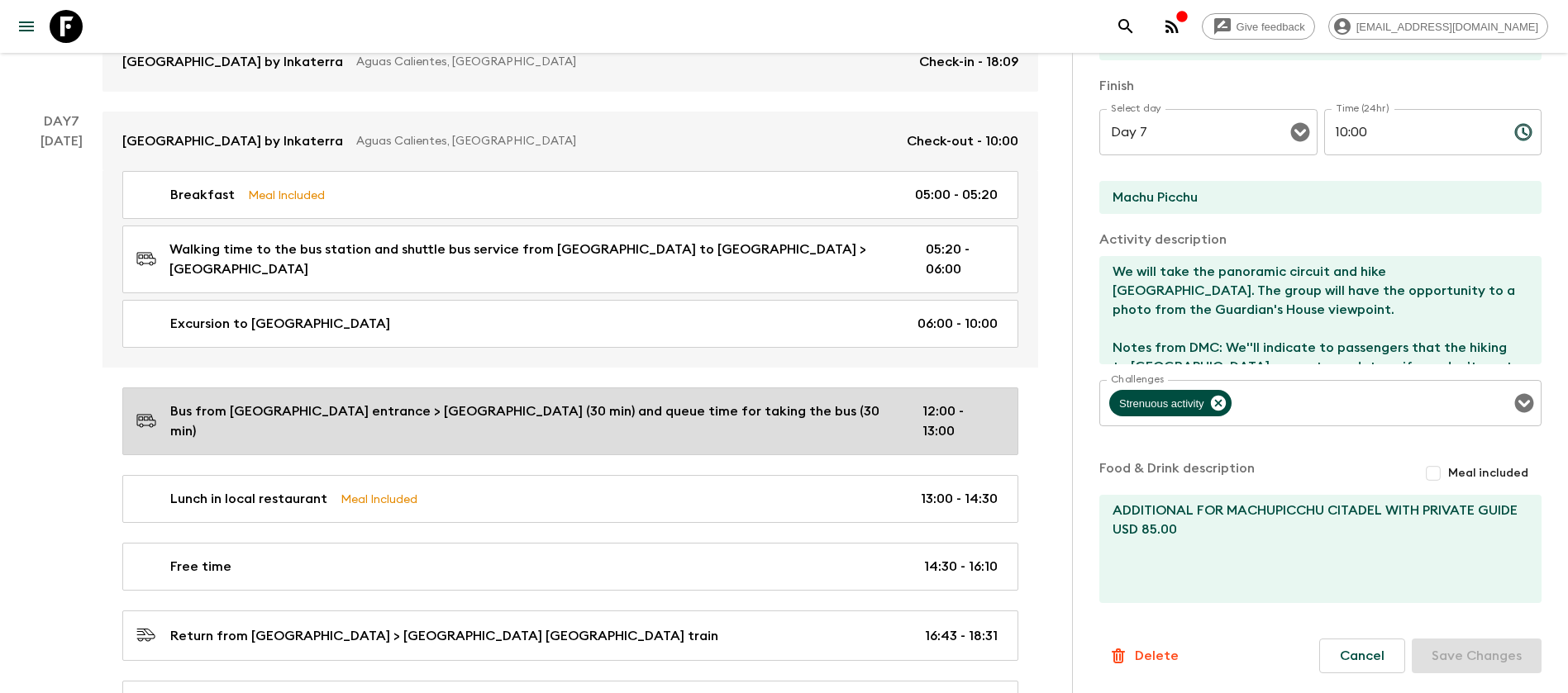
click at [459, 401] on p "Bus from [GEOGRAPHIC_DATA] entrance > [GEOGRAPHIC_DATA] (30 min) and queue time…" at bounding box center [533, 421] width 726 height 40
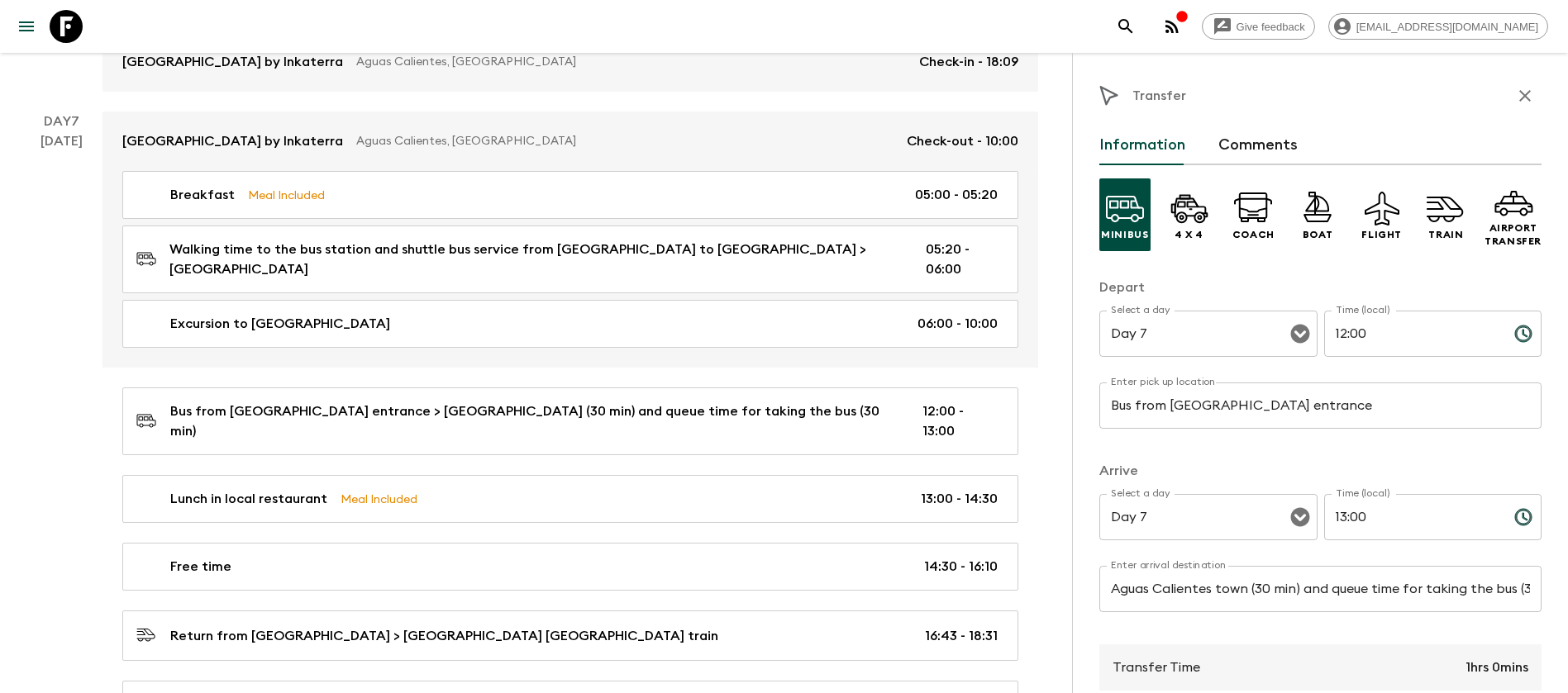
click at [1335, 333] on input "12:00" at bounding box center [1413, 334] width 177 height 47
type input "10:00"
click at [1337, 522] on input "13:00" at bounding box center [1413, 518] width 177 height 47
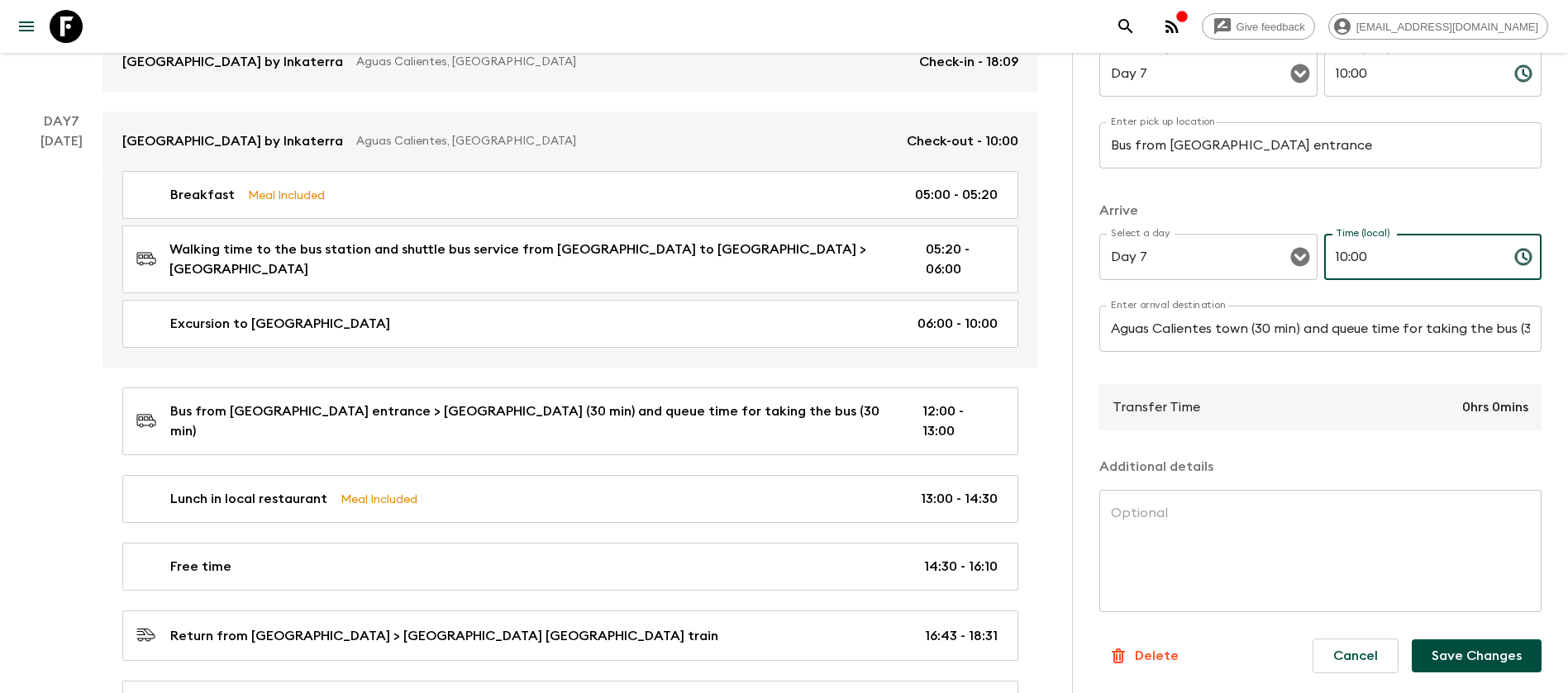
click at [1349, 260] on input "10:00" at bounding box center [1413, 257] width 177 height 47
type input "10:30"
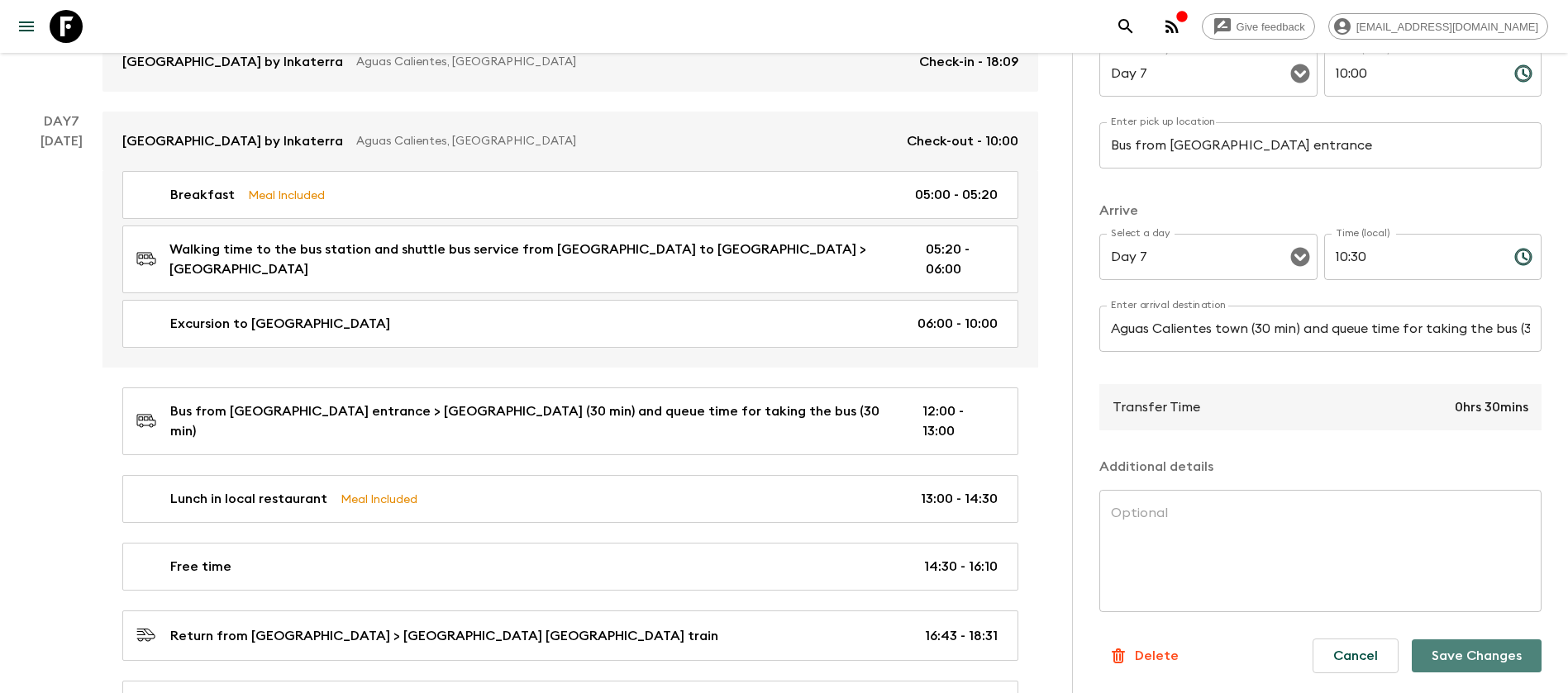
click at [1448, 662] on button "Save Changes" at bounding box center [1477, 656] width 130 height 33
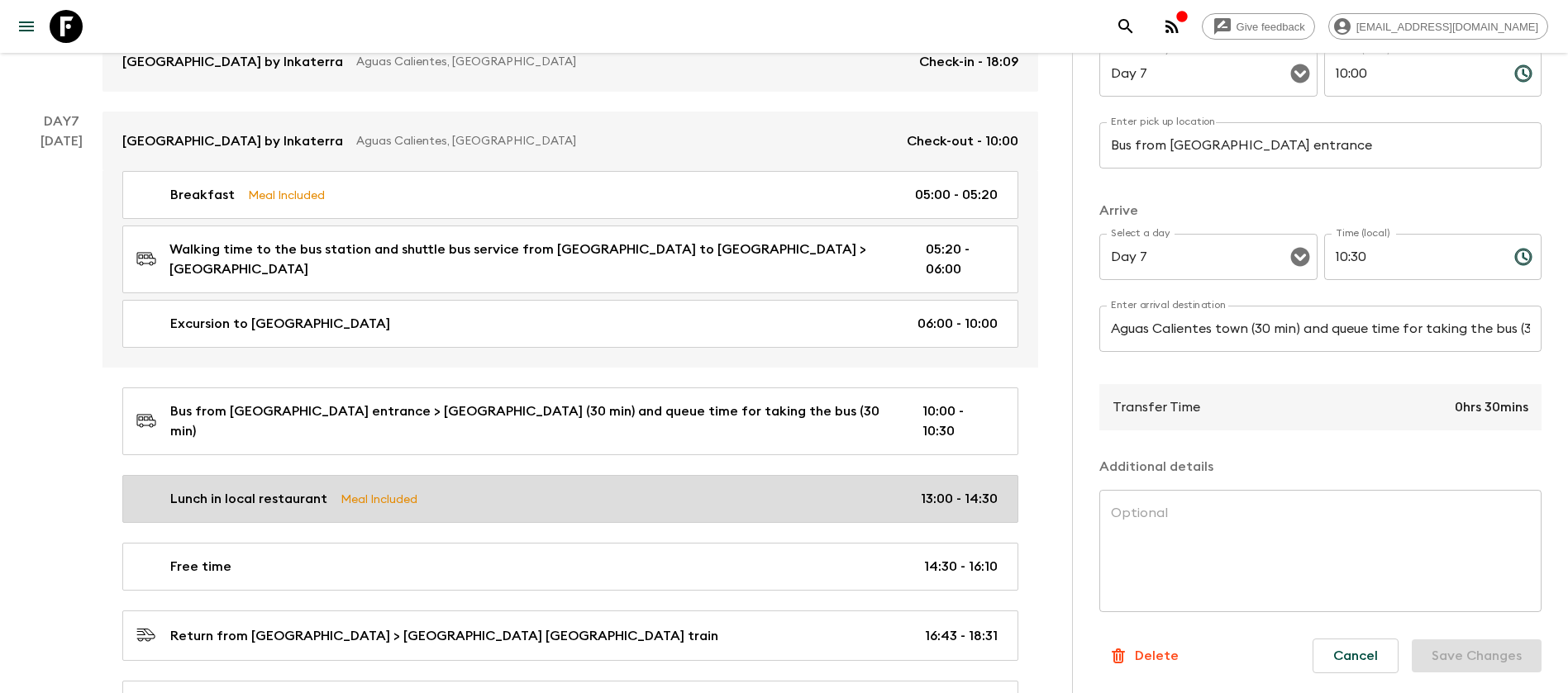
click at [565, 475] on link "Lunch in local restaurant Meal Included 13:00 - 14:30" at bounding box center [570, 499] width 896 height 48
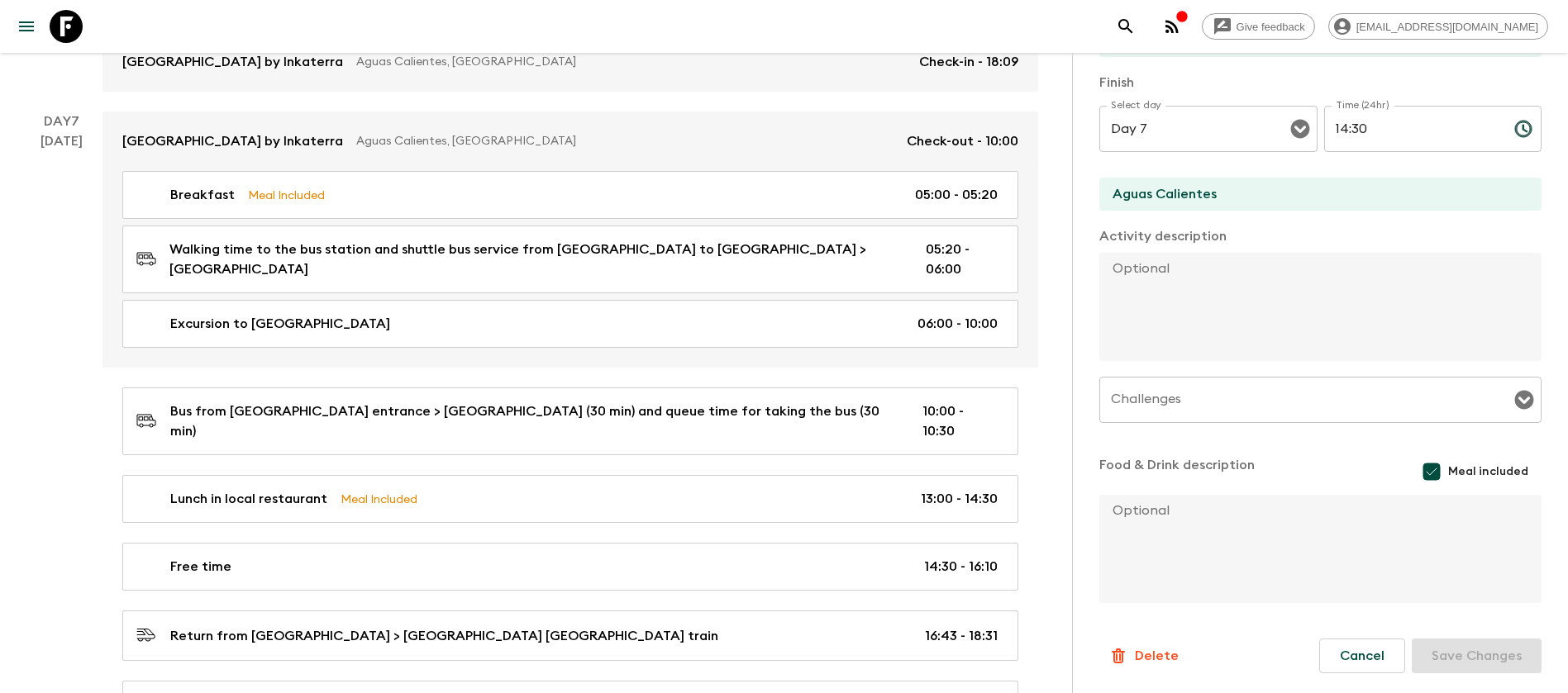
scroll to position [2585, 0]
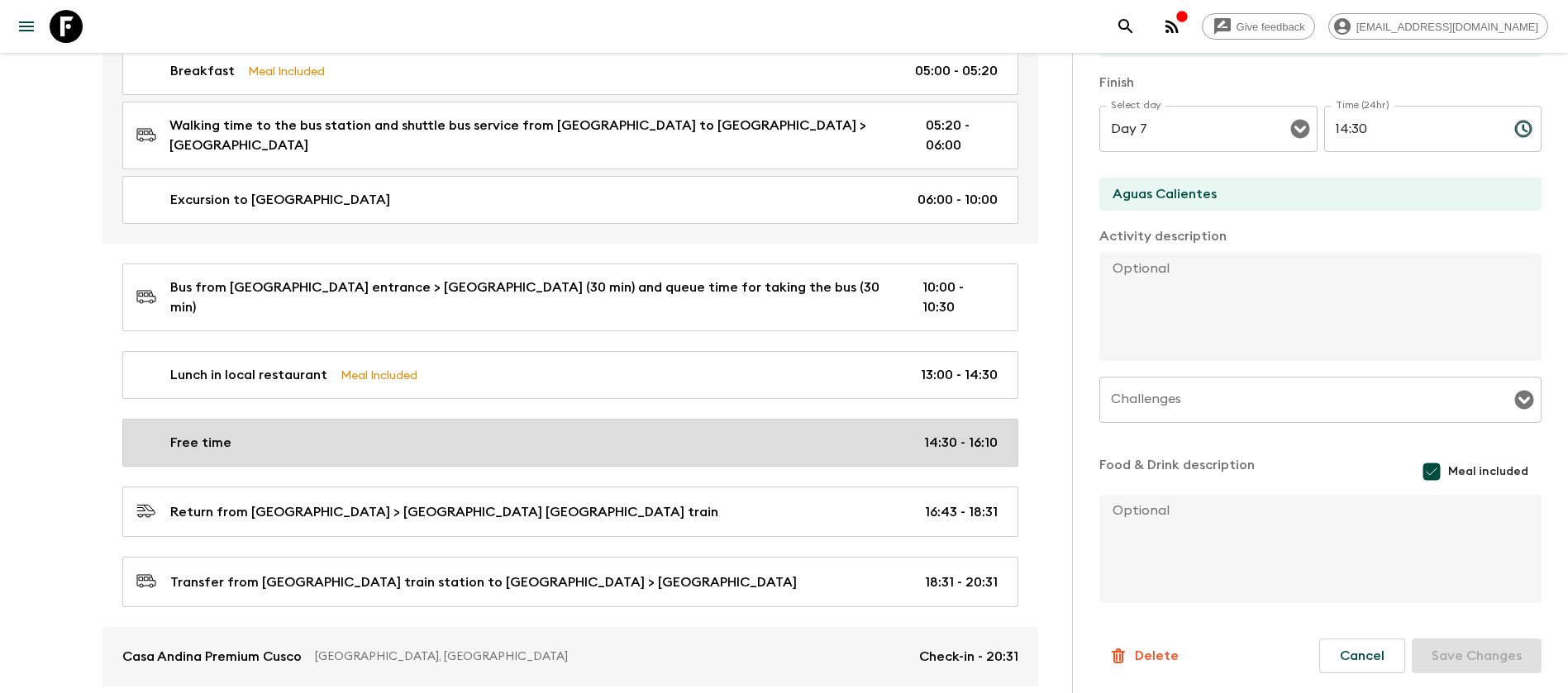
click at [298, 419] on link "Free time 14:30 - 16:10" at bounding box center [570, 443] width 896 height 48
type input "Free time"
type textarea "Flashpackers has to the at the train station 30 minutes before the departure"
checkbox input "false"
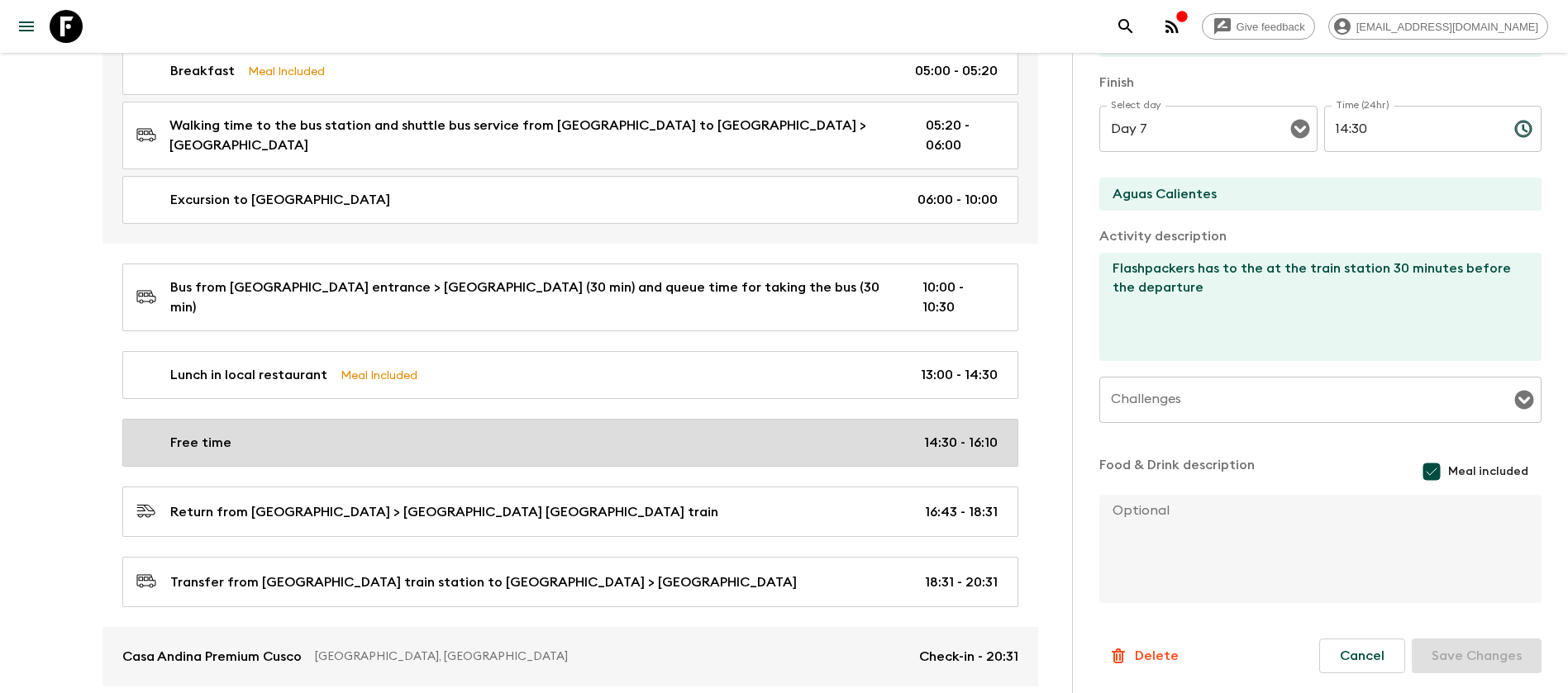
type input "14:30"
type input "16:10"
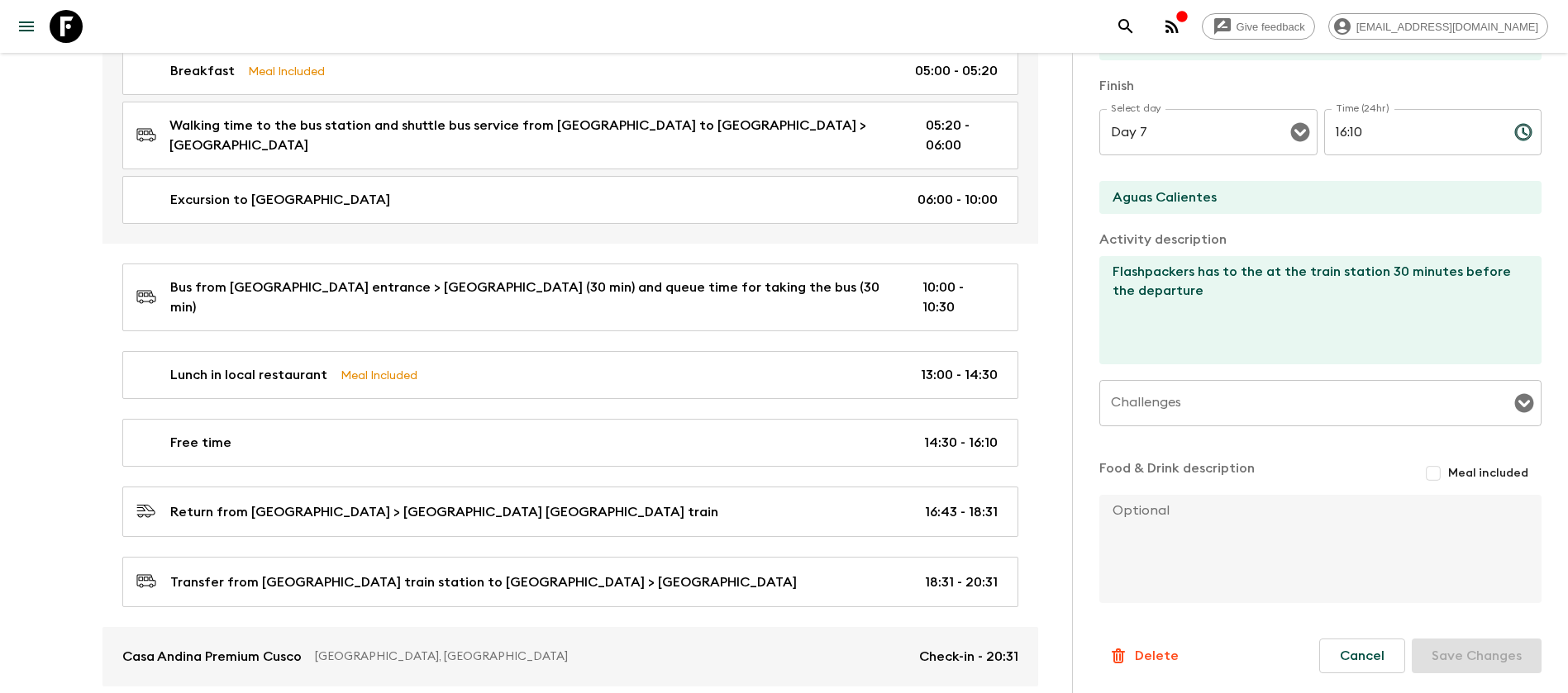
click at [35, 422] on div "Day 7 [DATE]" at bounding box center [61, 337] width 82 height 699
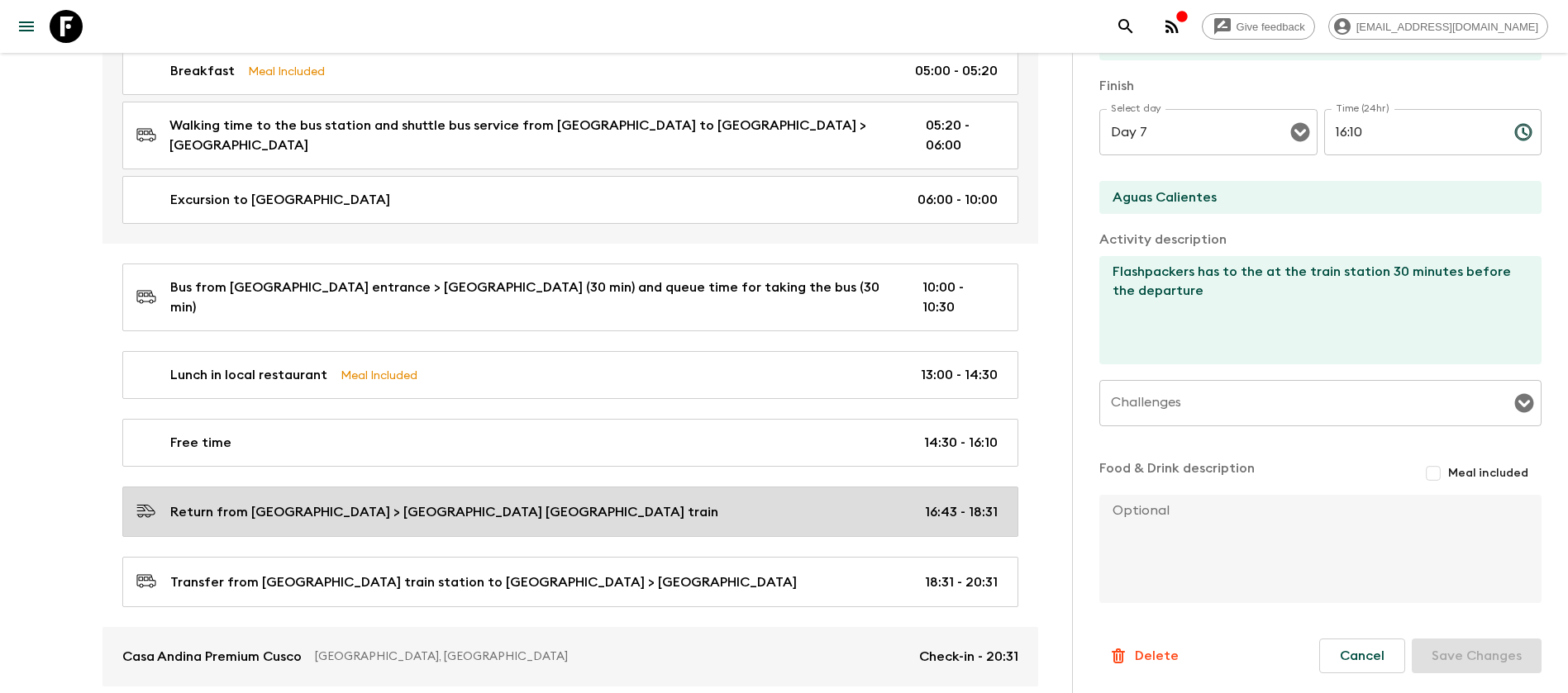
click at [508, 503] on p "Return from [GEOGRAPHIC_DATA] > [GEOGRAPHIC_DATA] [GEOGRAPHIC_DATA] train" at bounding box center [444, 513] width 548 height 20
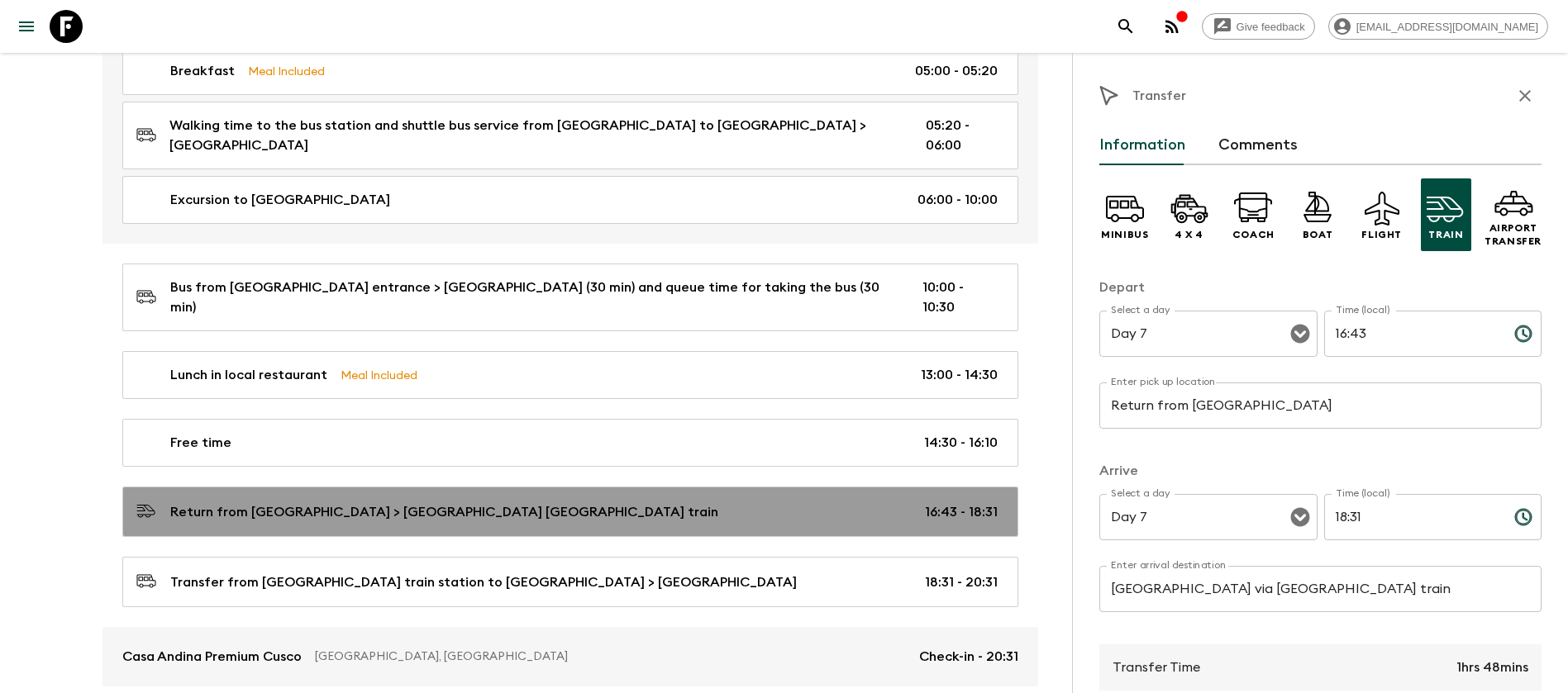
click at [574, 503] on p "Return from [GEOGRAPHIC_DATA] > [GEOGRAPHIC_DATA] [GEOGRAPHIC_DATA] train" at bounding box center [444, 513] width 548 height 20
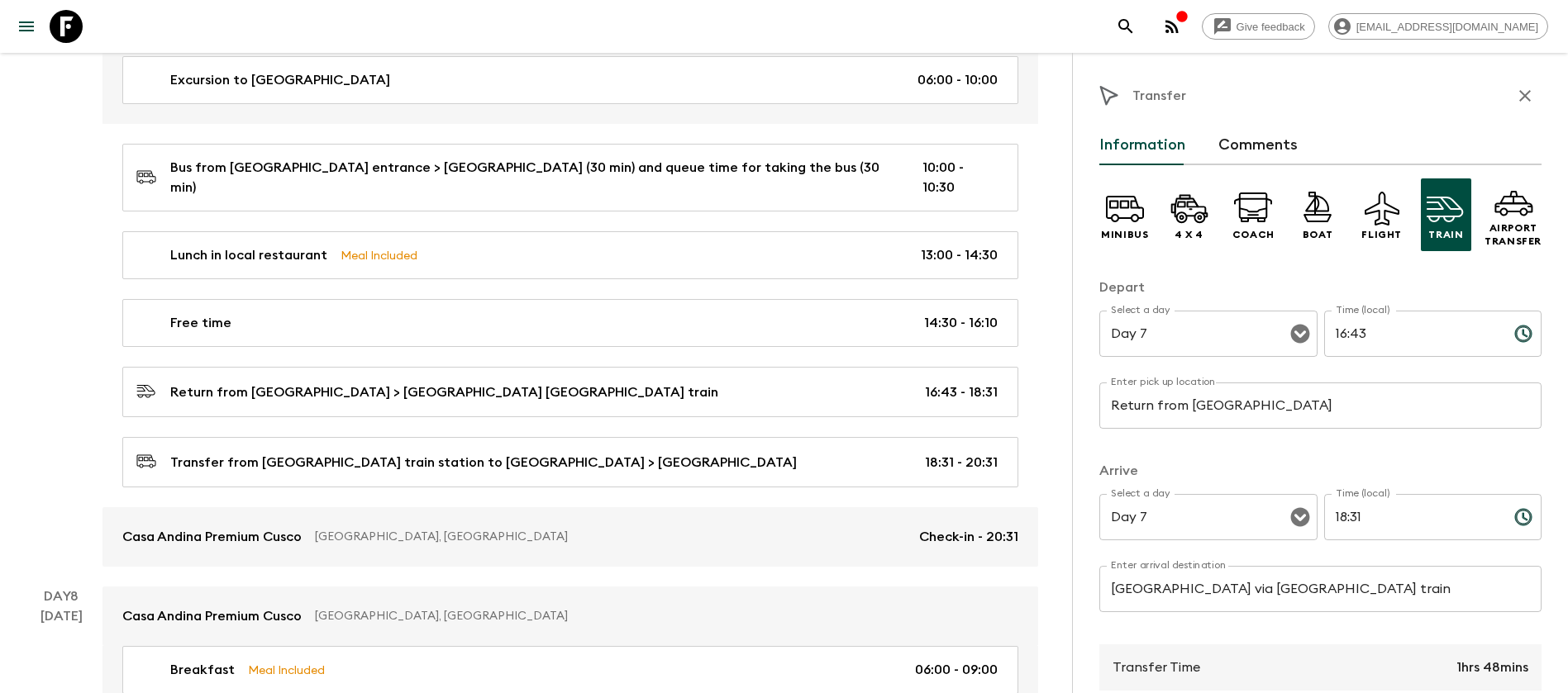
scroll to position [2709, 0]
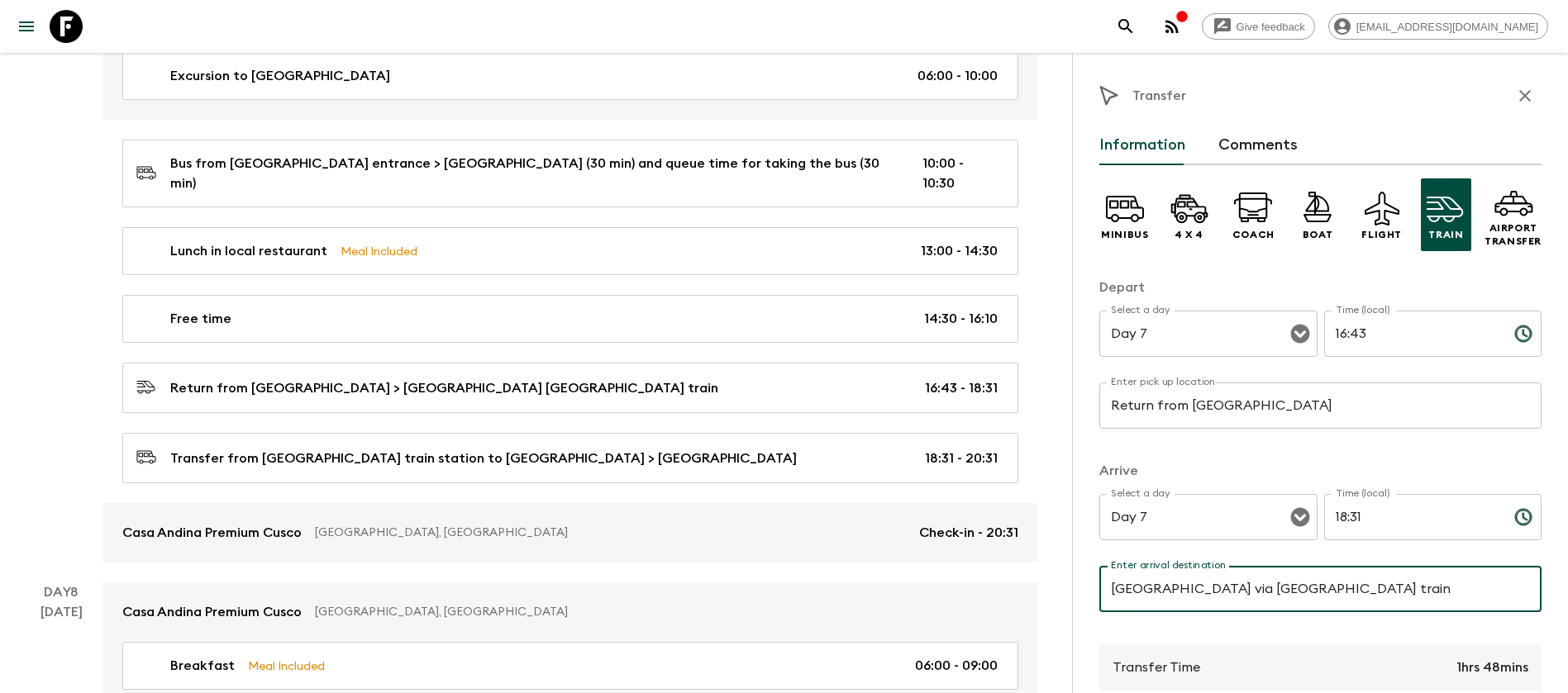
click at [1241, 587] on input "[GEOGRAPHIC_DATA] via [GEOGRAPHIC_DATA] train" at bounding box center [1321, 589] width 442 height 47
drag, startPoint x: 1234, startPoint y: 587, endPoint x: 1363, endPoint y: 586, distance: 129.0
click at [1363, 586] on input "[GEOGRAPHIC_DATA] via [GEOGRAPHIC_DATA] train" at bounding box center [1321, 589] width 442 height 47
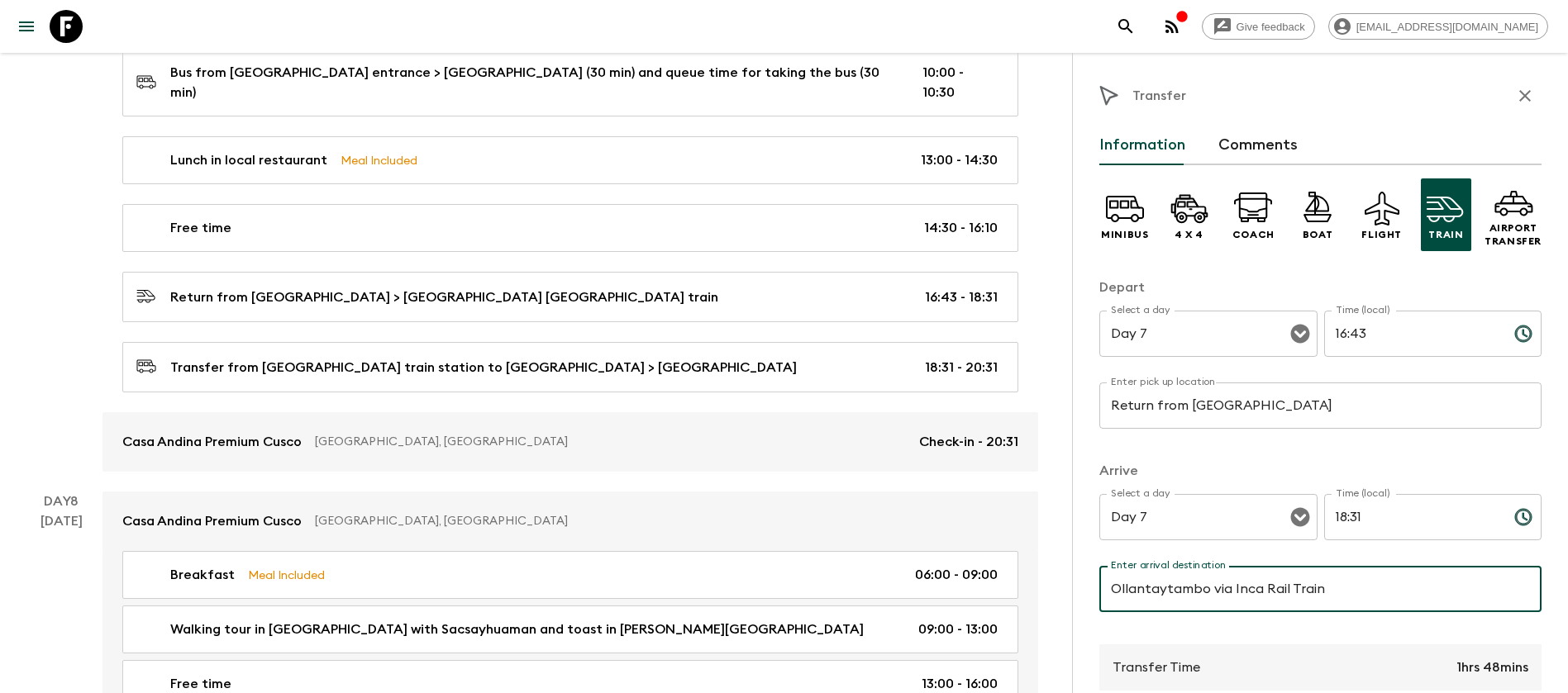
scroll to position [2956, 0]
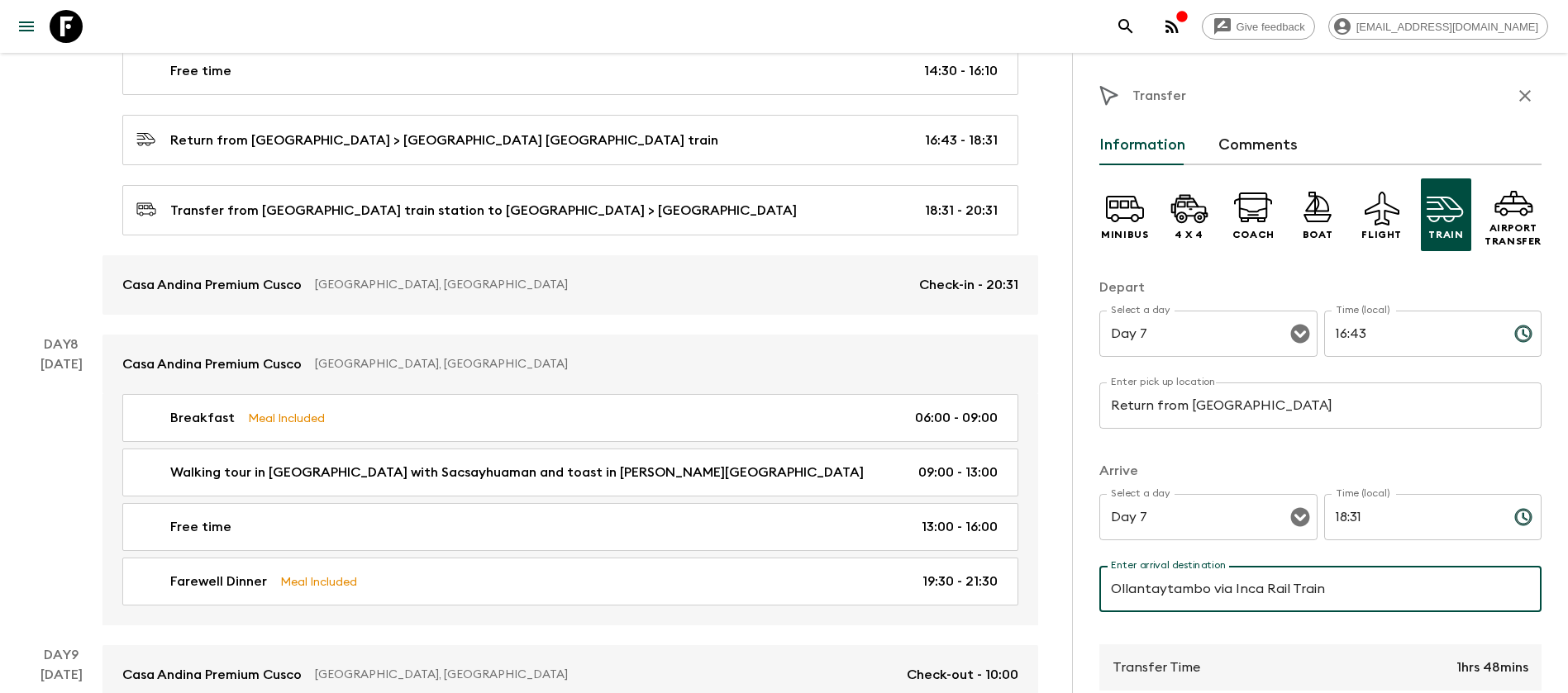
type input "Ollantaytambo via Inca Rail Train"
click at [1320, 593] on input "Ollantaytambo via Inca Rail Train" at bounding box center [1321, 589] width 442 height 47
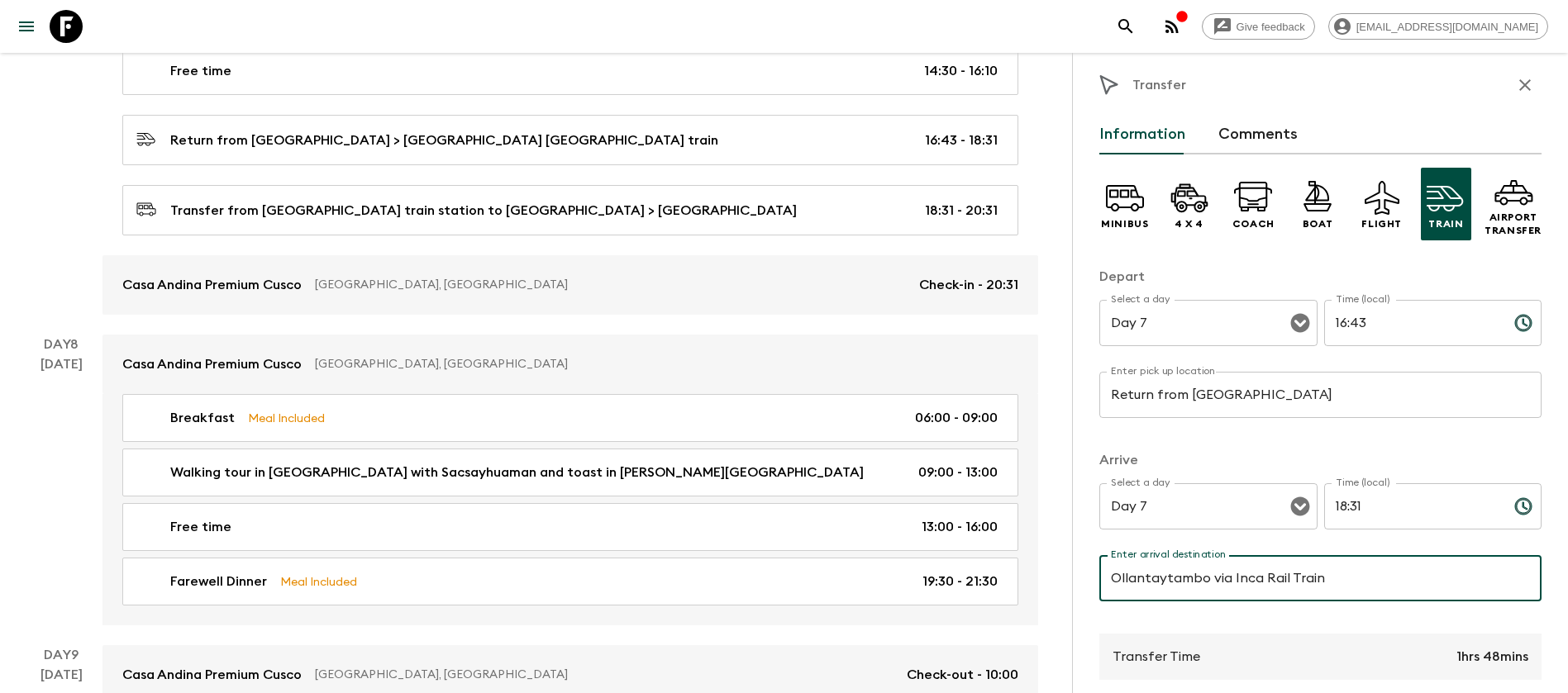
scroll to position [0, 0]
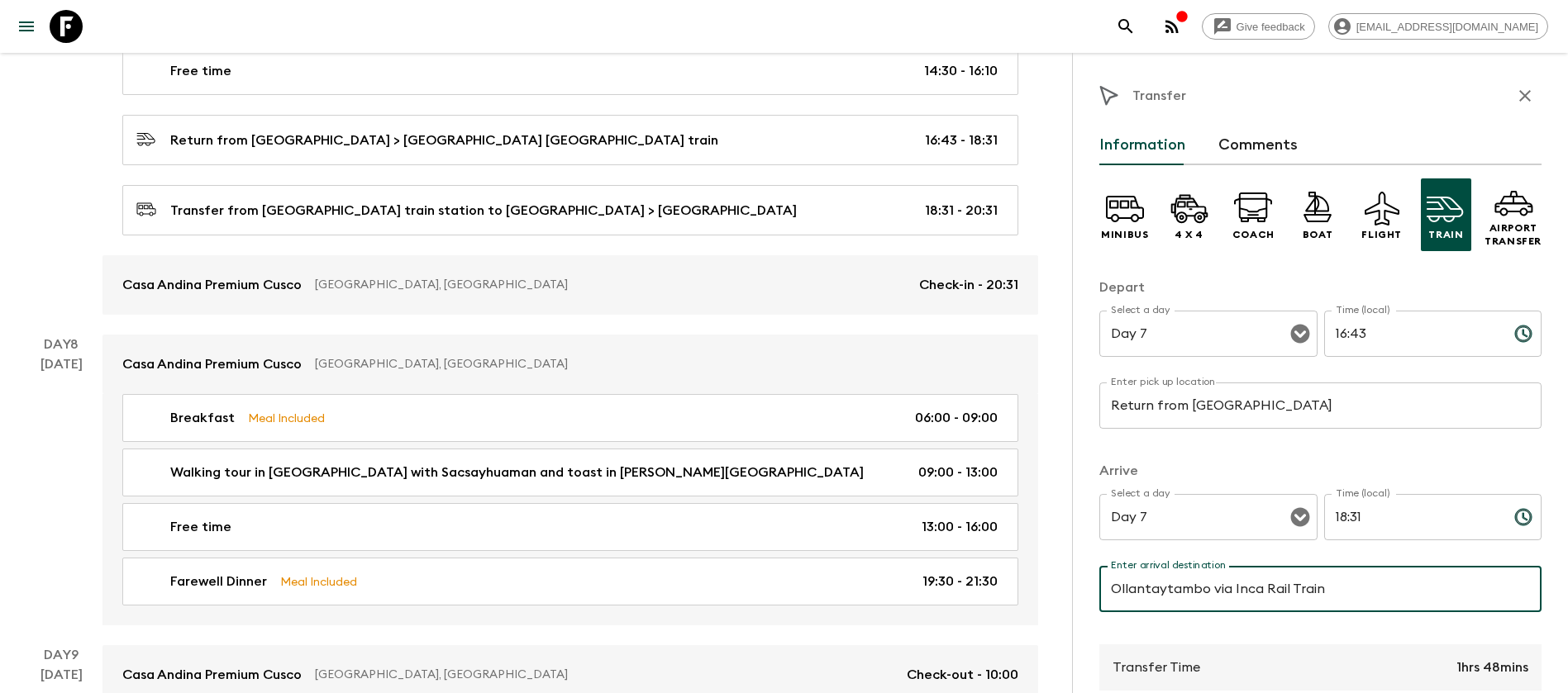
click at [1370, 345] on input "16:43" at bounding box center [1413, 334] width 177 height 47
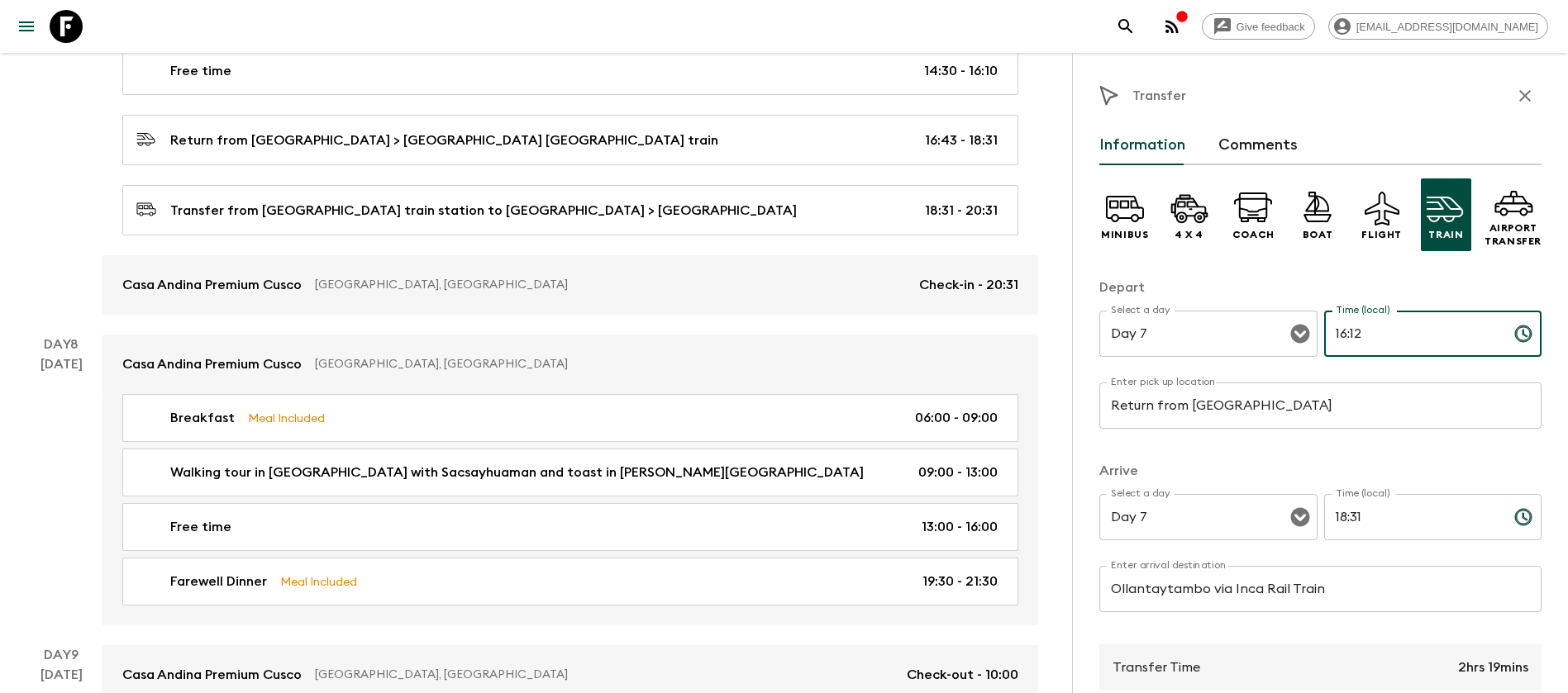
type input "16:12"
click at [1378, 519] on input "18:31" at bounding box center [1413, 518] width 177 height 47
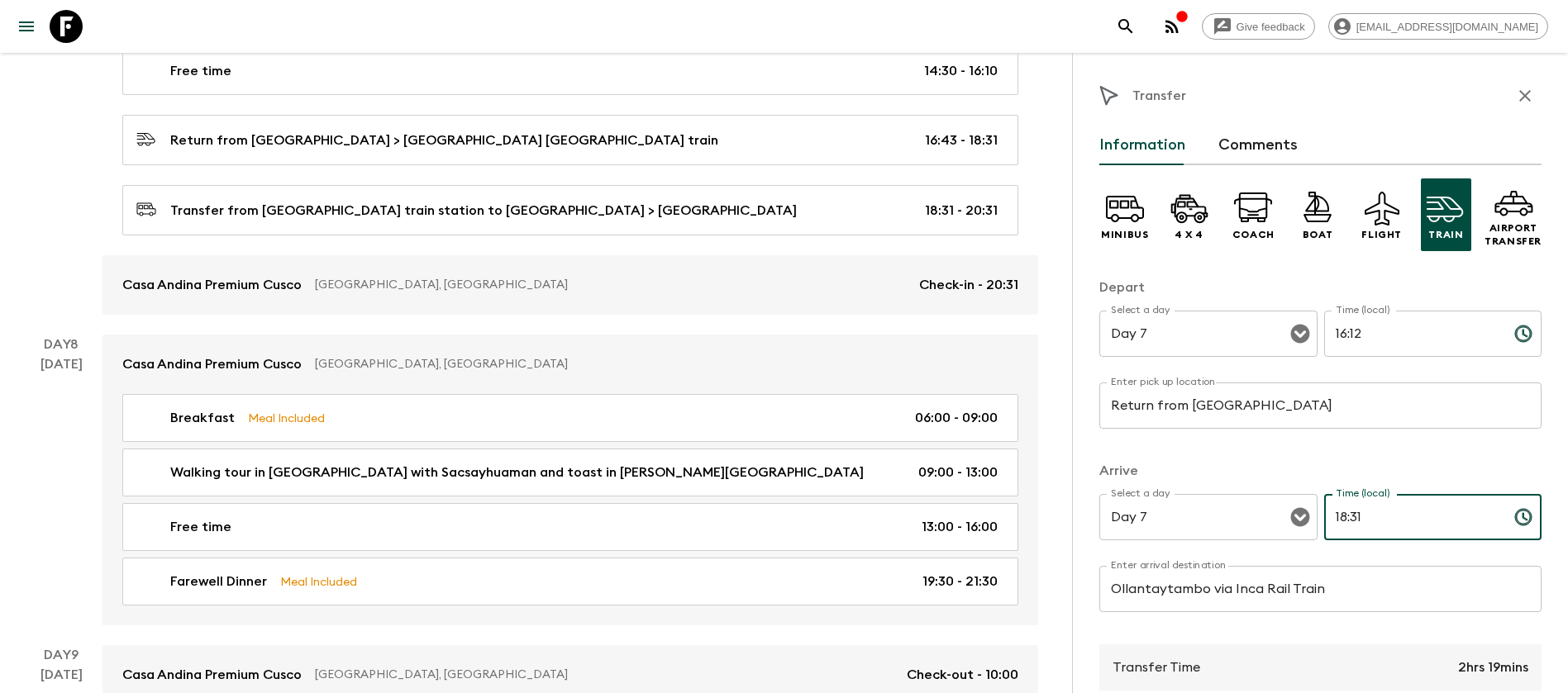
click at [1330, 521] on input "18:31" at bounding box center [1413, 518] width 177 height 47
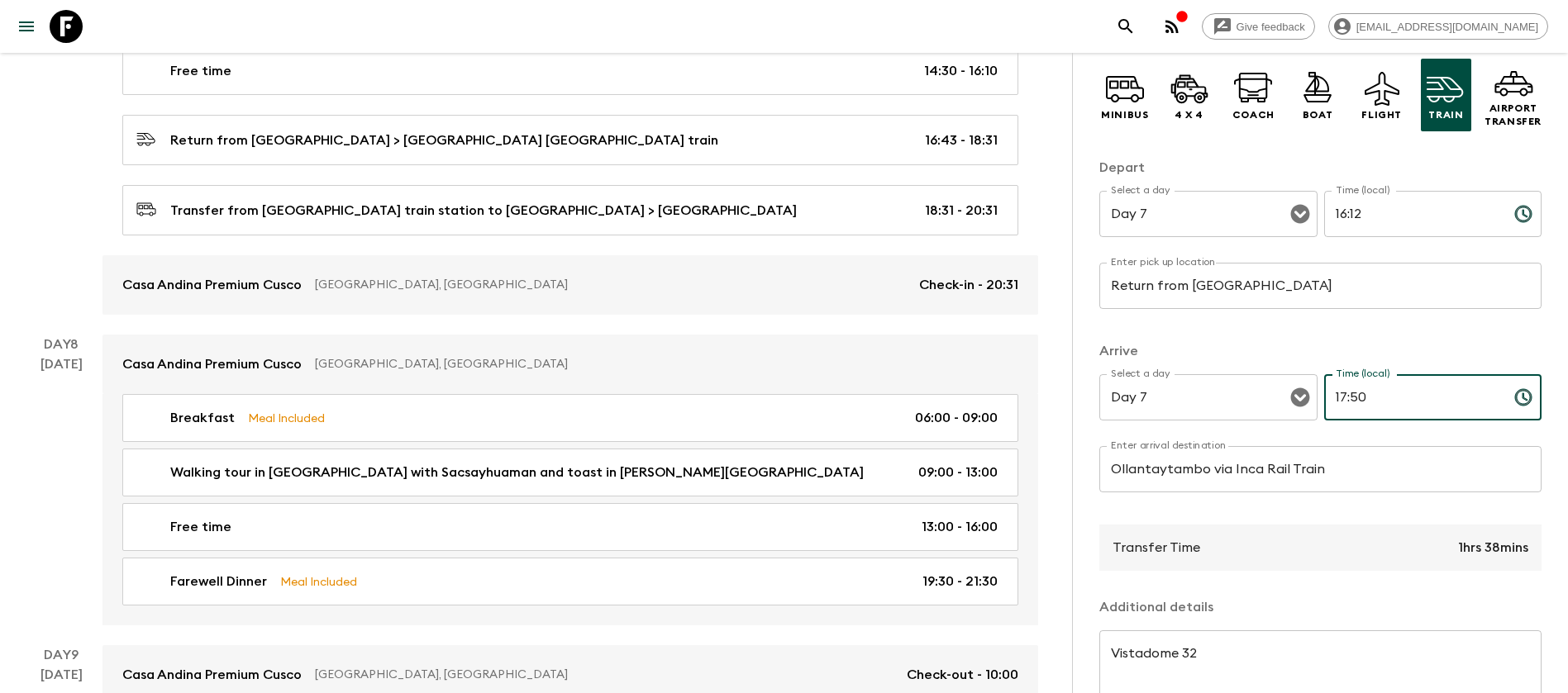
scroll to position [248, 0]
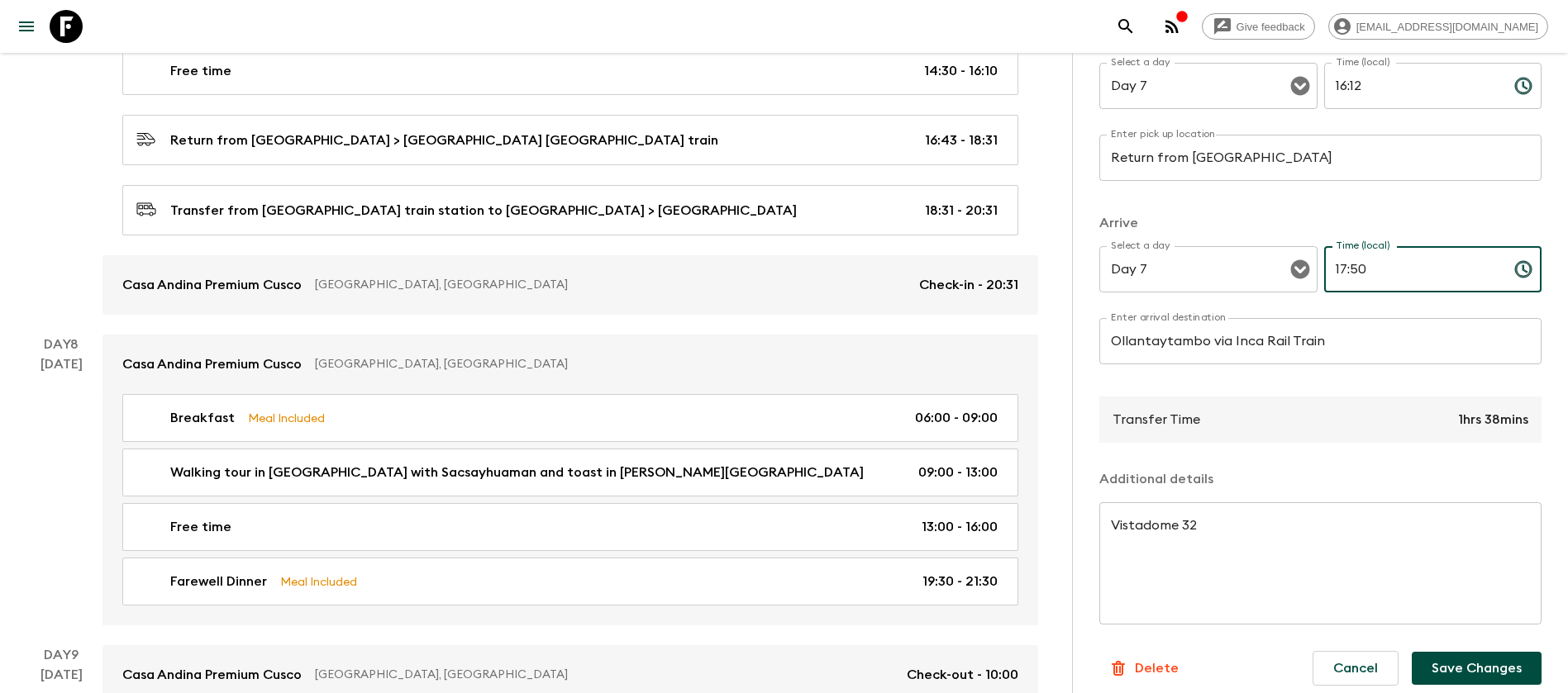
type input "17:50"
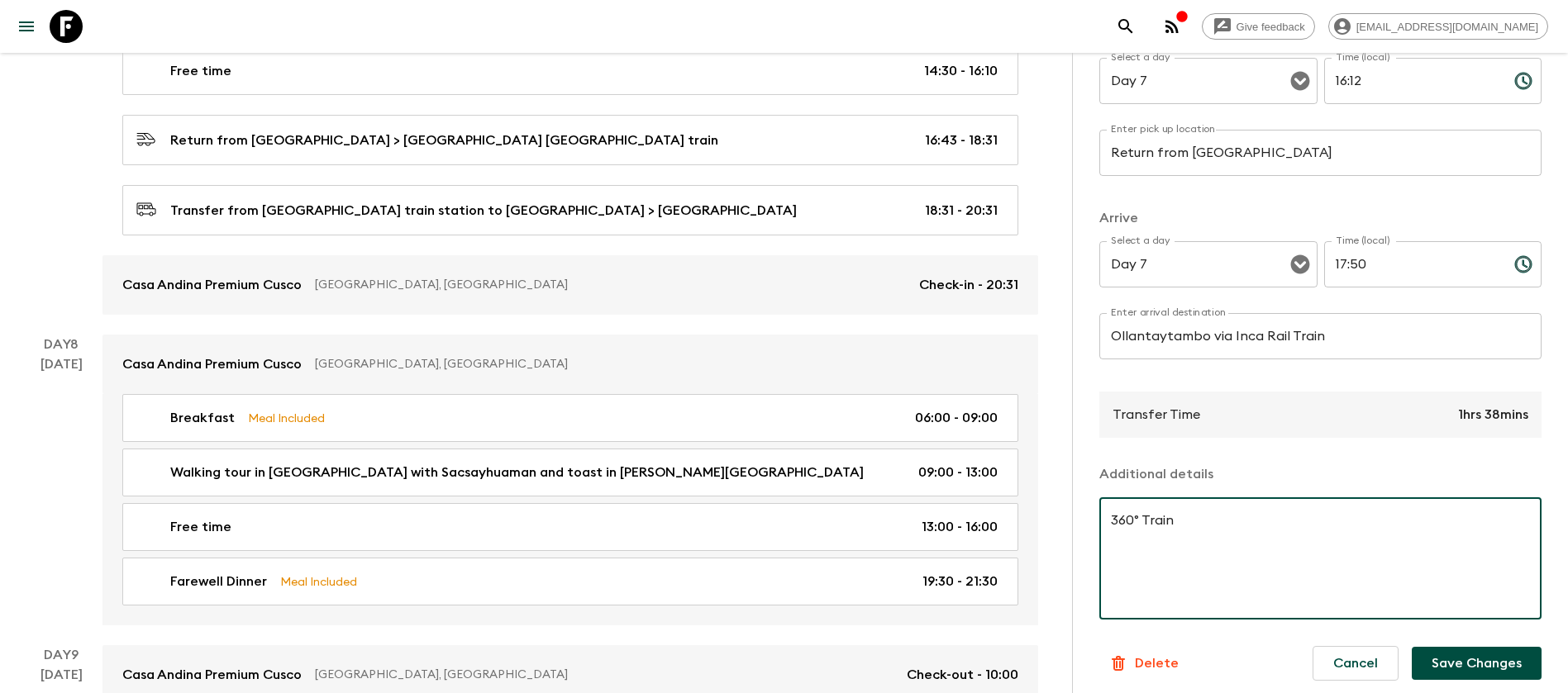
scroll to position [260, 0]
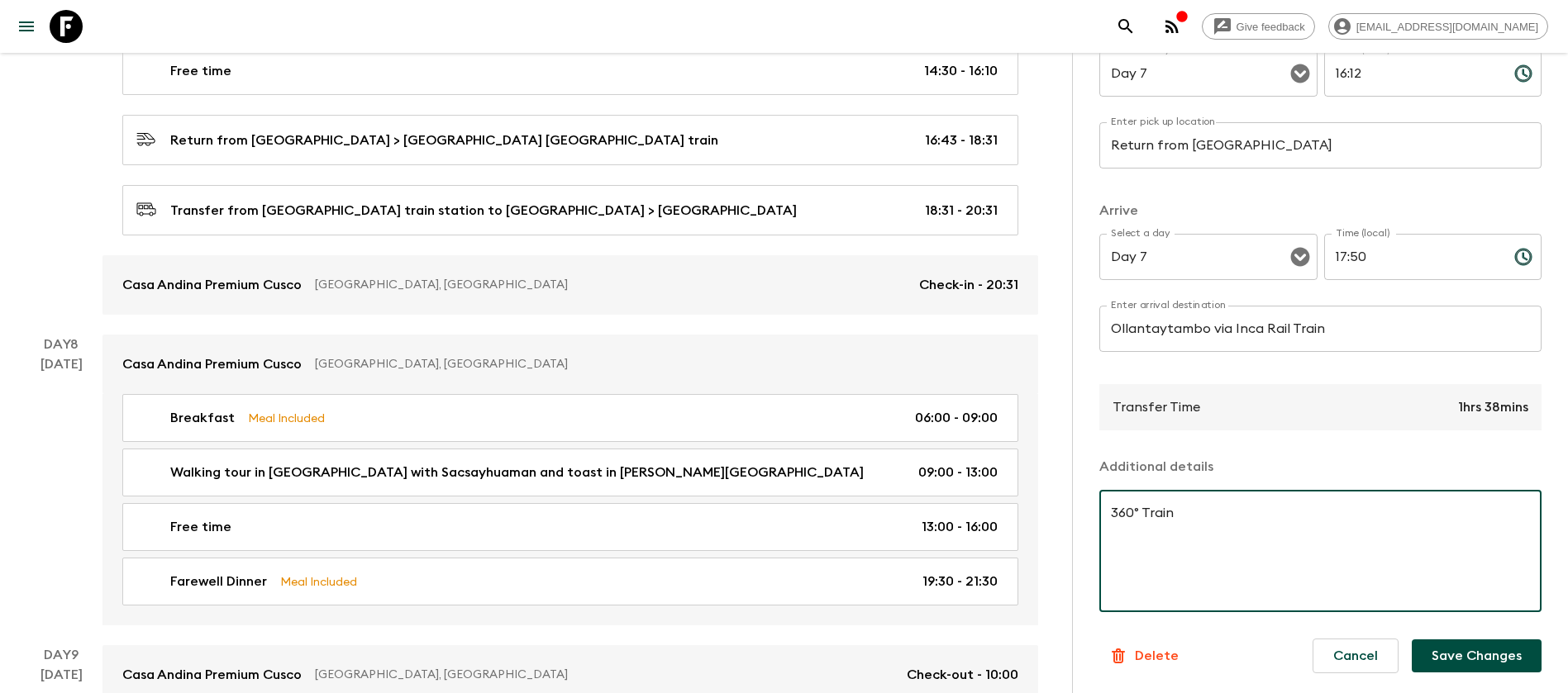
type textarea "360° Train"
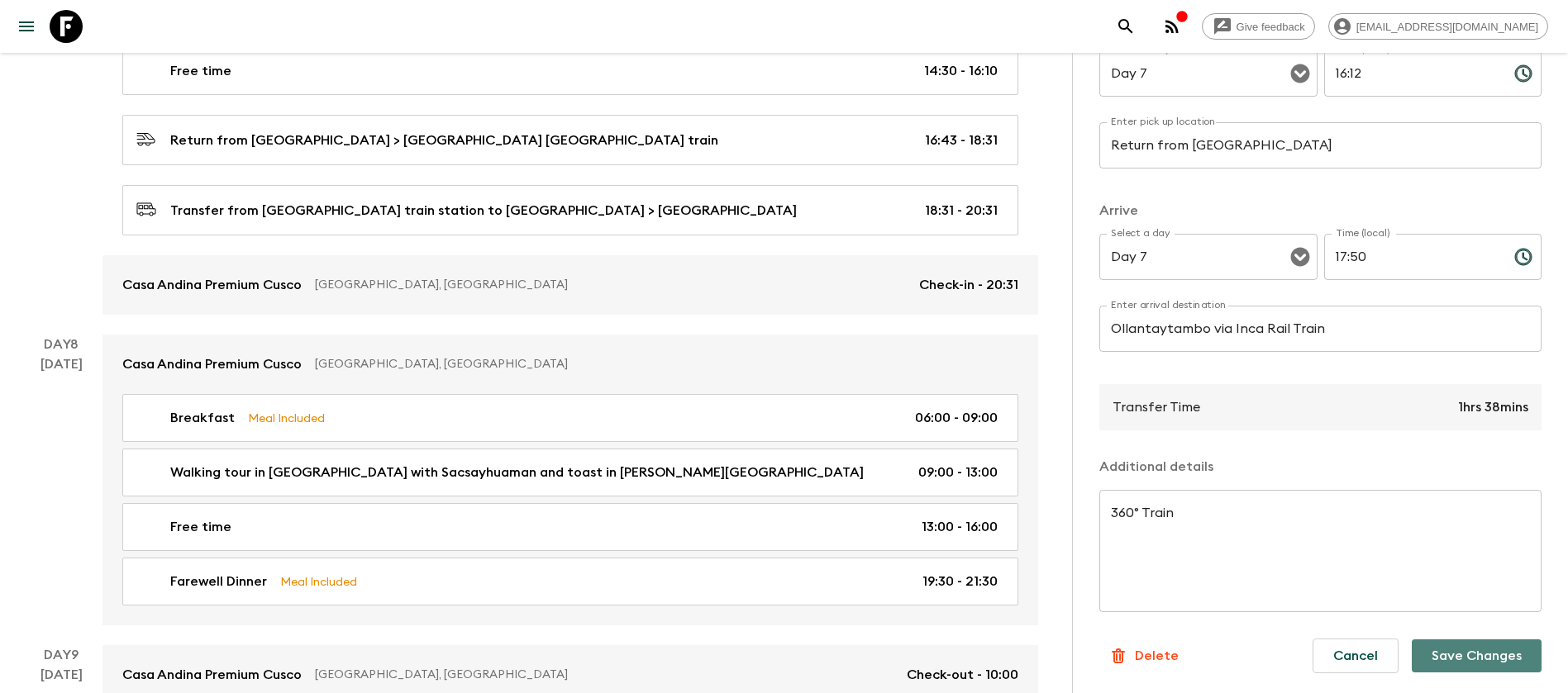
click at [1458, 656] on button "Save Changes" at bounding box center [1477, 656] width 130 height 33
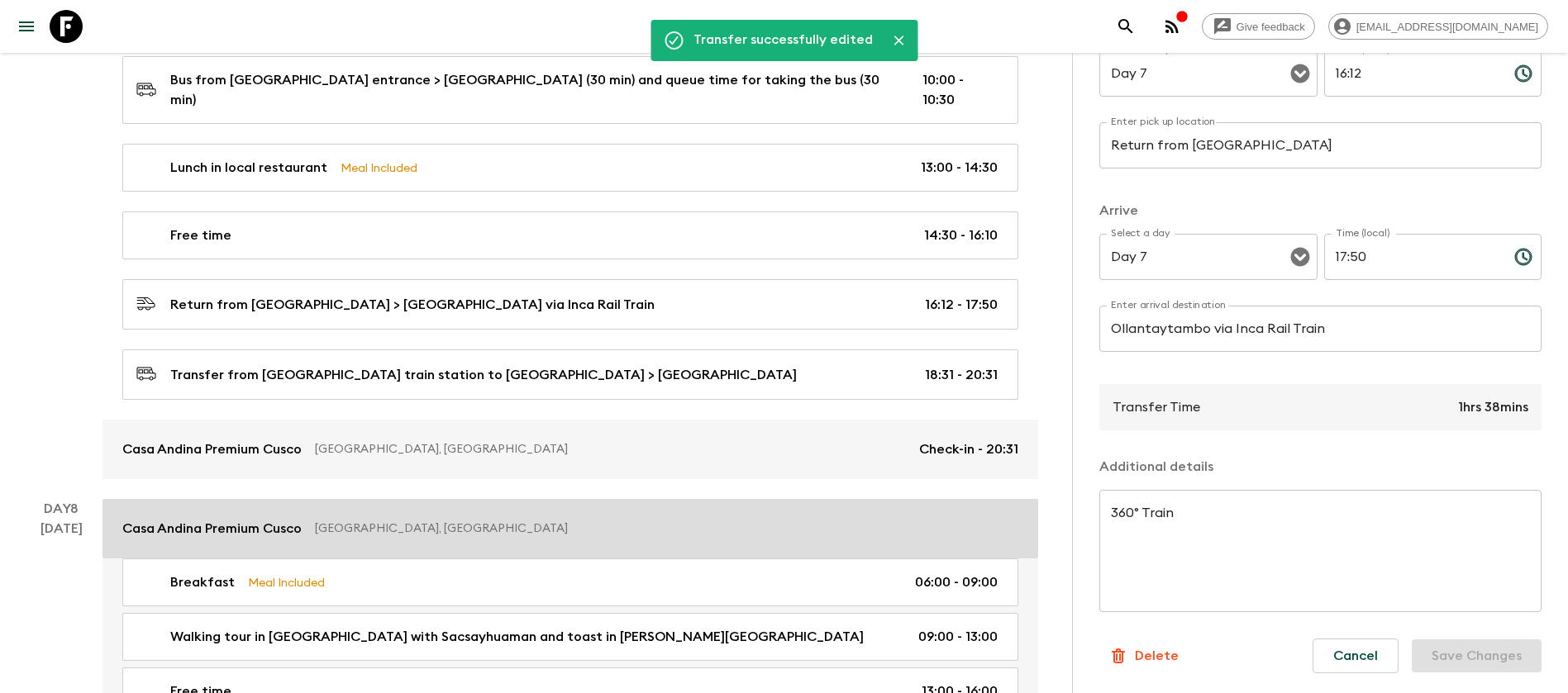
scroll to position [2709, 0]
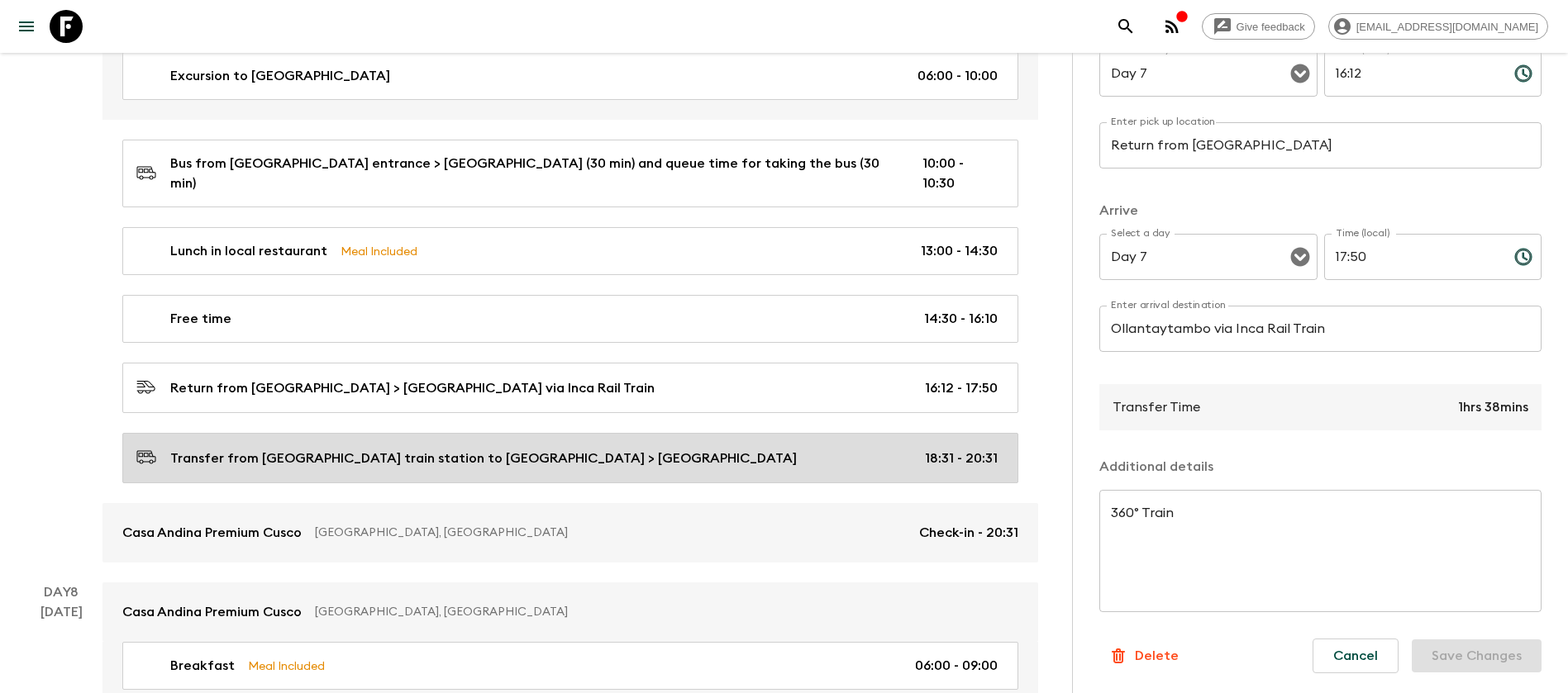
click at [904, 447] on div "Transfer from [GEOGRAPHIC_DATA] train station to [GEOGRAPHIC_DATA] > [GEOGRAPHI…" at bounding box center [567, 458] width 861 height 22
type input "Transfer from [GEOGRAPHIC_DATA] to [GEOGRAPHIC_DATA]"
type input "[GEOGRAPHIC_DATA]"
type input "18:31"
type input "20:31"
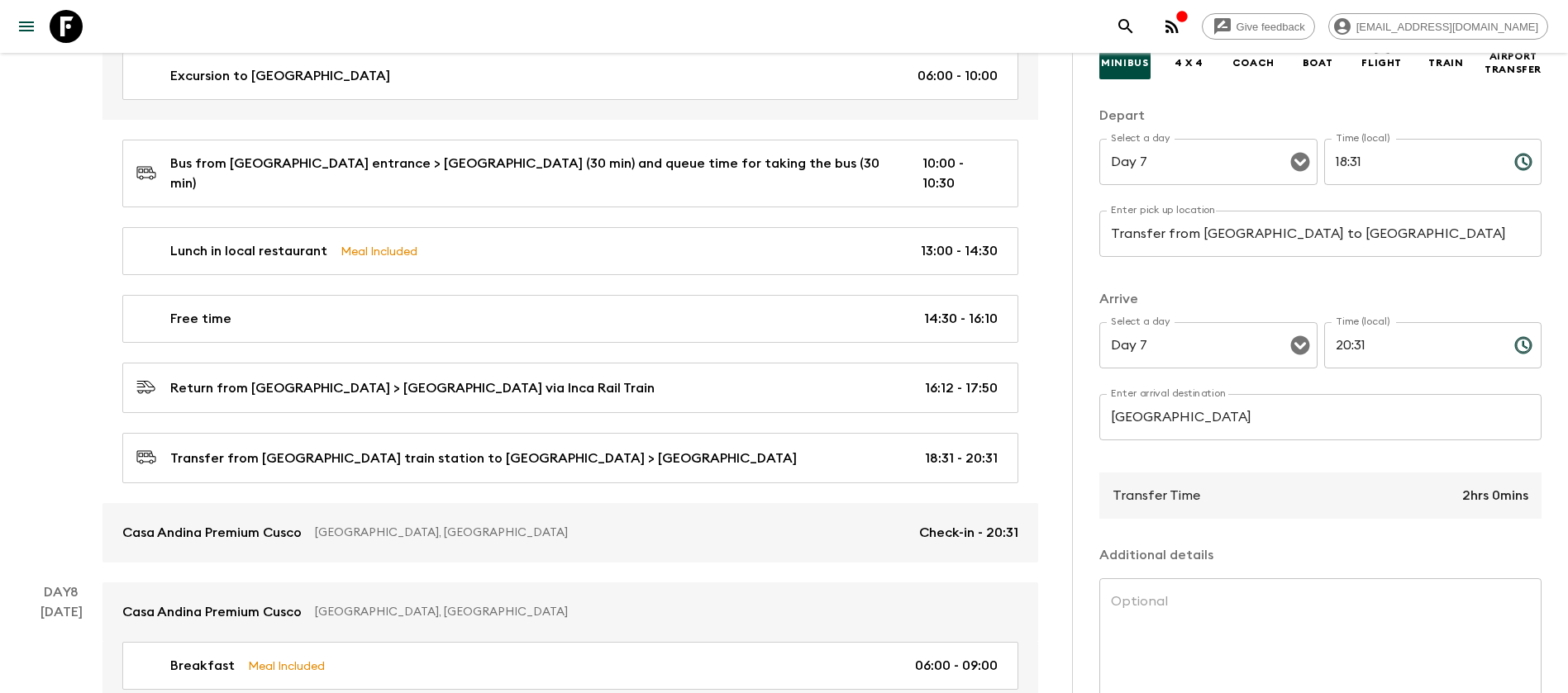
scroll to position [136, 0]
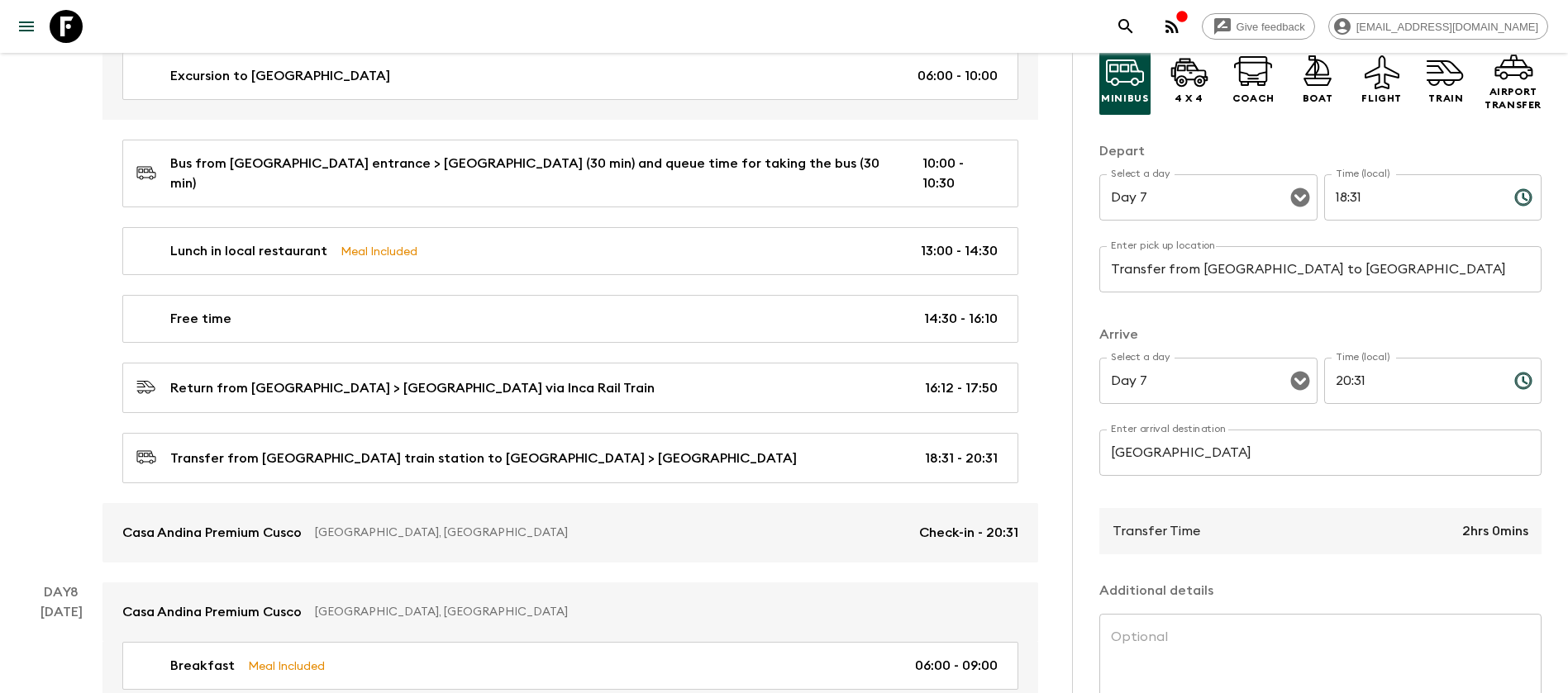
click at [1331, 198] on input "18:31" at bounding box center [1413, 198] width 177 height 47
type input "17:50"
click at [1332, 382] on input "20:31" at bounding box center [1413, 381] width 177 height 47
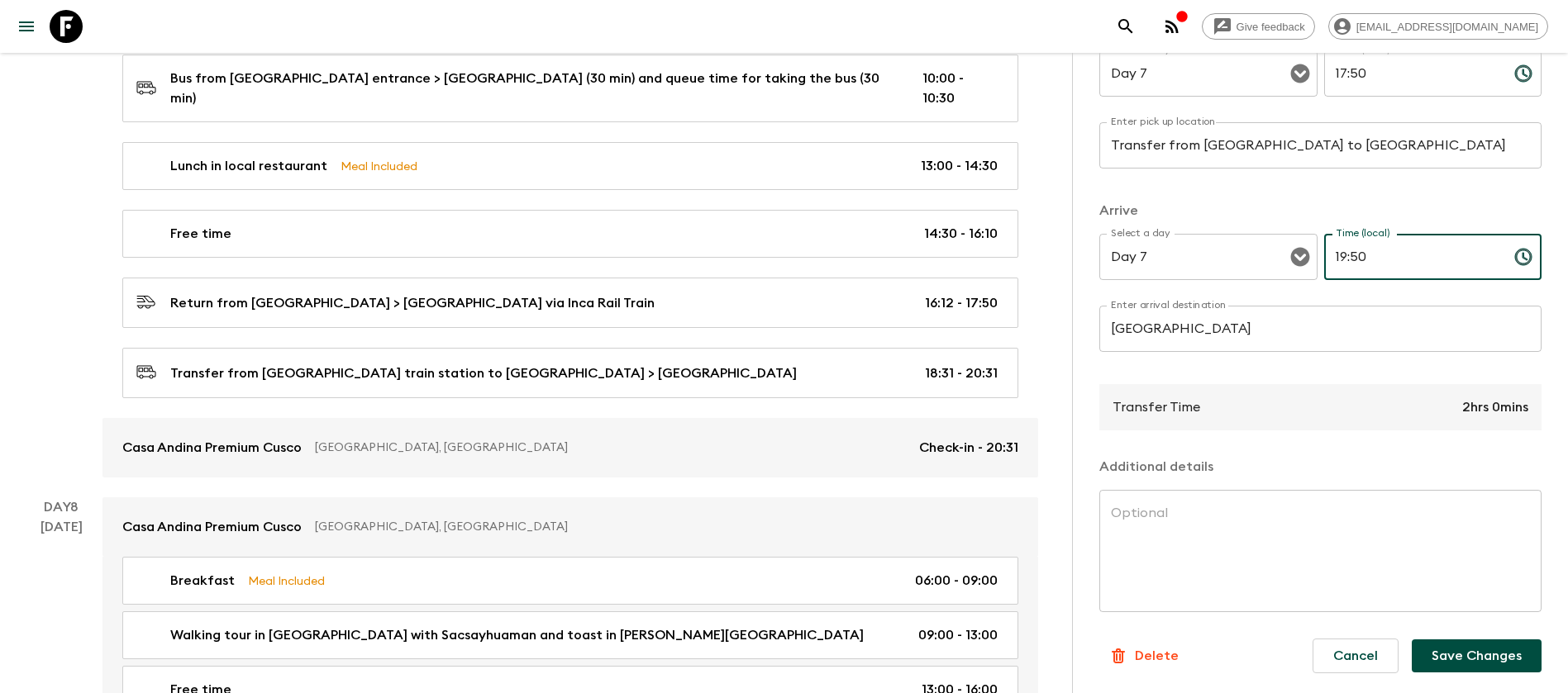
scroll to position [2833, 0]
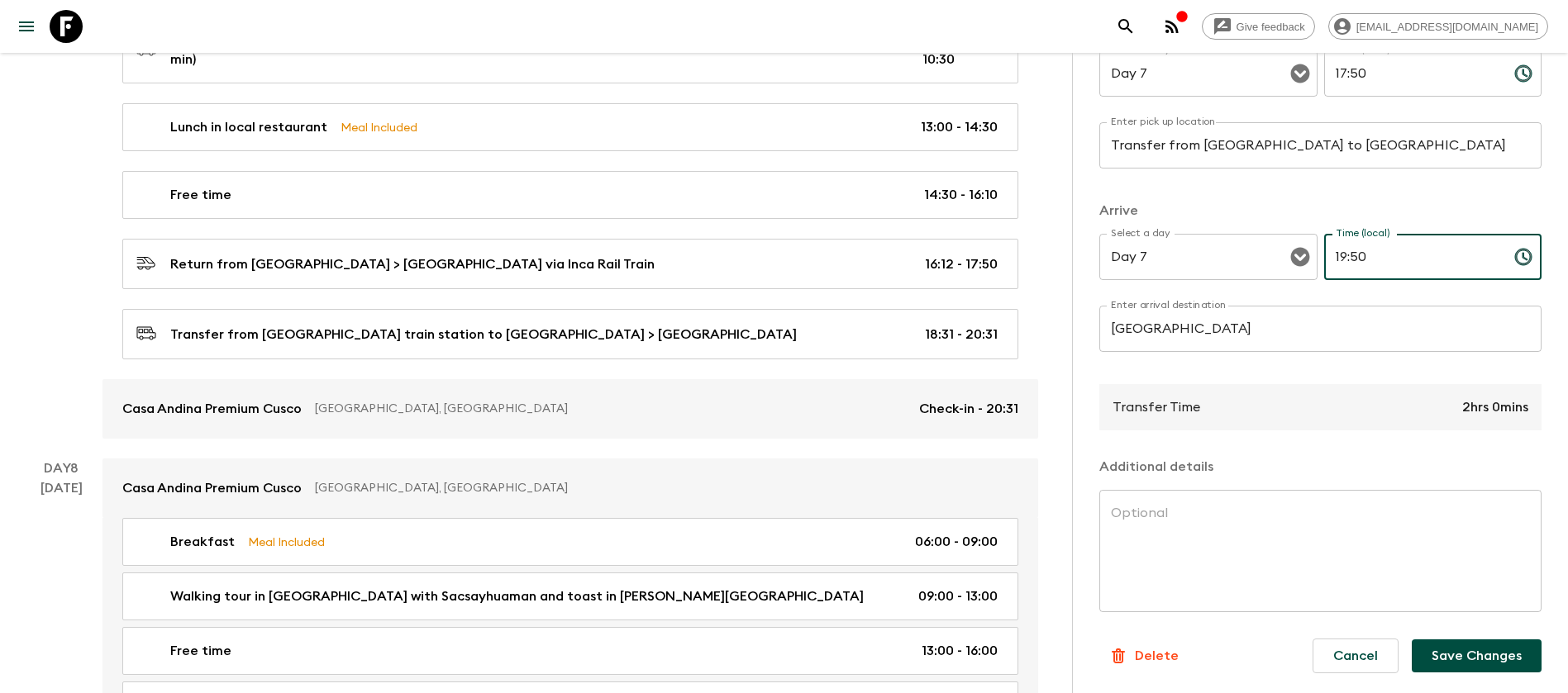
type input "19:50"
click at [1472, 664] on button "Save Changes" at bounding box center [1477, 656] width 130 height 33
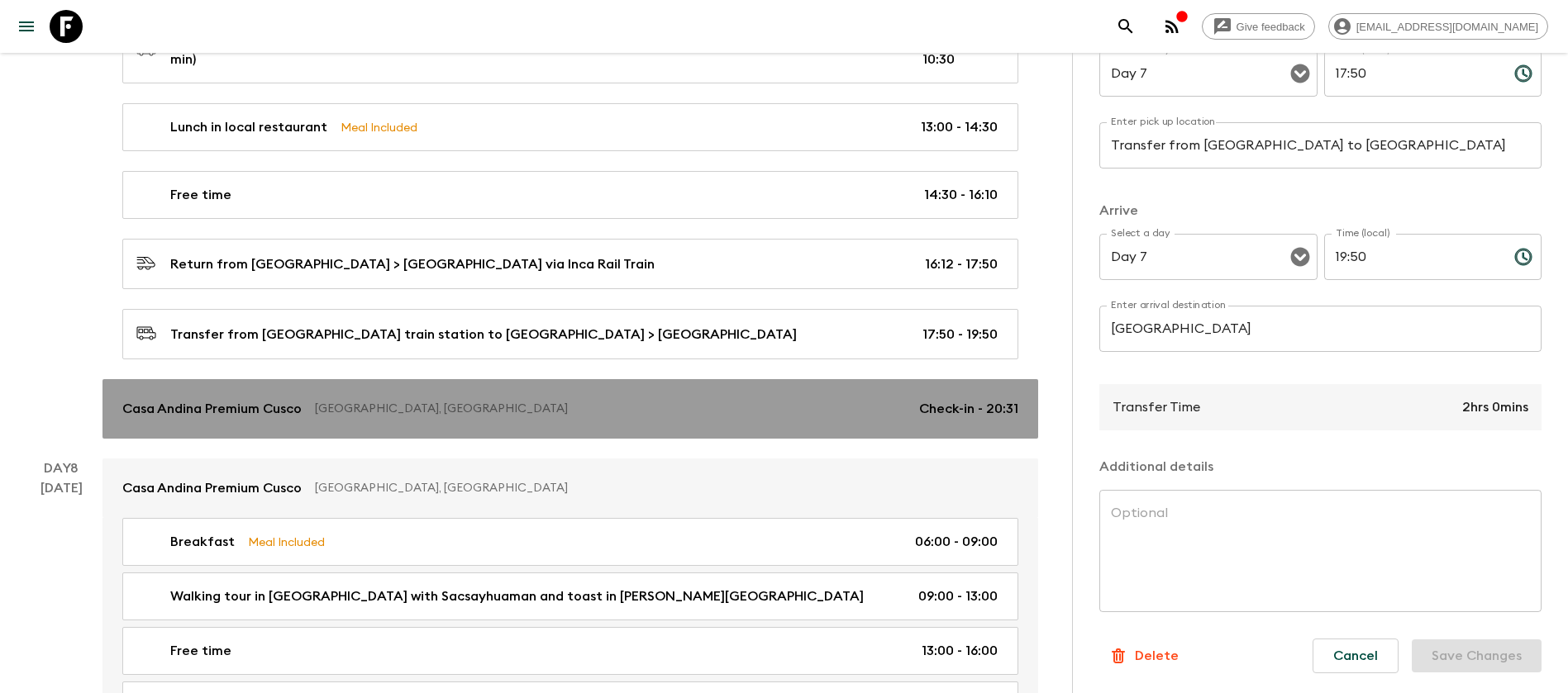
click at [584, 379] on link "Casa Andina Premium Cusco Cuzco, [GEOGRAPHIC_DATA] Check-in - 20:31" at bounding box center [570, 409] width 936 height 60
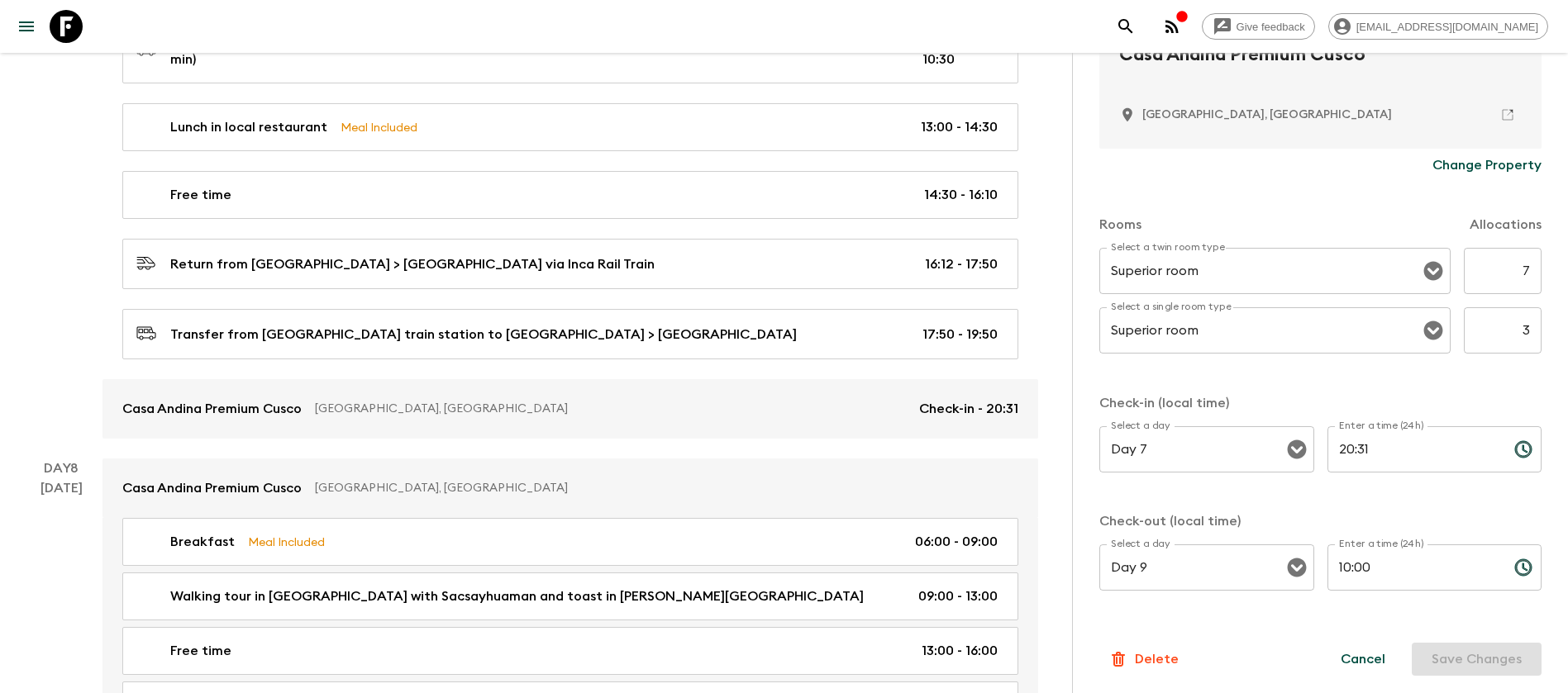
scroll to position [394, 0]
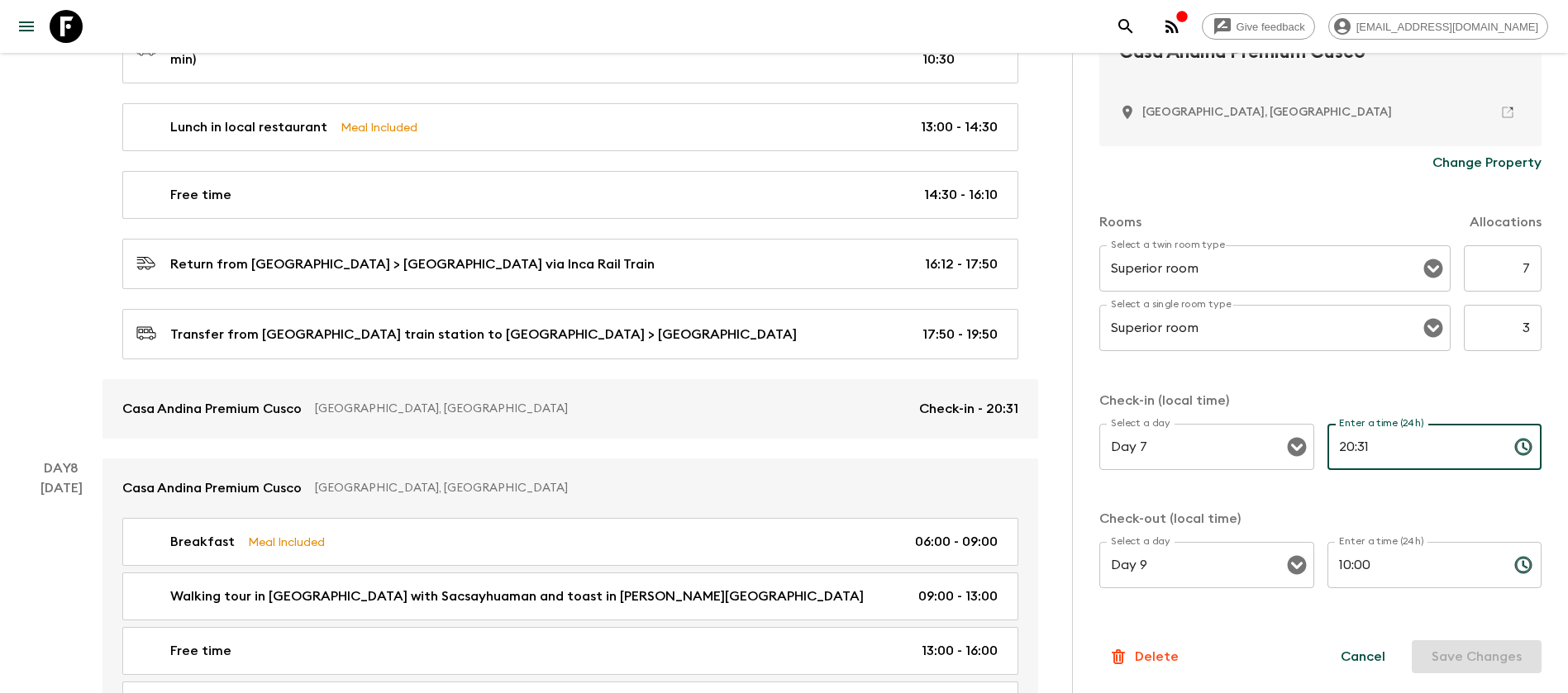
click at [1383, 450] on input "20:31" at bounding box center [1414, 447] width 174 height 47
click at [1292, 453] on div "Select a day Day 7 Select a day ​ Enter a time (24h) 20:31 Enter a time (24h) ​" at bounding box center [1321, 456] width 442 height 66
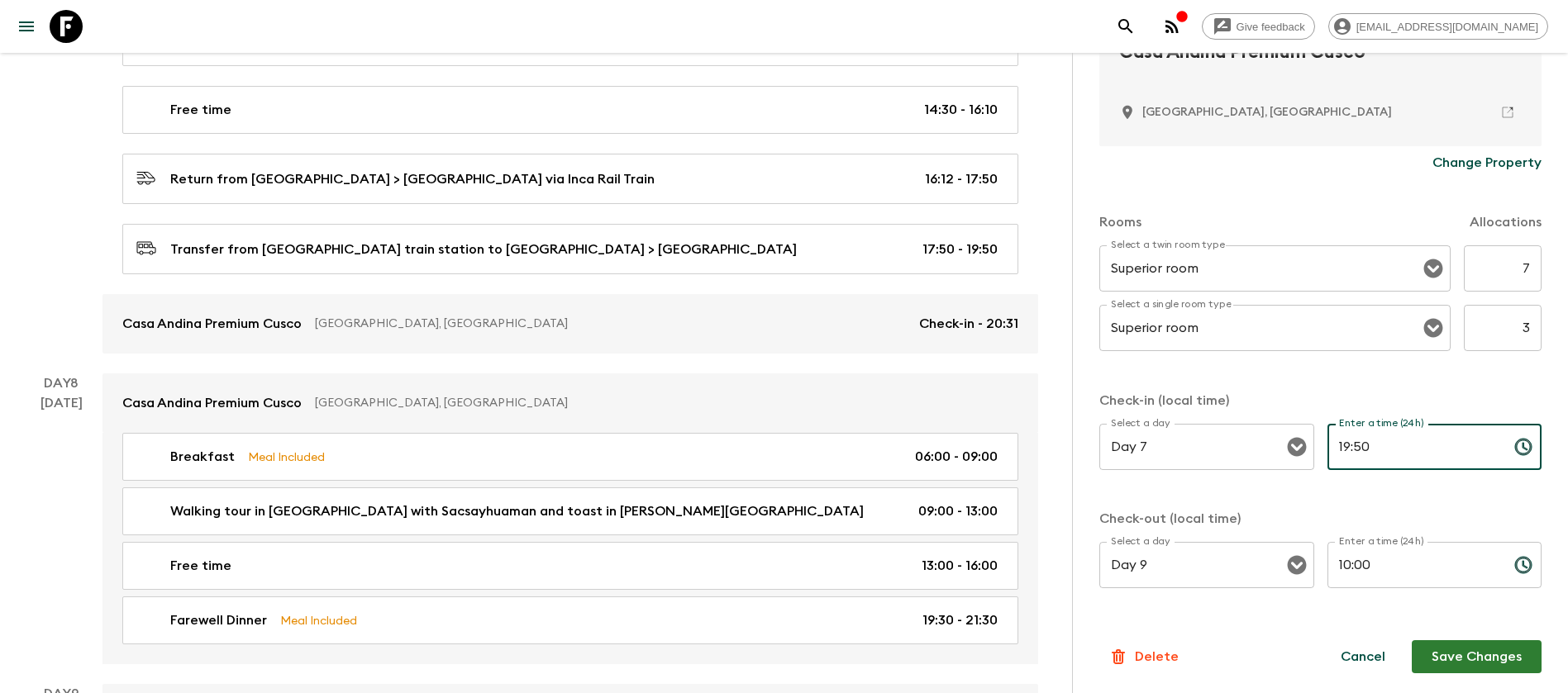
scroll to position [2956, 0]
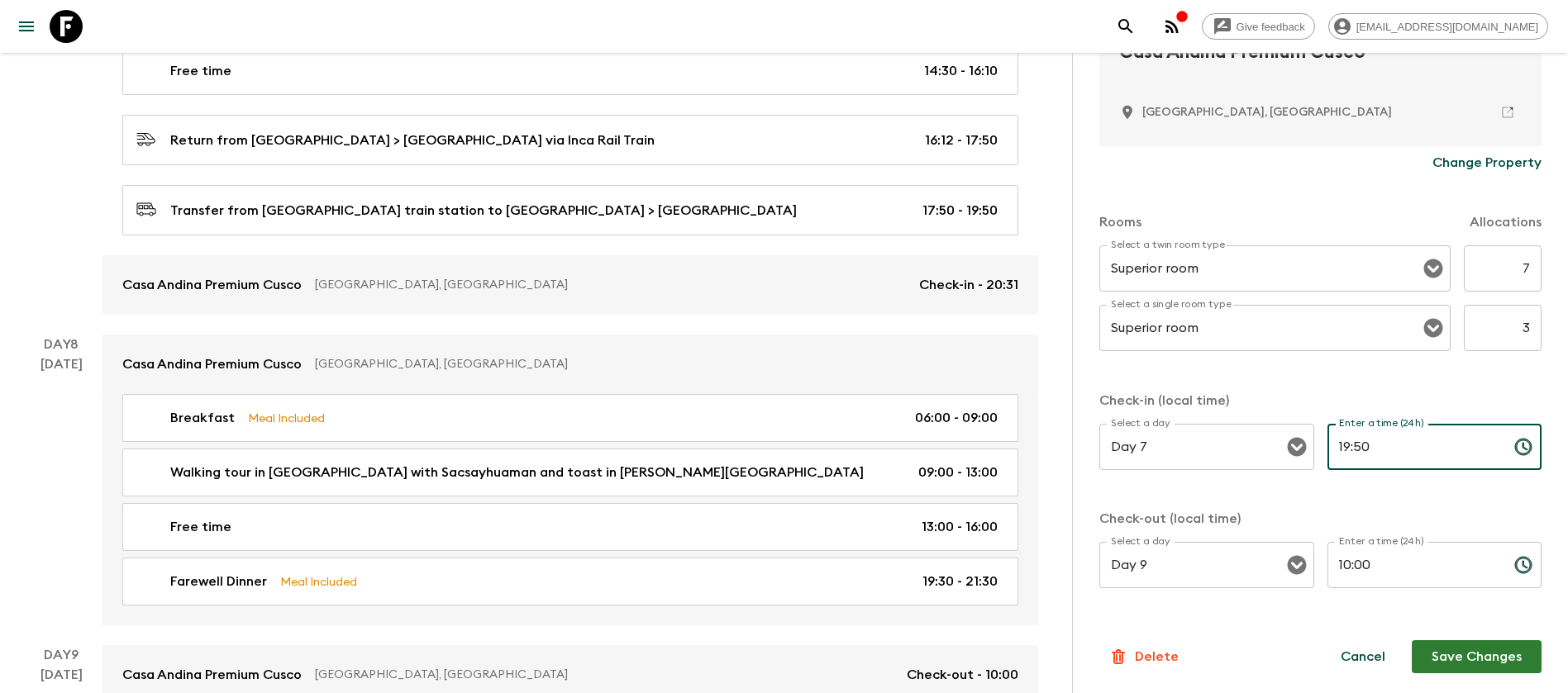
type input "19:50"
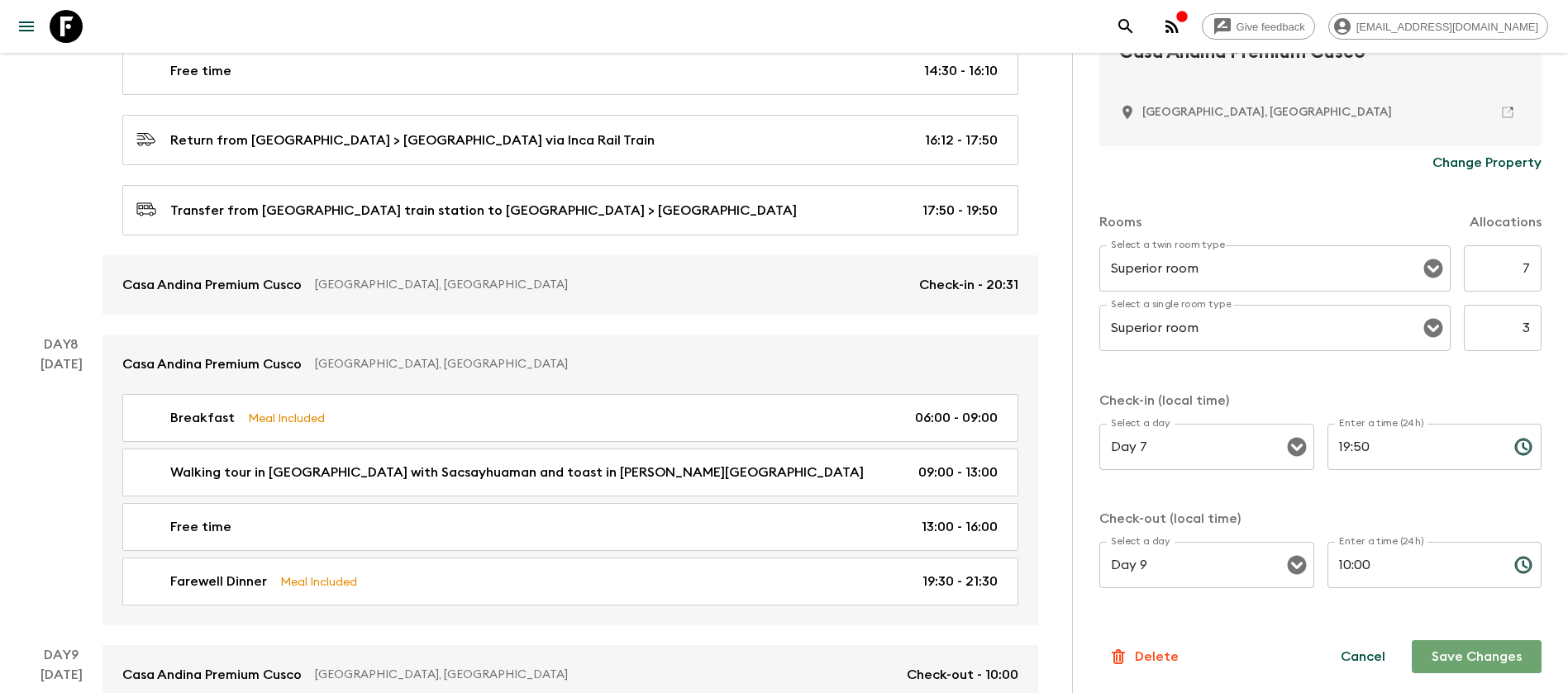
click at [1445, 664] on button "Save Changes" at bounding box center [1477, 657] width 130 height 33
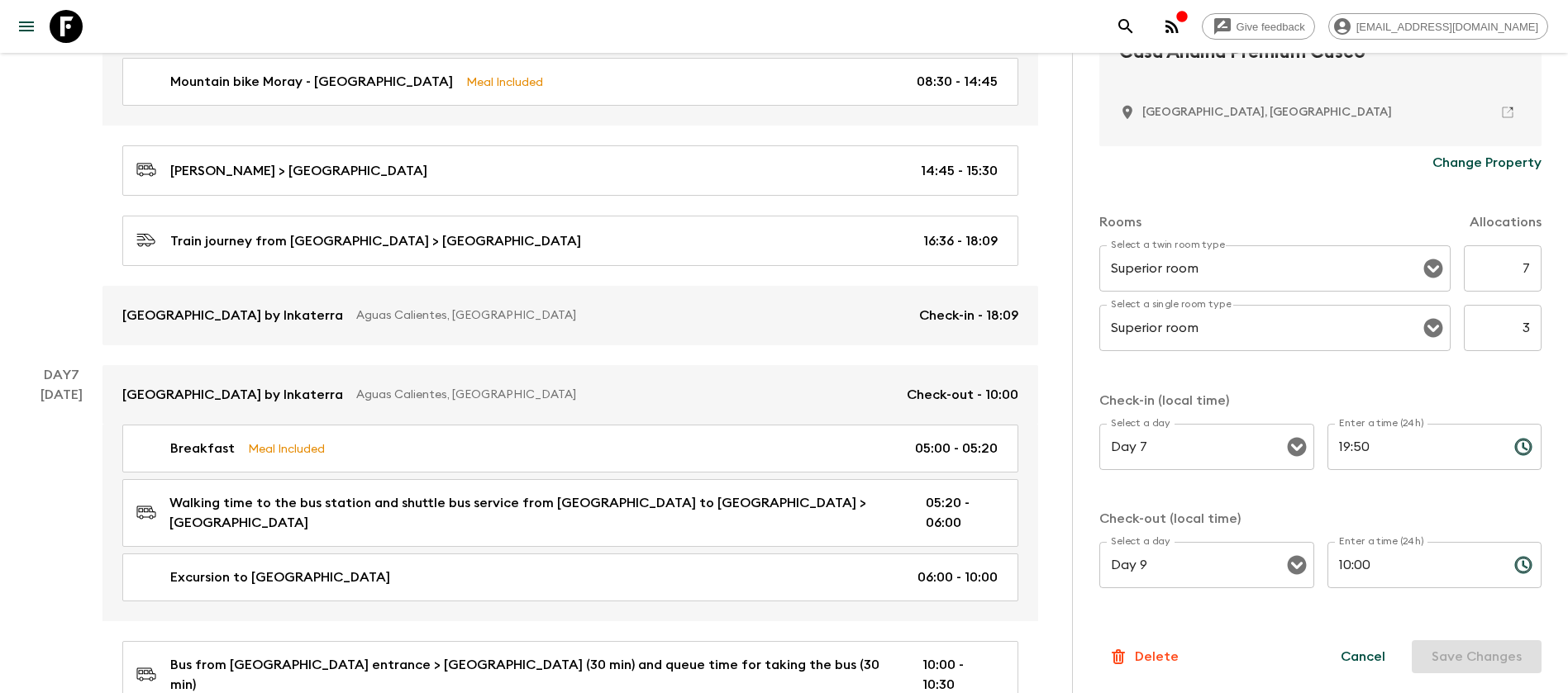
scroll to position [2083, 0]
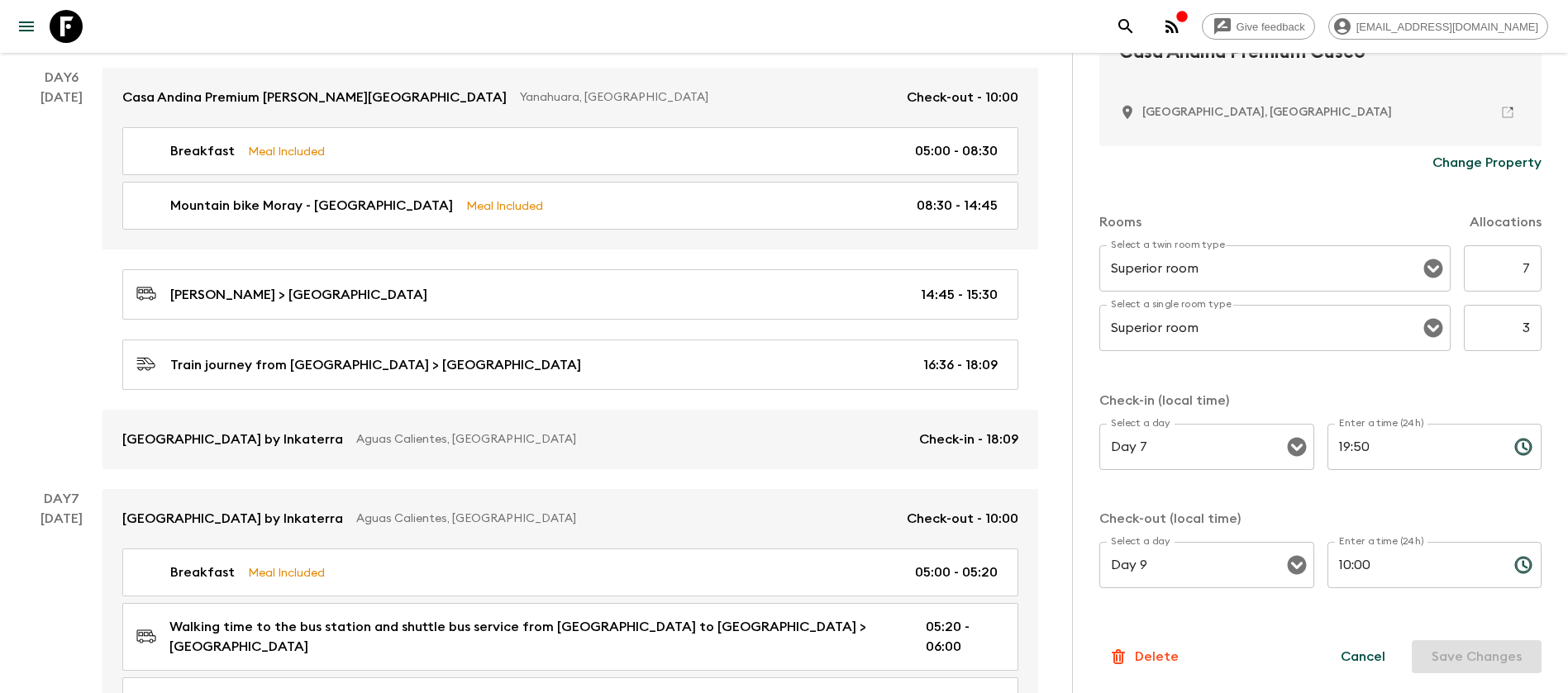
click at [1349, 659] on button "Cancel" at bounding box center [1363, 657] width 84 height 33
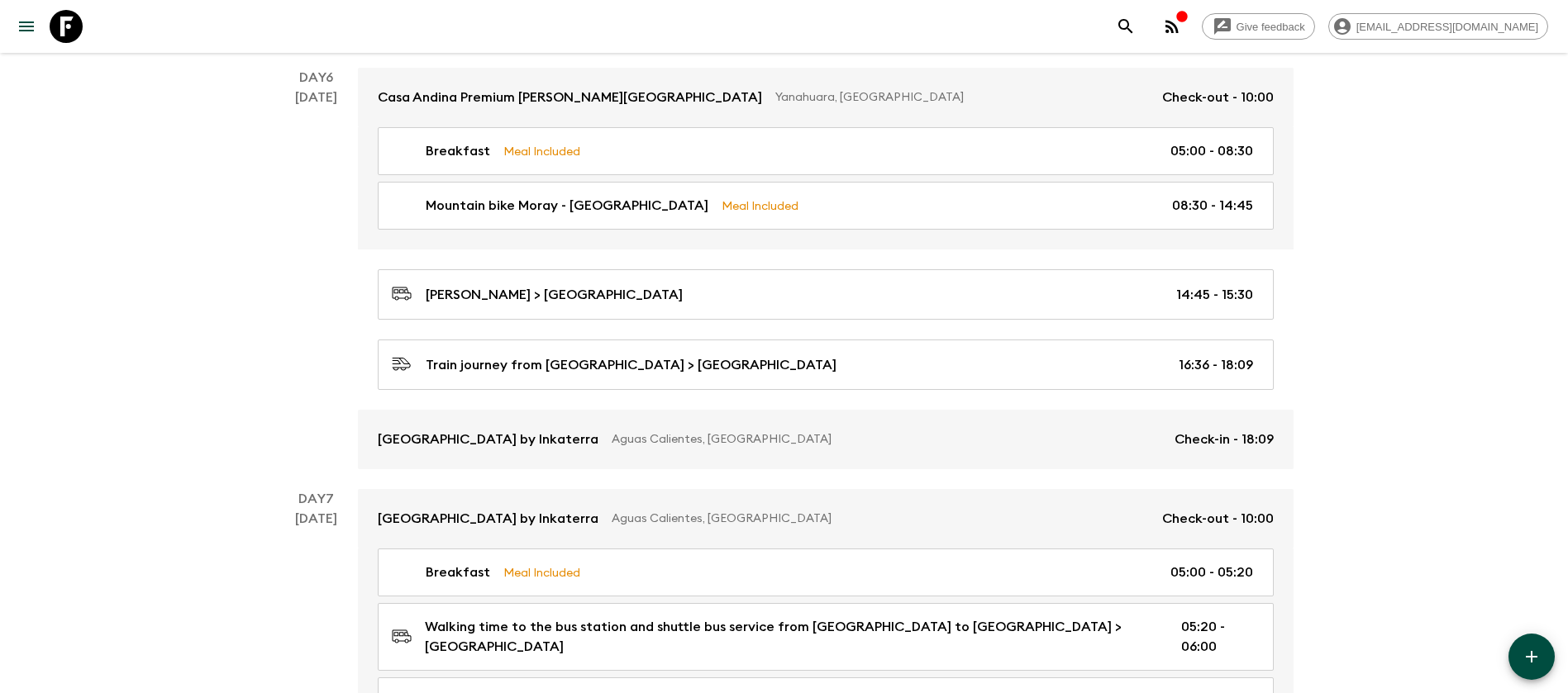
click at [1546, 649] on button "button" at bounding box center [1532, 657] width 47 height 47
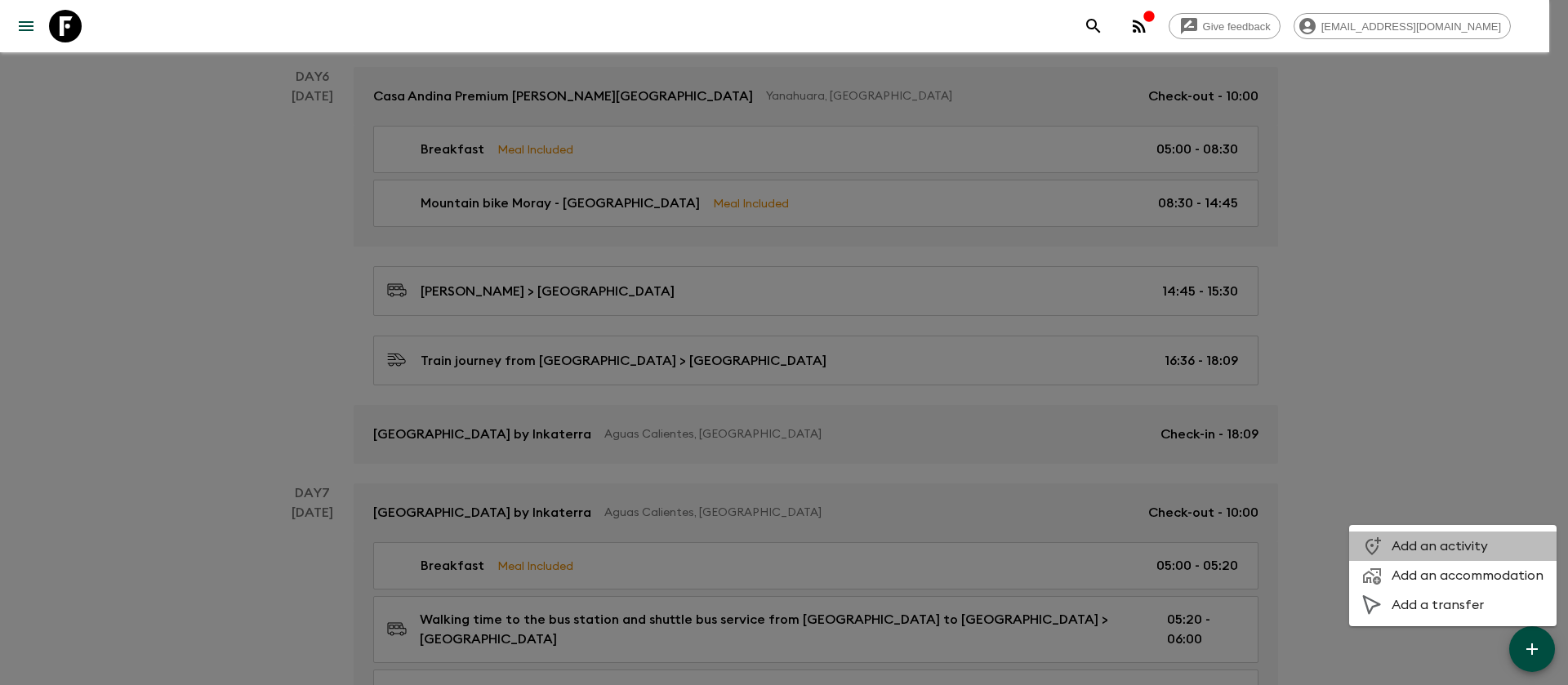
click at [1464, 539] on span "Add an activity" at bounding box center [1468, 546] width 152 height 16
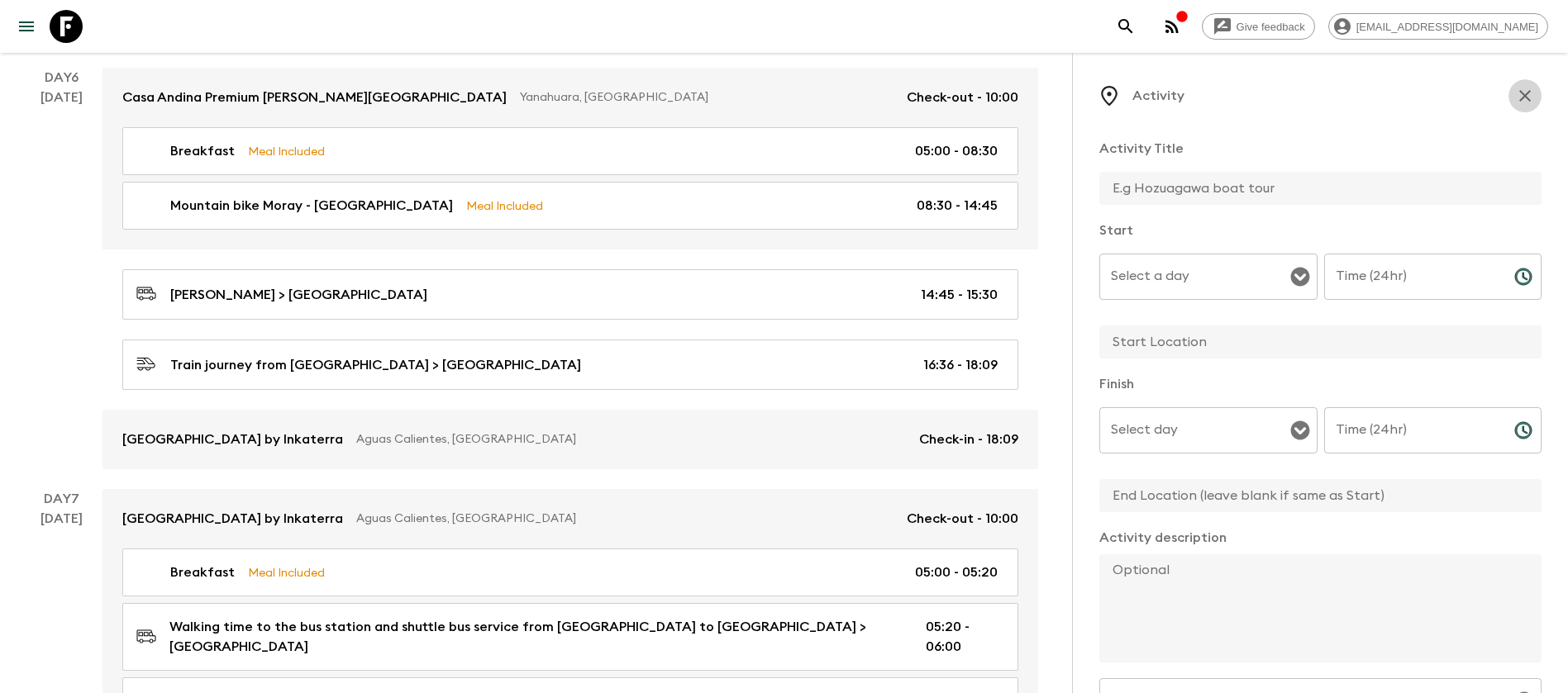
click at [1516, 96] on icon "button" at bounding box center [1526, 96] width 20 height 20
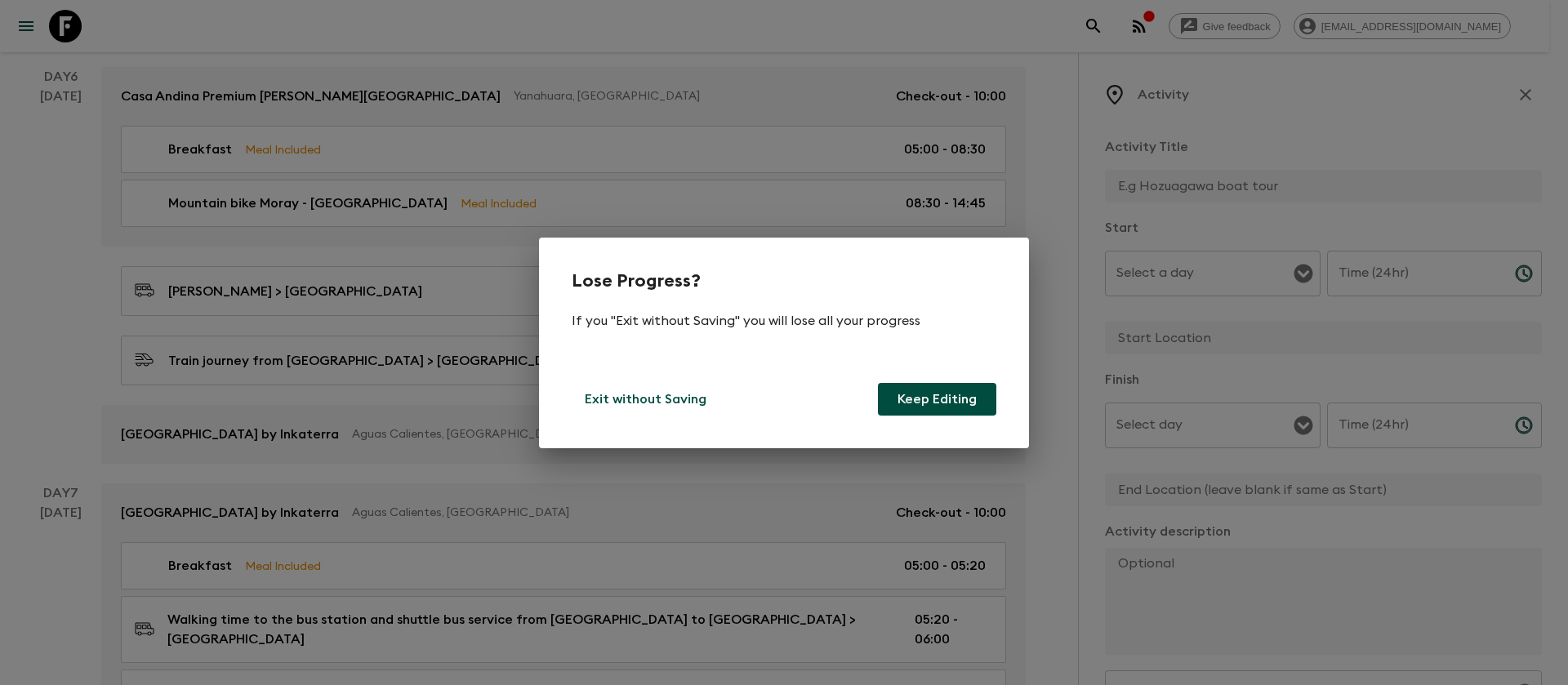
click at [591, 416] on div "Lose Progress? If you "Exit without Saving" you will lose all your progress Exi…" at bounding box center [784, 342] width 490 height 211
click at [632, 388] on button "Exit without Saving" at bounding box center [646, 399] width 148 height 33
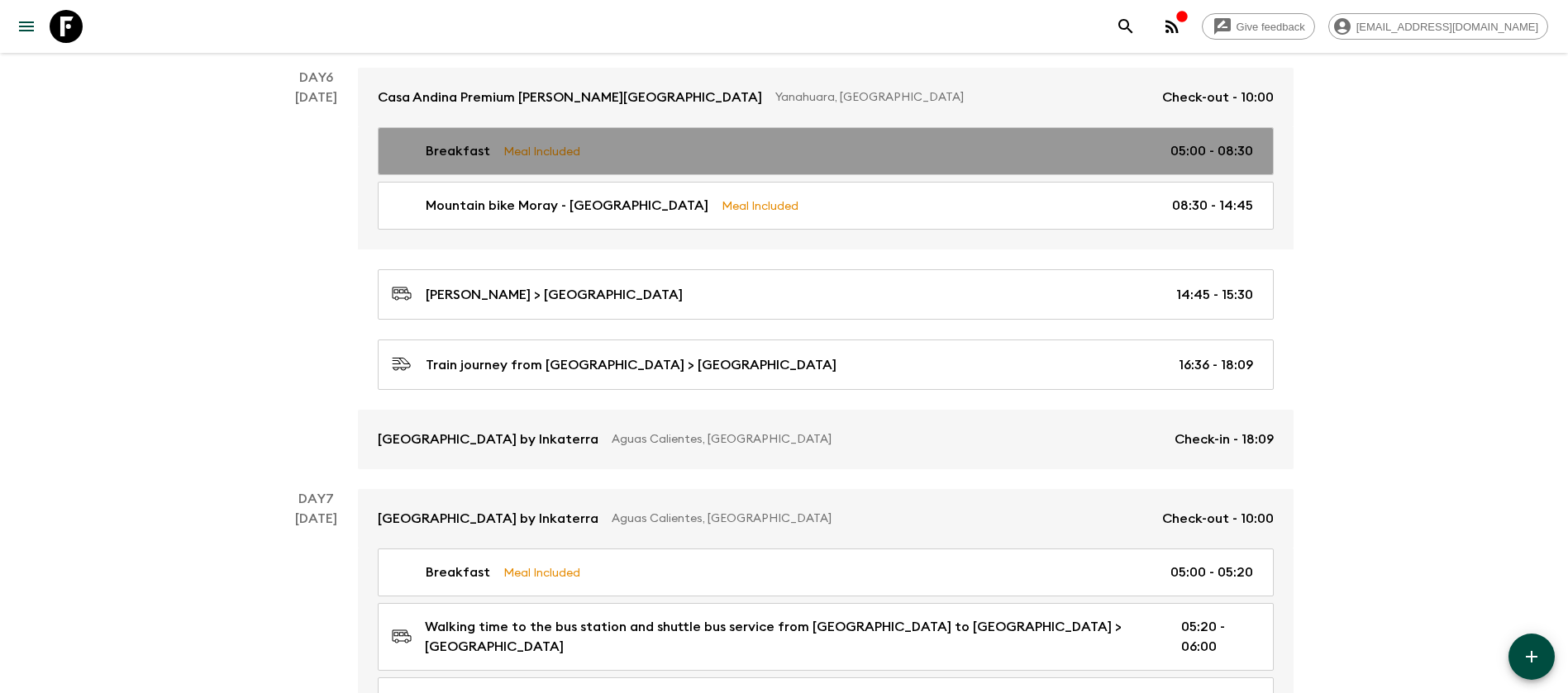
click at [495, 143] on div "Breakfast Meal Included 05:00 - 08:30" at bounding box center [822, 151] width 861 height 20
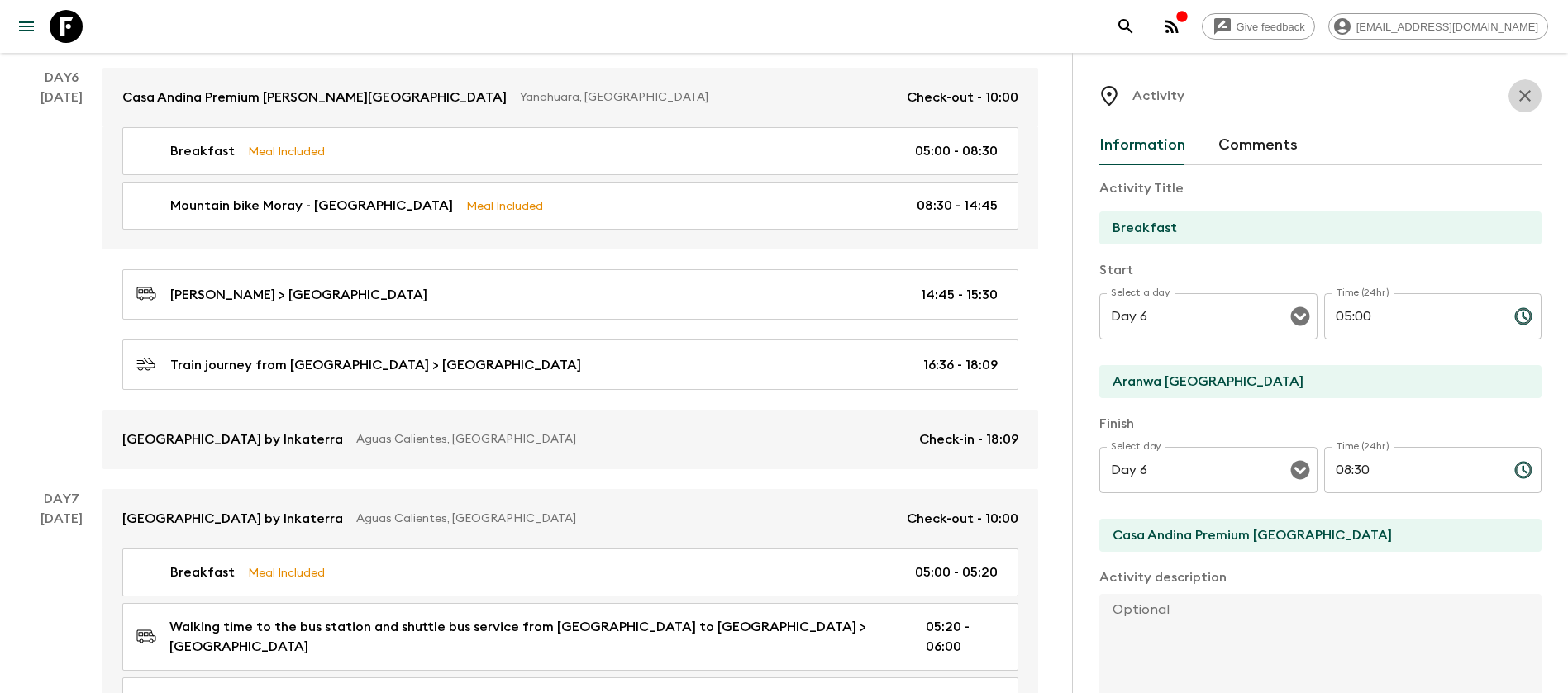
click at [1520, 96] on icon "button" at bounding box center [1526, 96] width 12 height 12
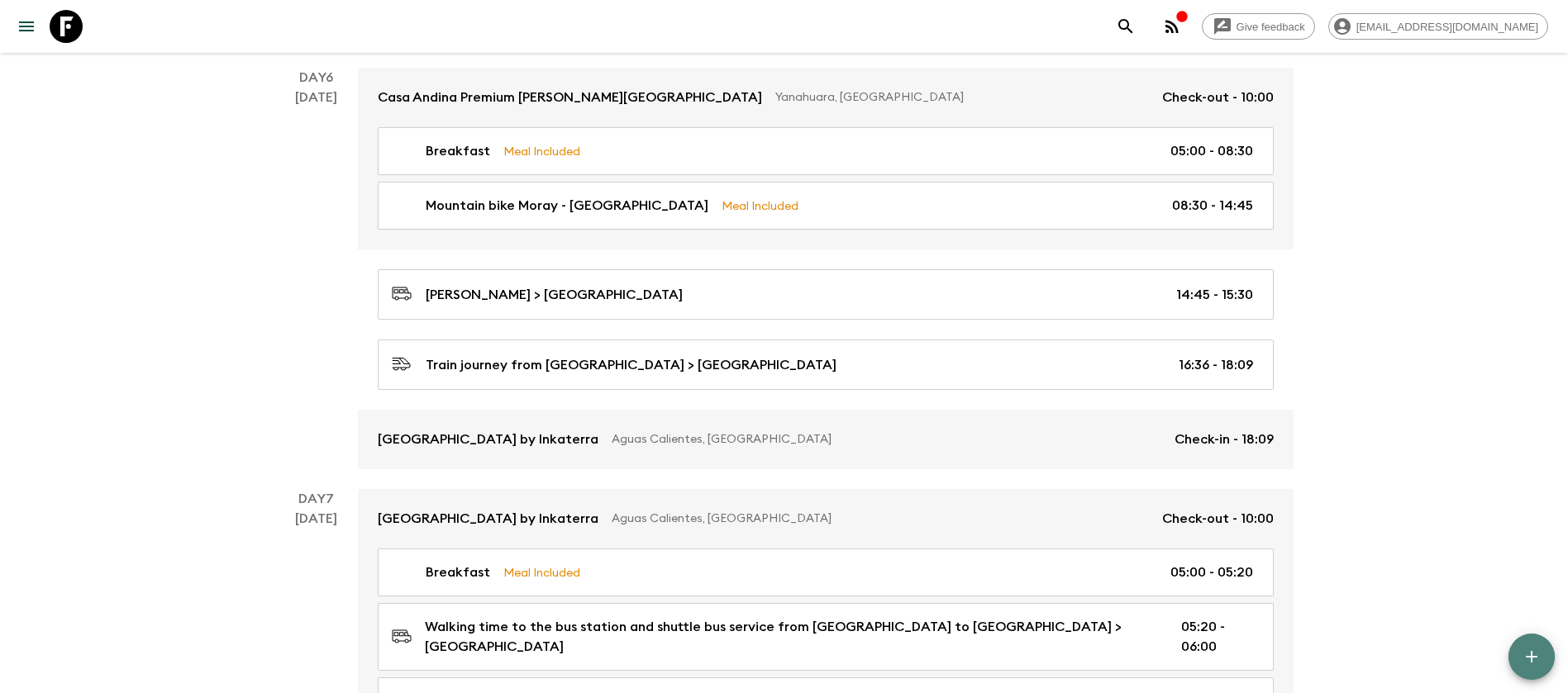
click at [1538, 652] on icon "button" at bounding box center [1532, 657] width 20 height 20
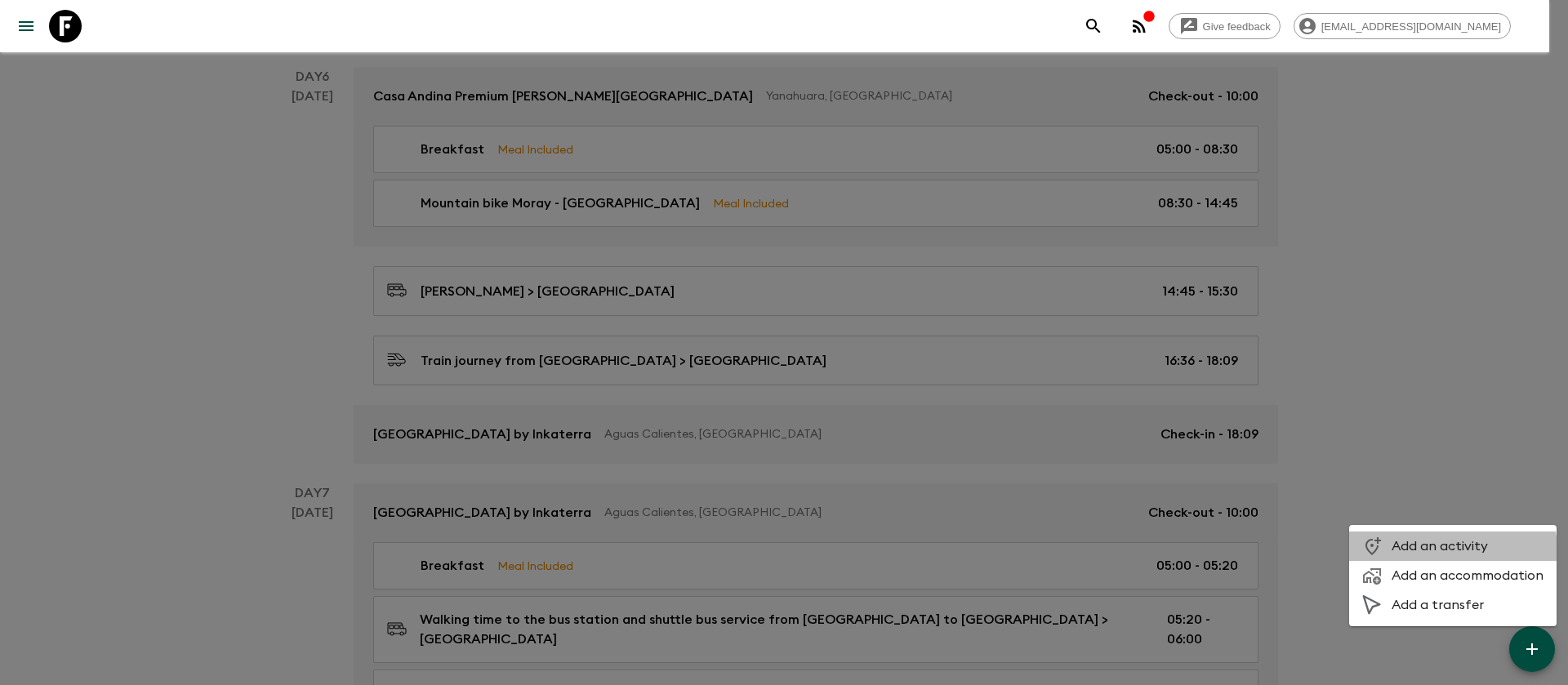
click at [1426, 552] on span "Add an activity" at bounding box center [1468, 546] width 152 height 16
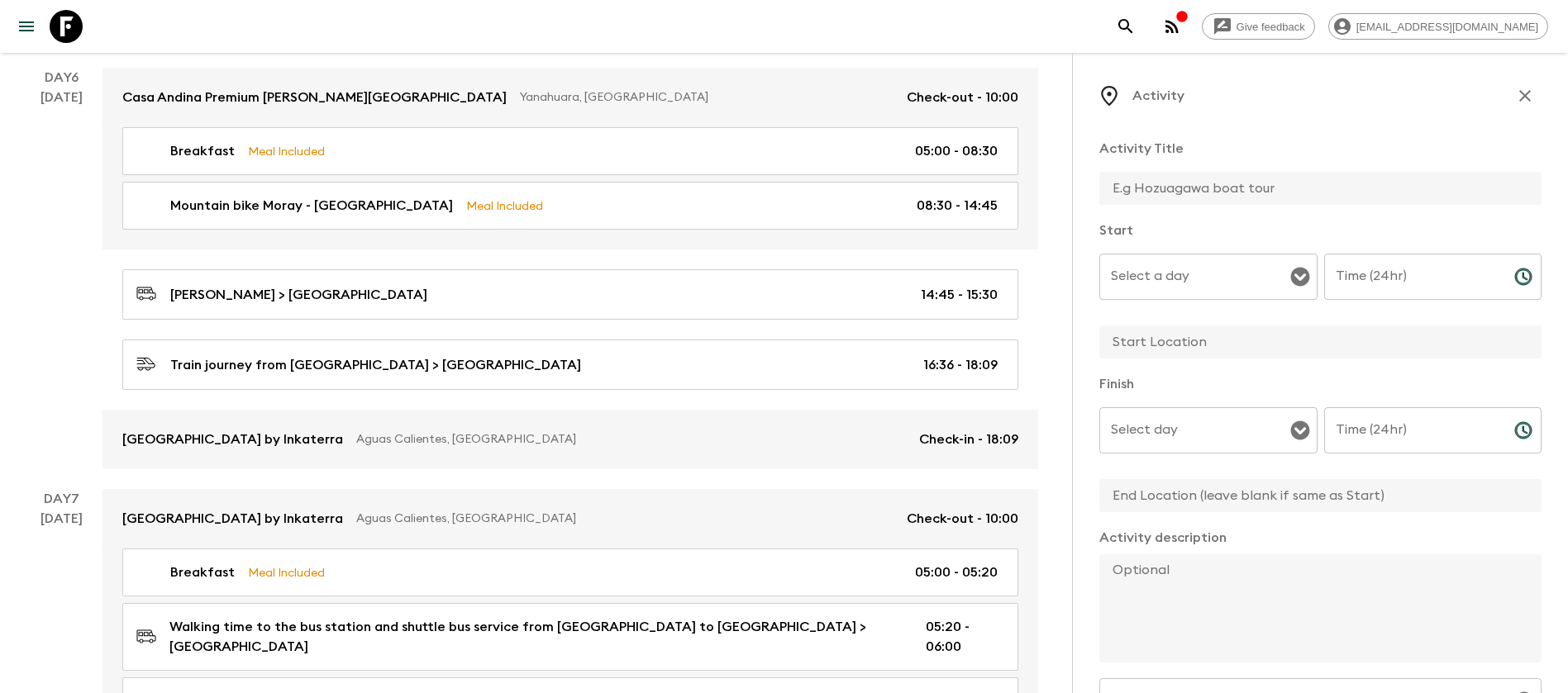
click at [1199, 189] on input "text" at bounding box center [1314, 189] width 429 height 33
type input "Dinner"
click at [1218, 277] on input "Select a day" at bounding box center [1196, 277] width 179 height 32
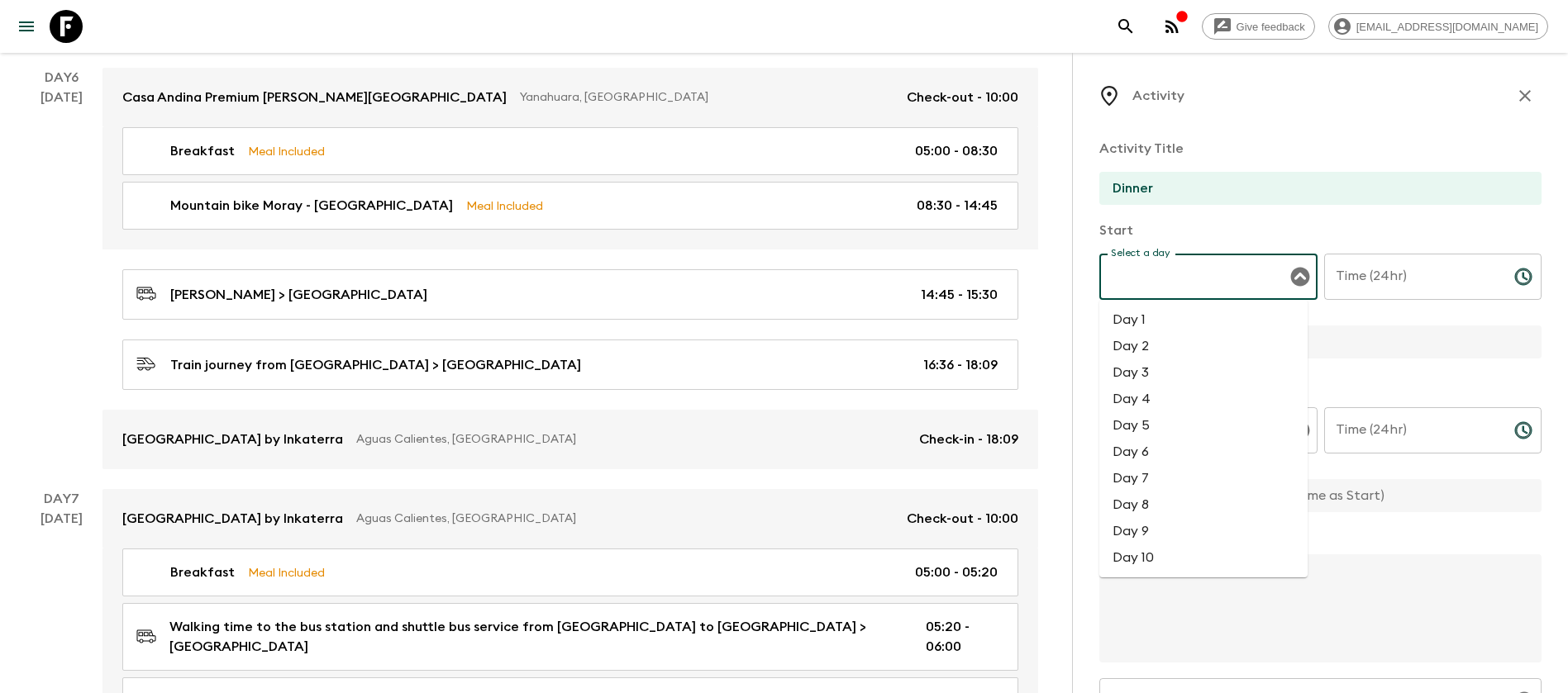
click at [1171, 455] on li "Day 6" at bounding box center [1204, 452] width 209 height 27
type input "Day 6"
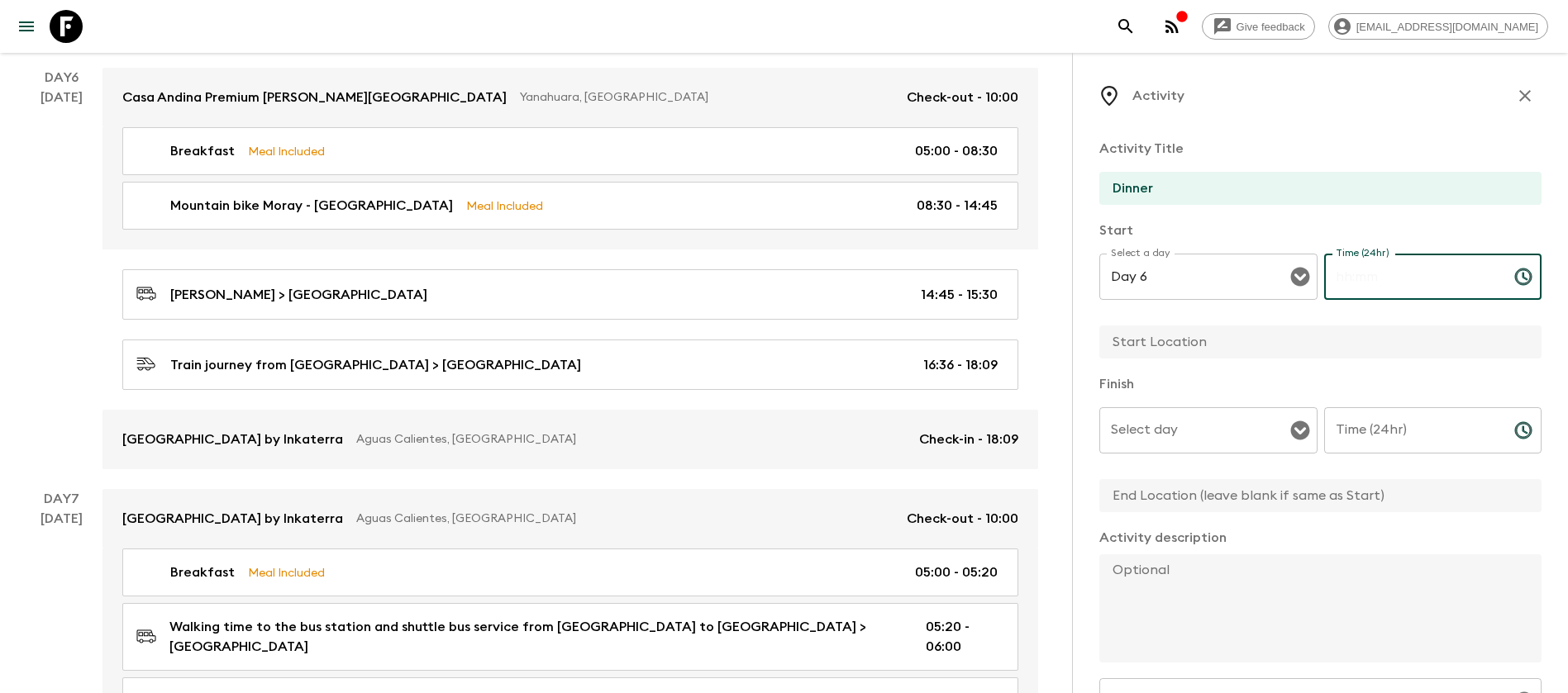
click at [1413, 278] on input "Time (24hr)" at bounding box center [1413, 277] width 177 height 47
type input "19:00"
click at [1141, 432] on div "Select day Select day ​" at bounding box center [1209, 440] width 219 height 66
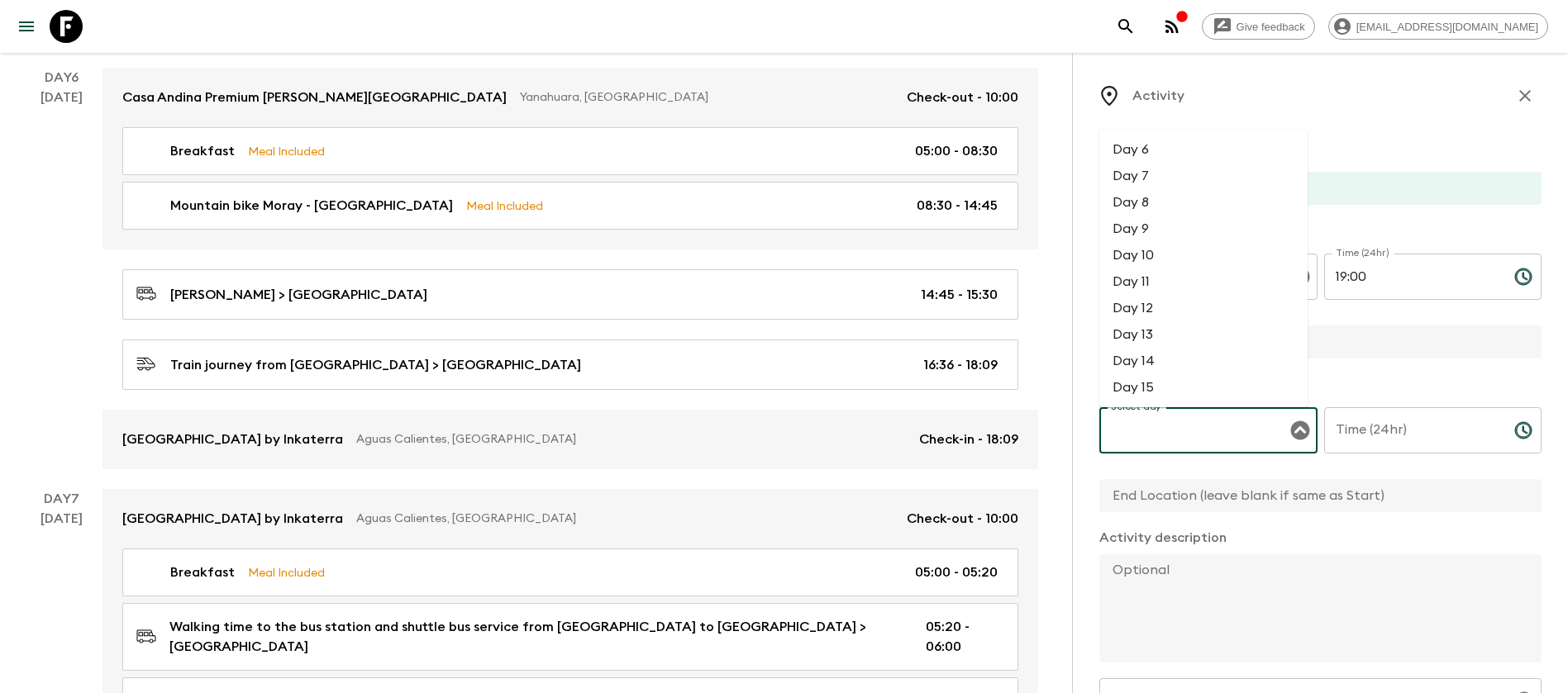
click at [1152, 145] on li "Day 6" at bounding box center [1204, 150] width 209 height 27
type input "Day 6"
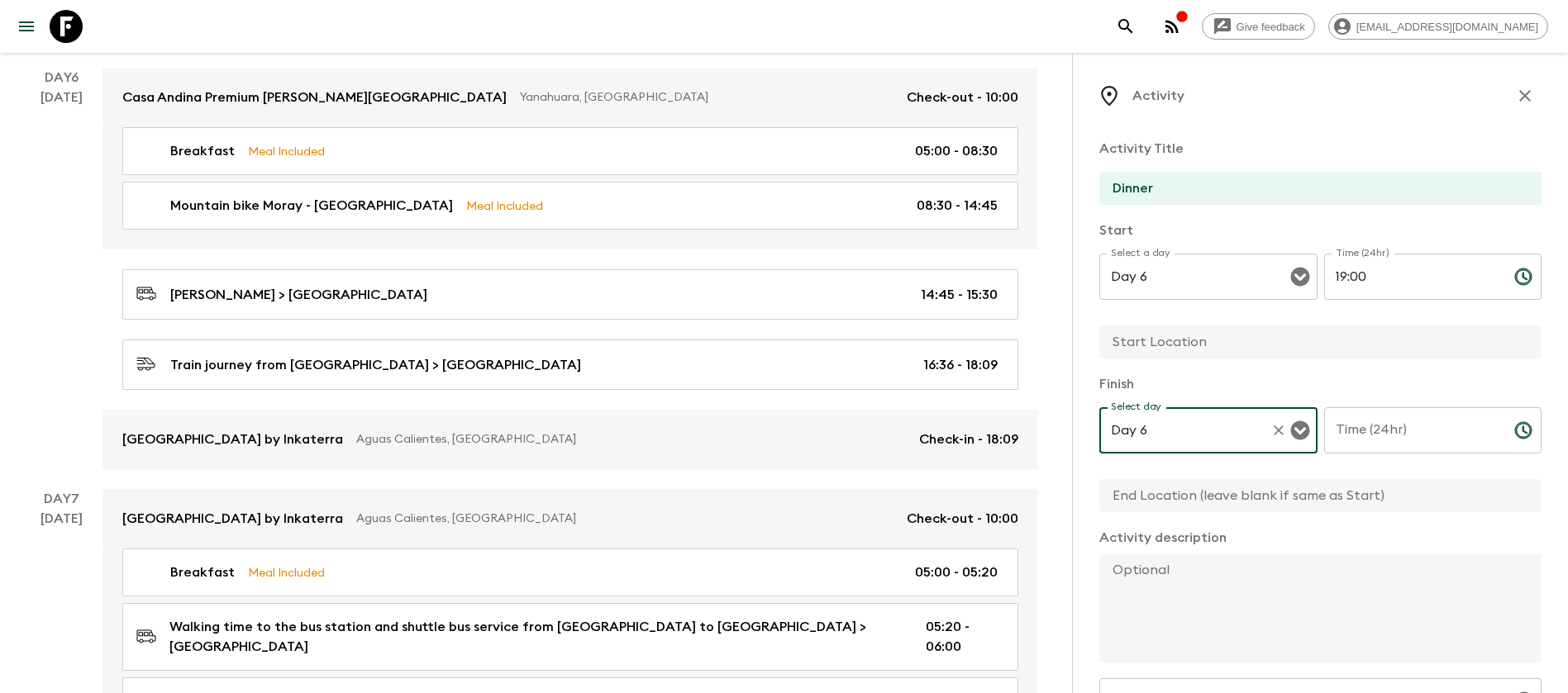
click at [1378, 429] on input "Time (24hr)" at bounding box center [1413, 430] width 177 height 47
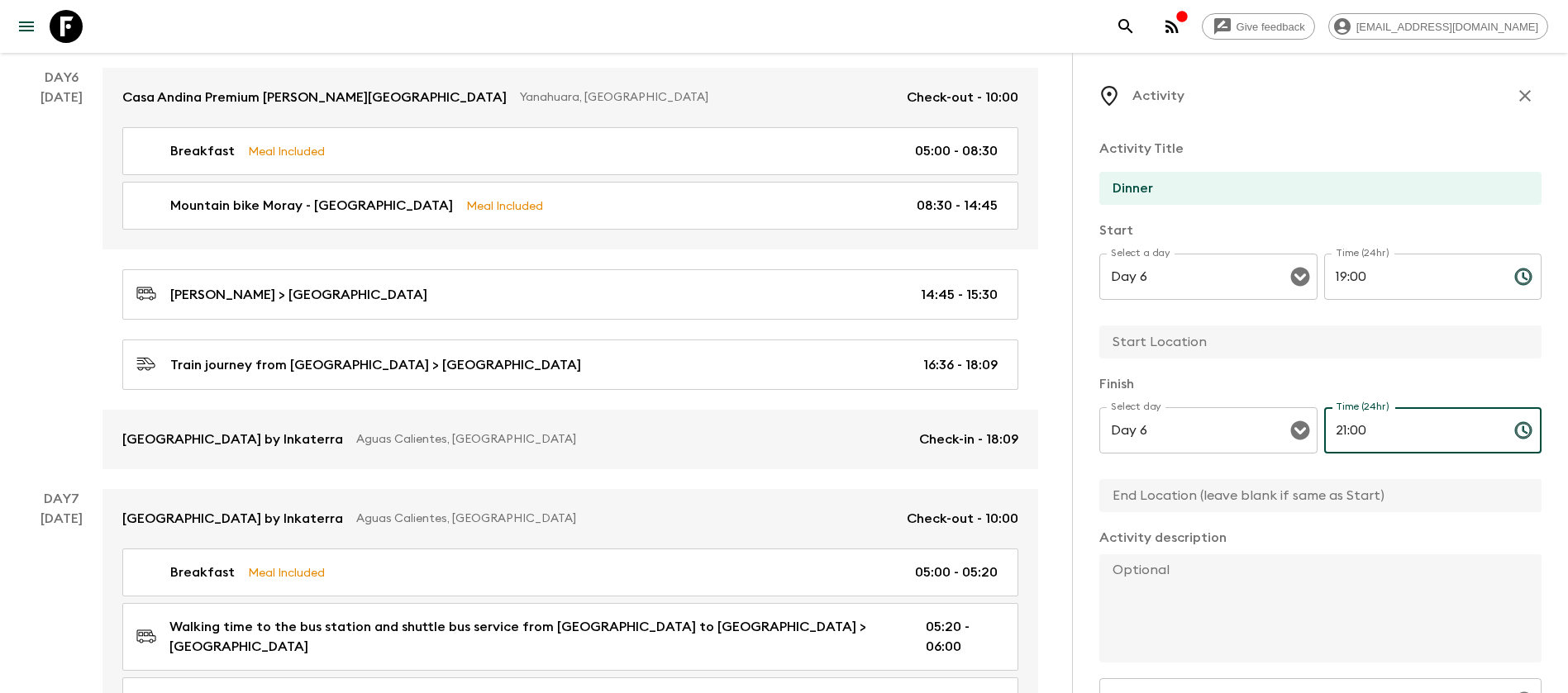
type input "21:00"
drag, startPoint x: 1427, startPoint y: 498, endPoint x: 1414, endPoint y: 480, distance: 22.2
click at [1427, 498] on input "text" at bounding box center [1314, 496] width 429 height 33
click at [1189, 337] on input "text" at bounding box center [1314, 342] width 429 height 33
drag, startPoint x: 1281, startPoint y: 342, endPoint x: 1267, endPoint y: 349, distance: 15.7
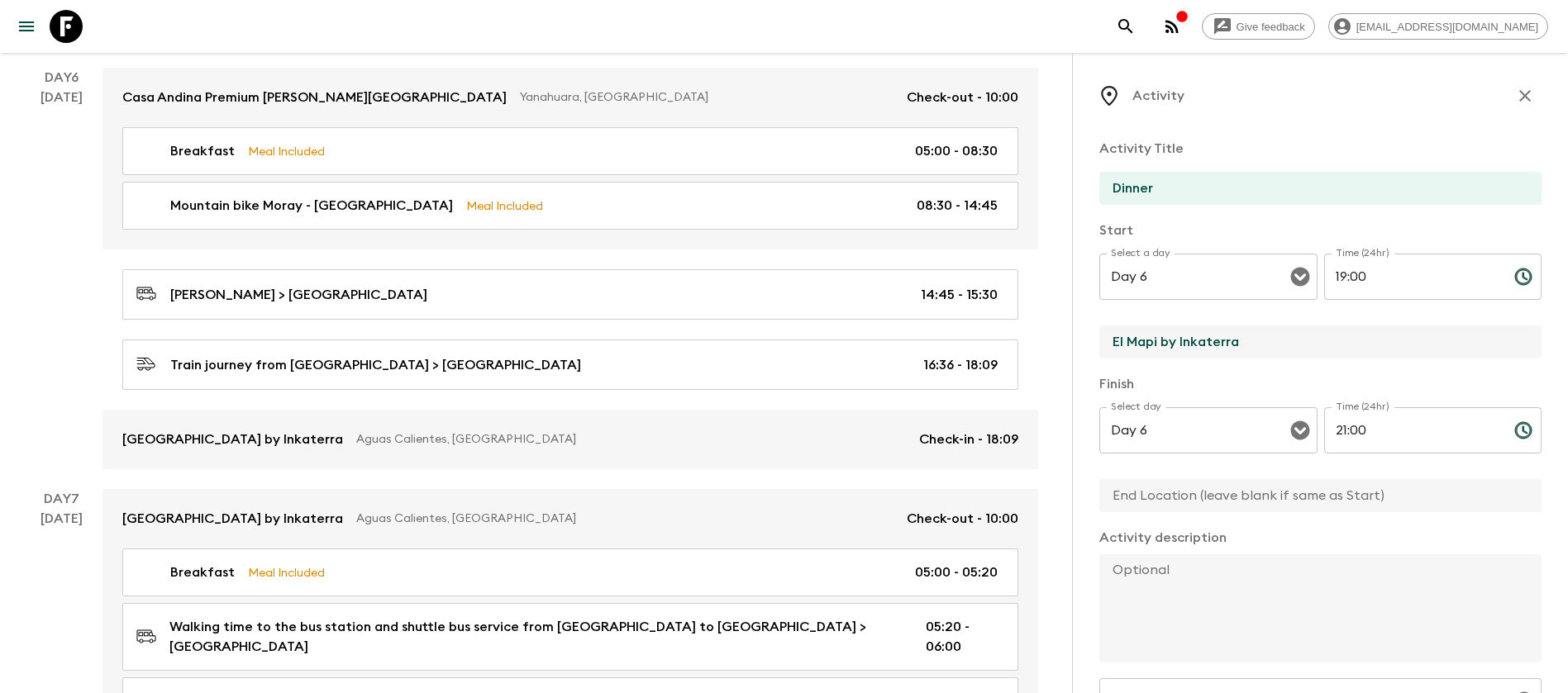
click at [1267, 349] on input "El Mapi by Inkaterra" at bounding box center [1314, 342] width 429 height 33
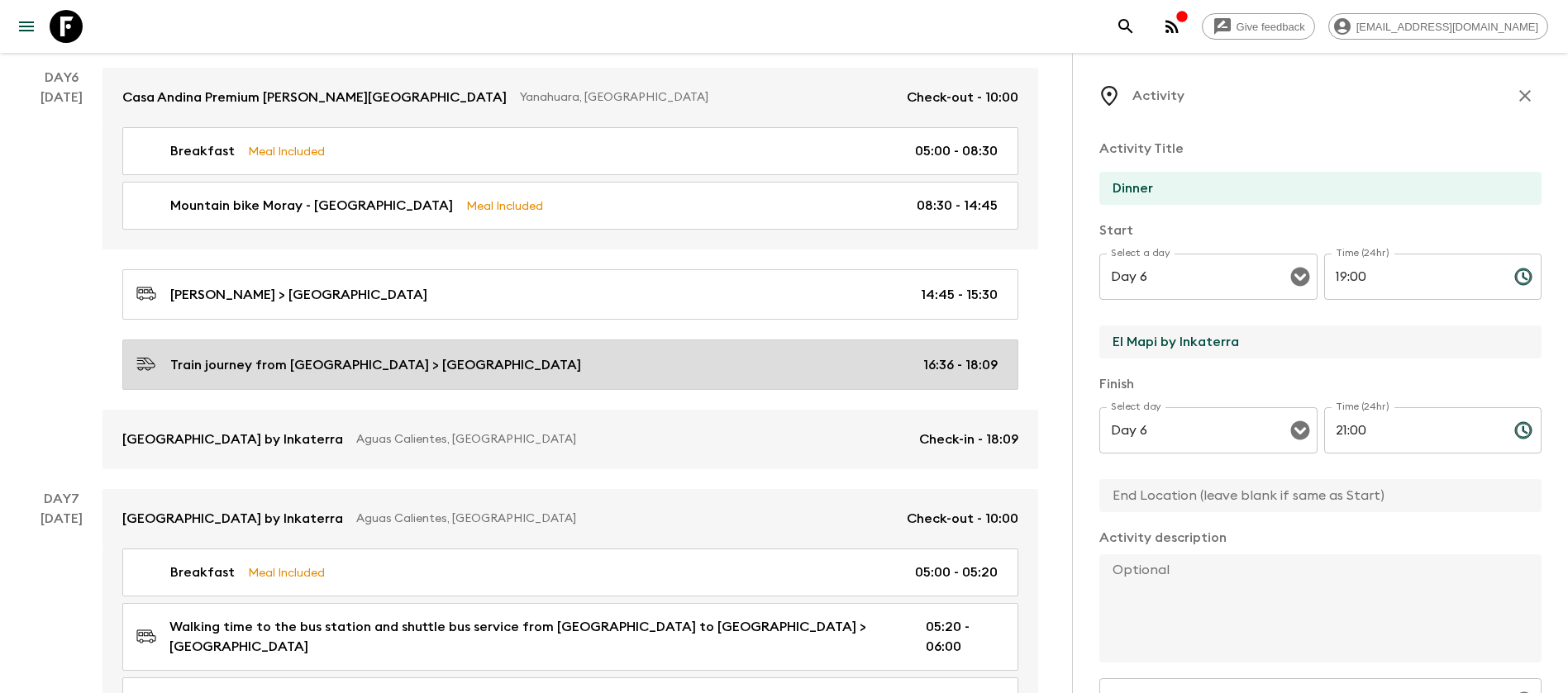
drag, startPoint x: 1267, startPoint y: 349, endPoint x: 1012, endPoint y: 347, distance: 255.0
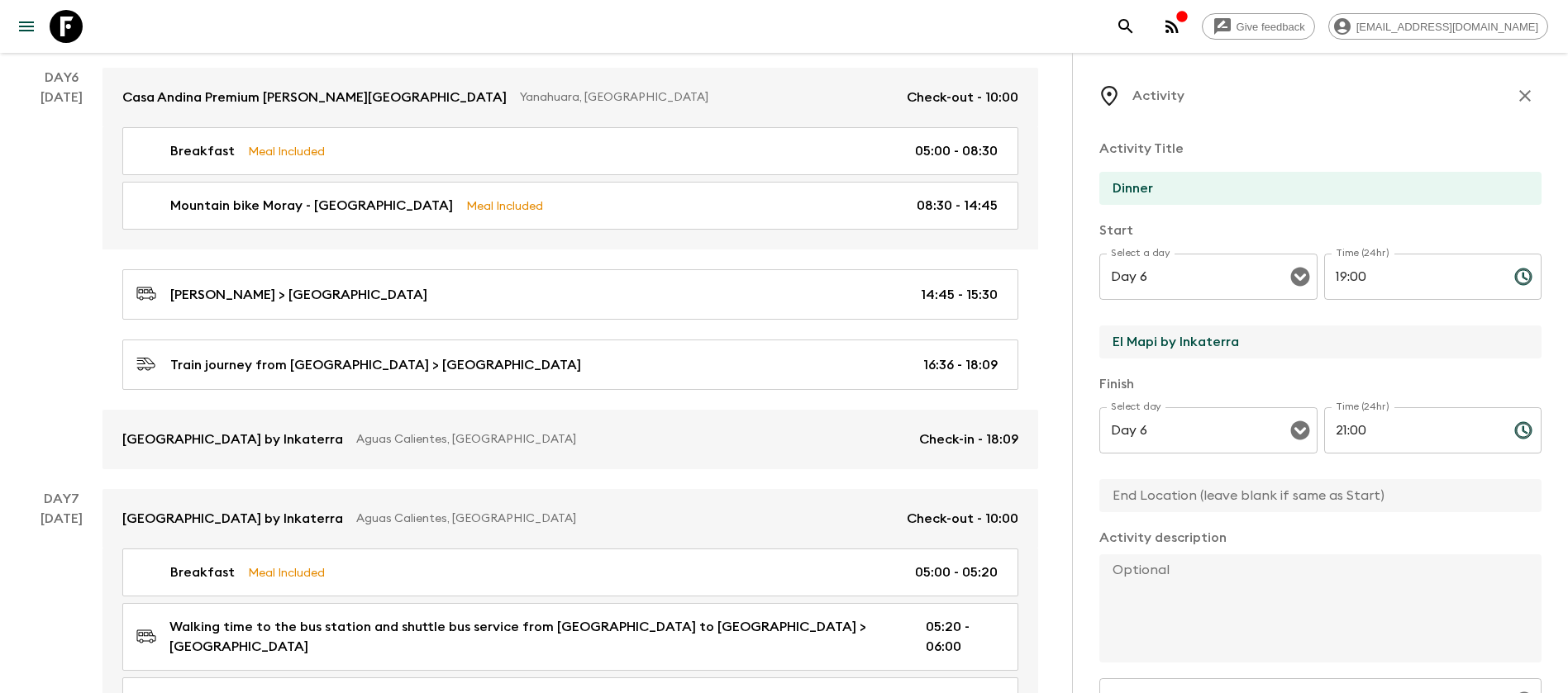
type input "El Mapi by Inkaterra"
click at [1206, 492] on input "text" at bounding box center [1314, 496] width 429 height 33
paste input "El Mapi by Inkaterra"
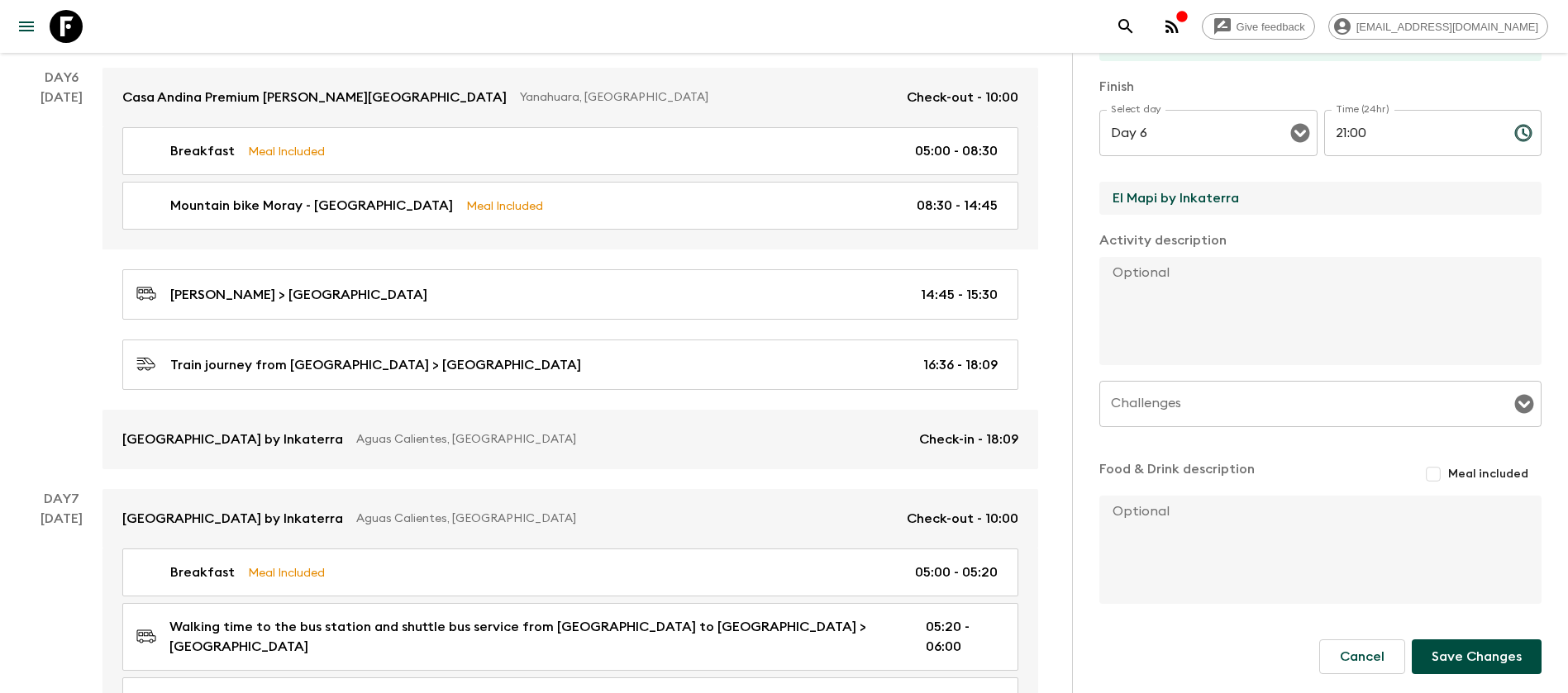
scroll to position [298, 0]
type input "El Mapi by Inkaterra"
click at [1447, 416] on input "Challenges" at bounding box center [1309, 403] width 402 height 32
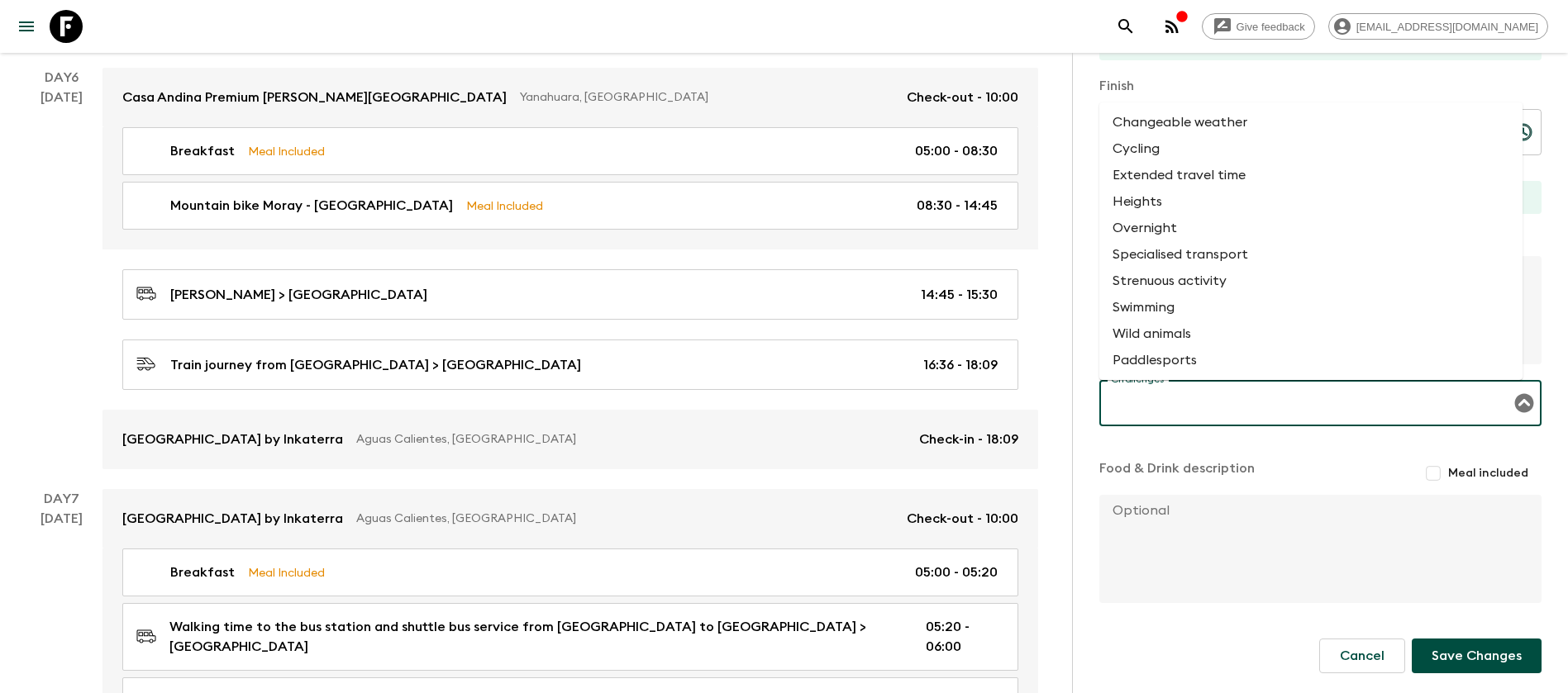
click at [1339, 450] on div "Activity Title Dinner Start Select a day Day 6 Select a day ​ Time (24hr) 19:00…" at bounding box center [1321, 216] width 442 height 779
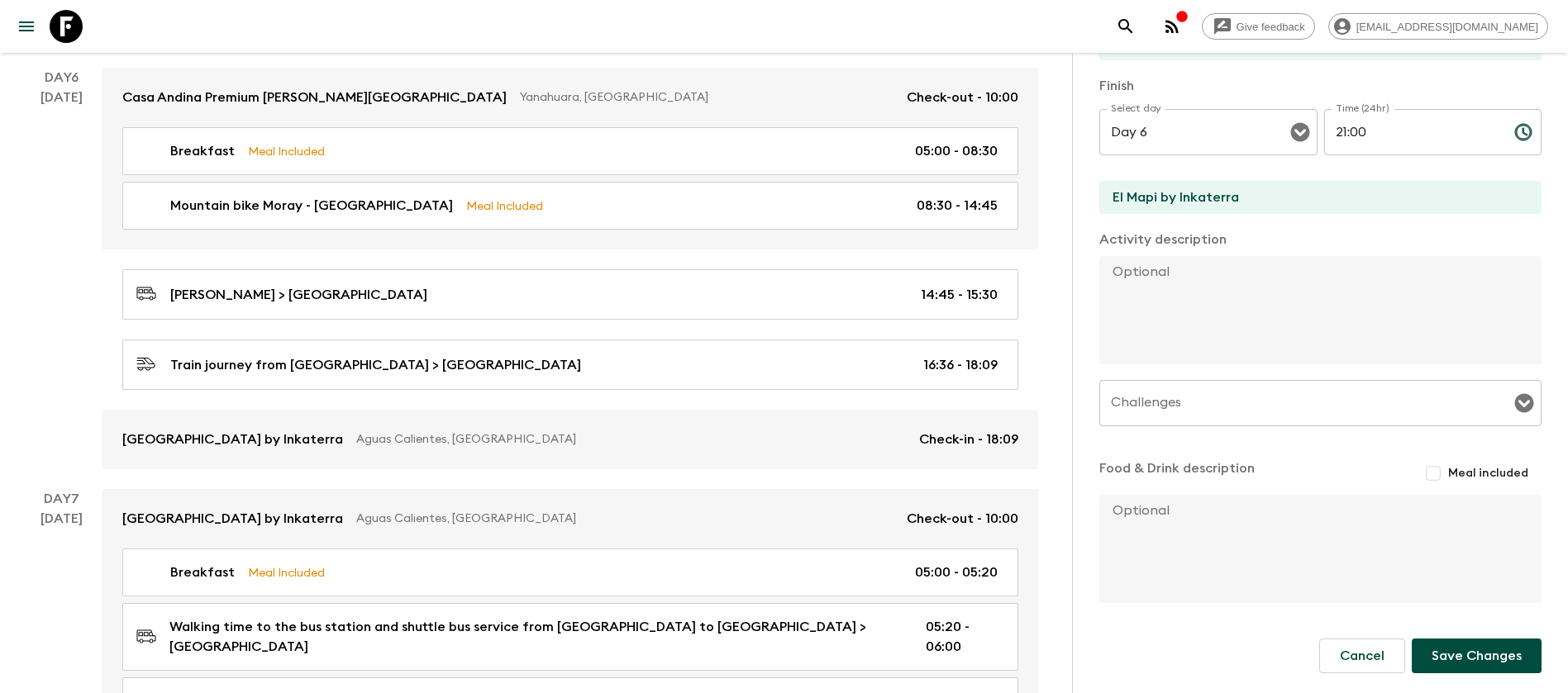
click at [1427, 473] on input "Meal included" at bounding box center [1433, 474] width 30 height 30
checkbox input "true"
click at [1452, 647] on button "Save Changes" at bounding box center [1477, 660] width 130 height 35
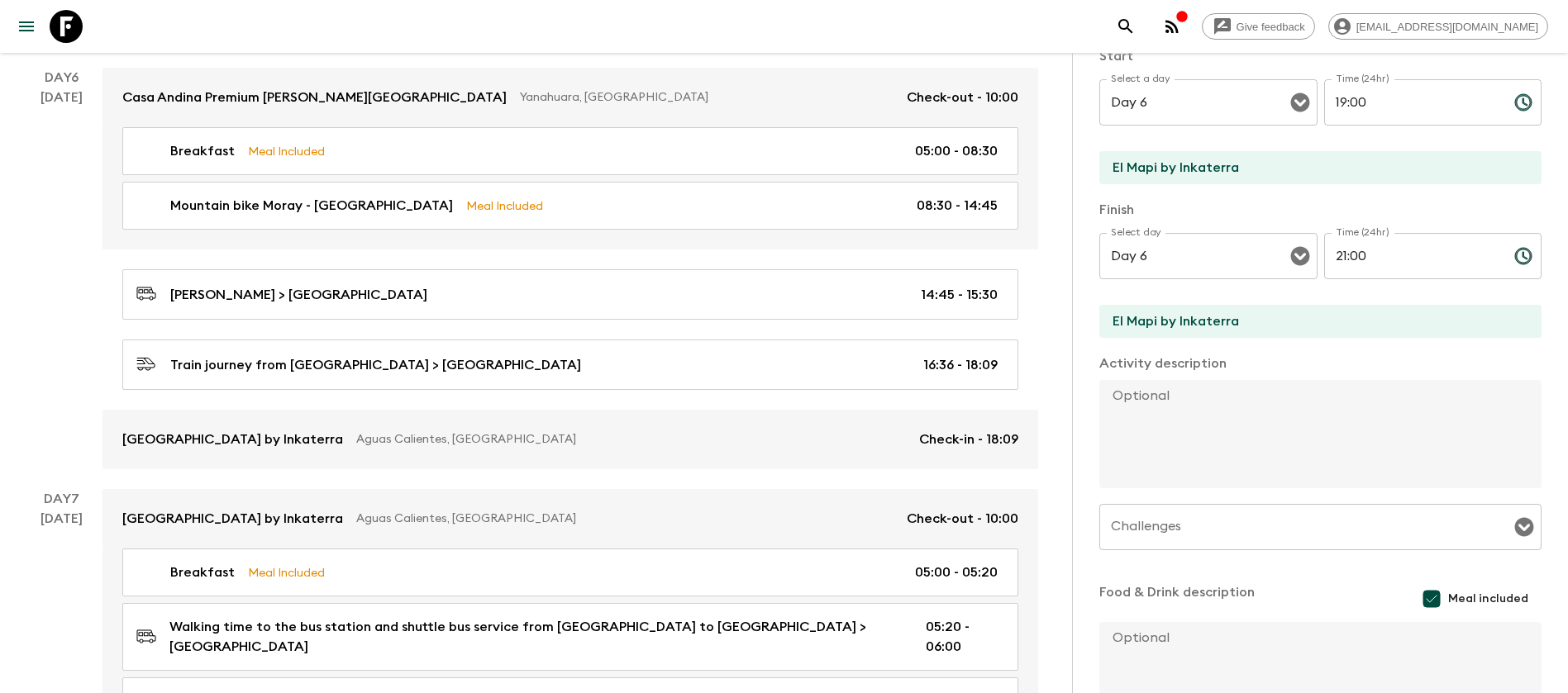
scroll to position [302, 0]
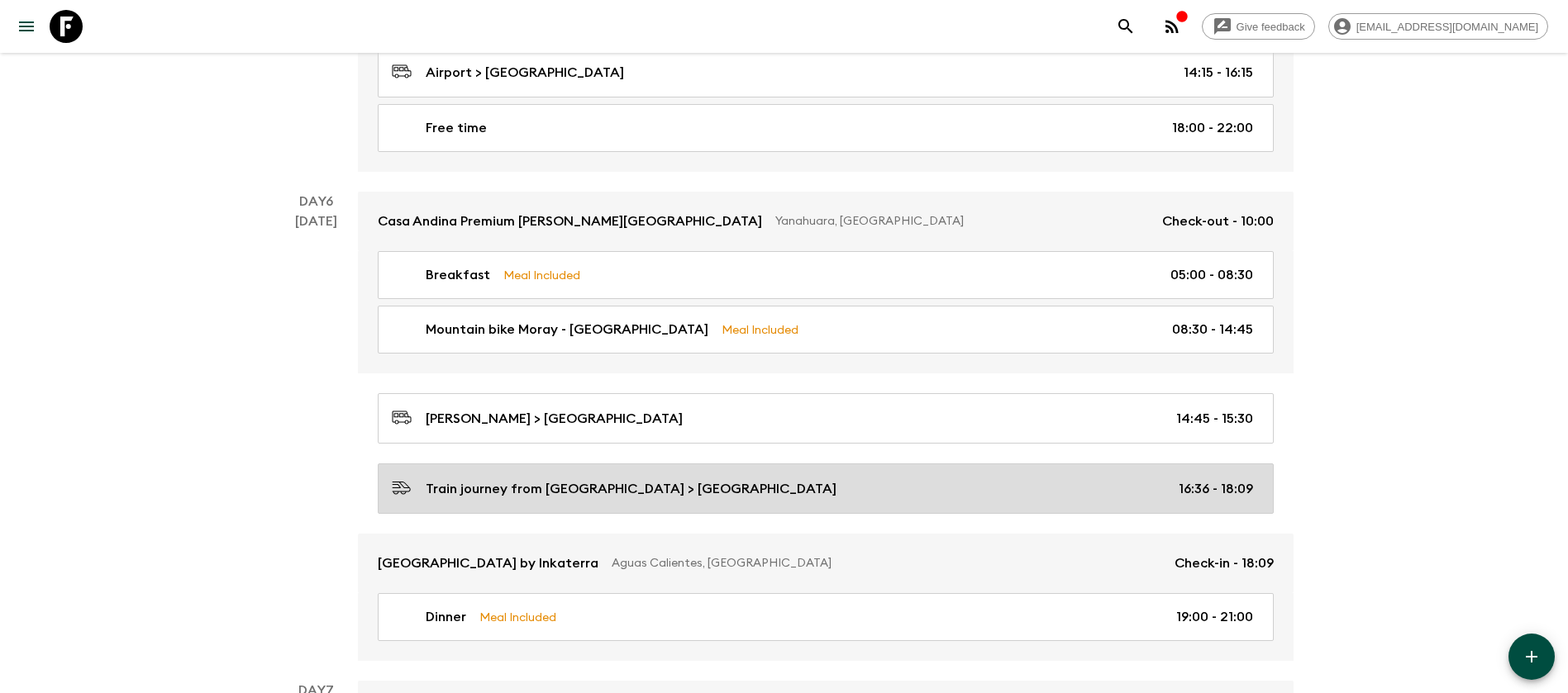
scroll to position [2083, 0]
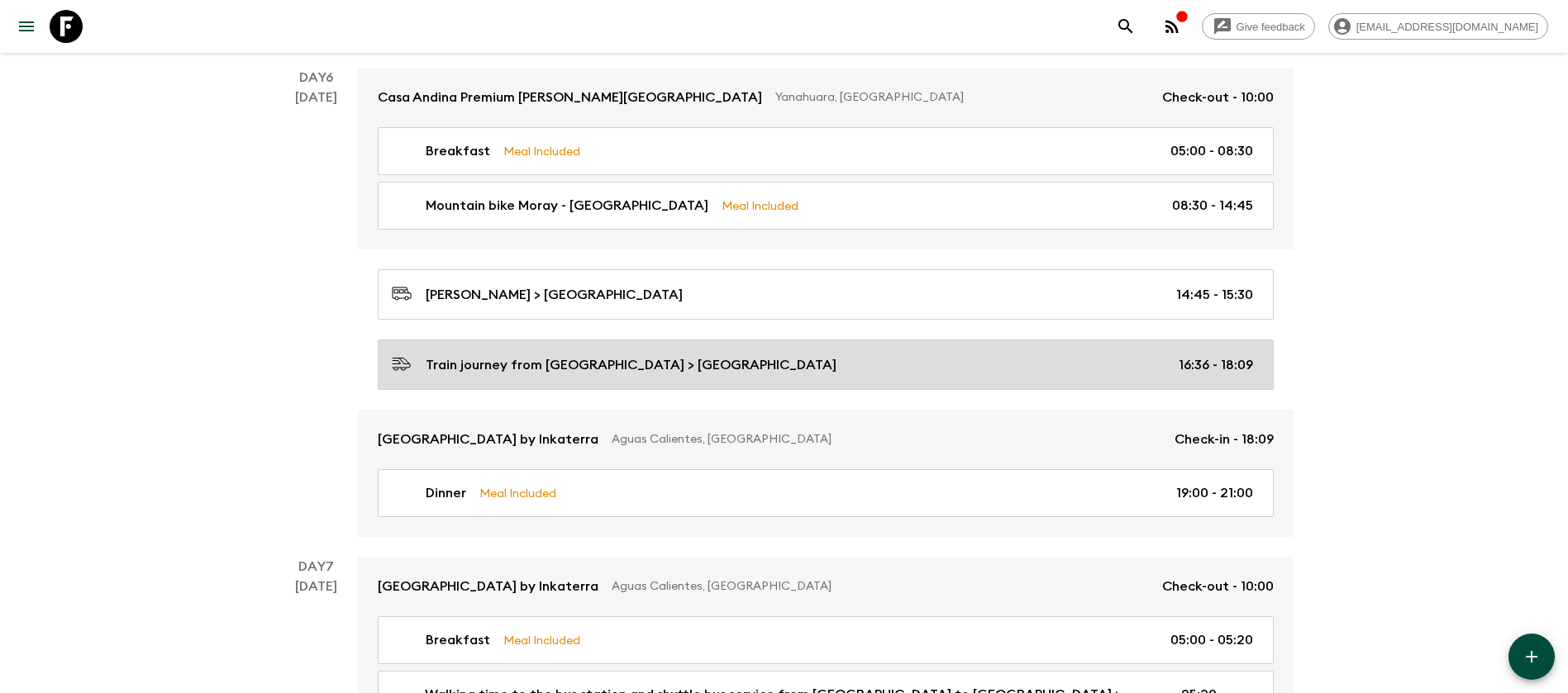
click at [717, 364] on link "Train journey from [GEOGRAPHIC_DATA] > [GEOGRAPHIC_DATA] 16:36 - 18:09" at bounding box center [826, 365] width 896 height 51
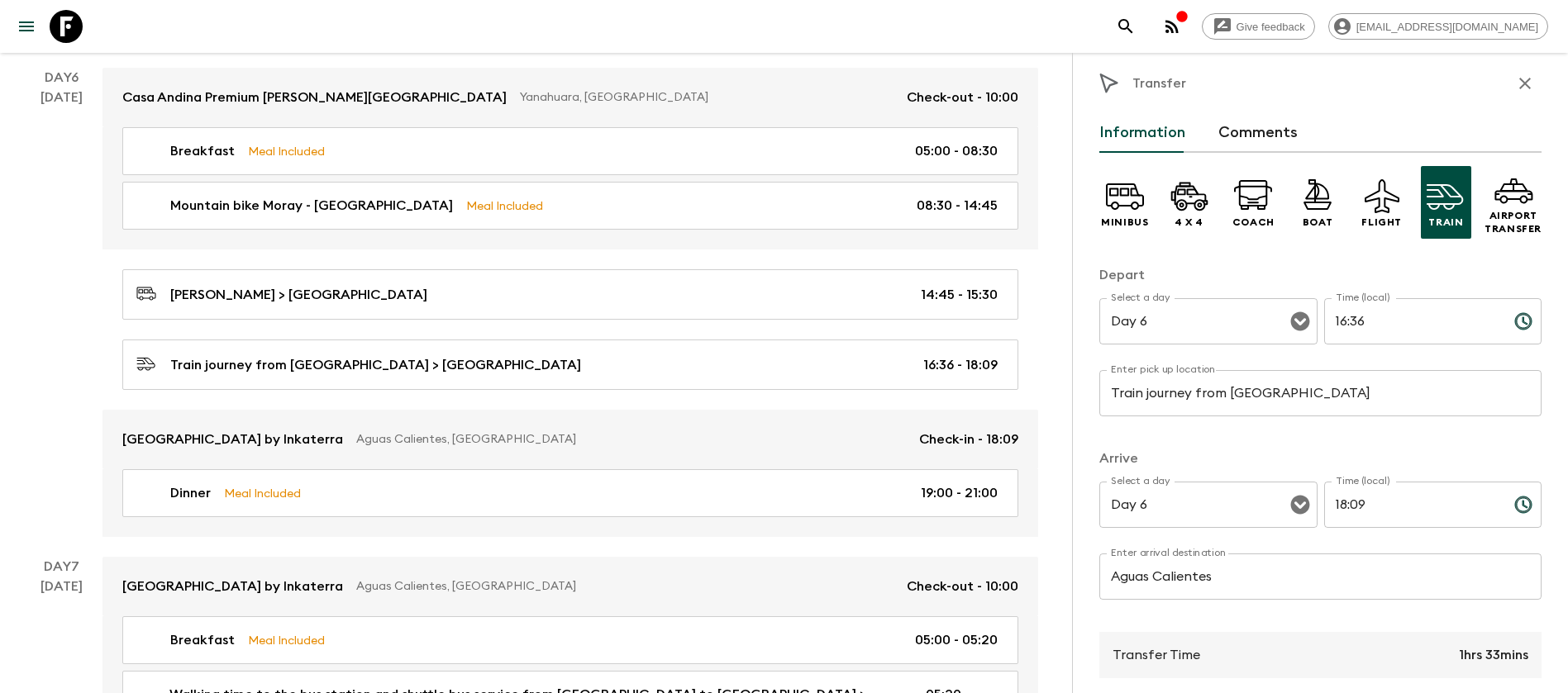
scroll to position [260, 0]
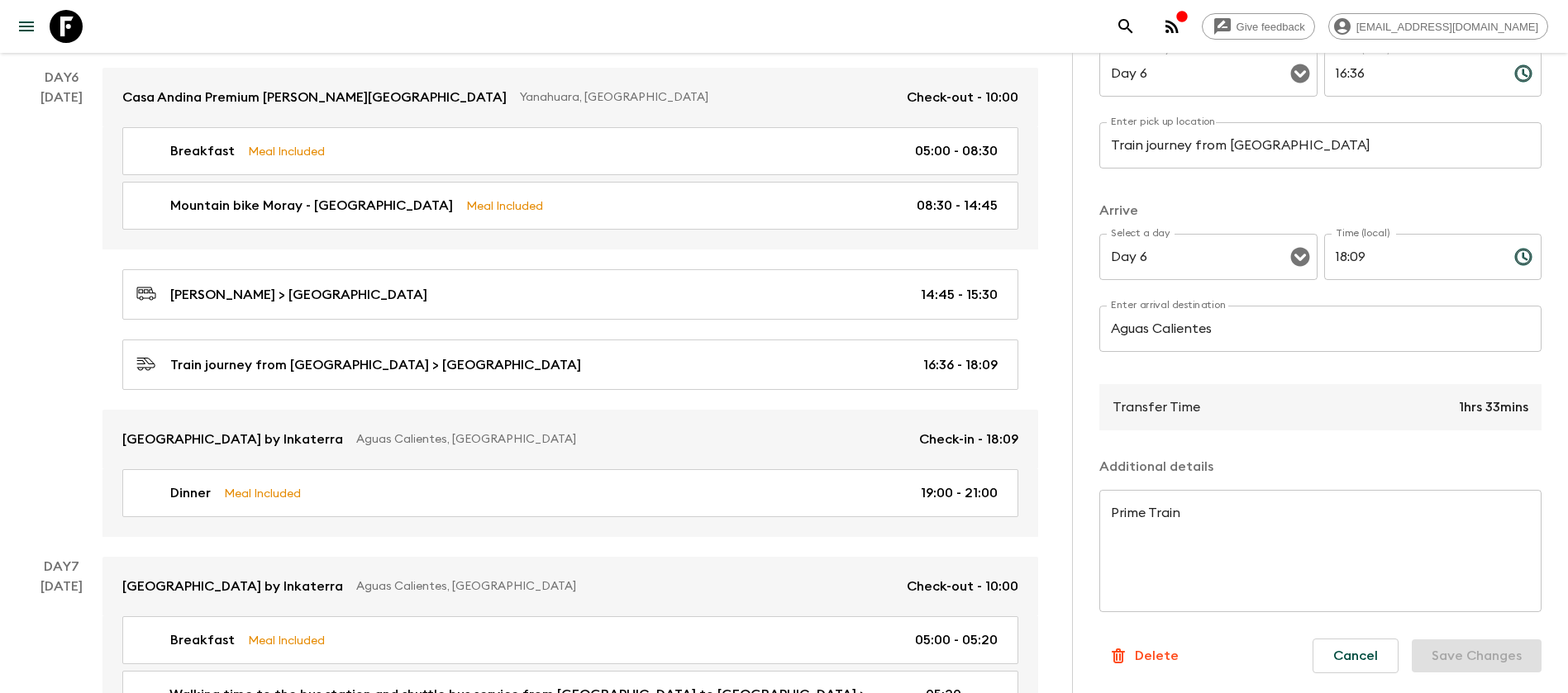
click at [1240, 516] on textarea "Prime Train" at bounding box center [1321, 552] width 419 height 95
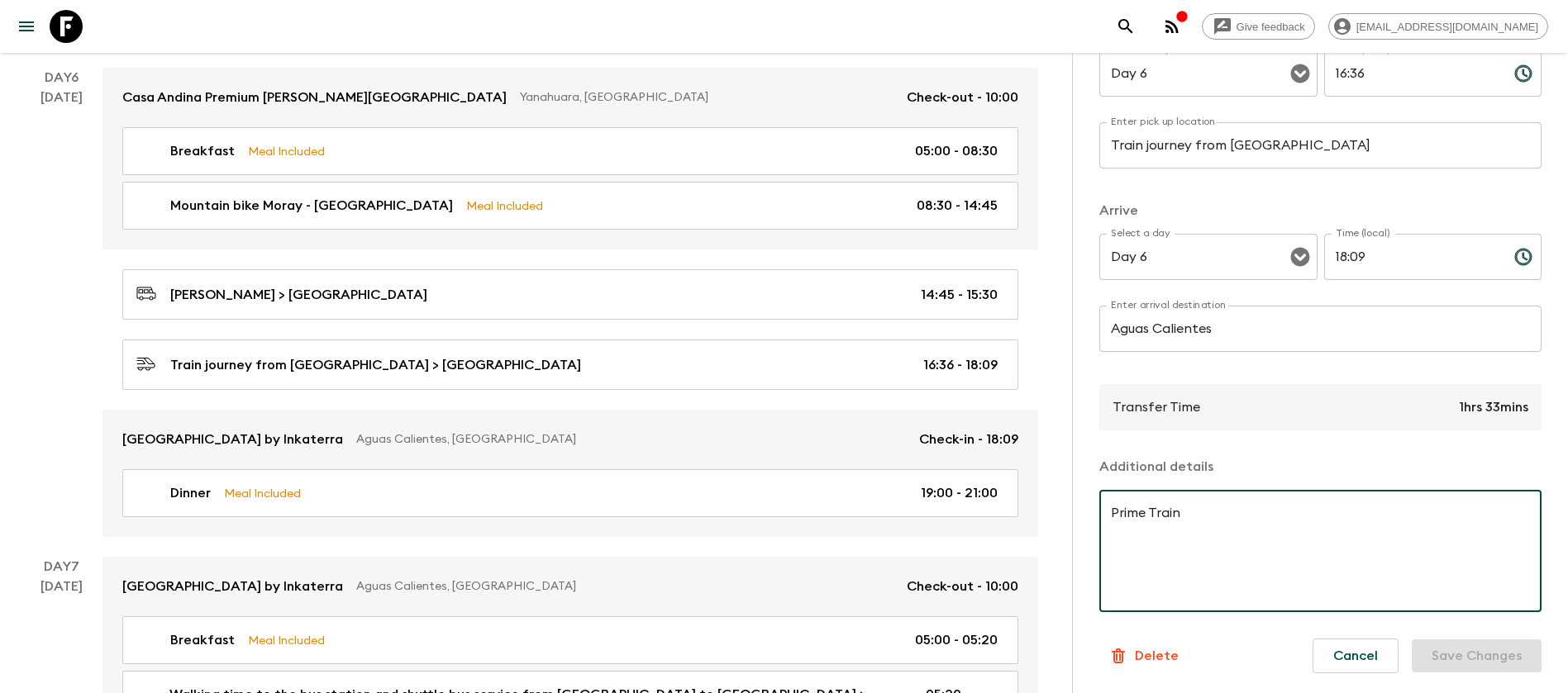
click at [1263, 516] on textarea "Prime Train" at bounding box center [1321, 552] width 419 height 95
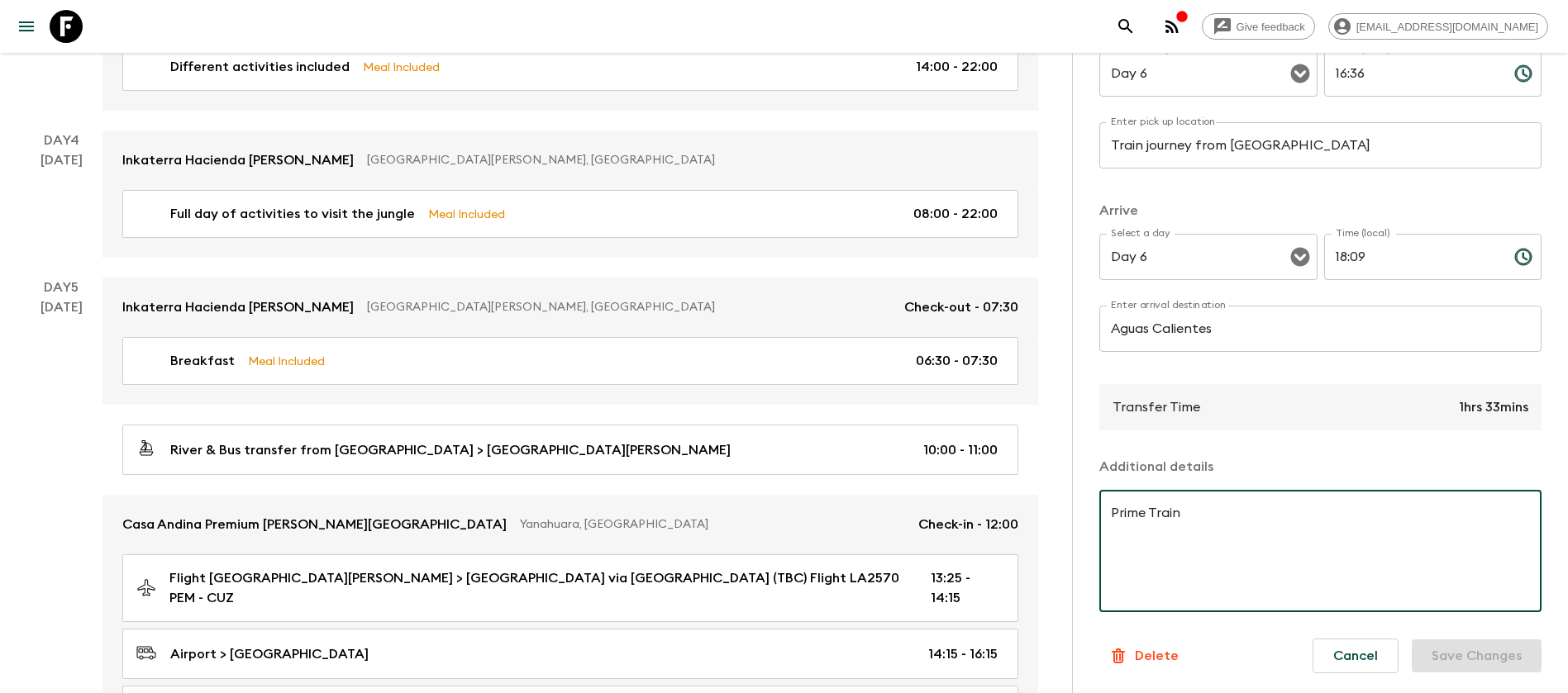
scroll to position [1339, 0]
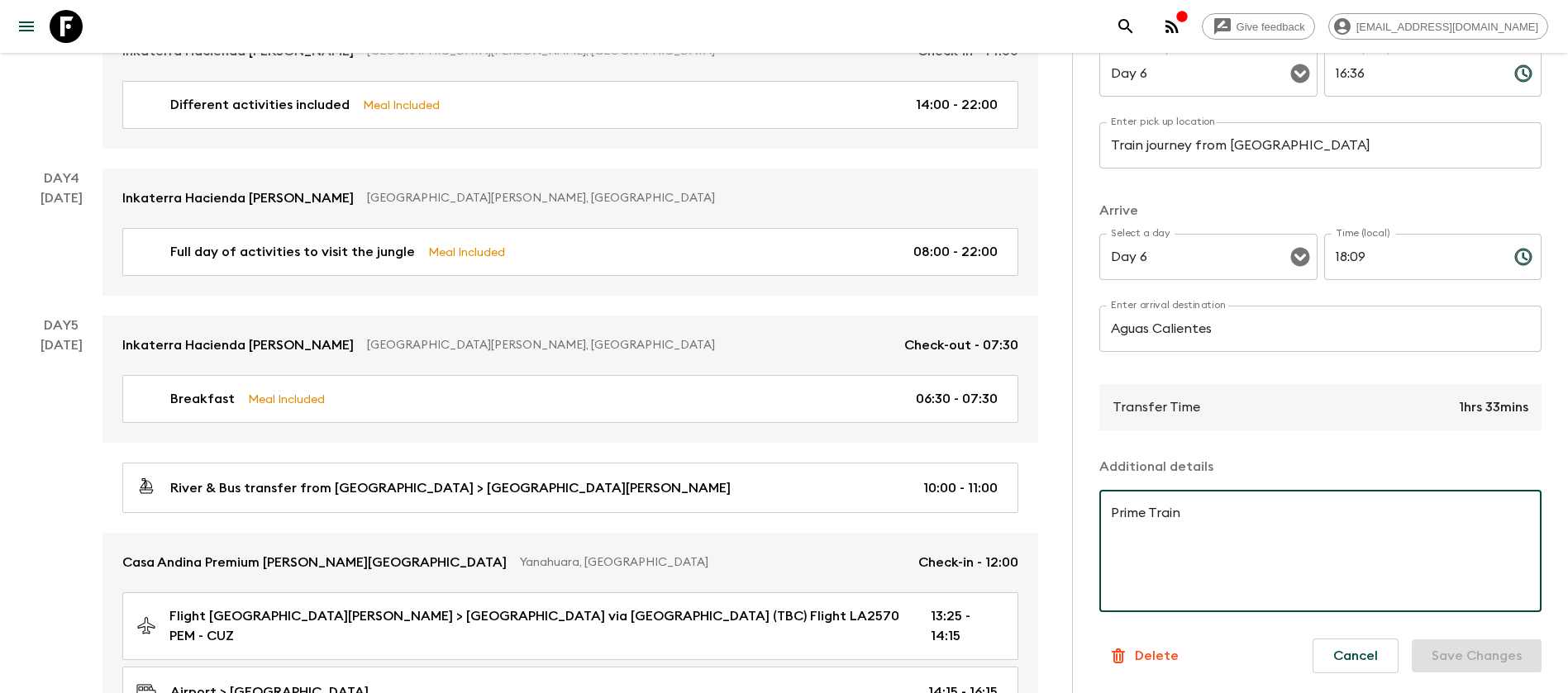
click at [1338, 646] on button "Cancel" at bounding box center [1355, 656] width 86 height 35
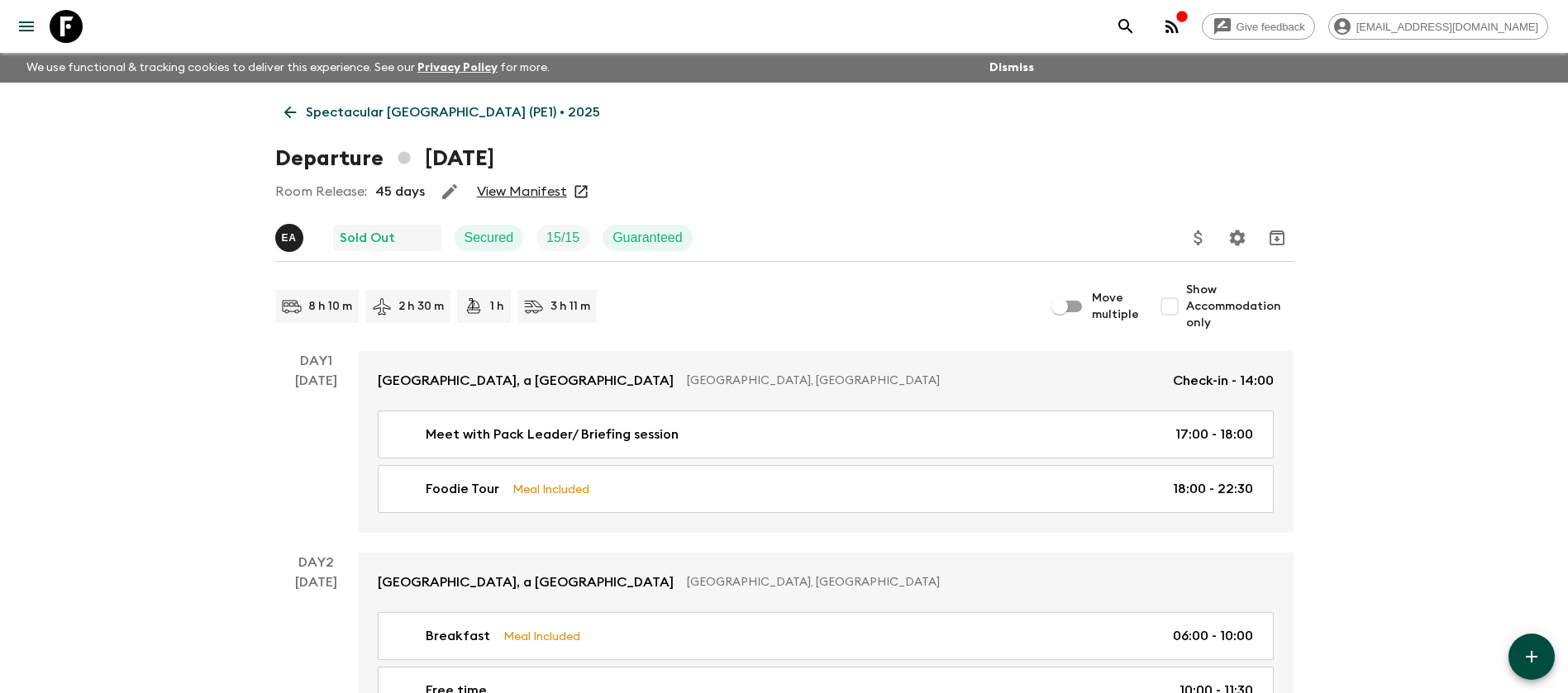
click at [398, 115] on p "Spectacular [GEOGRAPHIC_DATA] (PE1) • 2025" at bounding box center [453, 112] width 294 height 20
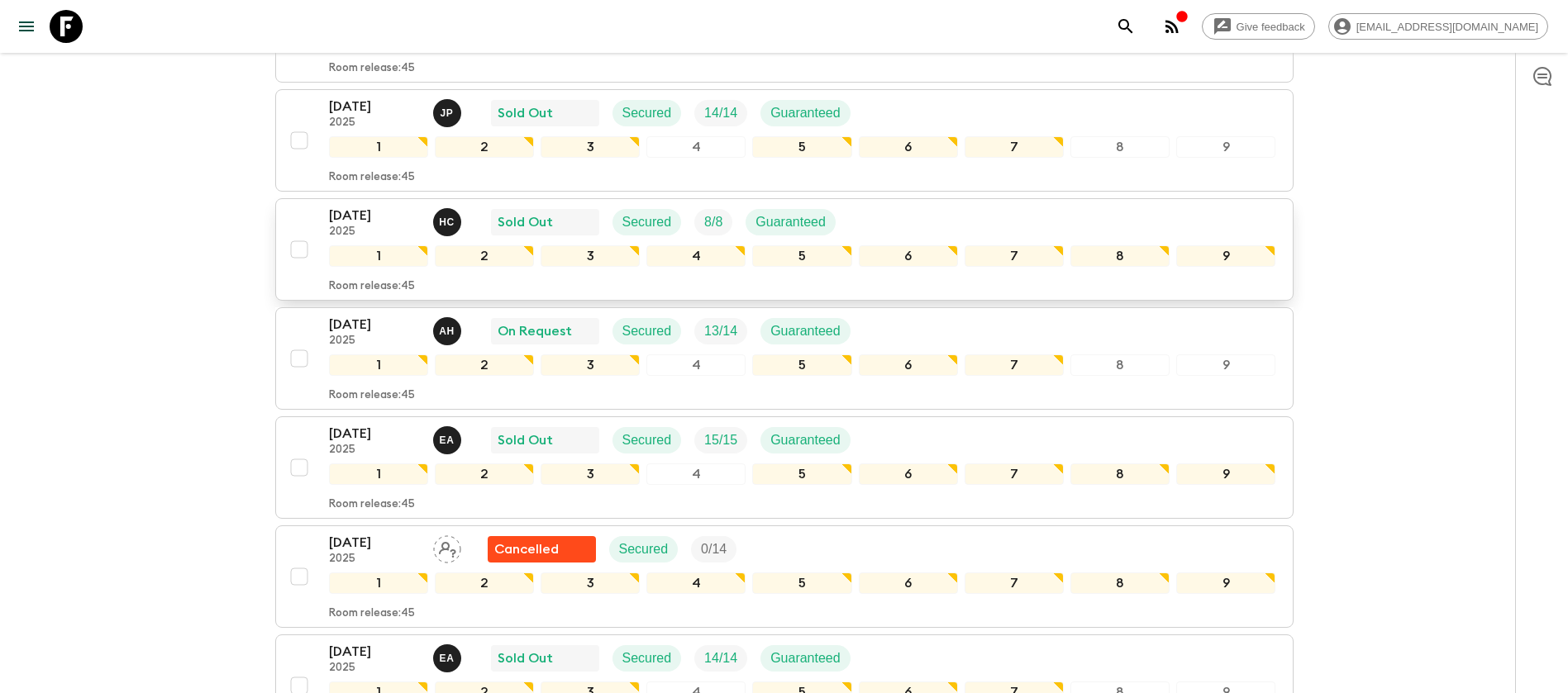
scroll to position [248, 0]
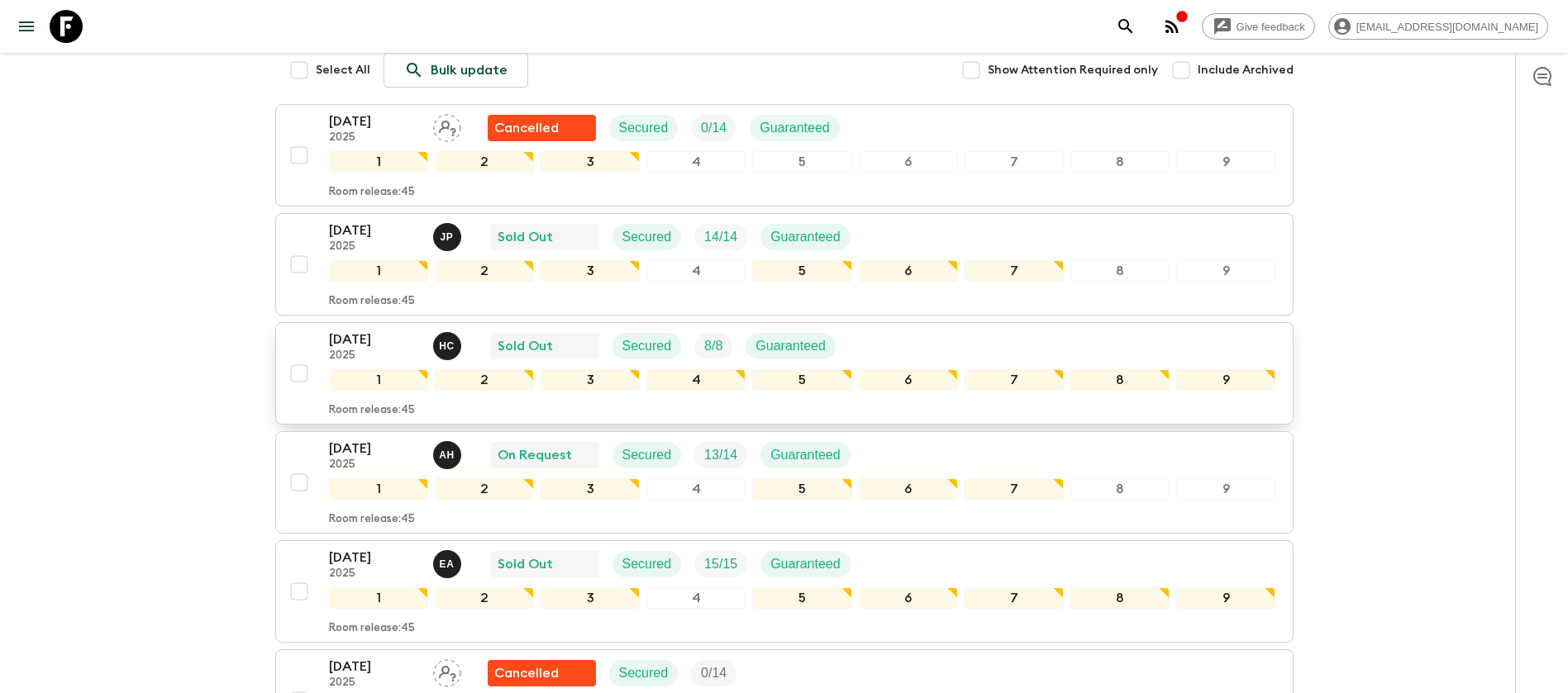
click at [900, 342] on div "[DATE] 2025 H C Sold Out Secured 8 / 8 Guaranteed" at bounding box center [803, 346] width 948 height 33
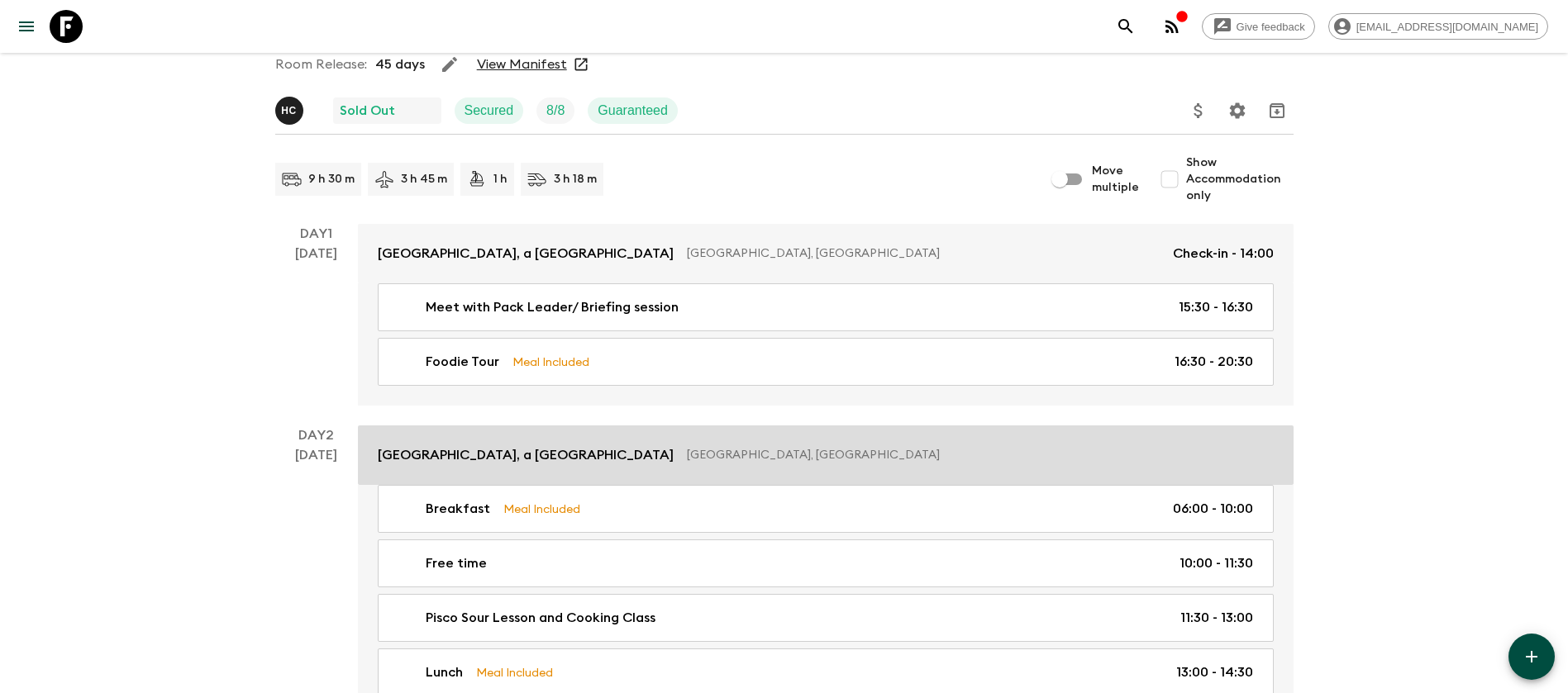
scroll to position [124, 0]
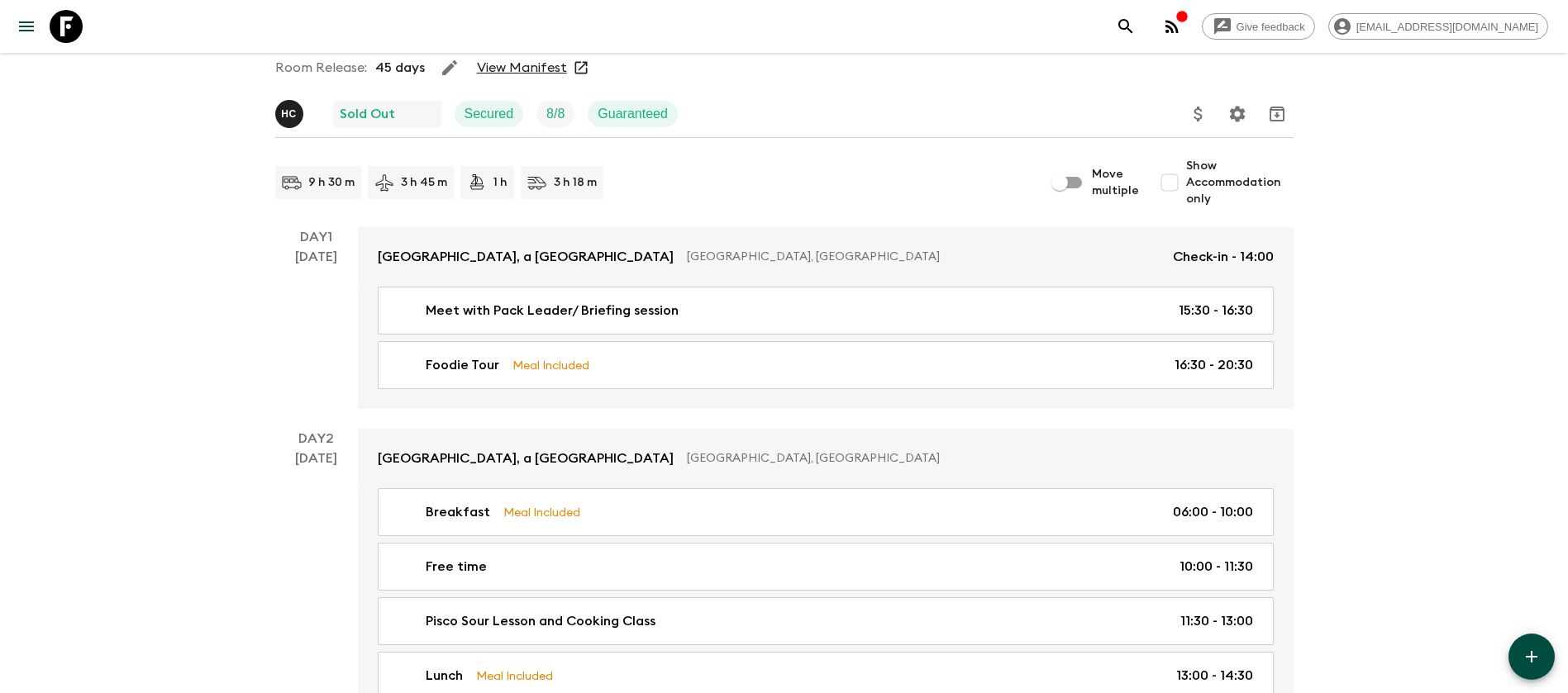
click at [527, 56] on div "Room Release: 45 days View Manifest" at bounding box center [784, 68] width 1018 height 33
click at [527, 64] on link "View Manifest" at bounding box center [522, 68] width 90 height 17
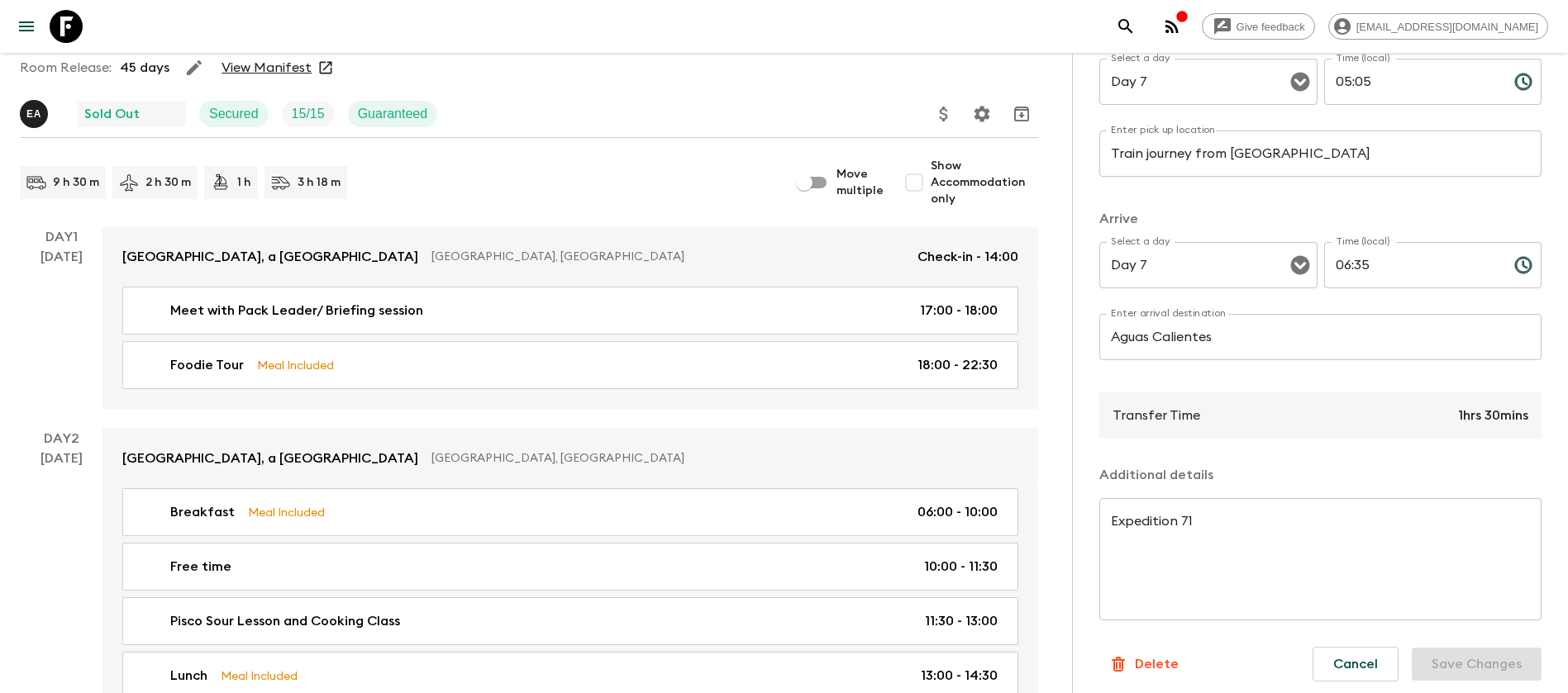
scroll to position [260, 0]
